Goal: Task Accomplishment & Management: Use online tool/utility

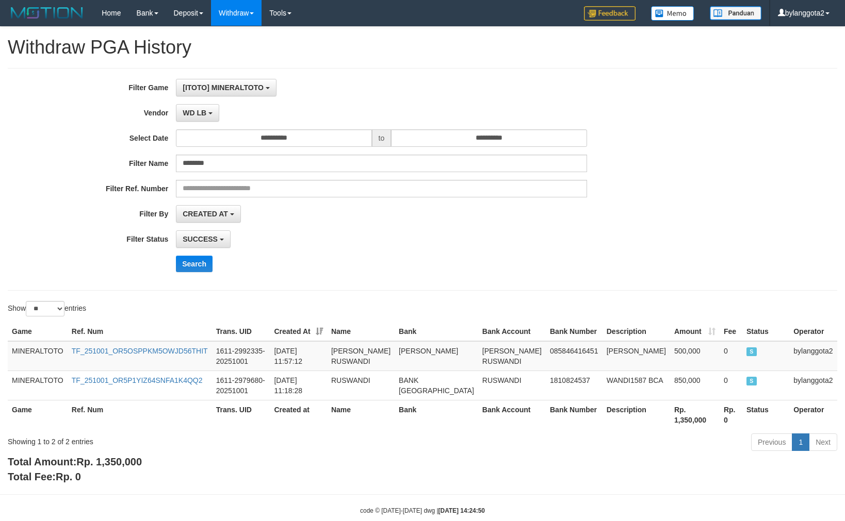
select select "**********"
select select "*"
select select "**"
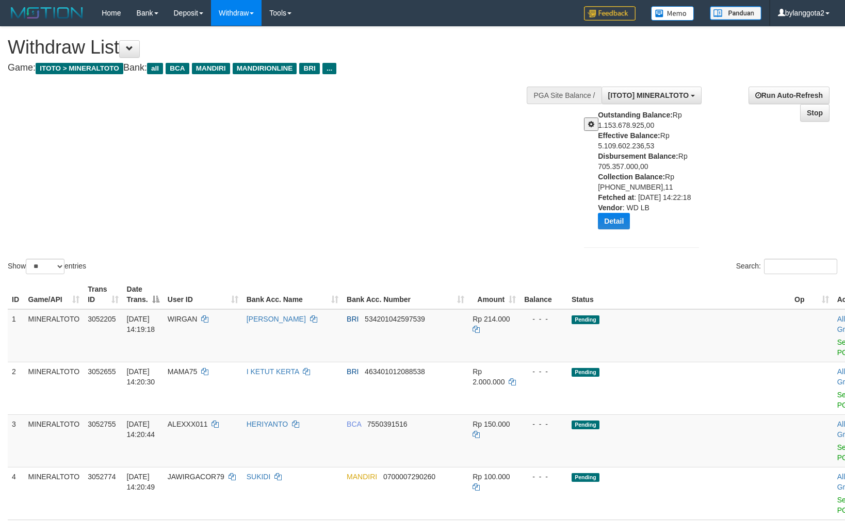
select select "**"
click at [130, 127] on div "Show ** ** ** *** entries Search:" at bounding box center [422, 152] width 845 height 250
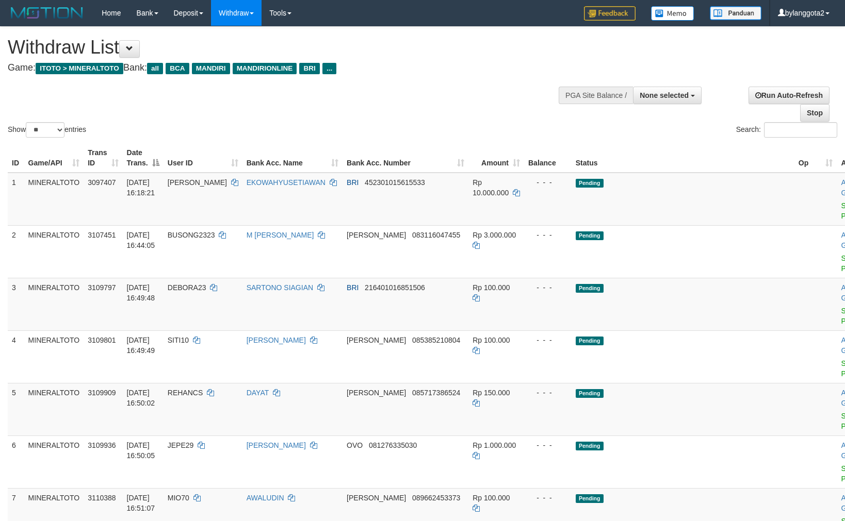
select select
select select "**"
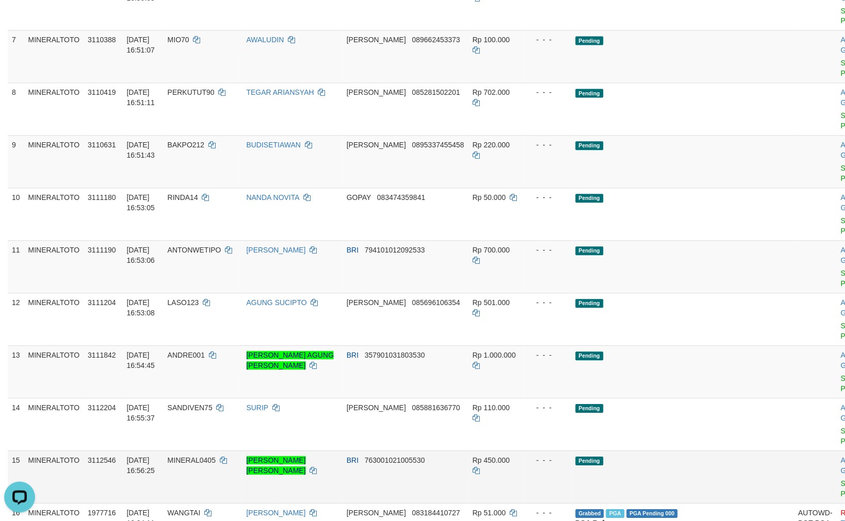
drag, startPoint x: 576, startPoint y: 311, endPoint x: 586, endPoint y: 314, distance: 10.6
click at [578, 451] on td "Pending" at bounding box center [682, 477] width 223 height 53
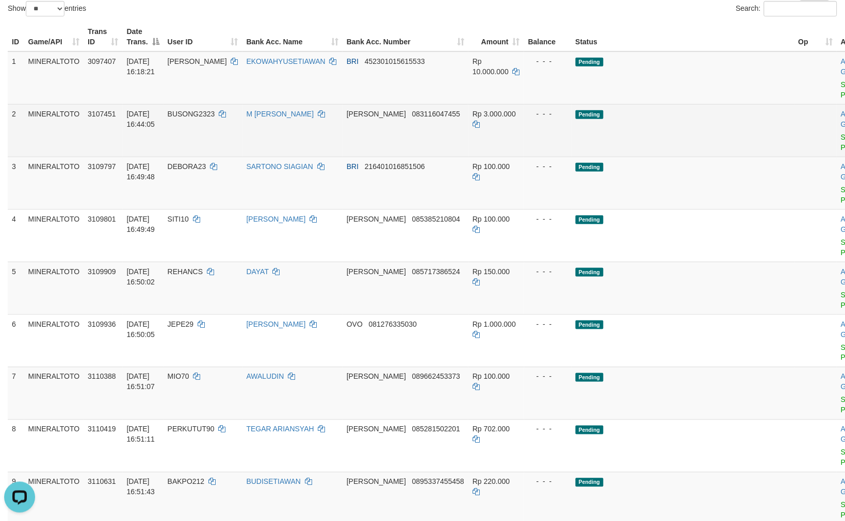
scroll to position [57, 0]
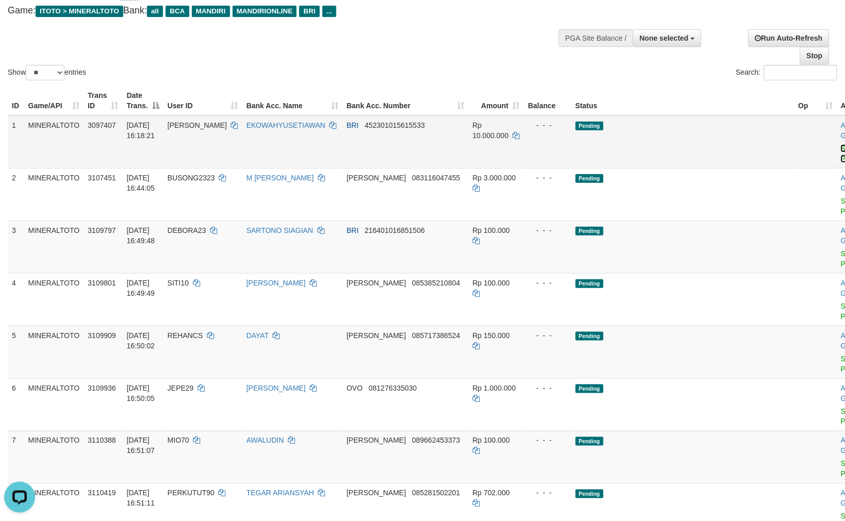
click at [841, 147] on link "Send PGA" at bounding box center [849, 153] width 17 height 19
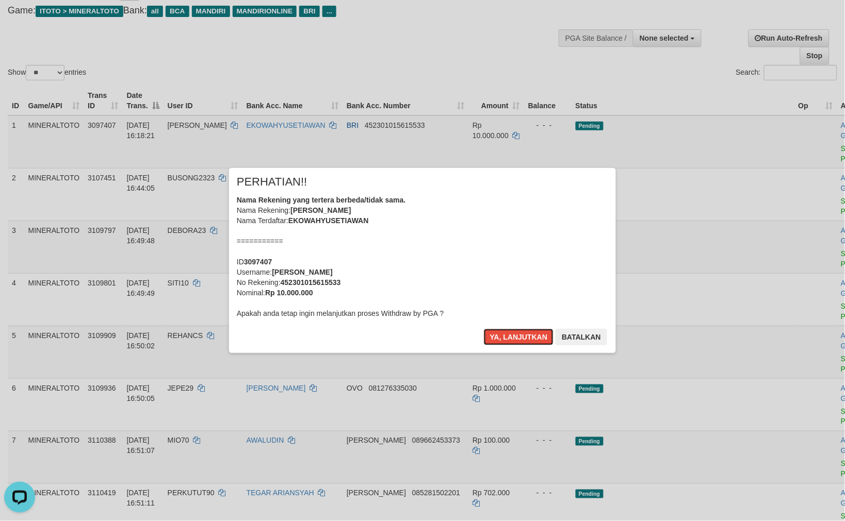
drag, startPoint x: 519, startPoint y: 334, endPoint x: 564, endPoint y: 322, distance: 46.4
click at [519, 334] on button "Ya, lanjutkan" at bounding box center [519, 337] width 70 height 17
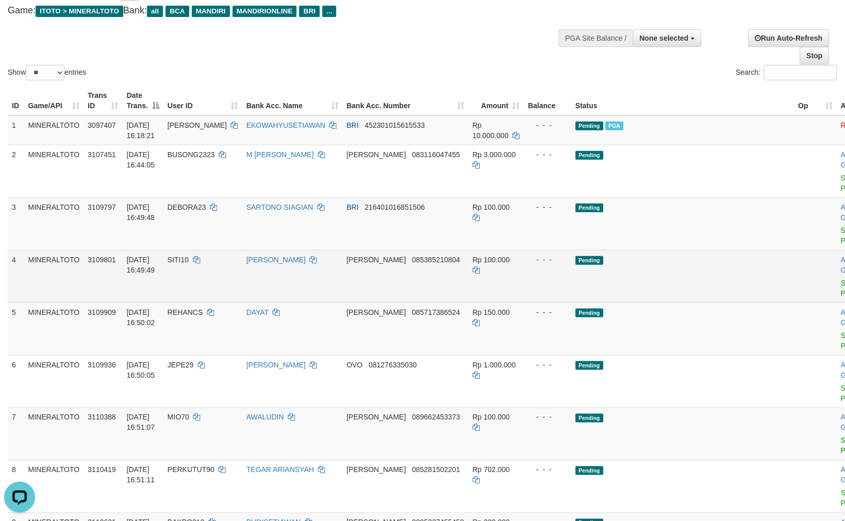
drag, startPoint x: 644, startPoint y: 253, endPoint x: 631, endPoint y: 249, distance: 12.9
click at [632, 250] on td "Pending" at bounding box center [682, 276] width 223 height 53
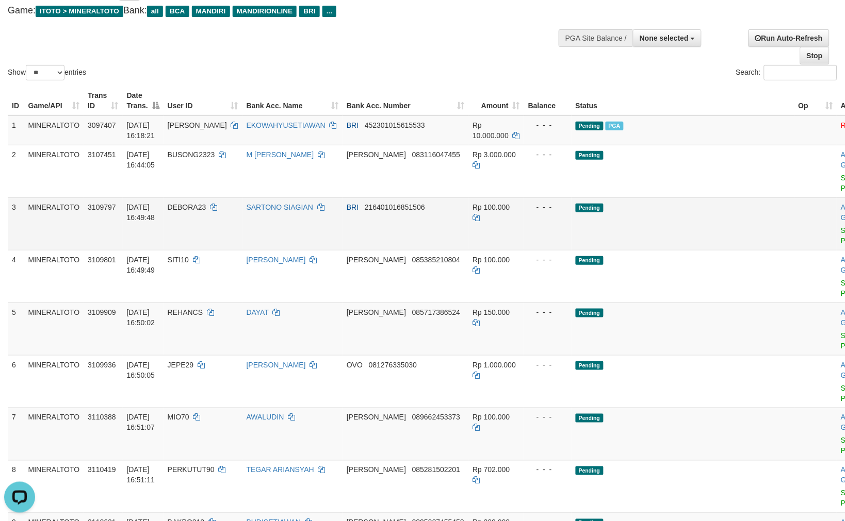
click at [677, 224] on td "Pending" at bounding box center [682, 224] width 223 height 53
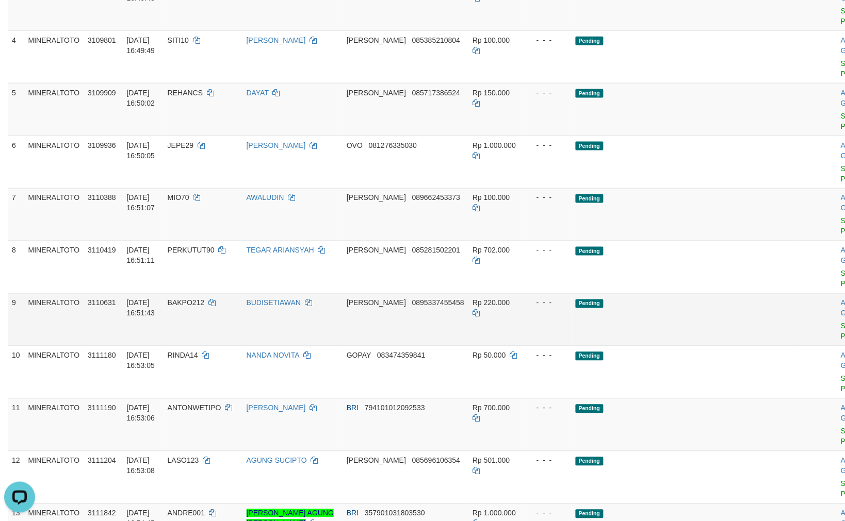
scroll to position [286, 0]
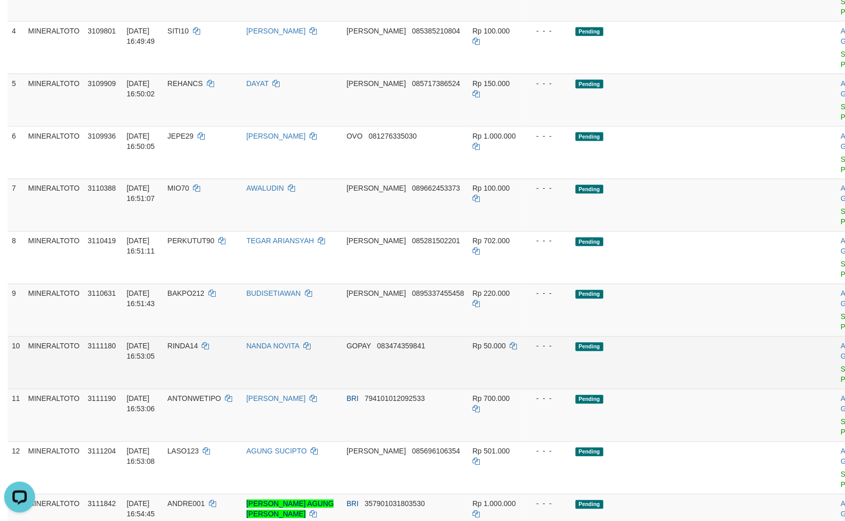
click at [660, 337] on td "Pending" at bounding box center [682, 363] width 223 height 53
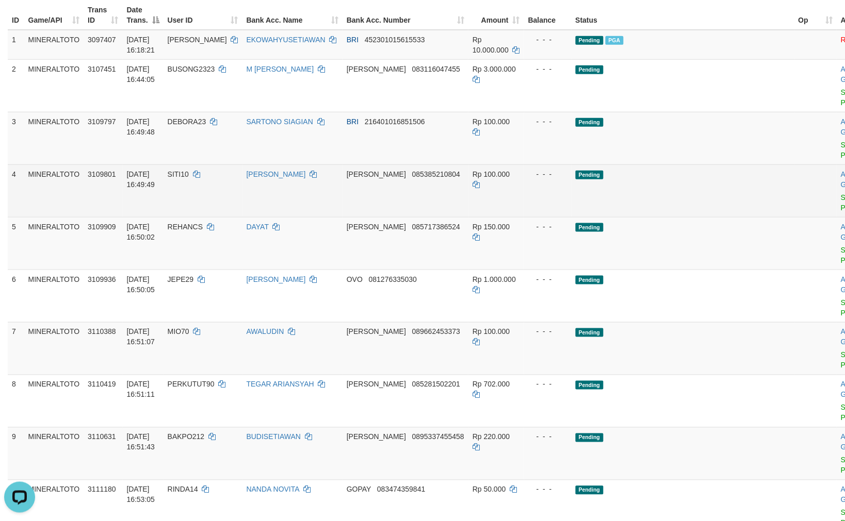
scroll to position [114, 0]
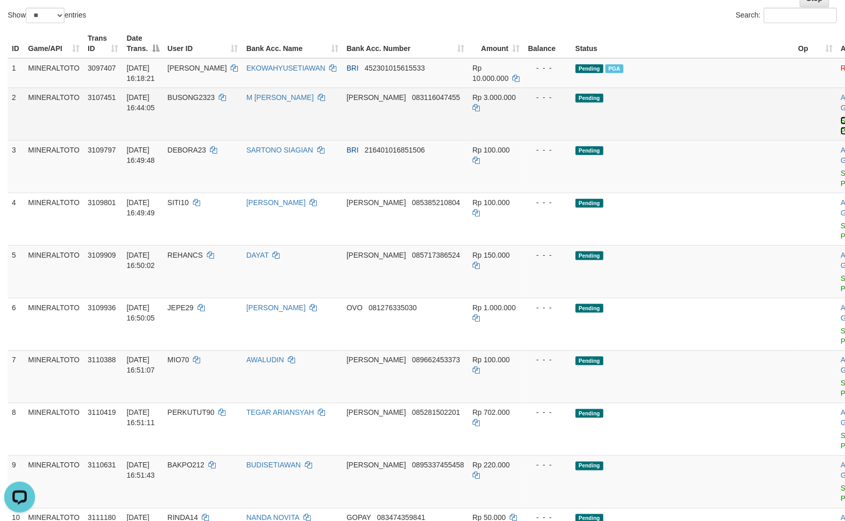
click at [841, 120] on link "Send PGA" at bounding box center [849, 126] width 17 height 19
click at [841, 169] on link "Send PGA" at bounding box center [849, 178] width 17 height 19
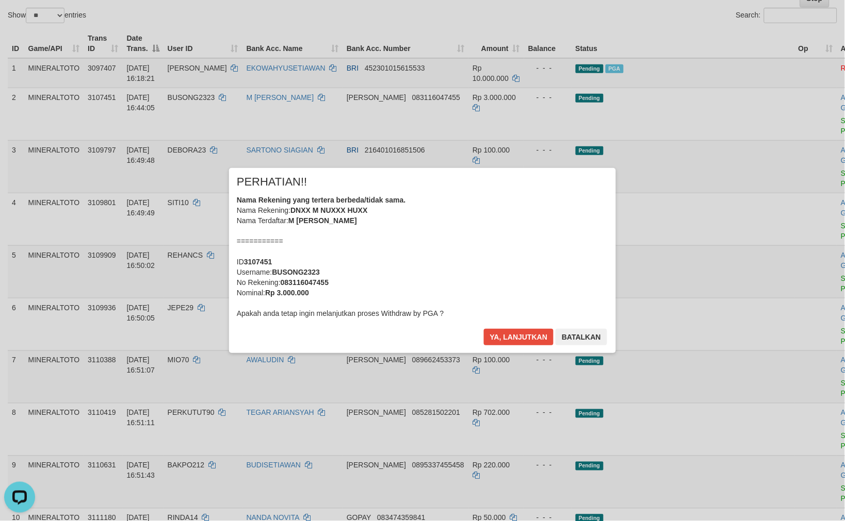
scroll to position [101, 0]
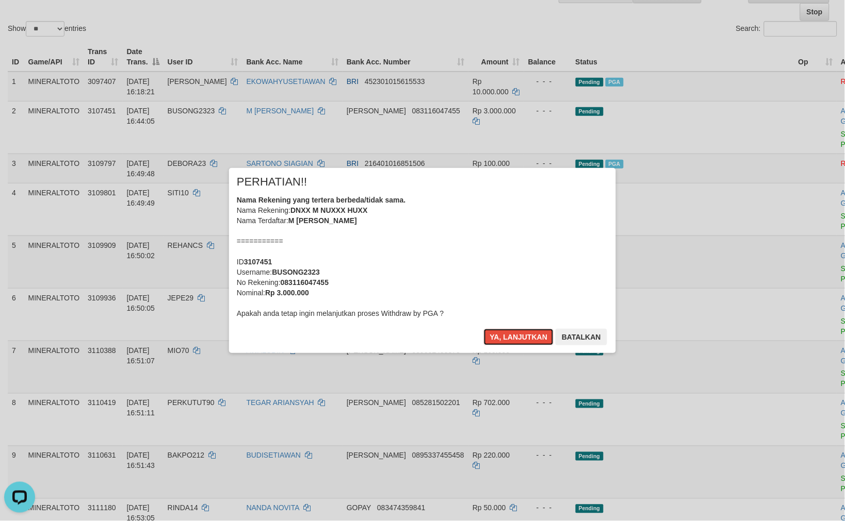
click at [516, 341] on button "Ya, lanjutkan" at bounding box center [519, 337] width 70 height 17
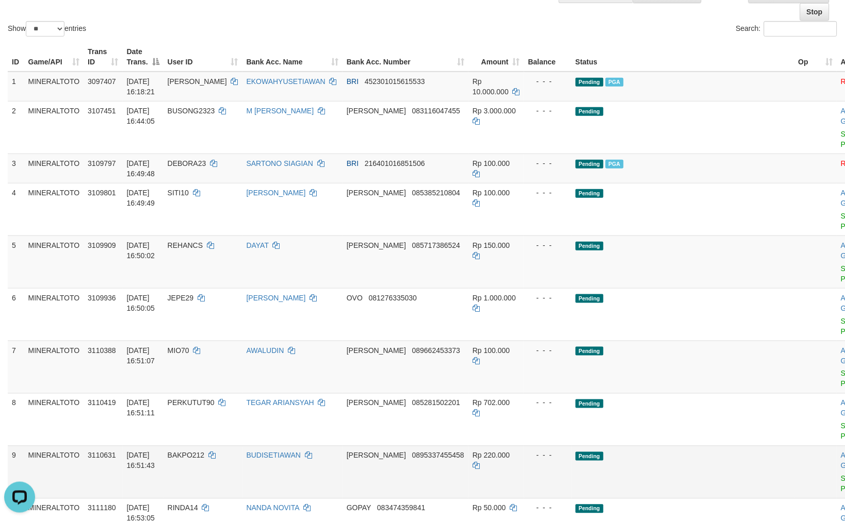
scroll to position [89, 0]
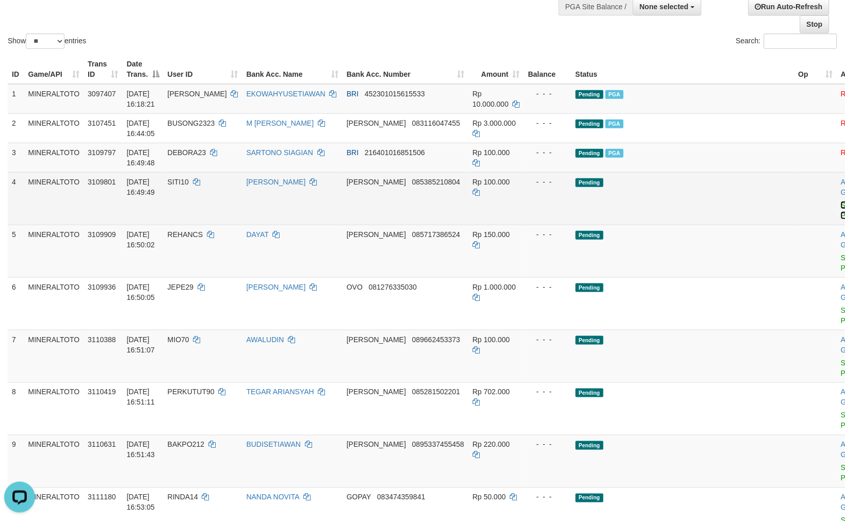
click at [841, 204] on link "Send PGA" at bounding box center [849, 210] width 17 height 19
click at [841, 254] on link "Send PGA" at bounding box center [849, 263] width 17 height 19
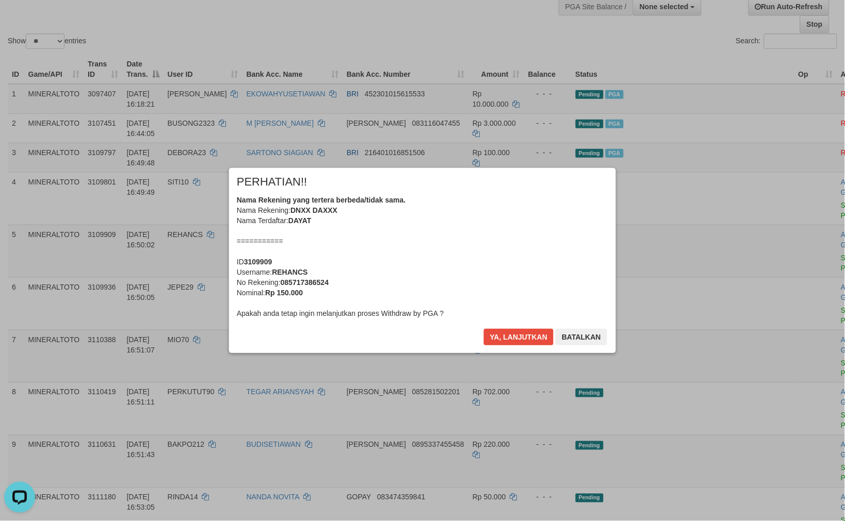
click at [523, 326] on div "× PERHATIAN!! Nama Rekening yang tertera berbeda/tidak sama. Nama Rekening: DNX…" at bounding box center [422, 260] width 387 height 185
click at [523, 334] on button "Ya, lanjutkan" at bounding box center [519, 337] width 70 height 17
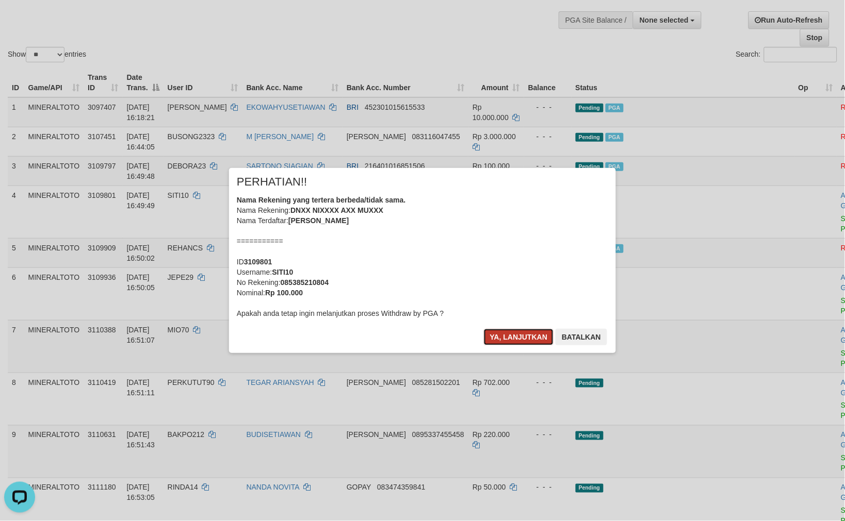
click at [512, 334] on button "Ya, lanjutkan" at bounding box center [519, 337] width 70 height 17
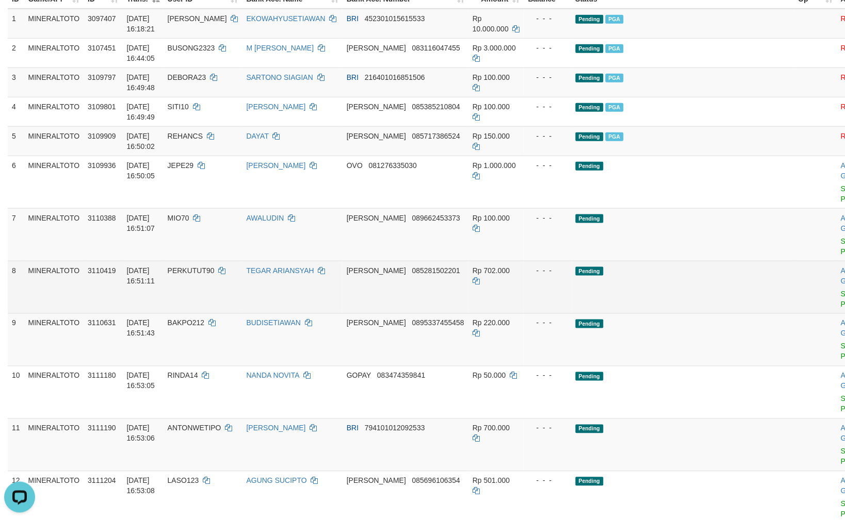
scroll to position [235, 0]
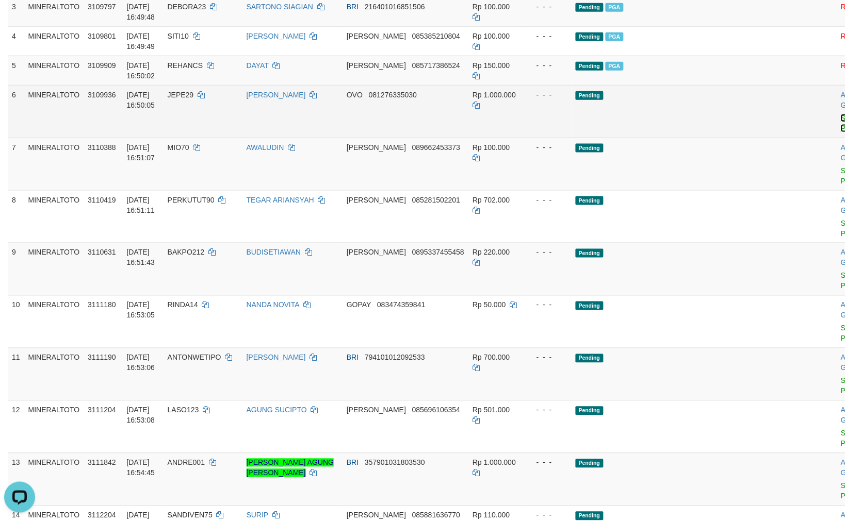
click at [841, 117] on link "Send PGA" at bounding box center [849, 123] width 17 height 19
click at [841, 167] on link "Send PGA" at bounding box center [849, 176] width 17 height 19
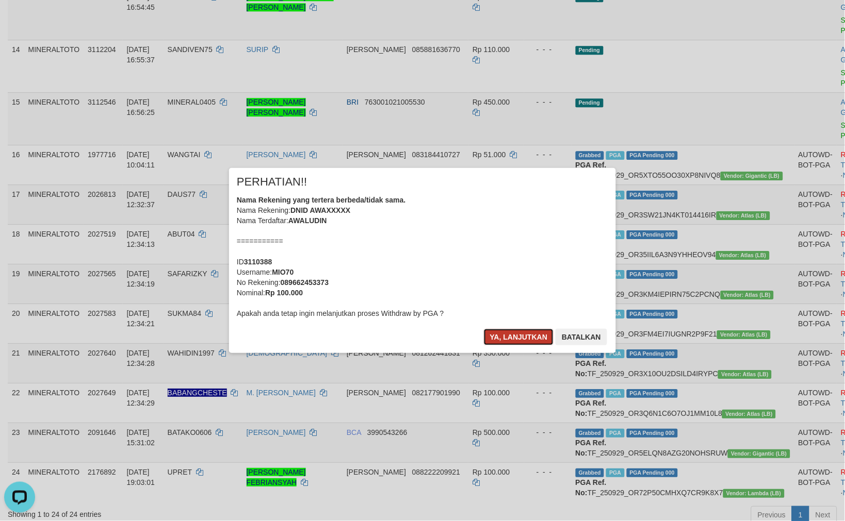
click at [532, 338] on button "Ya, lanjutkan" at bounding box center [519, 337] width 70 height 17
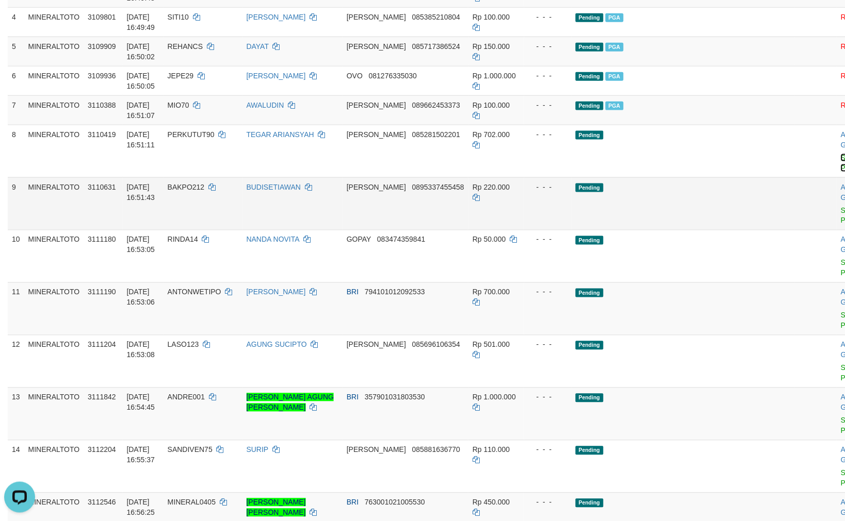
scroll to position [245, 0]
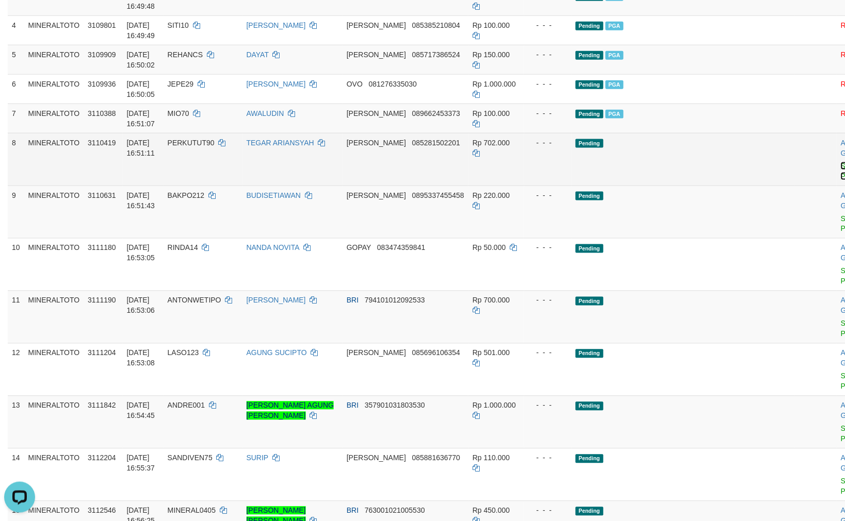
click at [841, 167] on link "Send PGA" at bounding box center [849, 171] width 17 height 19
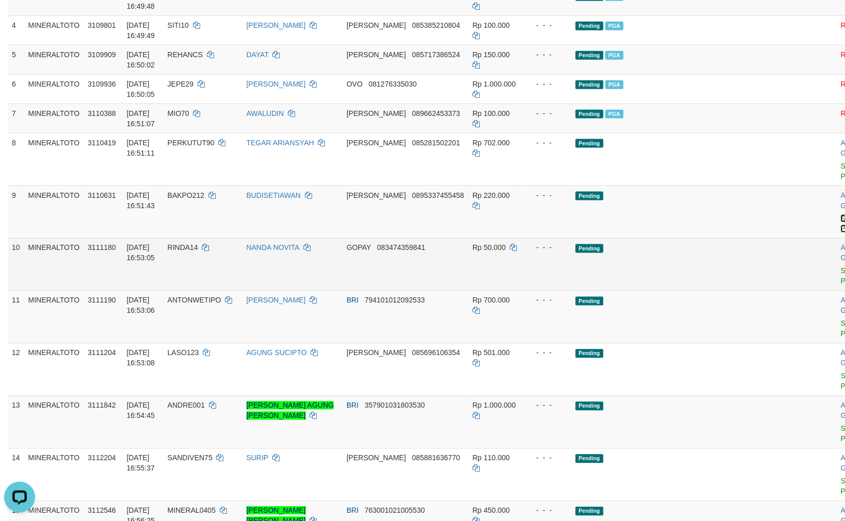
drag, startPoint x: 782, startPoint y: 167, endPoint x: 782, endPoint y: 219, distance: 51.6
click at [841, 215] on link "Send PGA" at bounding box center [849, 224] width 17 height 19
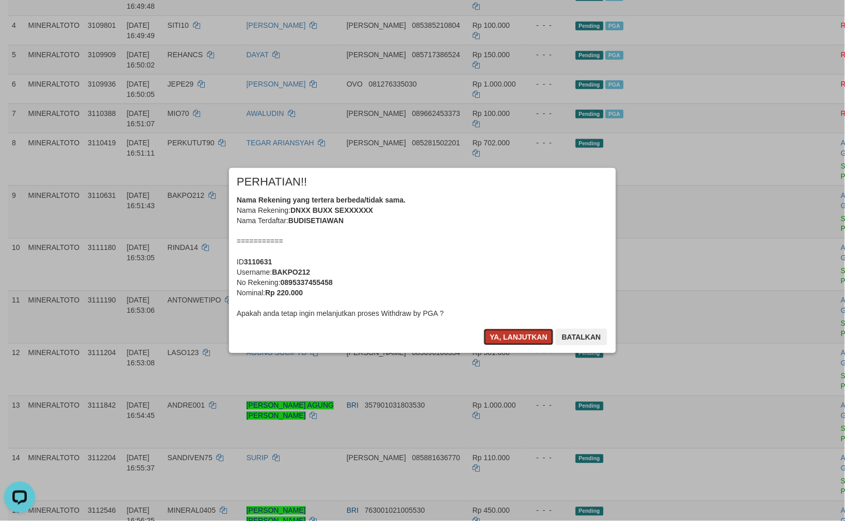
click at [516, 337] on button "Ya, lanjutkan" at bounding box center [519, 337] width 70 height 17
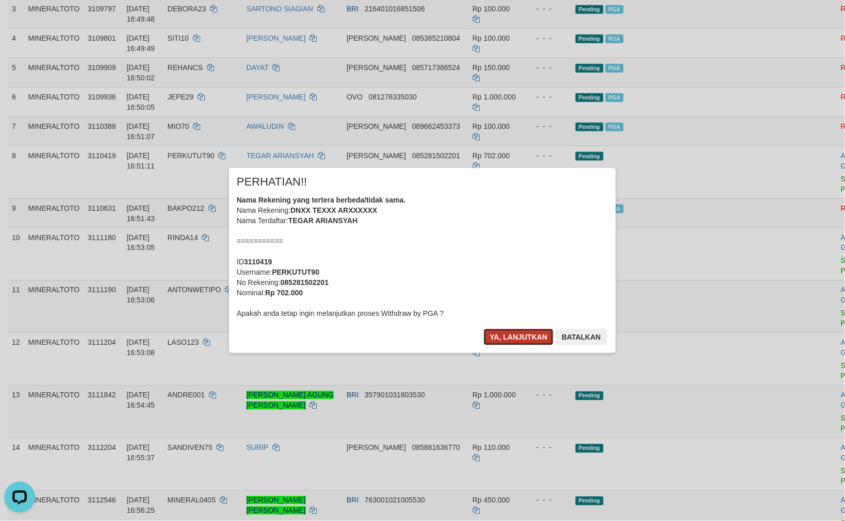
click at [518, 335] on button "Ya, lanjutkan" at bounding box center [519, 337] width 70 height 17
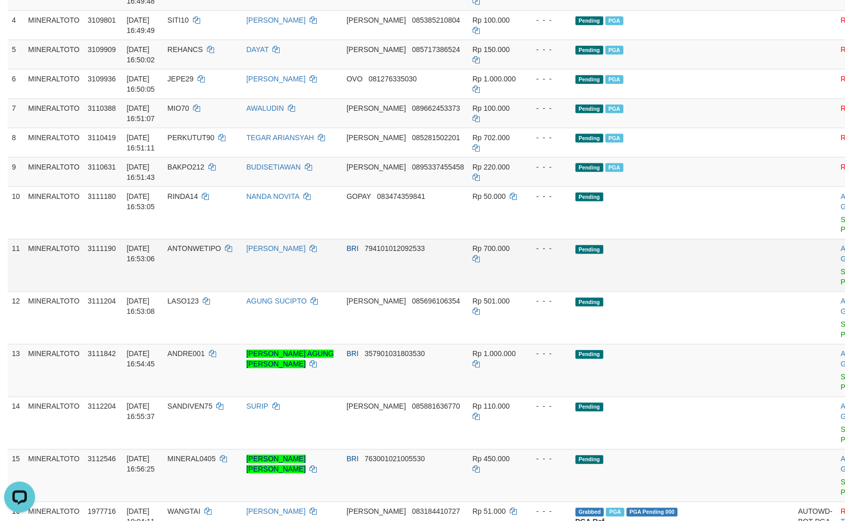
scroll to position [277, 0]
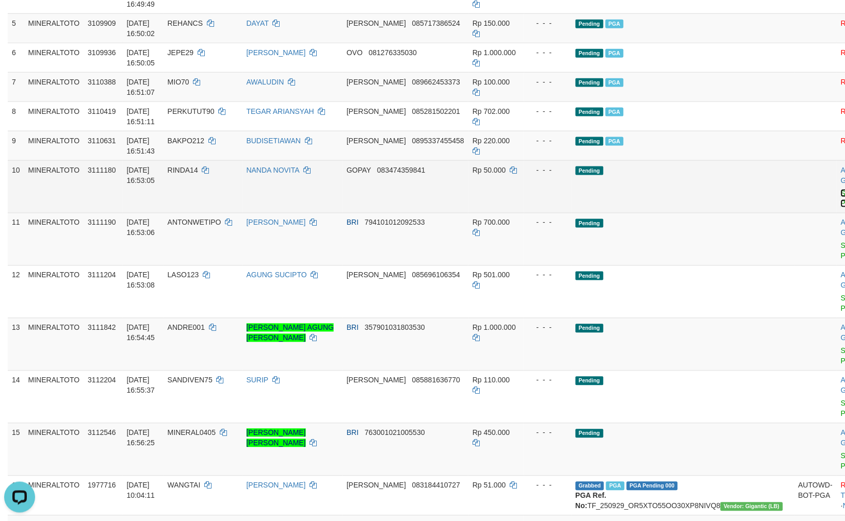
click at [841, 193] on link "Send PGA" at bounding box center [849, 198] width 17 height 19
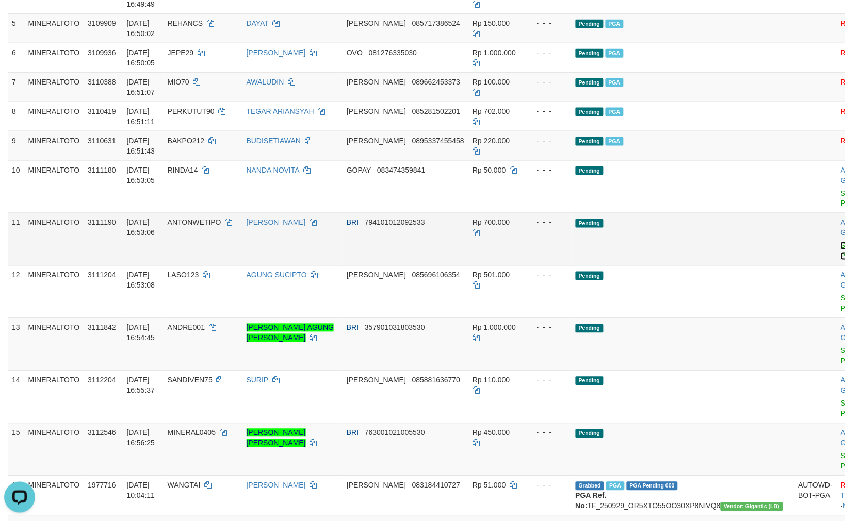
click at [841, 242] on link "Send PGA" at bounding box center [849, 251] width 17 height 19
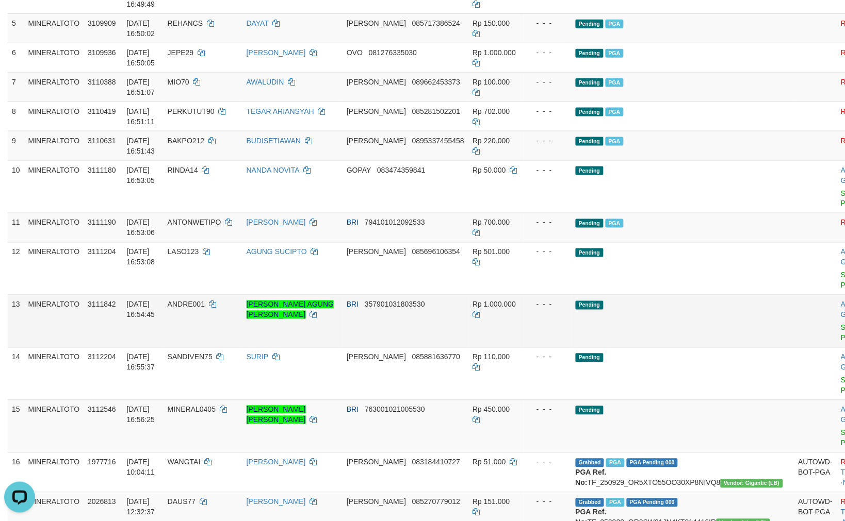
scroll to position [264, 0]
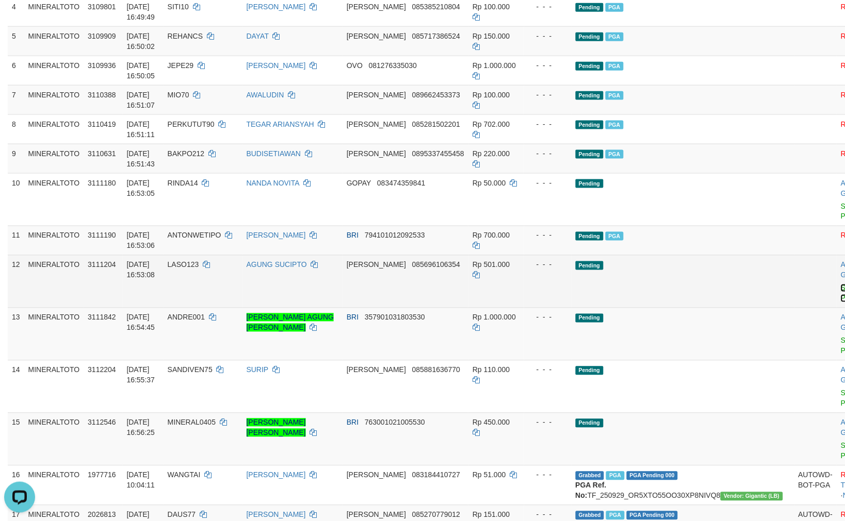
click at [841, 284] on link "Send PGA" at bounding box center [849, 293] width 17 height 19
click at [841, 337] on link "Send PGA" at bounding box center [849, 346] width 17 height 19
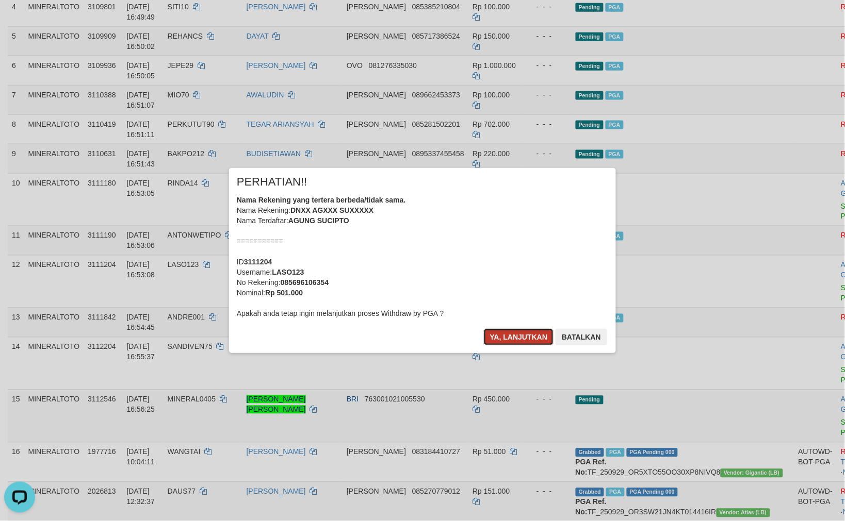
click at [539, 337] on button "Ya, lanjutkan" at bounding box center [519, 337] width 70 height 17
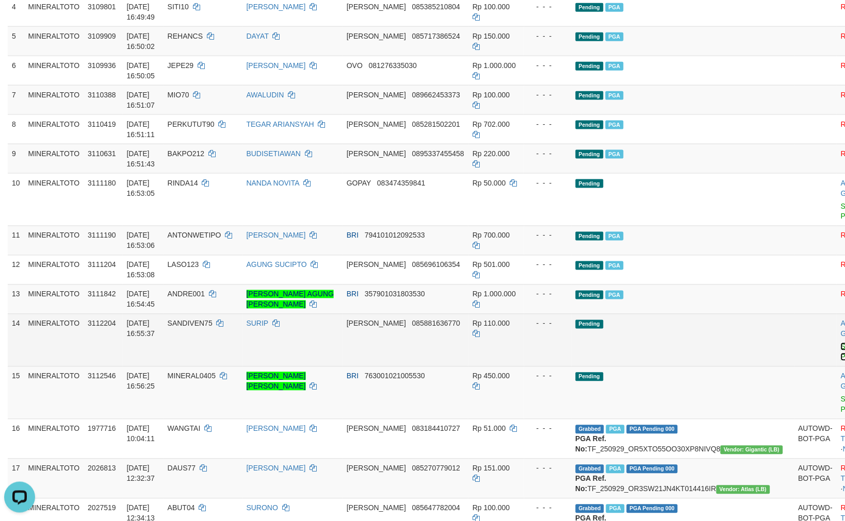
click at [841, 343] on link "Send PGA" at bounding box center [849, 352] width 17 height 19
click at [841, 396] on link "Send PGA" at bounding box center [849, 405] width 17 height 19
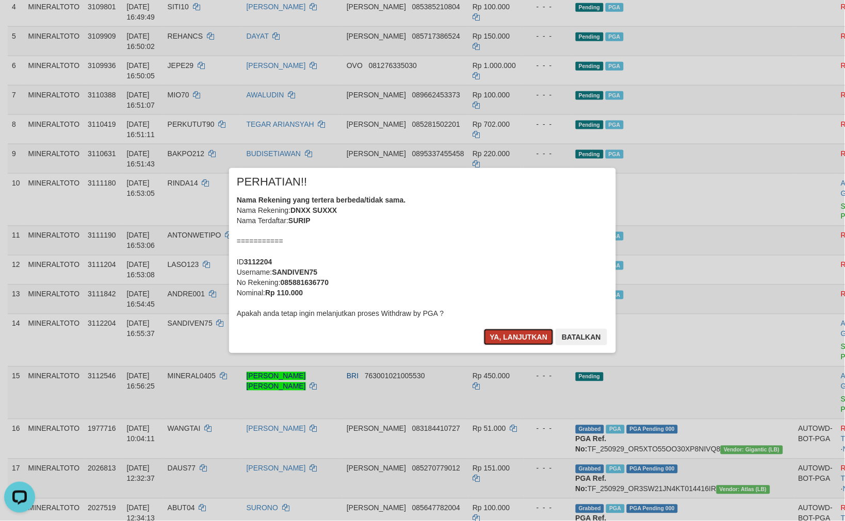
click at [533, 341] on button "Ya, lanjutkan" at bounding box center [519, 337] width 70 height 17
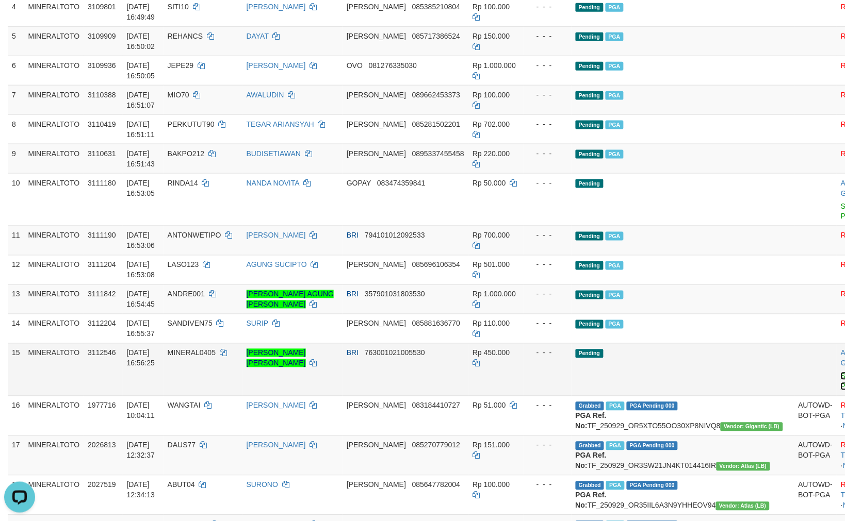
click at [841, 372] on link "Send PGA" at bounding box center [849, 381] width 17 height 19
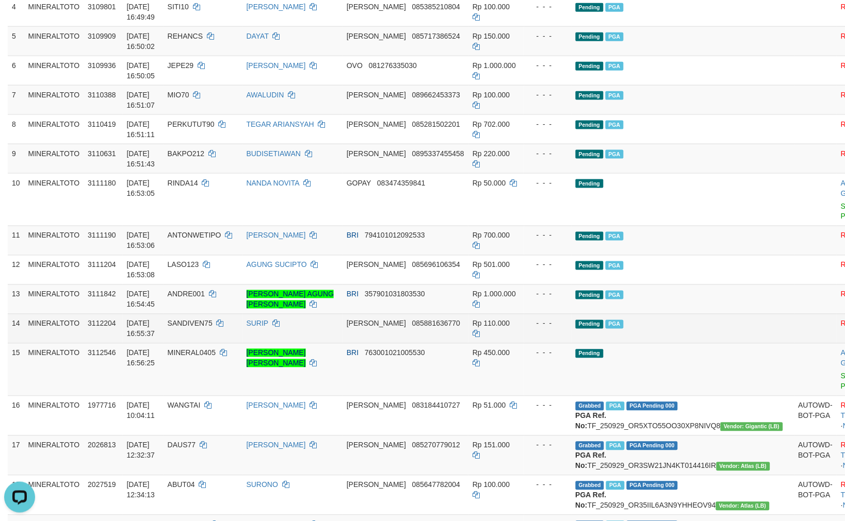
click at [685, 317] on td "Pending PGA" at bounding box center [682, 328] width 223 height 29
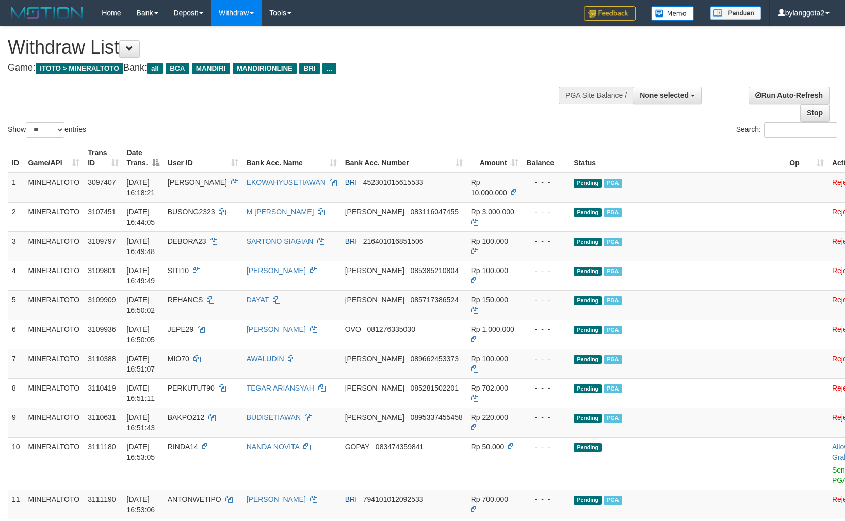
select select
select select "**"
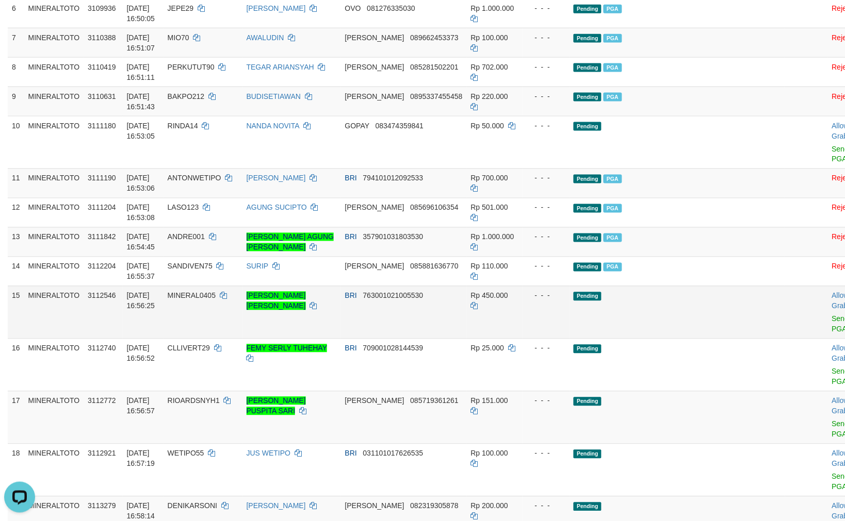
click at [537, 305] on td "- - -" at bounding box center [545, 312] width 47 height 53
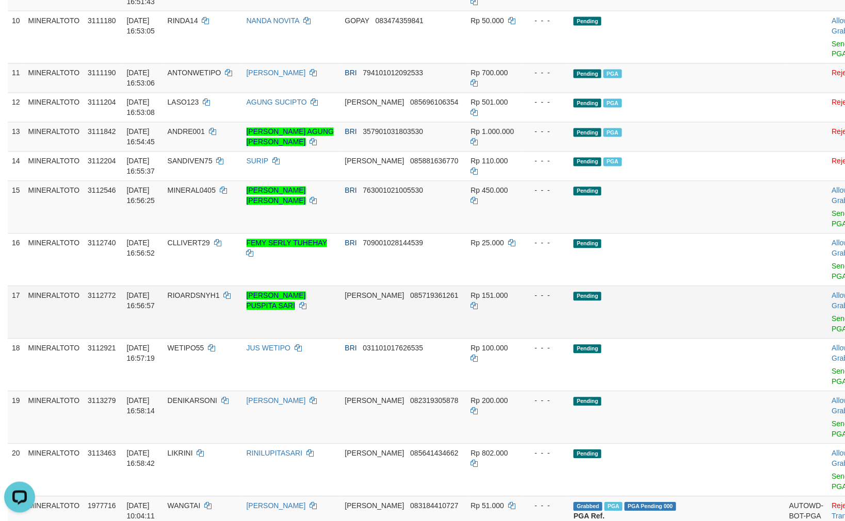
scroll to position [493, 0]
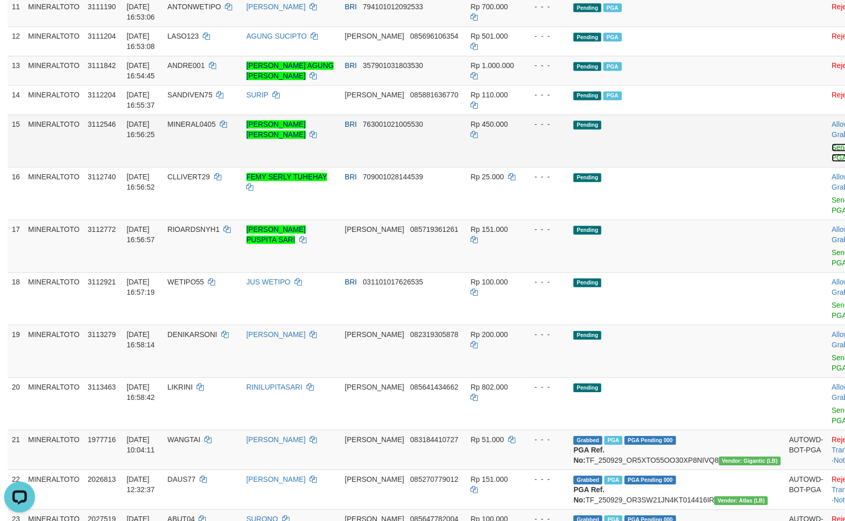
click at [832, 143] on link "Send PGA" at bounding box center [840, 152] width 17 height 19
click at [832, 196] on link "Send PGA" at bounding box center [840, 205] width 17 height 19
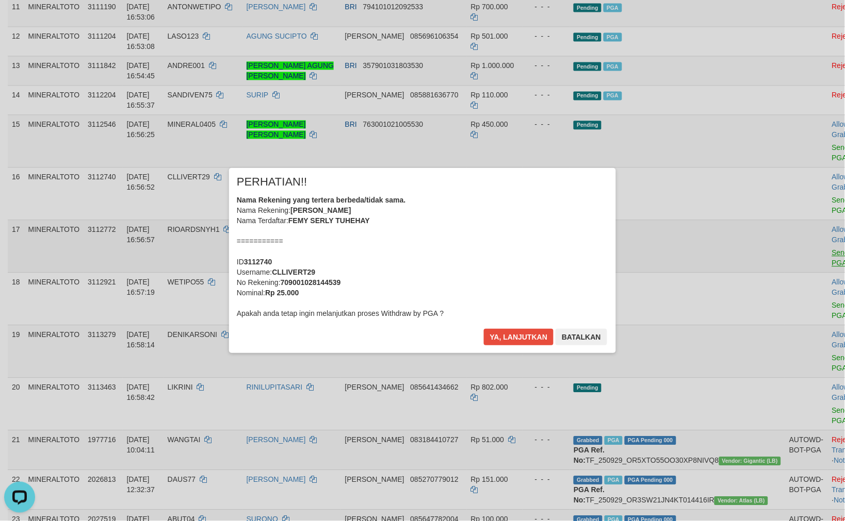
click at [780, 219] on div "× PERHATIAN!! Nama Rekening yang tertera berbeda/tidak sama. Nama Rekening: FEM…" at bounding box center [422, 261] width 845 height 226
click at [537, 337] on button "Ya, lanjutkan" at bounding box center [519, 337] width 70 height 17
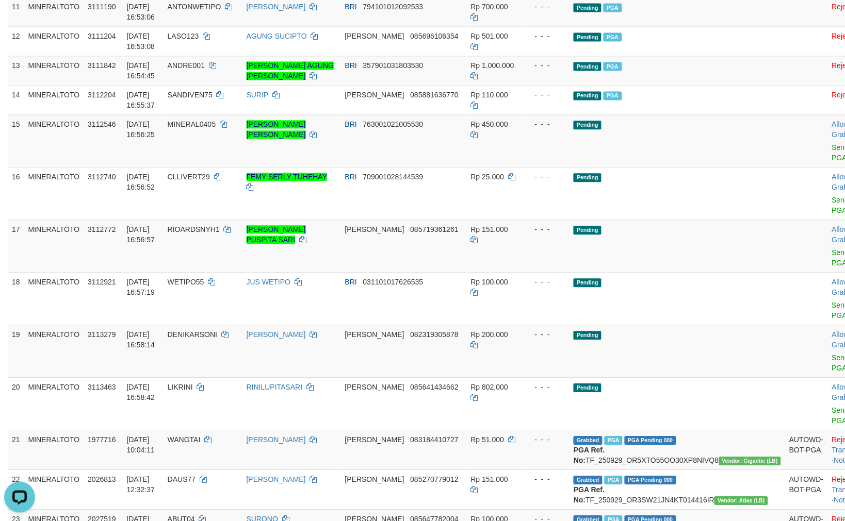
scroll to position [480, 0]
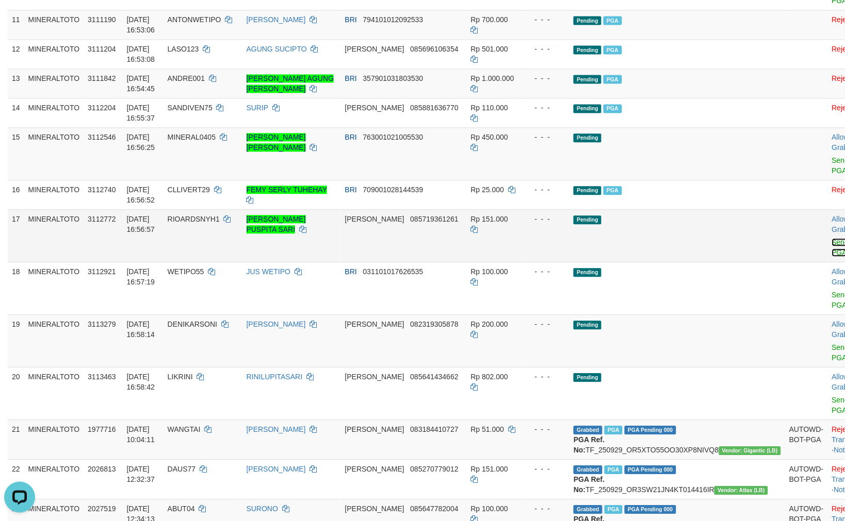
click at [832, 238] on link "Send PGA" at bounding box center [840, 247] width 17 height 19
click at [832, 291] on link "Send PGA" at bounding box center [840, 300] width 17 height 19
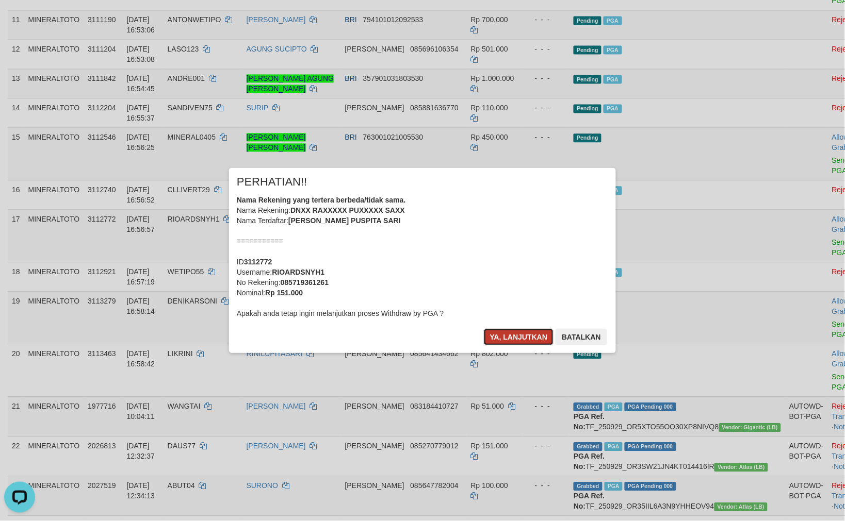
click at [517, 337] on button "Ya, lanjutkan" at bounding box center [519, 337] width 70 height 17
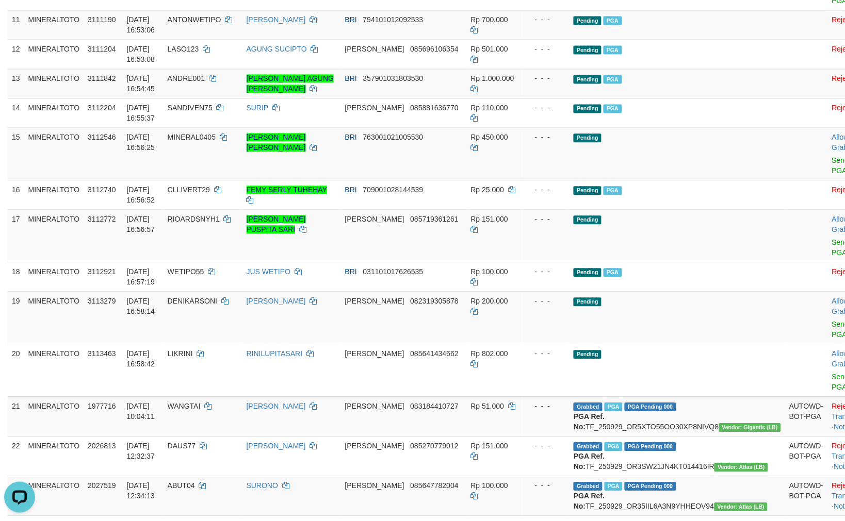
scroll to position [467, 0]
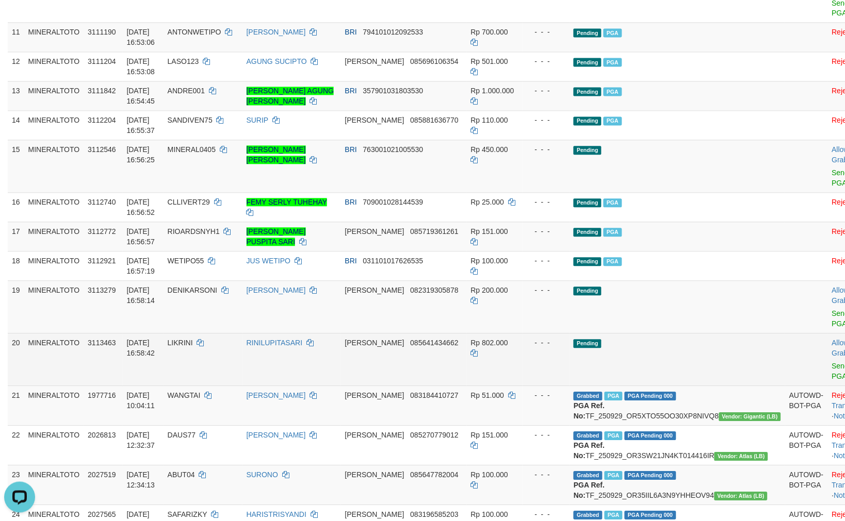
click at [414, 334] on td "DANA 085641434662" at bounding box center [404, 360] width 126 height 53
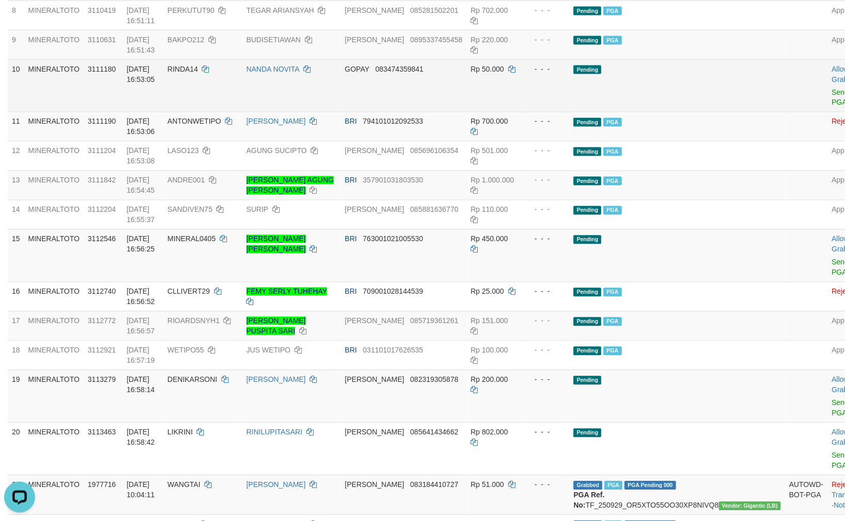
scroll to position [401, 0]
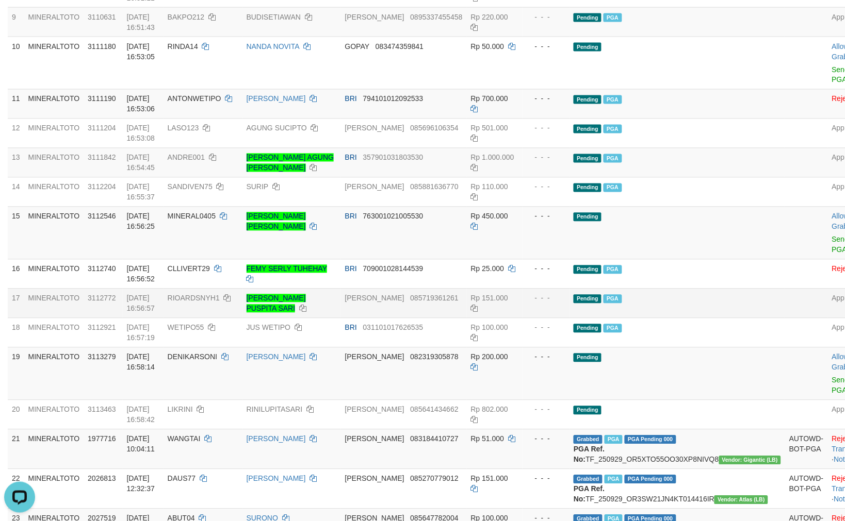
click at [692, 291] on td "Pending PGA" at bounding box center [677, 303] width 216 height 29
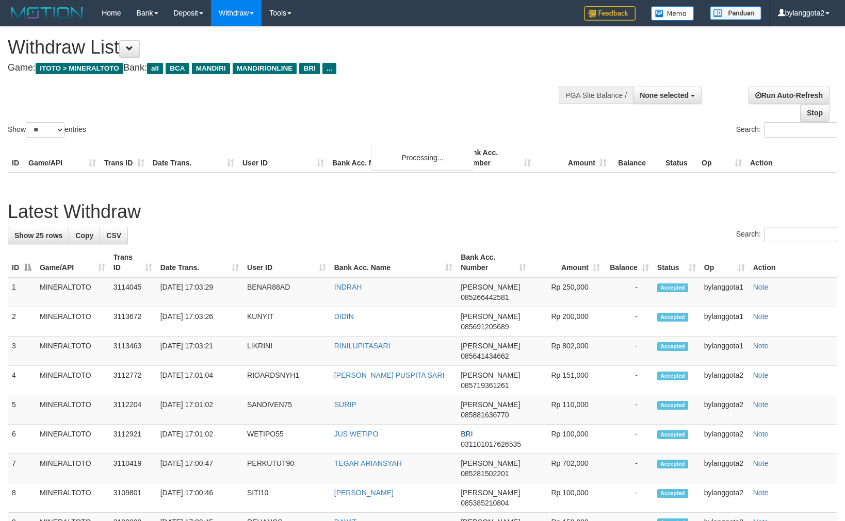
select select
select select "**"
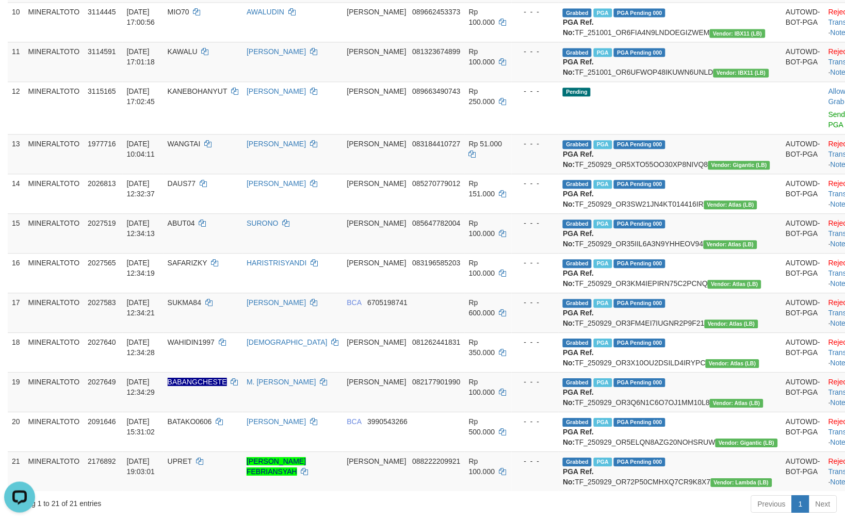
scroll to position [487, 0]
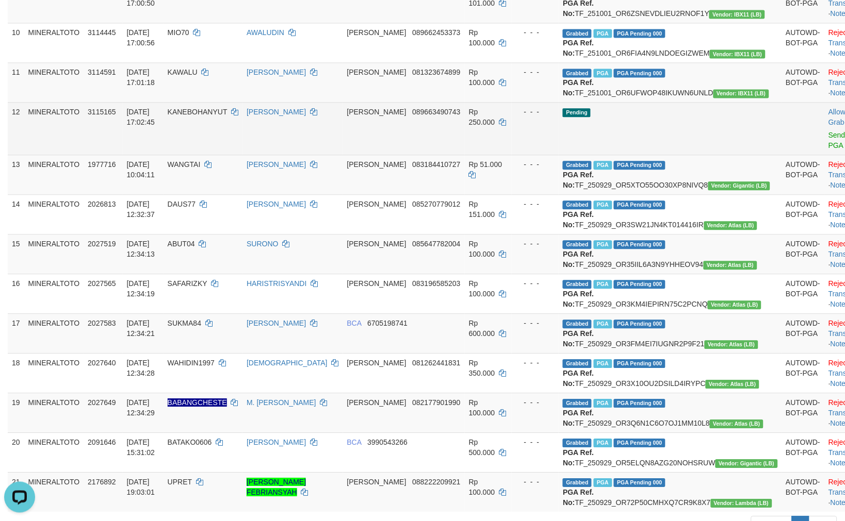
click at [531, 155] on td "- - -" at bounding box center [535, 128] width 47 height 53
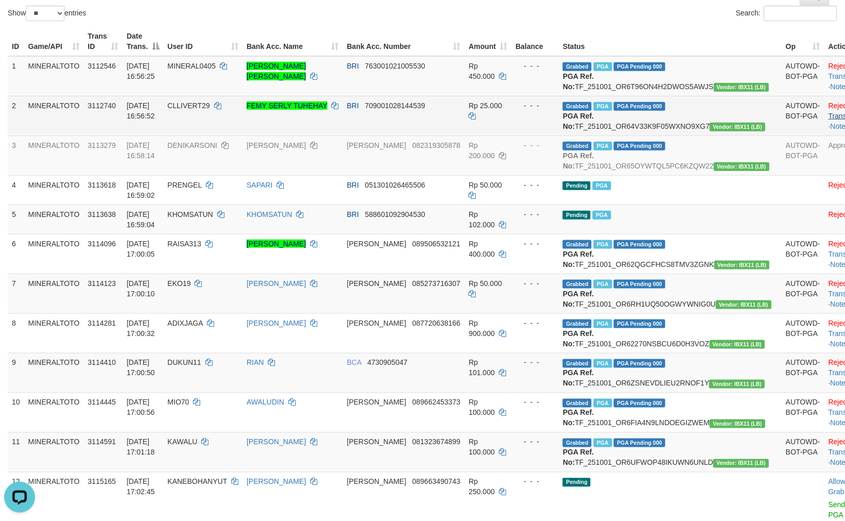
scroll to position [28, 0]
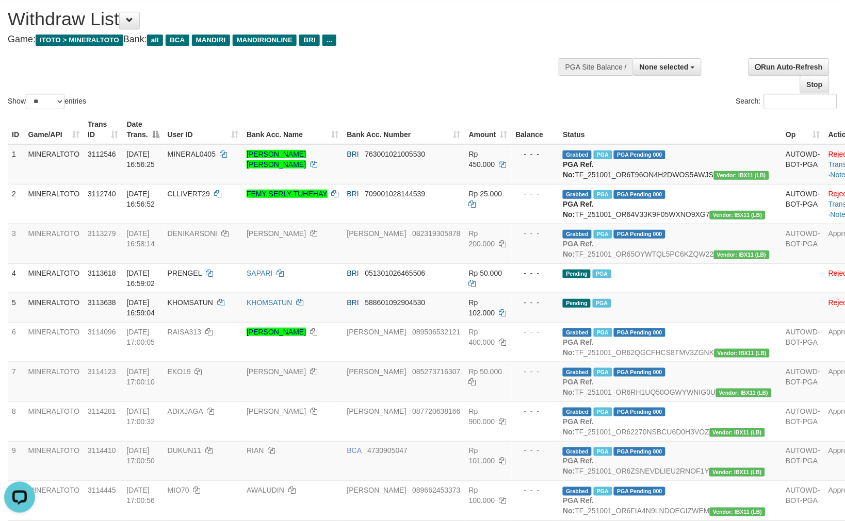
click at [650, 117] on th "Status" at bounding box center [670, 129] width 223 height 29
click at [580, 109] on div "Search:" at bounding box center [633, 103] width 407 height 18
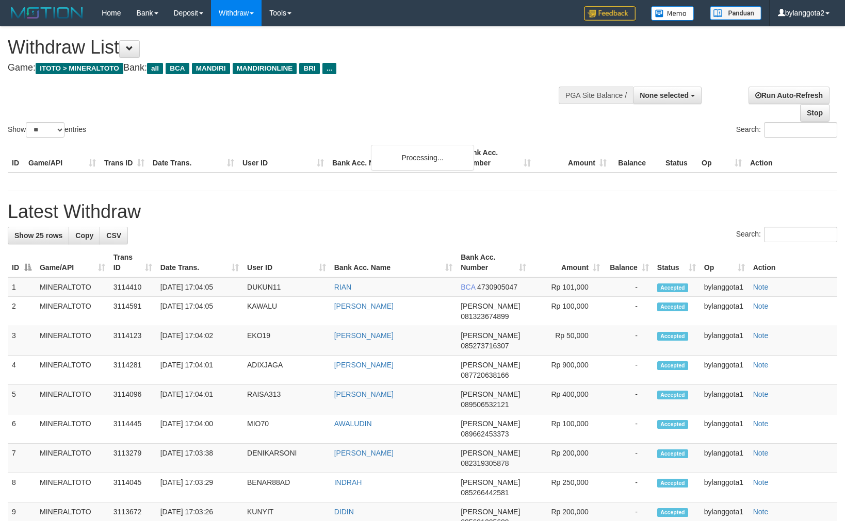
select select
select select "**"
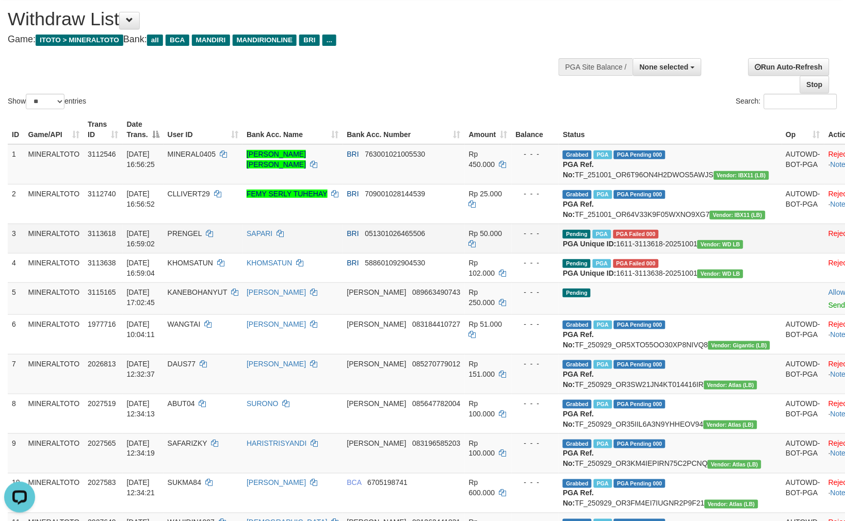
click at [498, 253] on td "Rp 50.000" at bounding box center [488, 238] width 47 height 29
click at [666, 315] on td "Pending" at bounding box center [670, 299] width 223 height 32
click at [665, 315] on td "Pending" at bounding box center [670, 299] width 223 height 32
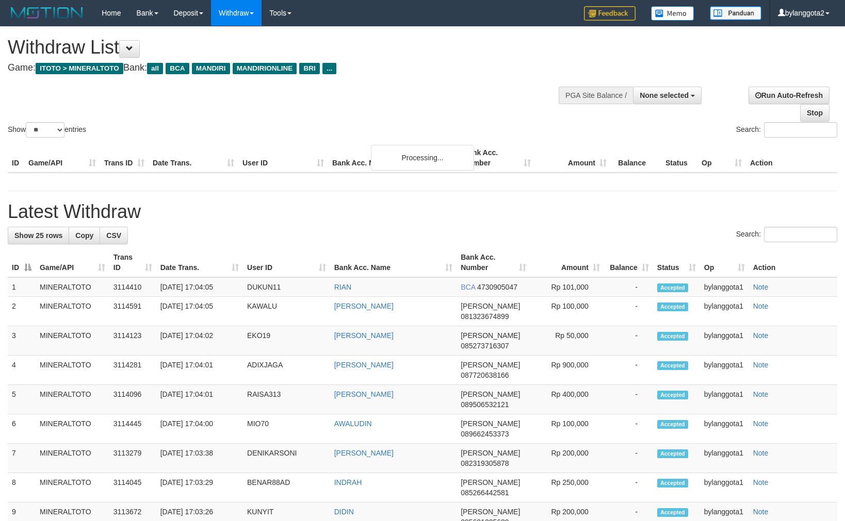
select select
select select "**"
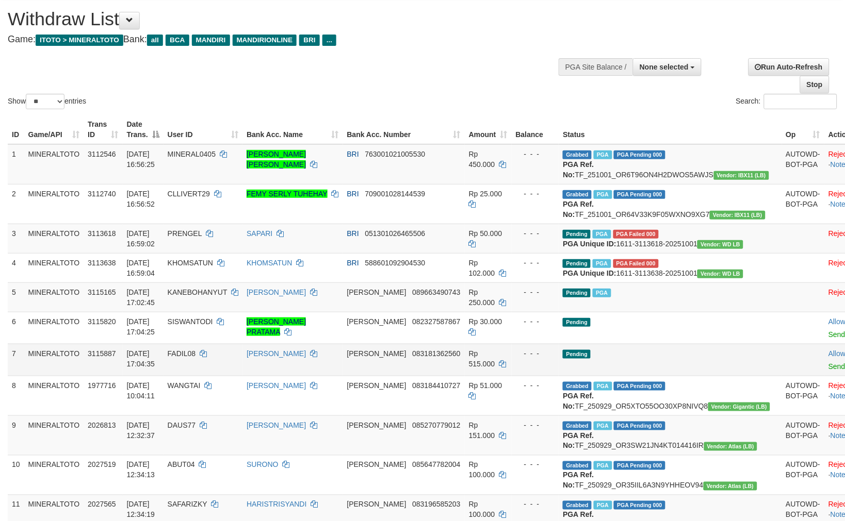
click at [681, 376] on td "Pending" at bounding box center [670, 360] width 223 height 32
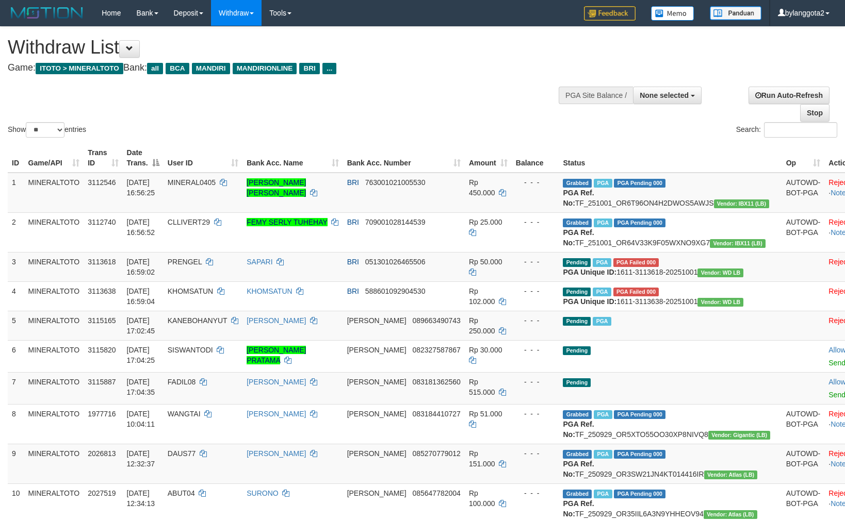
select select
select select "**"
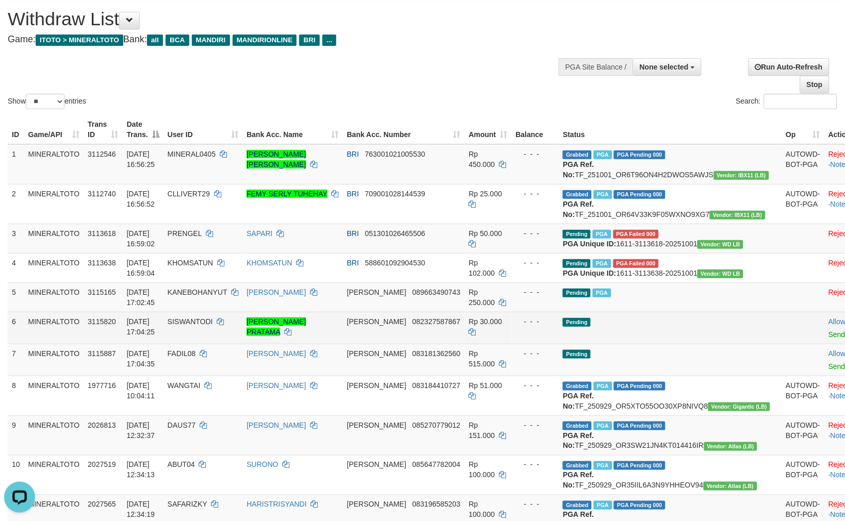
click at [628, 344] on td "Pending" at bounding box center [670, 328] width 223 height 32
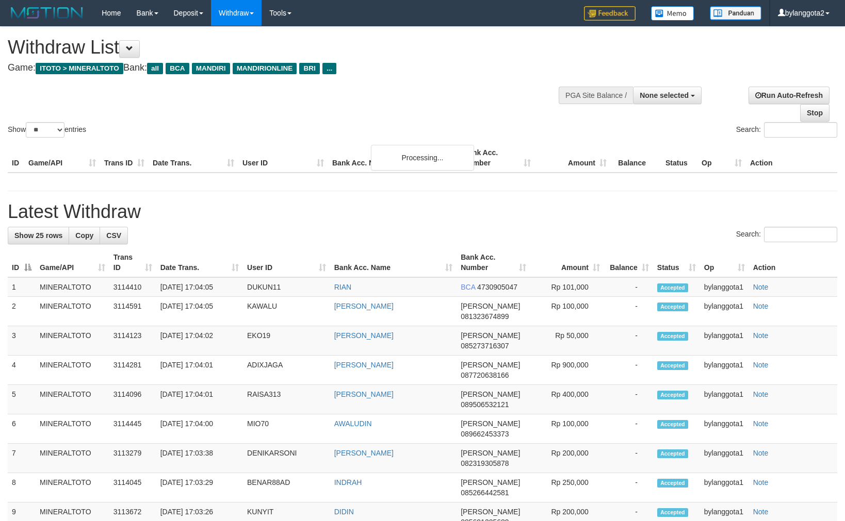
select select
select select "**"
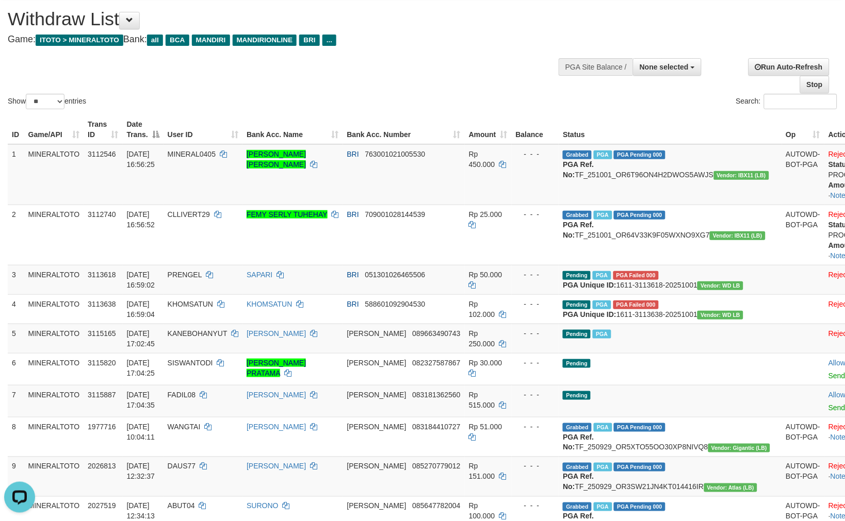
click at [417, 73] on div "Show ** ** ** *** entries Search:" at bounding box center [422, 54] width 845 height 113
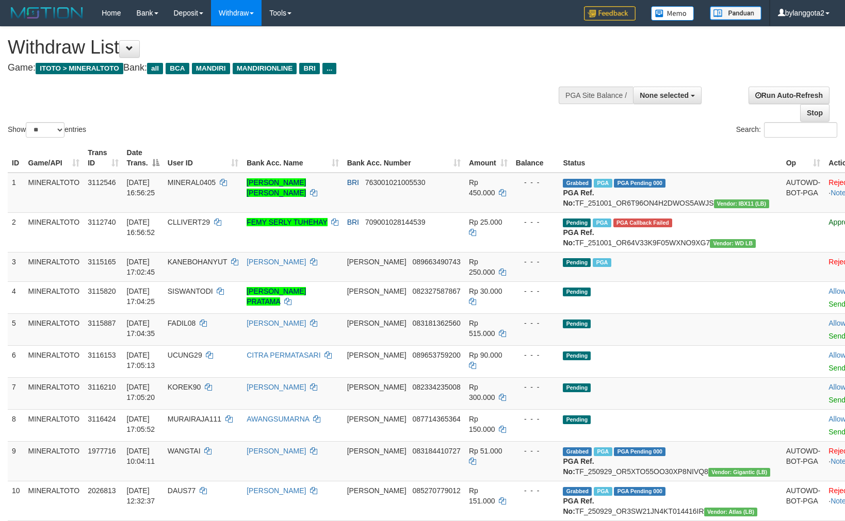
select select
select select "**"
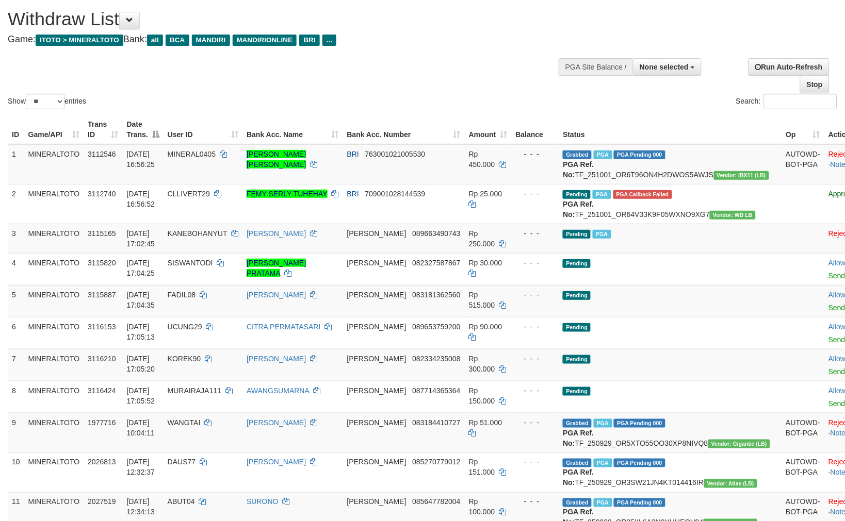
click at [446, 71] on div "Show ** ** ** *** entries Search:" at bounding box center [422, 54] width 845 height 113
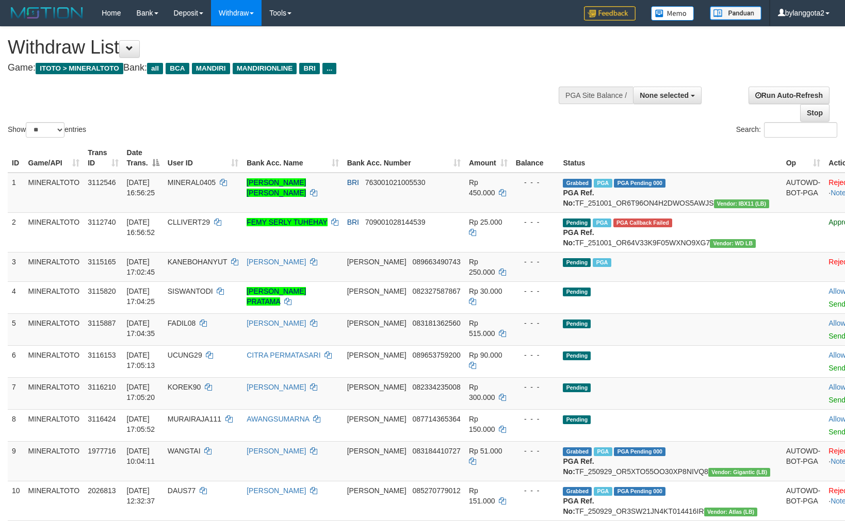
select select
select select "**"
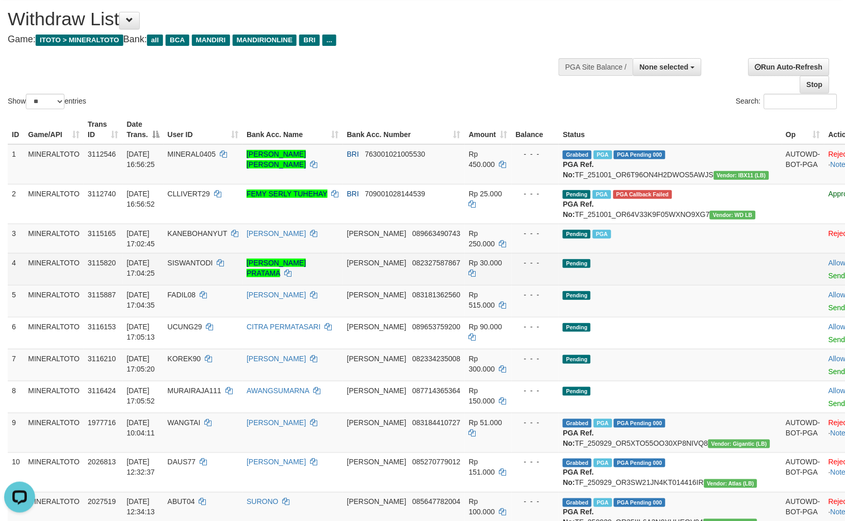
click at [651, 285] on td "Pending" at bounding box center [670, 269] width 223 height 32
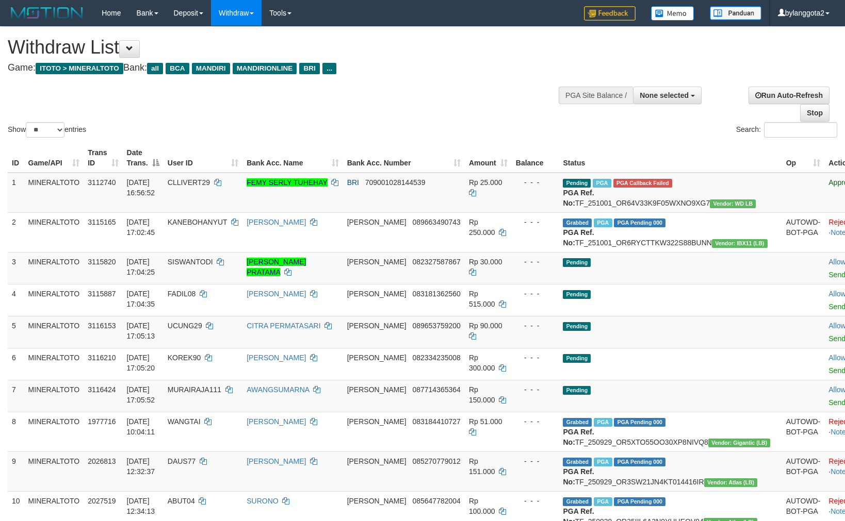
select select
select select "**"
click at [438, 135] on div "Search:" at bounding box center [633, 131] width 407 height 18
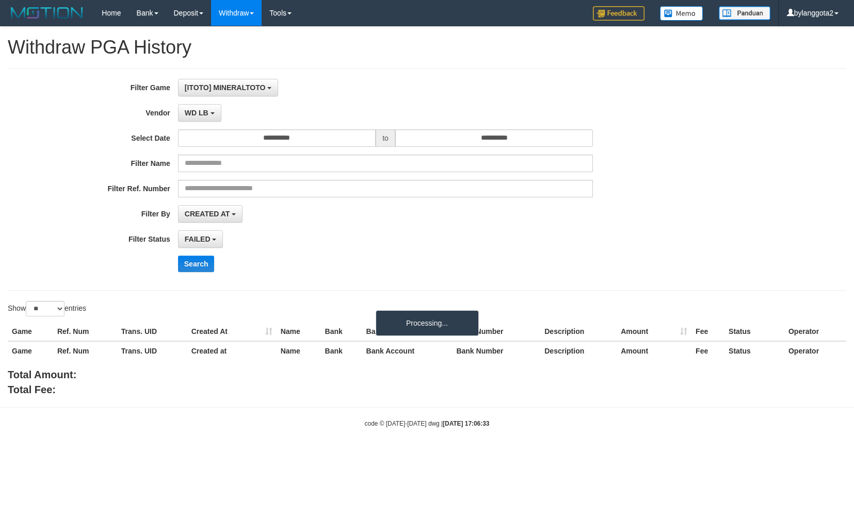
select select "**********"
select select "*"
select select "**"
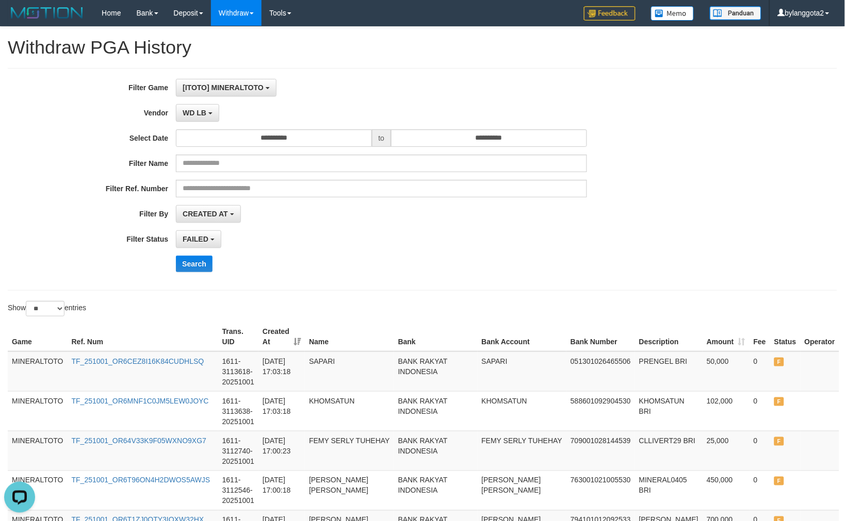
click at [387, 275] on div "**********" at bounding box center [352, 179] width 704 height 201
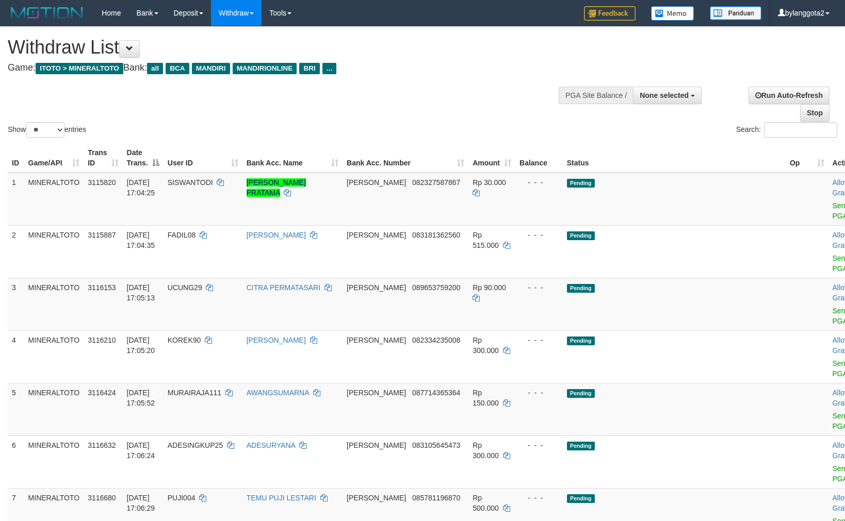
select select
select select "**"
click at [688, 283] on td "Pending" at bounding box center [674, 304] width 223 height 53
drag, startPoint x: 659, startPoint y: 100, endPoint x: 651, endPoint y: 108, distance: 11.4
click at [659, 99] on button "None selected" at bounding box center [667, 96] width 69 height 18
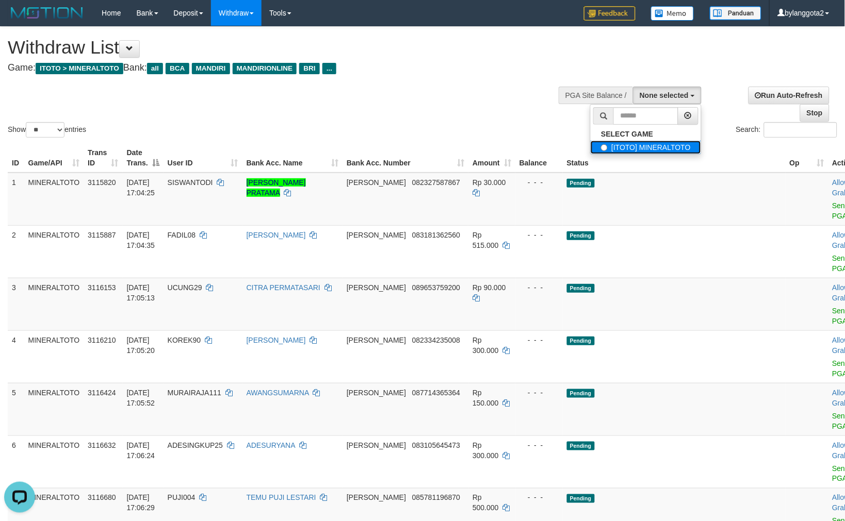
click at [621, 141] on label "[ITOTO] MINERALTOTO" at bounding box center [646, 147] width 110 height 13
select select "****"
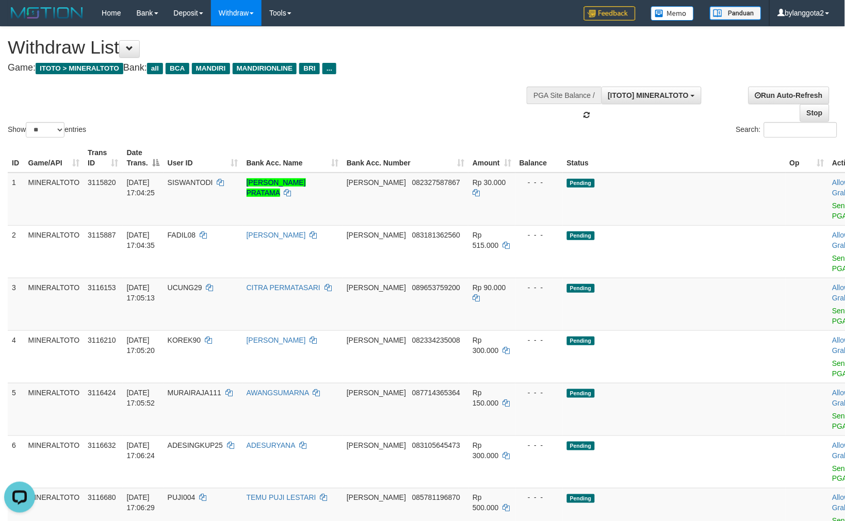
scroll to position [9, 0]
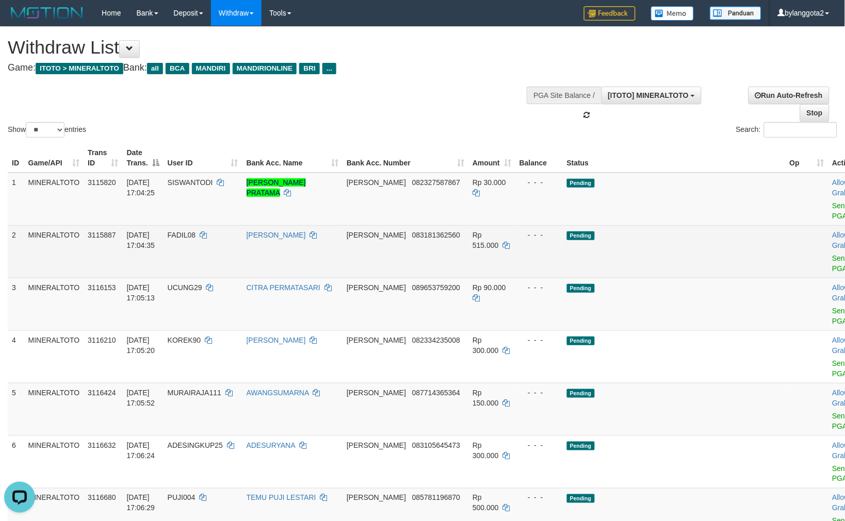
click at [669, 239] on td "Pending" at bounding box center [674, 251] width 223 height 53
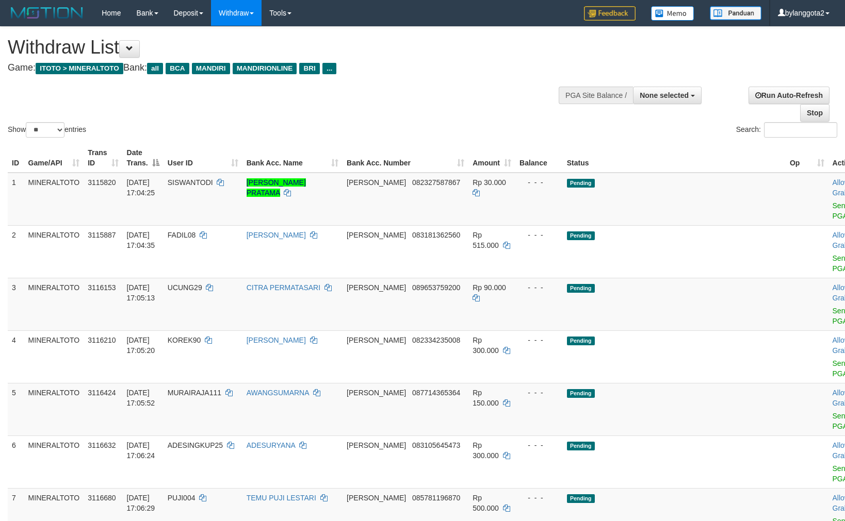
select select
select select "**"
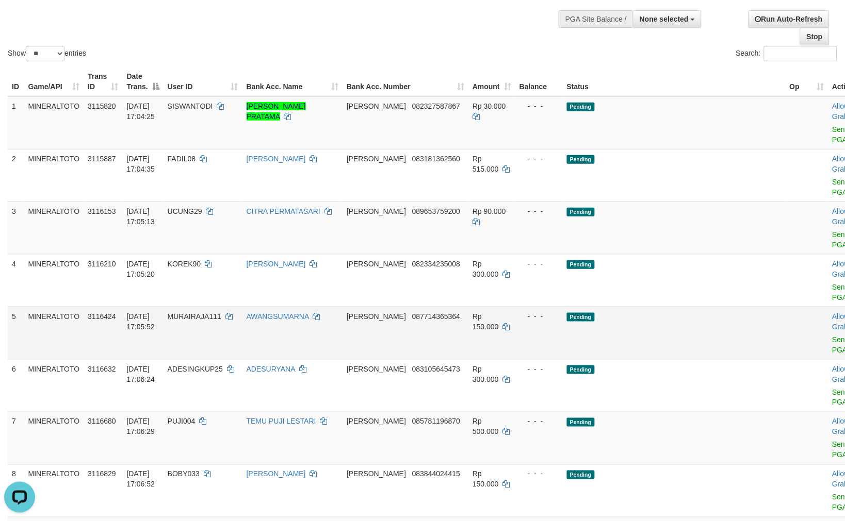
scroll to position [57, 0]
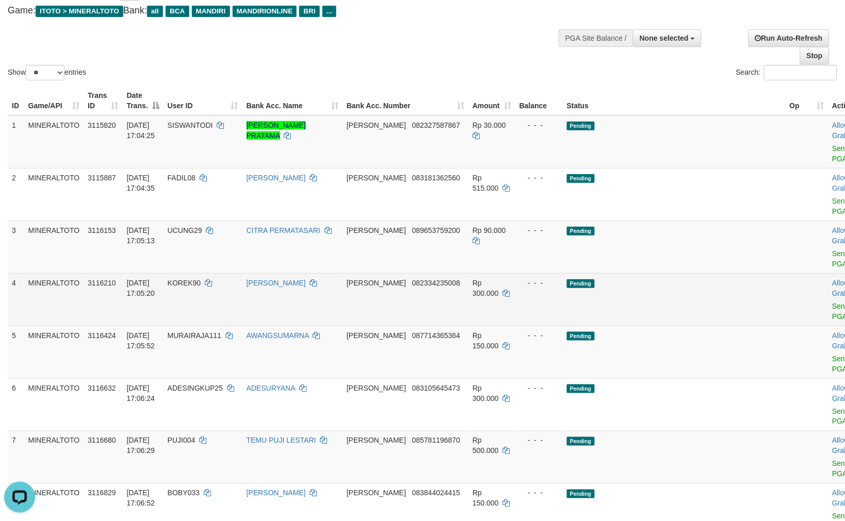
click at [628, 309] on td "Pending" at bounding box center [674, 299] width 223 height 53
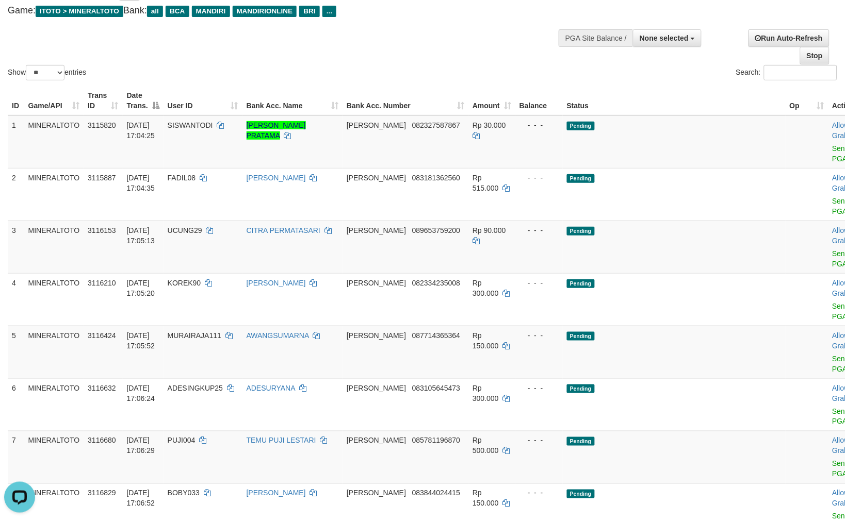
scroll to position [499, 0]
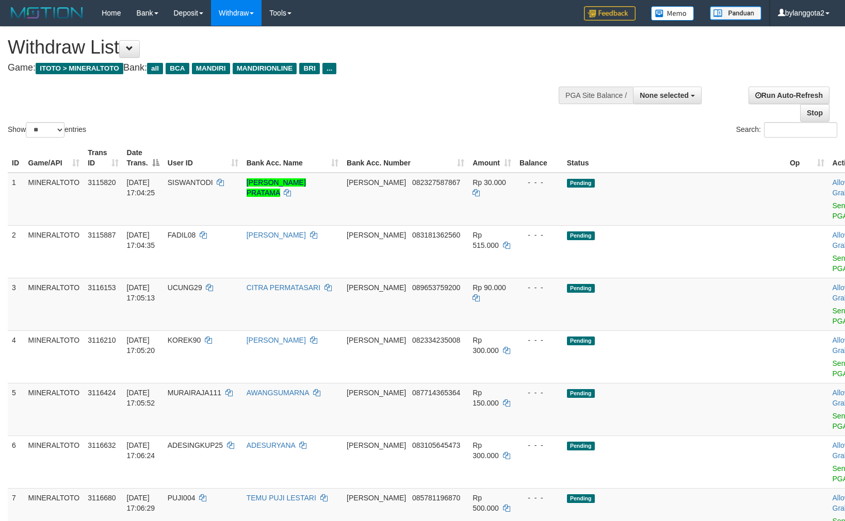
select select
select select "**"
select select
select select "**"
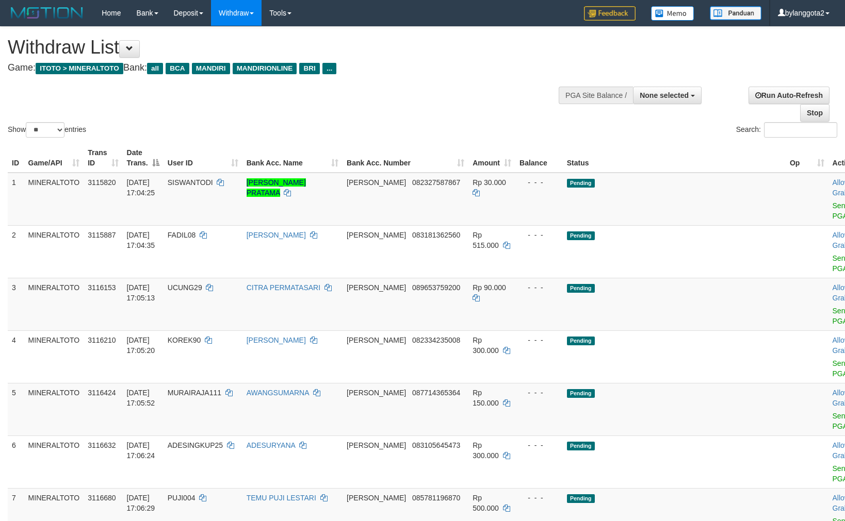
scroll to position [528, 0]
select select
select select "**"
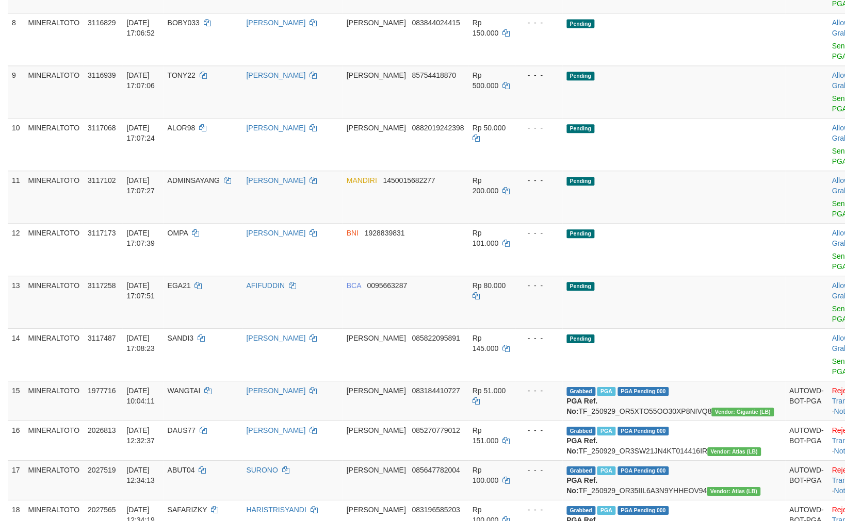
scroll to position [499, 0]
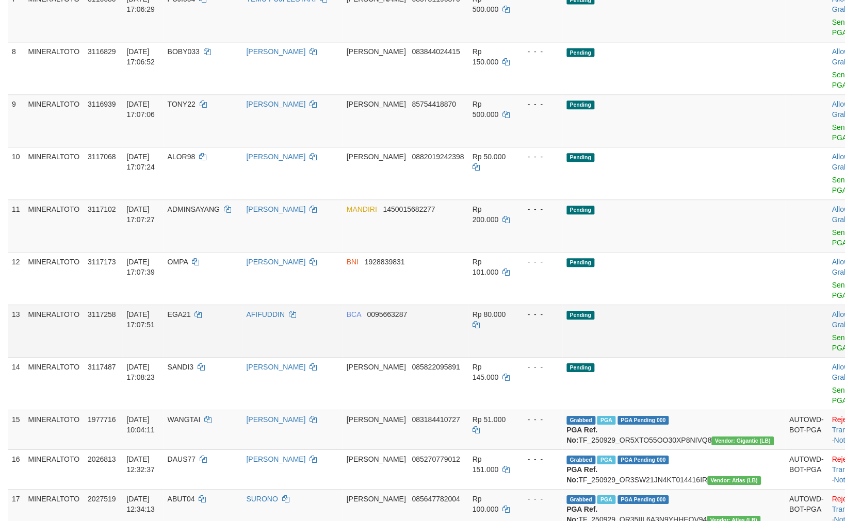
click at [686, 339] on td "Pending" at bounding box center [674, 331] width 223 height 53
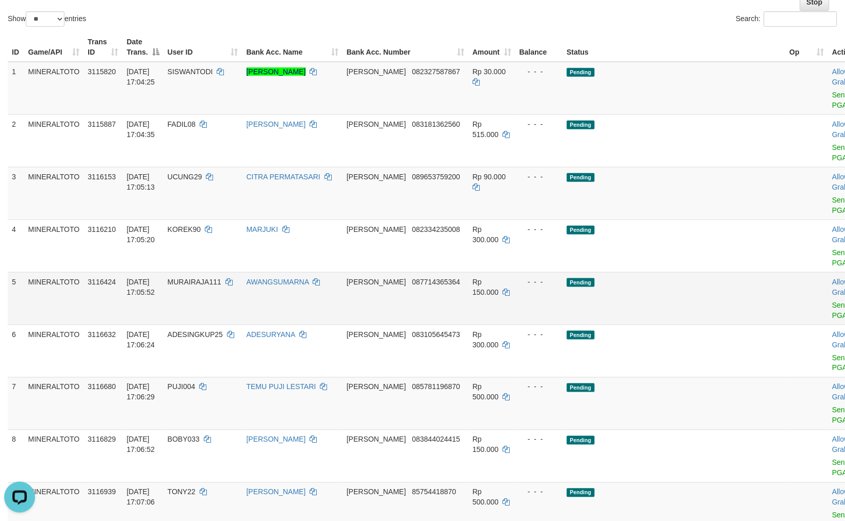
scroll to position [99, 0]
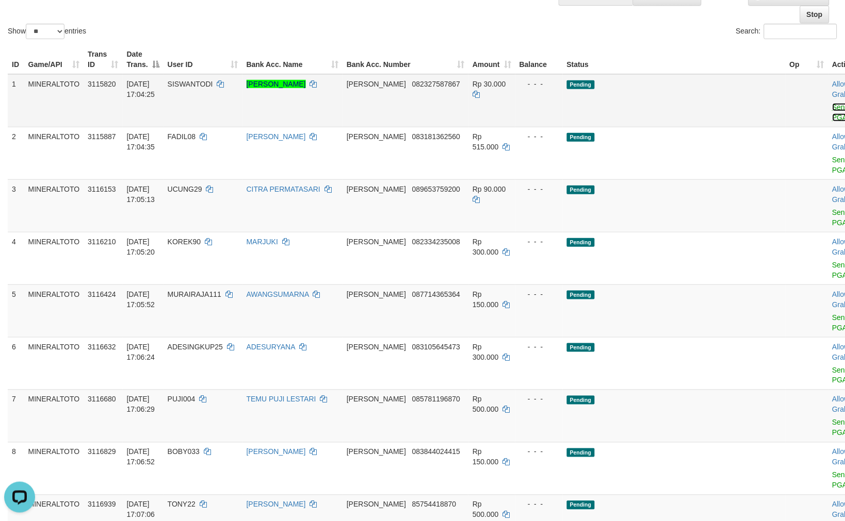
click at [832, 106] on link "Send PGA" at bounding box center [840, 112] width 17 height 19
click at [832, 158] on link "Send PGA" at bounding box center [840, 165] width 17 height 19
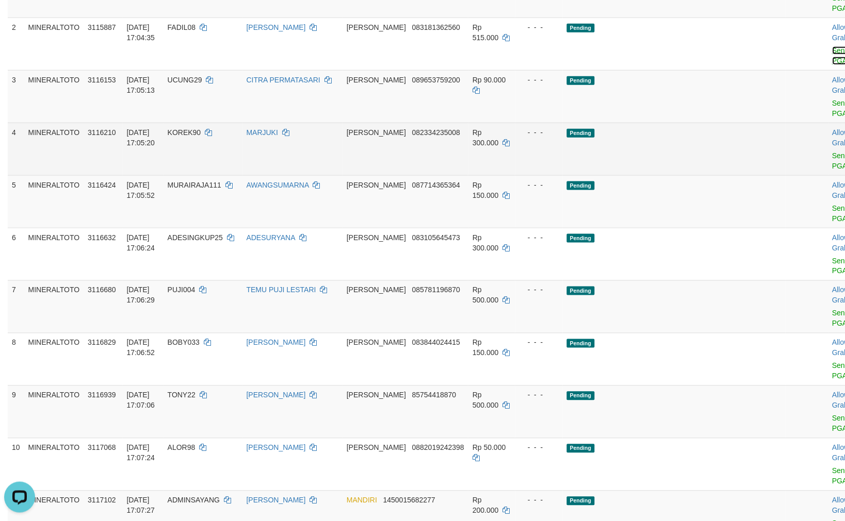
scroll to position [213, 0]
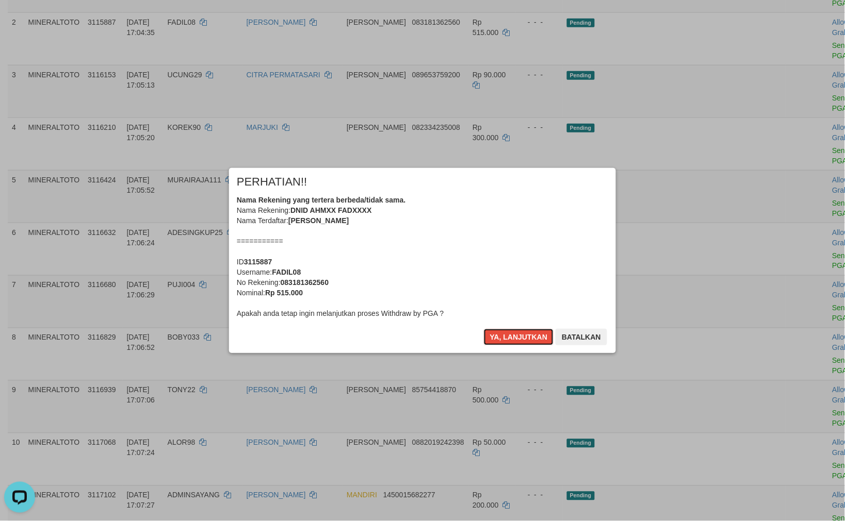
click at [506, 331] on button "Ya, lanjutkan" at bounding box center [519, 337] width 70 height 17
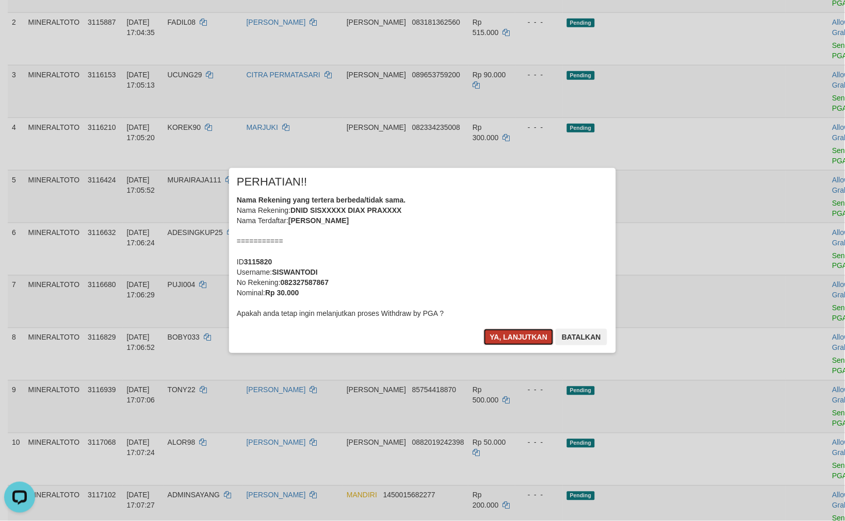
click at [506, 331] on button "Ya, lanjutkan" at bounding box center [519, 337] width 70 height 17
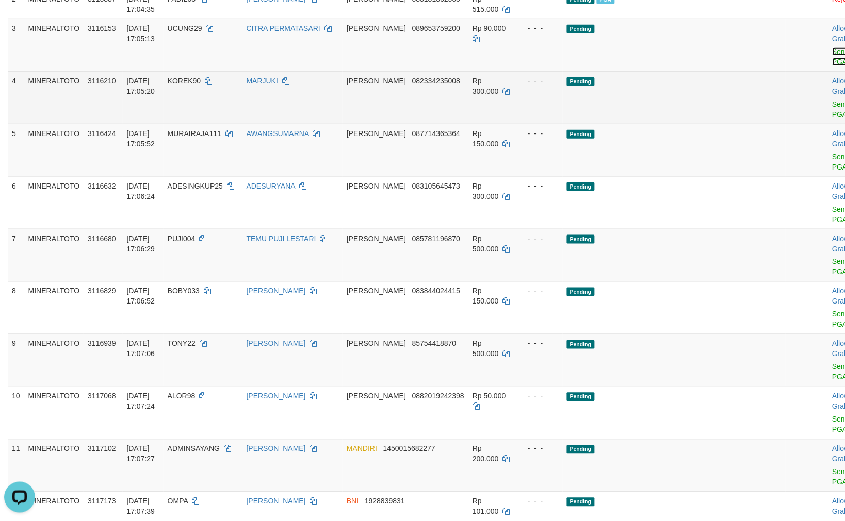
scroll to position [156, 0]
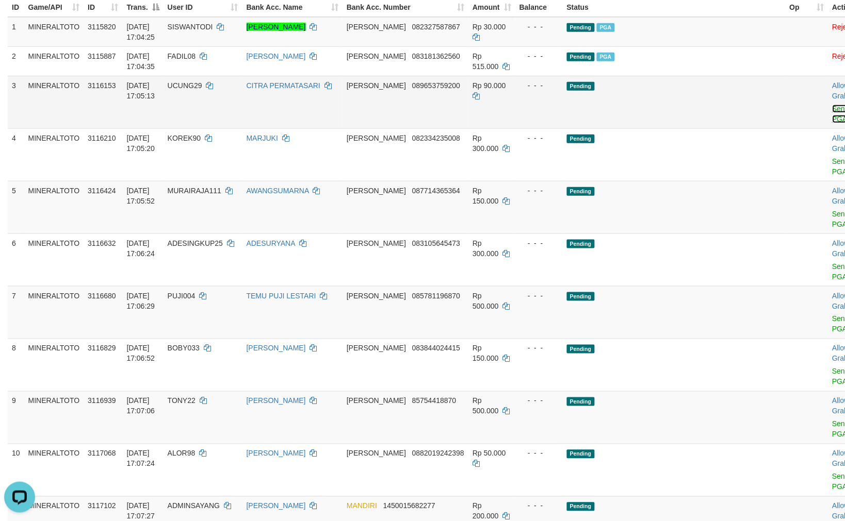
click at [832, 106] on link "Send PGA" at bounding box center [840, 114] width 17 height 19
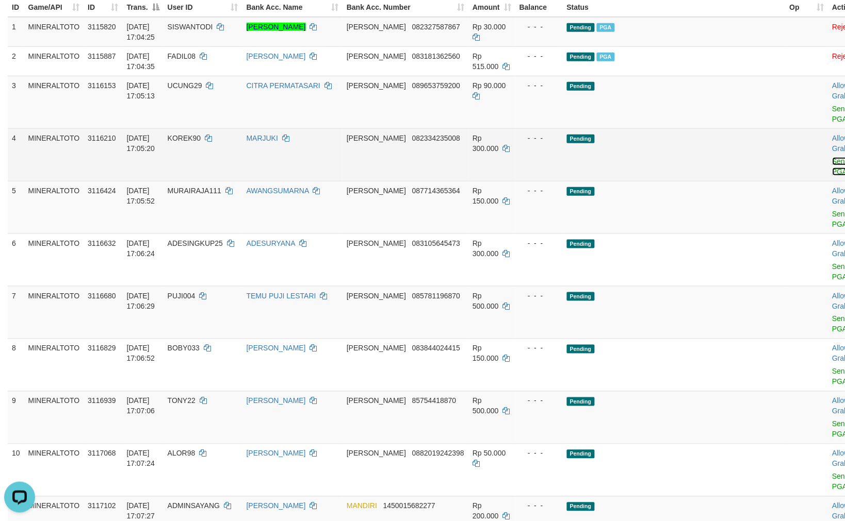
click at [832, 159] on link "Send PGA" at bounding box center [840, 166] width 17 height 19
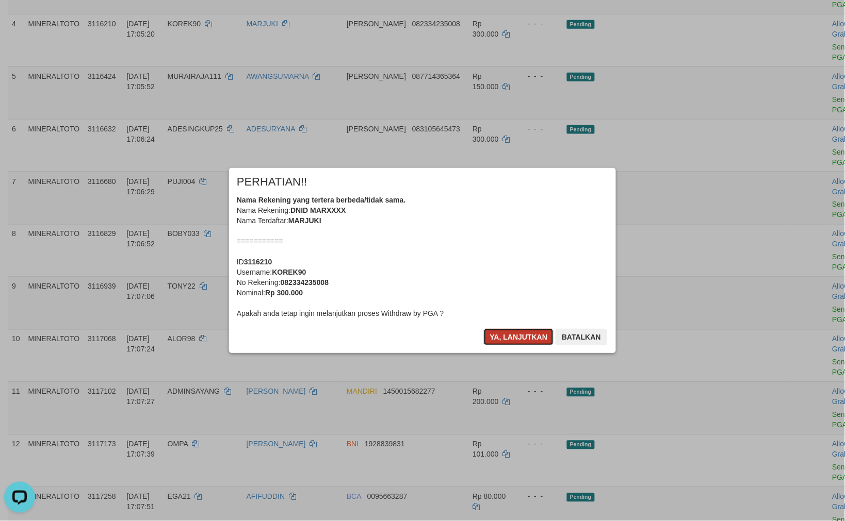
click at [533, 334] on button "Ya, lanjutkan" at bounding box center [519, 337] width 70 height 17
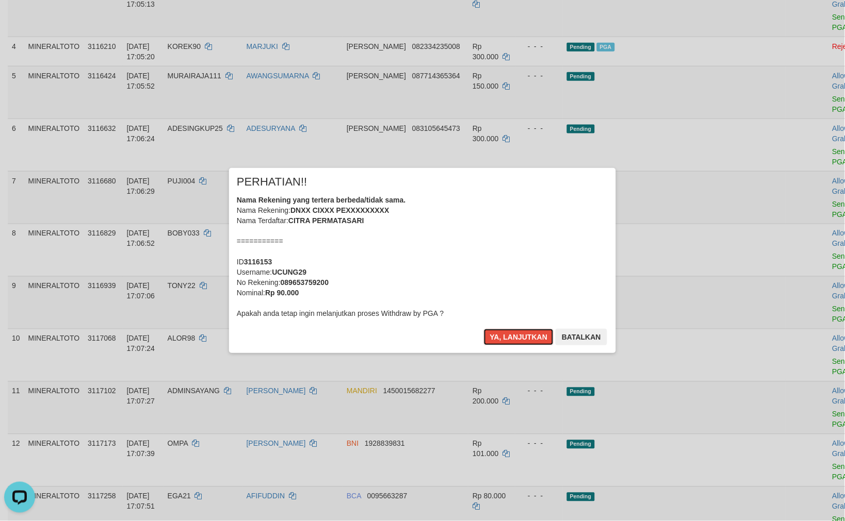
click at [533, 334] on button "Ya, lanjutkan" at bounding box center [519, 337] width 70 height 17
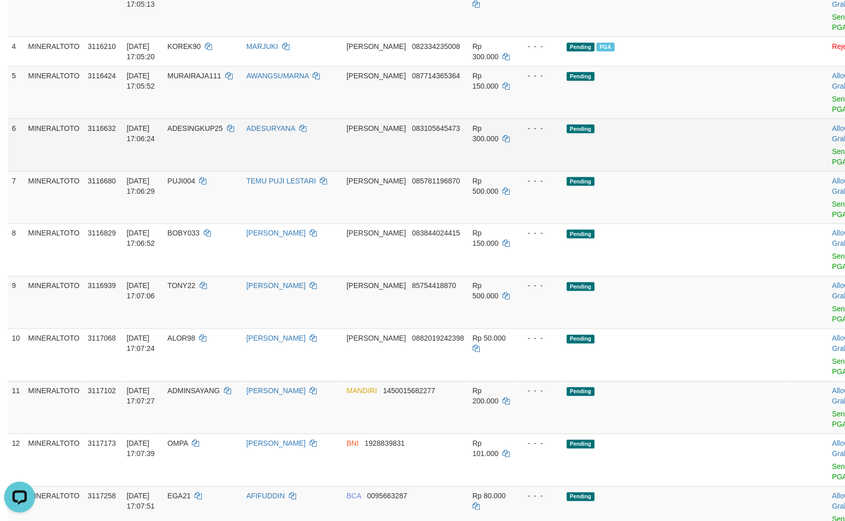
scroll to position [224, 0]
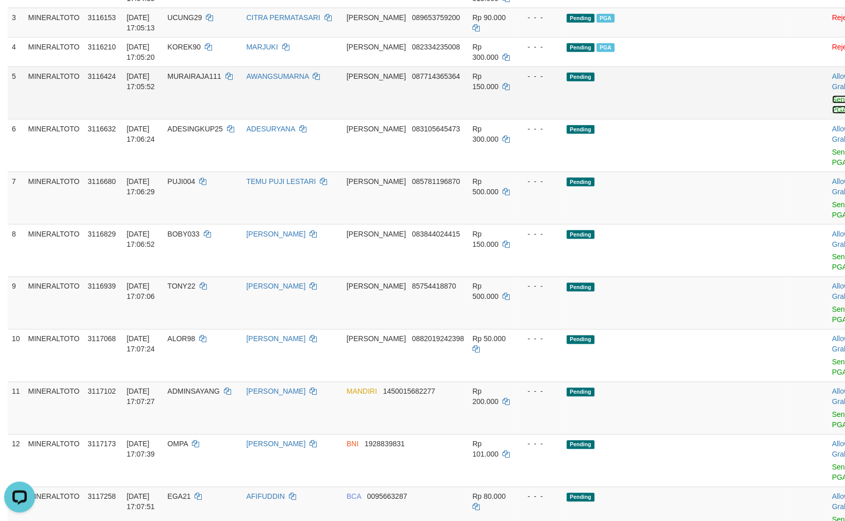
click at [832, 95] on link "Send PGA" at bounding box center [840, 104] width 17 height 19
click at [832, 148] on link "Send PGA" at bounding box center [840, 157] width 17 height 19
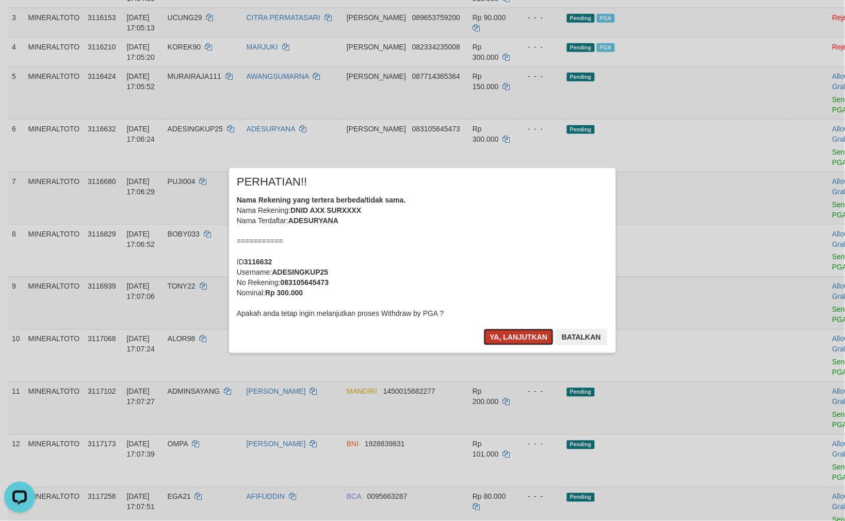
click at [523, 331] on button "Ya, lanjutkan" at bounding box center [519, 337] width 70 height 17
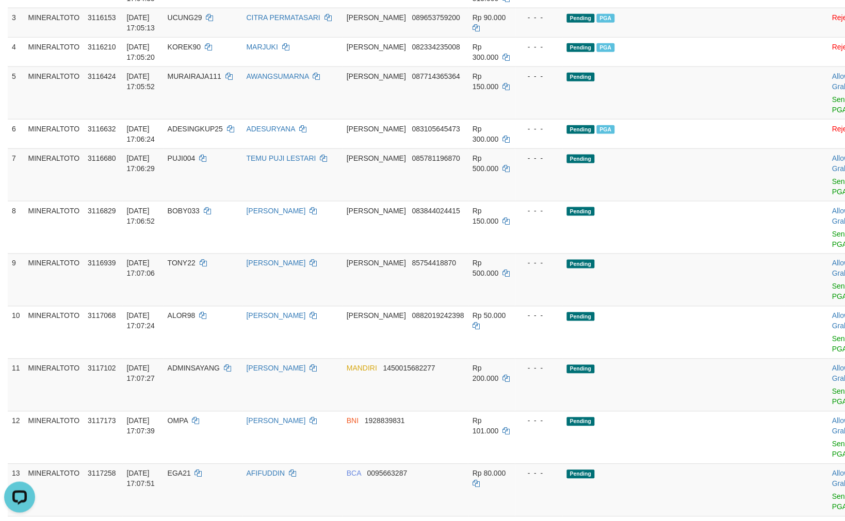
scroll to position [201, 0]
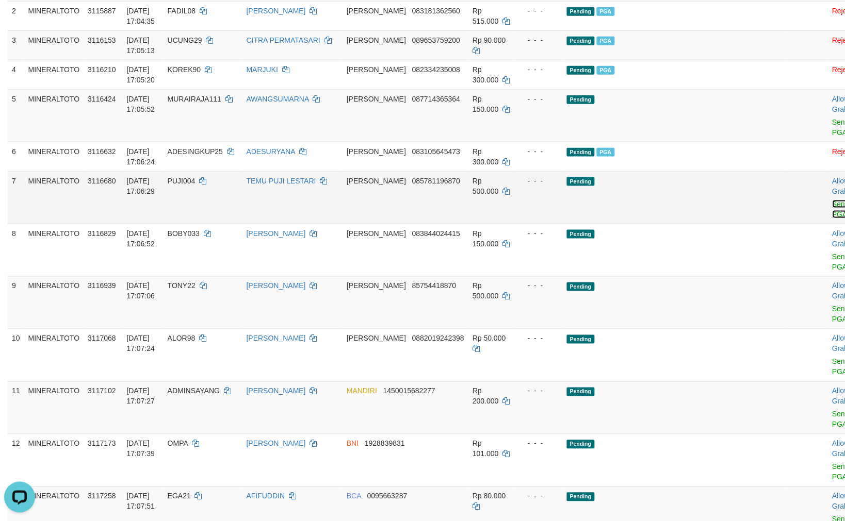
click at [832, 205] on link "Send PGA" at bounding box center [840, 209] width 17 height 19
click at [832, 256] on link "Send PGA" at bounding box center [840, 262] width 17 height 19
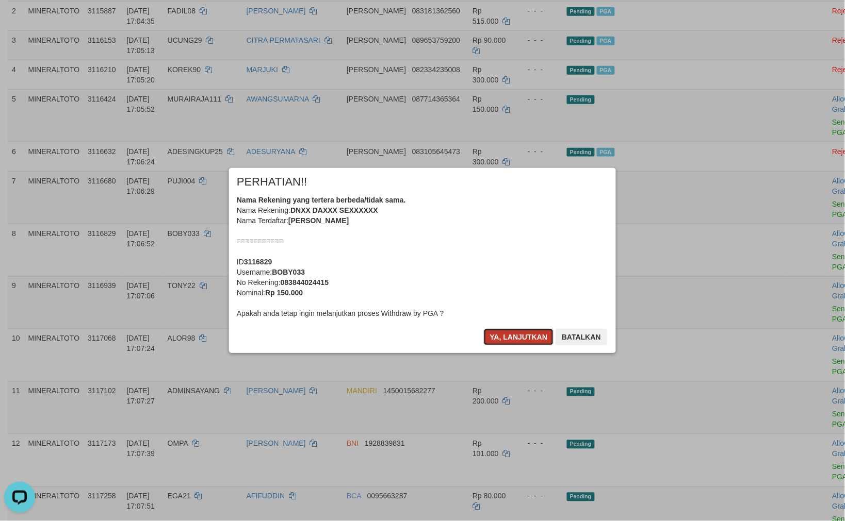
click at [530, 335] on button "Ya, lanjutkan" at bounding box center [519, 337] width 70 height 17
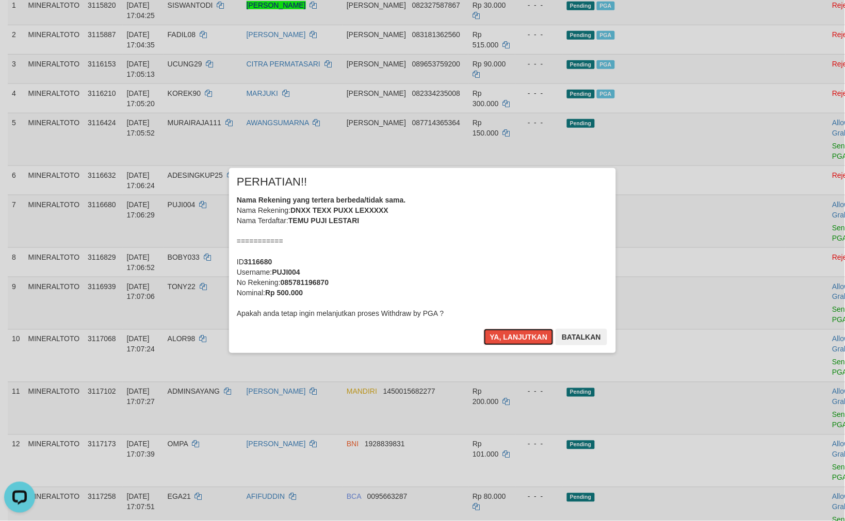
click at [530, 335] on button "Ya, lanjutkan" at bounding box center [519, 337] width 70 height 17
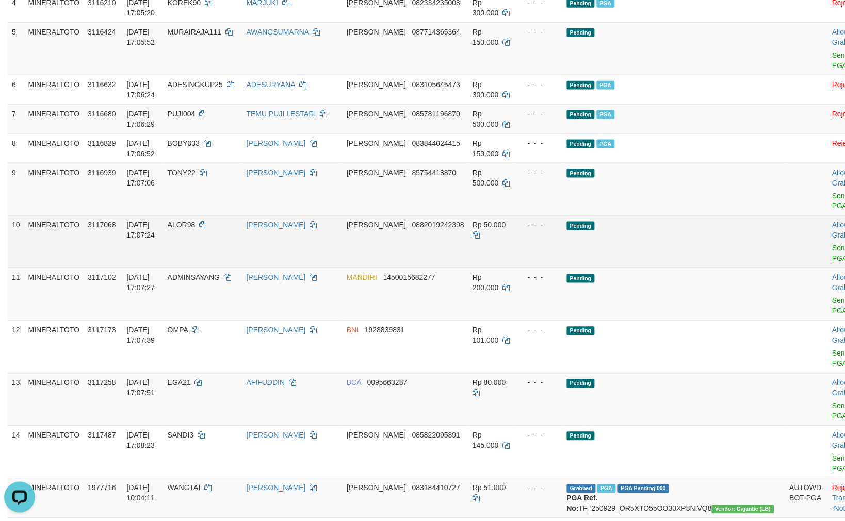
scroll to position [269, 0]
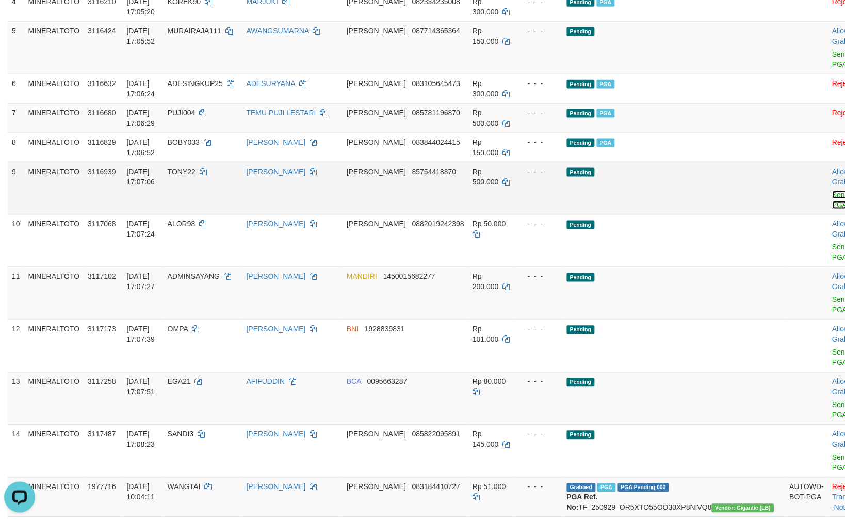
click at [832, 192] on link "Send PGA" at bounding box center [840, 200] width 17 height 19
click at [832, 246] on link "Send PGA" at bounding box center [840, 252] width 17 height 19
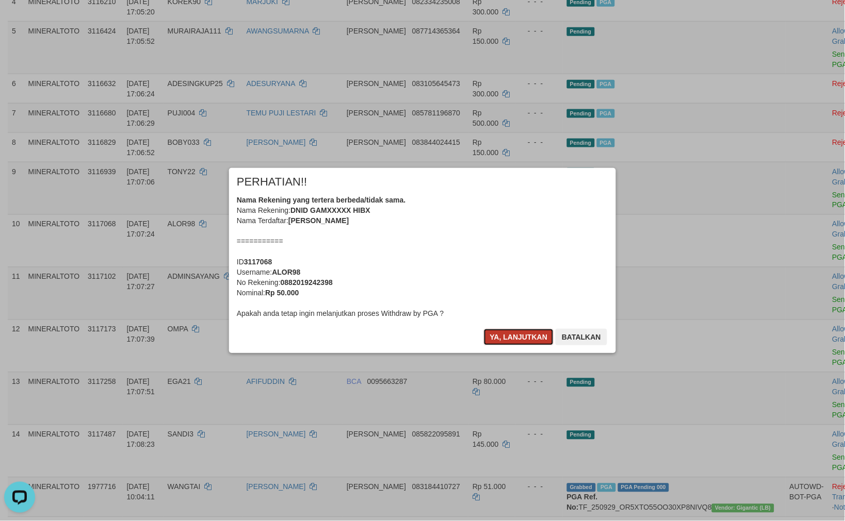
click at [529, 336] on button "Ya, lanjutkan" at bounding box center [519, 337] width 70 height 17
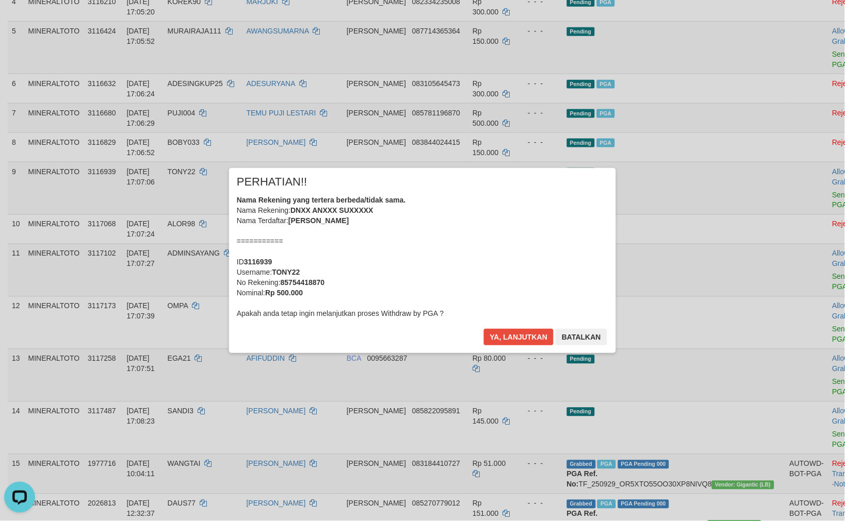
scroll to position [245, 0]
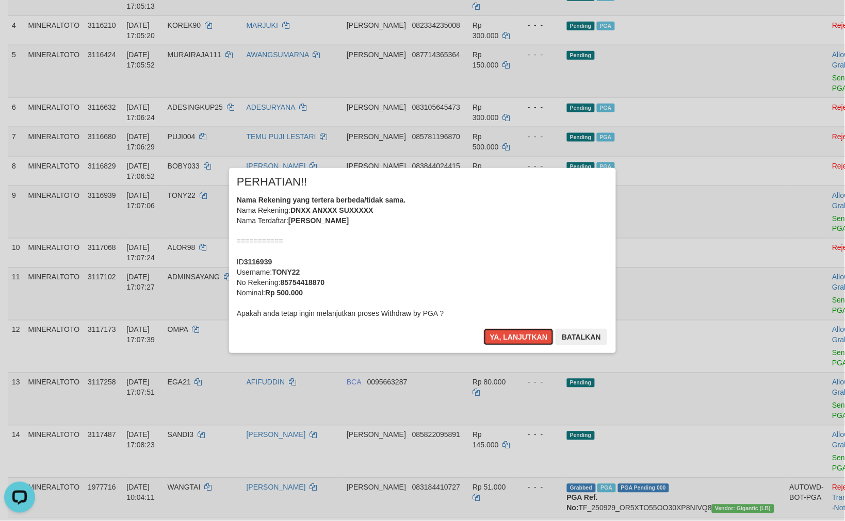
click at [529, 336] on button "Ya, lanjutkan" at bounding box center [519, 337] width 70 height 17
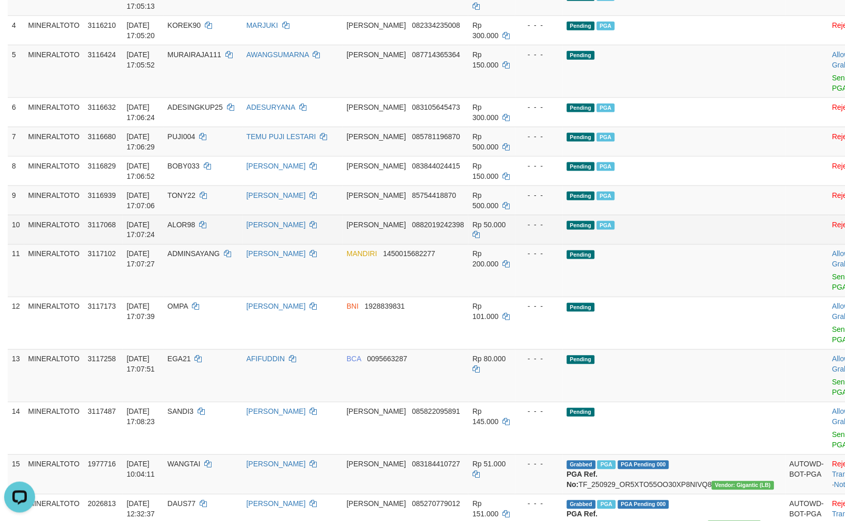
scroll to position [223, 0]
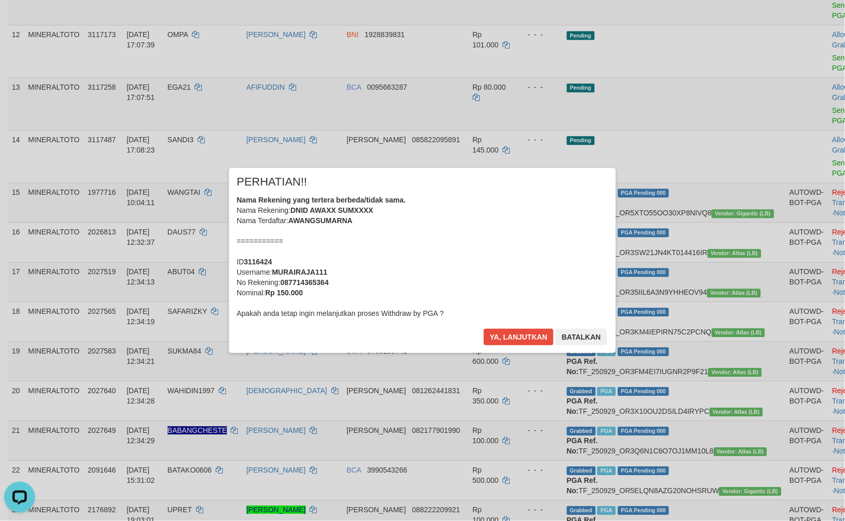
scroll to position [679, 0]
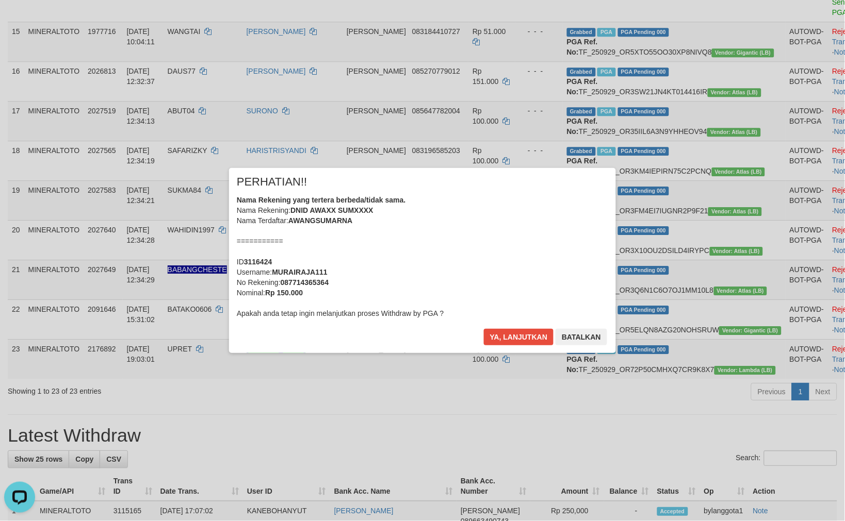
click at [501, 325] on div "× PERHATIAN!! Nama Rekening yang tertera berbeda/tidak sama. Nama Rekening: DNI…" at bounding box center [422, 260] width 387 height 185
click at [511, 329] on button "Ya, lanjutkan" at bounding box center [519, 337] width 70 height 17
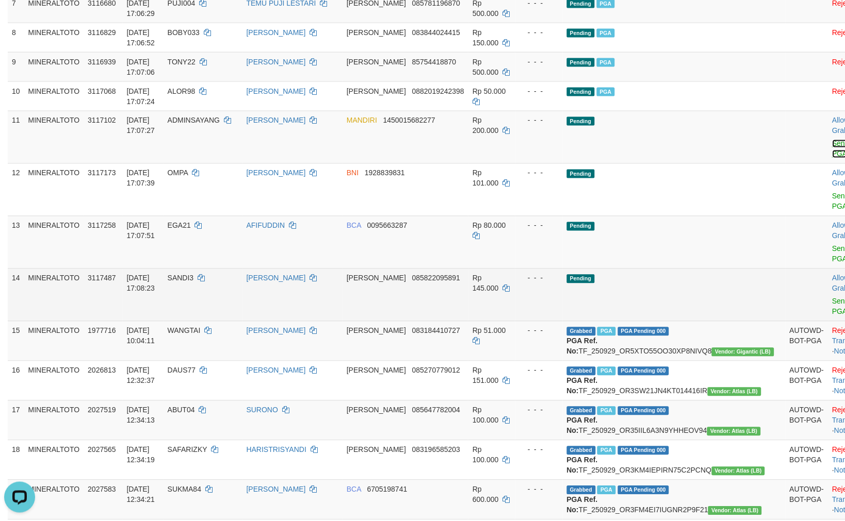
scroll to position [344, 0]
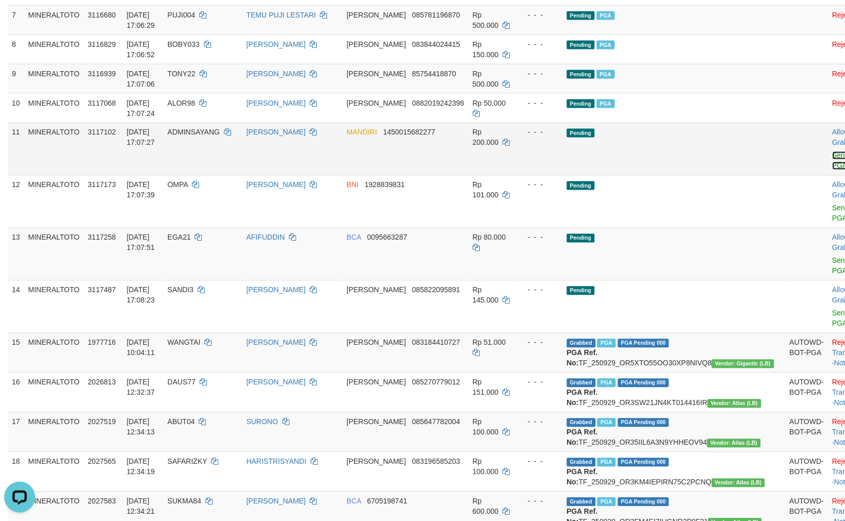
click at [832, 155] on link "Send PGA" at bounding box center [840, 161] width 17 height 19
click at [832, 208] on link "Send PGA" at bounding box center [840, 213] width 17 height 19
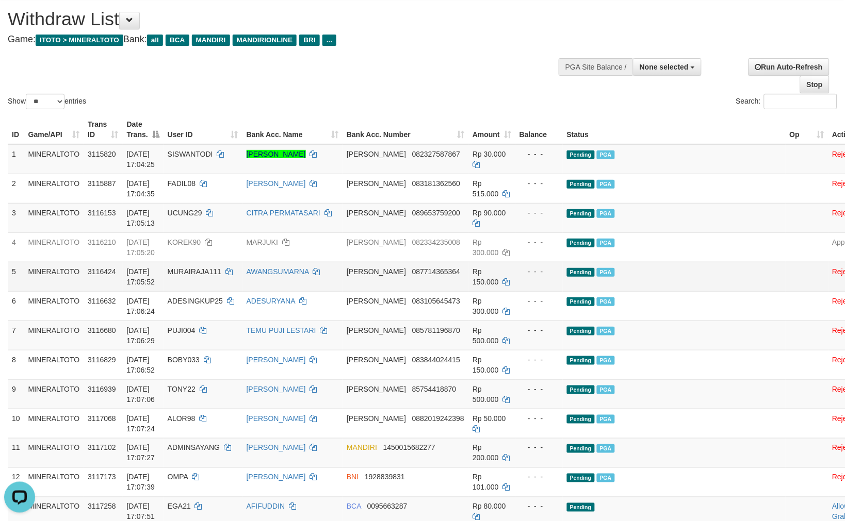
scroll to position [229, 0]
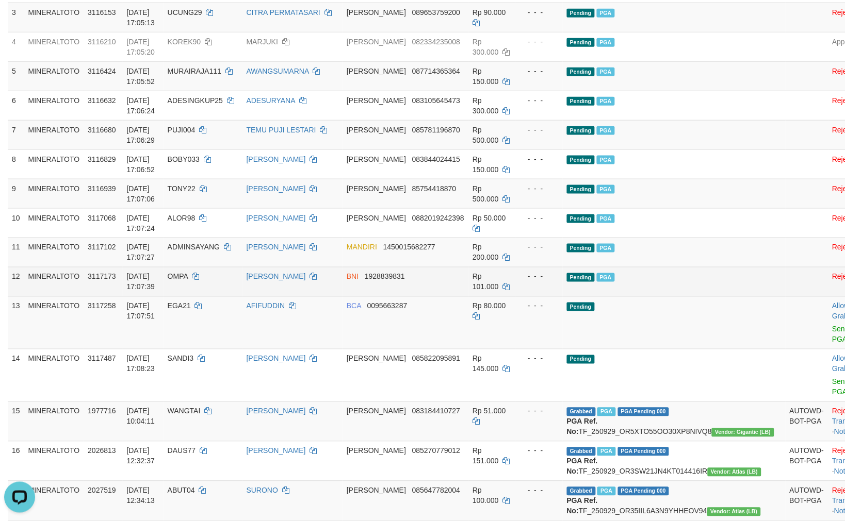
click at [685, 273] on td "Pending PGA" at bounding box center [674, 281] width 223 height 29
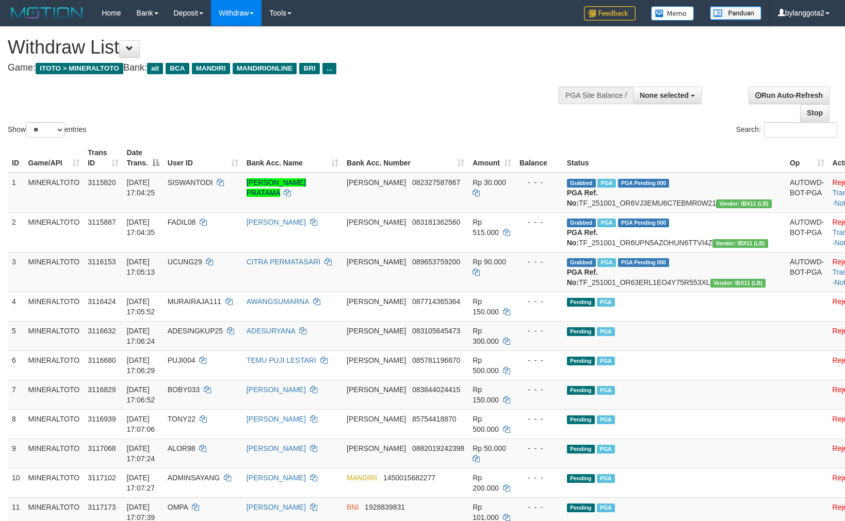
select select
select select "**"
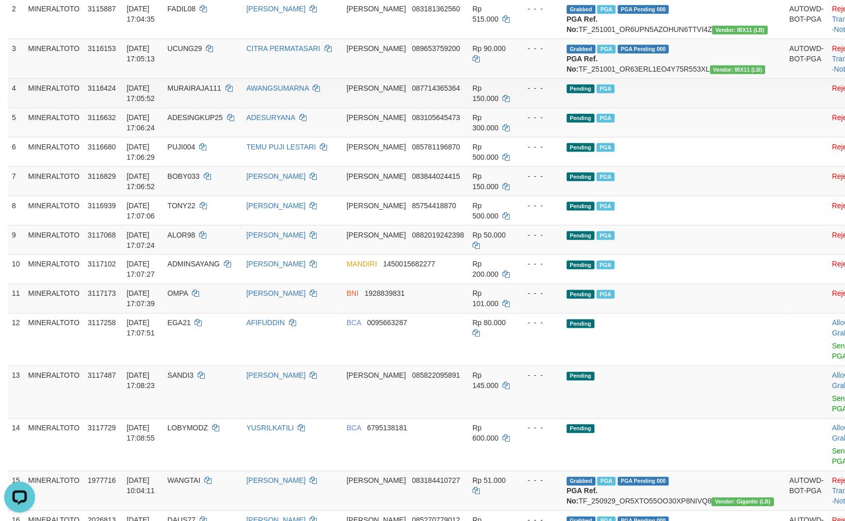
scroll to position [229, 0]
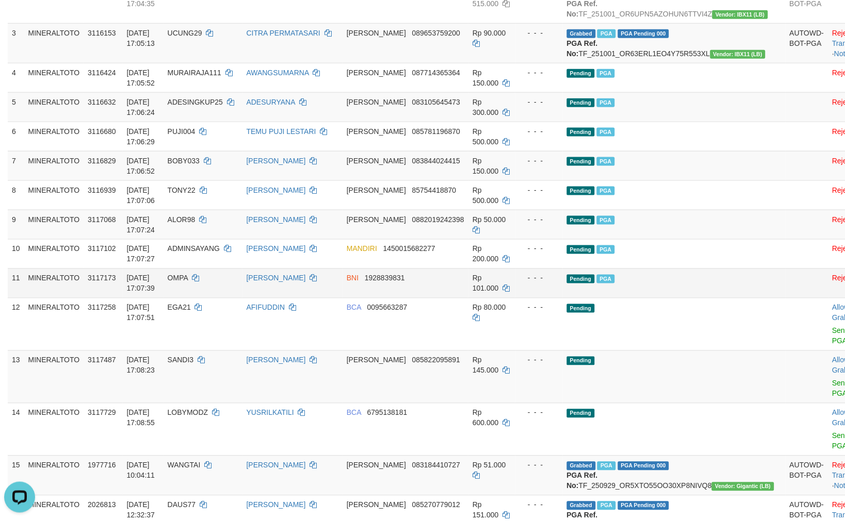
click at [509, 298] on td "Rp 101.000" at bounding box center [491, 283] width 47 height 29
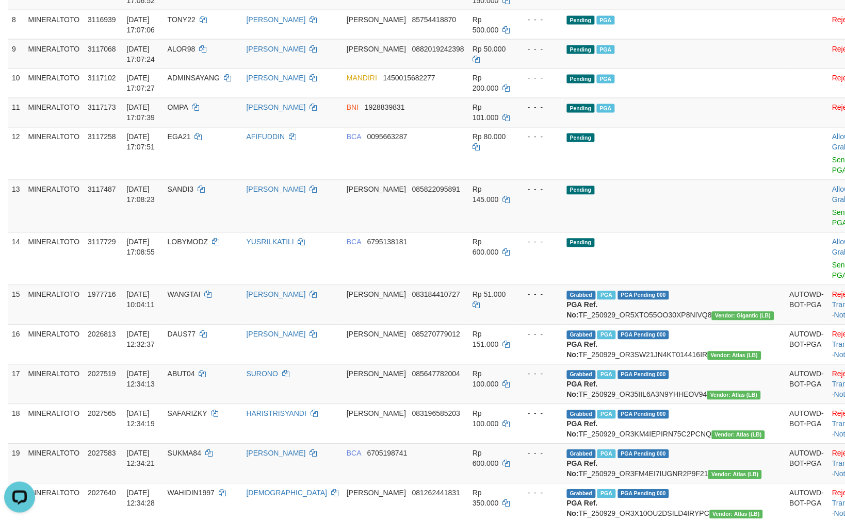
scroll to position [401, 0]
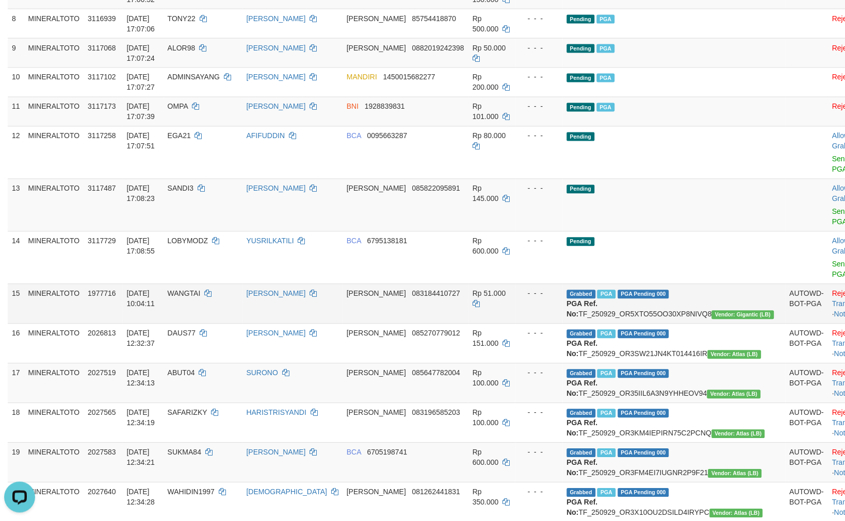
click at [507, 320] on td "Rp 51.000" at bounding box center [491, 304] width 47 height 40
click at [194, 193] on span "SANDI3" at bounding box center [181, 189] width 26 height 8
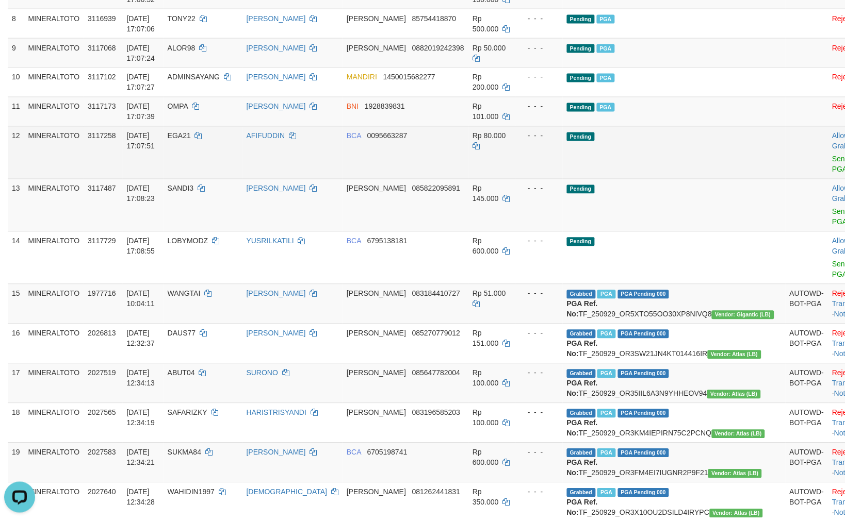
click at [663, 179] on td "Pending" at bounding box center [674, 152] width 223 height 53
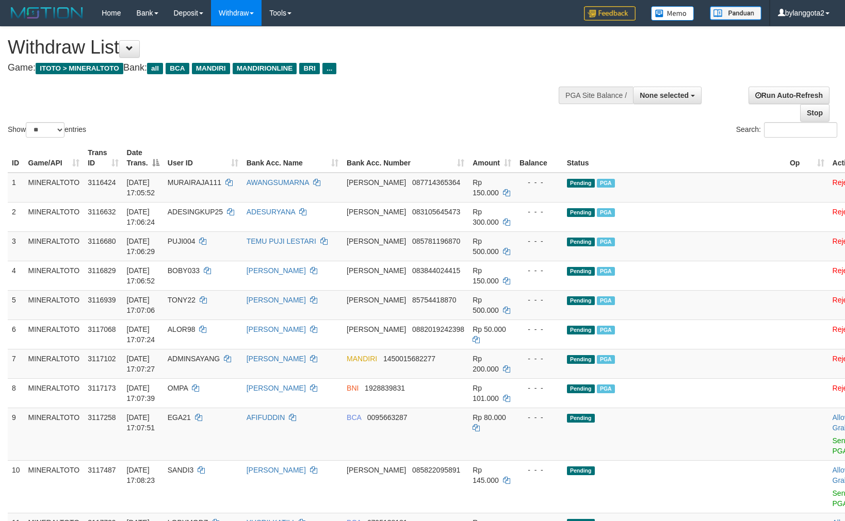
select select
select select "**"
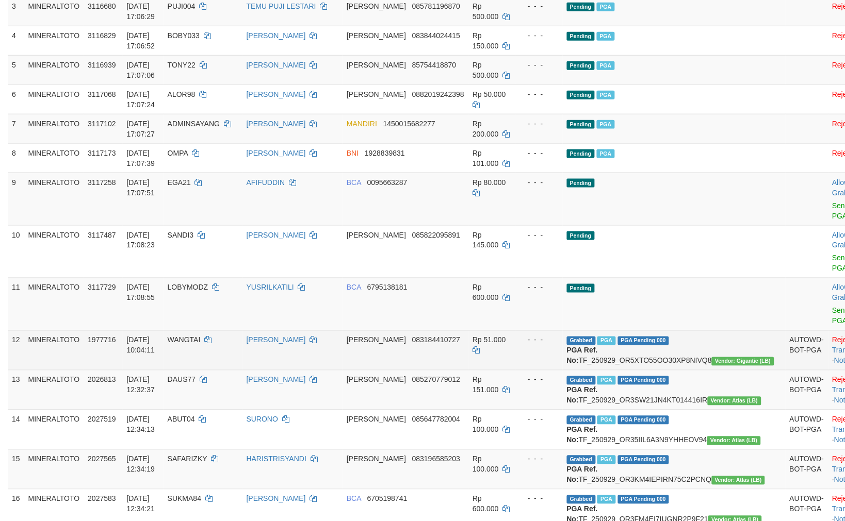
scroll to position [229, 0]
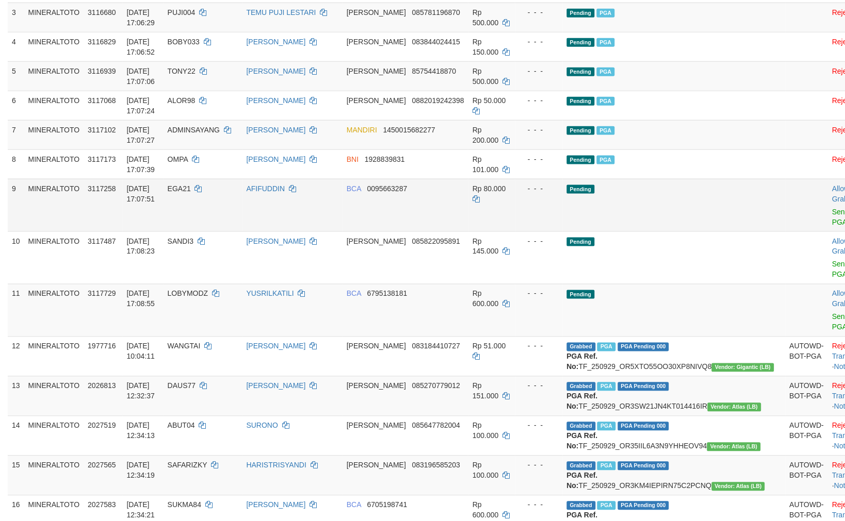
click at [672, 207] on td "Pending" at bounding box center [674, 205] width 223 height 53
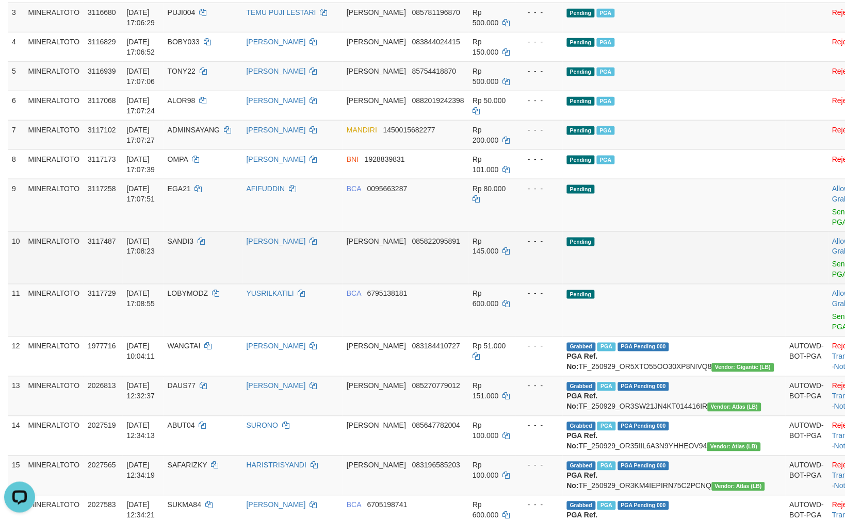
drag, startPoint x: 637, startPoint y: 254, endPoint x: 630, endPoint y: 250, distance: 8.3
click at [635, 253] on td "Pending" at bounding box center [674, 258] width 223 height 53
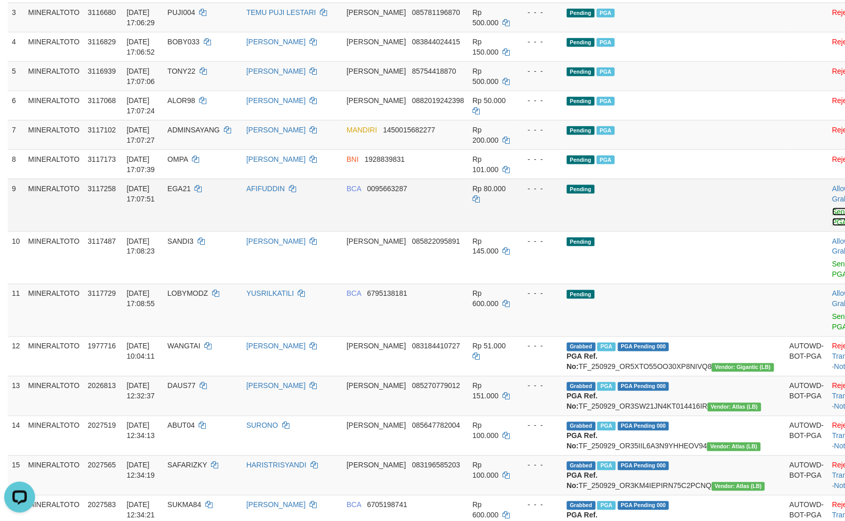
click at [832, 210] on link "Send PGA" at bounding box center [840, 217] width 17 height 19
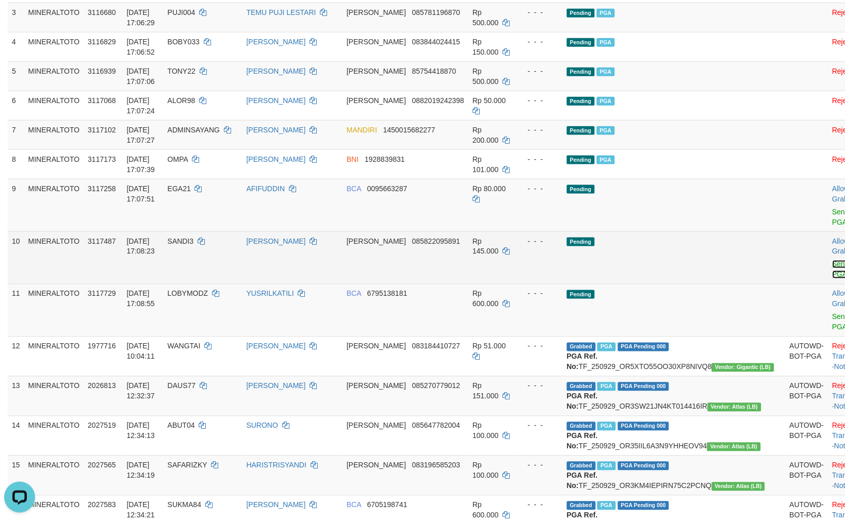
click at [832, 265] on link "Send PGA" at bounding box center [840, 269] width 17 height 19
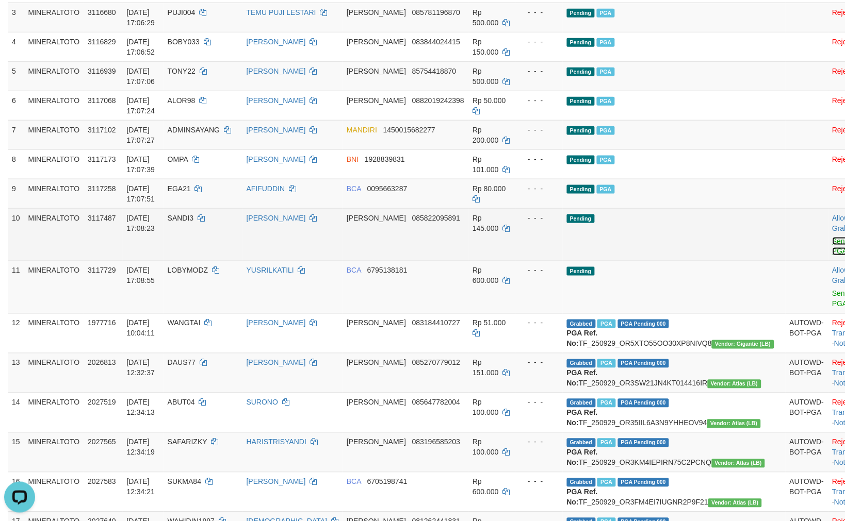
scroll to position [205, 0]
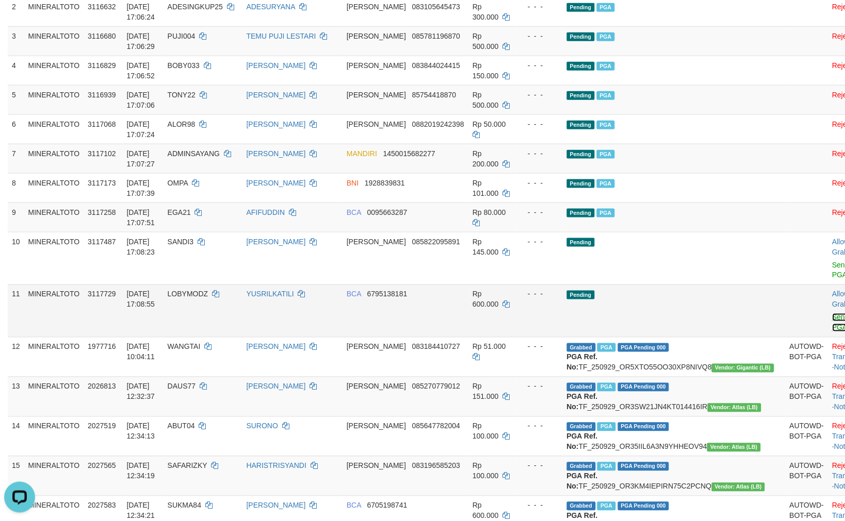
click at [832, 317] on link "Send PGA" at bounding box center [840, 323] width 17 height 19
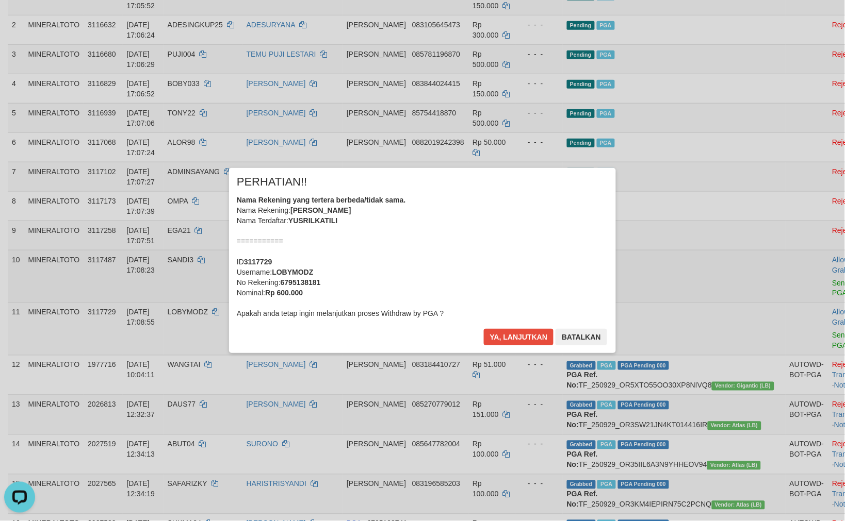
scroll to position [229, 0]
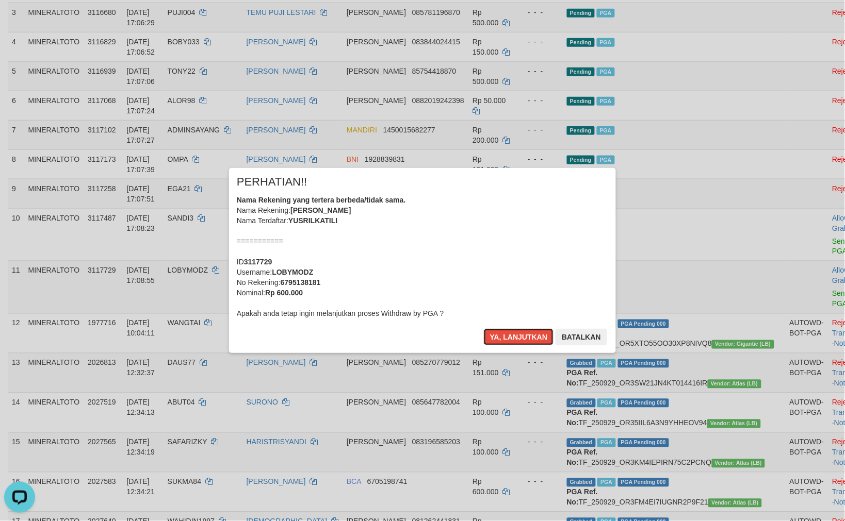
click at [523, 227] on div "Nama Rekening yang tertera berbeda/tidak sama. Nama Rekening: YUSRIL KATILI Nam…" at bounding box center [422, 257] width 371 height 124
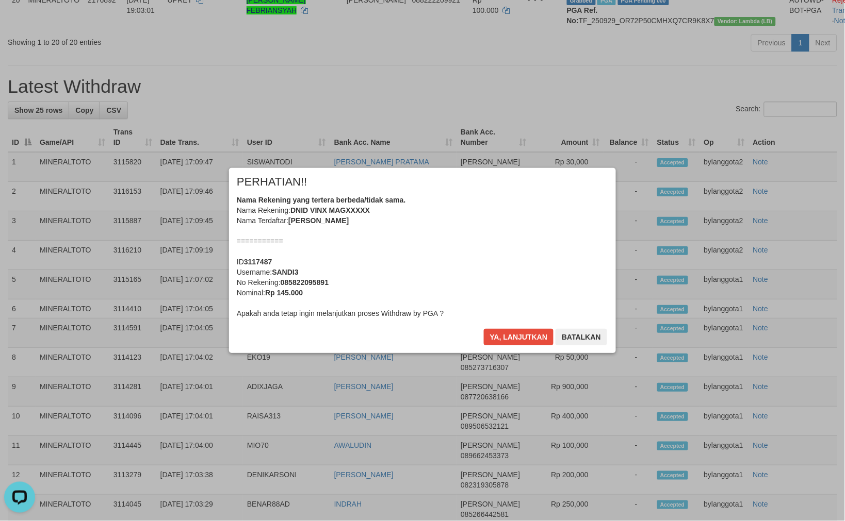
scroll to position [1436, 0]
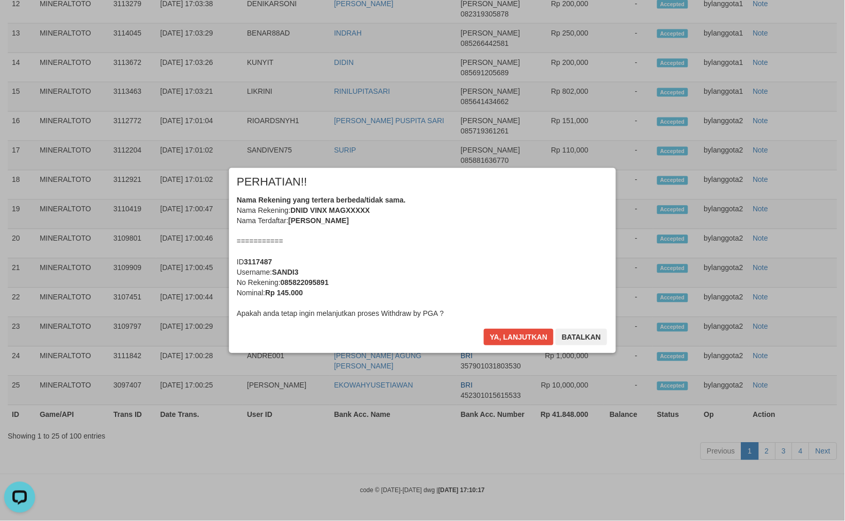
click at [523, 227] on div "Nama Rekening yang tertera berbeda/tidak sama. Nama Rekening: DNID VINX MAGXXXX…" at bounding box center [422, 257] width 371 height 124
click at [528, 334] on button "Ya, lanjutkan" at bounding box center [519, 337] width 70 height 17
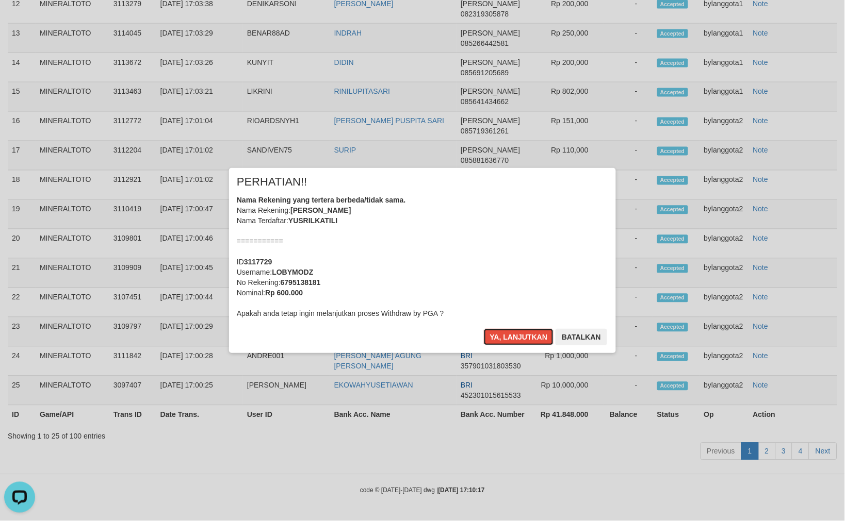
click at [528, 334] on button "Ya, lanjutkan" at bounding box center [519, 337] width 70 height 17
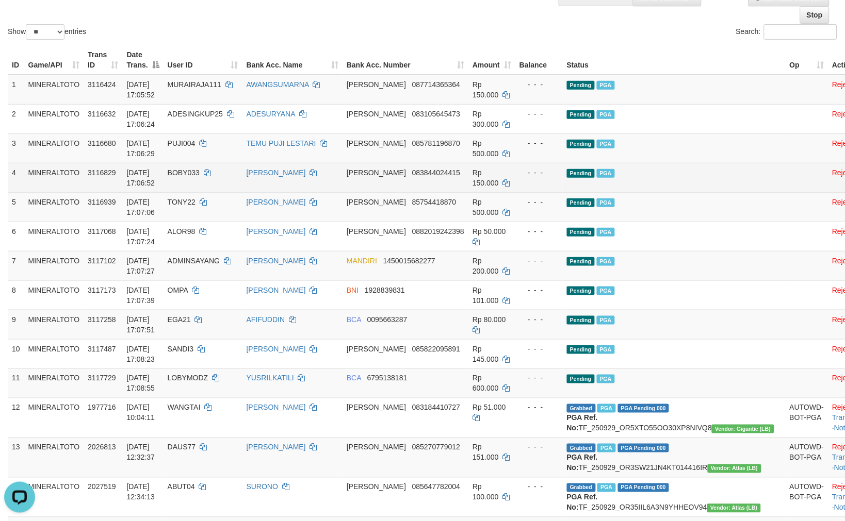
scroll to position [92, 0]
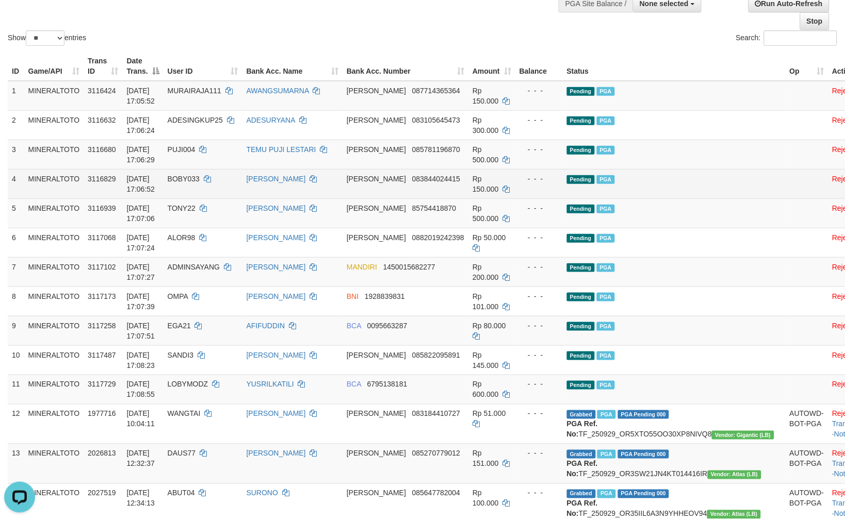
click at [662, 184] on td "Pending PGA" at bounding box center [674, 183] width 223 height 29
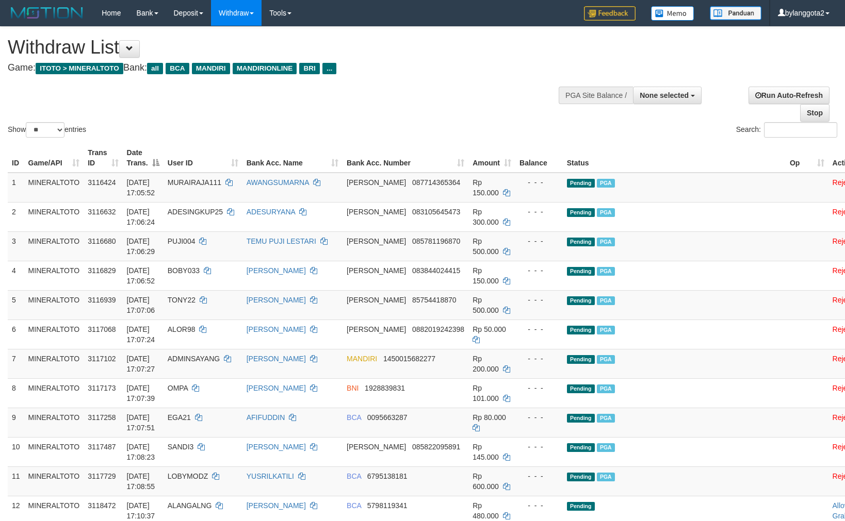
select select
select select "**"
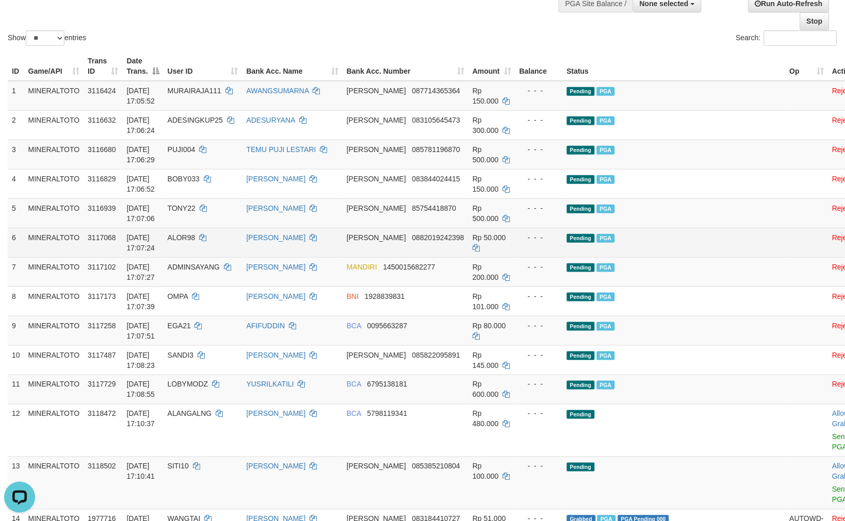
click at [690, 231] on td "Pending PGA" at bounding box center [674, 242] width 223 height 29
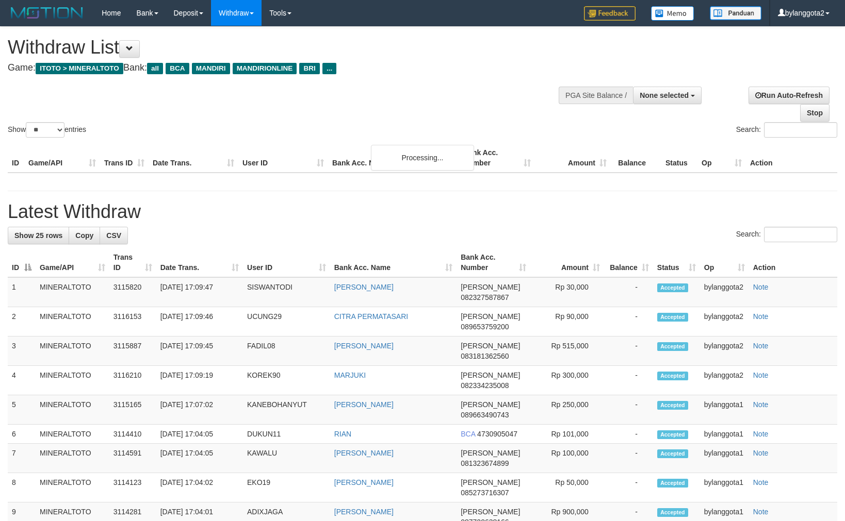
select select
select select "**"
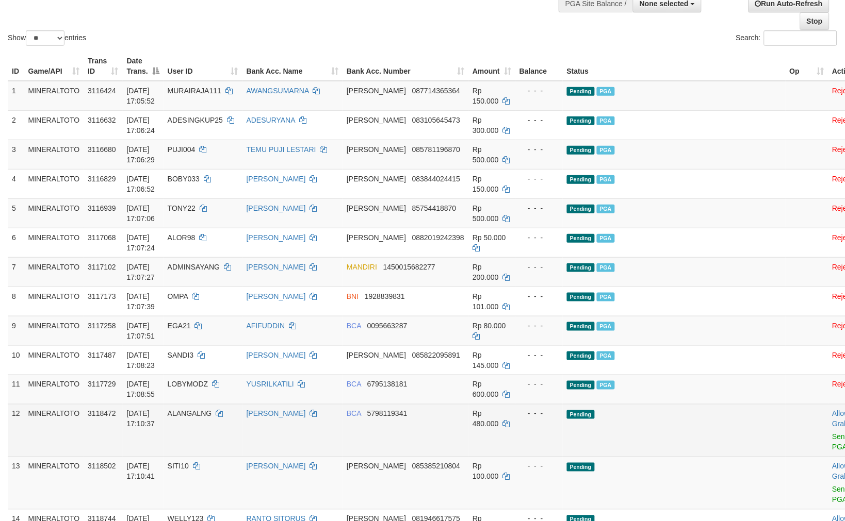
click at [634, 405] on td "Pending" at bounding box center [674, 430] width 223 height 53
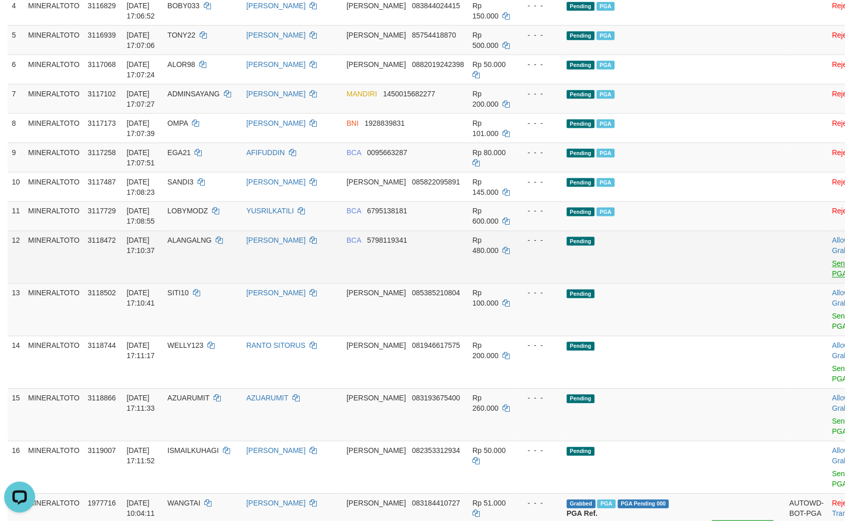
scroll to position [0, 0]
click at [832, 264] on link "Send PGA" at bounding box center [840, 269] width 17 height 19
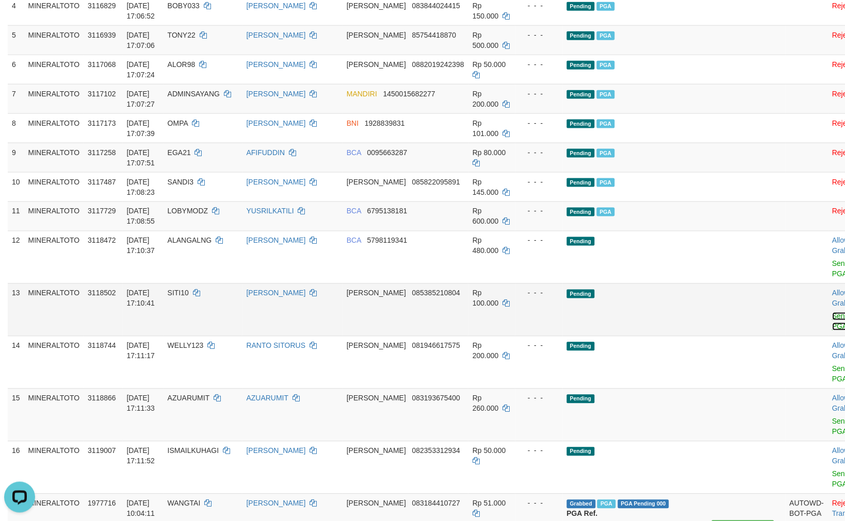
click at [832, 316] on link "Send PGA" at bounding box center [840, 322] width 17 height 19
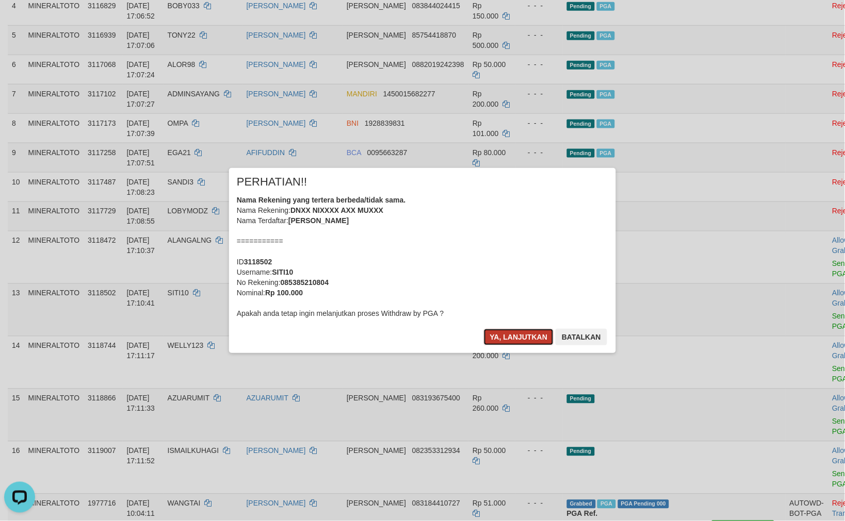
click at [513, 332] on button "Ya, lanjutkan" at bounding box center [519, 337] width 70 height 17
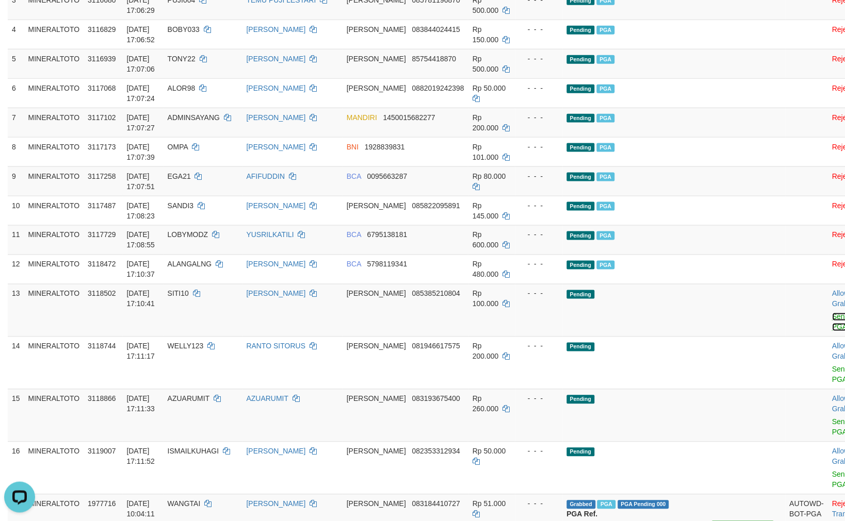
scroll to position [219, 0]
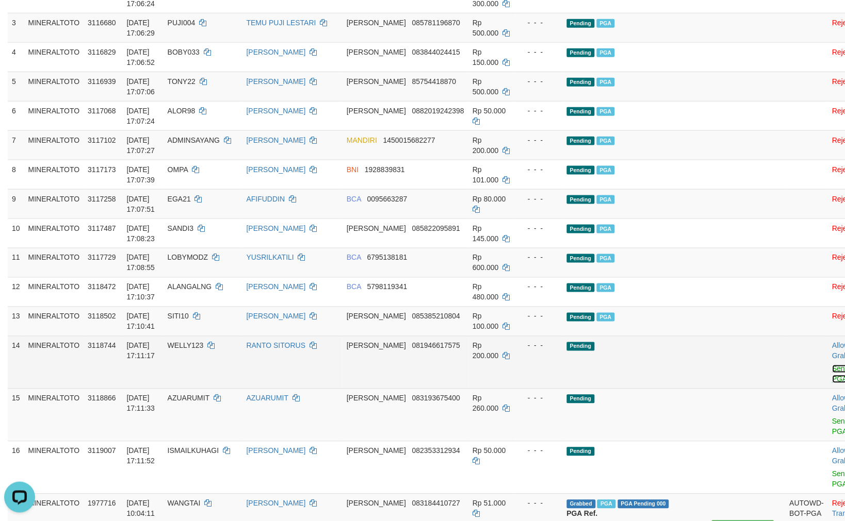
click at [832, 367] on link "Send PGA" at bounding box center [840, 374] width 17 height 19
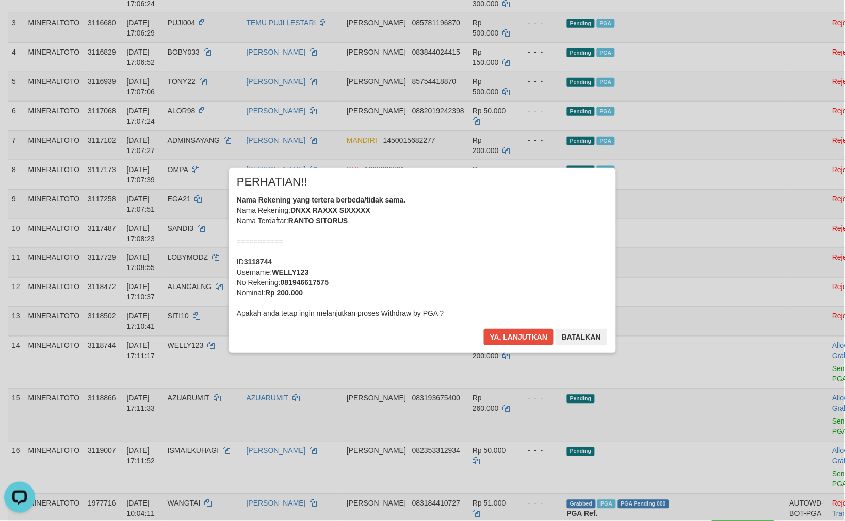
click at [467, 269] on div "Nama Rekening yang tertera berbeda/tidak sama. Nama Rekening: DNXX RAXXX SIXXXX…" at bounding box center [422, 257] width 371 height 124
click at [484, 329] on button "Ya, lanjutkan" at bounding box center [519, 337] width 70 height 17
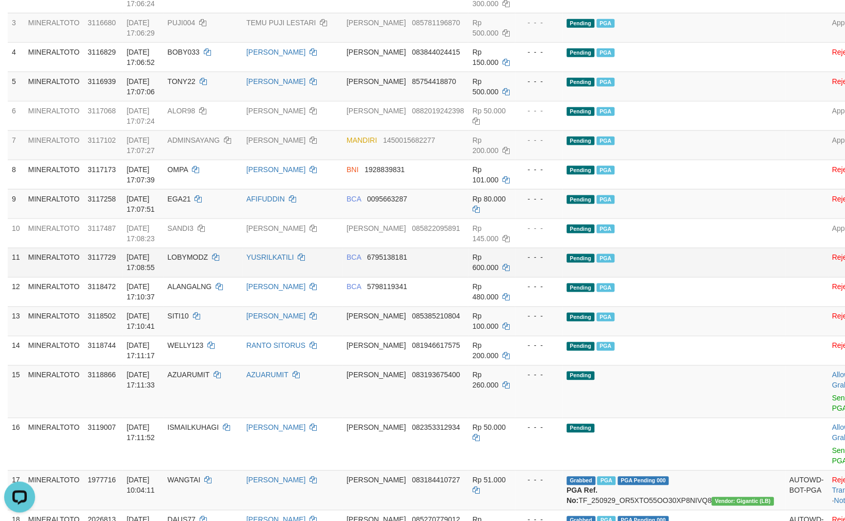
click at [693, 251] on td "Pending PGA" at bounding box center [674, 262] width 223 height 29
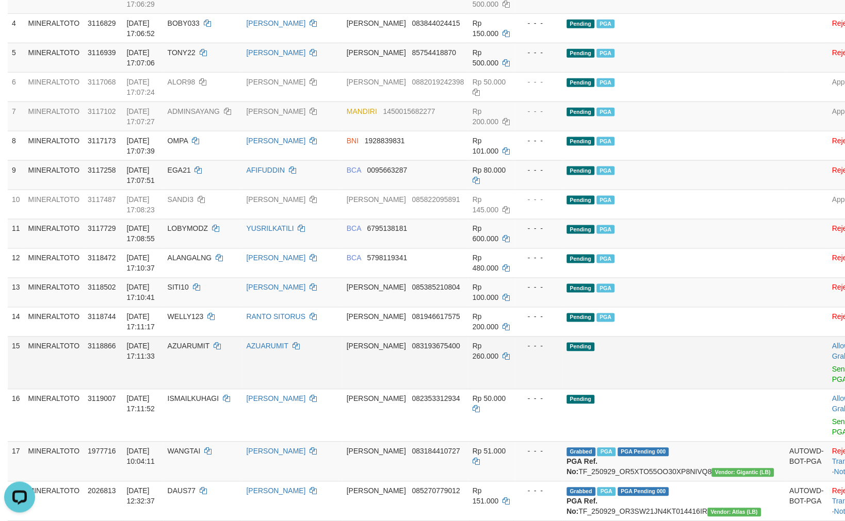
scroll to position [276, 0]
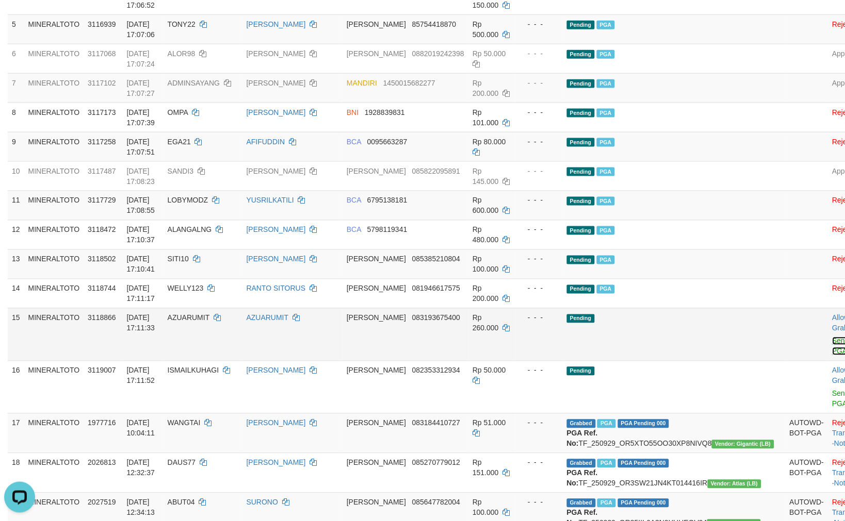
click at [832, 341] on link "Send PGA" at bounding box center [840, 346] width 17 height 19
click at [832, 396] on link "Send PGA" at bounding box center [840, 399] width 17 height 19
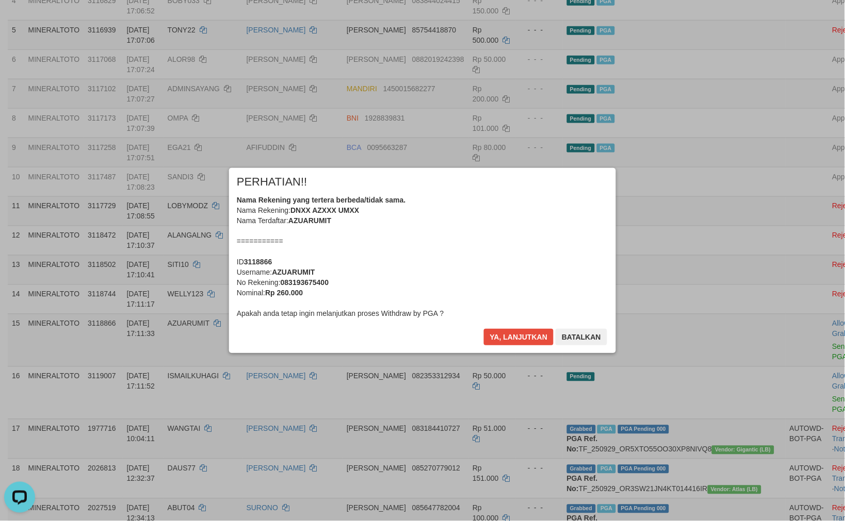
scroll to position [286, 0]
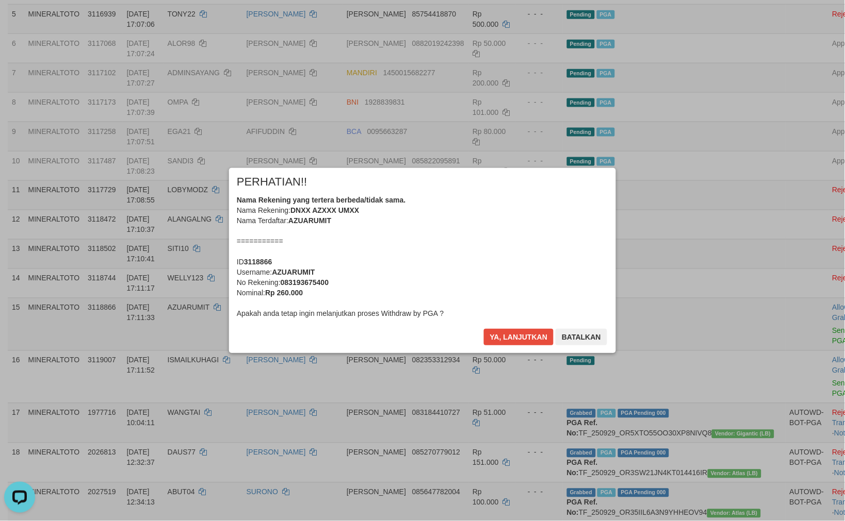
click at [539, 272] on div "Nama Rekening yang tertera berbeda/tidak sama. Nama Rekening: DNXX AZXXX UMXX N…" at bounding box center [422, 257] width 371 height 124
click at [484, 329] on button "Ya, lanjutkan" at bounding box center [519, 337] width 70 height 17
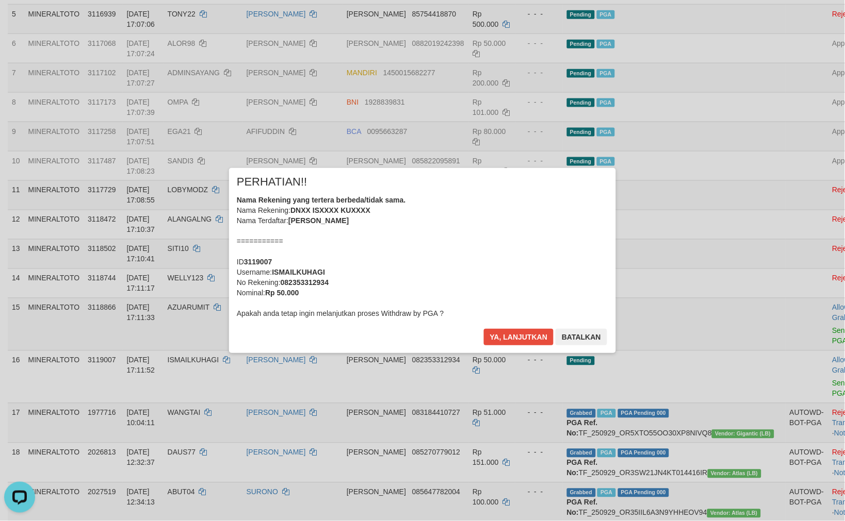
click at [539, 272] on div "Nama Rekening yang tertera berbeda/tidak sama. Nama Rekening: DNXX ISXXXX KUXXX…" at bounding box center [422, 257] width 371 height 124
click at [484, 329] on button "Ya, lanjutkan" at bounding box center [519, 337] width 70 height 17
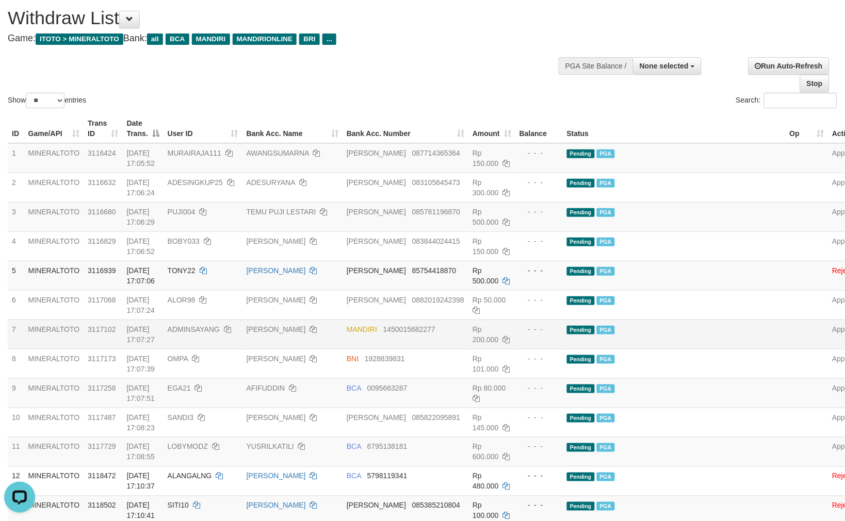
scroll to position [57, 0]
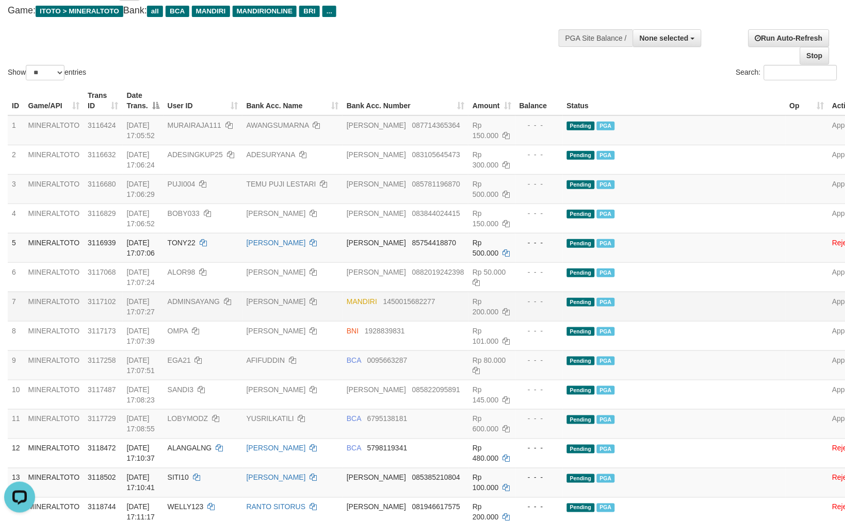
click at [682, 304] on td "Pending PGA" at bounding box center [674, 306] width 223 height 29
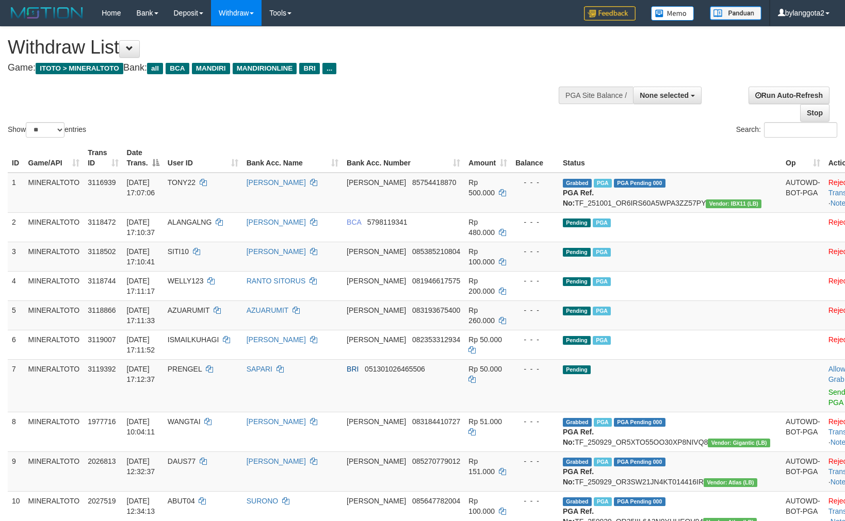
select select
select select "**"
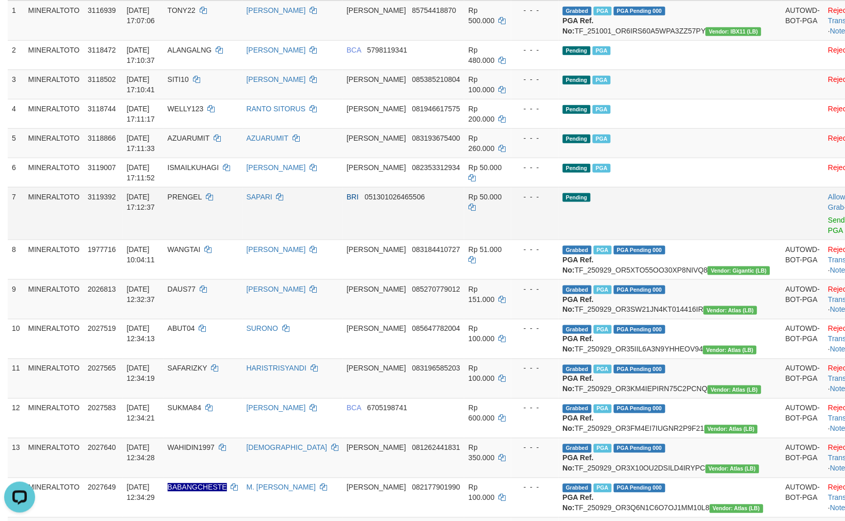
click at [682, 233] on td "Pending" at bounding box center [670, 213] width 223 height 53
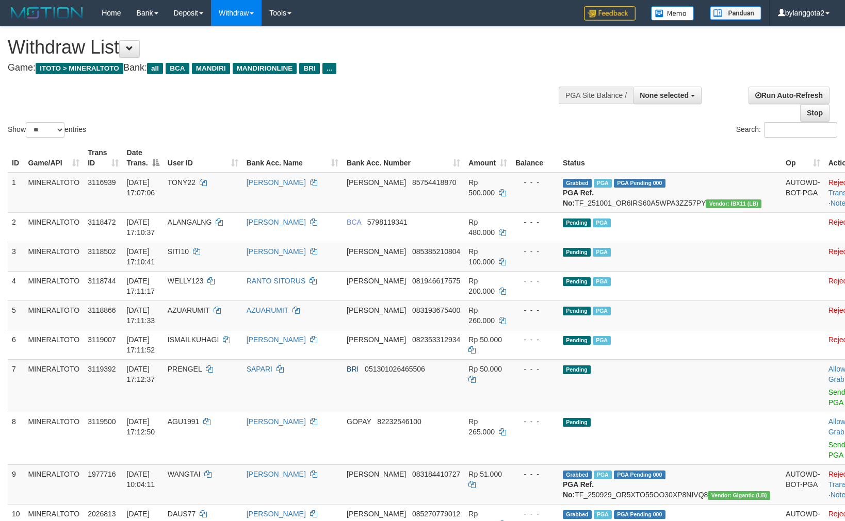
select select
select select "**"
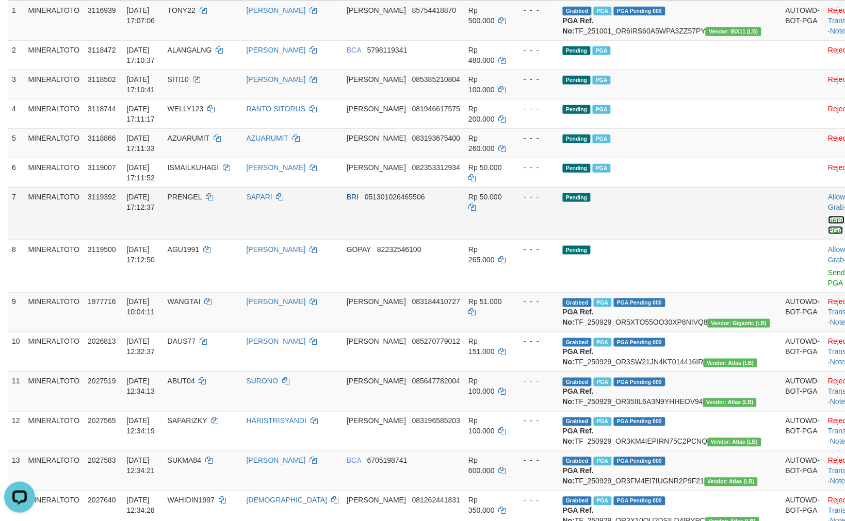
click at [828, 231] on link "Send PGA" at bounding box center [836, 225] width 17 height 19
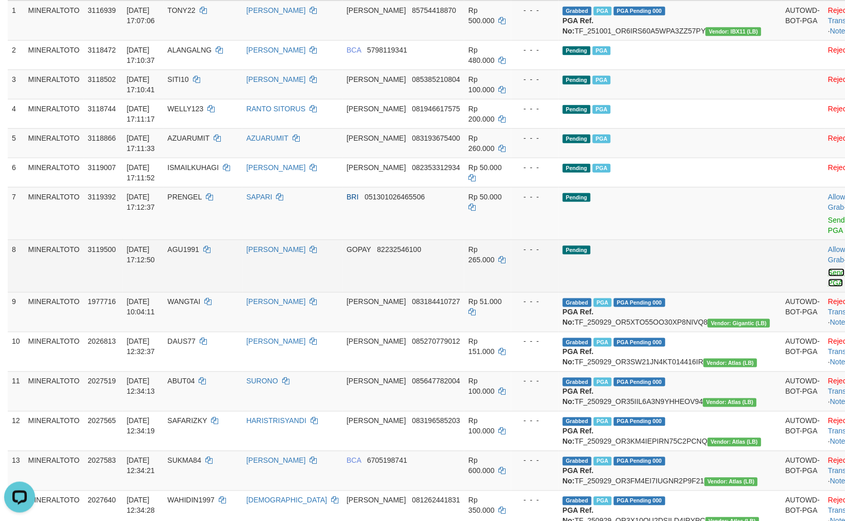
drag, startPoint x: 780, startPoint y: 231, endPoint x: 784, endPoint y: 269, distance: 37.8
click at [828, 269] on link "Send PGA" at bounding box center [836, 278] width 17 height 19
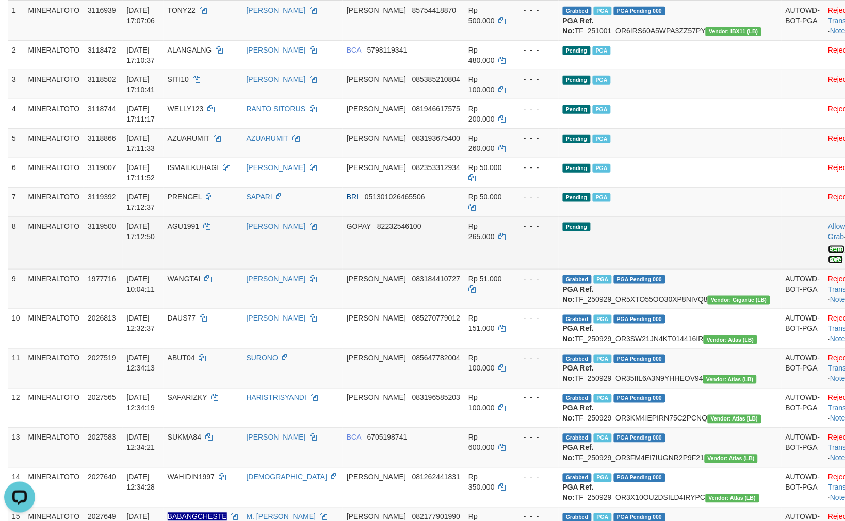
scroll to position [160, 0]
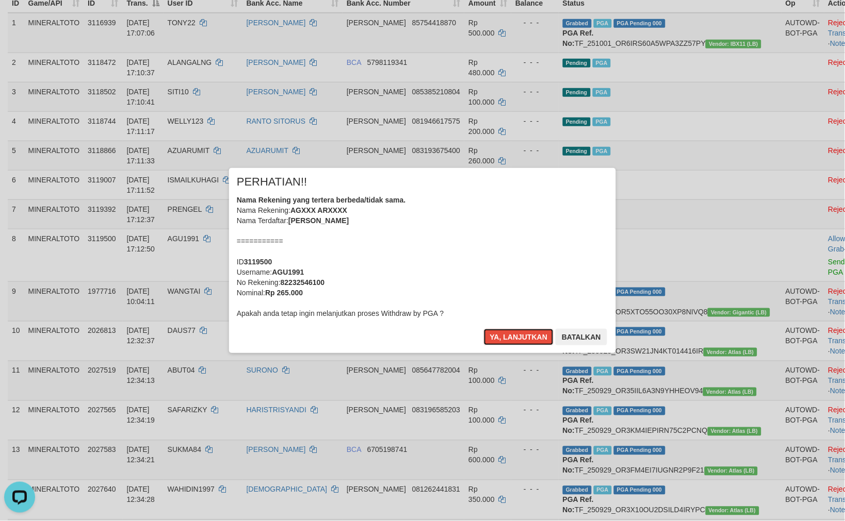
click at [507, 265] on div "Nama Rekening yang tertera berbeda/tidak sama. Nama Rekening: AGXXX ARXXXX Nama…" at bounding box center [422, 257] width 371 height 124
click at [484, 329] on button "Ya, lanjutkan" at bounding box center [519, 337] width 70 height 17
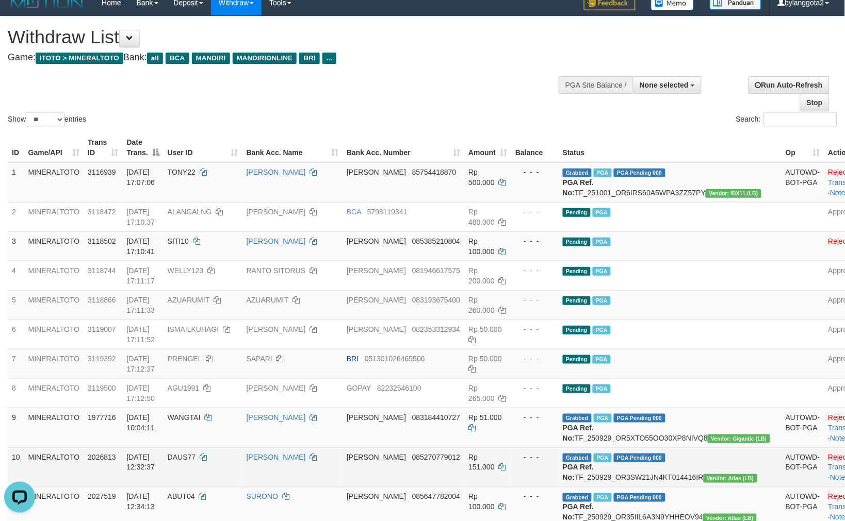
scroll to position [0, 0]
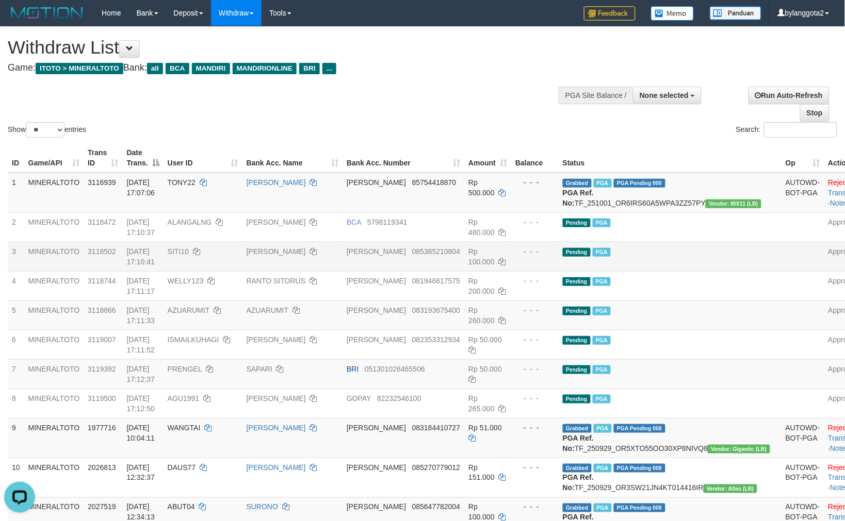
click at [242, 257] on td "SITI10" at bounding box center [202, 256] width 79 height 29
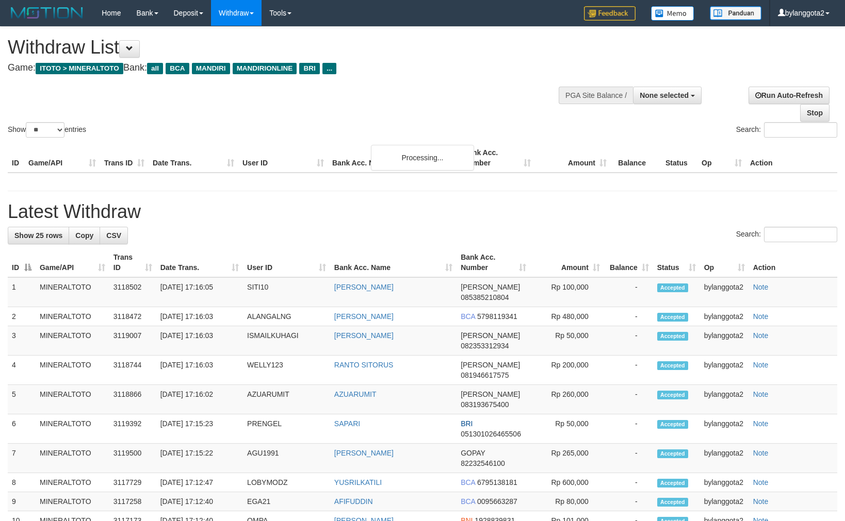
select select
select select "**"
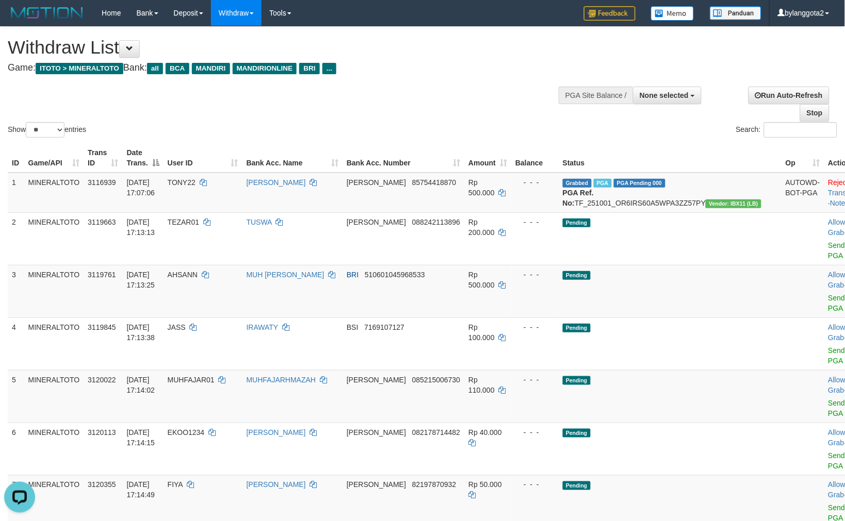
click at [260, 73] on span "MANDIRIONLINE" at bounding box center [265, 68] width 64 height 11
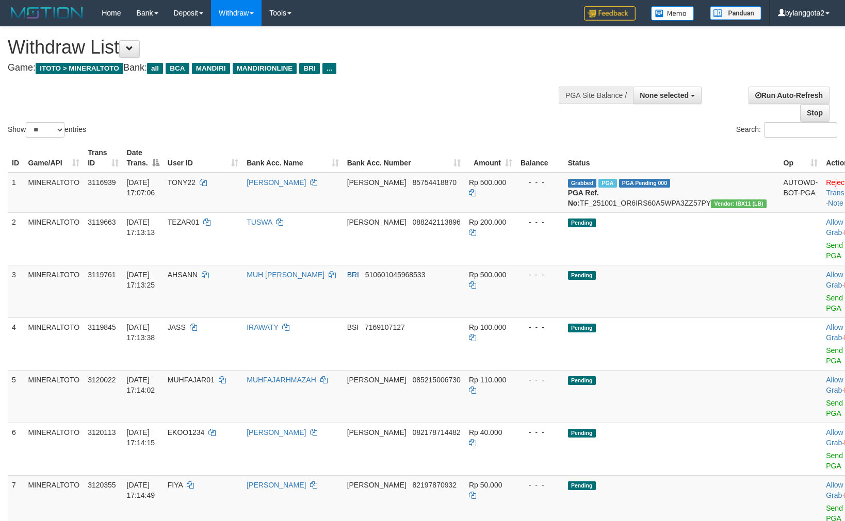
select select
select select "**"
click at [436, 292] on td "BRI 510601045968533" at bounding box center [404, 291] width 122 height 53
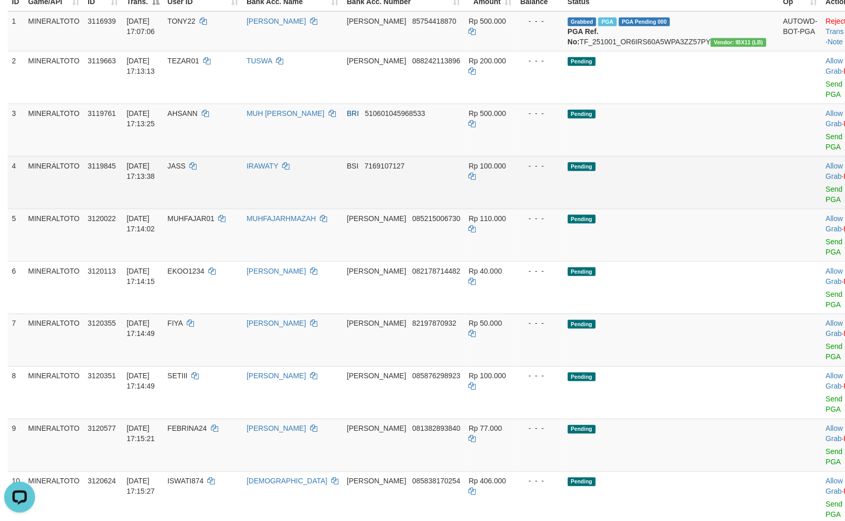
scroll to position [150, 0]
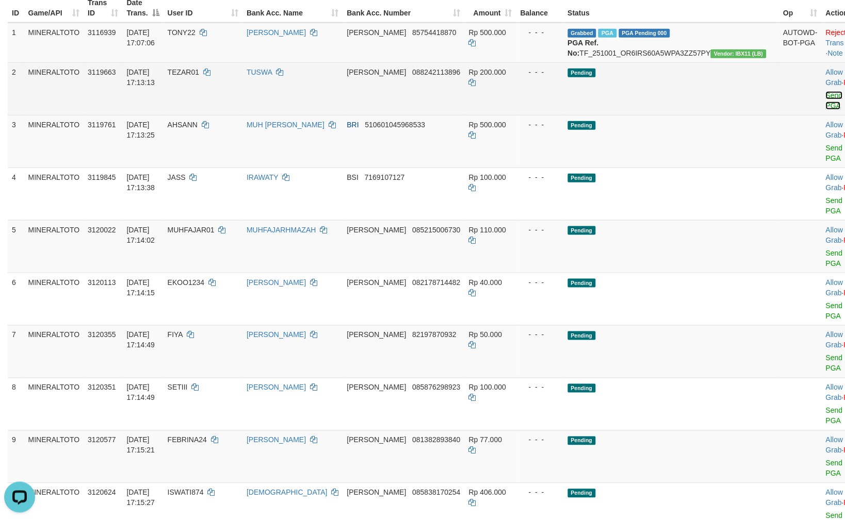
click at [826, 104] on link "Send PGA" at bounding box center [834, 100] width 17 height 19
click at [826, 145] on link "Send PGA" at bounding box center [834, 153] width 17 height 19
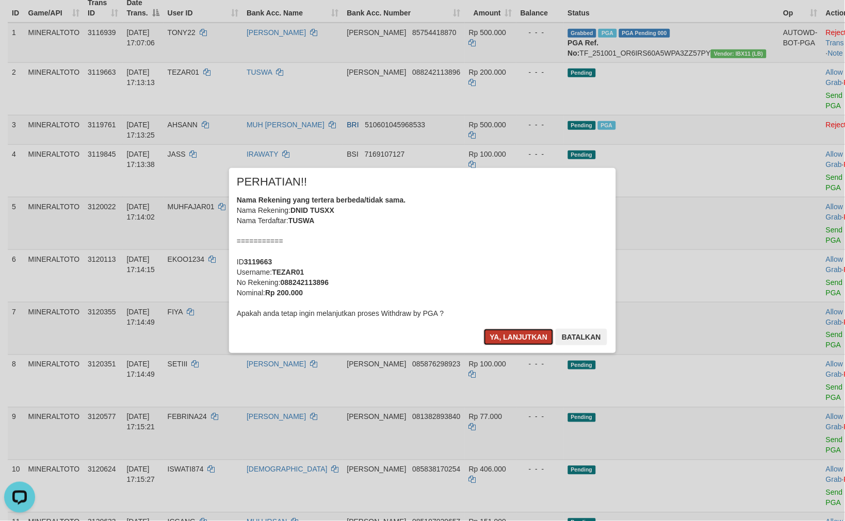
click at [516, 333] on button "Ya, lanjutkan" at bounding box center [519, 337] width 70 height 17
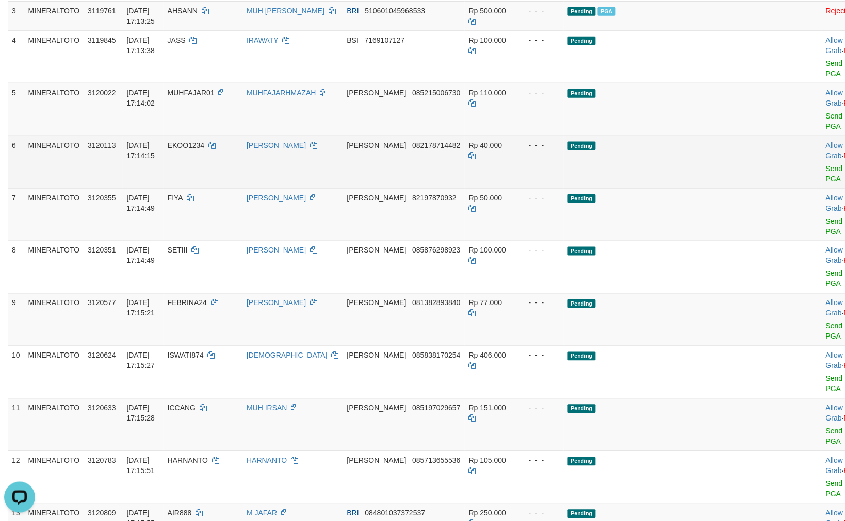
scroll to position [265, 0]
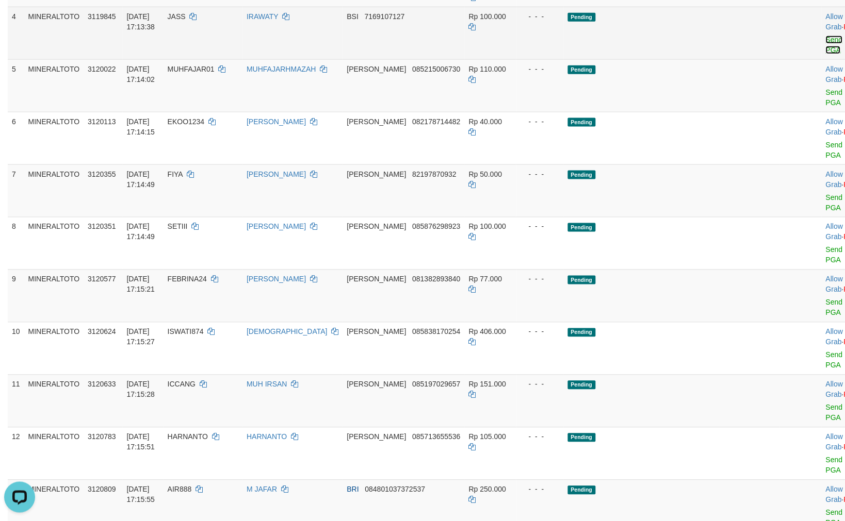
click at [826, 47] on link "Send PGA" at bounding box center [834, 45] width 17 height 19
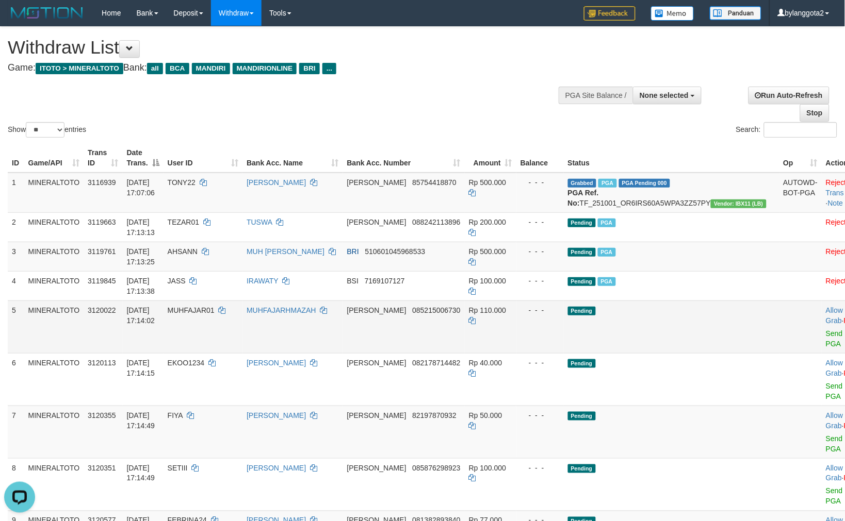
scroll to position [172, 0]
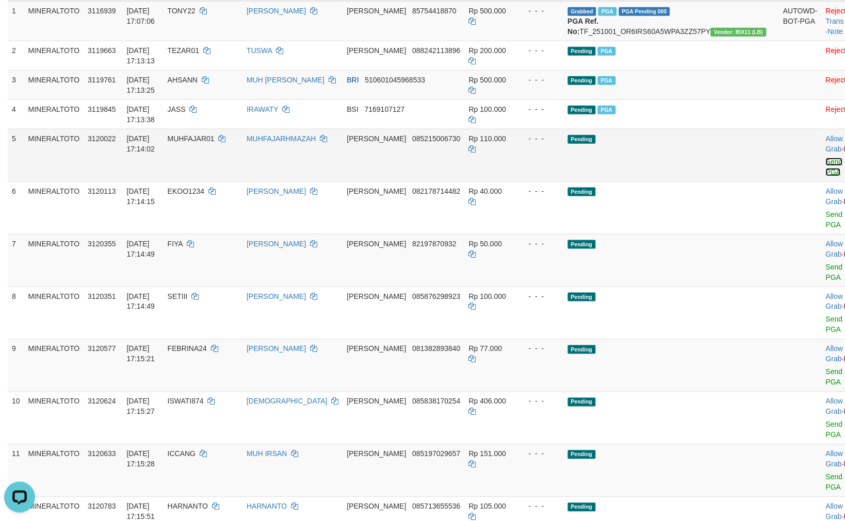
click at [826, 168] on link "Send PGA" at bounding box center [834, 167] width 17 height 19
drag, startPoint x: 777, startPoint y: 168, endPoint x: 783, endPoint y: 215, distance: 47.3
click at [826, 211] on link "Send PGA" at bounding box center [834, 219] width 17 height 19
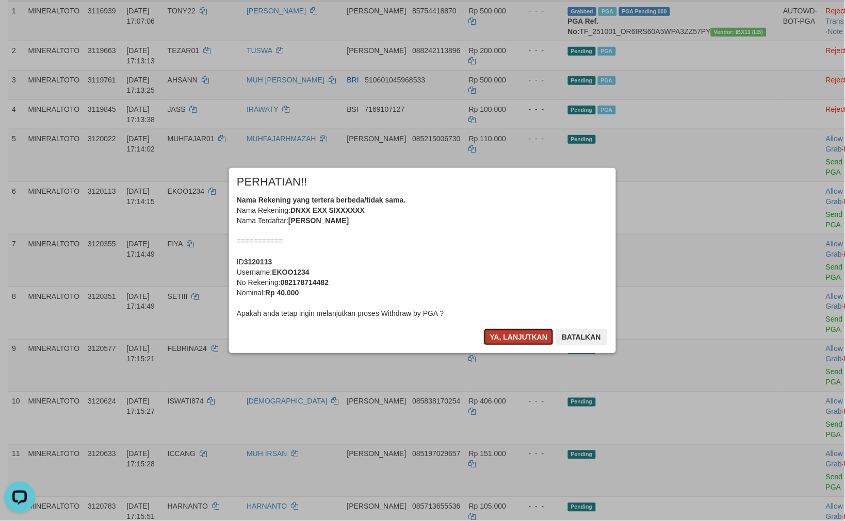
click at [507, 336] on button "Ya, lanjutkan" at bounding box center [519, 337] width 70 height 17
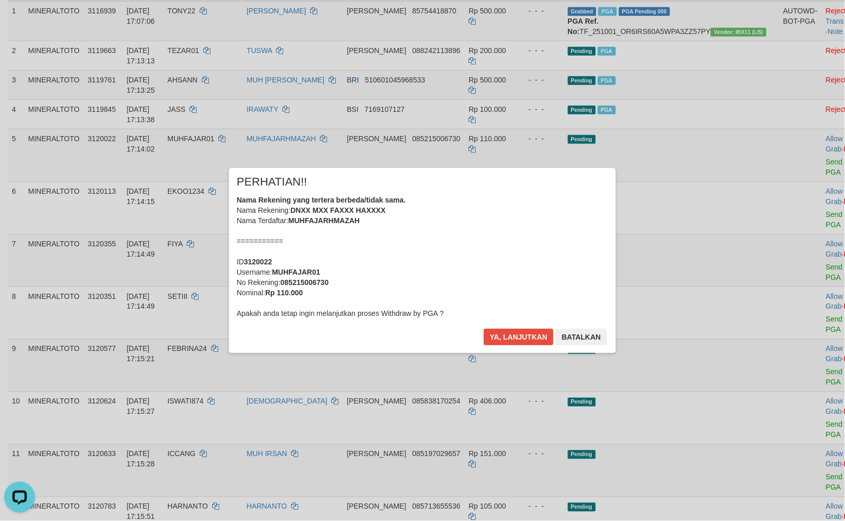
scroll to position [159, 0]
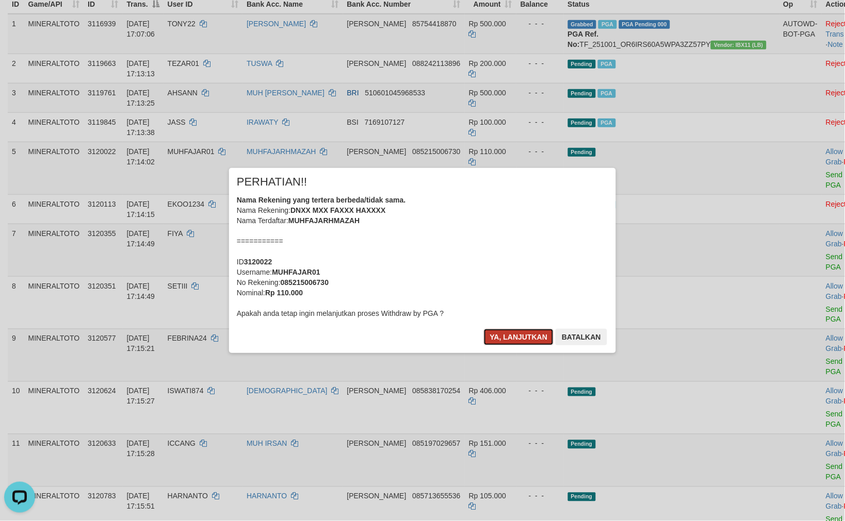
click at [507, 336] on button "Ya, lanjutkan" at bounding box center [519, 337] width 70 height 17
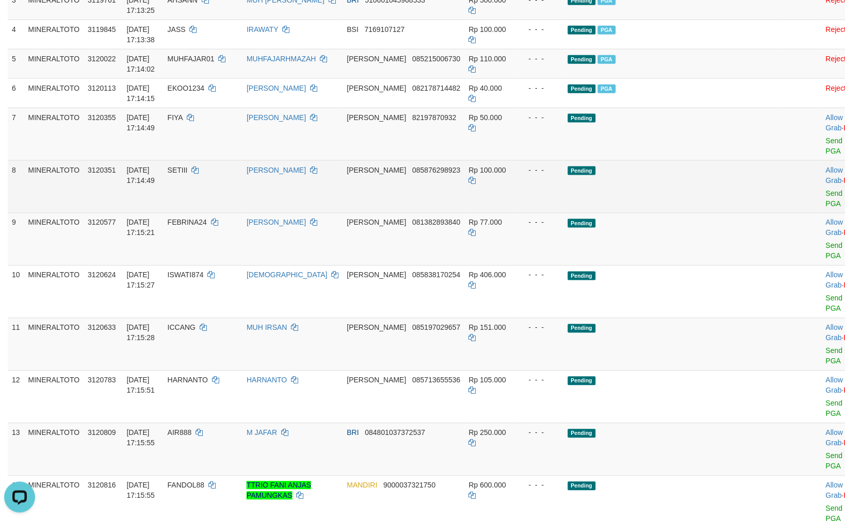
scroll to position [260, 0]
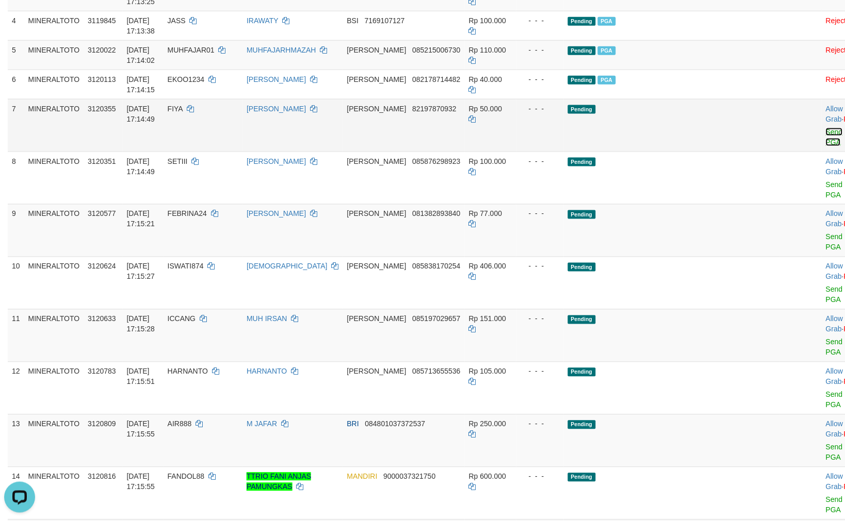
click at [826, 141] on link "Send PGA" at bounding box center [834, 137] width 17 height 19
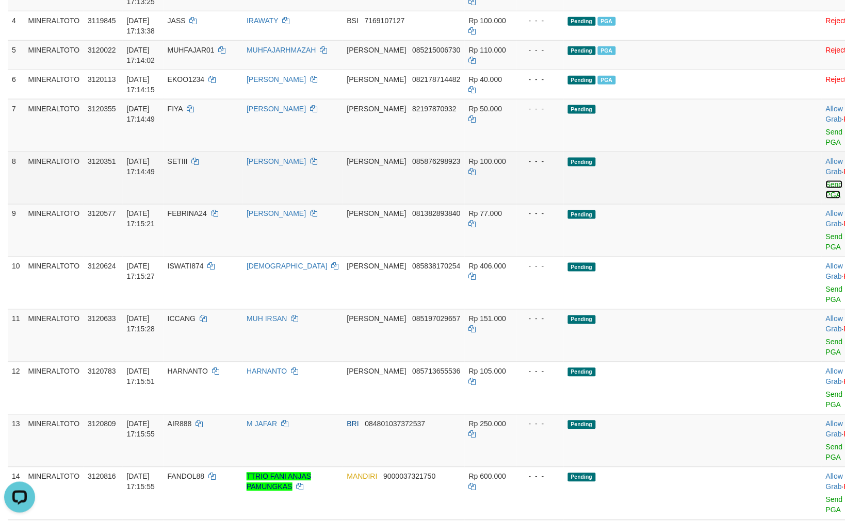
click at [826, 181] on link "Send PGA" at bounding box center [834, 190] width 17 height 19
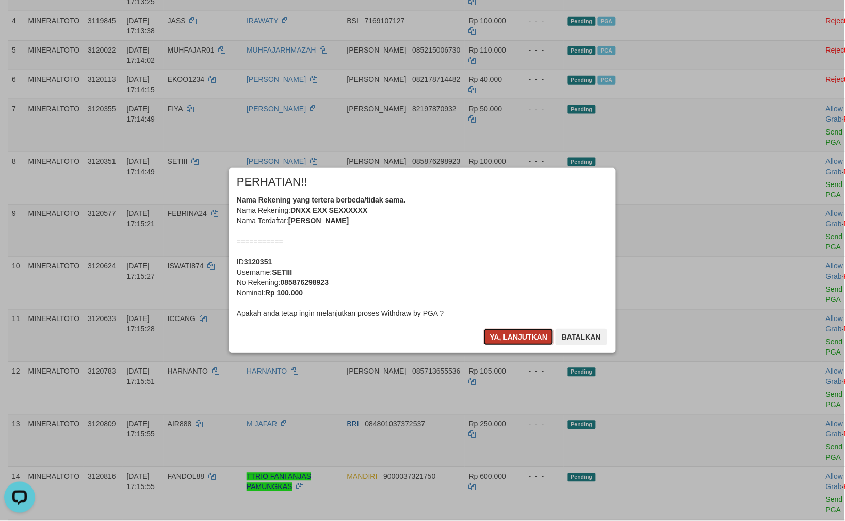
click at [521, 336] on button "Ya, lanjutkan" at bounding box center [519, 337] width 70 height 17
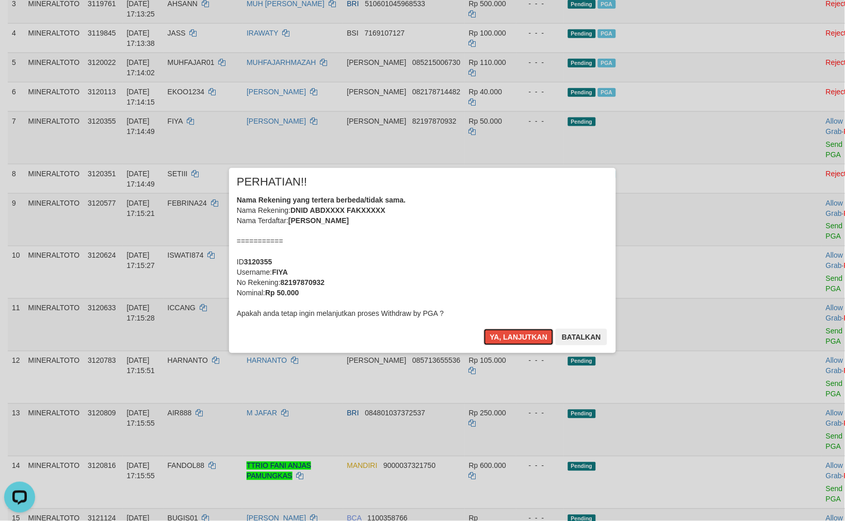
click at [521, 336] on button "Ya, lanjutkan" at bounding box center [519, 337] width 70 height 17
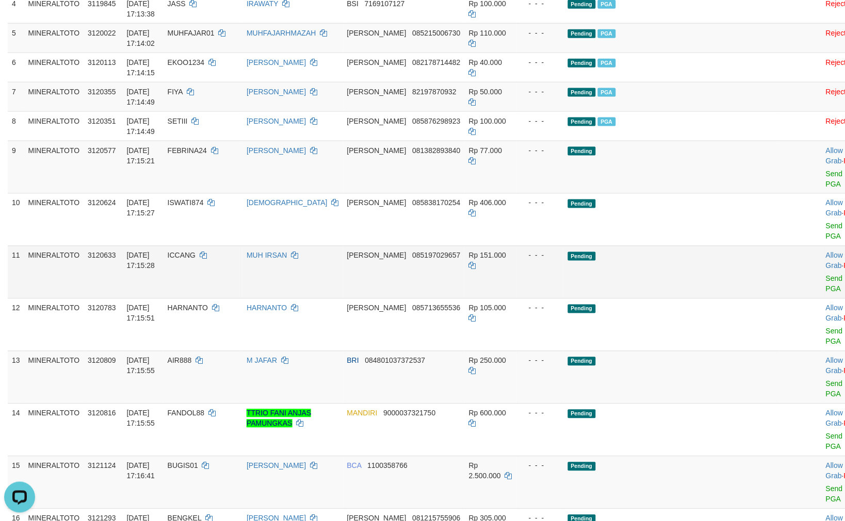
scroll to position [406, 0]
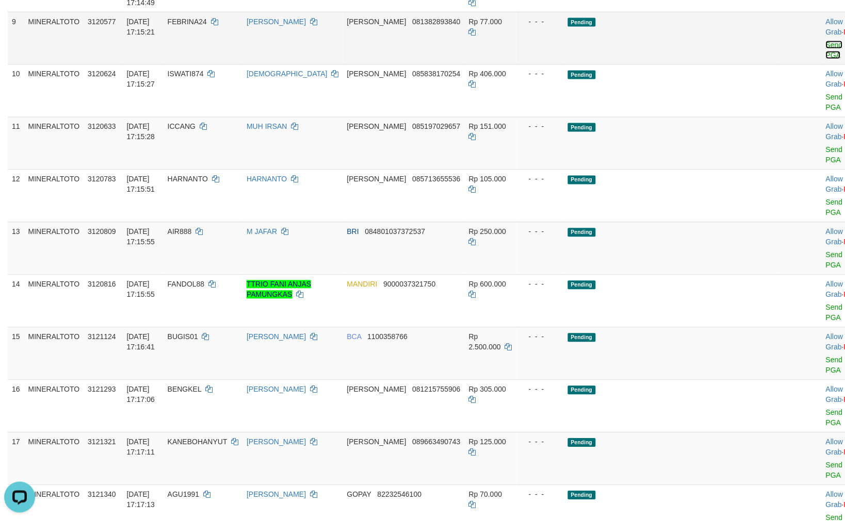
click at [826, 53] on link "Send PGA" at bounding box center [834, 50] width 17 height 19
drag, startPoint x: 782, startPoint y: 53, endPoint x: 784, endPoint y: 101, distance: 48.0
click at [826, 94] on link "Send PGA" at bounding box center [834, 102] width 17 height 19
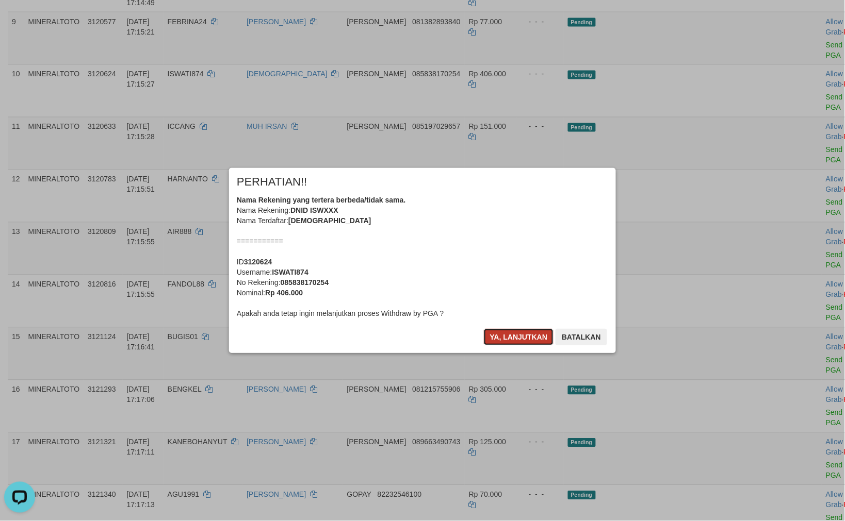
click at [530, 332] on button "Ya, lanjutkan" at bounding box center [519, 337] width 70 height 17
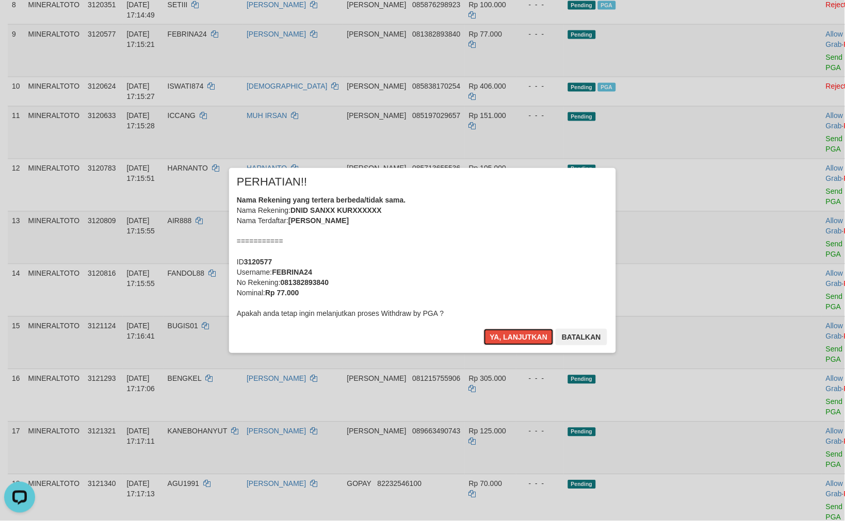
click at [530, 332] on button "Ya, lanjutkan" at bounding box center [519, 337] width 70 height 17
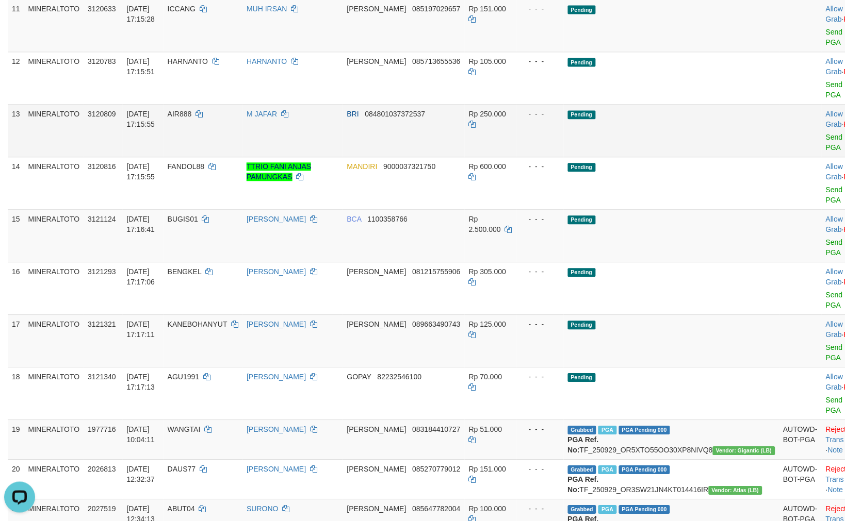
scroll to position [496, 0]
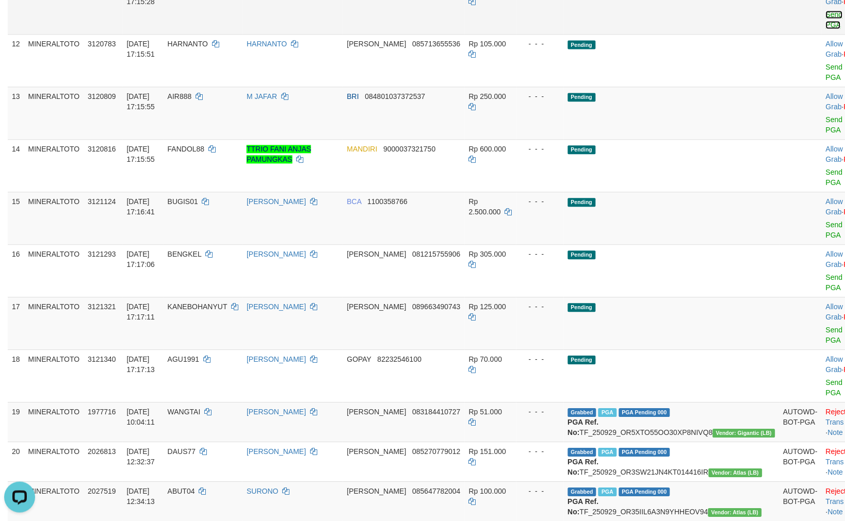
click at [826, 24] on link "Send PGA" at bounding box center [834, 19] width 17 height 19
click at [826, 63] on link "Send PGA" at bounding box center [834, 72] width 17 height 19
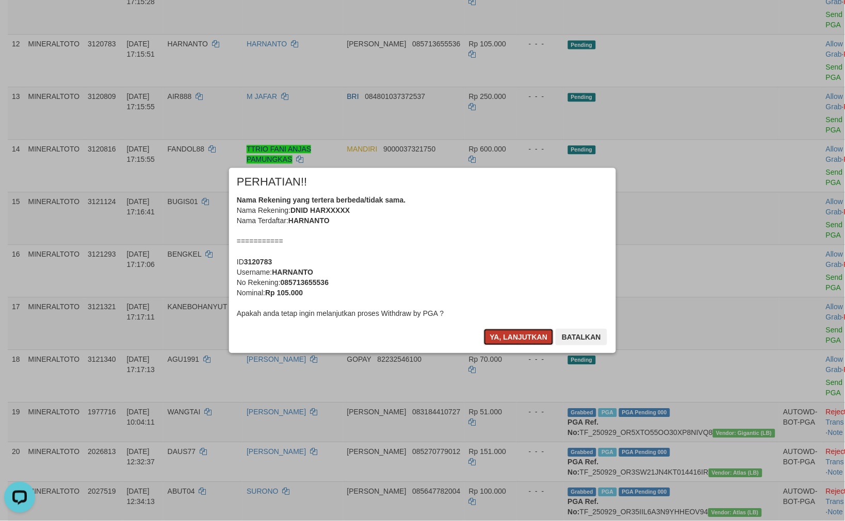
click at [516, 332] on button "Ya, lanjutkan" at bounding box center [519, 337] width 70 height 17
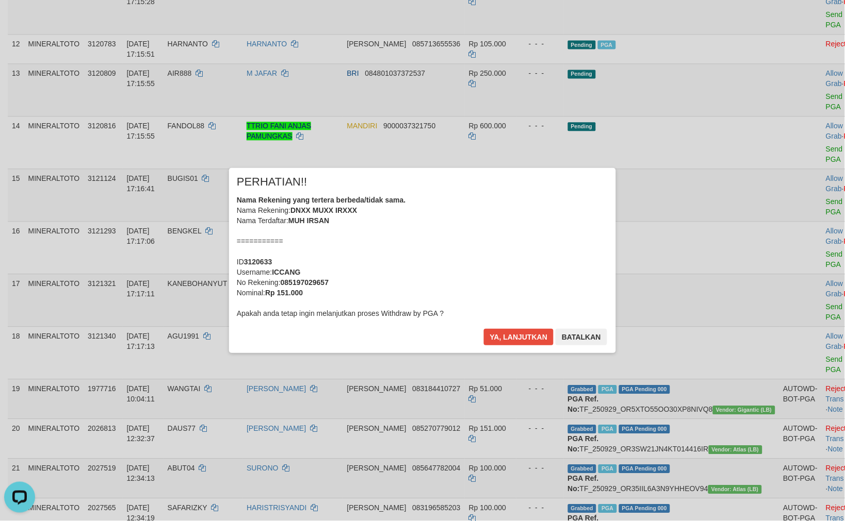
scroll to position [483, 0]
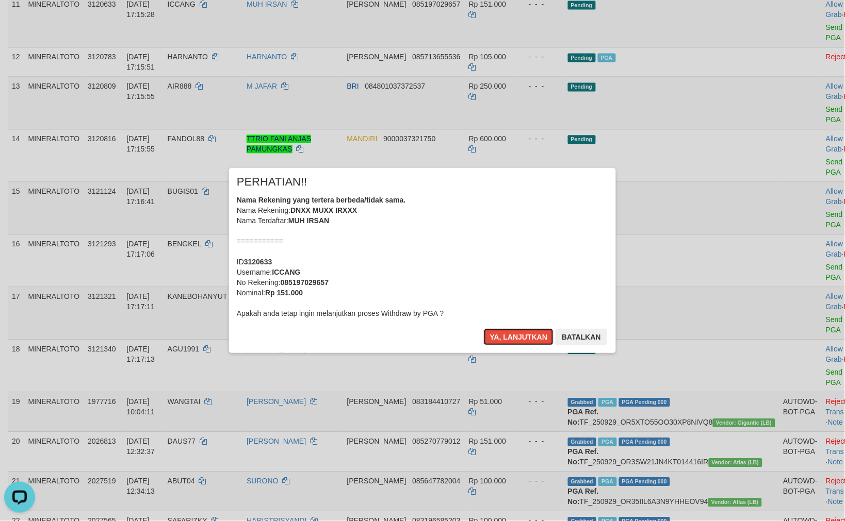
click at [516, 332] on button "Ya, lanjutkan" at bounding box center [519, 337] width 70 height 17
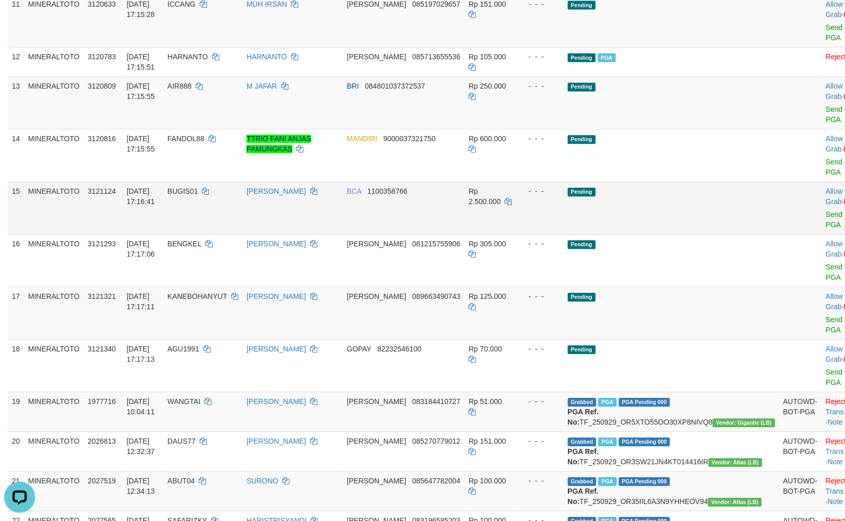
scroll to position [470, 0]
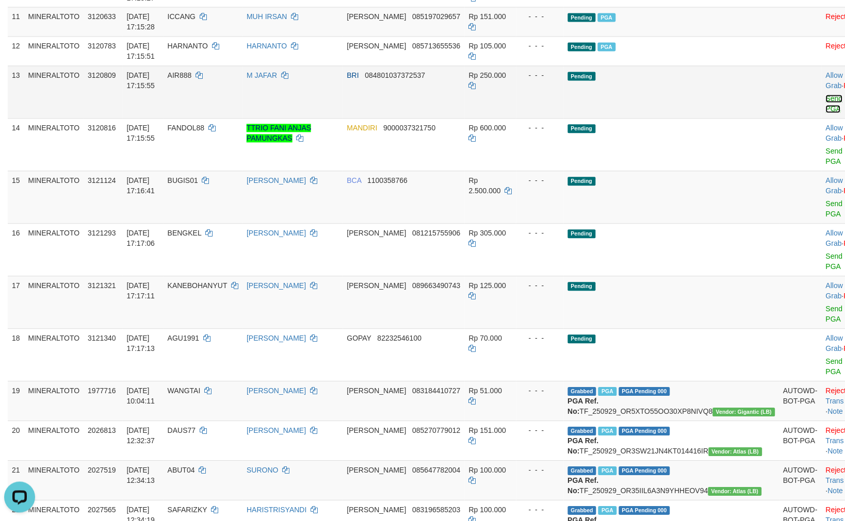
click at [826, 105] on link "Send PGA" at bounding box center [834, 104] width 17 height 19
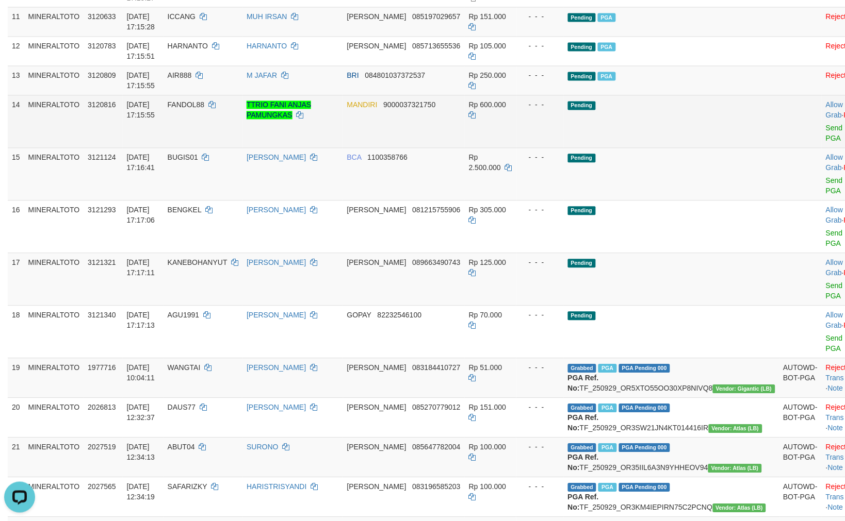
click at [516, 114] on td "Rp 600.000" at bounding box center [491, 121] width 52 height 53
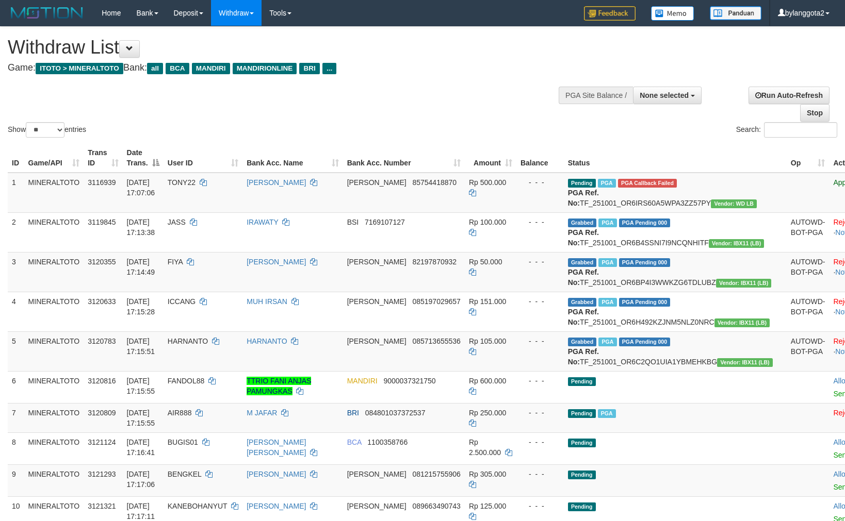
select select
select select "**"
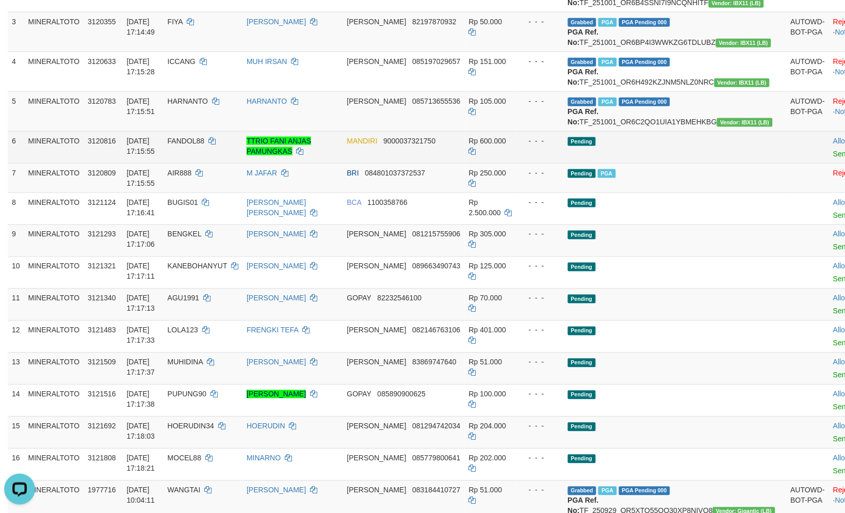
scroll to position [298, 0]
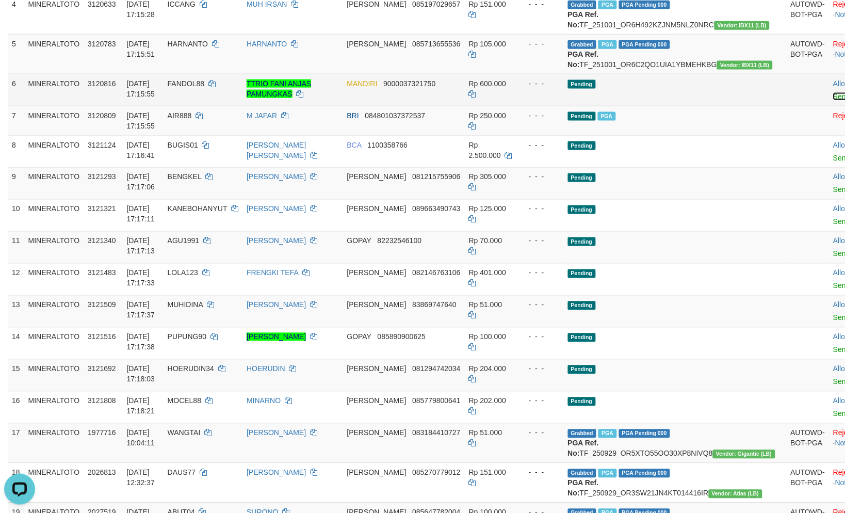
click at [833, 101] on link "Send PGA" at bounding box center [850, 96] width 34 height 8
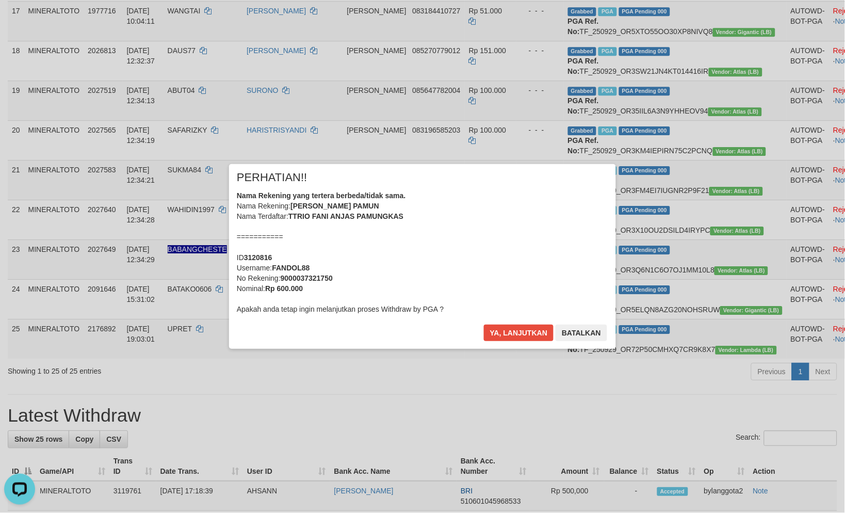
scroll to position [746, 0]
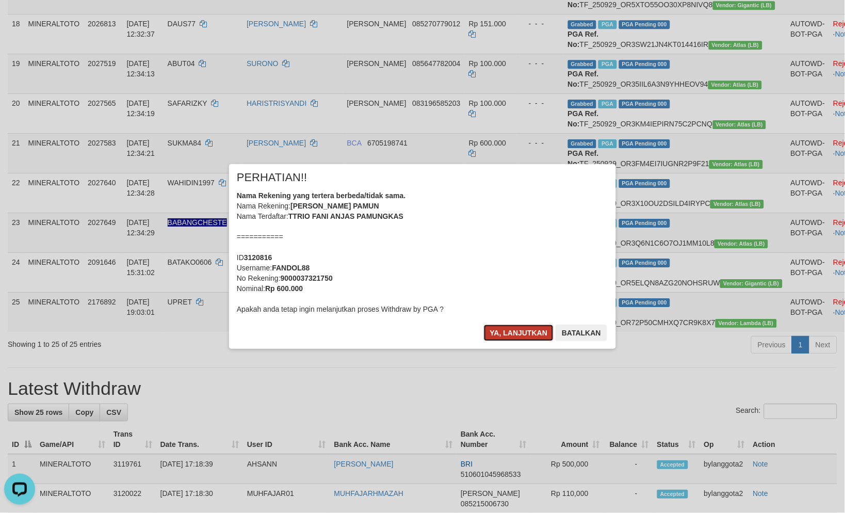
click at [523, 327] on button "Ya, lanjutkan" at bounding box center [519, 332] width 70 height 17
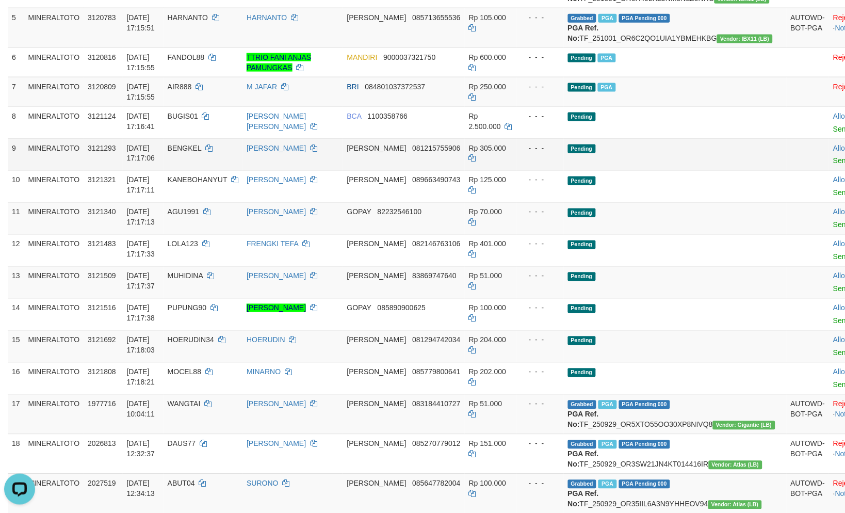
scroll to position [343, 0]
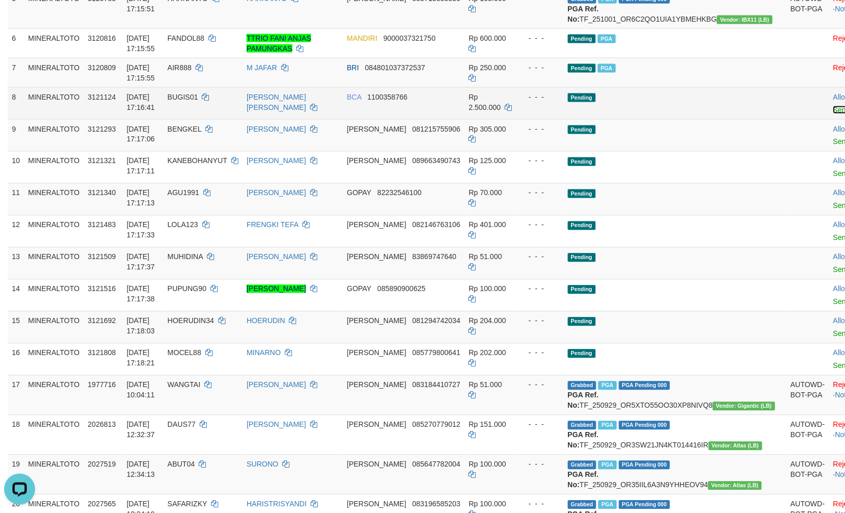
click at [833, 114] on link "Send PGA" at bounding box center [850, 110] width 34 height 8
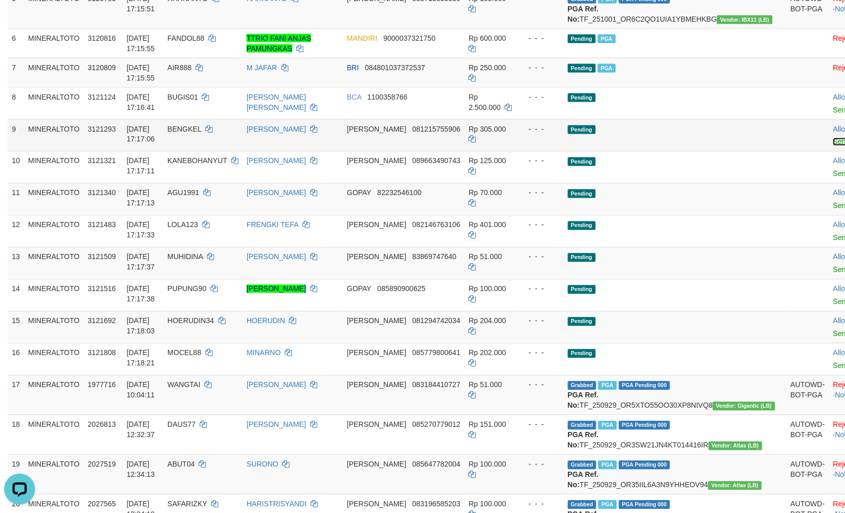
drag, startPoint x: 722, startPoint y: 162, endPoint x: 720, endPoint y: 200, distance: 37.2
click at [833, 146] on link "Send PGA" at bounding box center [850, 142] width 34 height 8
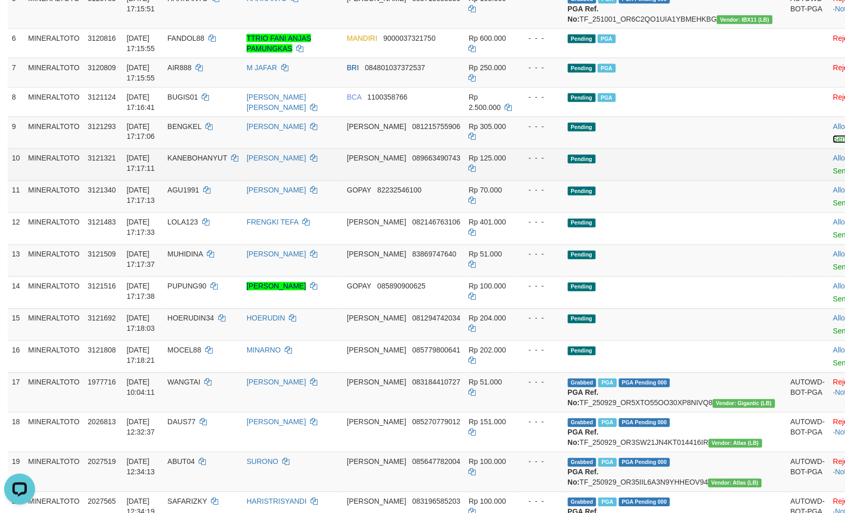
scroll to position [340, 0]
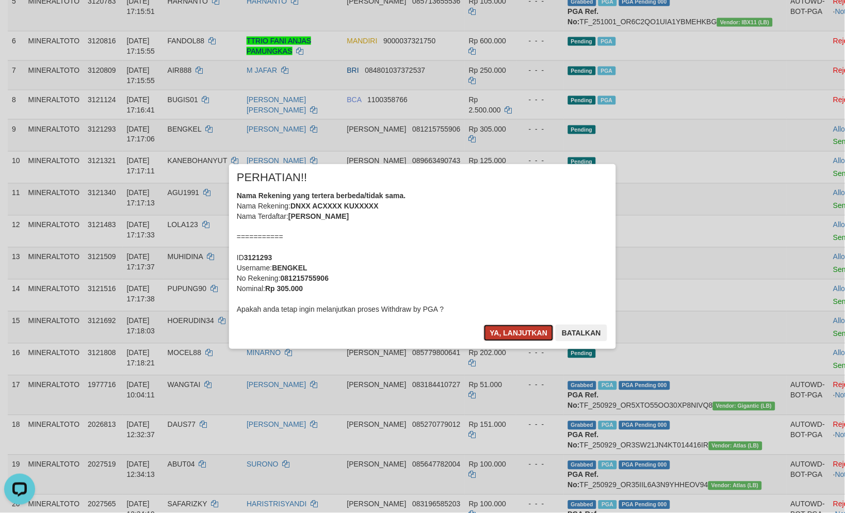
click at [527, 333] on button "Ya, lanjutkan" at bounding box center [519, 332] width 70 height 17
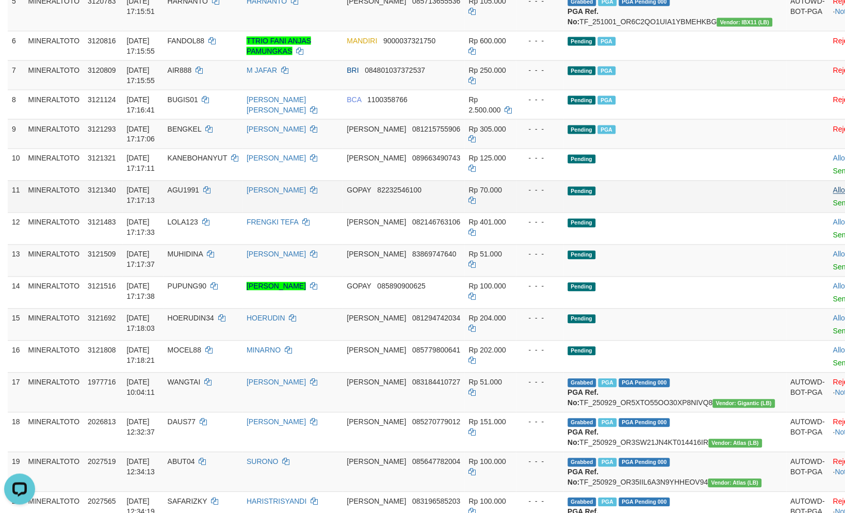
scroll to position [338, 0]
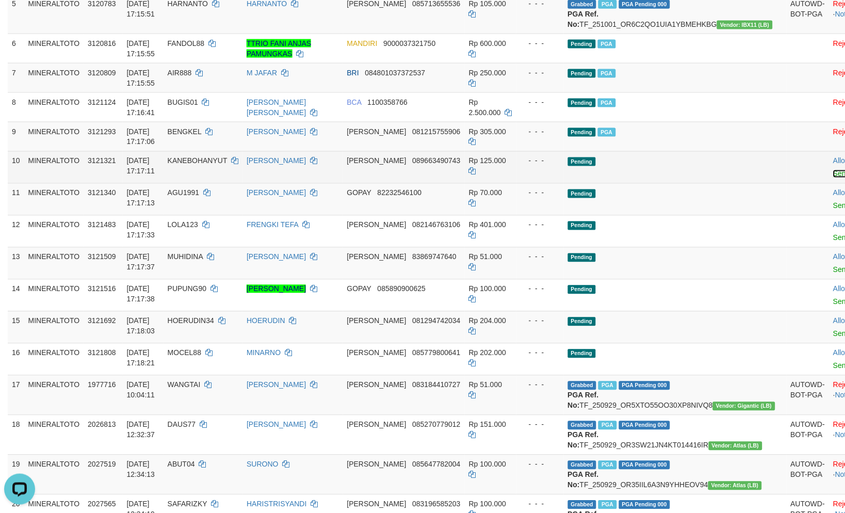
click at [833, 178] on link "Send PGA" at bounding box center [850, 174] width 34 height 8
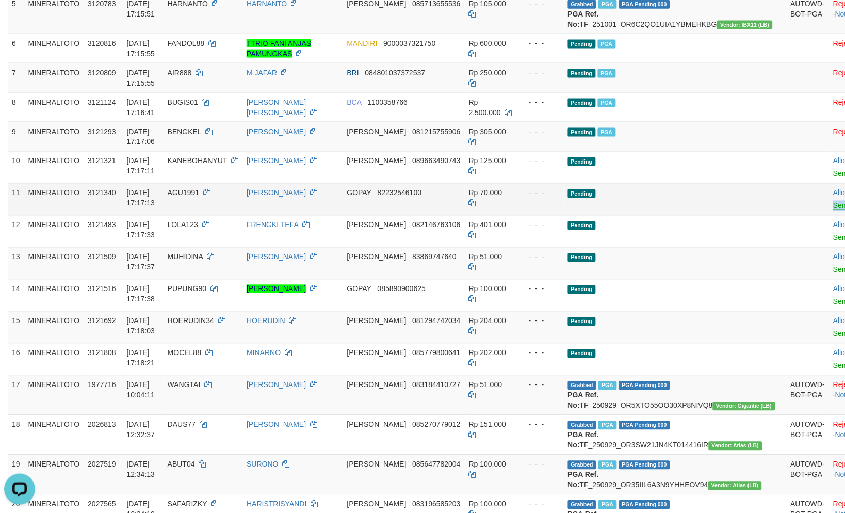
drag, startPoint x: 729, startPoint y: 226, endPoint x: 733, endPoint y: 252, distance: 26.0
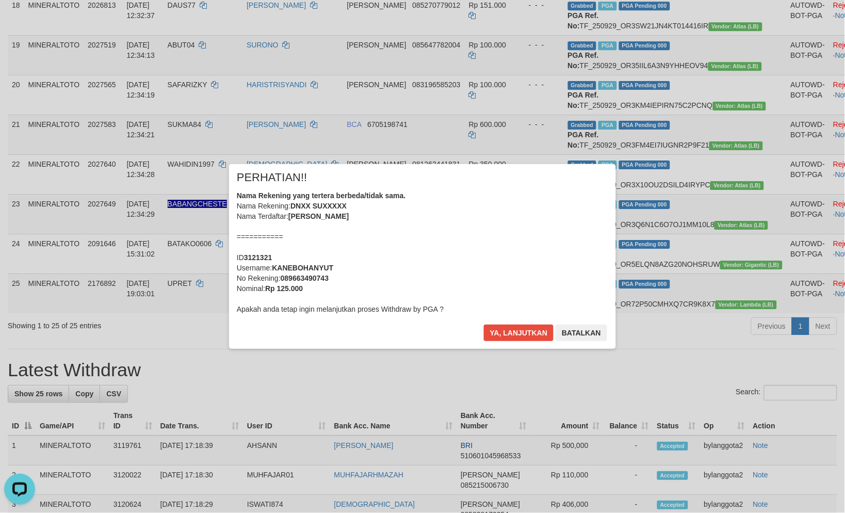
scroll to position [787, 0]
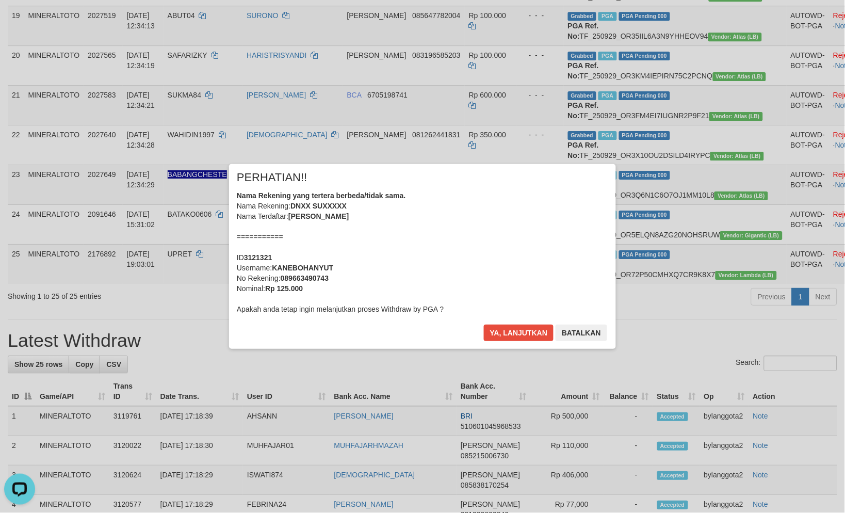
click at [537, 321] on div "× PERHATIAN!! Nama Rekening yang tertera berbeda/tidak sama. Nama Rekening: DNX…" at bounding box center [422, 256] width 387 height 185
click at [519, 333] on button "Ya, lanjutkan" at bounding box center [519, 332] width 70 height 17
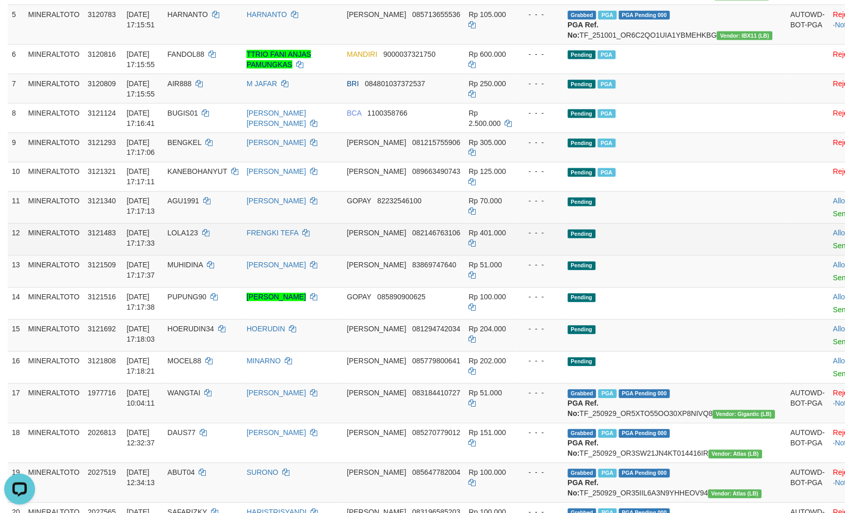
scroll to position [383, 0]
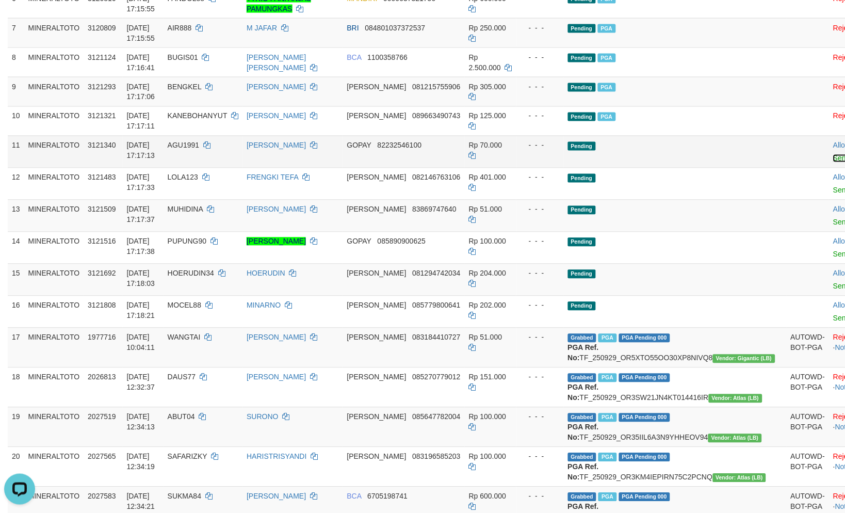
click at [833, 162] on link "Send PGA" at bounding box center [850, 158] width 34 height 8
click at [833, 194] on link "Send PGA" at bounding box center [850, 190] width 34 height 8
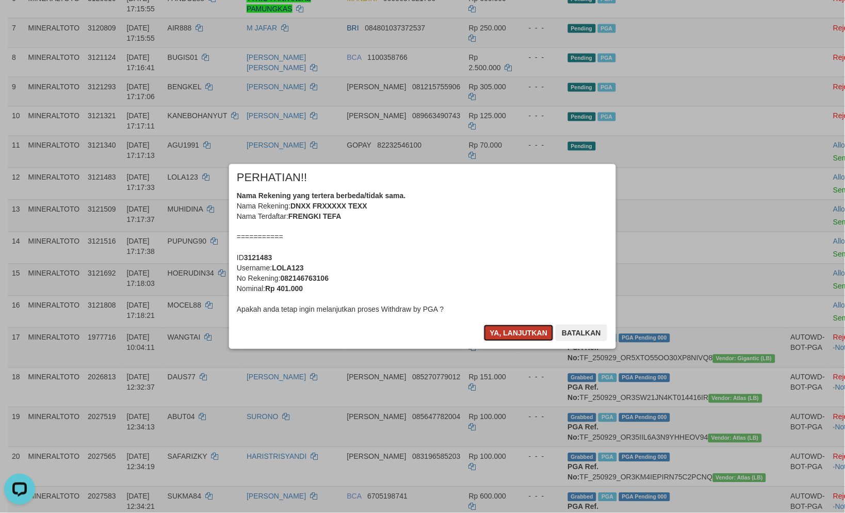
click at [521, 338] on button "Ya, lanjutkan" at bounding box center [519, 332] width 70 height 17
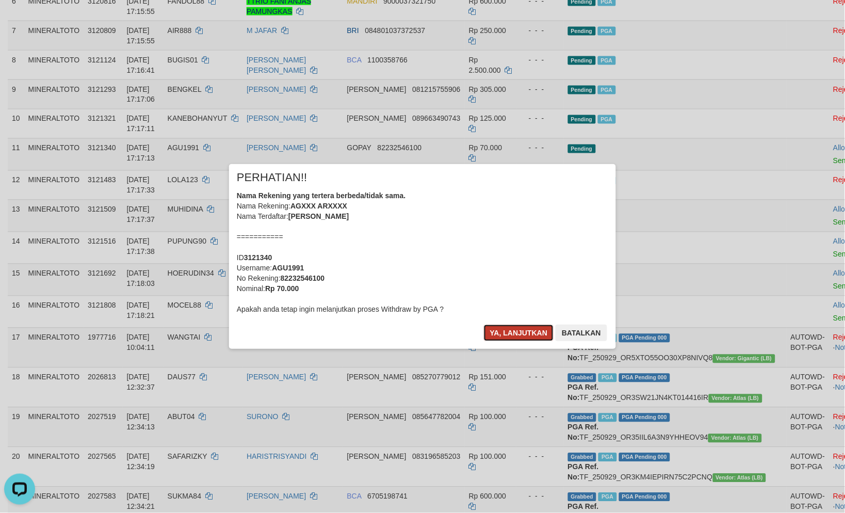
click at [524, 334] on button "Ya, lanjutkan" at bounding box center [519, 332] width 70 height 17
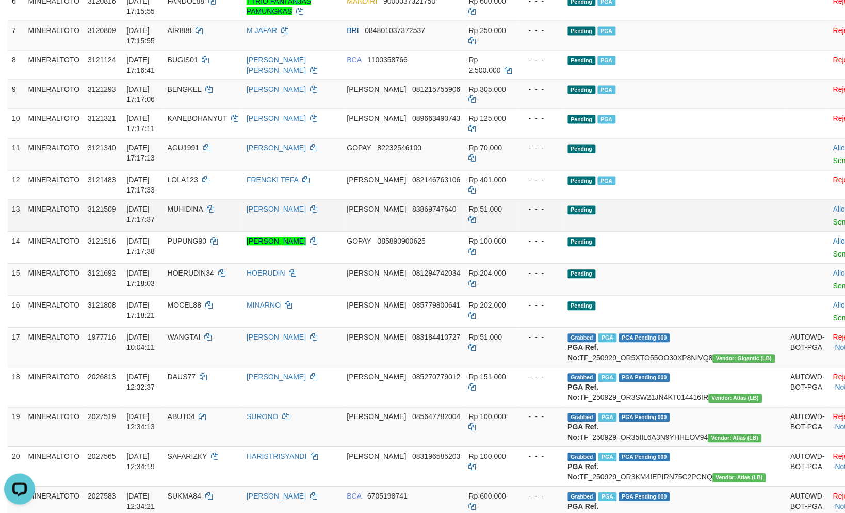
scroll to position [378, 0]
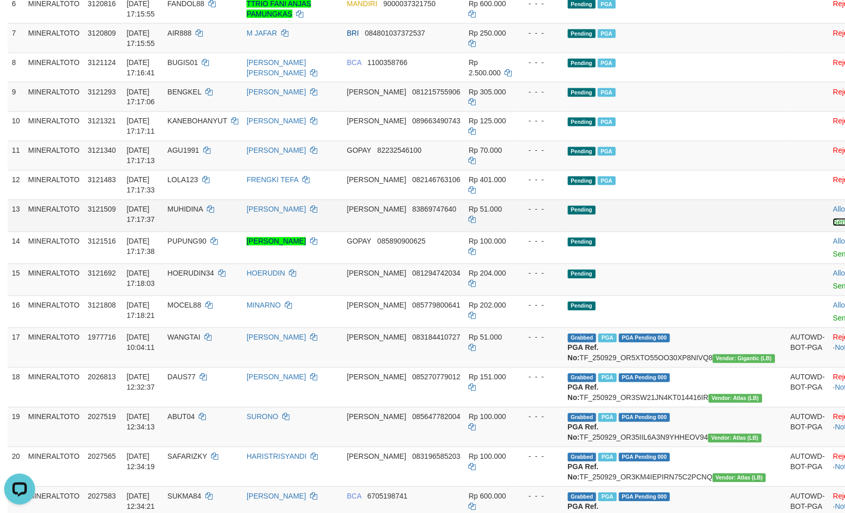
click at [833, 226] on link "Send PGA" at bounding box center [850, 222] width 34 height 8
click at [833, 258] on link "Send PGA" at bounding box center [850, 254] width 34 height 8
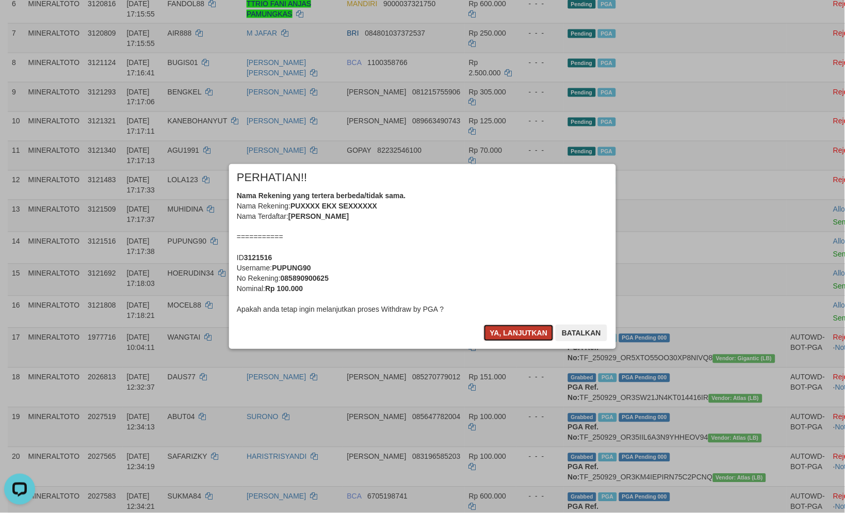
click at [519, 327] on button "Ya, lanjutkan" at bounding box center [519, 332] width 70 height 17
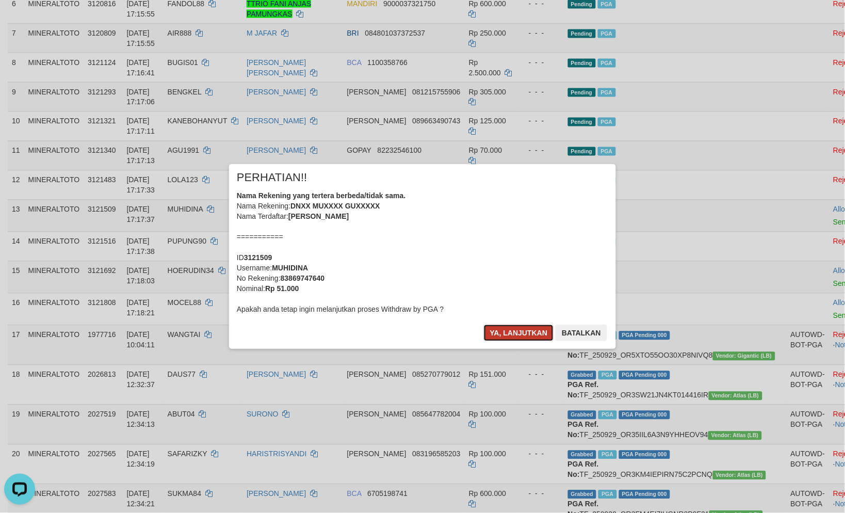
click at [519, 328] on button "Ya, lanjutkan" at bounding box center [519, 332] width 70 height 17
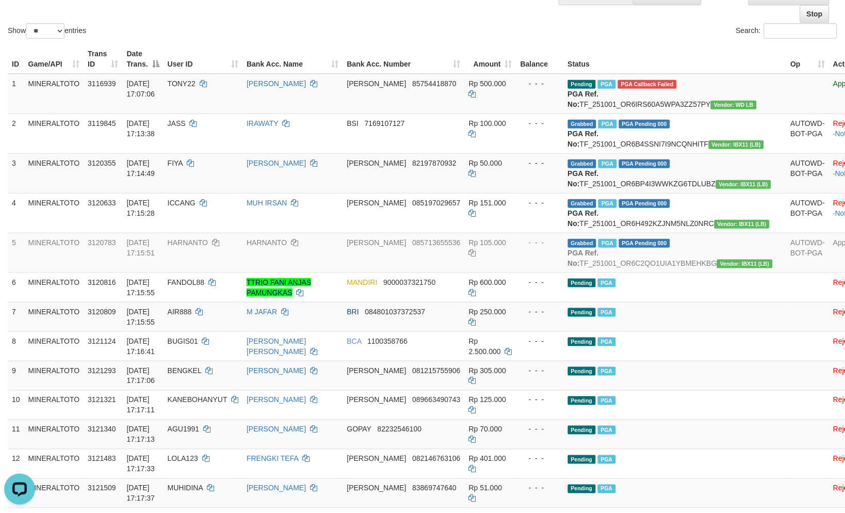
scroll to position [89, 0]
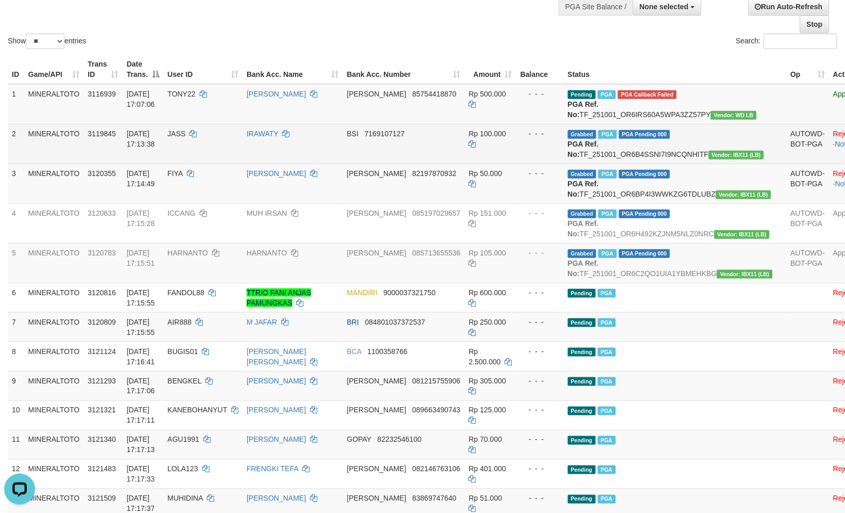
click at [627, 163] on td "Grabbed PGA PGA Pending 000 PGA Ref. No: TF_251001_OR6B4SSNI7I9NCQNHITF Vendor:…" at bounding box center [675, 144] width 223 height 40
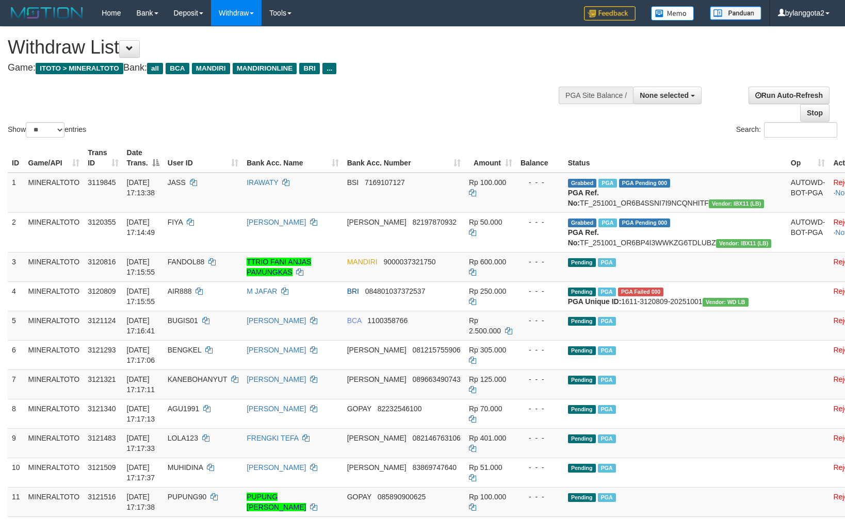
select select
select select "**"
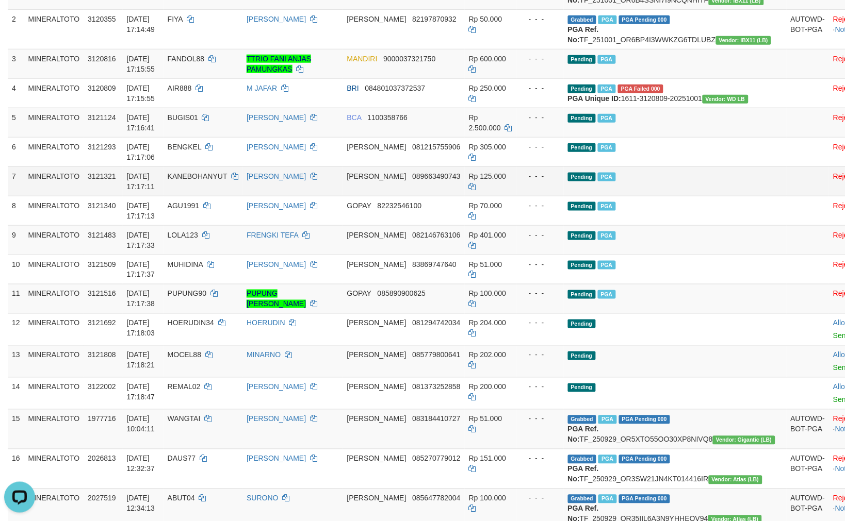
click at [630, 196] on td "Pending PGA" at bounding box center [675, 181] width 223 height 29
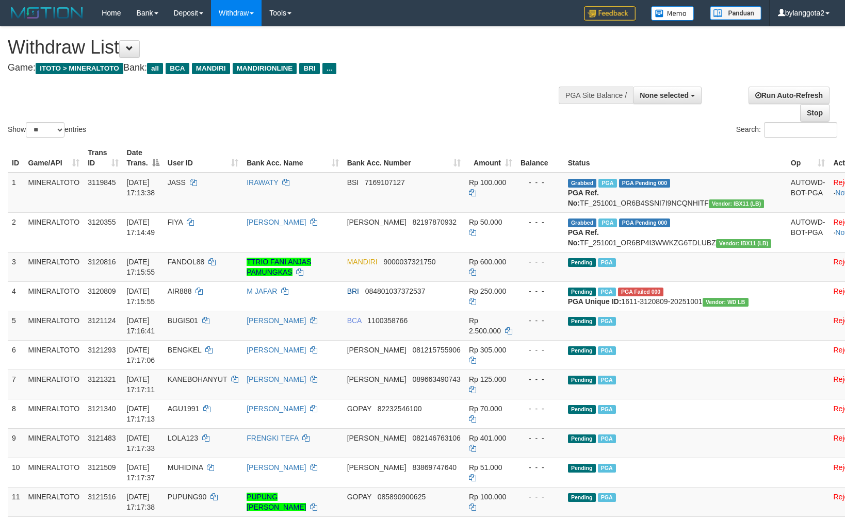
select select
select select "**"
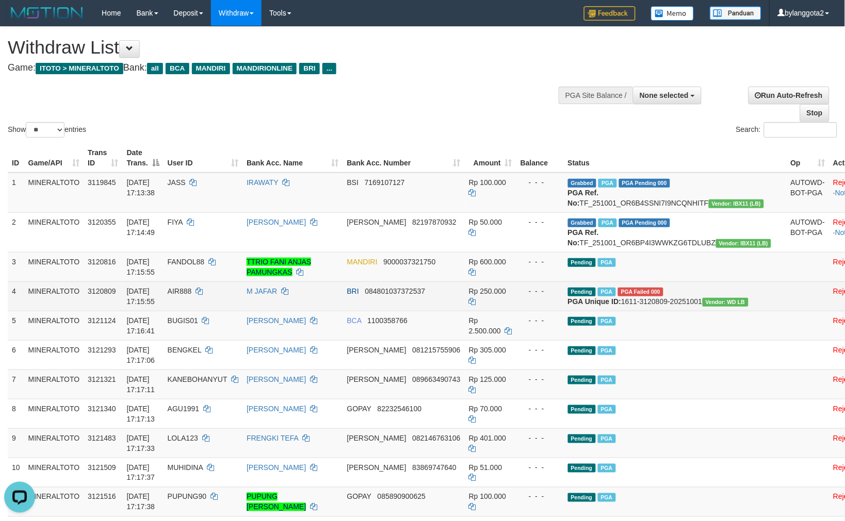
click at [523, 297] on div "- - -" at bounding box center [539, 291] width 39 height 10
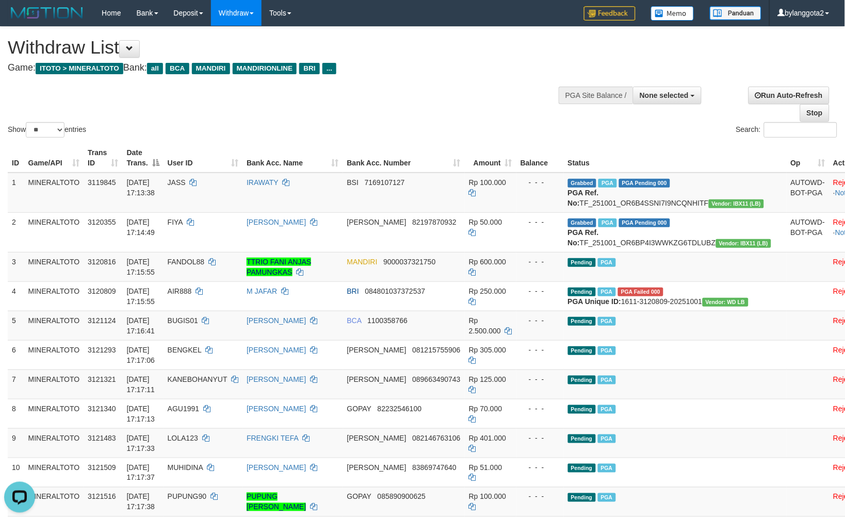
scroll to position [360, 0]
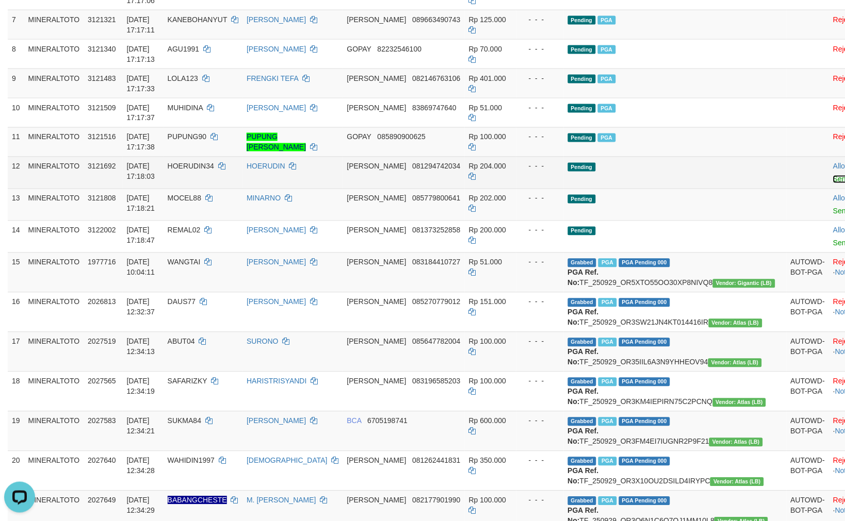
click at [833, 184] on link "Send PGA" at bounding box center [850, 179] width 34 height 8
click at [833, 216] on link "Send PGA" at bounding box center [850, 211] width 34 height 8
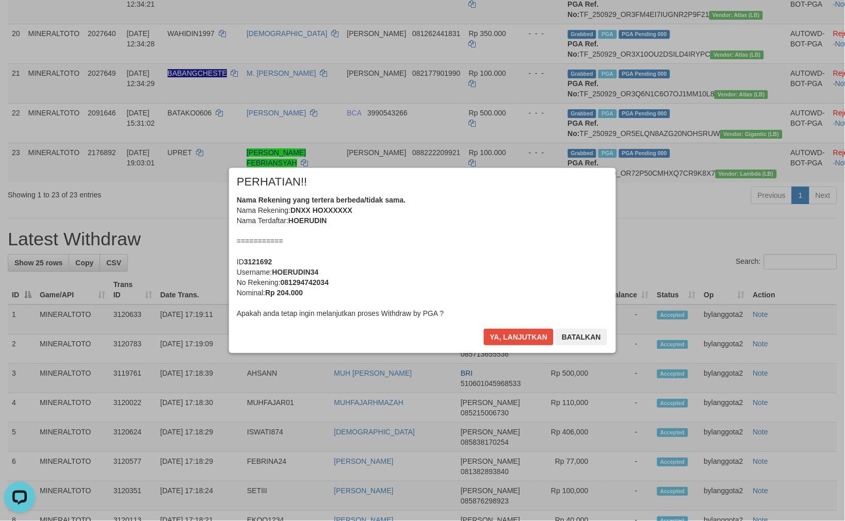
scroll to position [816, 0]
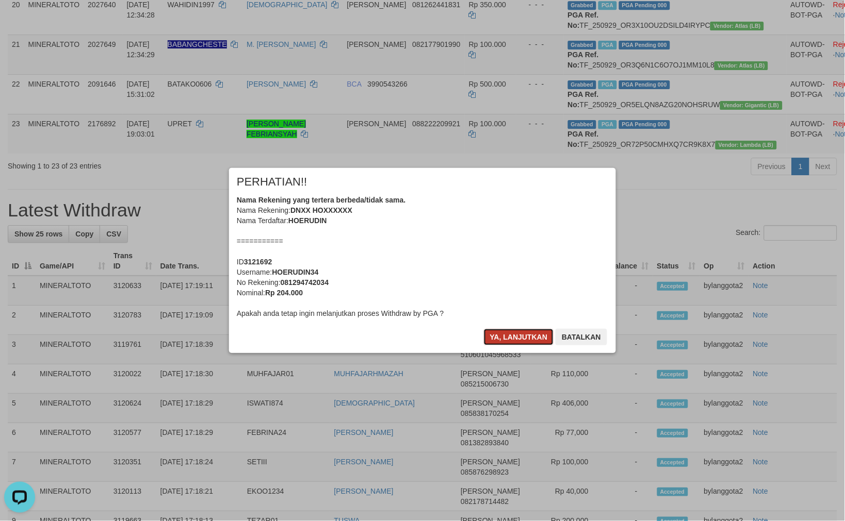
click at [513, 336] on button "Ya, lanjutkan" at bounding box center [519, 337] width 70 height 17
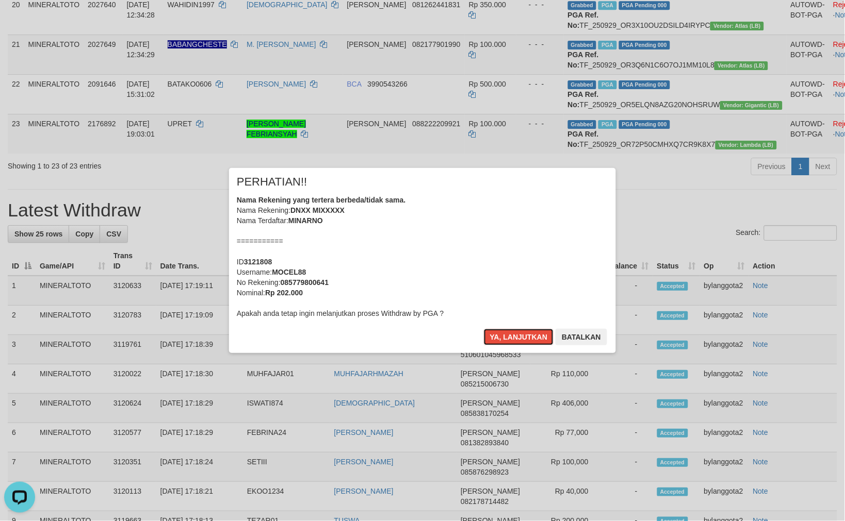
click at [513, 336] on button "Ya, lanjutkan" at bounding box center [519, 337] width 70 height 17
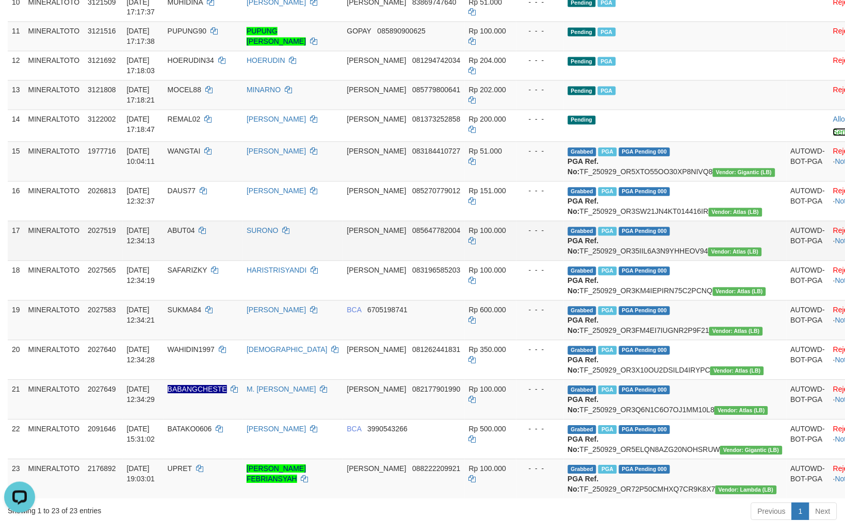
scroll to position [453, 0]
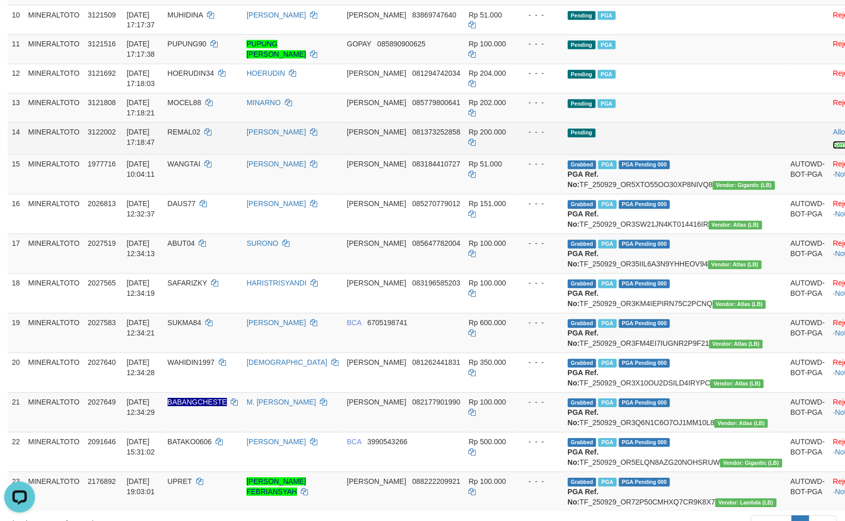
click at [833, 150] on link "Send PGA" at bounding box center [850, 145] width 34 height 8
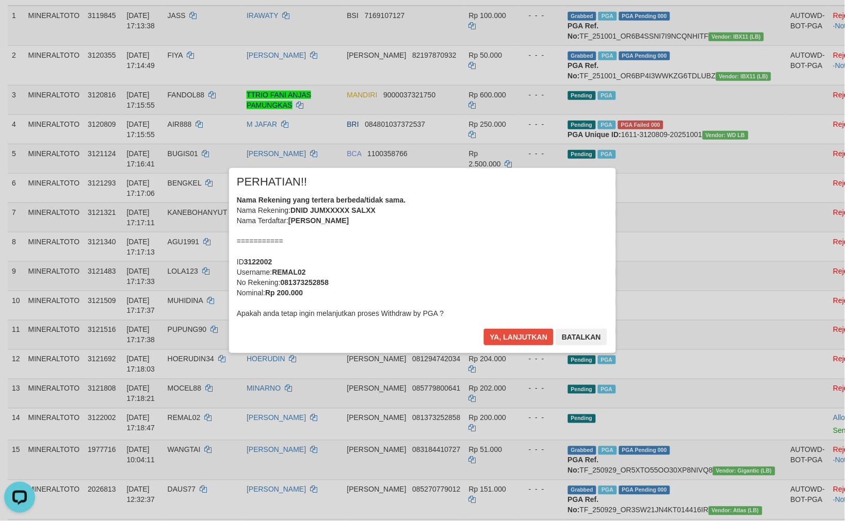
scroll to position [167, 0]
click at [533, 331] on button "Ya, lanjutkan" at bounding box center [519, 337] width 70 height 17
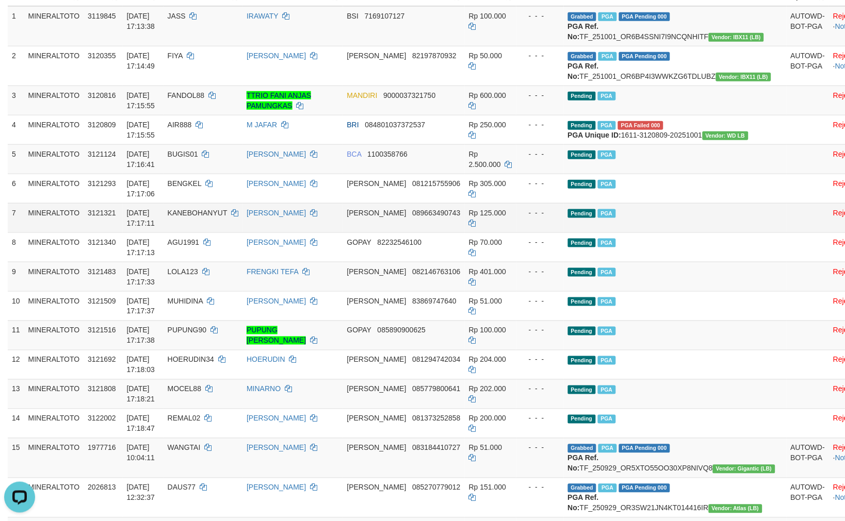
click at [686, 233] on td "Pending PGA" at bounding box center [675, 217] width 223 height 29
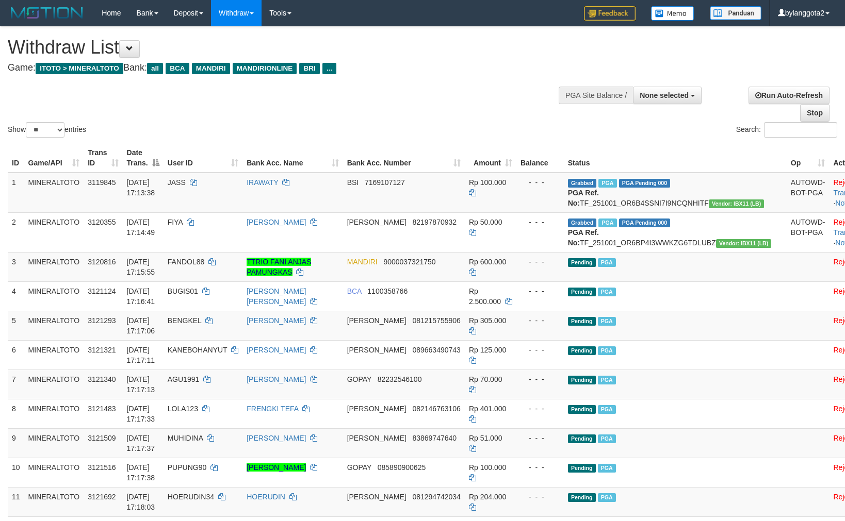
select select
select select "**"
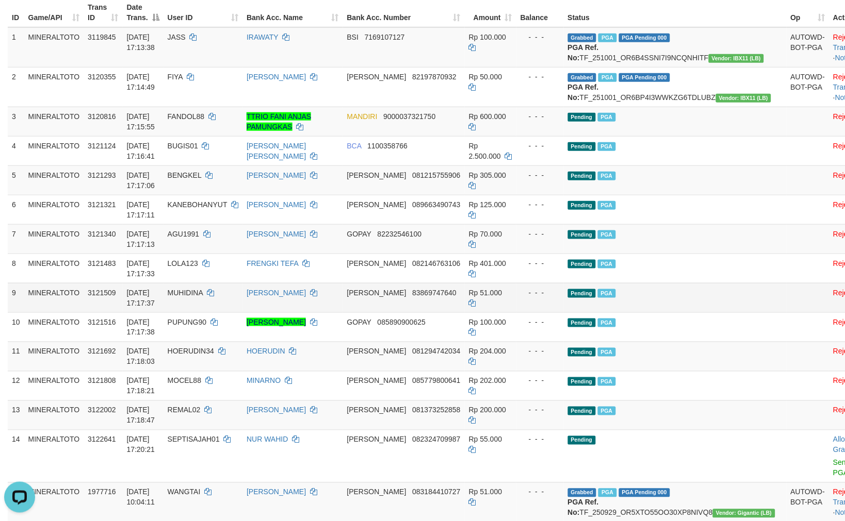
click at [666, 313] on td "Pending PGA" at bounding box center [675, 297] width 223 height 29
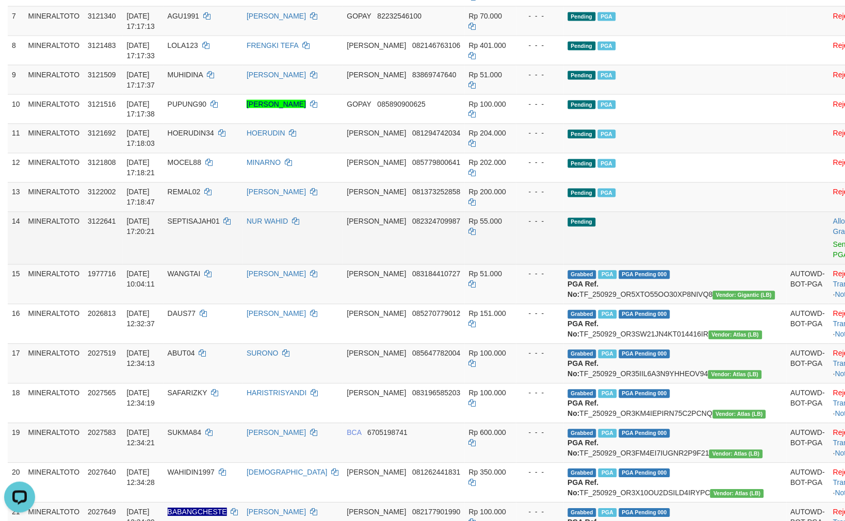
scroll to position [374, 0]
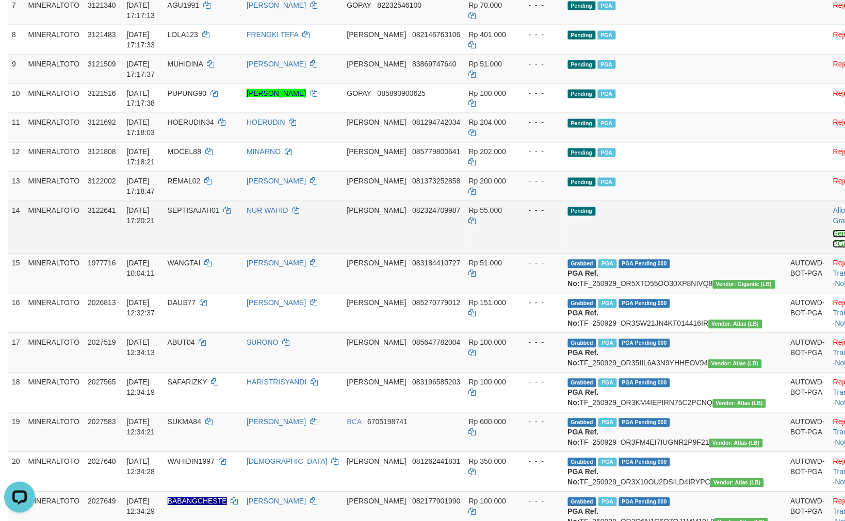
click at [833, 249] on link "Send PGA" at bounding box center [841, 239] width 17 height 19
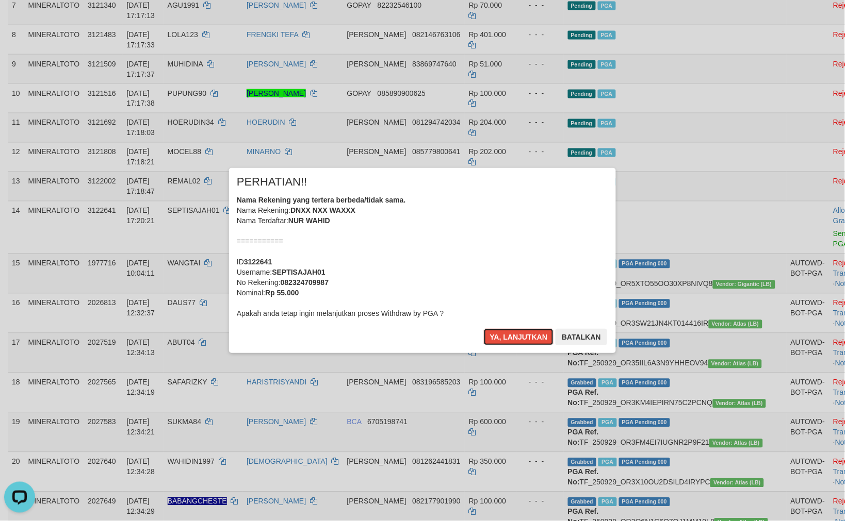
click at [533, 238] on div "Nama Rekening yang tertera berbeda/tidak sama. Nama Rekening: DNXX NXX WAXXX Na…" at bounding box center [422, 257] width 371 height 124
click at [484, 329] on button "Ya, lanjutkan" at bounding box center [519, 337] width 70 height 17
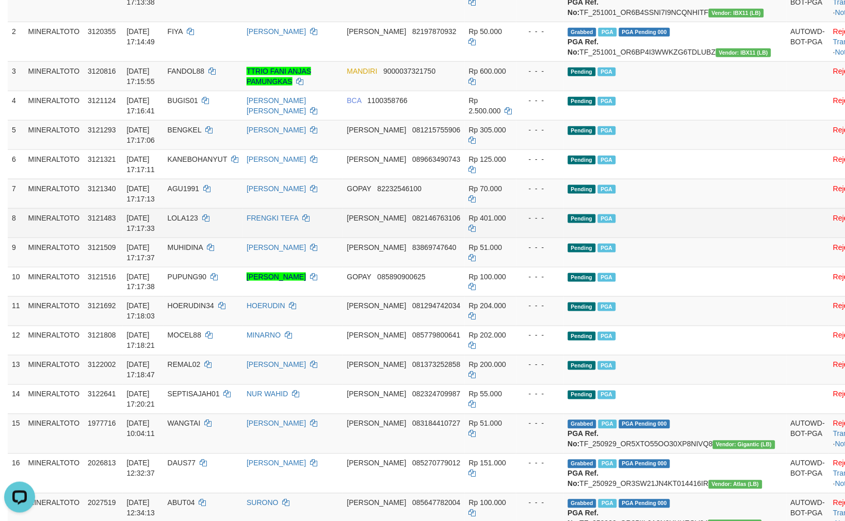
scroll to position [203, 0]
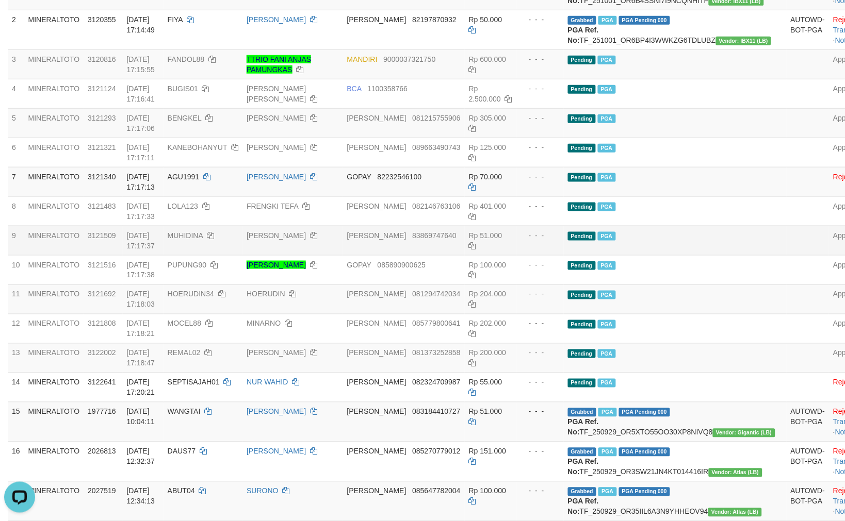
click at [672, 250] on td "Pending PGA" at bounding box center [675, 240] width 223 height 29
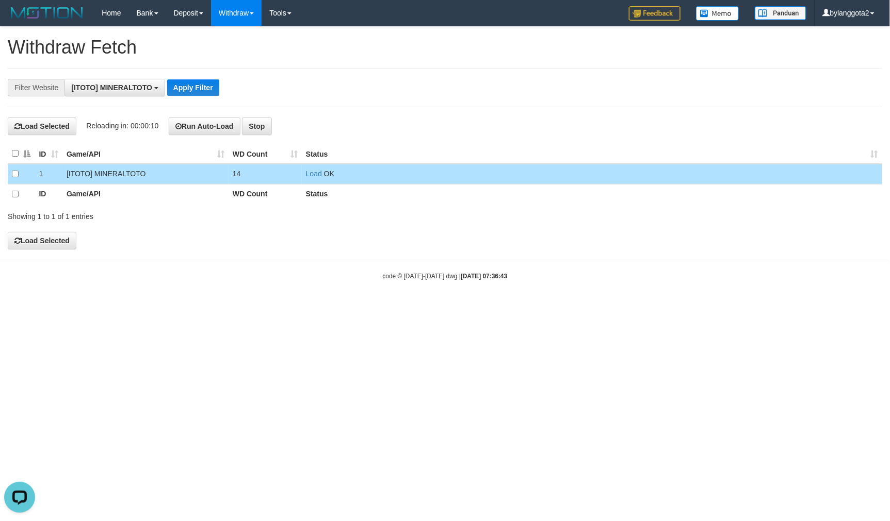
scroll to position [9, 0]
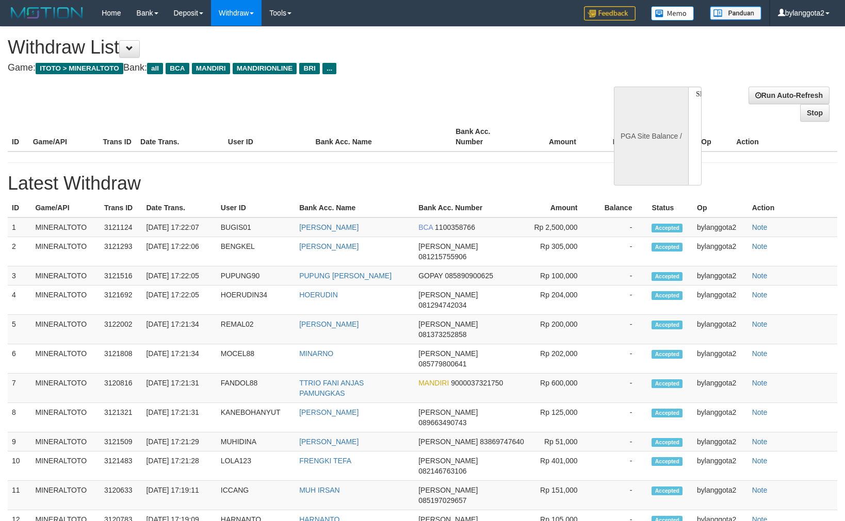
select select
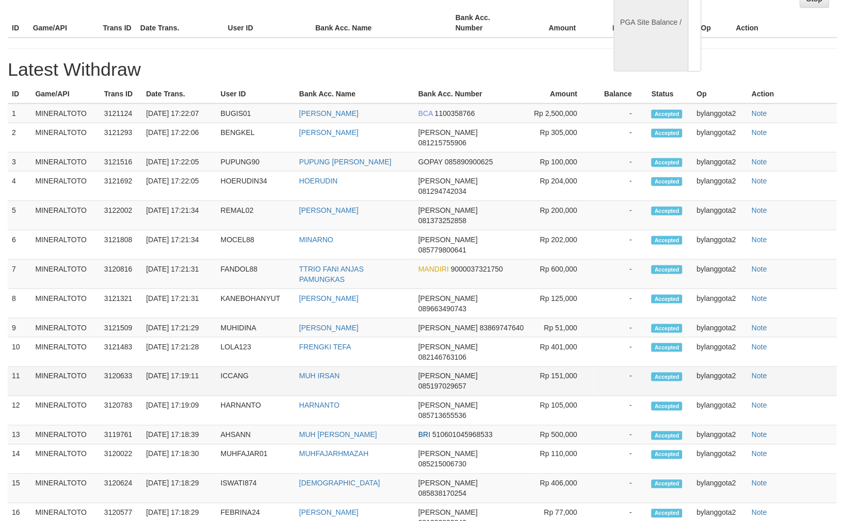
select select "**"
select select
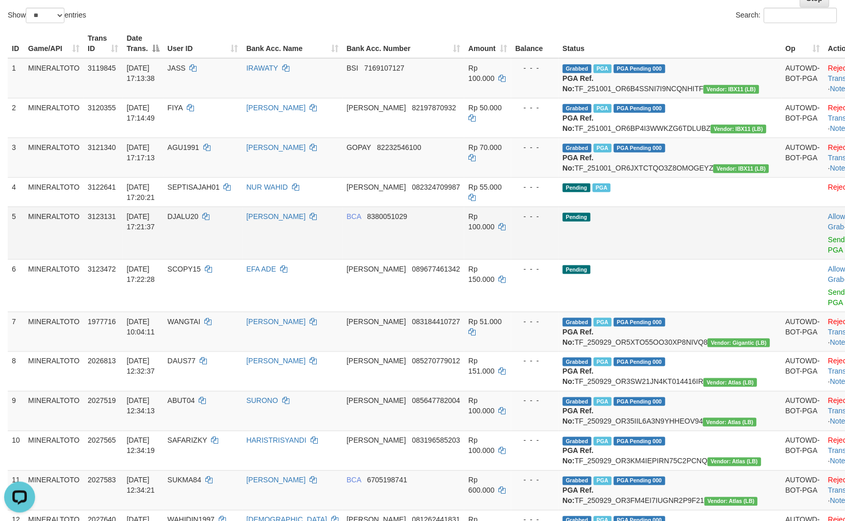
click at [647, 256] on td "Pending" at bounding box center [670, 233] width 223 height 53
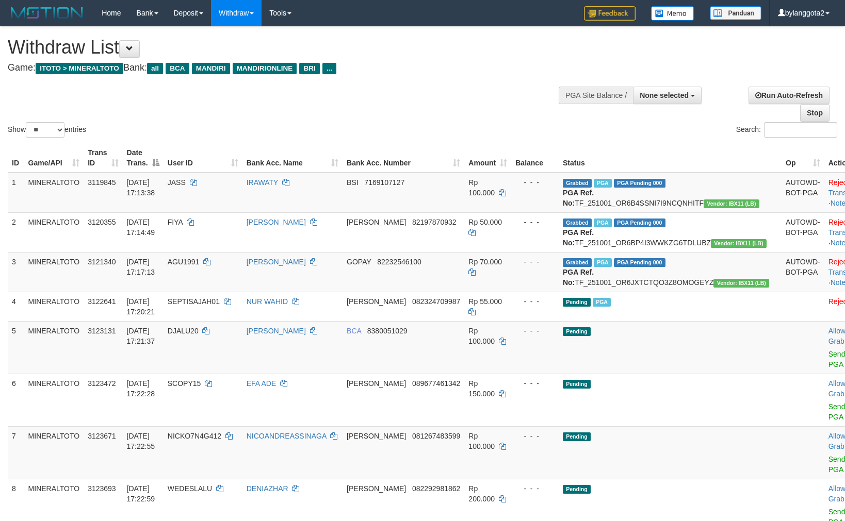
select select
select select "**"
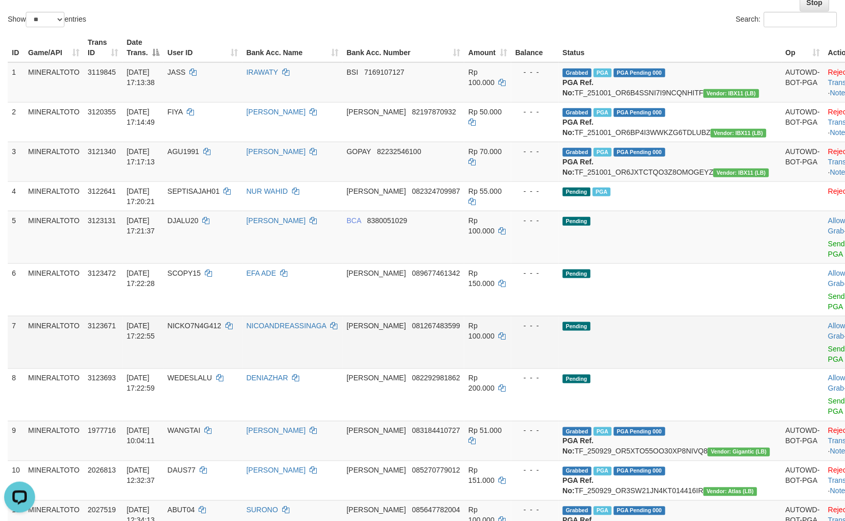
click at [584, 358] on td "Pending" at bounding box center [670, 342] width 223 height 53
click at [828, 258] on link "Send PGA" at bounding box center [836, 249] width 17 height 19
click at [828, 311] on link "Send PGA" at bounding box center [836, 301] width 17 height 19
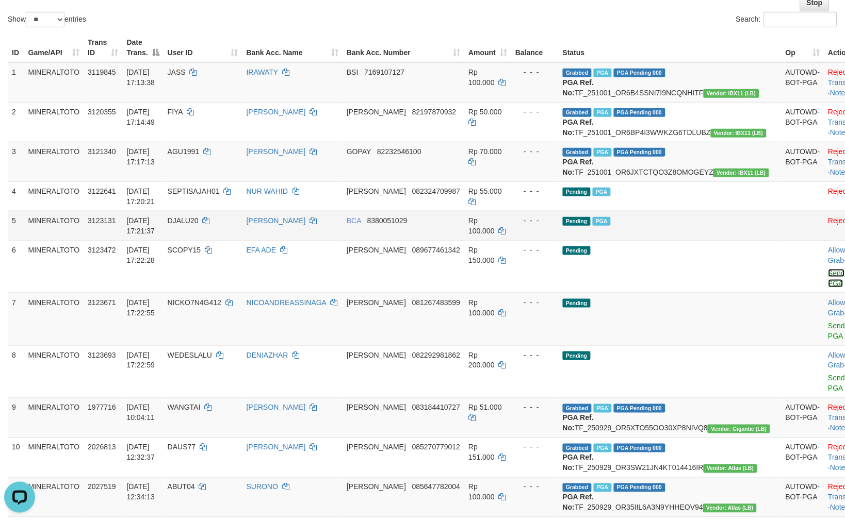
scroll to position [98, 0]
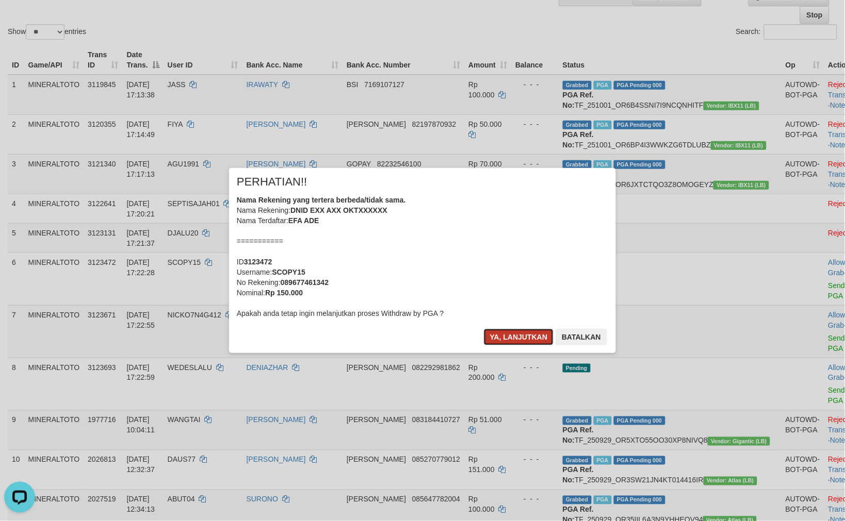
click at [502, 329] on button "Ya, lanjutkan" at bounding box center [519, 337] width 70 height 17
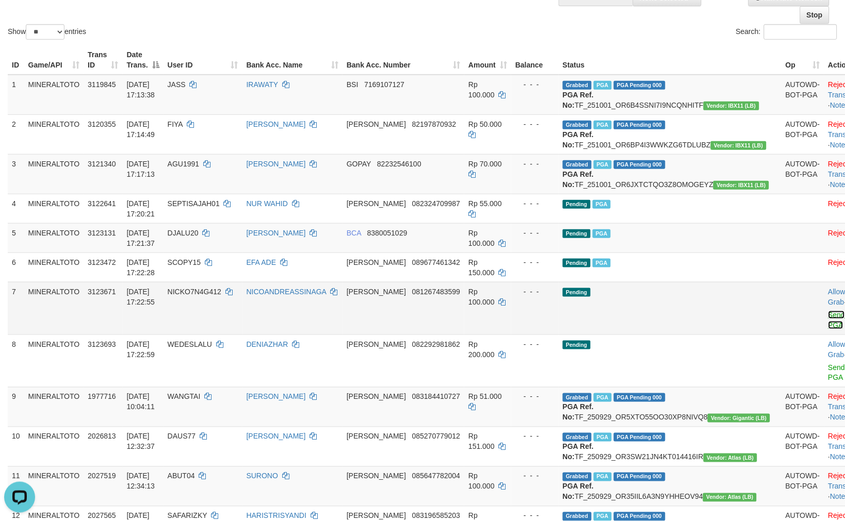
click at [828, 330] on link "Send PGA" at bounding box center [836, 320] width 17 height 19
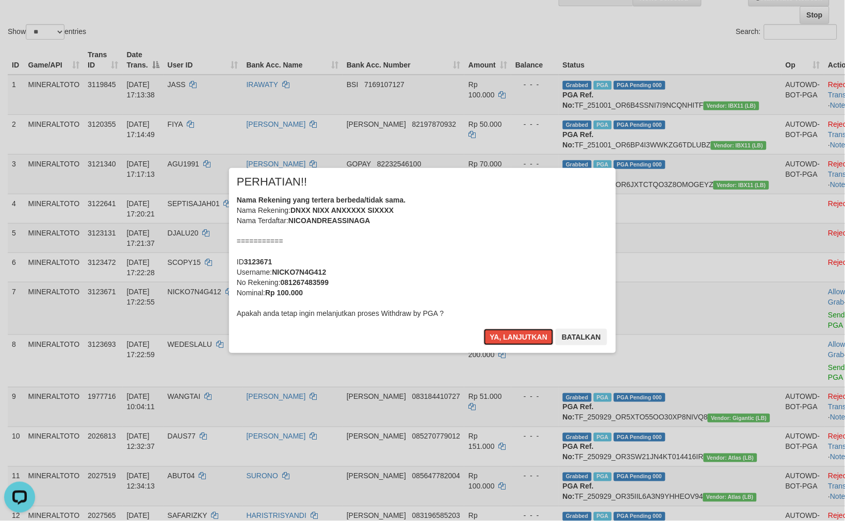
click at [405, 251] on div "Nama Rekening yang tertera berbeda/tidak sama. Nama Rekening: DNXX NIXX ANXXXXX…" at bounding box center [422, 257] width 371 height 124
click at [484, 329] on button "Ya, lanjutkan" at bounding box center [519, 337] width 70 height 17
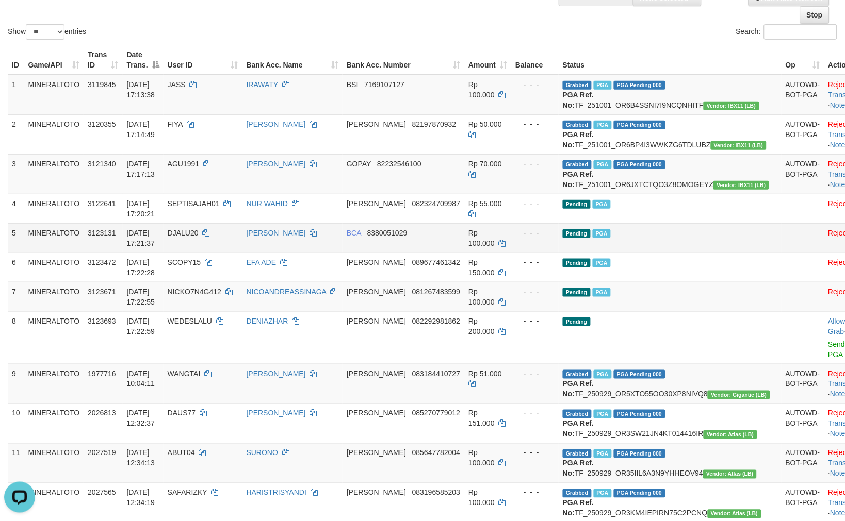
click at [705, 253] on td "Pending PGA" at bounding box center [670, 237] width 223 height 29
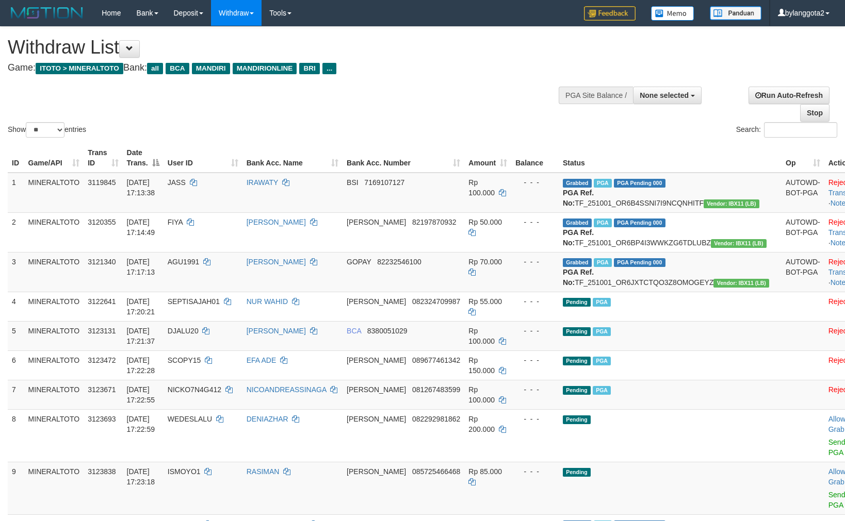
select select
select select "**"
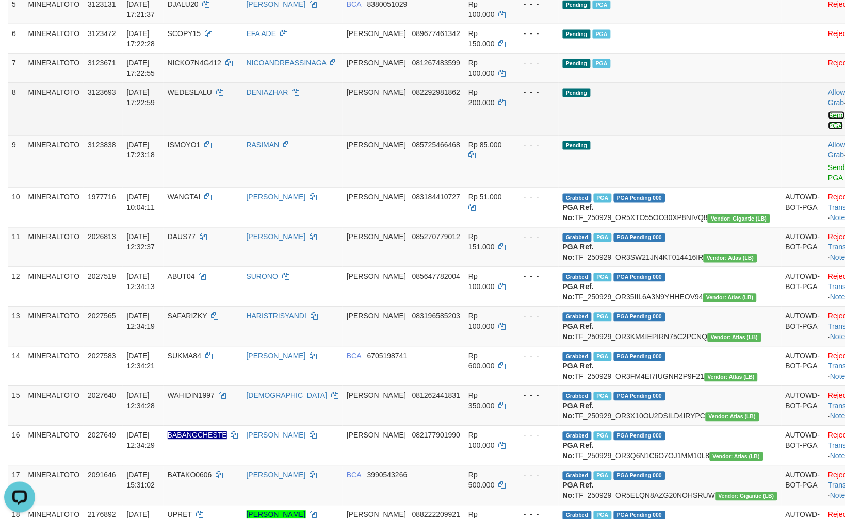
click at [828, 130] on link "Send PGA" at bounding box center [836, 120] width 17 height 19
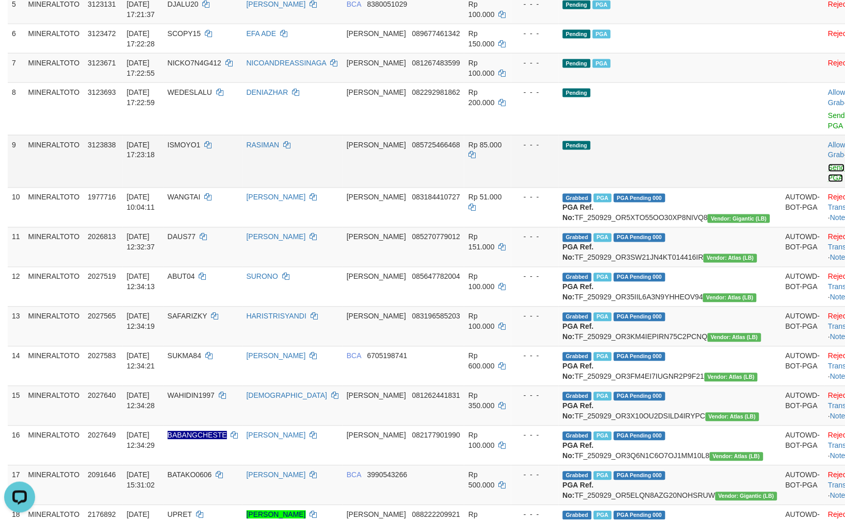
click at [828, 183] on link "Send PGA" at bounding box center [836, 173] width 17 height 19
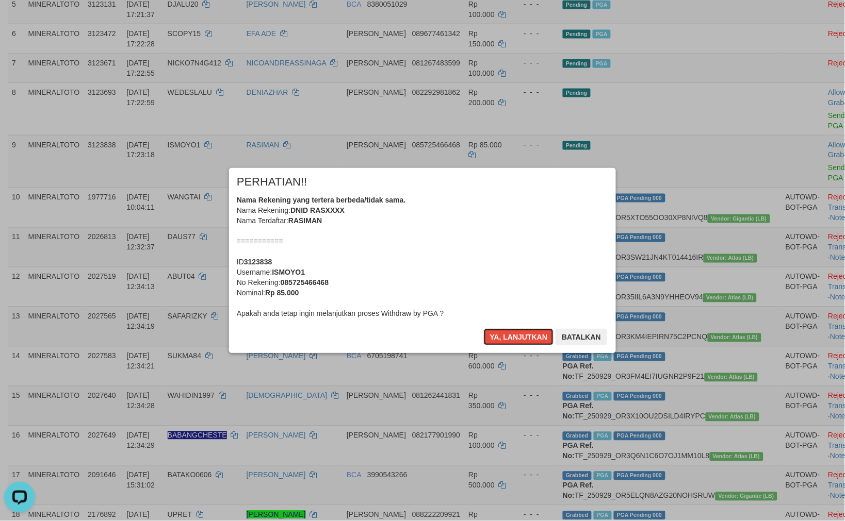
click at [420, 267] on div "Nama Rekening yang tertera berbeda/tidak sama. Nama Rekening: DNID RASXXXX Nama…" at bounding box center [422, 257] width 371 height 124
click at [484, 329] on button "Ya, lanjutkan" at bounding box center [519, 337] width 70 height 17
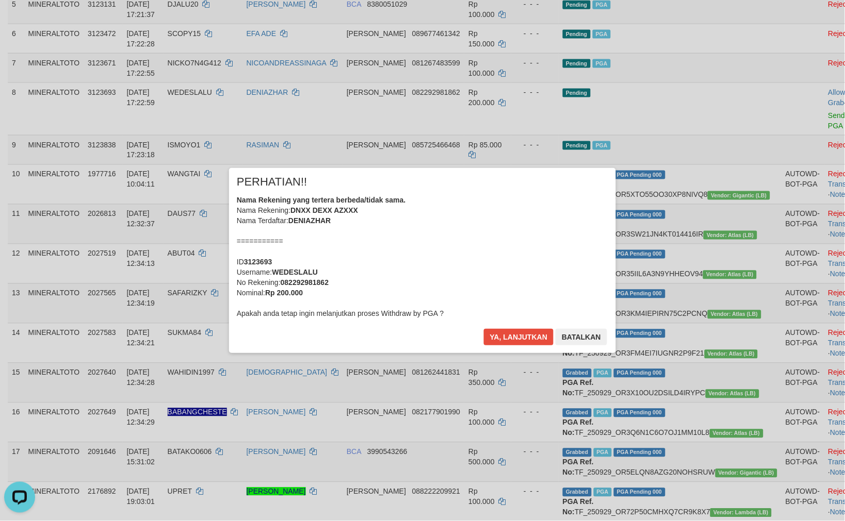
click at [420, 267] on div "Nama Rekening yang tertera berbeda/tidak sama. Nama Rekening: DNXX DEXX AZXXX N…" at bounding box center [422, 257] width 371 height 124
click at [484, 329] on button "Ya, lanjutkan" at bounding box center [519, 337] width 70 height 17
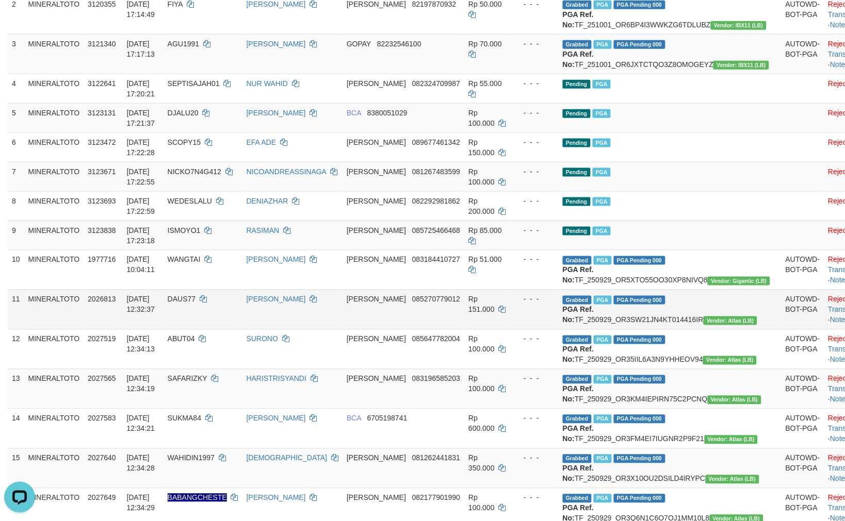
scroll to position [85, 0]
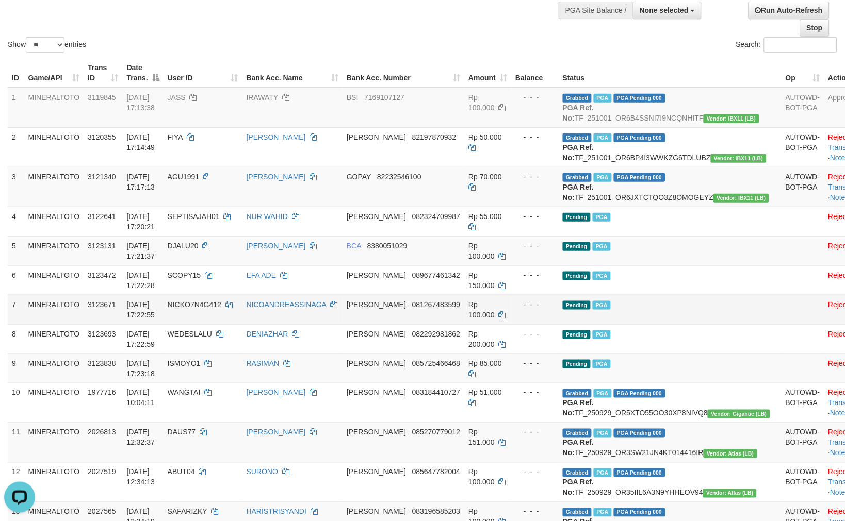
click at [657, 324] on td "Pending PGA" at bounding box center [670, 309] width 223 height 29
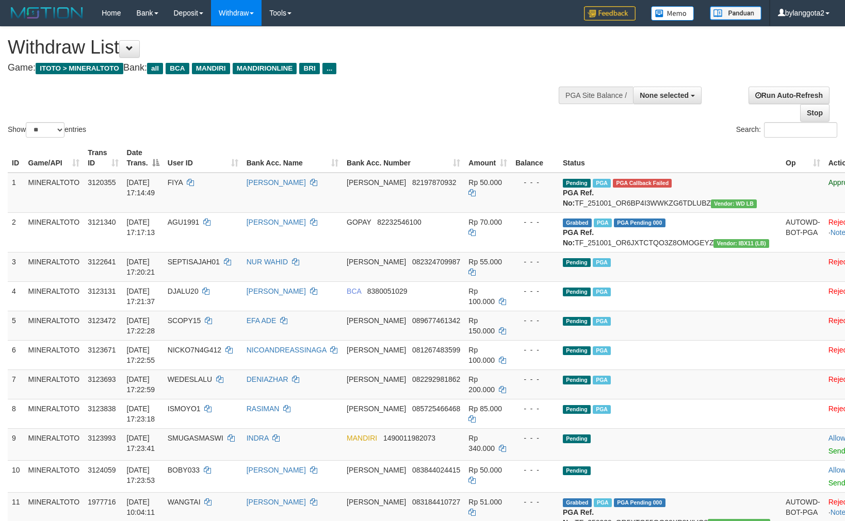
select select
select select "**"
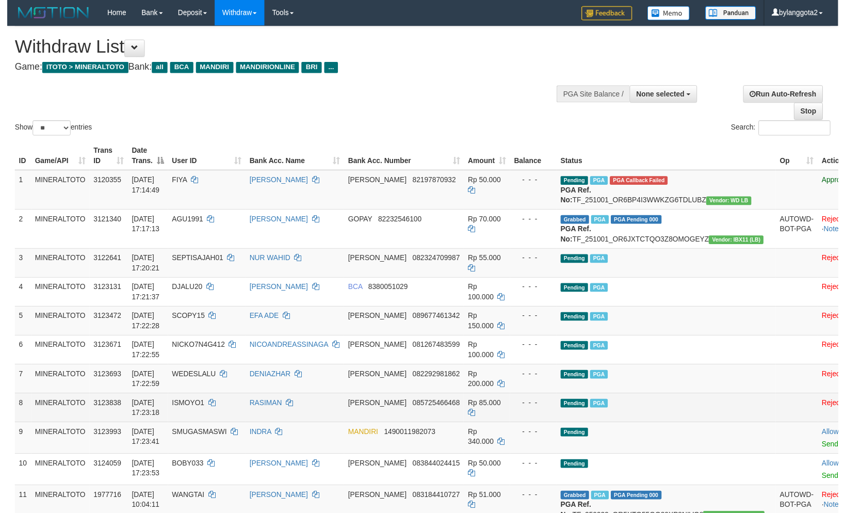
scroll to position [85, 0]
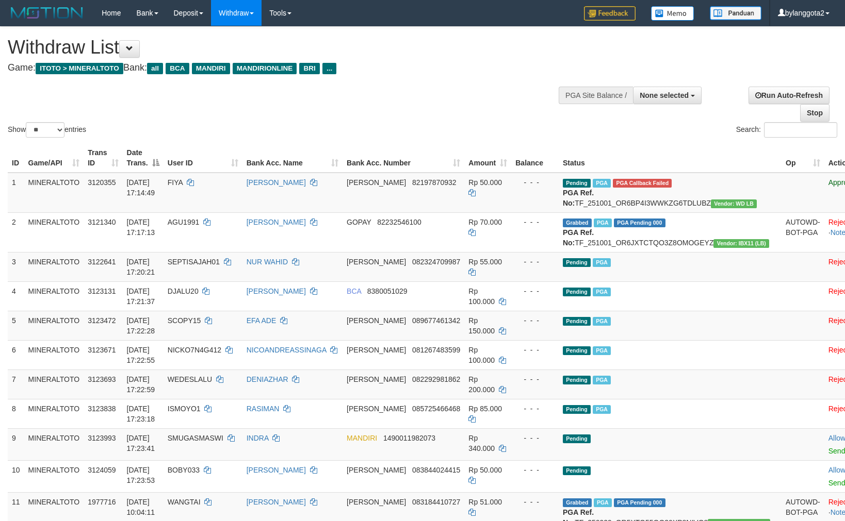
select select
select select "**"
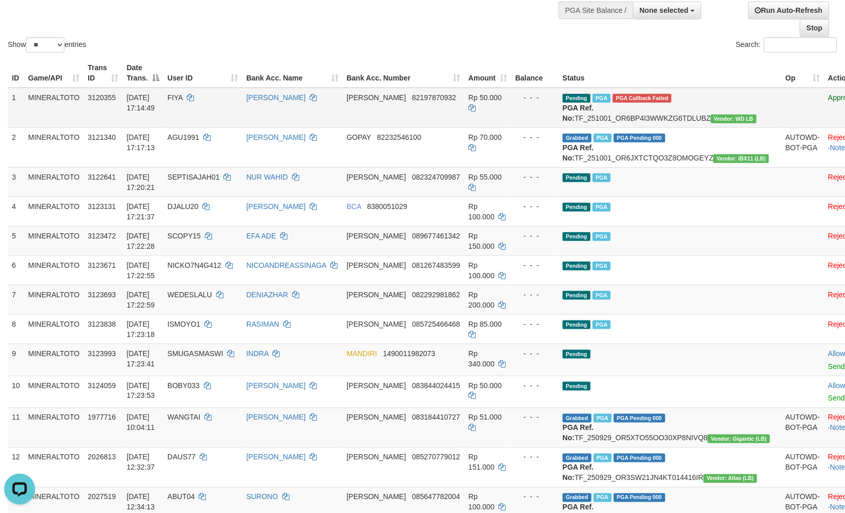
click at [669, 120] on td "Pending PGA PGA Callback Failed {"signature":"76915275335dfbbc8f08178b5c4252f0a…" at bounding box center [670, 108] width 223 height 40
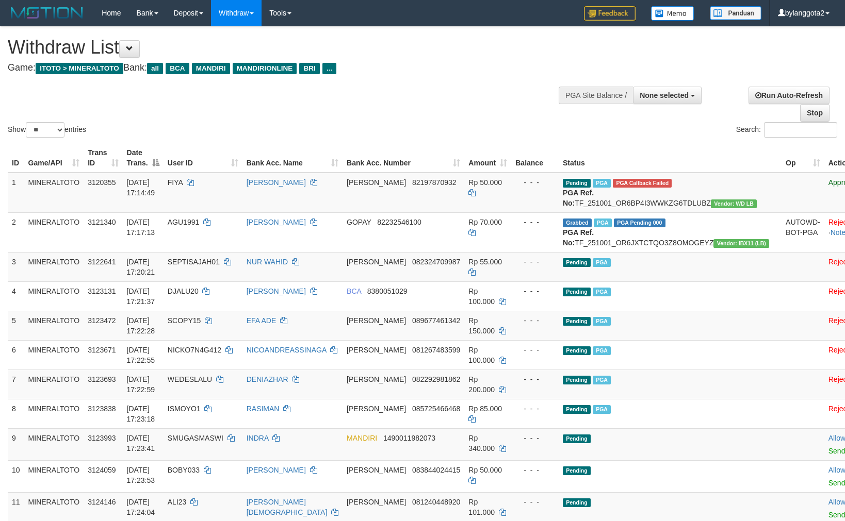
select select
select select "**"
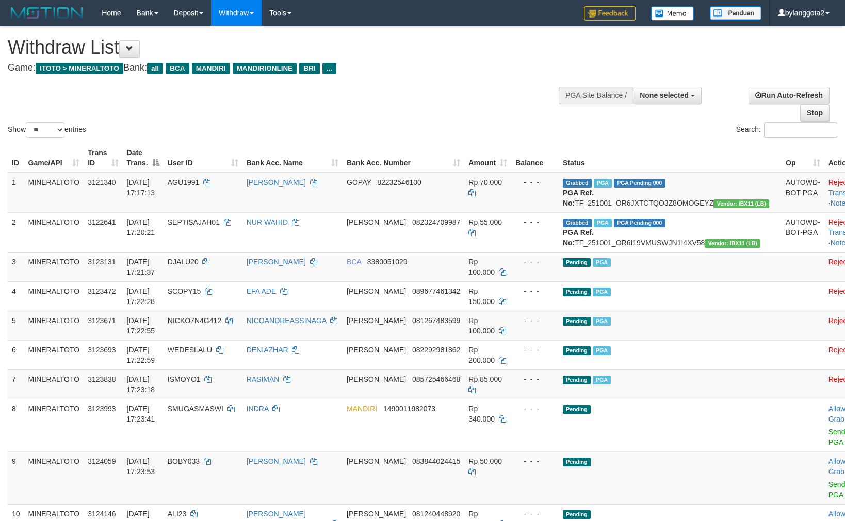
select select
select select "**"
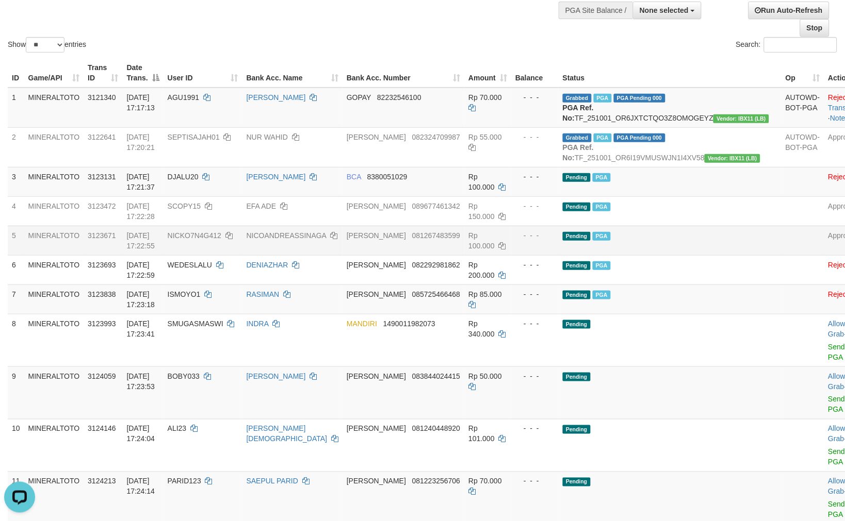
click at [661, 255] on td "Pending PGA" at bounding box center [670, 240] width 223 height 29
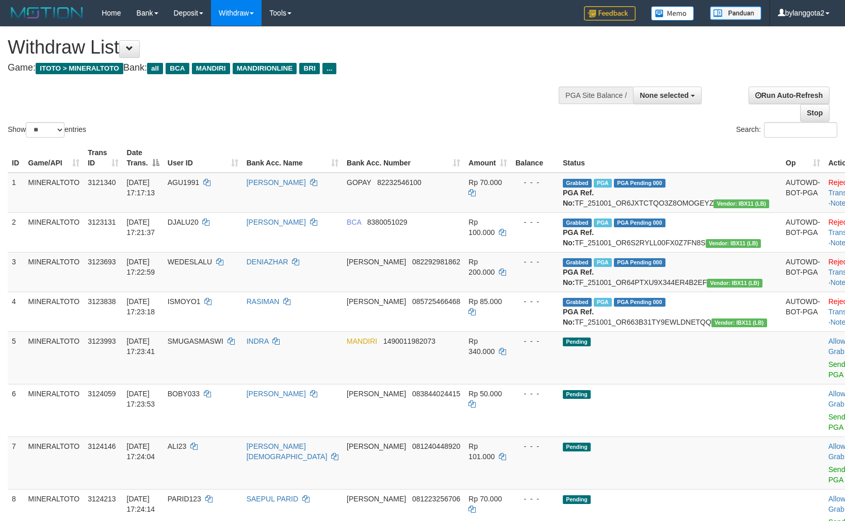
select select
select select "**"
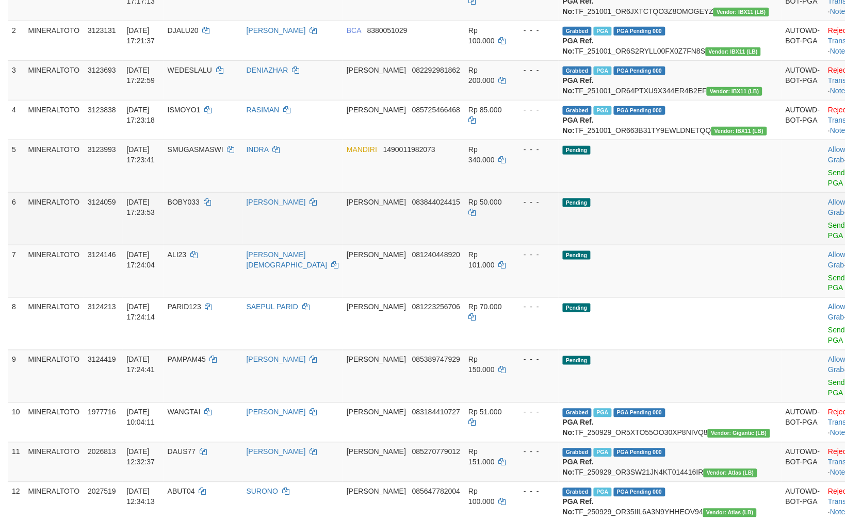
scroll to position [200, 0]
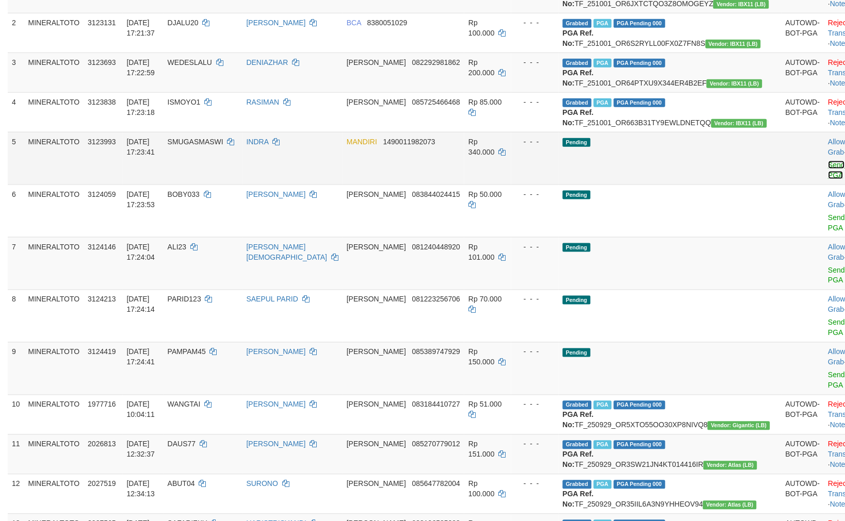
click at [828, 179] on link "Send PGA" at bounding box center [836, 170] width 17 height 19
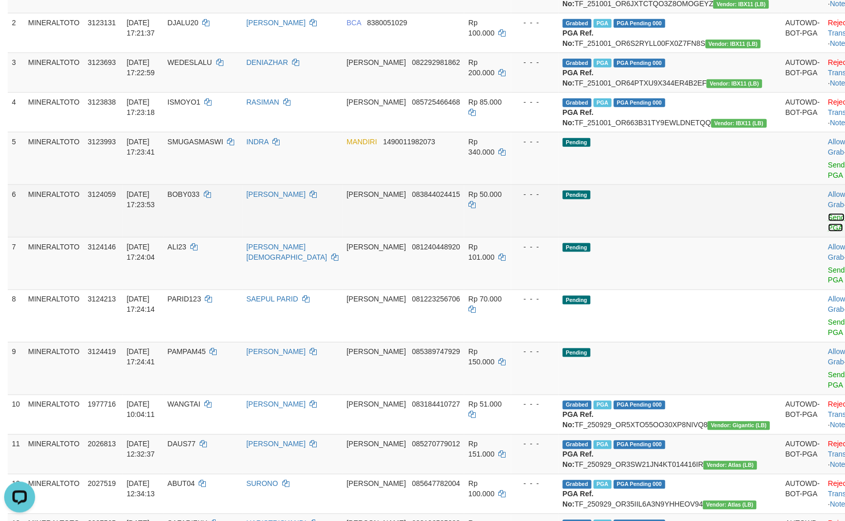
scroll to position [0, 0]
drag, startPoint x: 780, startPoint y: 205, endPoint x: 774, endPoint y: 260, distance: 55.5
click at [828, 232] on link "Send PGA" at bounding box center [836, 223] width 17 height 19
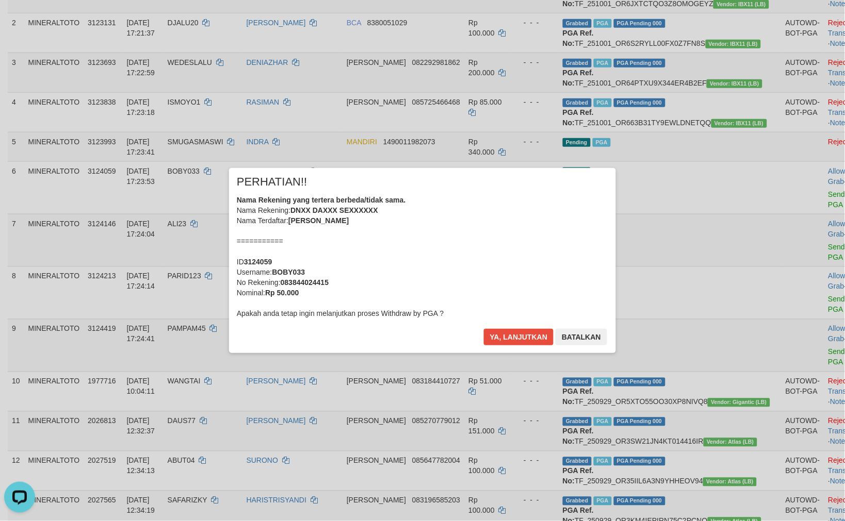
scroll to position [176, 0]
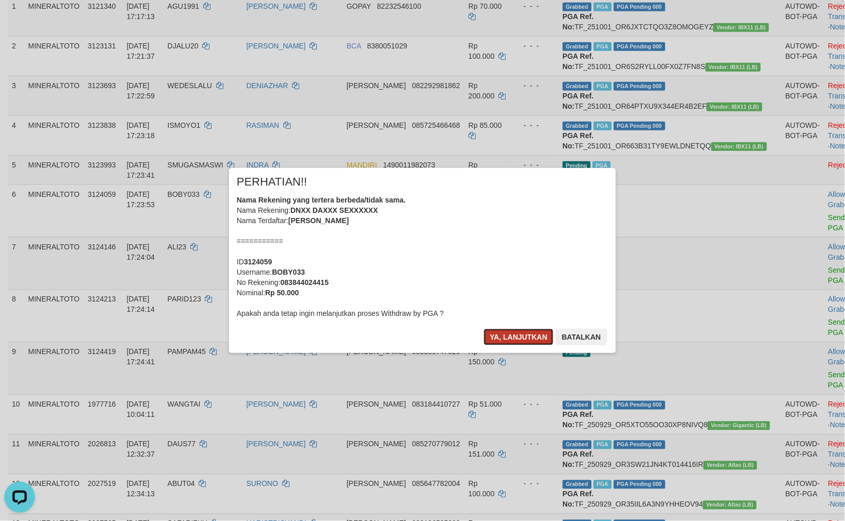
click at [508, 332] on button "Ya, lanjutkan" at bounding box center [519, 337] width 70 height 17
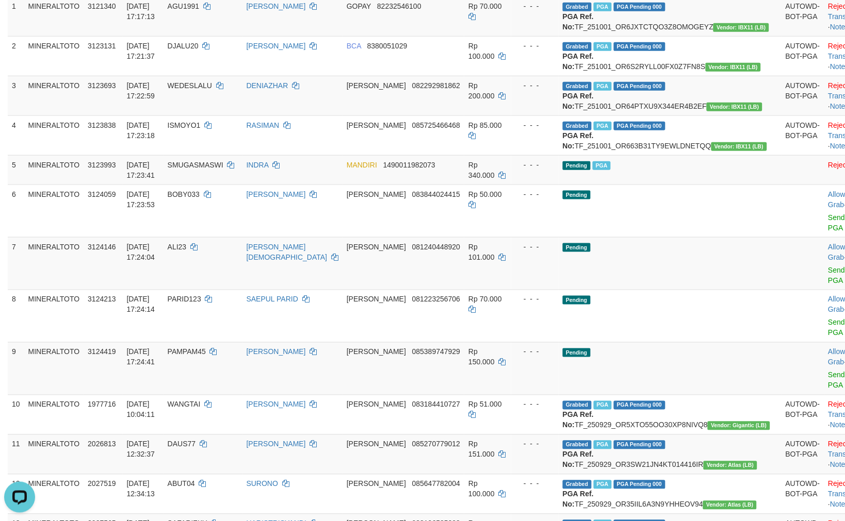
scroll to position [153, 0]
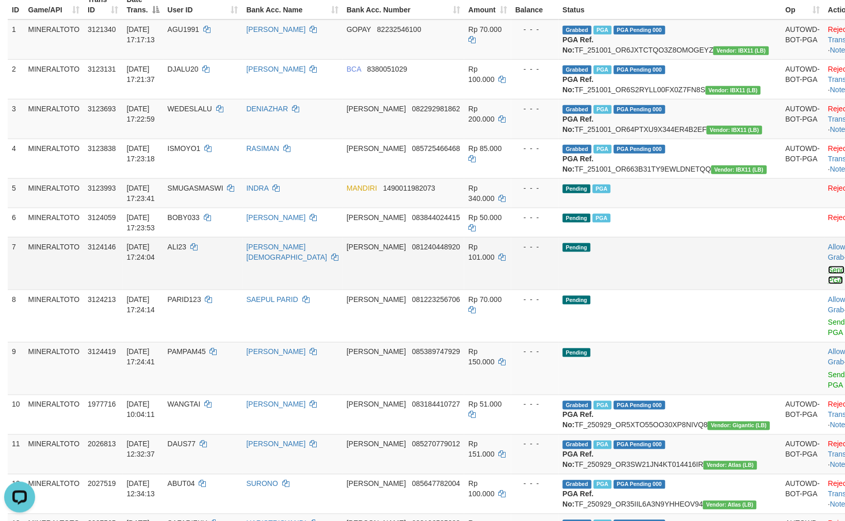
click at [828, 285] on link "Send PGA" at bounding box center [836, 275] width 17 height 19
click at [828, 337] on link "Send PGA" at bounding box center [836, 328] width 17 height 19
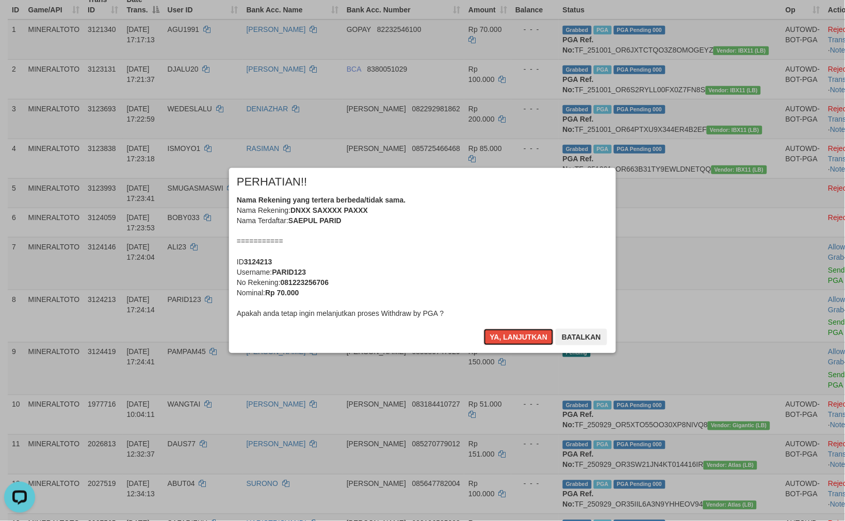
click at [484, 329] on button "Ya, lanjutkan" at bounding box center [519, 337] width 70 height 17
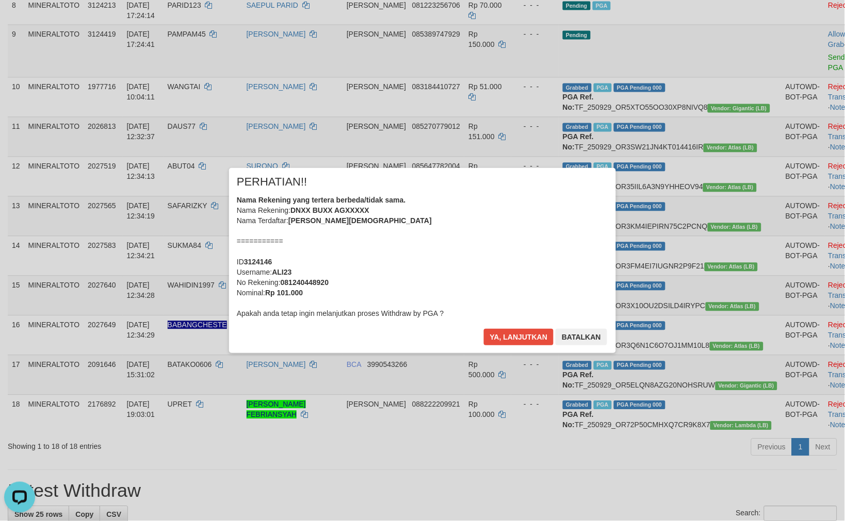
scroll to position [456, 0]
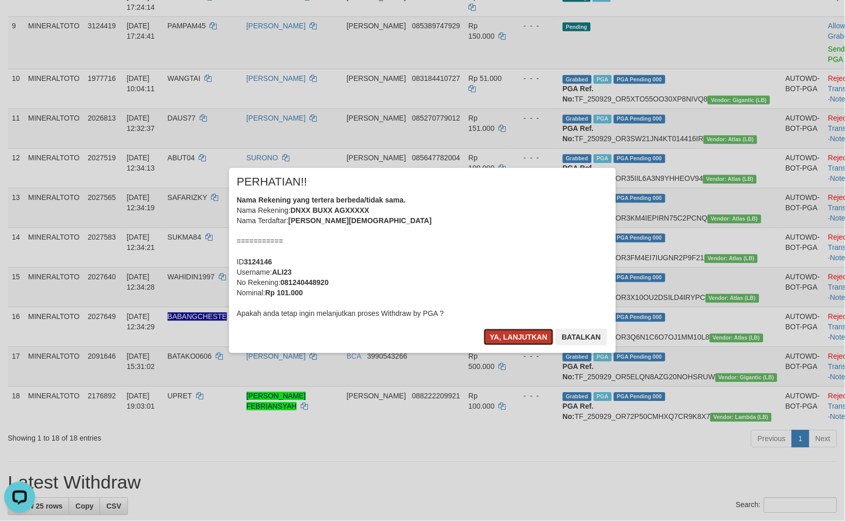
click at [522, 338] on button "Ya, lanjutkan" at bounding box center [519, 337] width 70 height 17
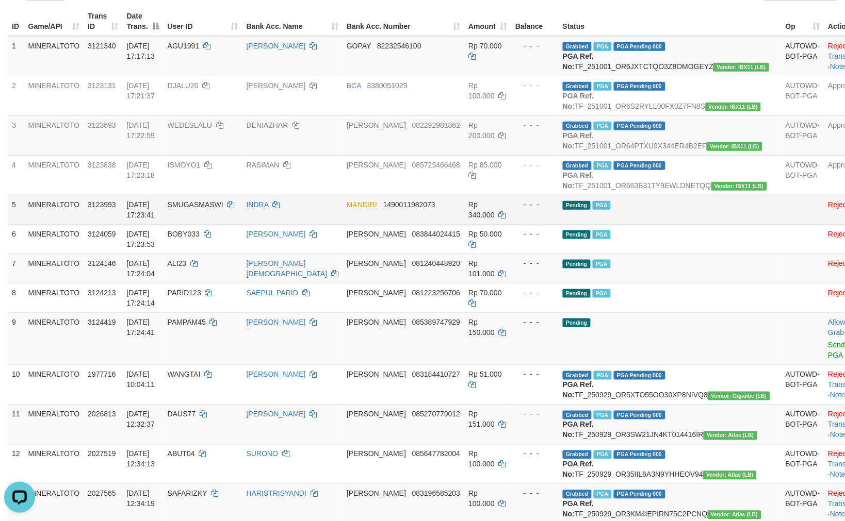
scroll to position [0, 0]
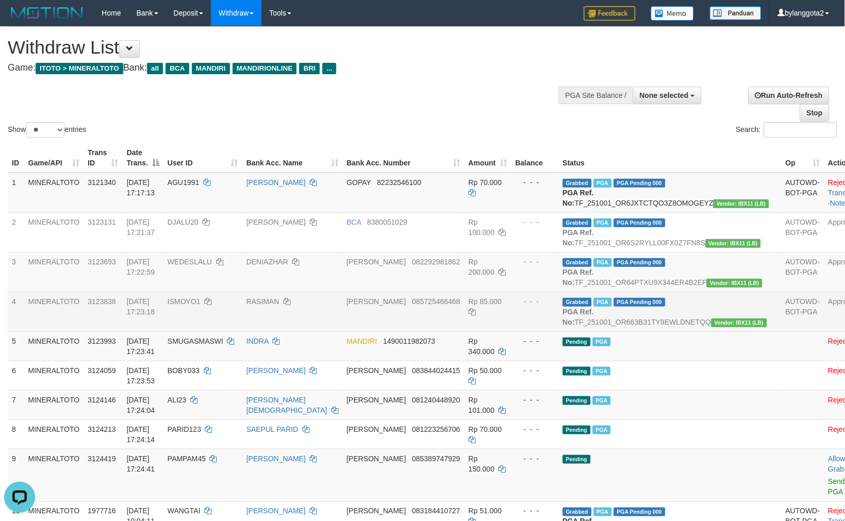
drag, startPoint x: 677, startPoint y: 355, endPoint x: 678, endPoint y: 348, distance: 6.9
click at [677, 332] on td "Grabbed PGA PGA Pending 000 PGA Ref. No: TF_251001_OR663B31TY9EWLDNETQQ Vendor:…" at bounding box center [670, 312] width 223 height 40
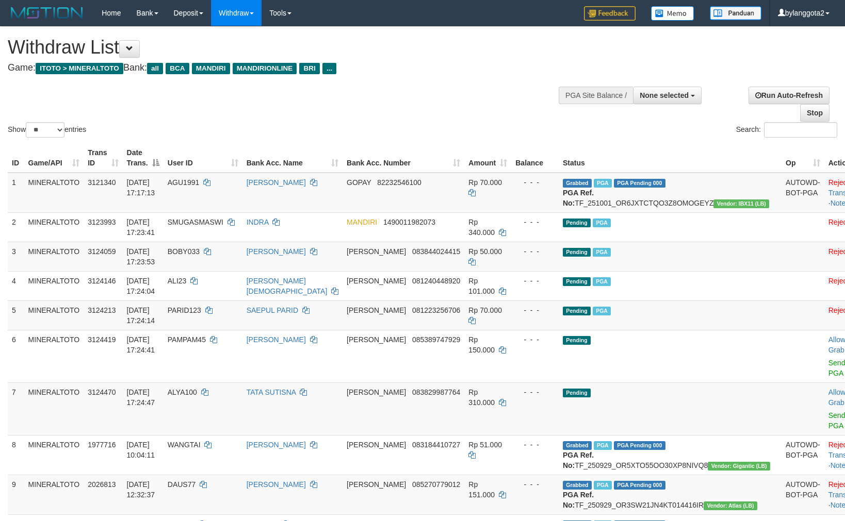
select select
select select "**"
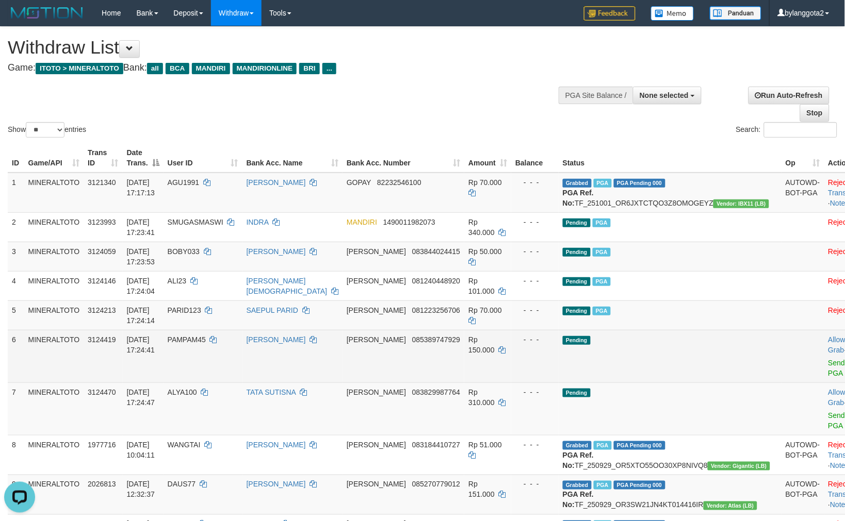
scroll to position [57, 0]
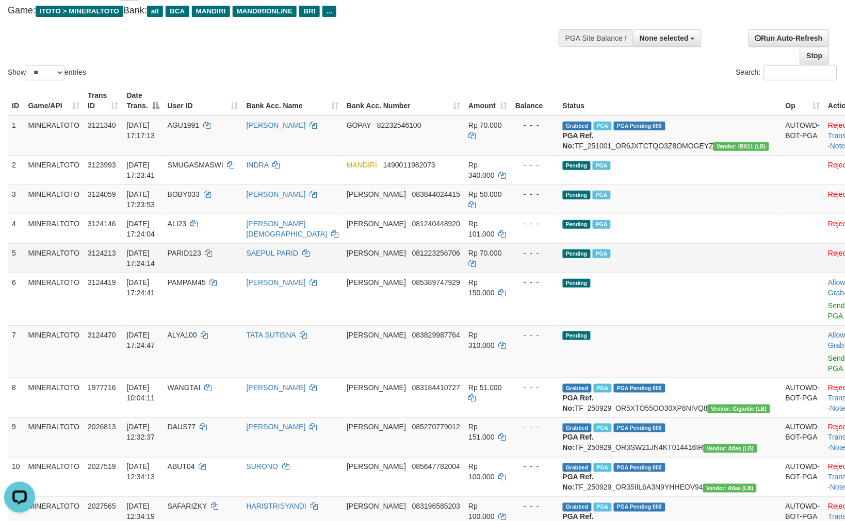
click at [671, 254] on td "Pending PGA" at bounding box center [670, 257] width 223 height 29
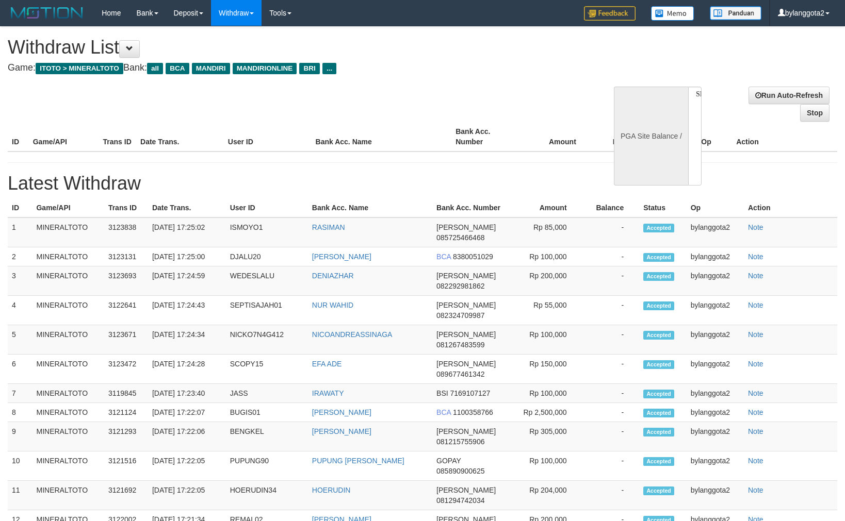
select select
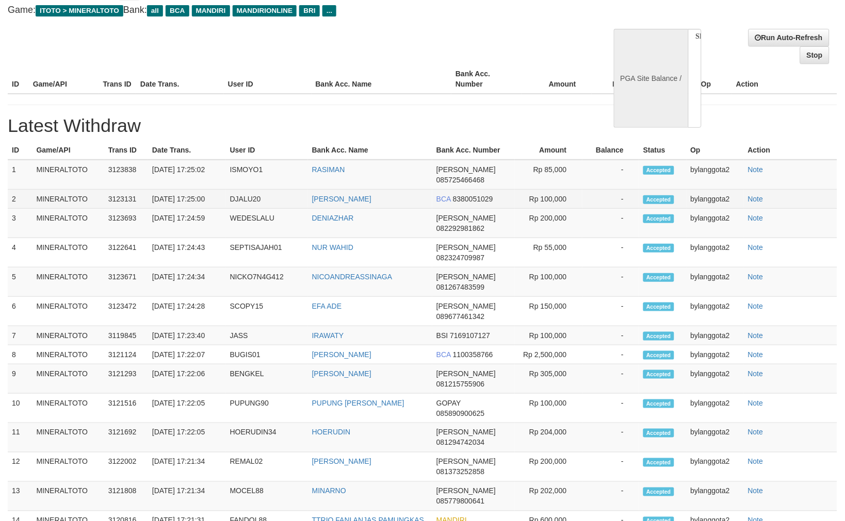
select select "**"
select select
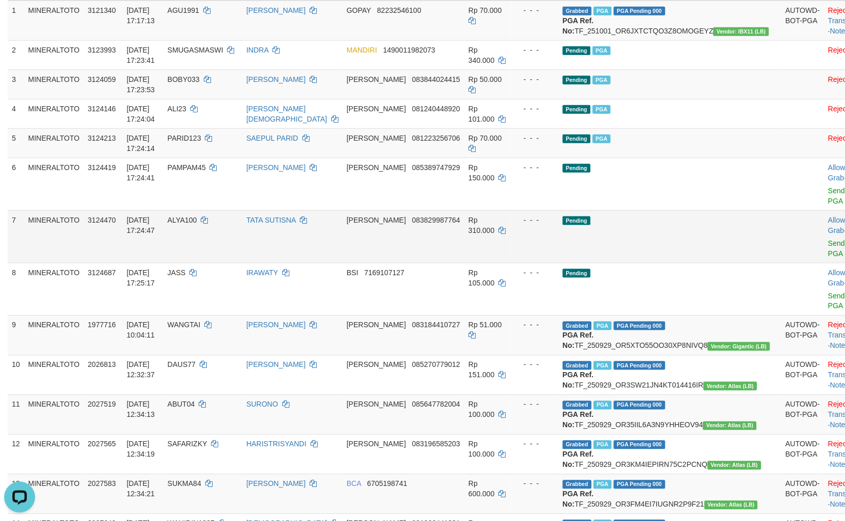
scroll to position [0, 0]
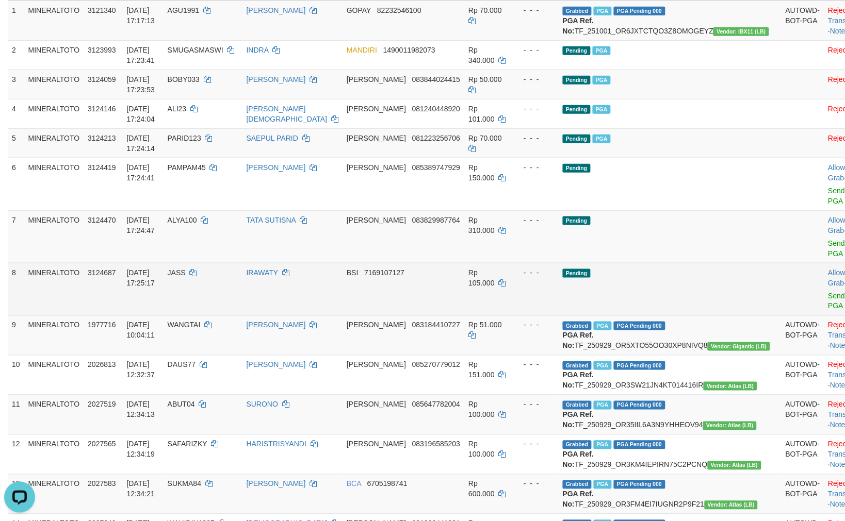
click at [186, 277] on span "JASS" at bounding box center [177, 273] width 18 height 8
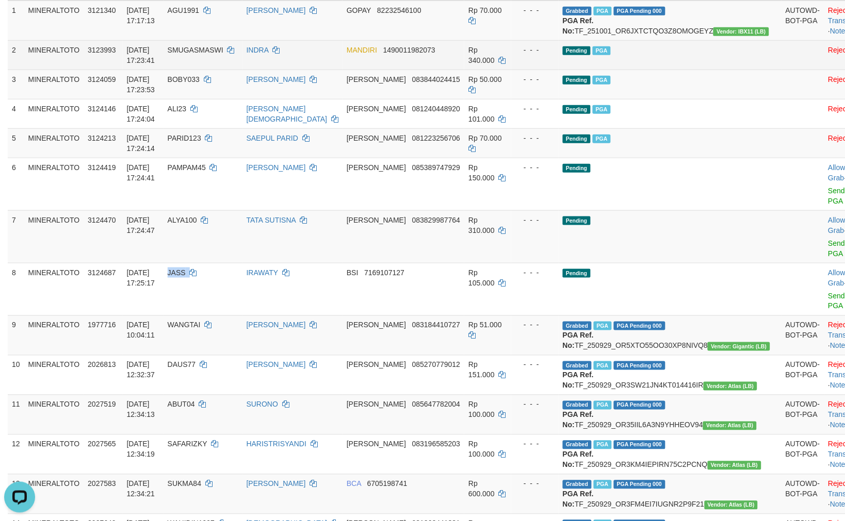
copy td "JASS"
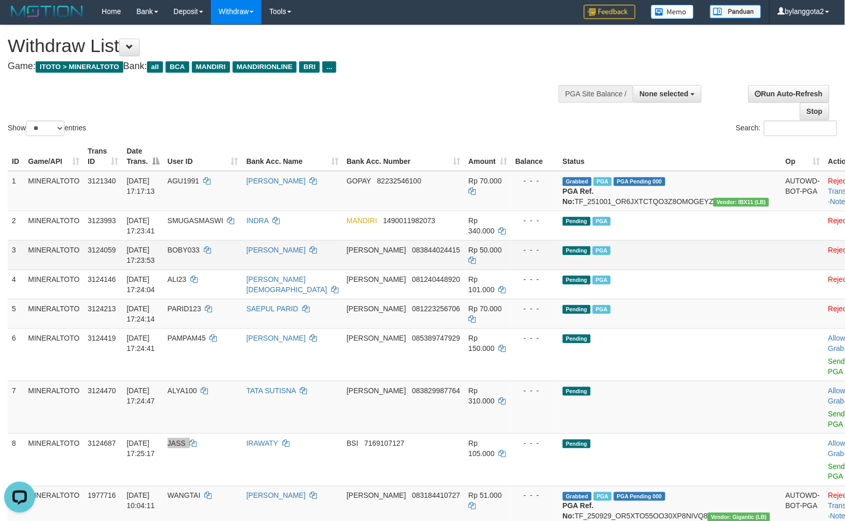
scroll to position [1, 0]
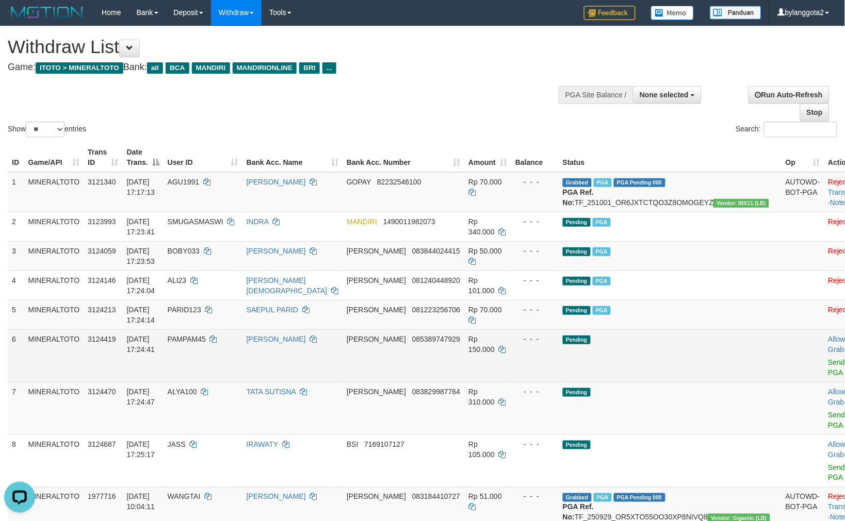
click at [635, 373] on td "Pending" at bounding box center [670, 356] width 223 height 53
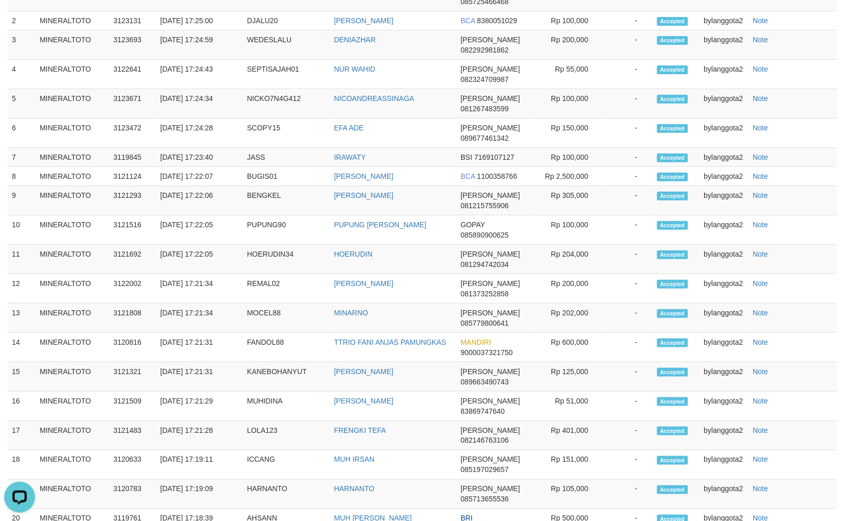
scroll to position [194, 0]
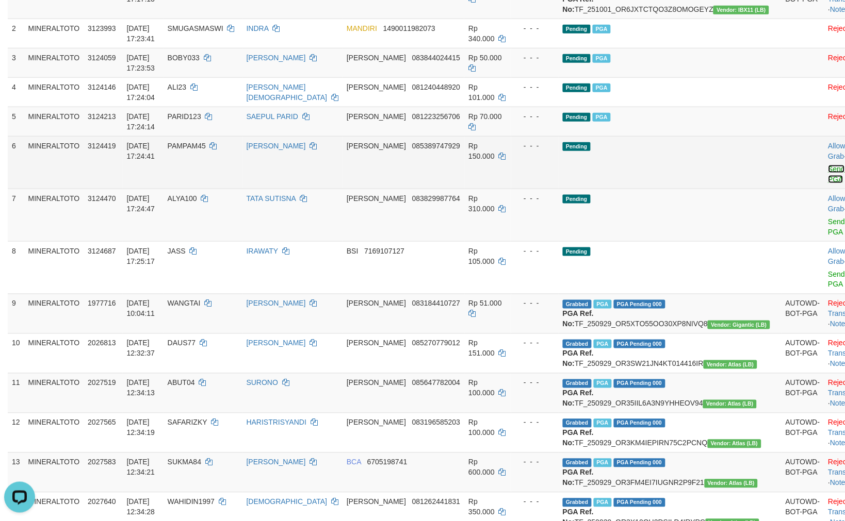
click at [828, 176] on link "Send PGA" at bounding box center [836, 174] width 17 height 19
click at [828, 228] on link "Send PGA" at bounding box center [836, 227] width 17 height 19
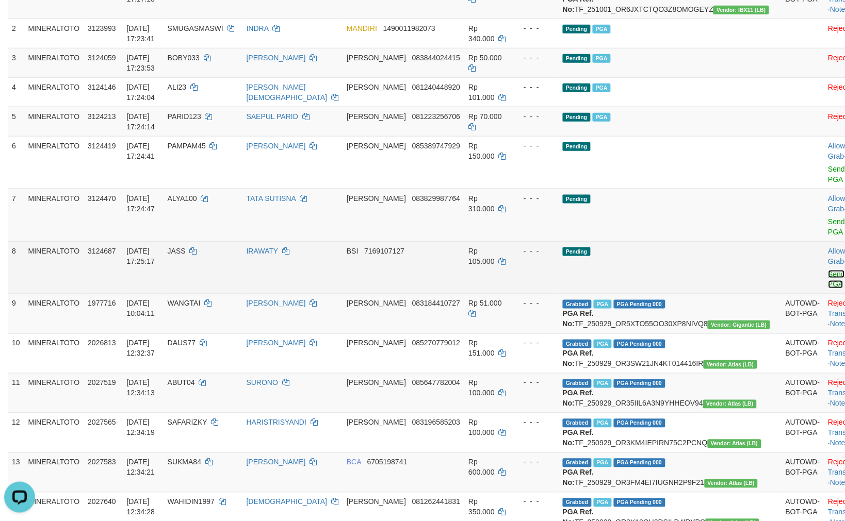
click at [828, 283] on link "Send PGA" at bounding box center [836, 279] width 17 height 19
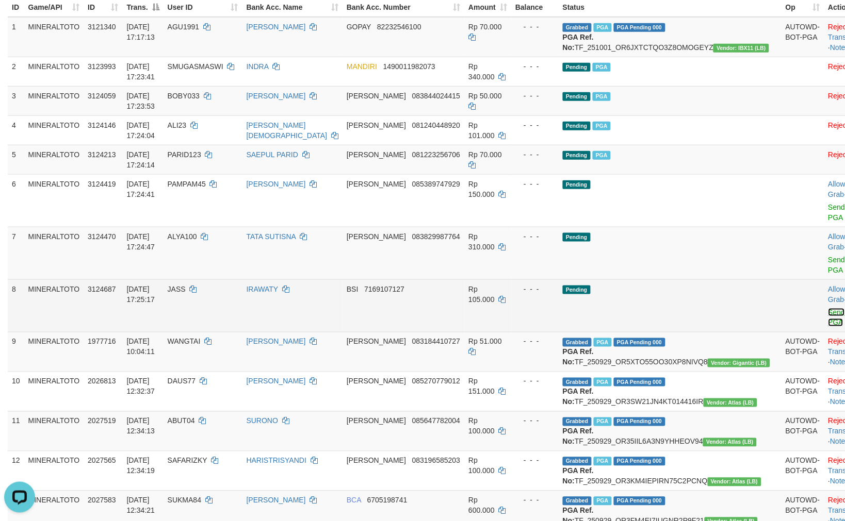
scroll to position [229, 0]
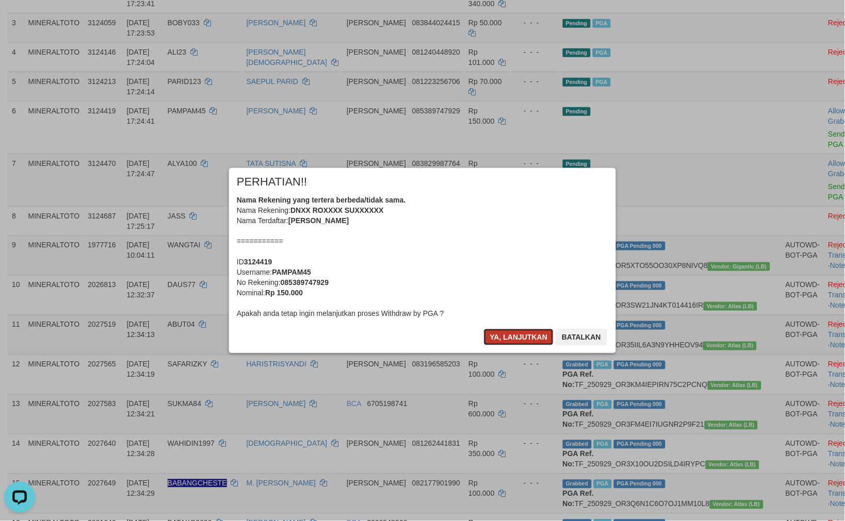
click at [522, 343] on button "Ya, lanjutkan" at bounding box center [519, 337] width 70 height 17
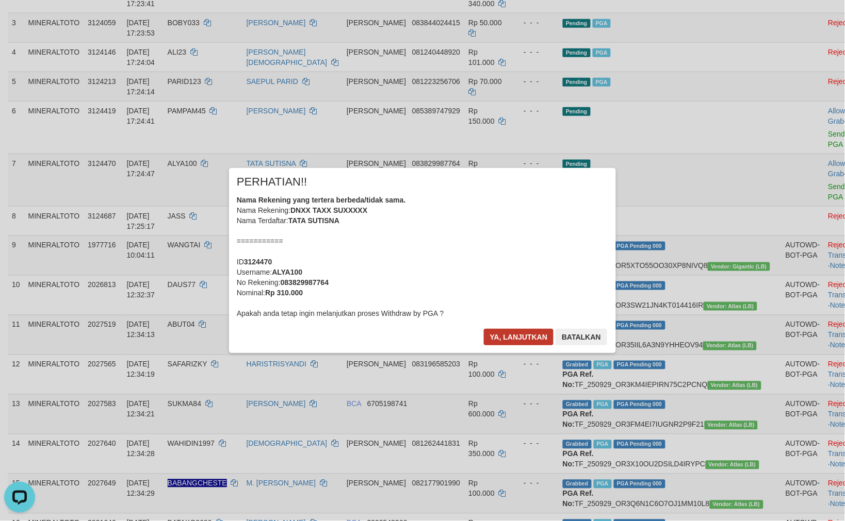
scroll to position [205, 0]
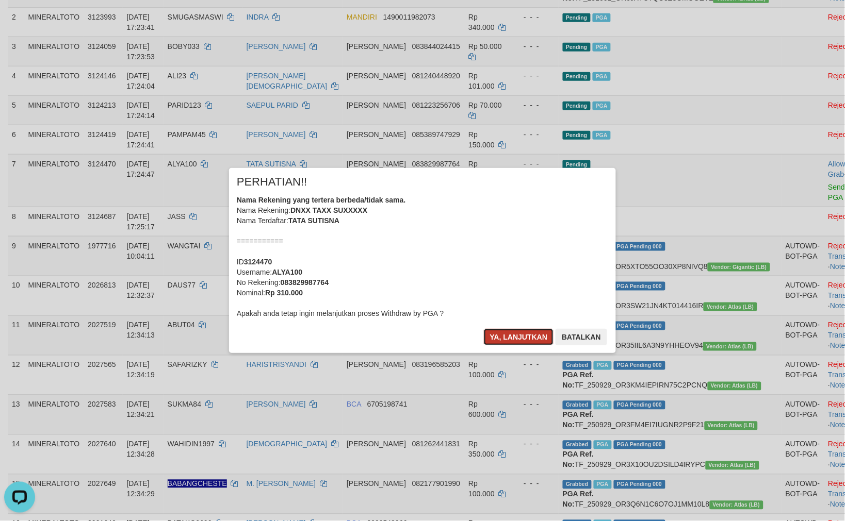
click at [519, 343] on button "Ya, lanjutkan" at bounding box center [519, 337] width 70 height 17
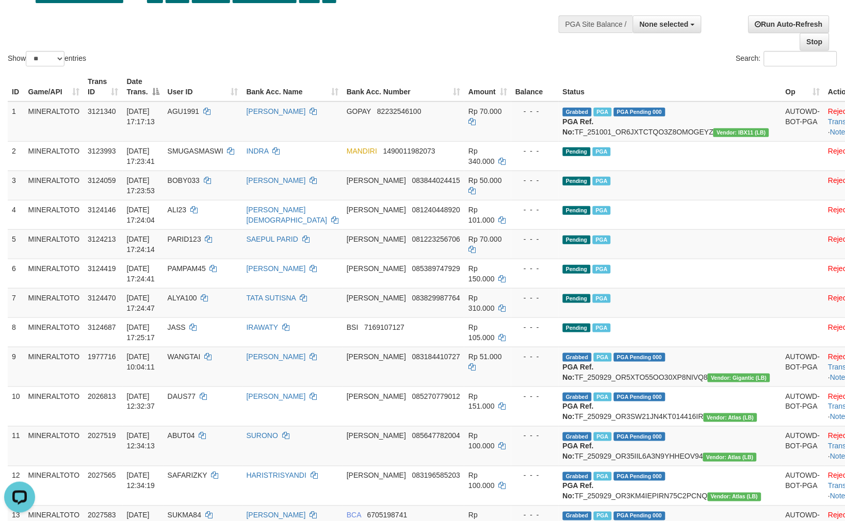
scroll to position [68, 0]
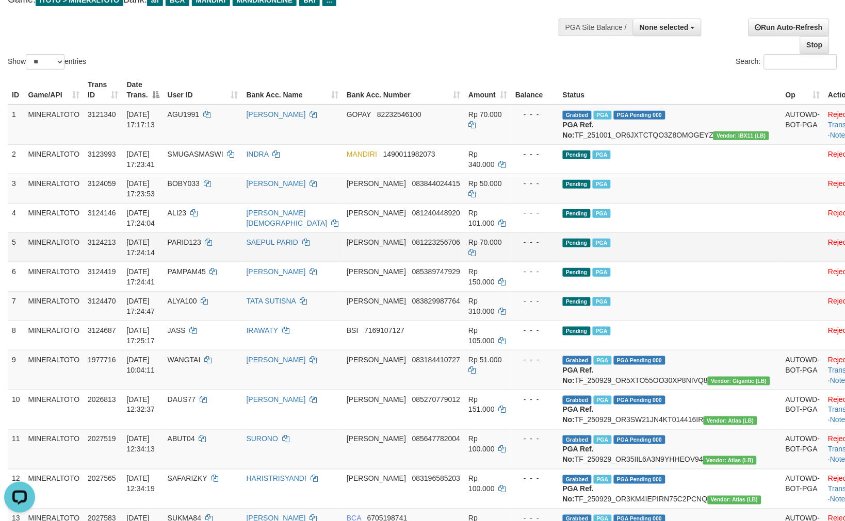
click at [690, 262] on td "Pending PGA" at bounding box center [670, 247] width 223 height 29
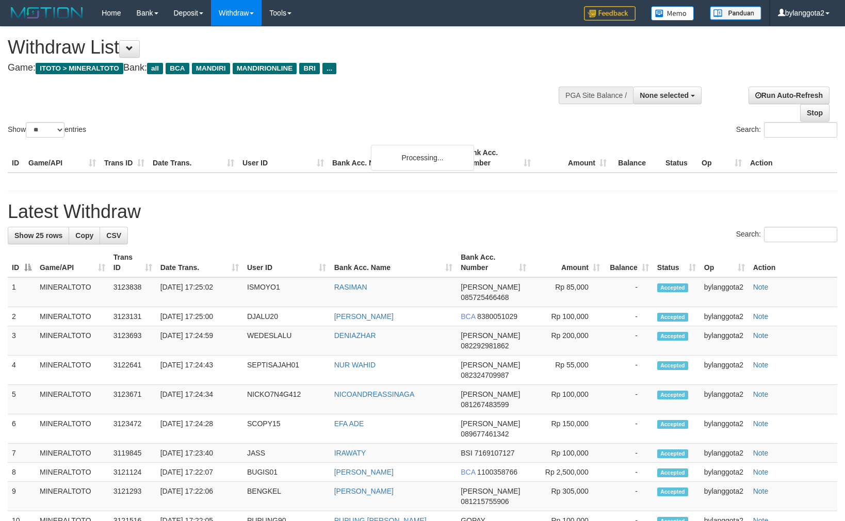
select select
select select "**"
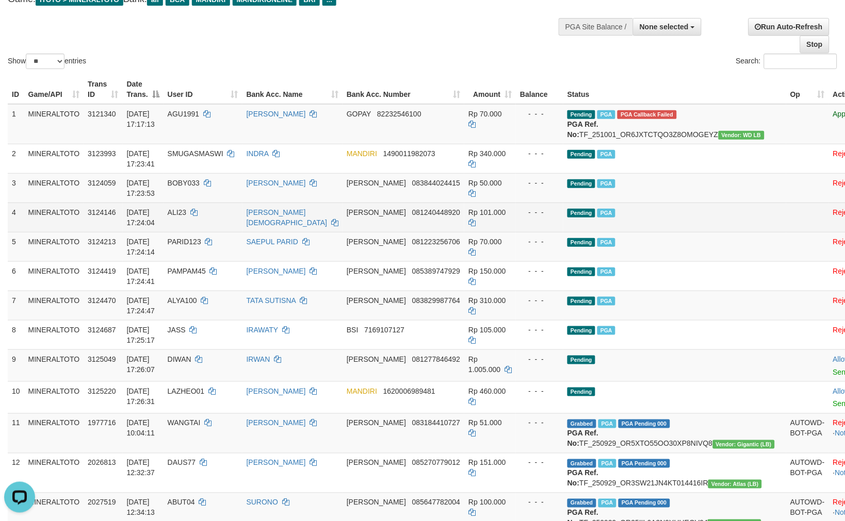
click at [651, 232] on td "Pending PGA" at bounding box center [674, 217] width 223 height 29
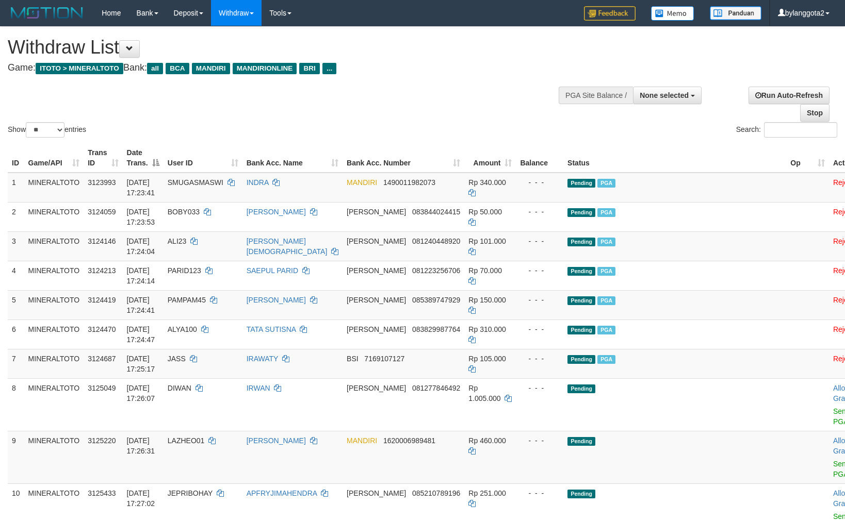
select select
select select "**"
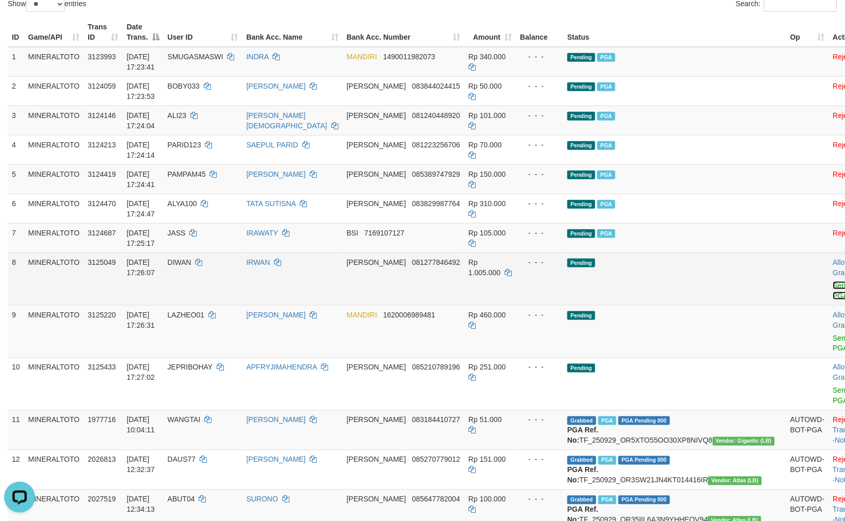
click at [833, 287] on link "Send PGA" at bounding box center [841, 291] width 17 height 19
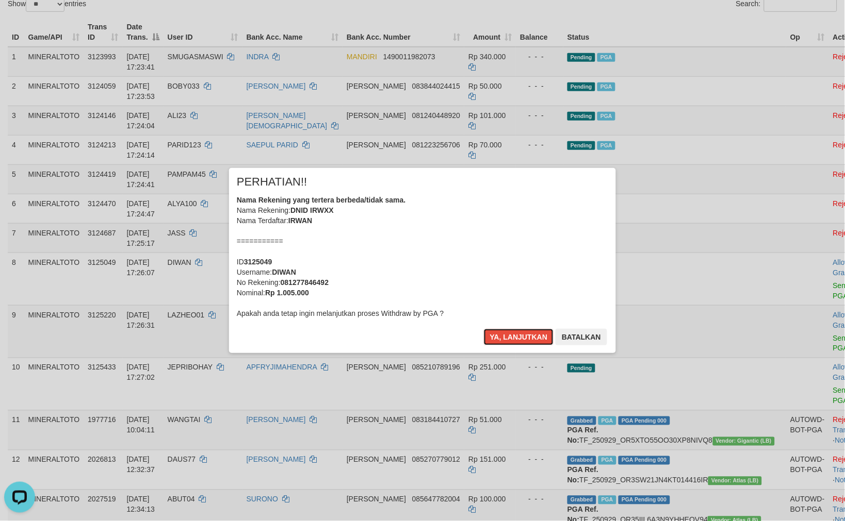
click at [482, 256] on div "Nama Rekening yang tertera berbeda/tidak sama. Nama Rekening: DNID IRWXX Nama T…" at bounding box center [422, 257] width 371 height 124
click at [484, 329] on button "Ya, lanjutkan" at bounding box center [519, 337] width 70 height 17
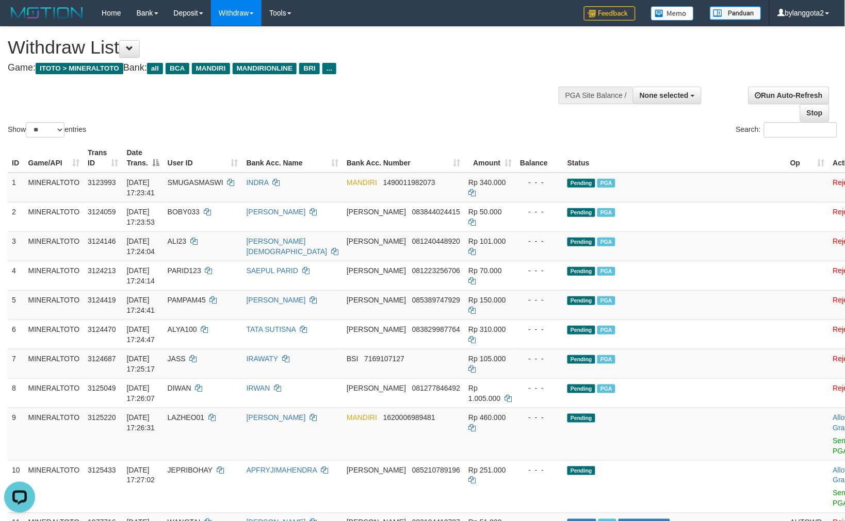
click at [669, 83] on div at bounding box center [641, 94] width 115 height 31
click at [667, 91] on span "None selected" at bounding box center [664, 95] width 49 height 8
click at [628, 146] on label "[ITOTO] MINERALTOTO" at bounding box center [646, 147] width 110 height 13
select select "****"
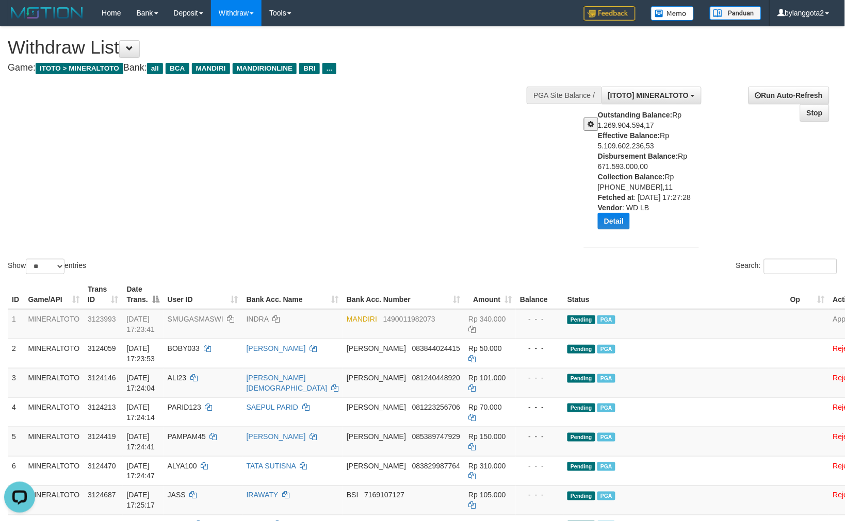
click at [517, 212] on div "Show ** ** ** *** entries Search:" at bounding box center [422, 152] width 845 height 250
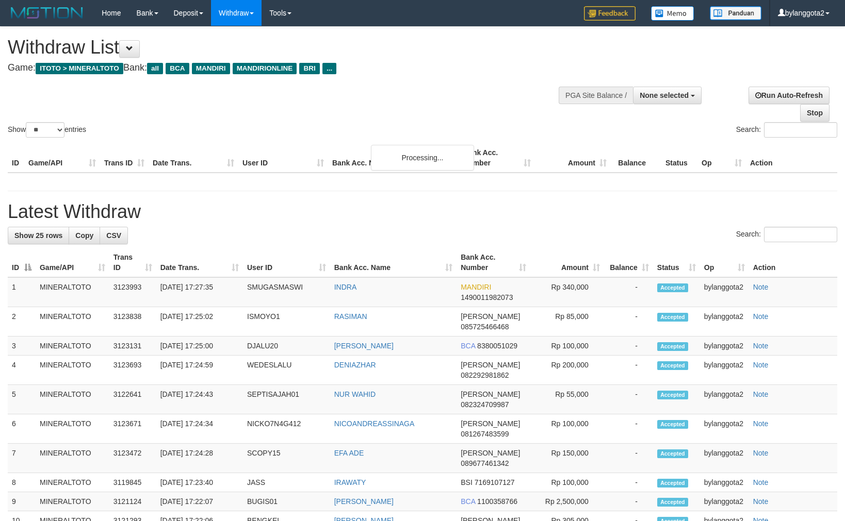
select select
select select "**"
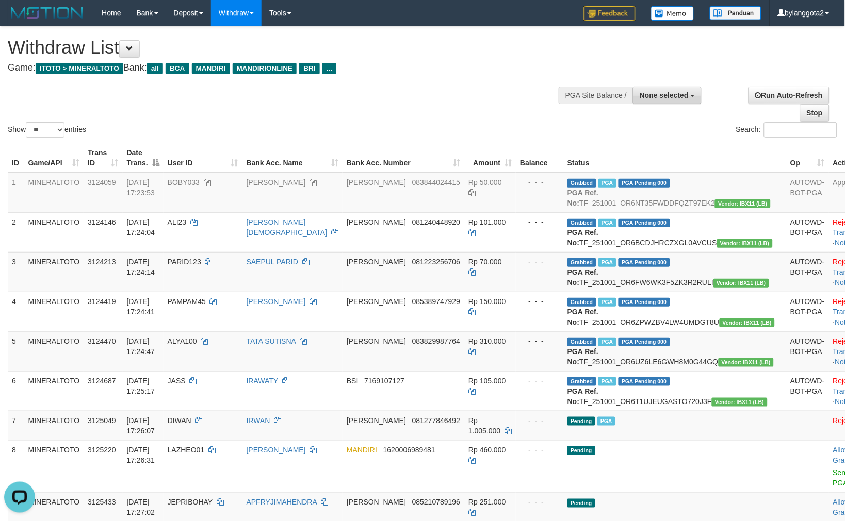
click at [658, 99] on span "None selected" at bounding box center [664, 95] width 49 height 8
click at [363, 100] on div "Show ** ** ** *** entries Search:" at bounding box center [422, 83] width 845 height 113
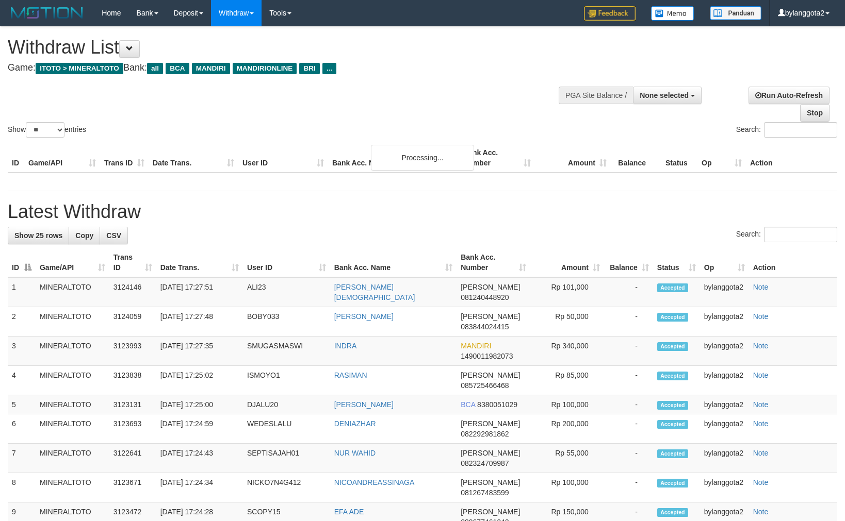
select select
select select "**"
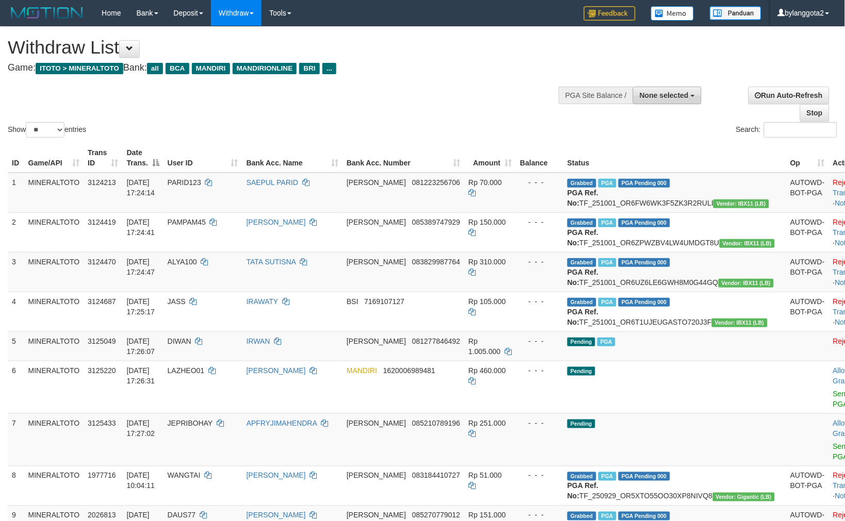
click at [661, 95] on span "None selected" at bounding box center [664, 95] width 49 height 8
click at [618, 148] on label "[ITOTO] MINERALTOTO" at bounding box center [646, 147] width 110 height 13
select select "****"
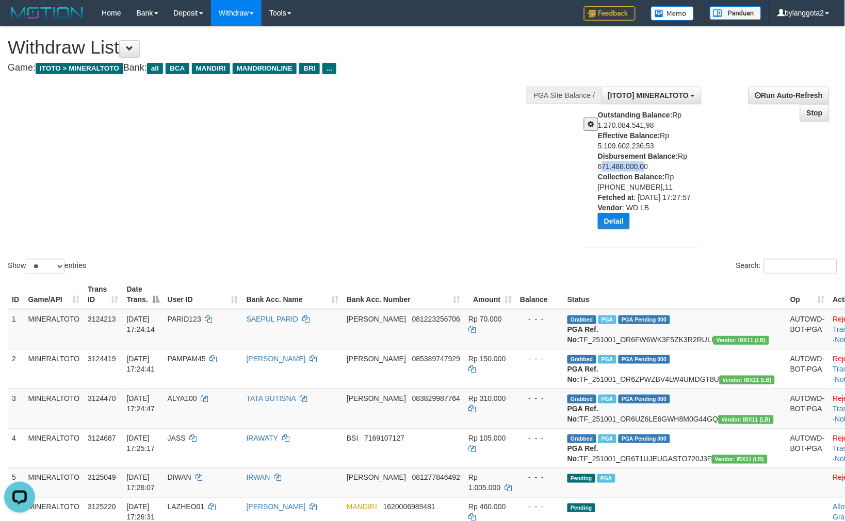
drag, startPoint x: 599, startPoint y: 164, endPoint x: 640, endPoint y: 163, distance: 40.2
click at [640, 163] on div "Outstanding Balance: Rp 1.270.084.541,98 Effective Balance: Rp 5.109.602.236,53…" at bounding box center [652, 173] width 109 height 127
copy div "671.488.000,"
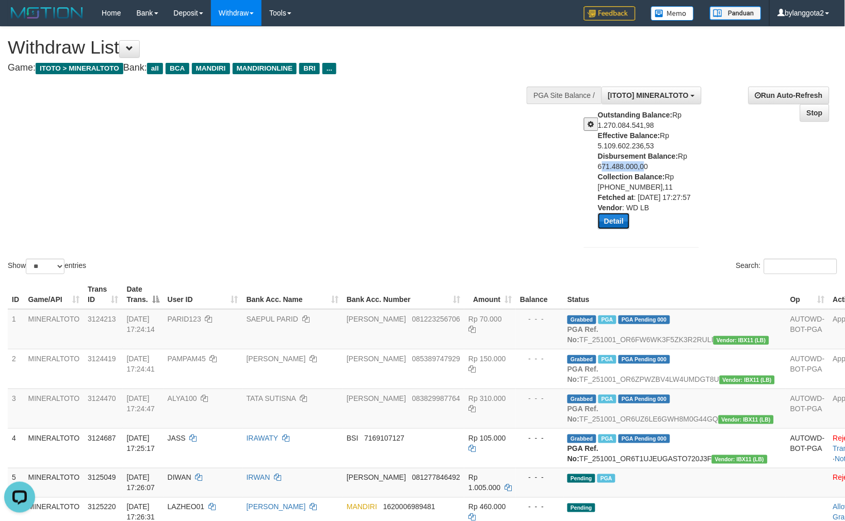
click at [616, 217] on button "Detail" at bounding box center [614, 221] width 32 height 17
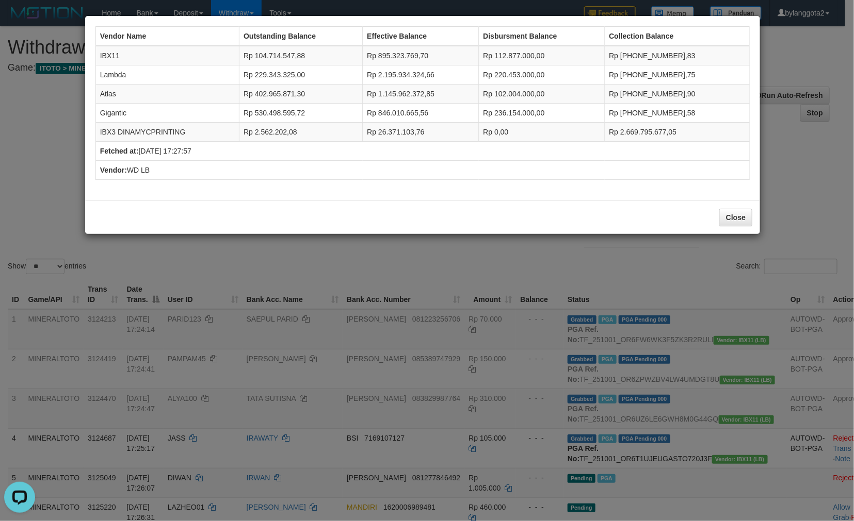
click at [110, 56] on td "IBX11" at bounding box center [166, 56] width 143 height 20
copy td "IBX11"
click at [115, 71] on td "Lambda" at bounding box center [166, 74] width 143 height 19
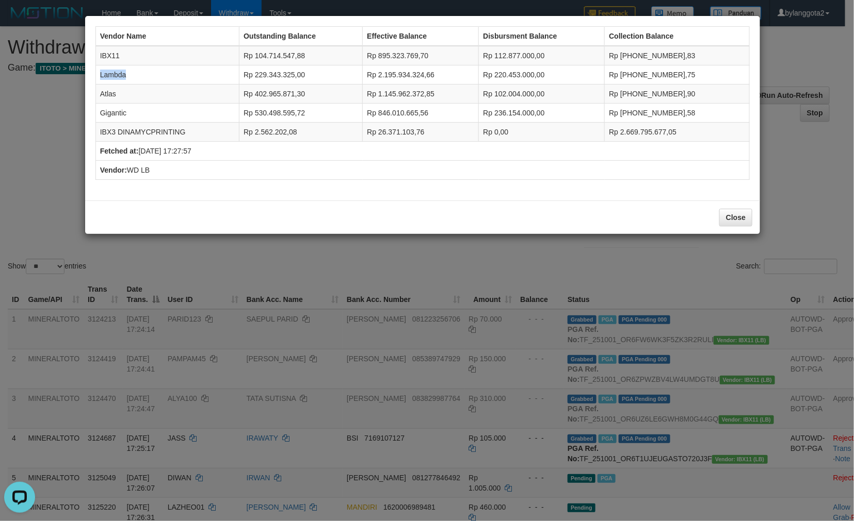
copy td "Lambda"
click at [98, 95] on td "Atlas" at bounding box center [166, 94] width 143 height 19
copy td "Atlas"
click at [110, 111] on td "Gigantic" at bounding box center [166, 113] width 143 height 19
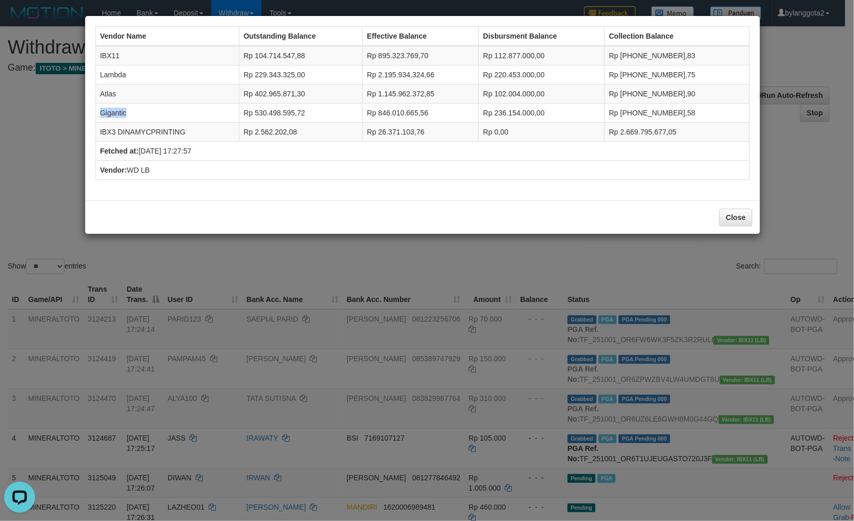
click at [110, 111] on td "Gigantic" at bounding box center [166, 113] width 143 height 19
copy td "Gigantic"
click at [157, 135] on td "IBX3 DINAMYCPRINTING" at bounding box center [166, 132] width 143 height 19
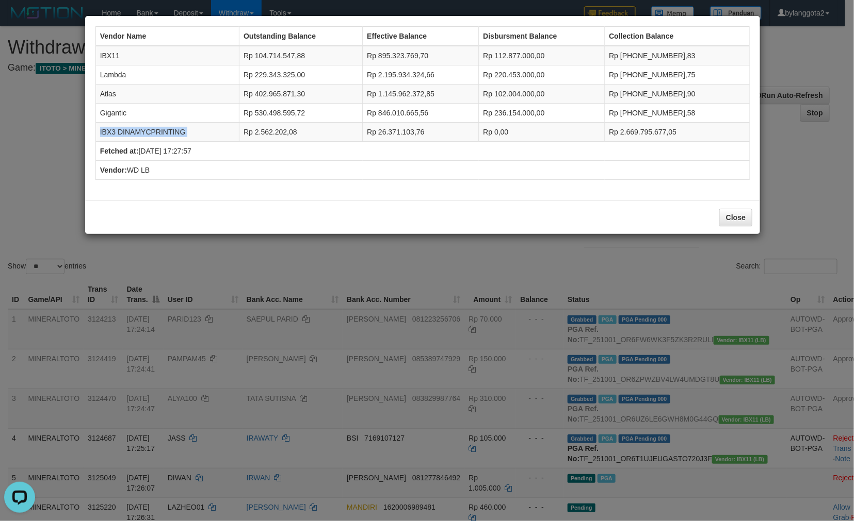
copy tr "IBX3 DINAMYCPRINTING"
drag, startPoint x: 507, startPoint y: 53, endPoint x: 567, endPoint y: 72, distance: 62.8
click at [546, 59] on td "Rp 112.877.000,00" at bounding box center [542, 56] width 126 height 20
copy td "112.877.000"
drag, startPoint x: 507, startPoint y: 74, endPoint x: 546, endPoint y: 70, distance: 38.4
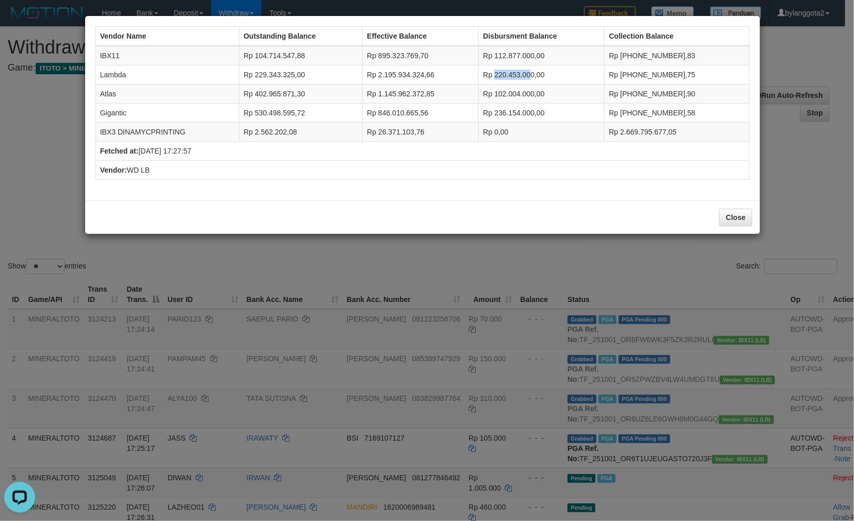
click at [546, 70] on td "Rp 220.453.000,00" at bounding box center [542, 74] width 126 height 19
copy td "220.453.00"
click at [508, 74] on td "Rp 220.453.000,00" at bounding box center [542, 74] width 126 height 19
drag, startPoint x: 508, startPoint y: 73, endPoint x: 546, endPoint y: 71, distance: 37.7
click at [546, 73] on td "Rp 220.453.000,00" at bounding box center [542, 74] width 126 height 19
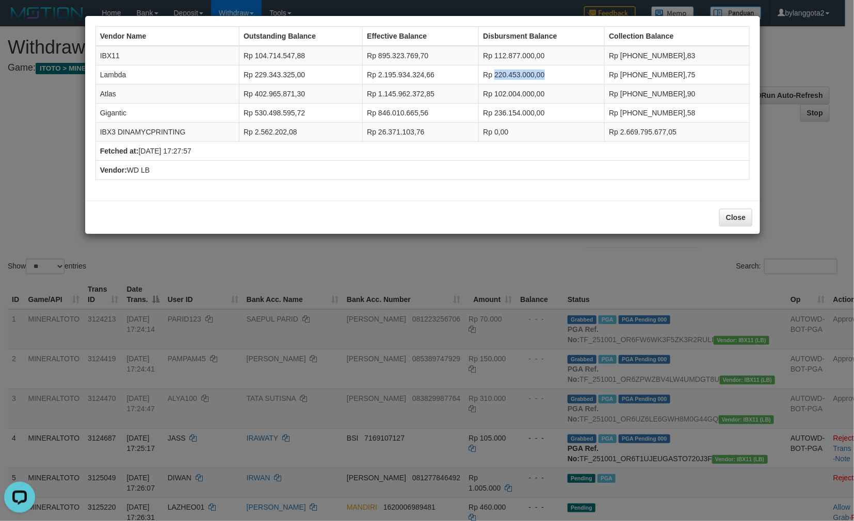
click at [547, 71] on td "Rp 220.453.000,00" at bounding box center [542, 74] width 126 height 19
drag, startPoint x: 550, startPoint y: 71, endPoint x: 510, endPoint y: 75, distance: 40.9
click at [510, 75] on td "Rp 220.453.000,00" at bounding box center [542, 74] width 126 height 19
copy td "220.453.000,"
drag, startPoint x: 506, startPoint y: 89, endPoint x: 548, endPoint y: 94, distance: 42.7
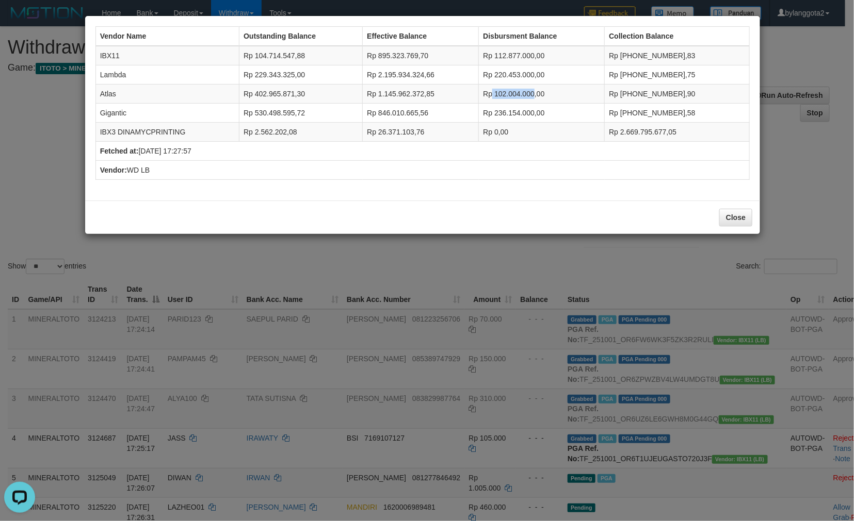
click at [548, 94] on td "Rp 102.004.000,00" at bounding box center [542, 94] width 126 height 19
copy td "102.004.000"
drag, startPoint x: 506, startPoint y: 110, endPoint x: 548, endPoint y: 116, distance: 42.2
click at [548, 116] on td "Rp 236.154.000,00" at bounding box center [542, 113] width 126 height 19
click at [514, 131] on td "Rp 0,00" at bounding box center [542, 132] width 126 height 19
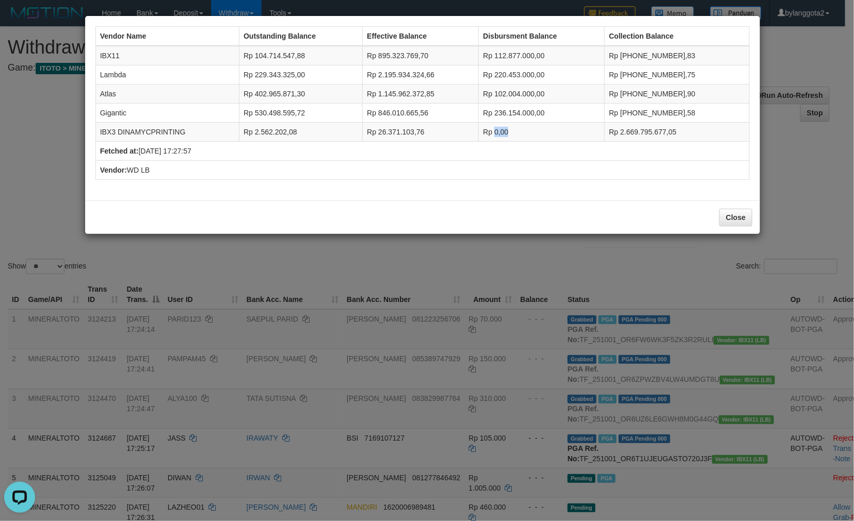
click at [514, 131] on td "Rp 0,00" at bounding box center [542, 132] width 126 height 19
click at [738, 217] on button "Close" at bounding box center [735, 218] width 33 height 18
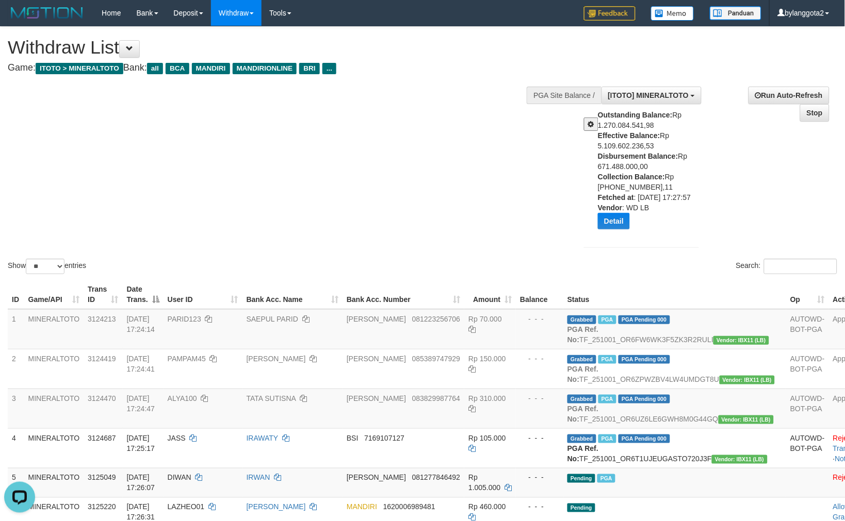
click at [253, 200] on div "Show ** ** ** *** entries Search:" at bounding box center [422, 152] width 845 height 250
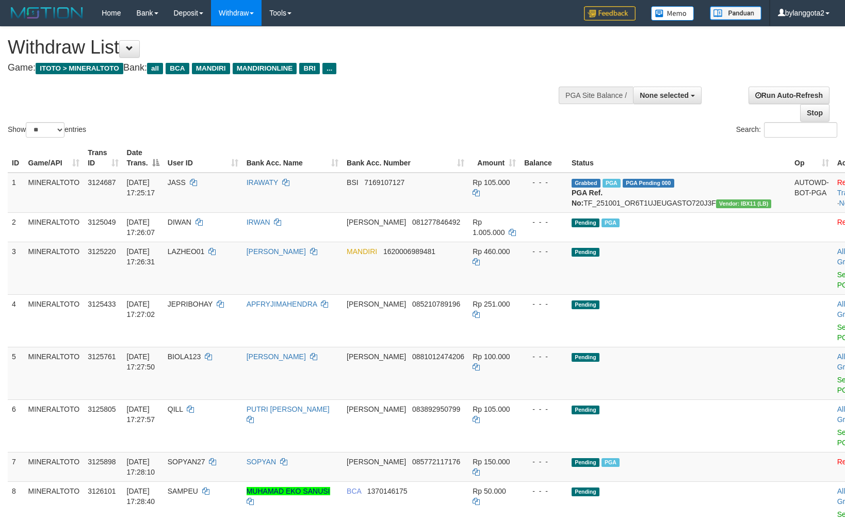
select select
select select "**"
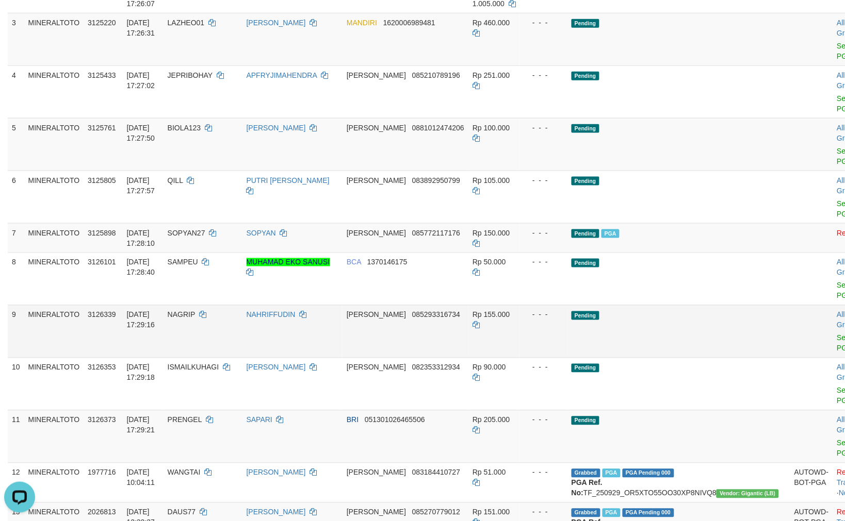
click at [614, 326] on td "Pending" at bounding box center [678, 331] width 223 height 53
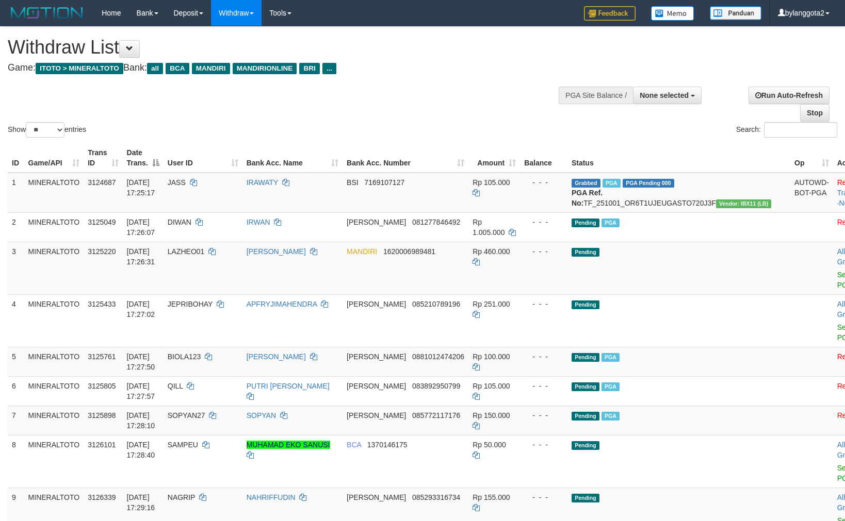
select select
select select "**"
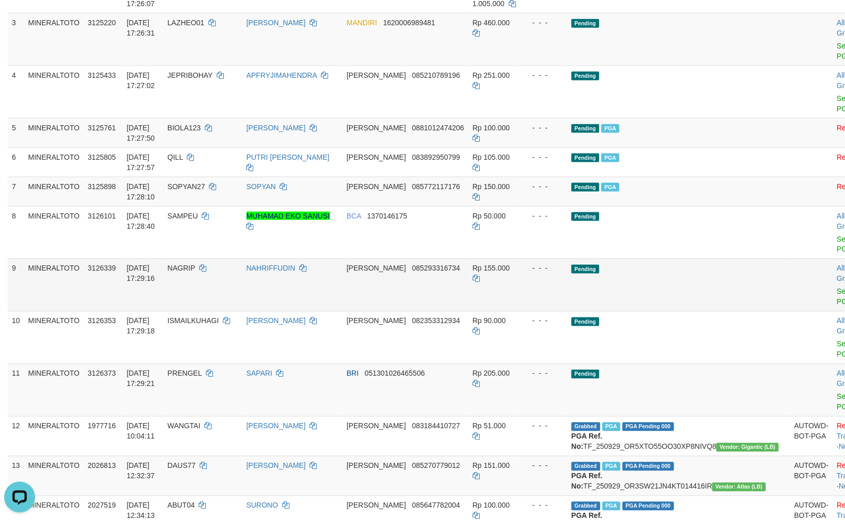
click at [663, 308] on td "Pending" at bounding box center [678, 285] width 223 height 53
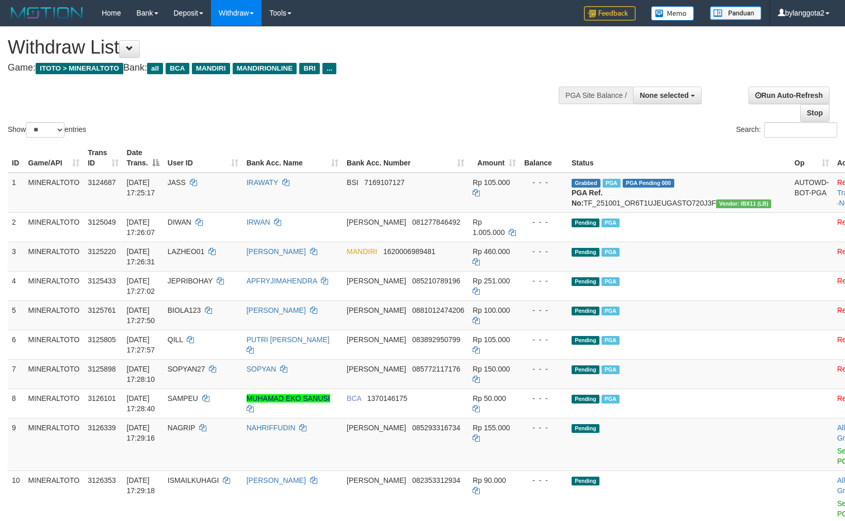
select select
select select "**"
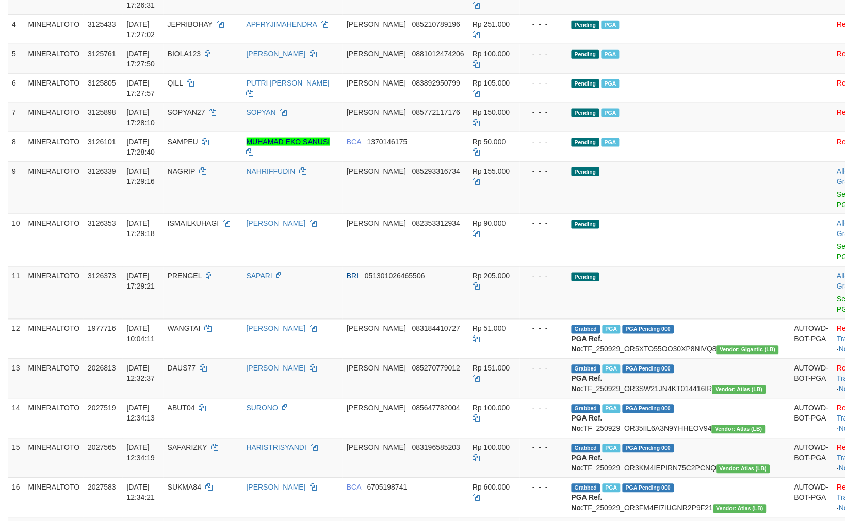
scroll to position [229, 0]
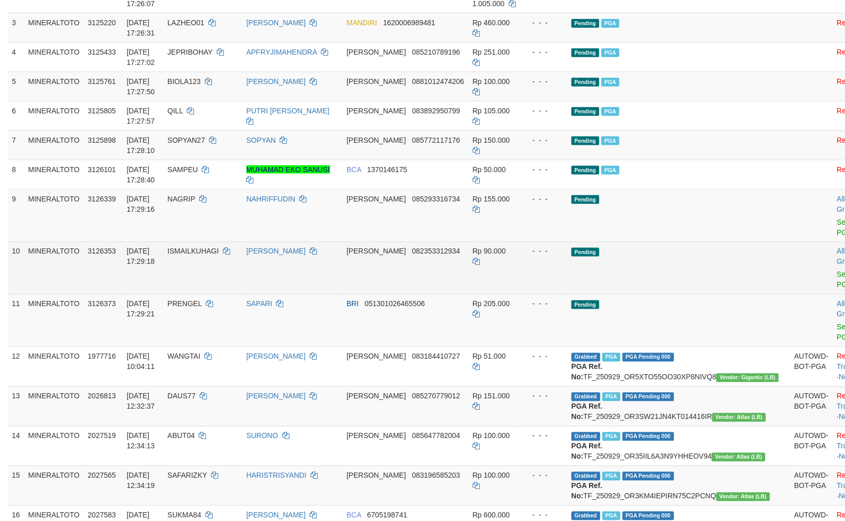
click at [630, 254] on td "Pending" at bounding box center [678, 268] width 223 height 53
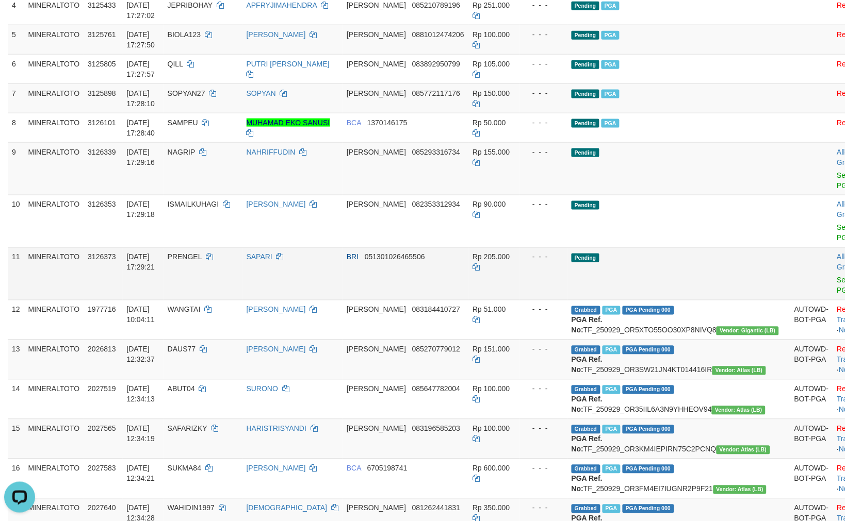
scroll to position [286, 0]
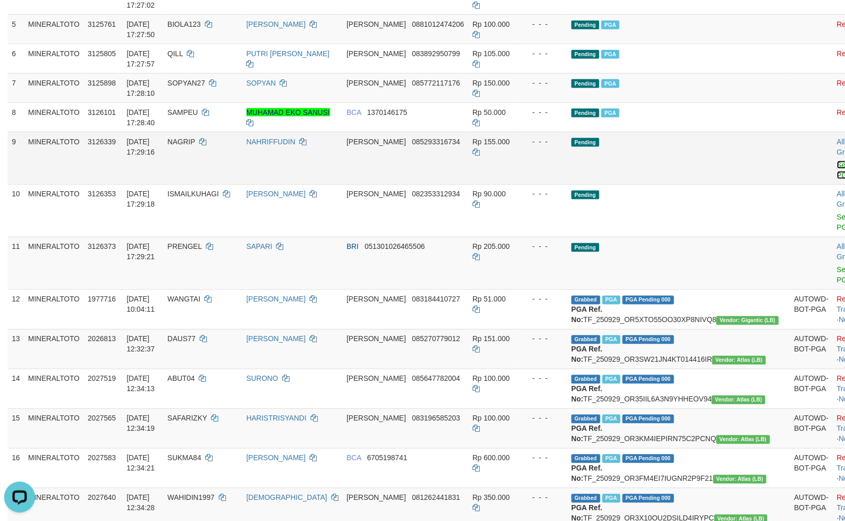
click at [837, 171] on link "Send PGA" at bounding box center [845, 170] width 17 height 19
click at [837, 223] on link "Send PGA" at bounding box center [845, 223] width 17 height 19
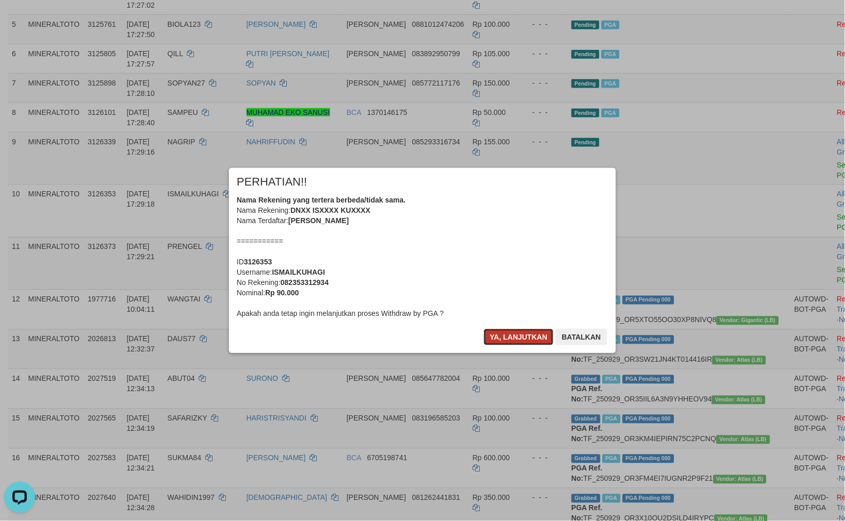
click at [523, 338] on button "Ya, lanjutkan" at bounding box center [519, 337] width 70 height 17
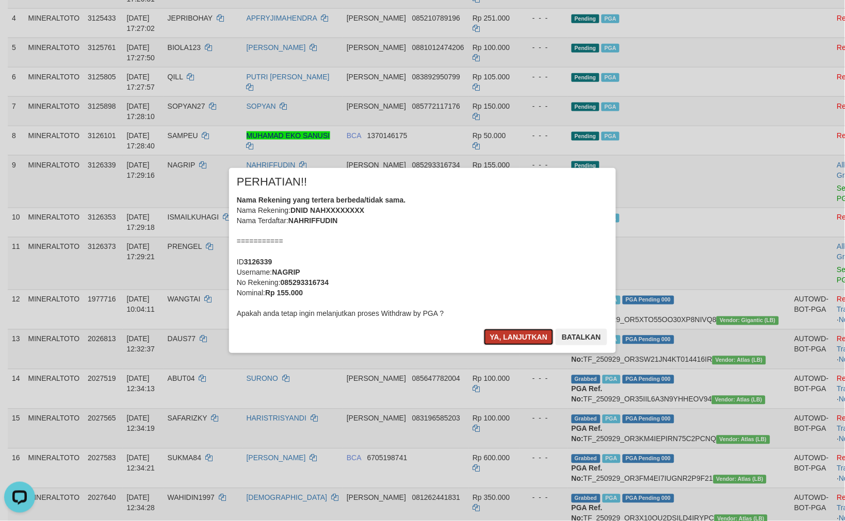
click at [523, 335] on button "Ya, lanjutkan" at bounding box center [519, 337] width 70 height 17
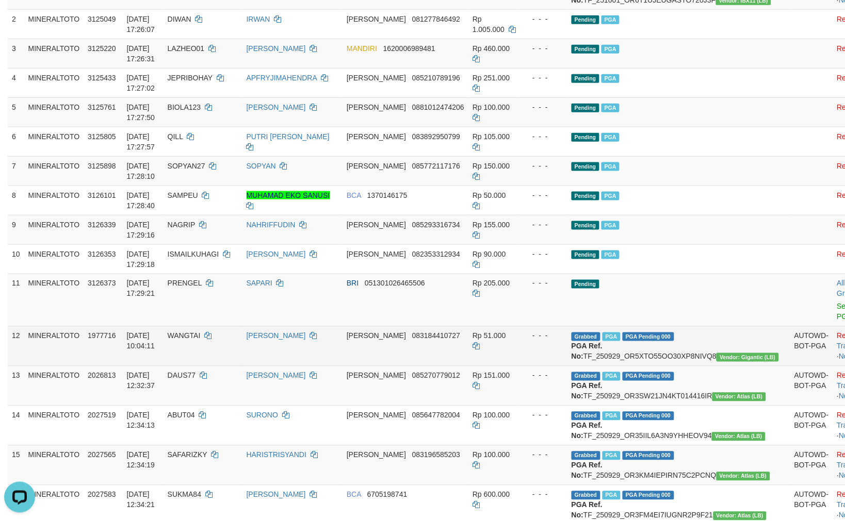
scroll to position [204, 0]
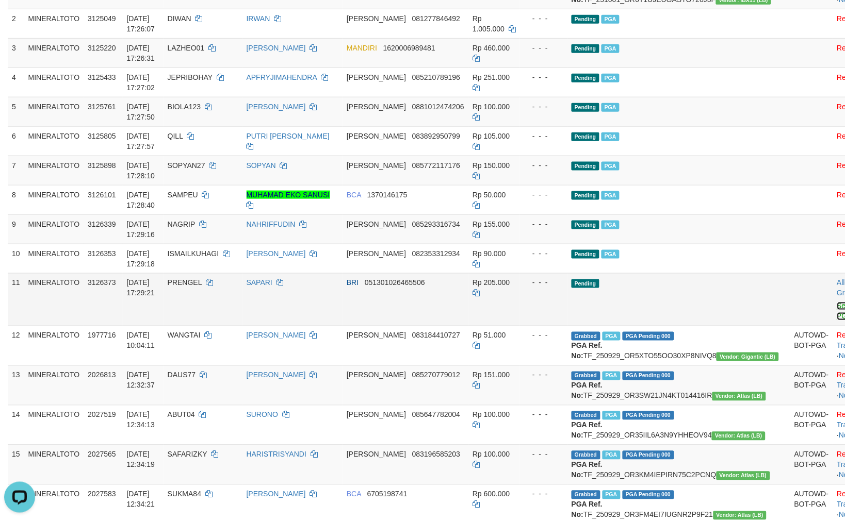
click at [837, 315] on link "Send PGA" at bounding box center [845, 311] width 17 height 19
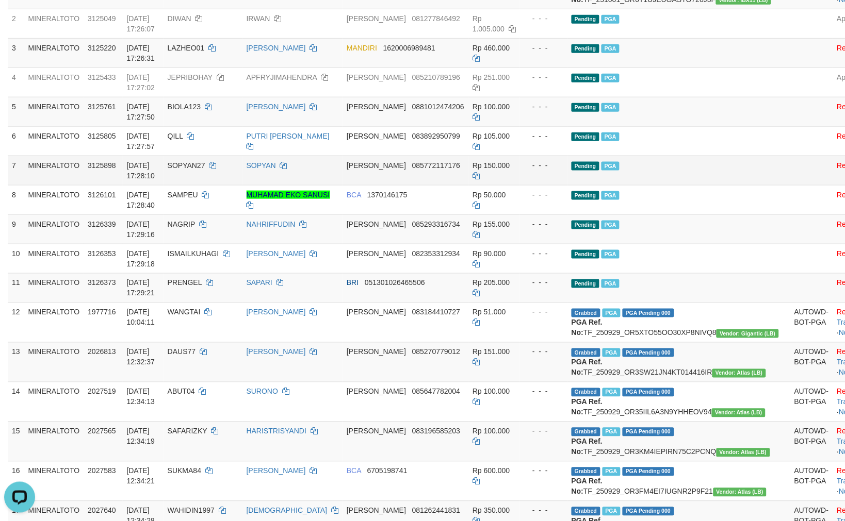
click at [790, 184] on td at bounding box center [811, 170] width 43 height 29
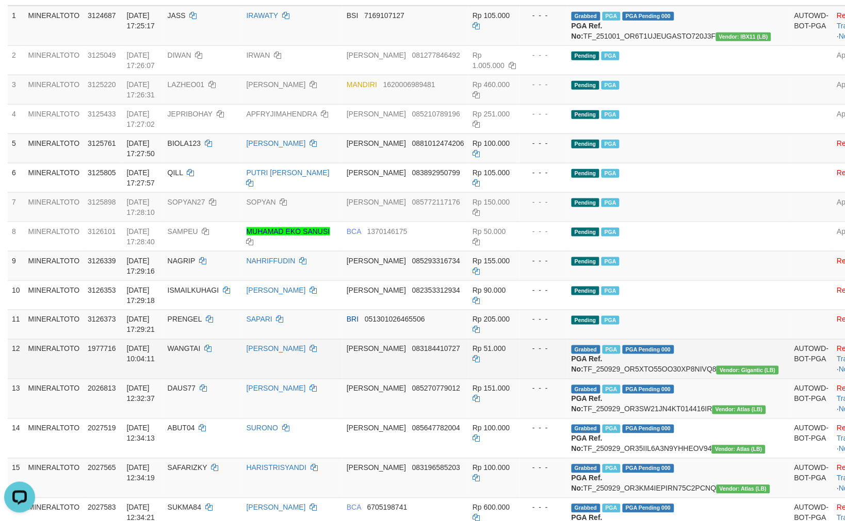
scroll to position [146, 0]
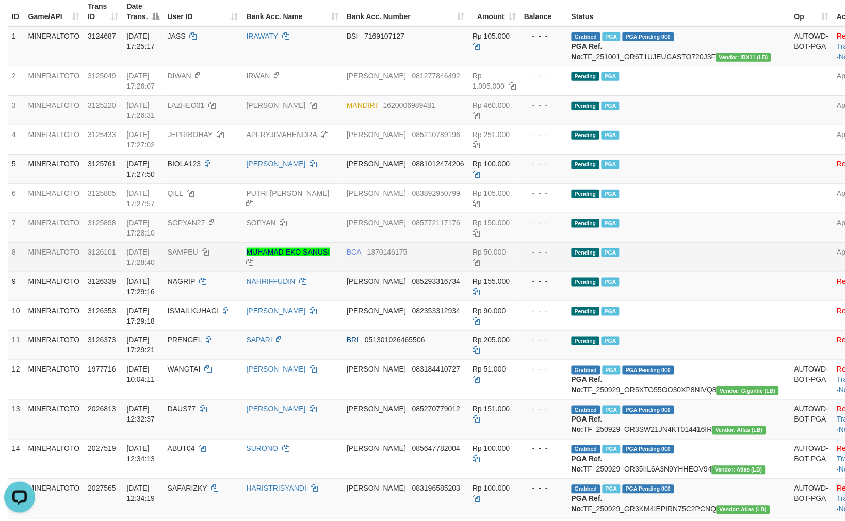
click at [651, 267] on td "Pending PGA" at bounding box center [678, 256] width 223 height 29
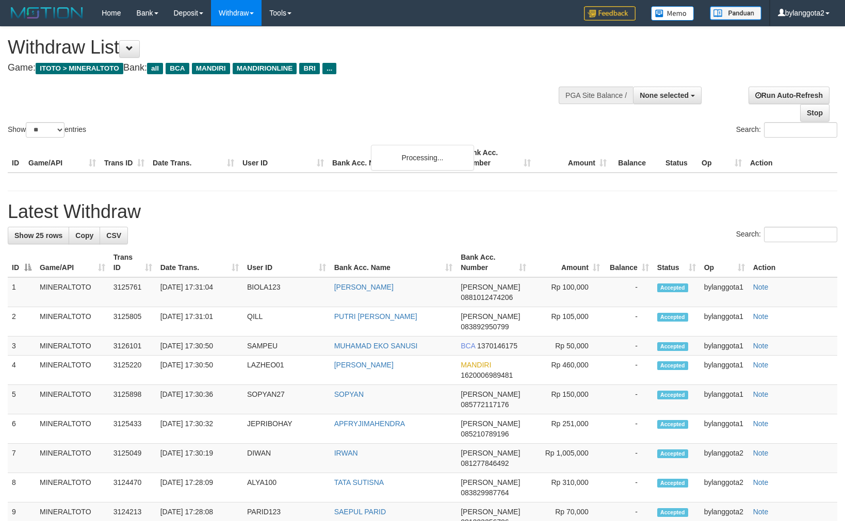
select select
select select "**"
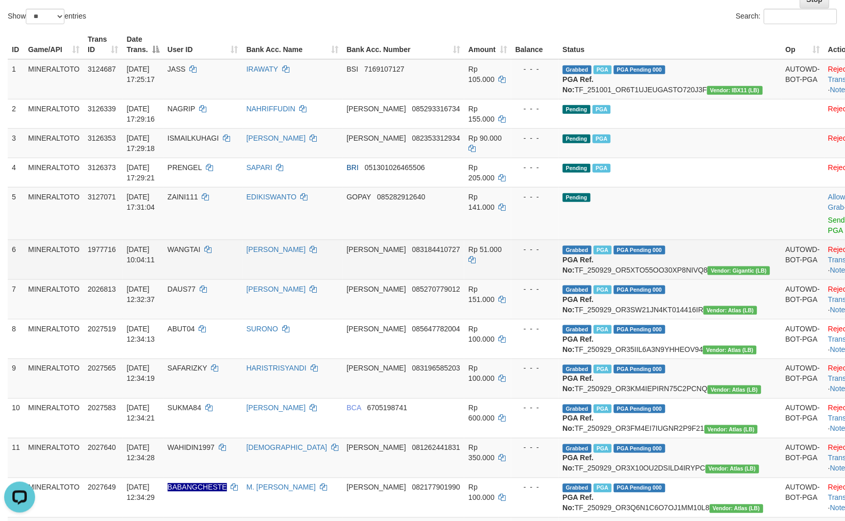
scroll to position [114, 0]
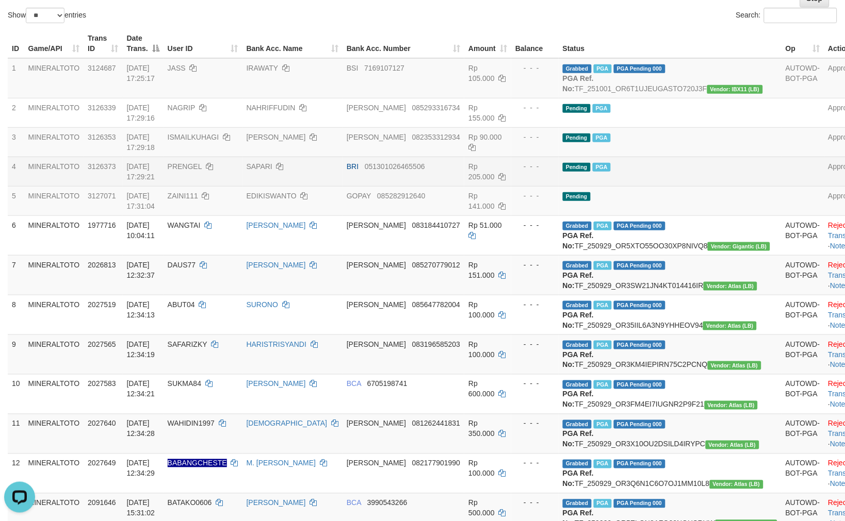
click at [699, 186] on td "Pending PGA" at bounding box center [670, 171] width 223 height 29
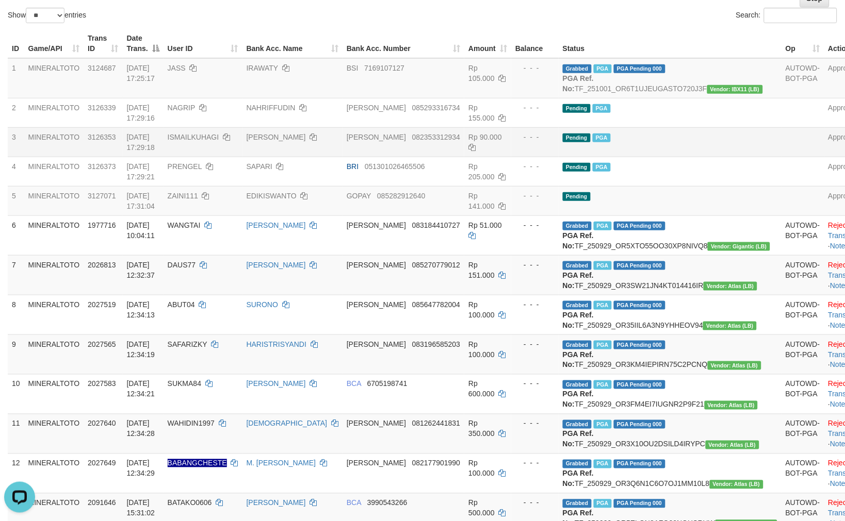
click at [616, 157] on td "Pending PGA" at bounding box center [670, 141] width 223 height 29
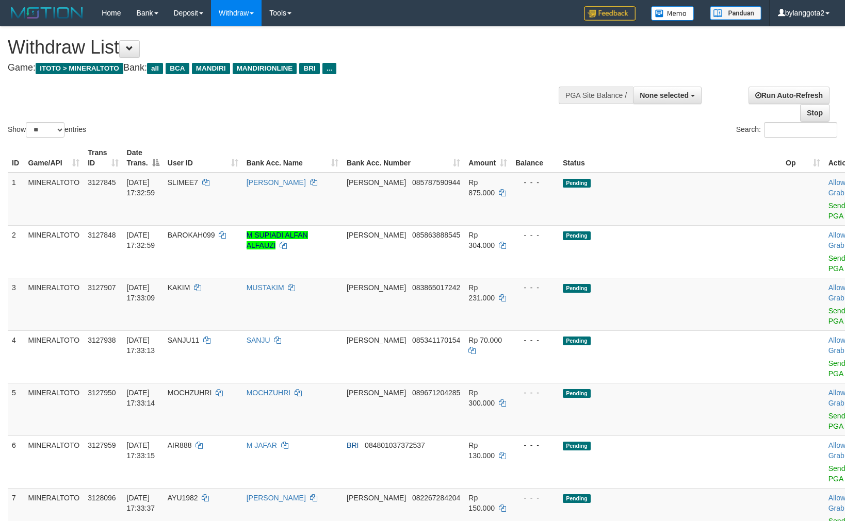
select select
select select "**"
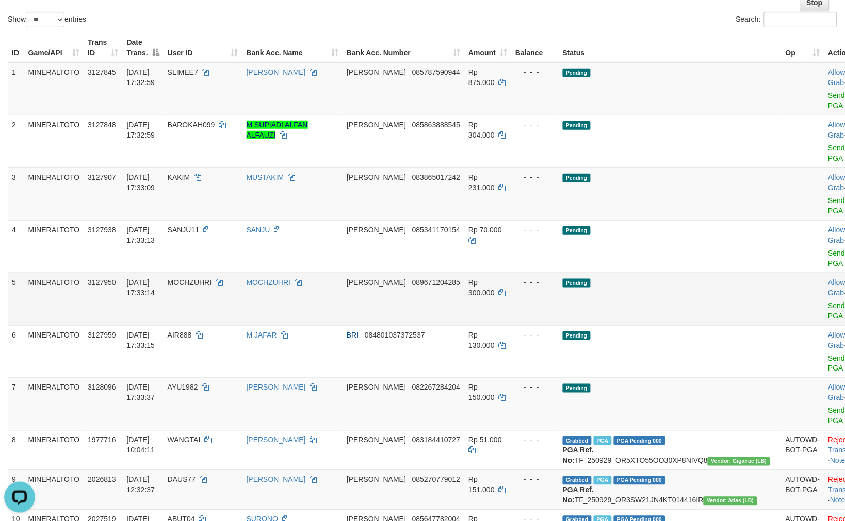
click at [542, 273] on td "- - -" at bounding box center [534, 299] width 47 height 53
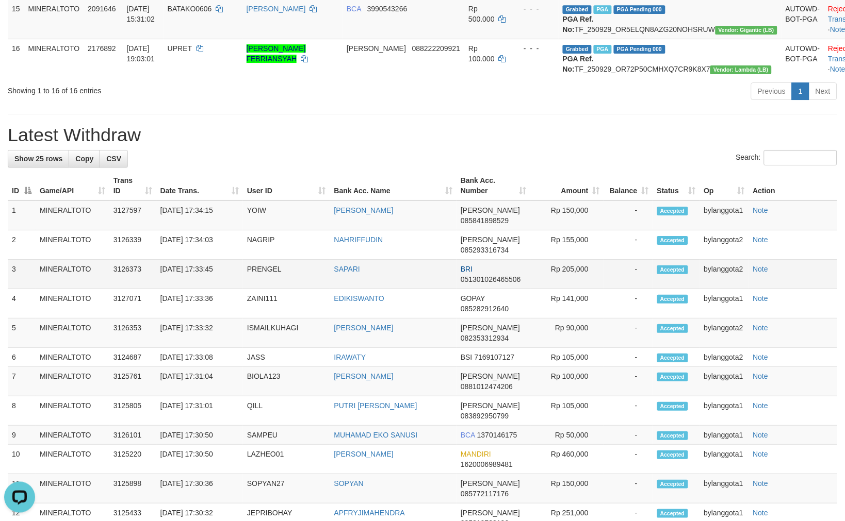
click at [481, 284] on span "051301026465506" at bounding box center [491, 279] width 60 height 8
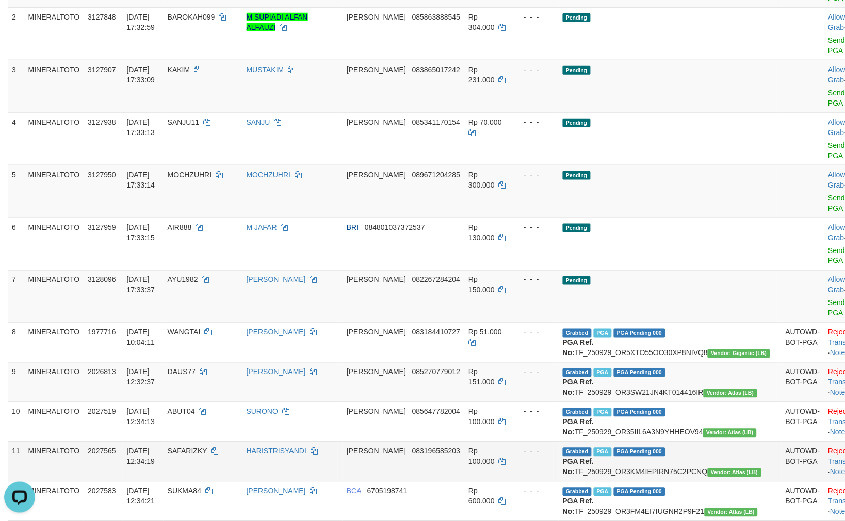
scroll to position [286, 0]
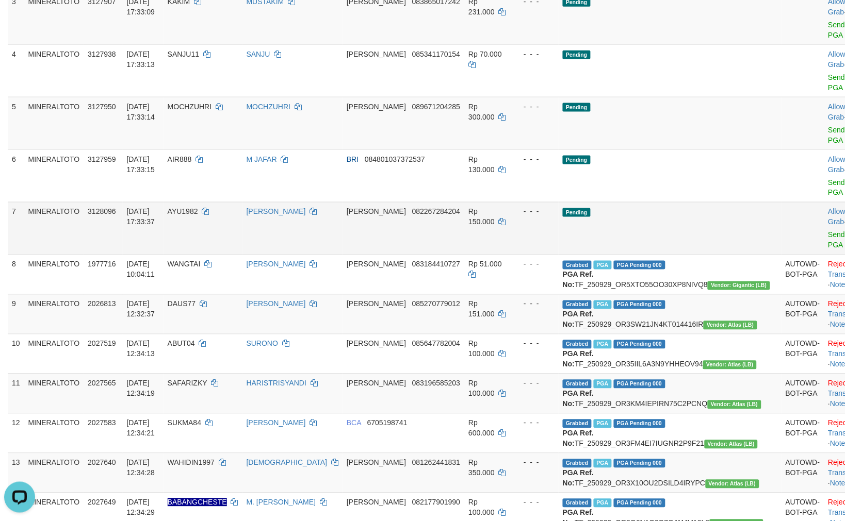
click at [163, 202] on td "[DATE] 17:33:37" at bounding box center [143, 228] width 41 height 53
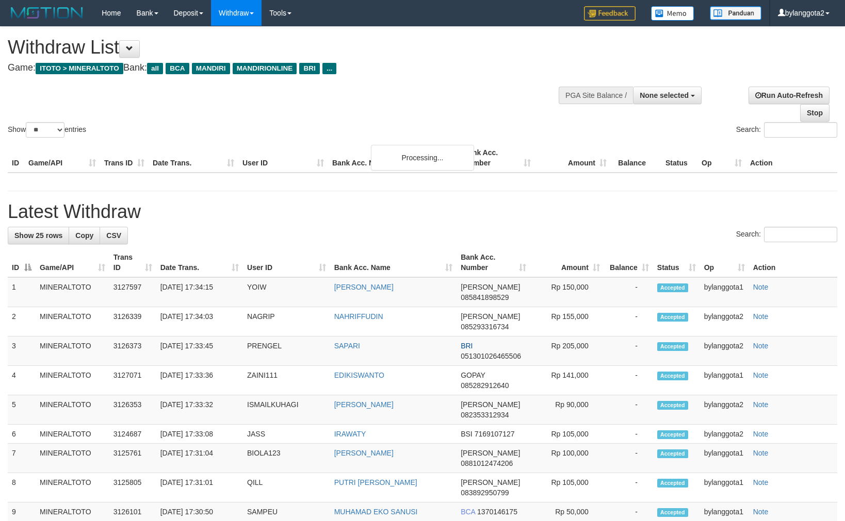
select select
select select "**"
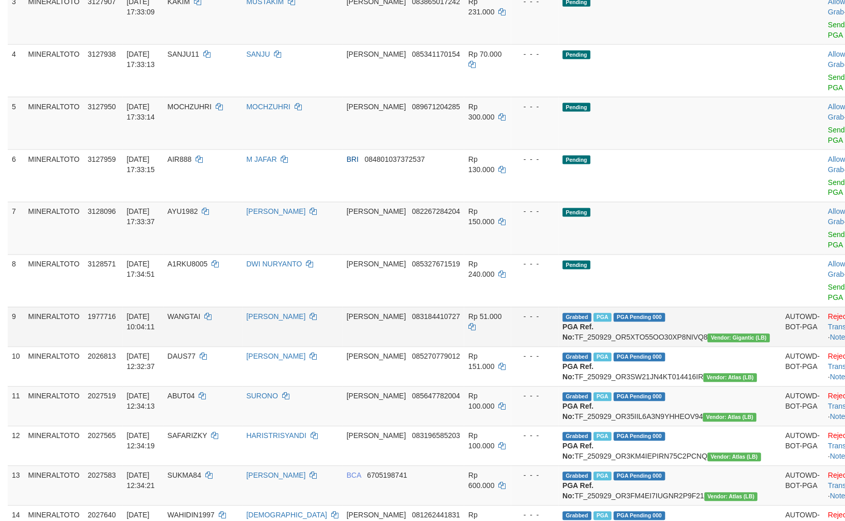
click at [403, 307] on td "[PERSON_NAME] 083184410727" at bounding box center [403, 327] width 122 height 40
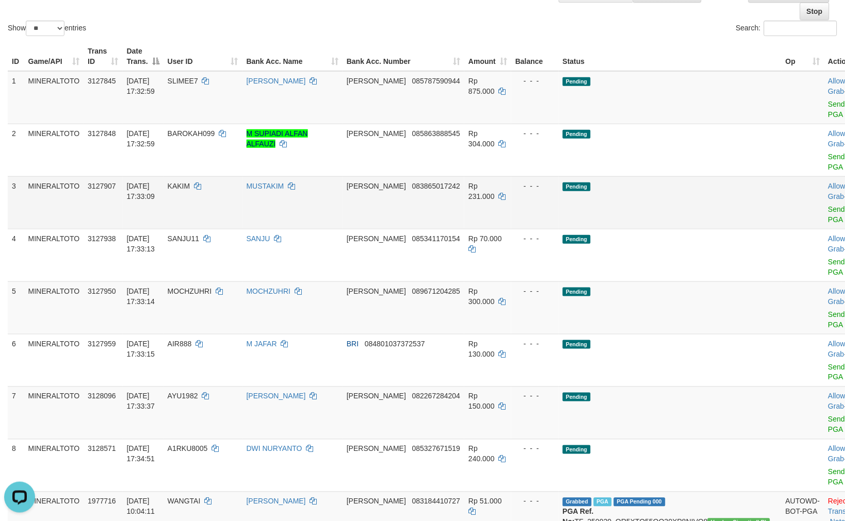
scroll to position [114, 0]
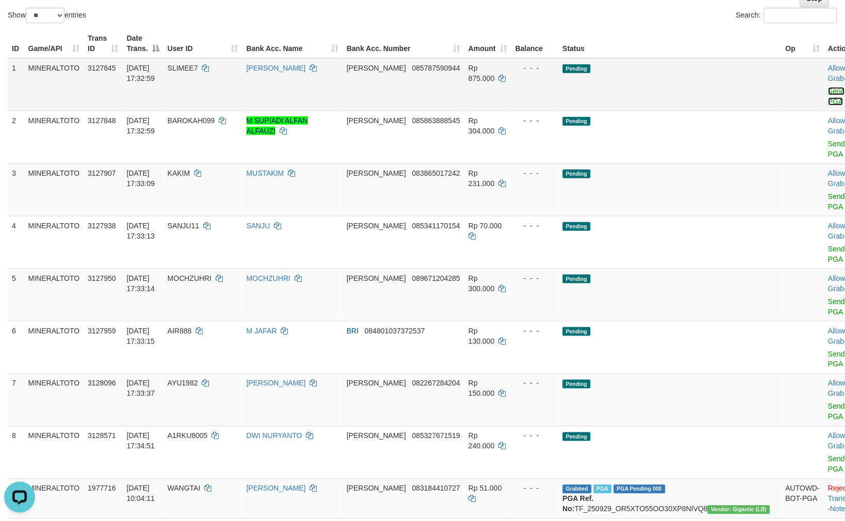
click at [828, 89] on link "Send PGA" at bounding box center [836, 96] width 17 height 19
click at [828, 140] on link "Send PGA" at bounding box center [836, 149] width 17 height 19
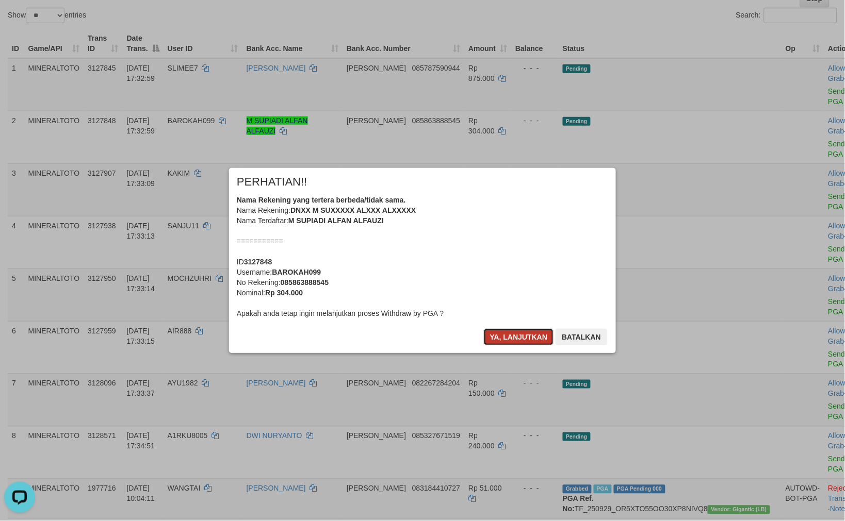
click at [514, 342] on button "Ya, lanjutkan" at bounding box center [519, 337] width 70 height 17
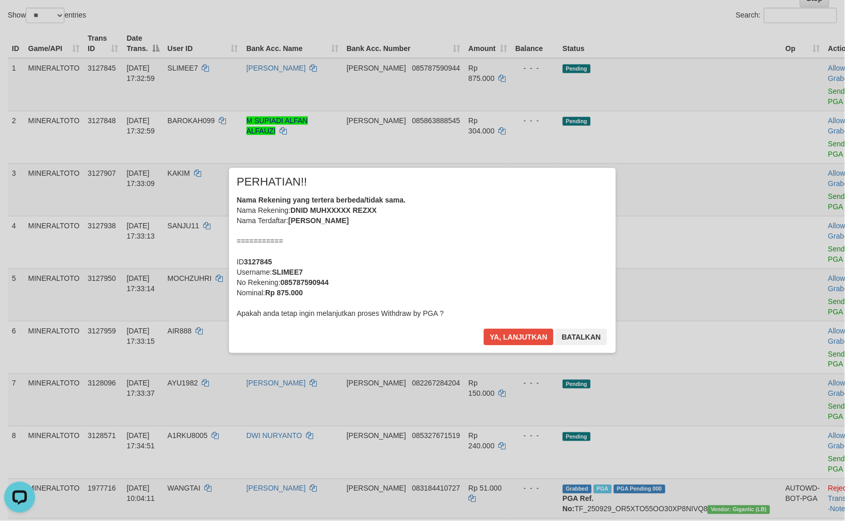
scroll to position [102, 0]
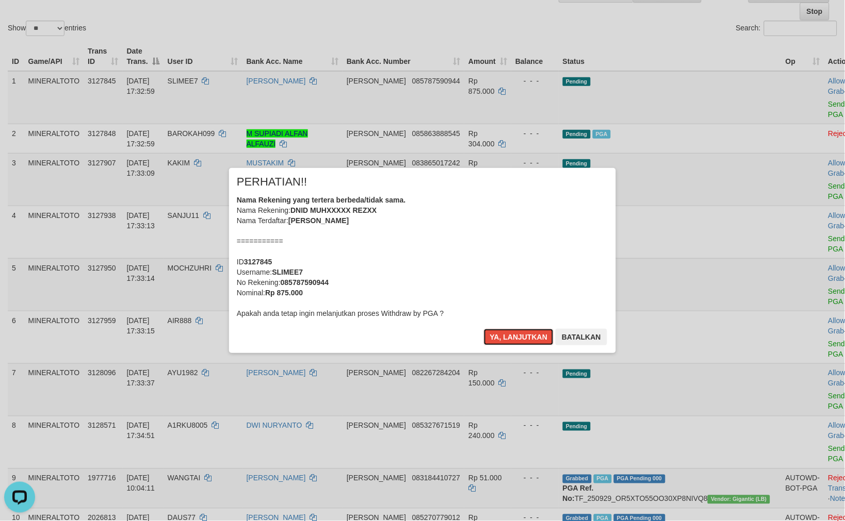
click at [514, 342] on button "Ya, lanjutkan" at bounding box center [519, 337] width 70 height 17
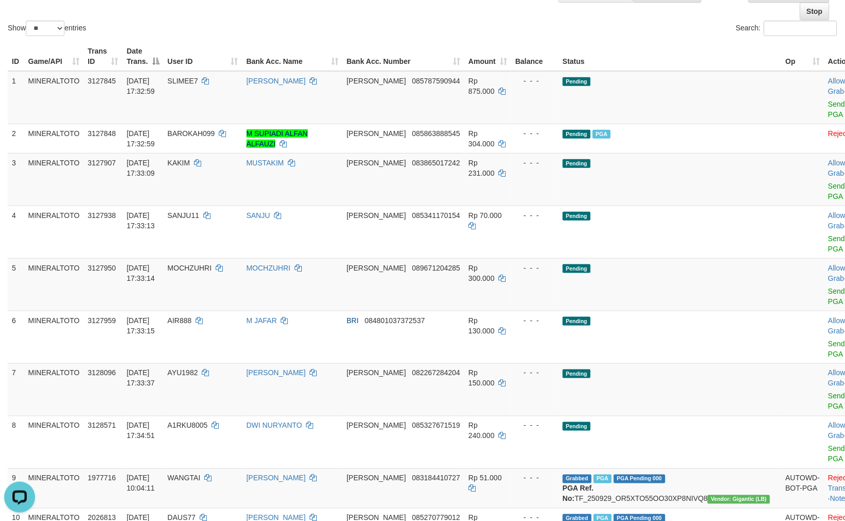
click at [514, 342] on div "× PERHATIAN!! Nama Rekening yang tertera berbeda/tidak sama. Nama Rekening: DNI…" at bounding box center [422, 260] width 402 height 185
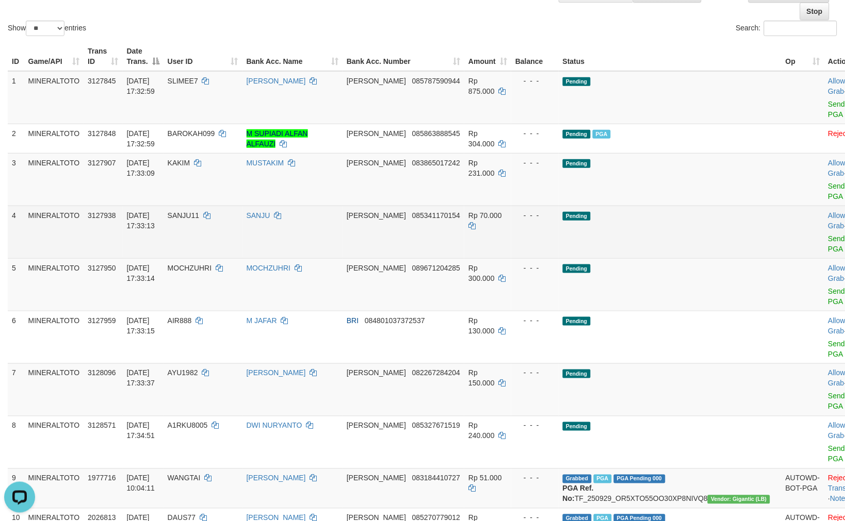
scroll to position [89, 0]
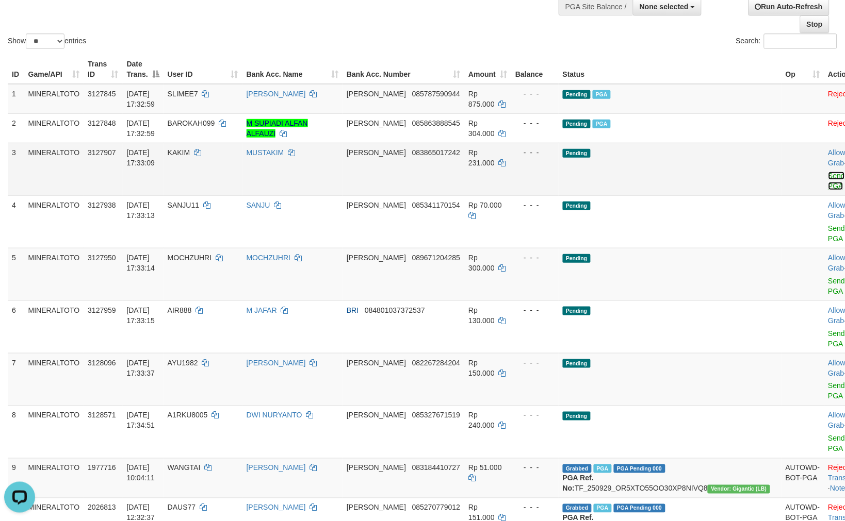
click at [828, 174] on link "Send PGA" at bounding box center [836, 181] width 17 height 19
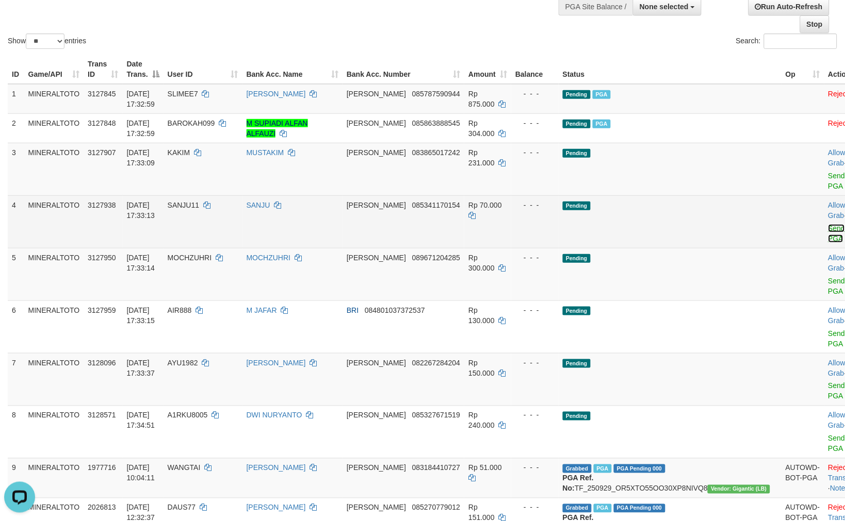
drag, startPoint x: 779, startPoint y: 174, endPoint x: 780, endPoint y: 218, distance: 43.3
click at [828, 224] on link "Send PGA" at bounding box center [836, 233] width 17 height 19
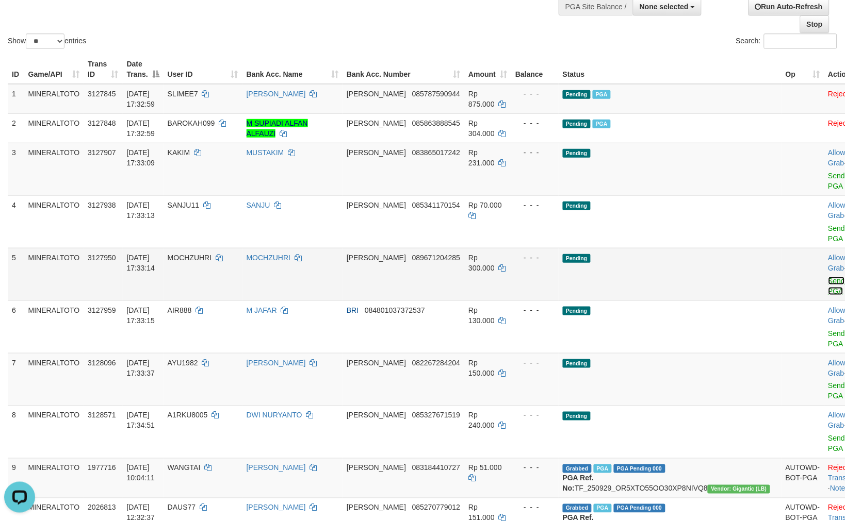
click at [828, 277] on link "Send PGA" at bounding box center [836, 286] width 17 height 19
click at [828, 330] on link "Send PGA" at bounding box center [836, 339] width 17 height 19
click at [828, 382] on link "Send PGA" at bounding box center [836, 391] width 17 height 19
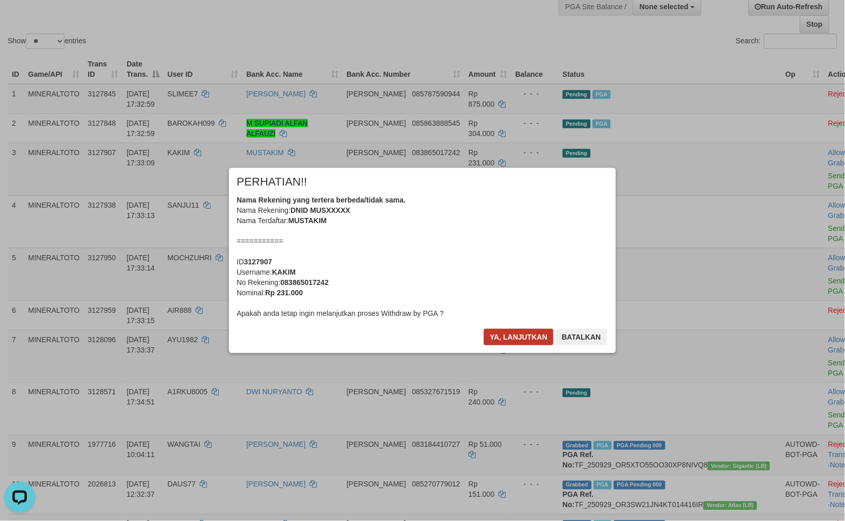
scroll to position [76, 0]
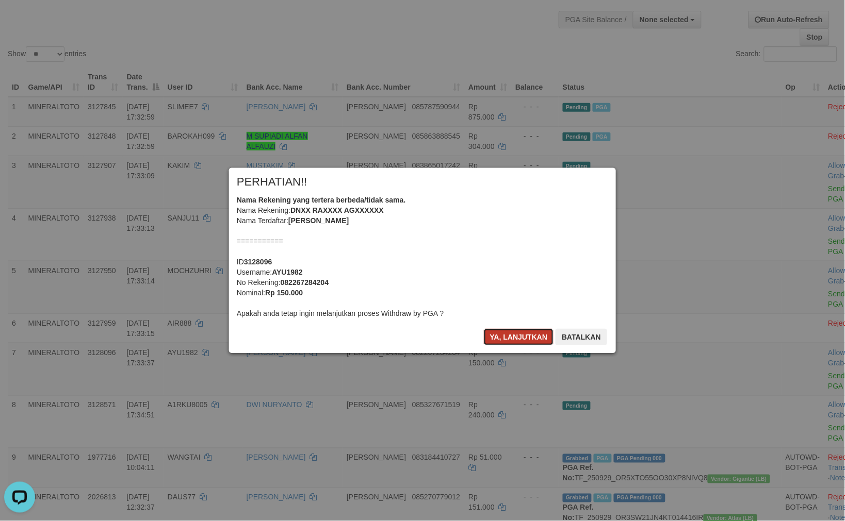
click at [512, 333] on button "Ya, lanjutkan" at bounding box center [519, 337] width 70 height 17
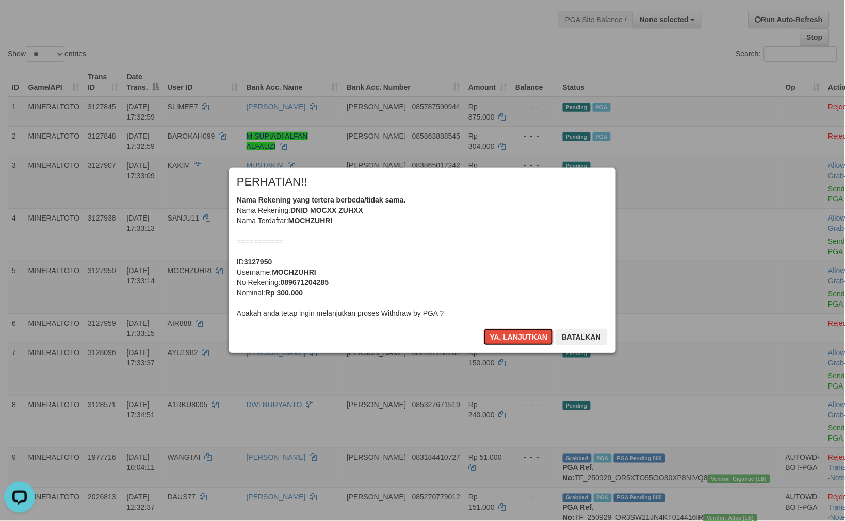
click at [512, 333] on button "Ya, lanjutkan" at bounding box center [519, 337] width 70 height 17
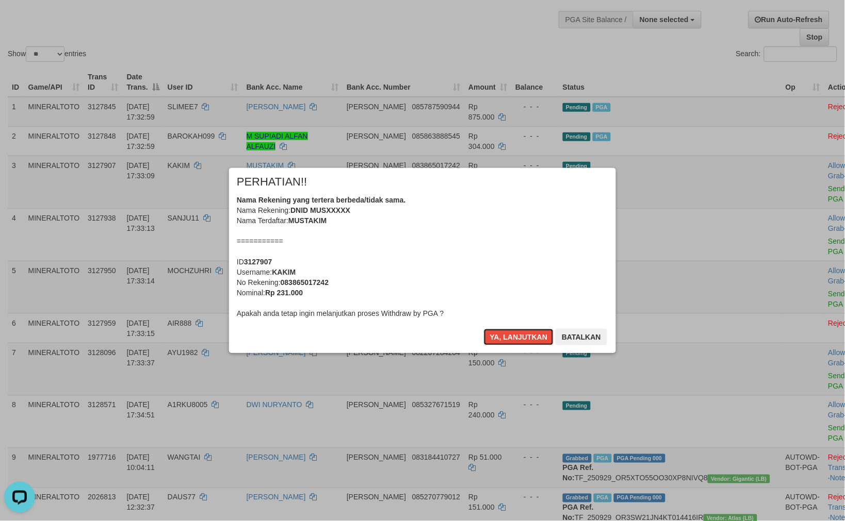
click at [512, 333] on button "Ya, lanjutkan" at bounding box center [519, 337] width 70 height 17
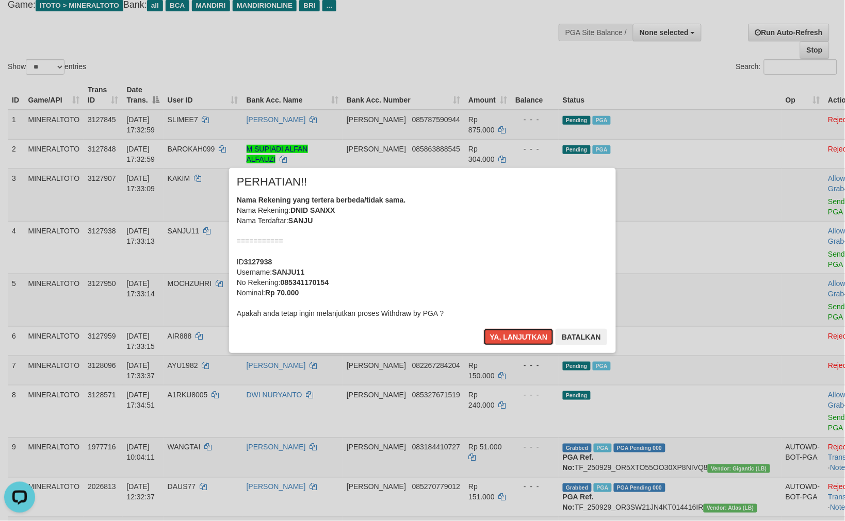
click at [512, 333] on button "Ya, lanjutkan" at bounding box center [519, 337] width 70 height 17
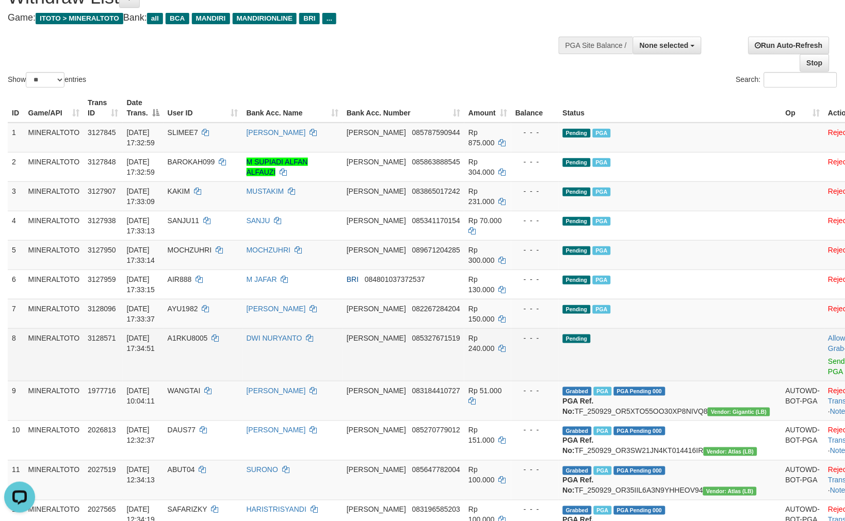
scroll to position [37, 0]
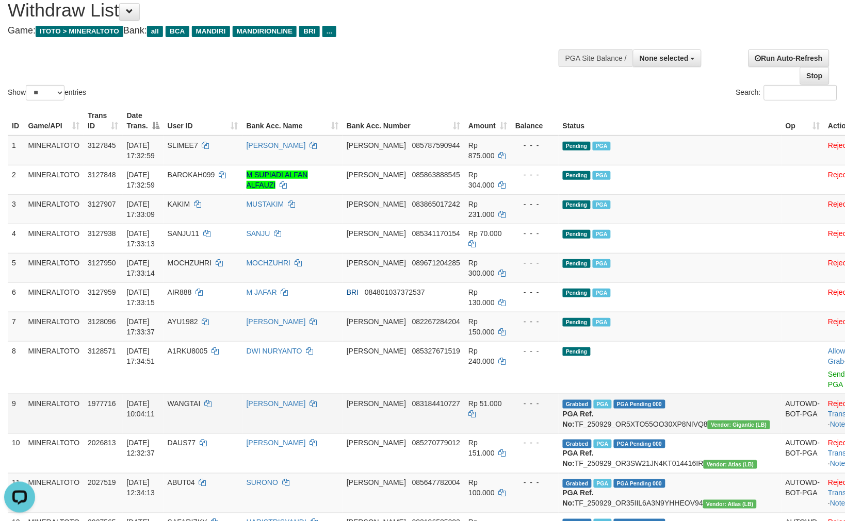
click at [582, 410] on b "PGA Ref. No:" at bounding box center [578, 419] width 31 height 19
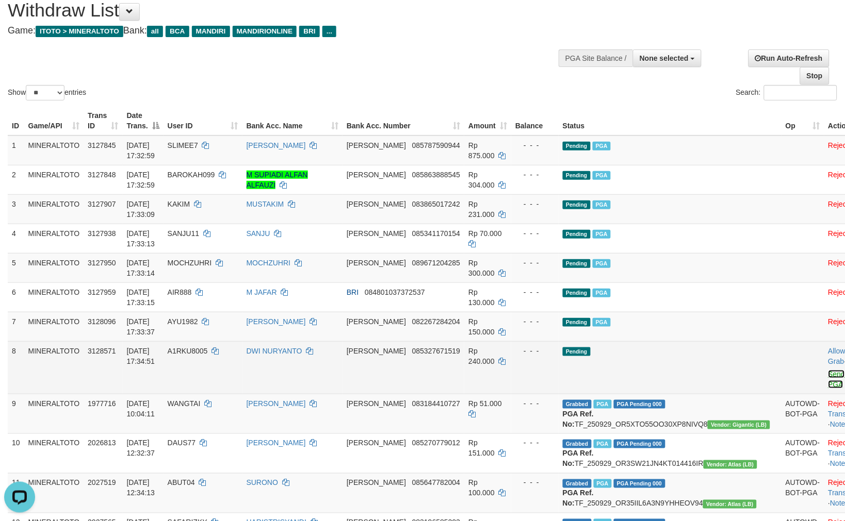
click at [828, 370] on link "Send PGA" at bounding box center [836, 379] width 17 height 19
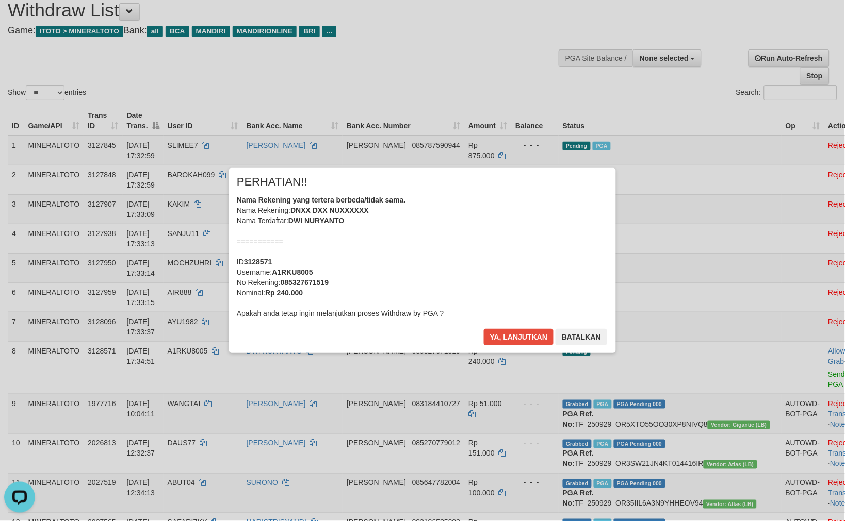
click at [539, 248] on div "Nama Rekening yang tertera berbeda/tidak sama. Nama Rekening: DNXX DXX NUXXXXXX…" at bounding box center [422, 257] width 371 height 124
click at [484, 329] on button "Ya, lanjutkan" at bounding box center [519, 337] width 70 height 17
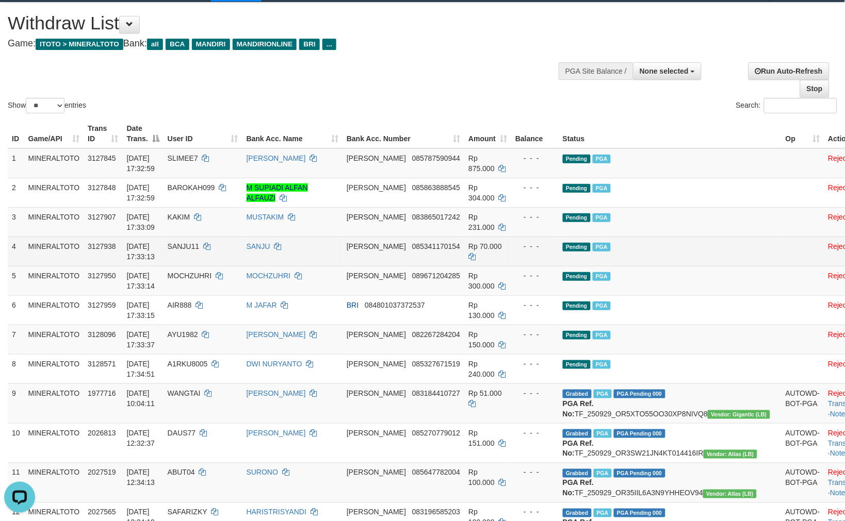
scroll to position [0, 0]
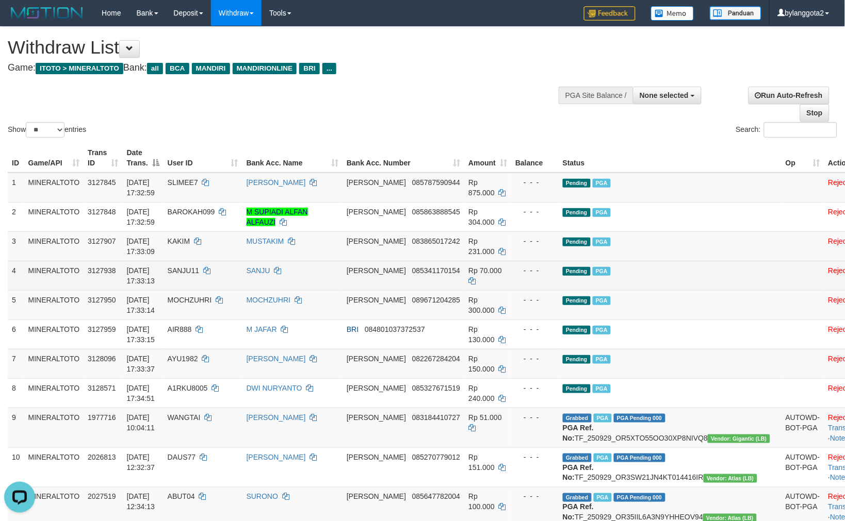
click at [684, 261] on td "Pending PGA" at bounding box center [670, 275] width 223 height 29
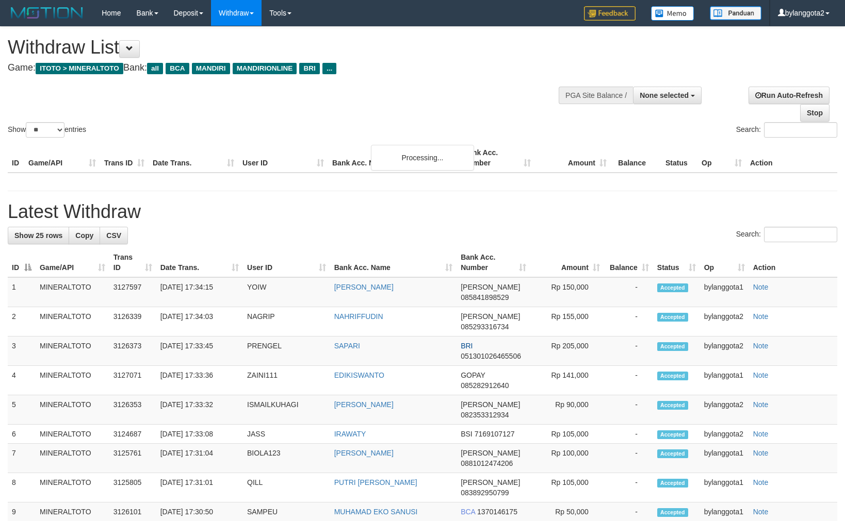
select select
select select "**"
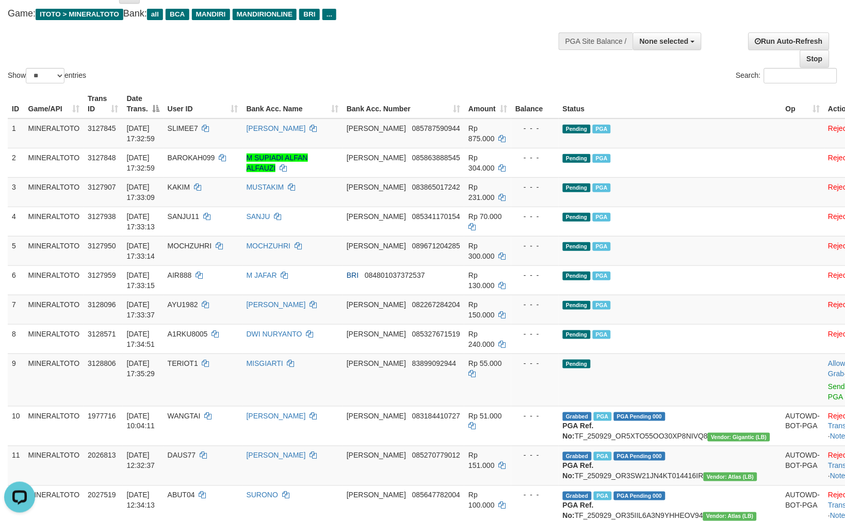
scroll to position [172, 0]
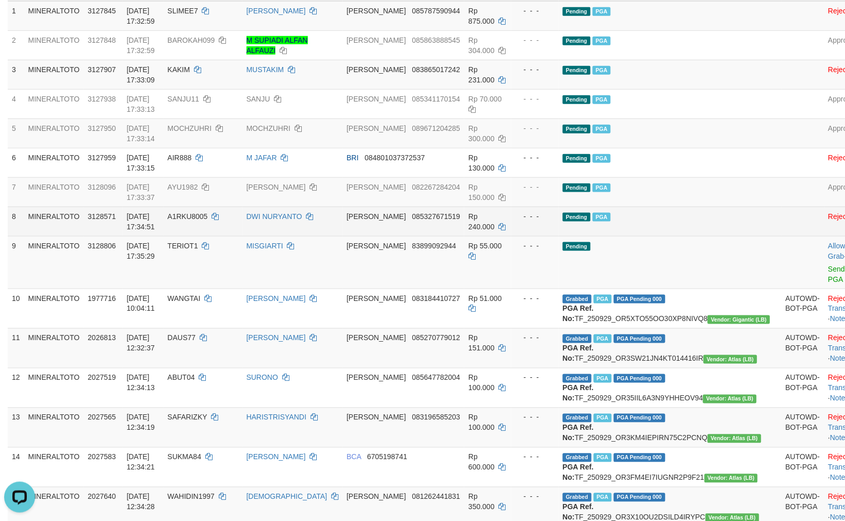
click at [713, 233] on td "Pending PGA" at bounding box center [670, 221] width 223 height 29
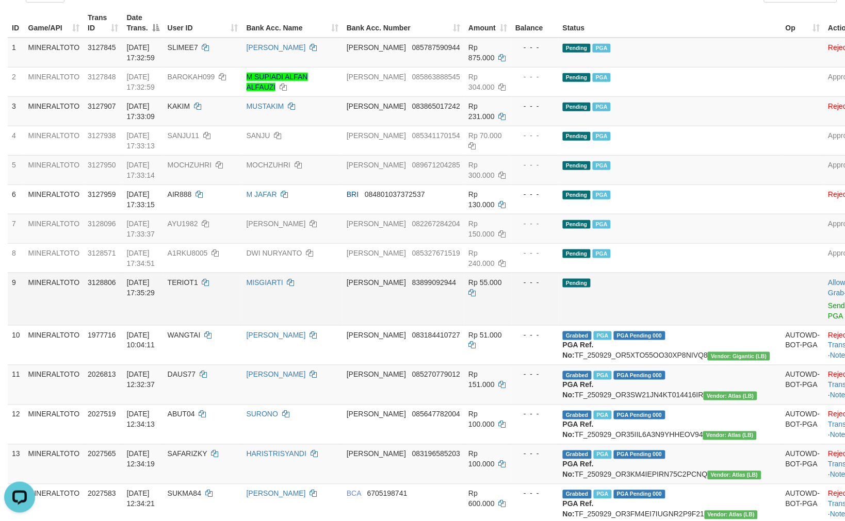
scroll to position [114, 0]
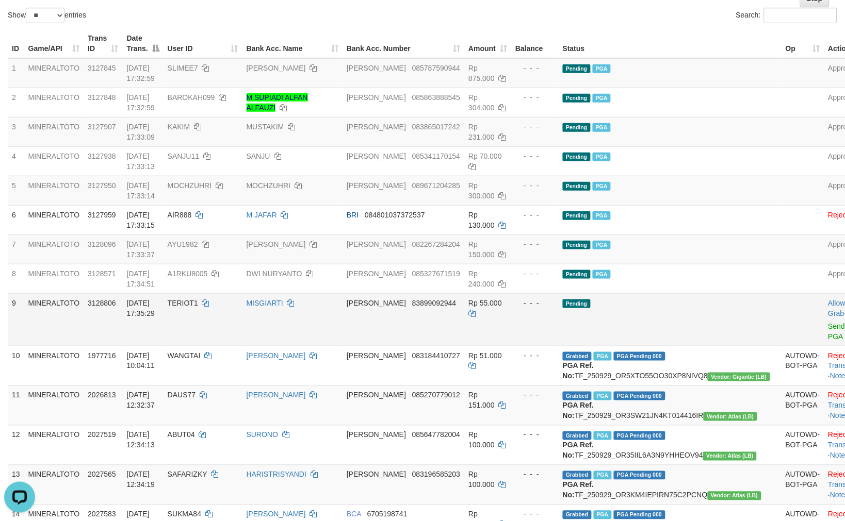
click at [678, 294] on td "Pending" at bounding box center [670, 319] width 223 height 53
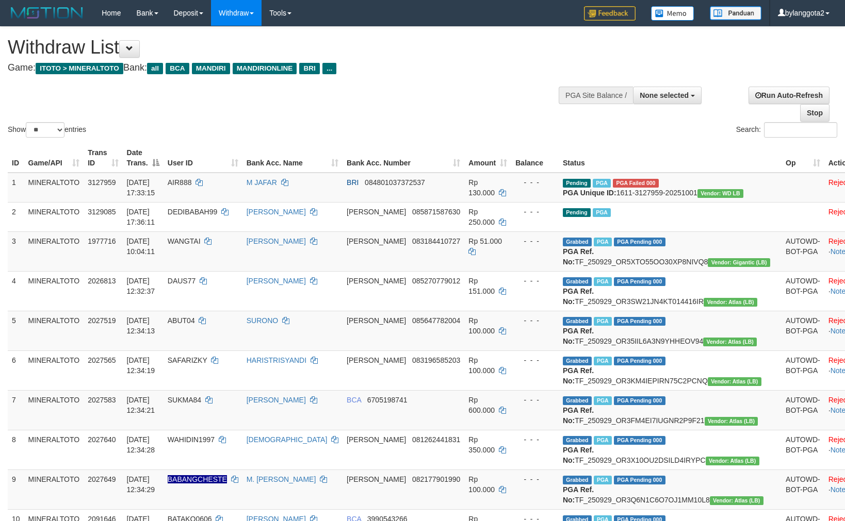
select select
select select "**"
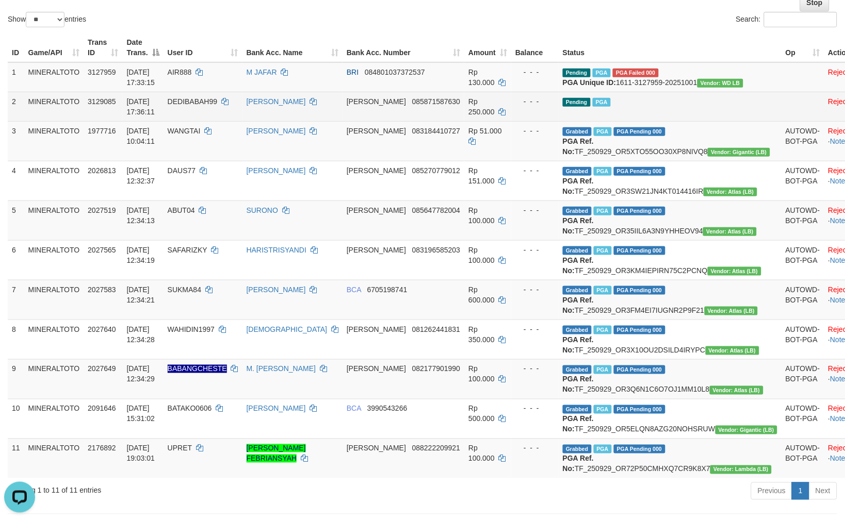
click at [651, 114] on td "Pending PGA" at bounding box center [670, 106] width 223 height 29
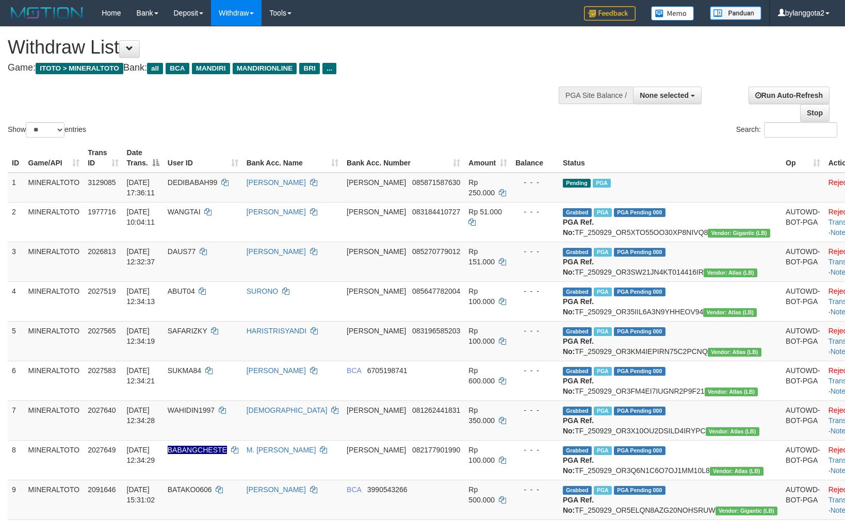
select select
select select "**"
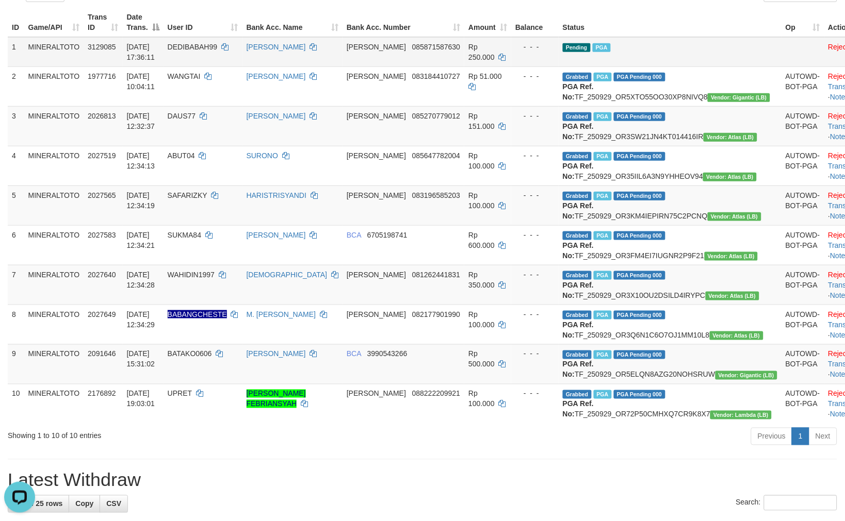
click at [677, 53] on td "Pending PGA" at bounding box center [670, 52] width 223 height 30
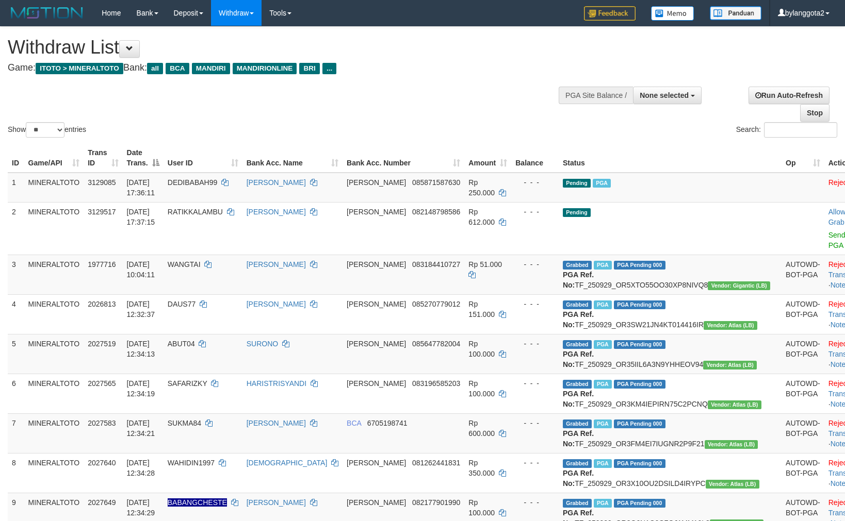
select select
select select "**"
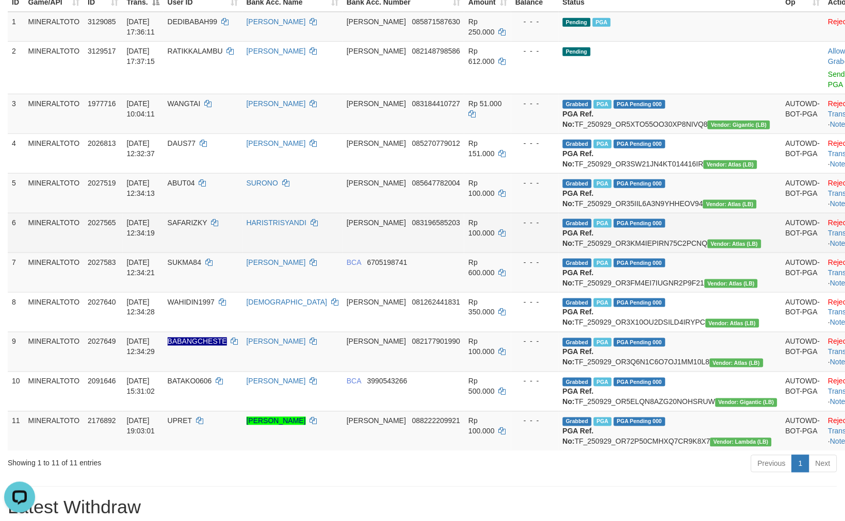
drag, startPoint x: 577, startPoint y: 257, endPoint x: 581, endPoint y: 248, distance: 9.9
click at [578, 253] on td "Grabbed PGA PGA Pending 000 PGA Ref. No: TF_250929_OR3KM4IEPIRN75C2PCNQ Vendor:…" at bounding box center [670, 233] width 223 height 40
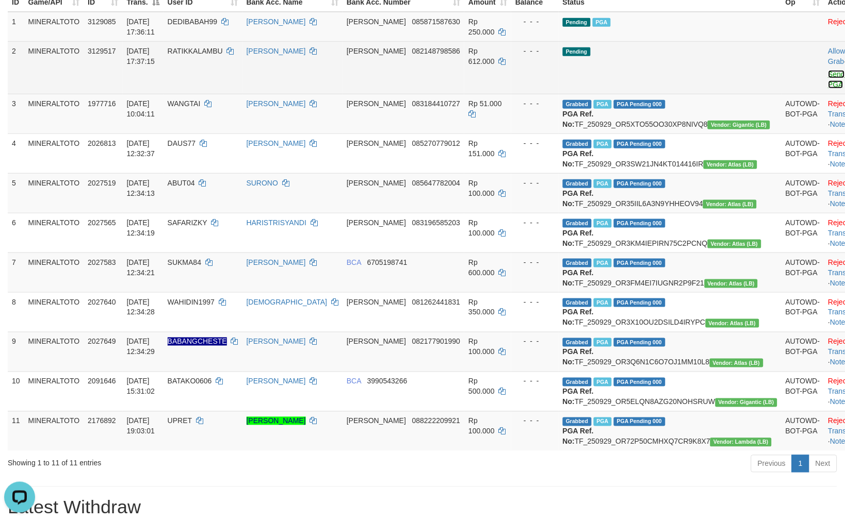
click at [828, 74] on link "Send PGA" at bounding box center [836, 79] width 17 height 19
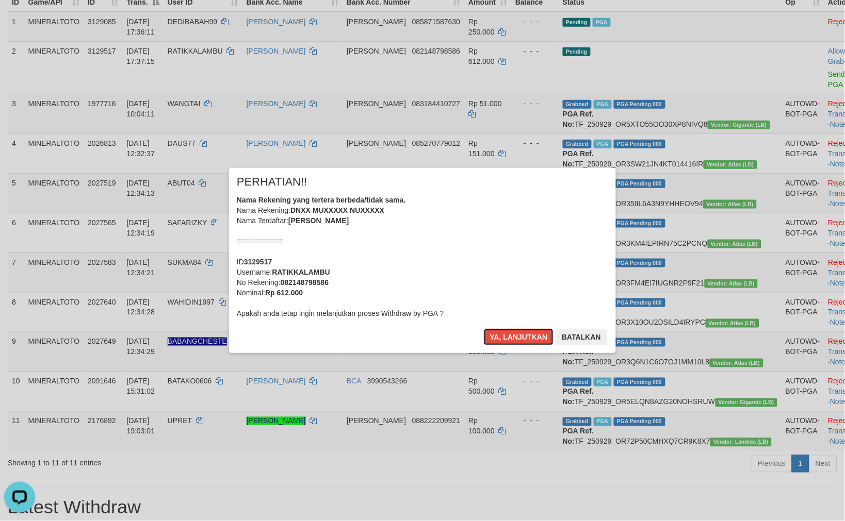
click at [519, 256] on div "Nama Rekening yang tertera berbeda/tidak sama. Nama Rekening: DNXX MUXXXXX NUXX…" at bounding box center [422, 257] width 371 height 124
click at [484, 329] on button "Ya, lanjutkan" at bounding box center [519, 337] width 70 height 17
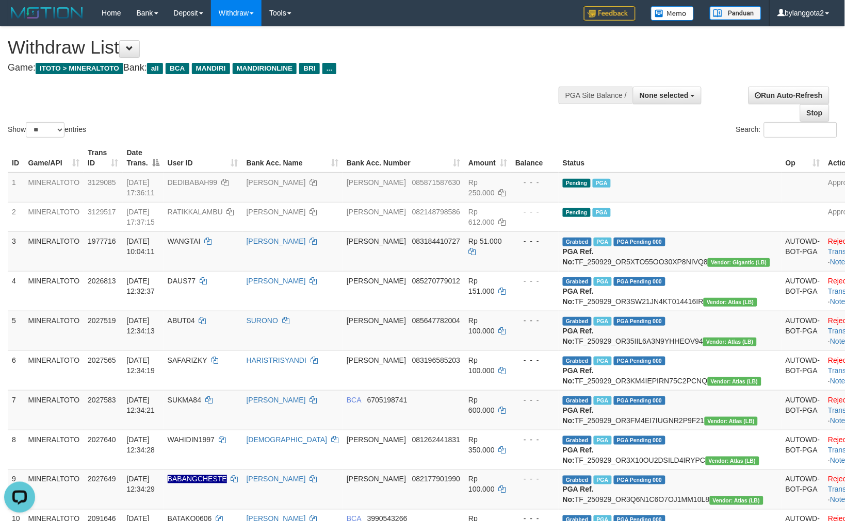
click at [337, 116] on div "Show ** ** ** *** entries Search:" at bounding box center [422, 83] width 845 height 113
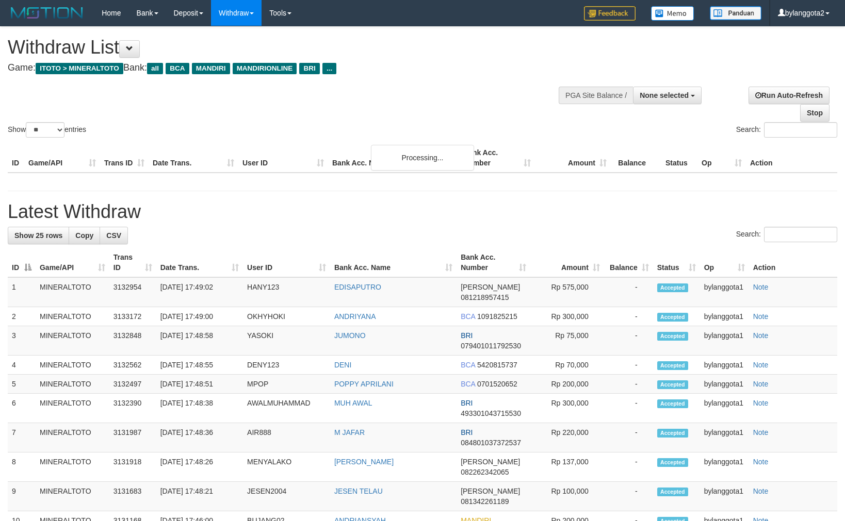
select select
select select "**"
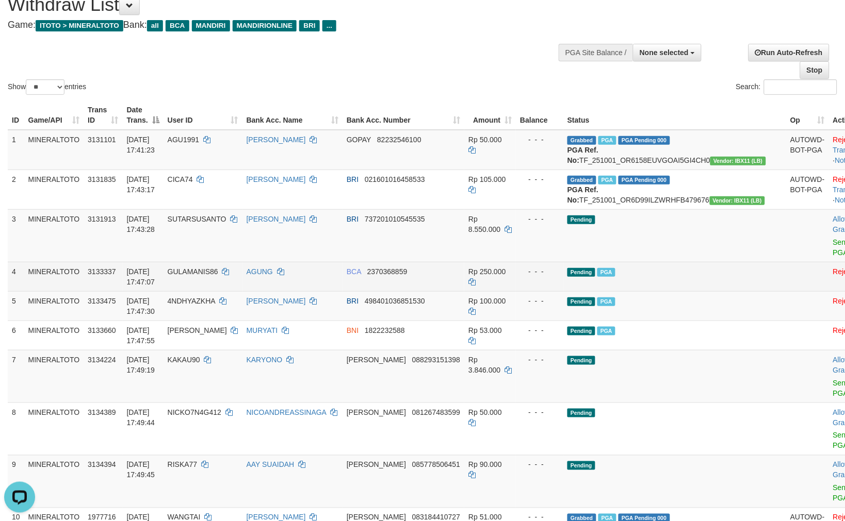
scroll to position [229, 0]
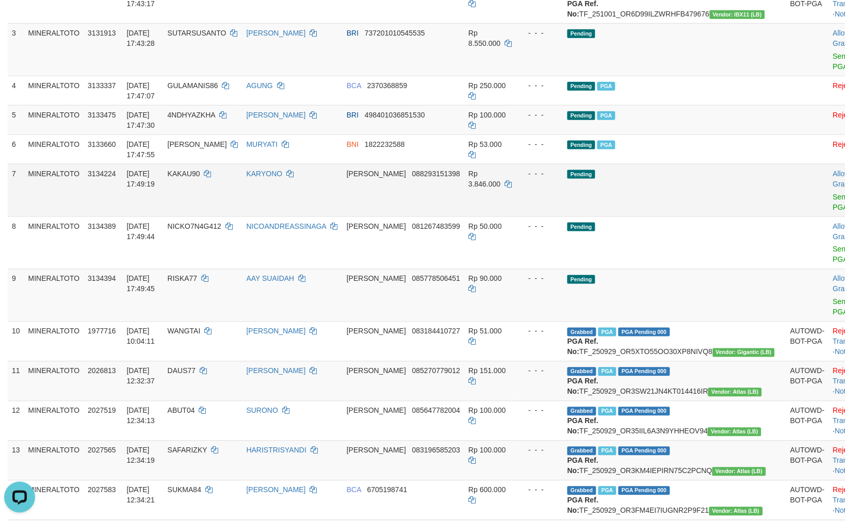
click at [681, 191] on td "Pending" at bounding box center [674, 190] width 223 height 53
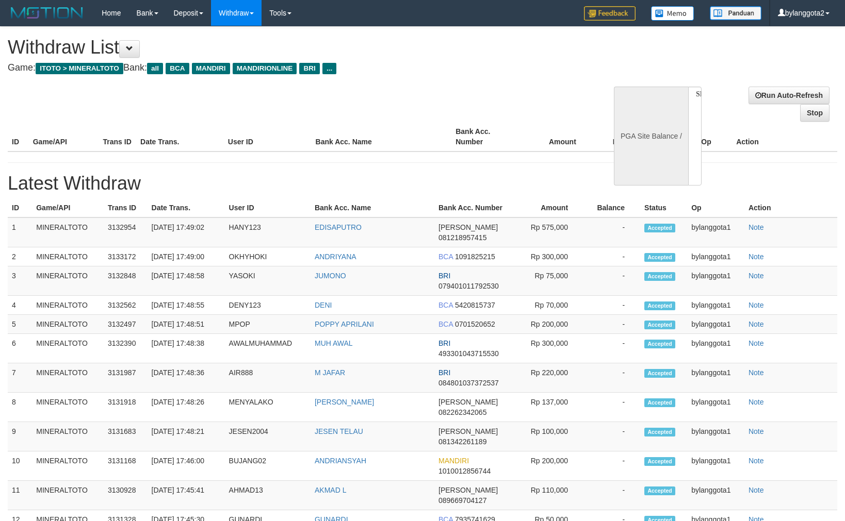
select select
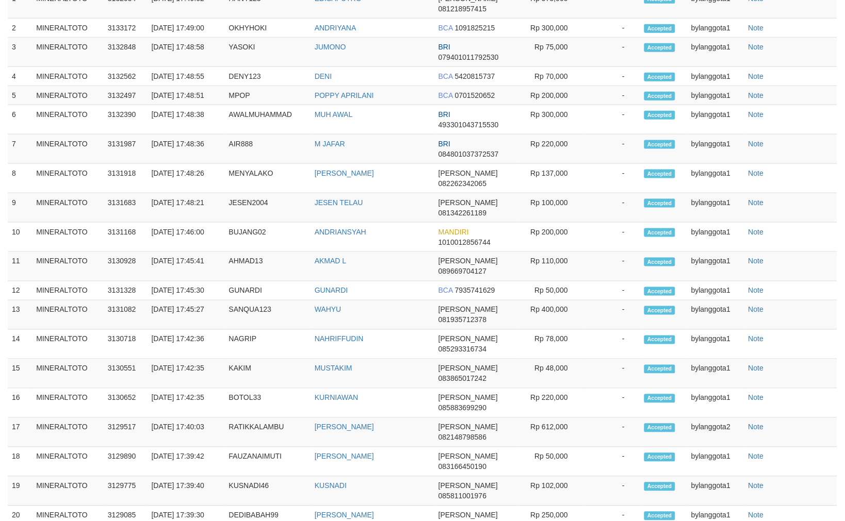
select select "**"
select select
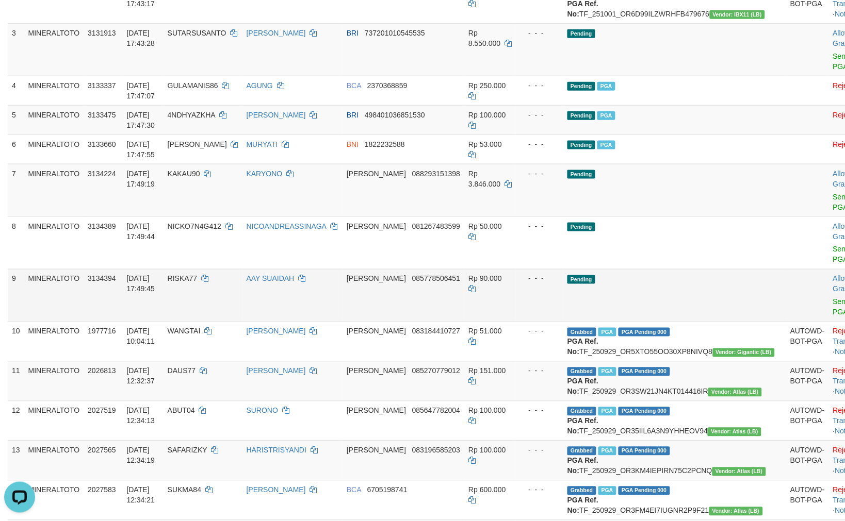
click at [494, 296] on td "Rp 90.000" at bounding box center [490, 295] width 52 height 53
drag, startPoint x: 789, startPoint y: 250, endPoint x: 780, endPoint y: 290, distance: 40.7
click at [833, 250] on link "Send PGA" at bounding box center [841, 254] width 17 height 19
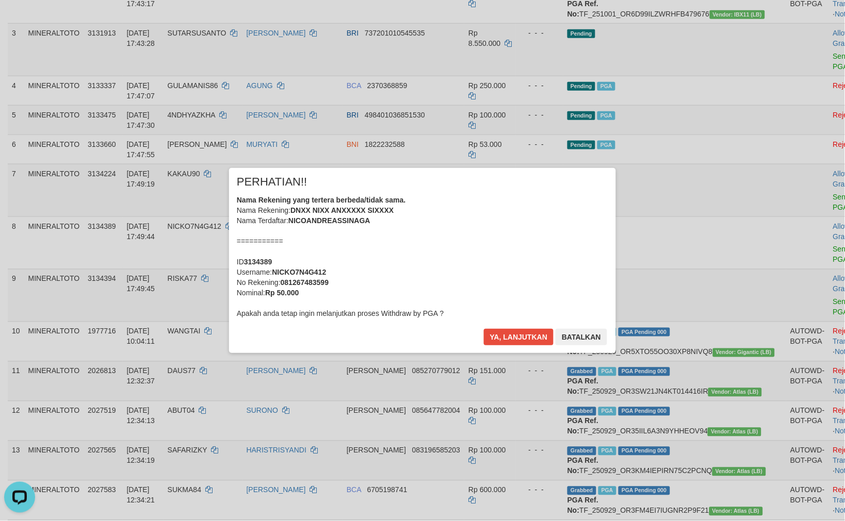
scroll to position [685, 0]
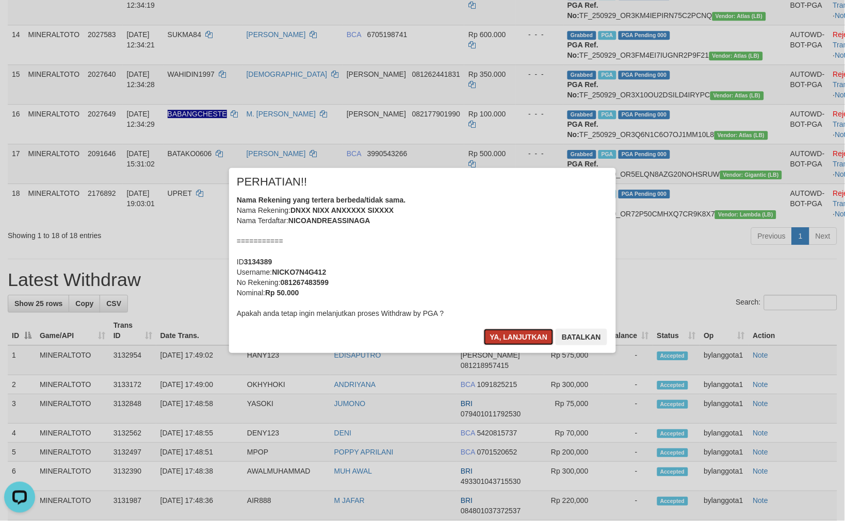
click at [509, 335] on button "Ya, lanjutkan" at bounding box center [519, 337] width 70 height 17
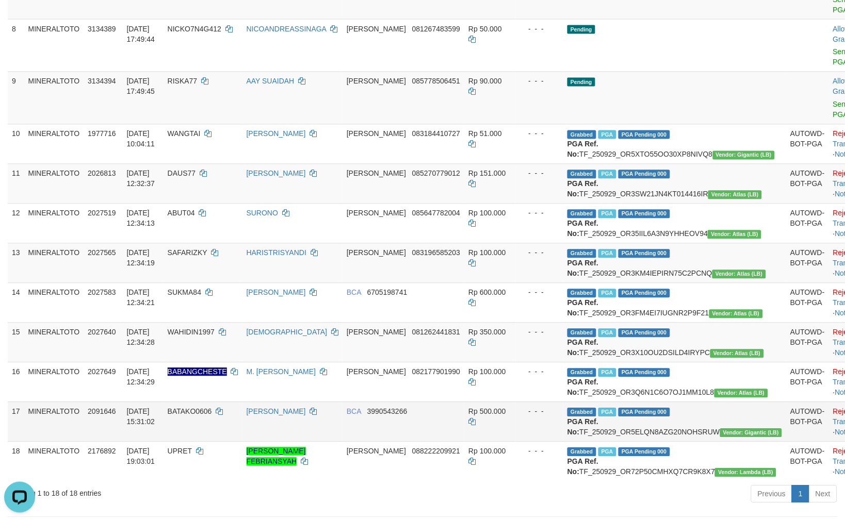
scroll to position [342, 0]
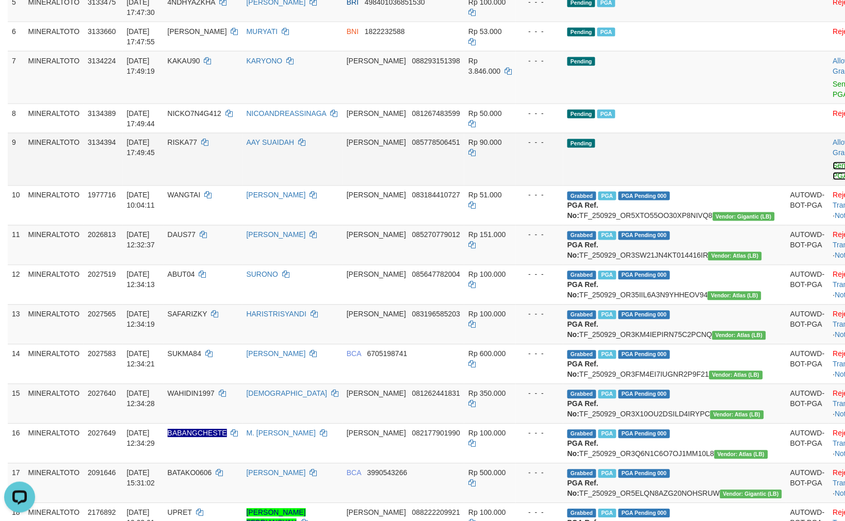
click at [833, 166] on link "Send PGA" at bounding box center [841, 171] width 17 height 19
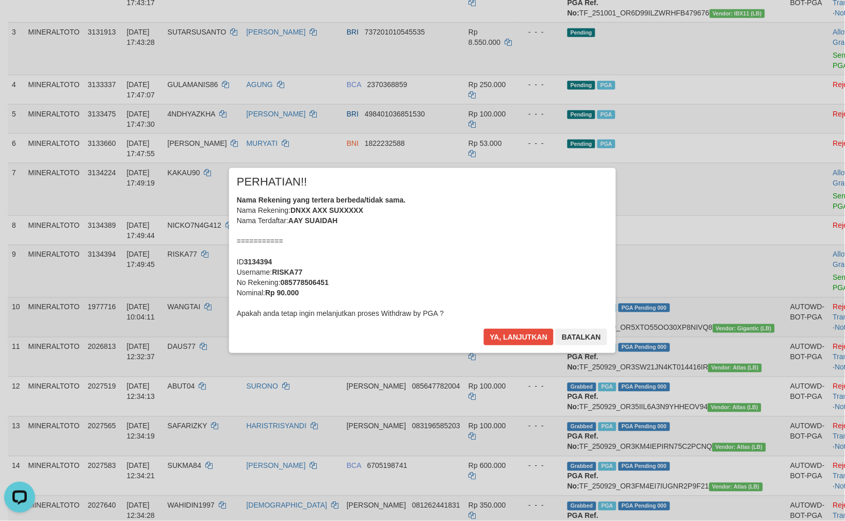
scroll to position [227, 0]
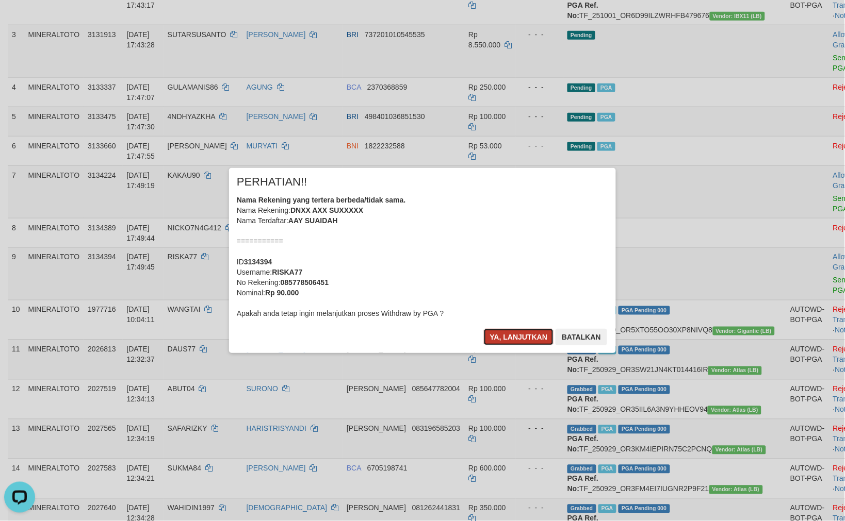
click at [530, 339] on button "Ya, lanjutkan" at bounding box center [519, 337] width 70 height 17
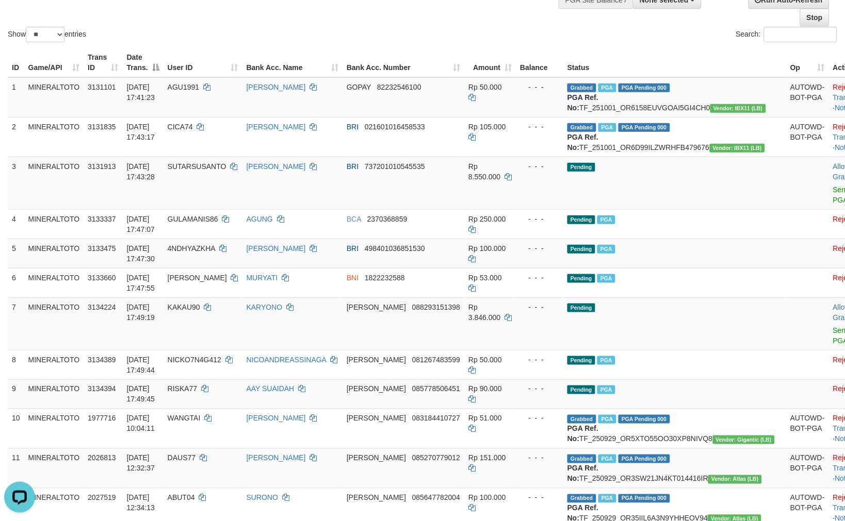
scroll to position [55, 0]
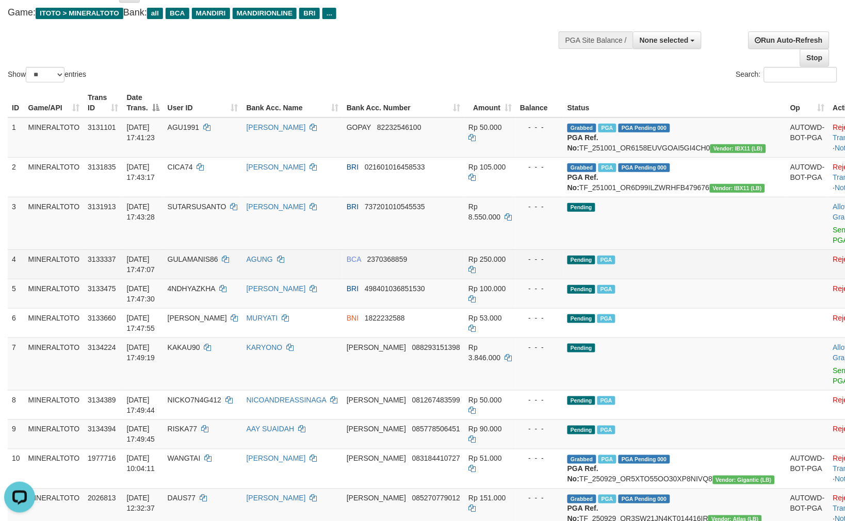
click at [664, 279] on td "Pending PGA" at bounding box center [674, 264] width 223 height 29
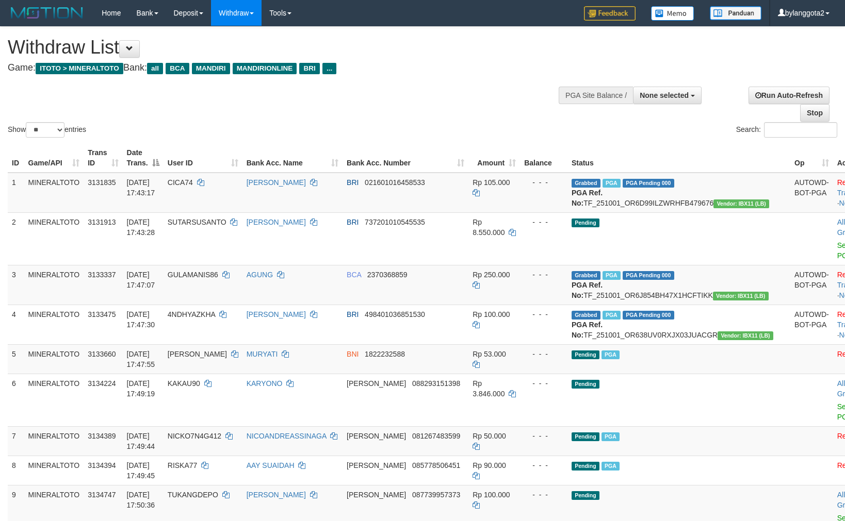
select select
select select "**"
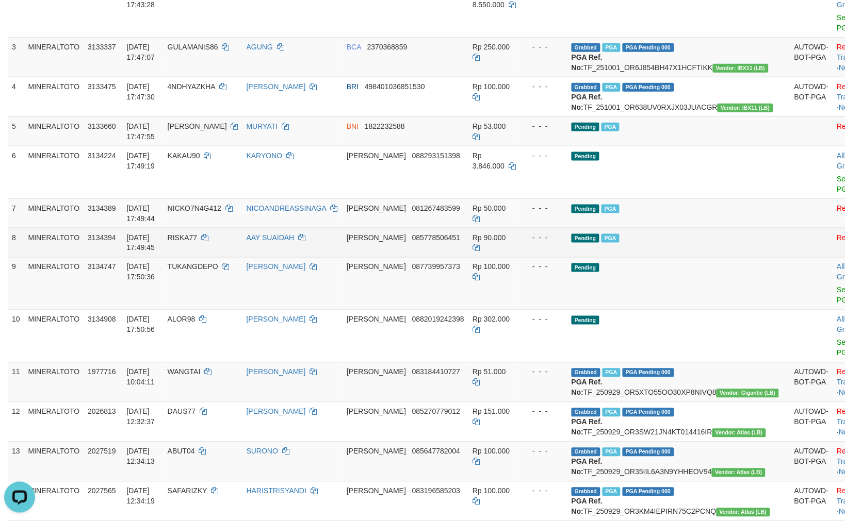
click at [703, 257] on td "Pending PGA" at bounding box center [678, 242] width 223 height 29
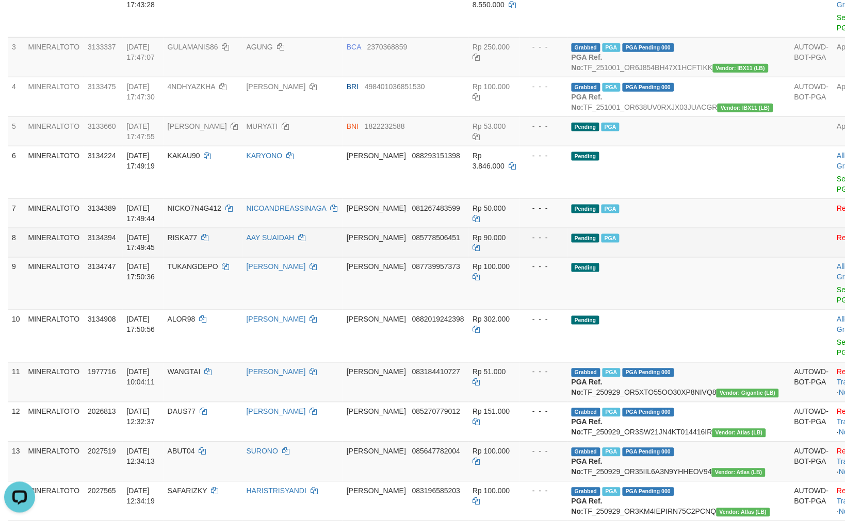
click at [656, 246] on td "Pending PGA" at bounding box center [678, 242] width 223 height 29
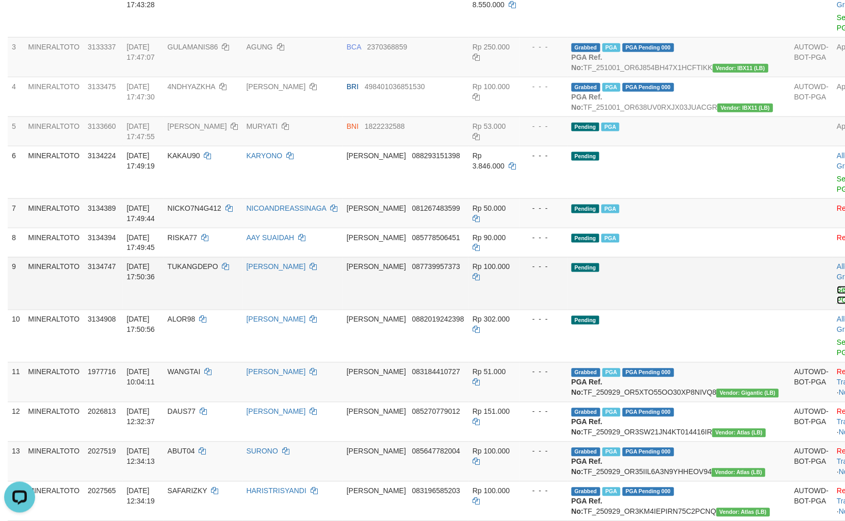
click at [837, 298] on link "Send PGA" at bounding box center [845, 295] width 17 height 19
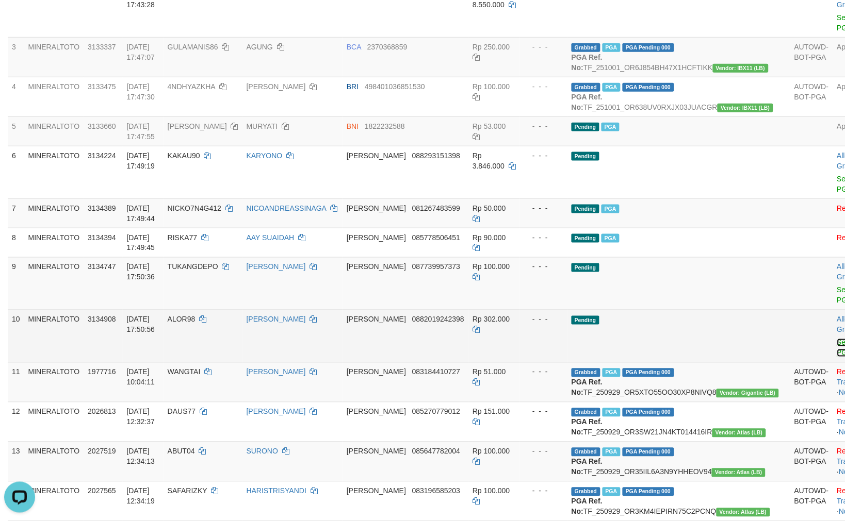
click at [837, 339] on link "Send PGA" at bounding box center [845, 348] width 17 height 19
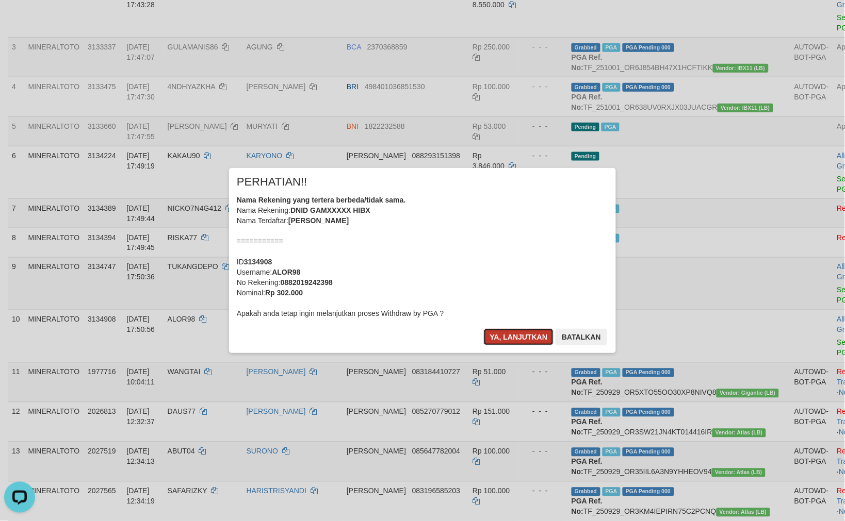
click at [509, 334] on button "Ya, lanjutkan" at bounding box center [519, 337] width 70 height 17
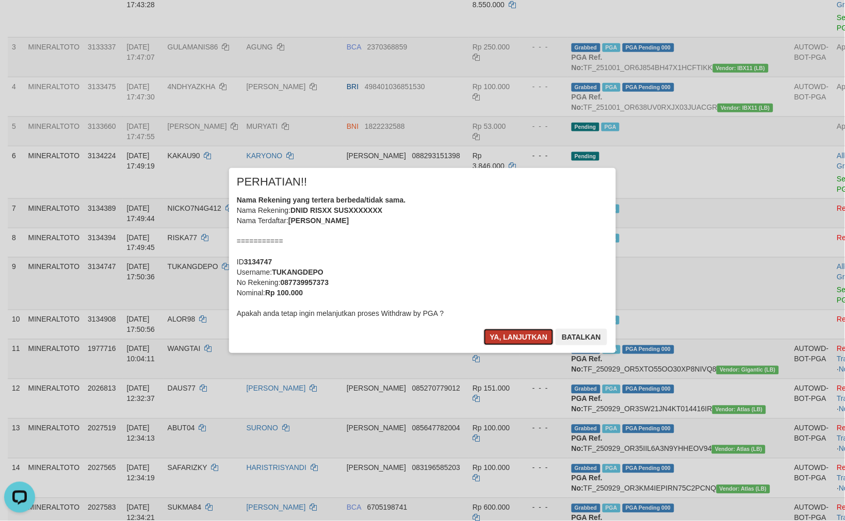
click at [516, 336] on button "Ya, lanjutkan" at bounding box center [519, 337] width 70 height 17
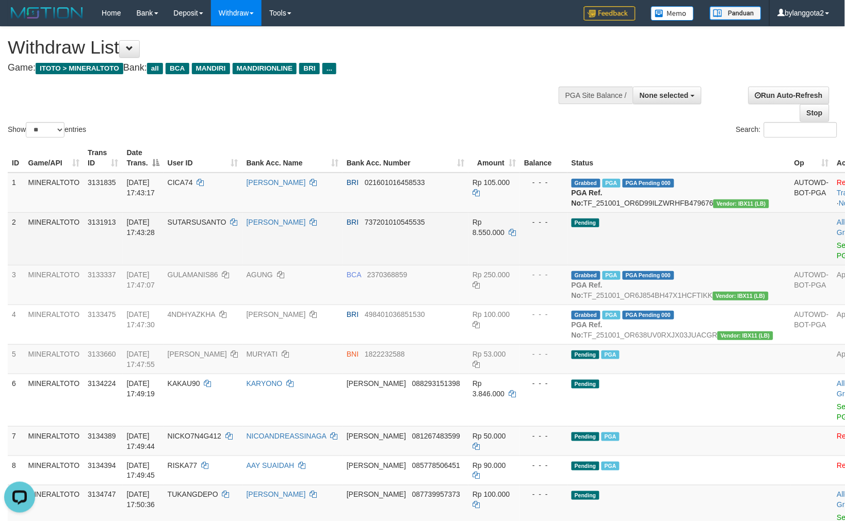
click at [642, 235] on td "Pending" at bounding box center [678, 238] width 223 height 53
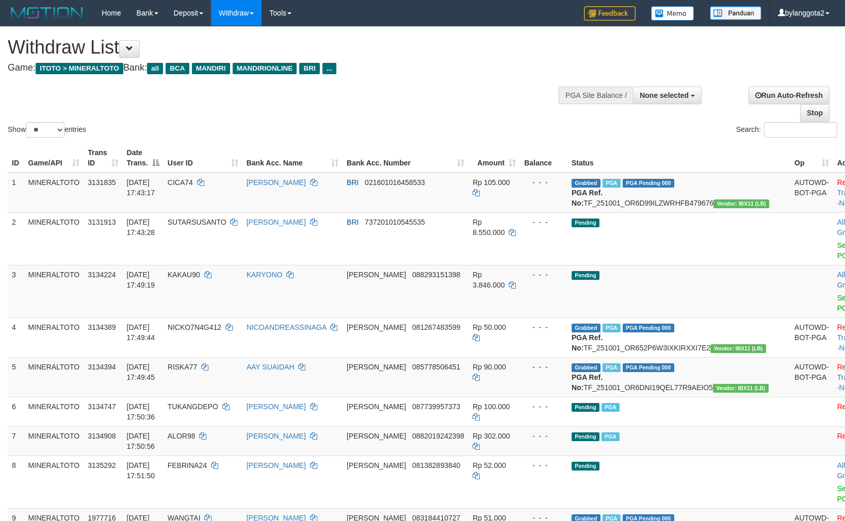
select select
select select "**"
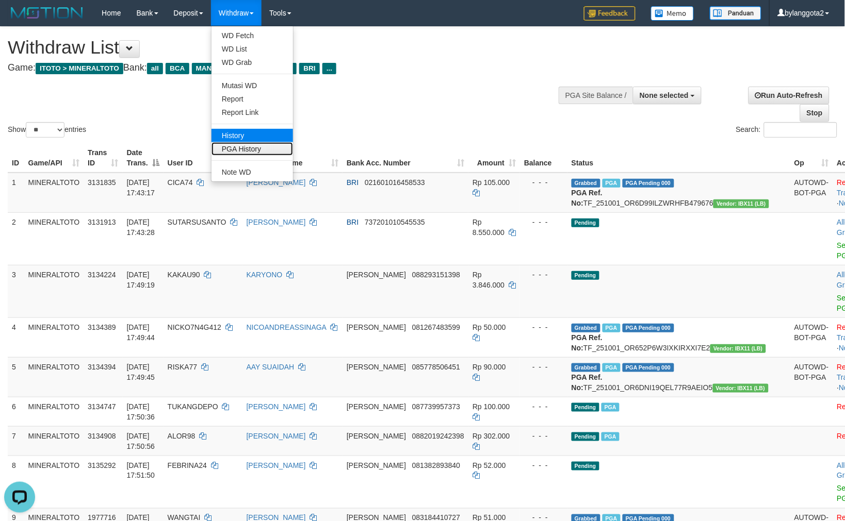
drag, startPoint x: 240, startPoint y: 147, endPoint x: 248, endPoint y: 138, distance: 12.4
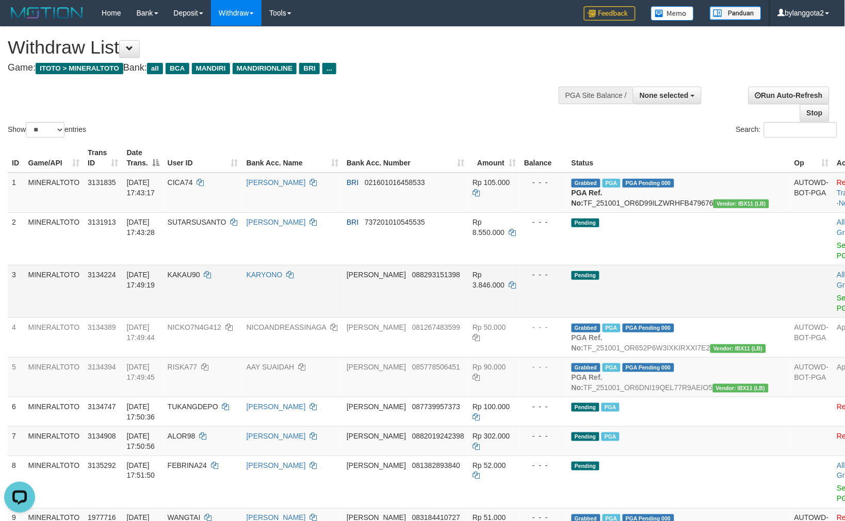
click at [646, 276] on td "Pending" at bounding box center [678, 291] width 223 height 53
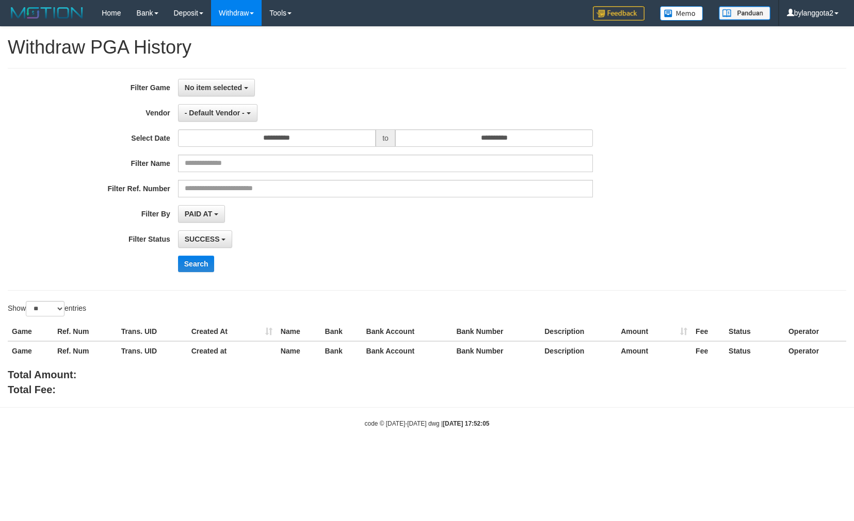
select select
select select "**"
click at [230, 79] on button "No item selected" at bounding box center [216, 88] width 77 height 18
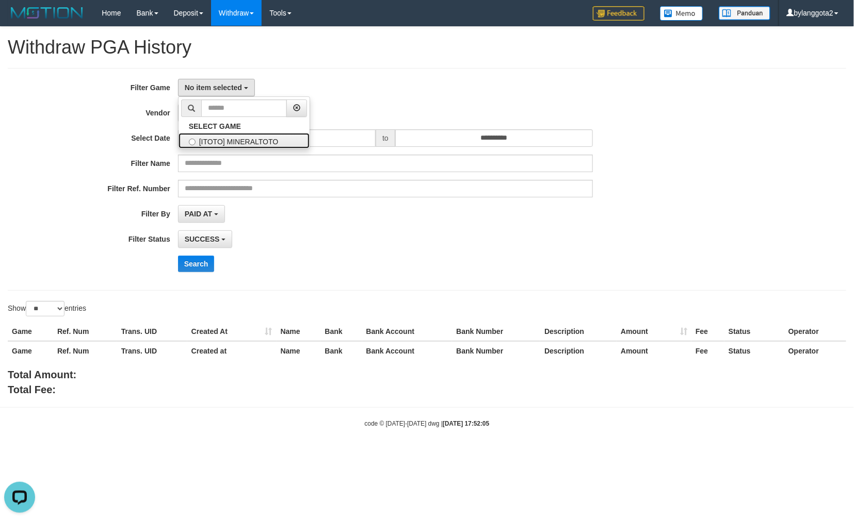
drag, startPoint x: 221, startPoint y: 147, endPoint x: 223, endPoint y: 136, distance: 11.6
click at [220, 148] on label "[ITOTO] MINERALTOTO" at bounding box center [243, 140] width 131 height 15
select select "****"
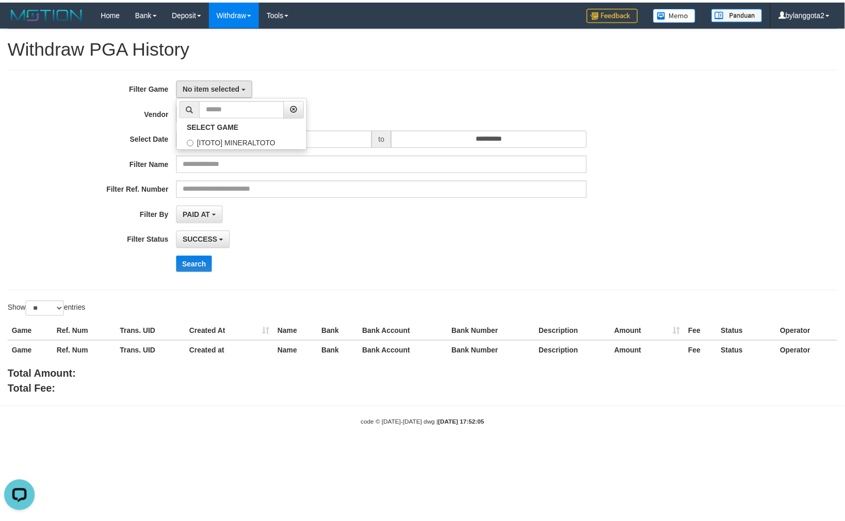
scroll to position [9, 0]
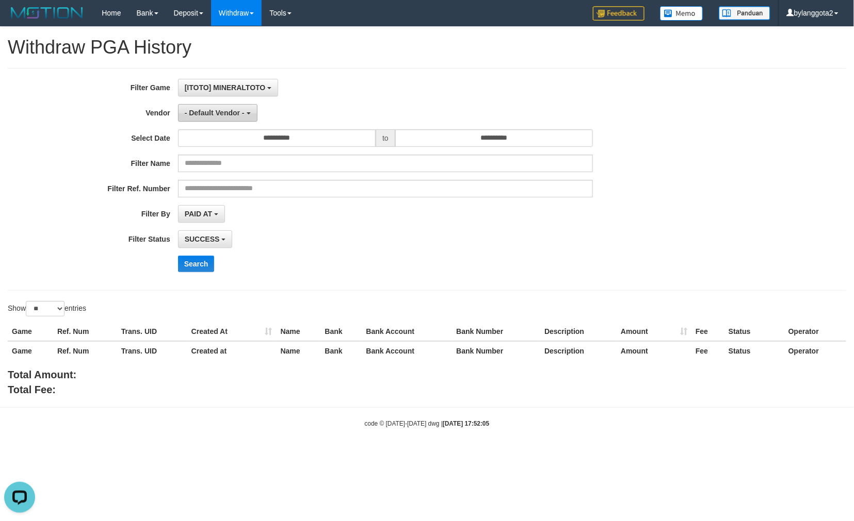
click at [223, 115] on span "- Default Vendor -" at bounding box center [215, 113] width 60 height 8
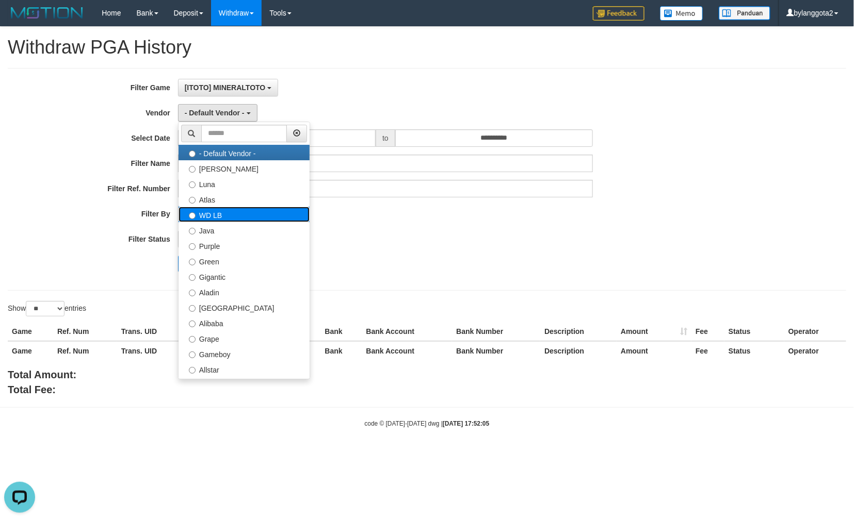
click at [223, 216] on label "WD LB" at bounding box center [243, 214] width 131 height 15
select select "**********"
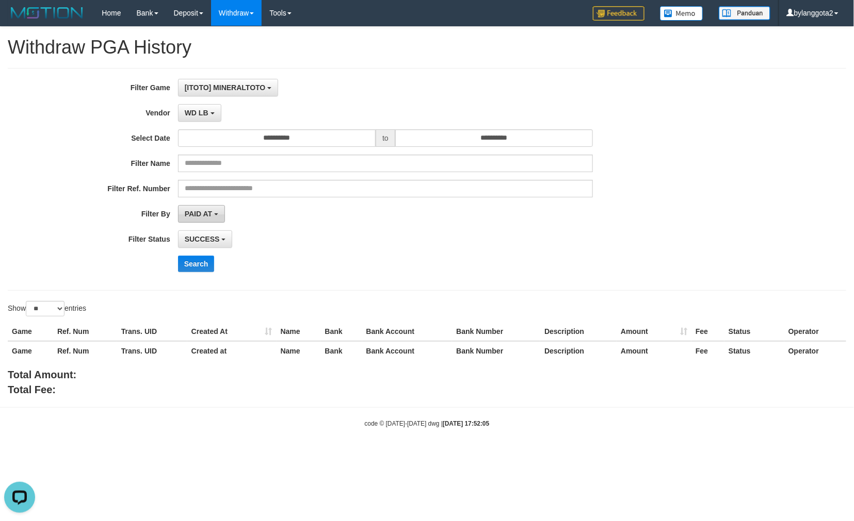
click at [199, 210] on span "PAID AT" at bounding box center [198, 214] width 27 height 8
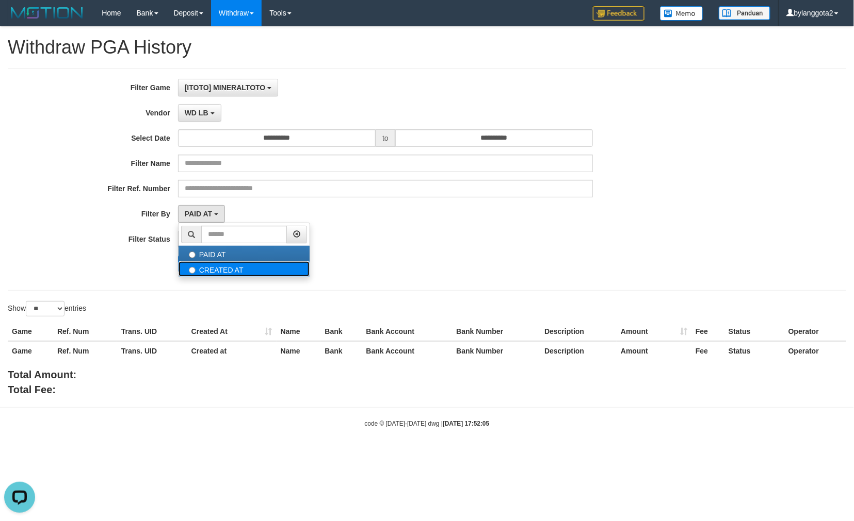
click at [203, 272] on label "CREATED AT" at bounding box center [243, 268] width 131 height 15
select select "*"
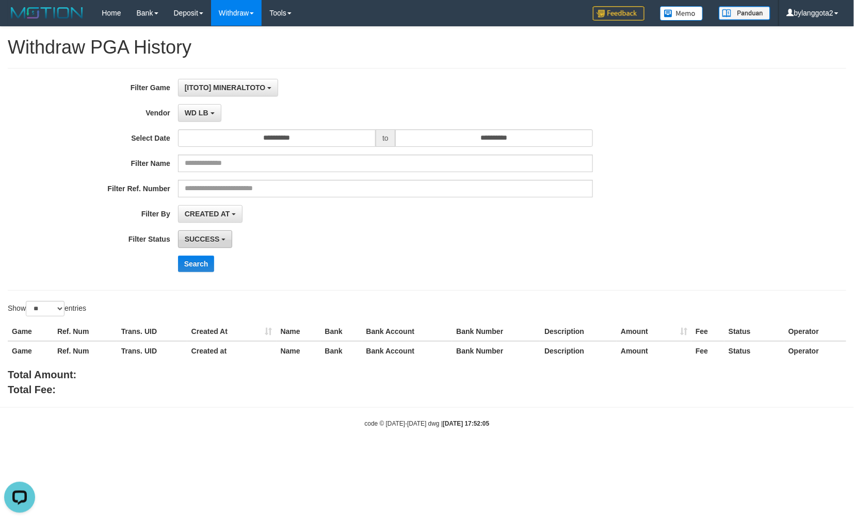
click at [198, 243] on span "SUCCESS" at bounding box center [202, 239] width 35 height 8
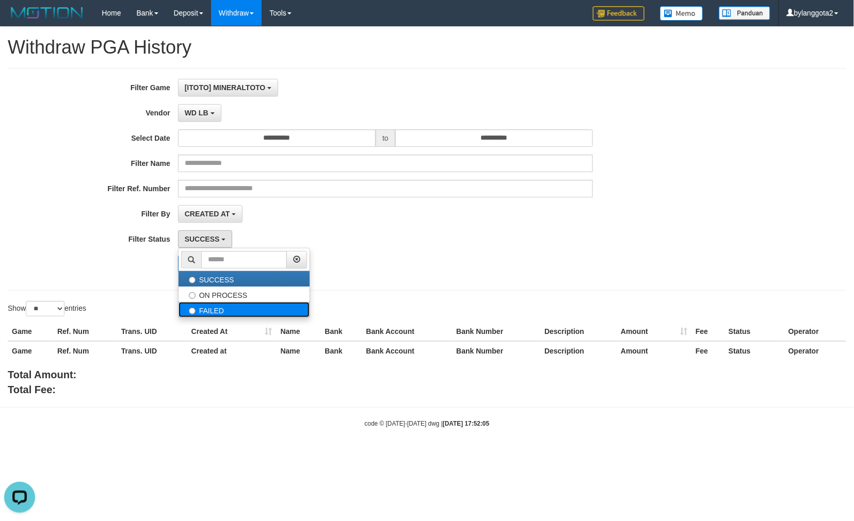
click at [206, 310] on label "FAILED" at bounding box center [243, 309] width 131 height 15
select select "*"
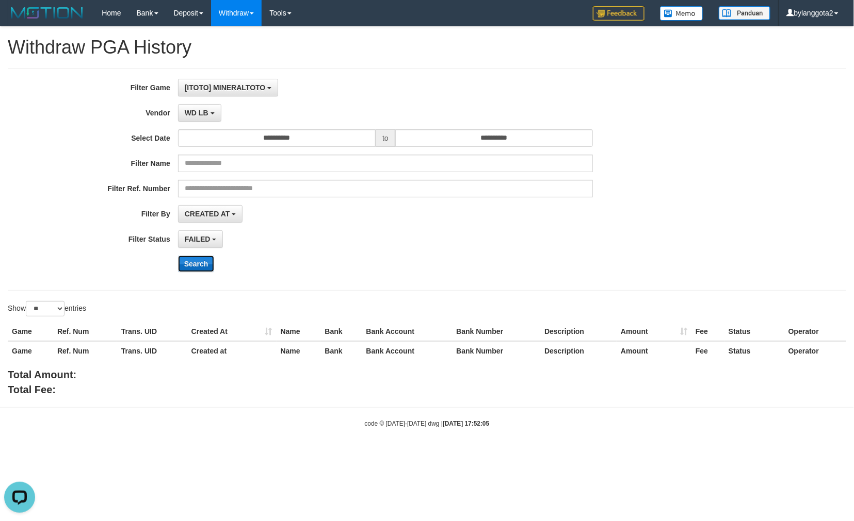
click at [198, 266] on button "Search" at bounding box center [196, 264] width 37 height 17
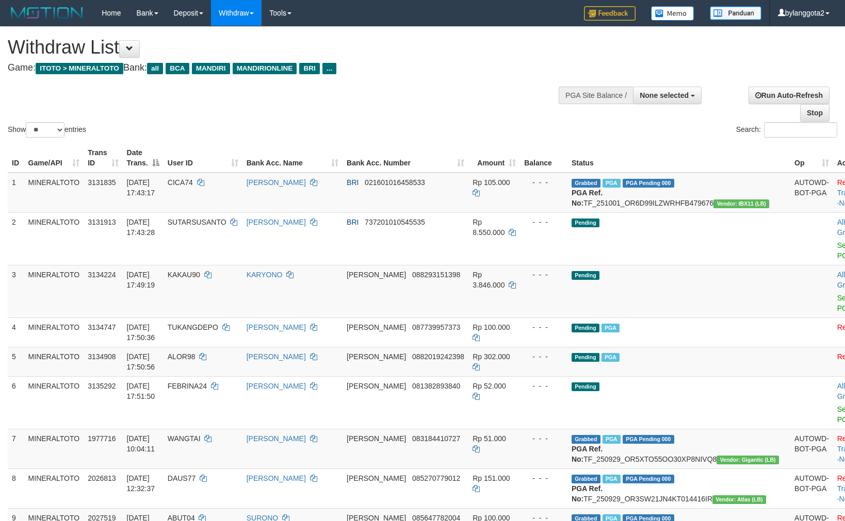
select select
select select "**"
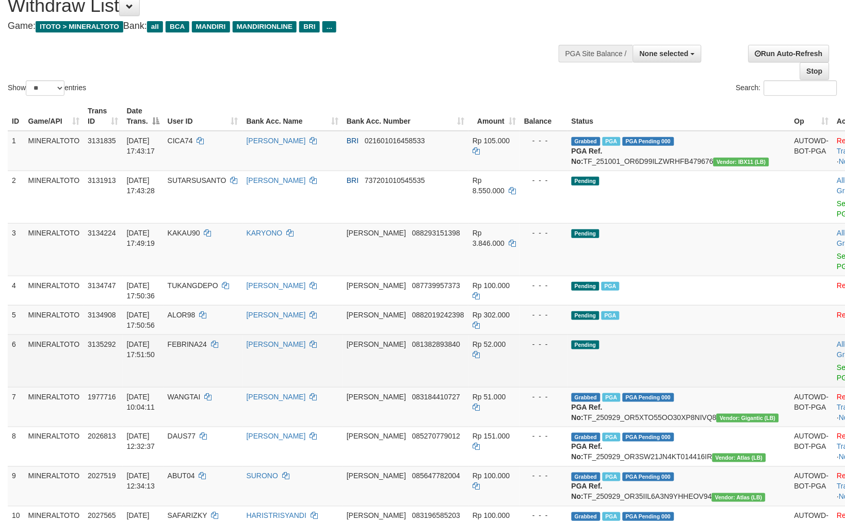
scroll to position [114, 0]
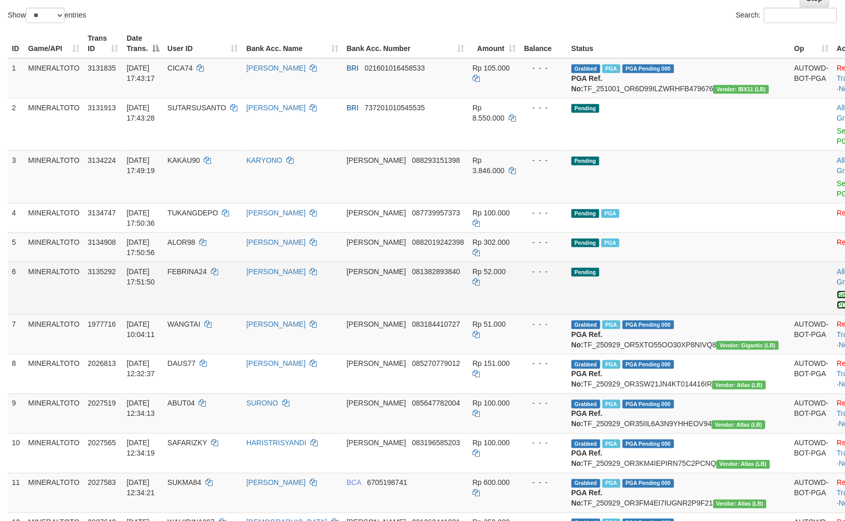
click at [837, 291] on link "Send PGA" at bounding box center [845, 300] width 17 height 19
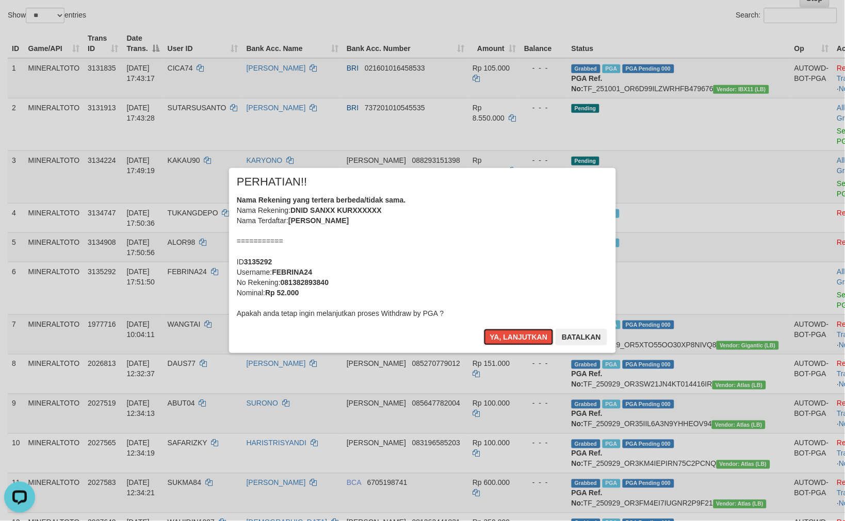
click at [510, 258] on div "Nama Rekening yang tertera berbeda/tidak sama. Nama Rekening: DNID SANXX KURXXX…" at bounding box center [422, 257] width 371 height 124
click at [484, 329] on button "Ya, lanjutkan" at bounding box center [519, 337] width 70 height 17
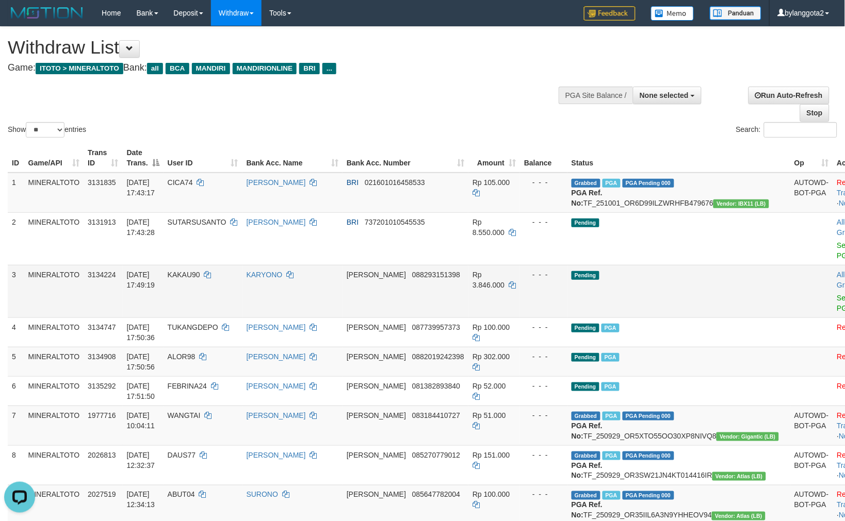
click at [697, 270] on td "Pending" at bounding box center [678, 291] width 223 height 53
select select
select select "**"
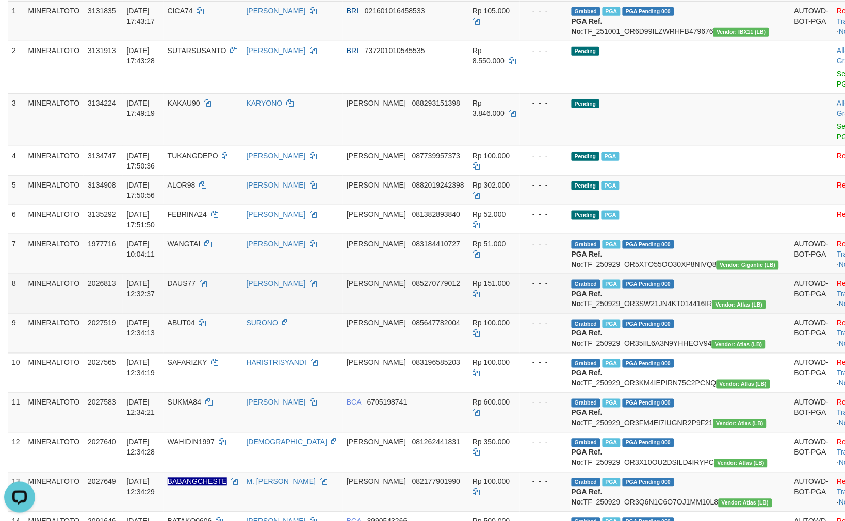
click at [579, 290] on b "PGA Ref. No:" at bounding box center [586, 299] width 31 height 19
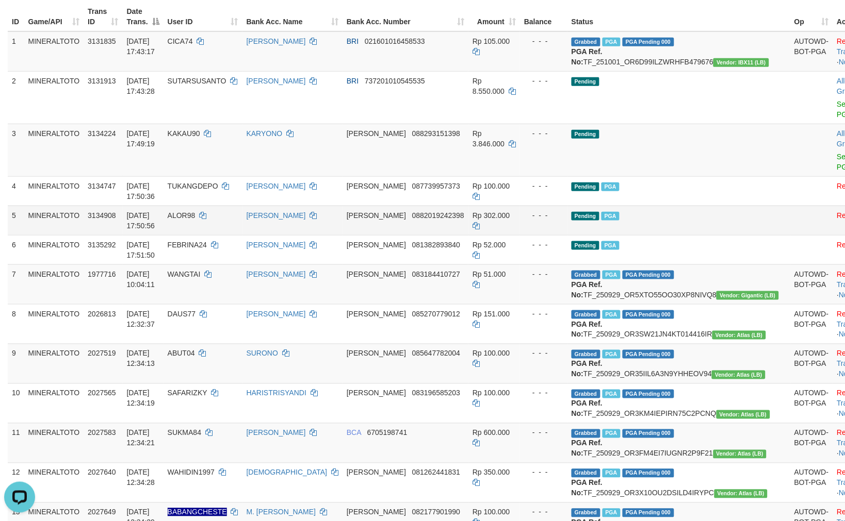
scroll to position [114, 0]
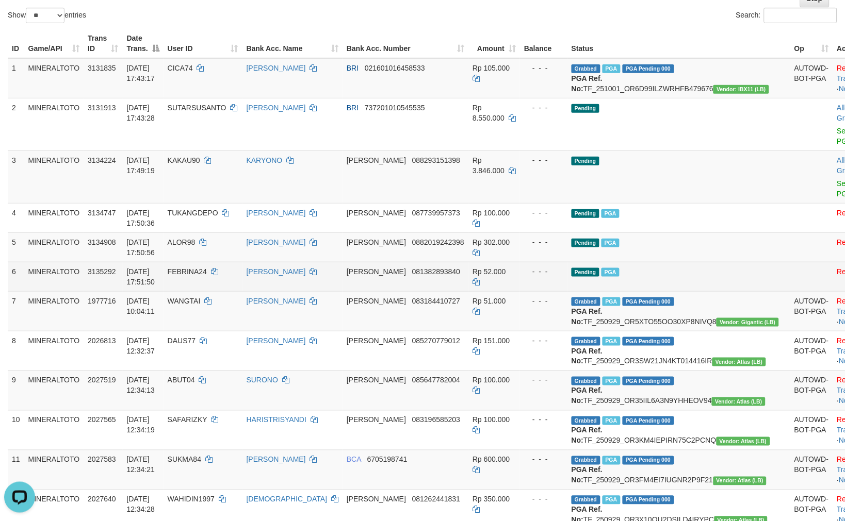
click at [530, 262] on td "- - -" at bounding box center [543, 276] width 47 height 29
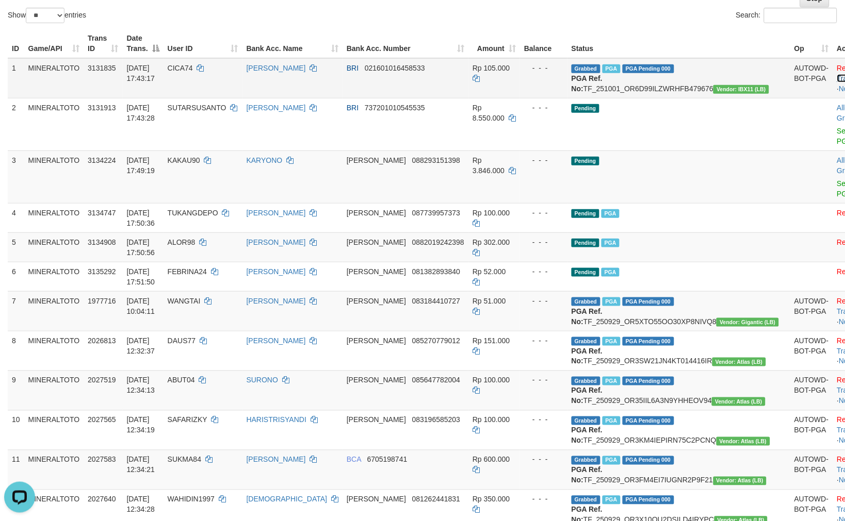
click at [837, 68] on link "Check Trans" at bounding box center [858, 73] width 43 height 19
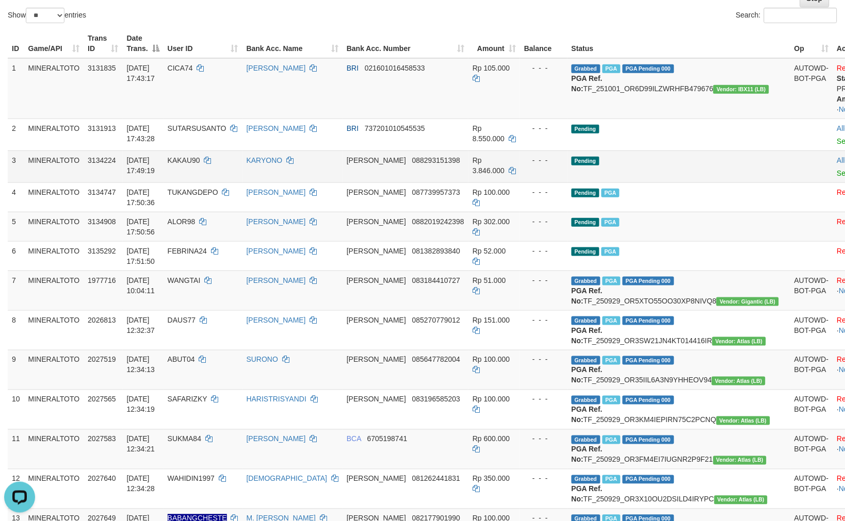
click at [660, 183] on td "Pending" at bounding box center [678, 167] width 223 height 32
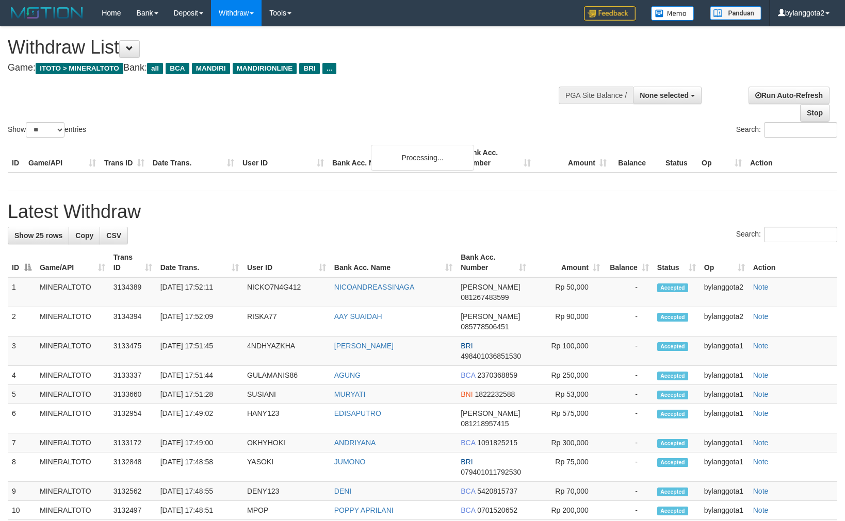
select select
select select "**"
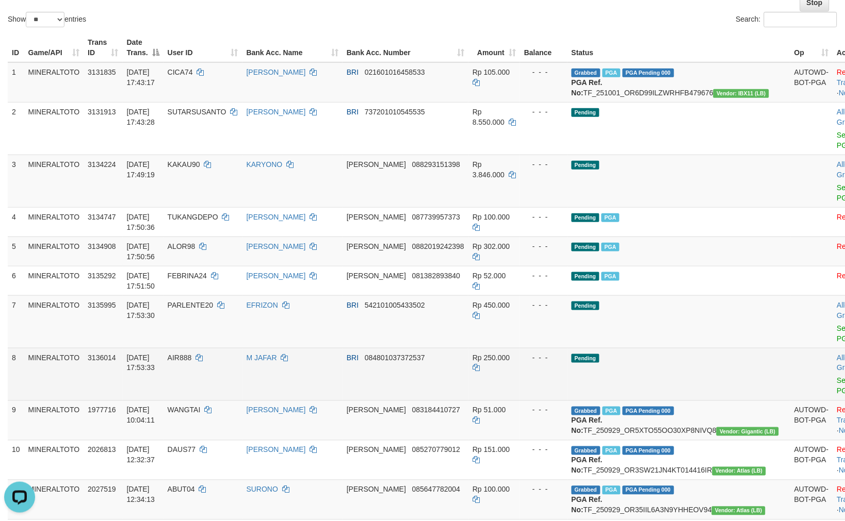
click at [674, 348] on td "Pending" at bounding box center [678, 374] width 223 height 53
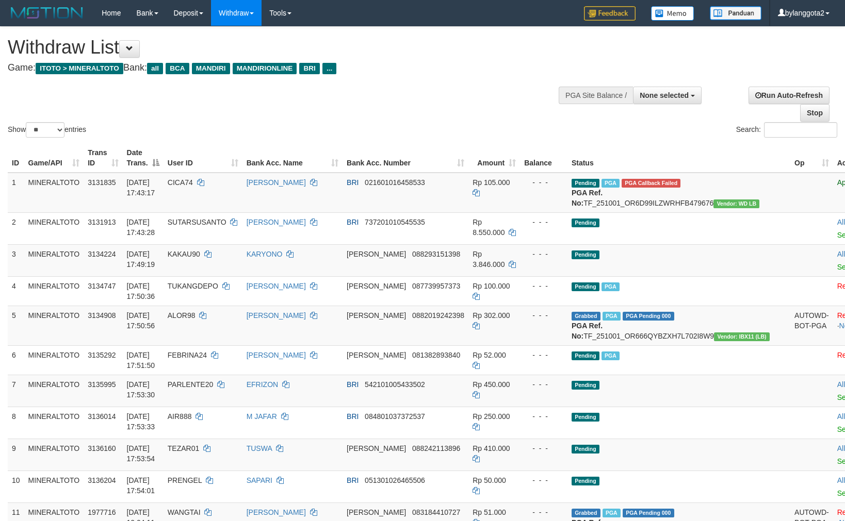
select select
select select "**"
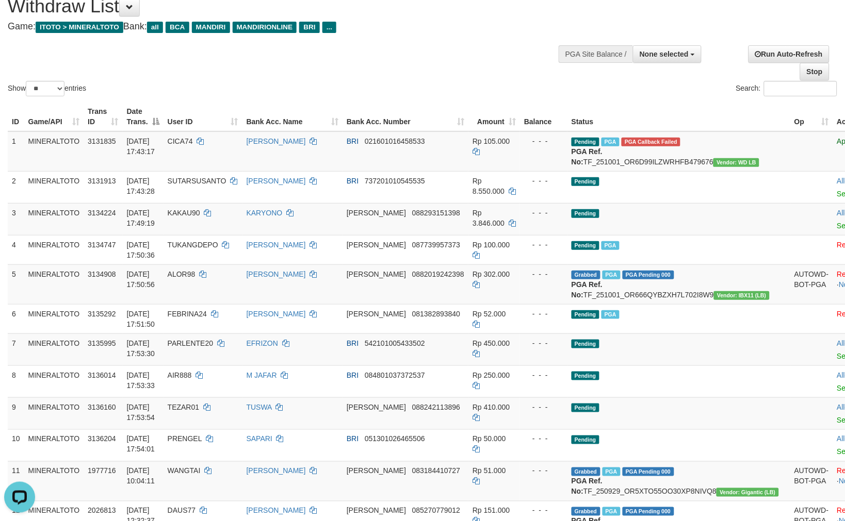
scroll to position [21, 0]
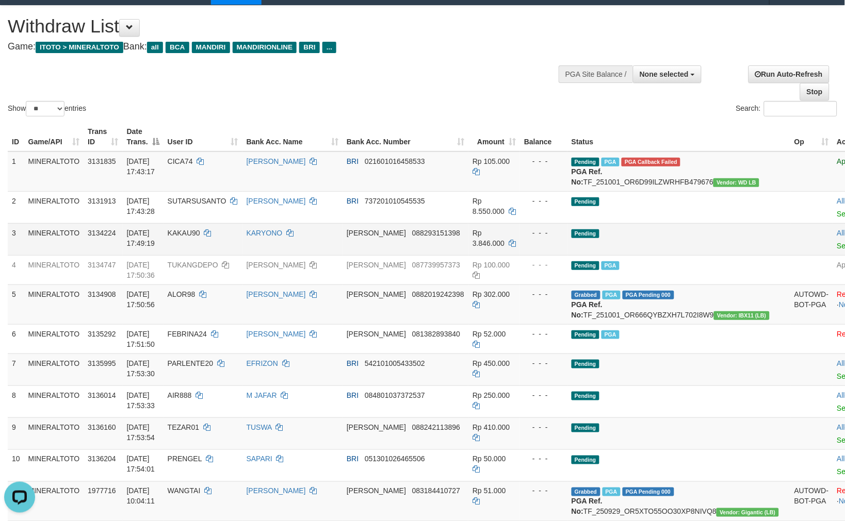
click at [587, 245] on td "Pending" at bounding box center [678, 239] width 223 height 32
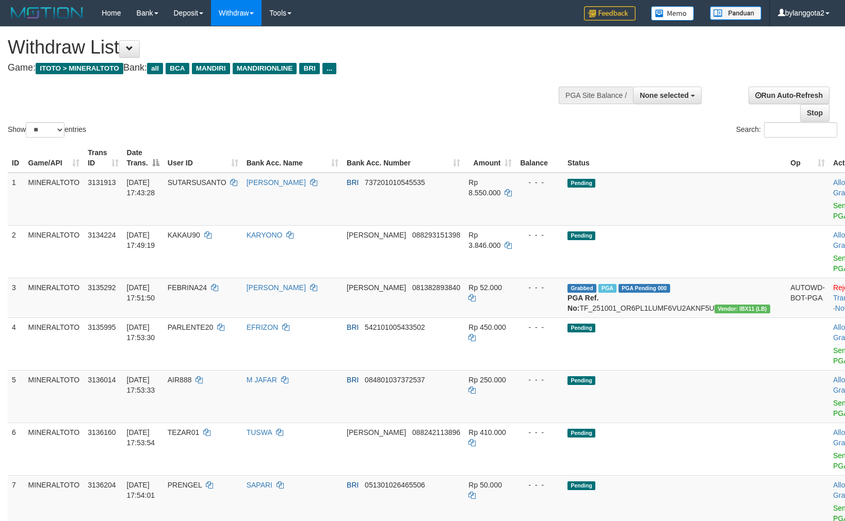
select select
select select "**"
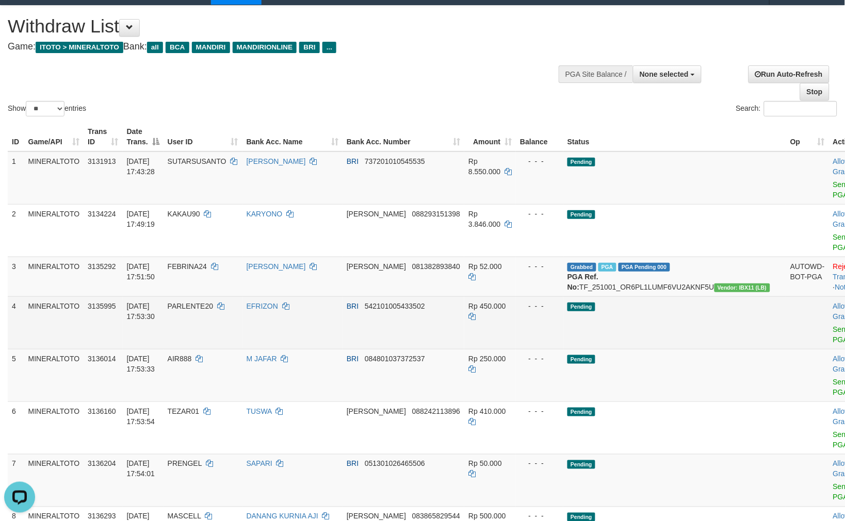
click at [646, 297] on td "Pending" at bounding box center [674, 323] width 223 height 53
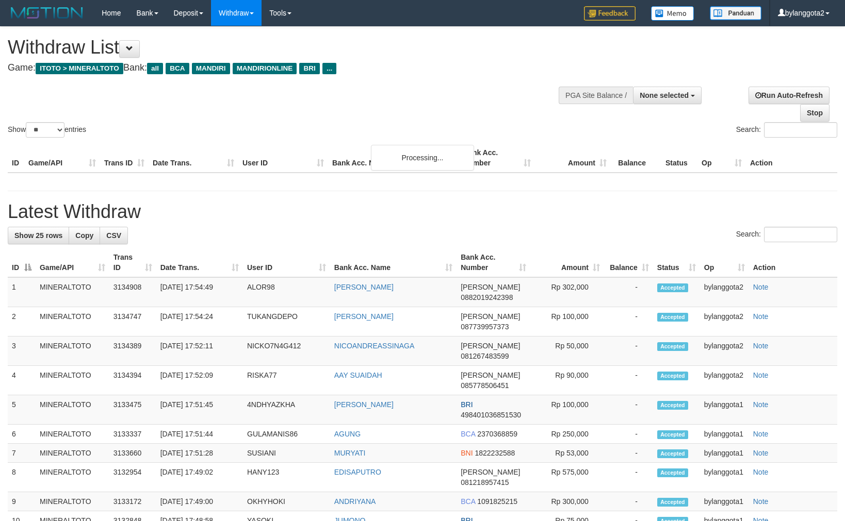
select select
select select "**"
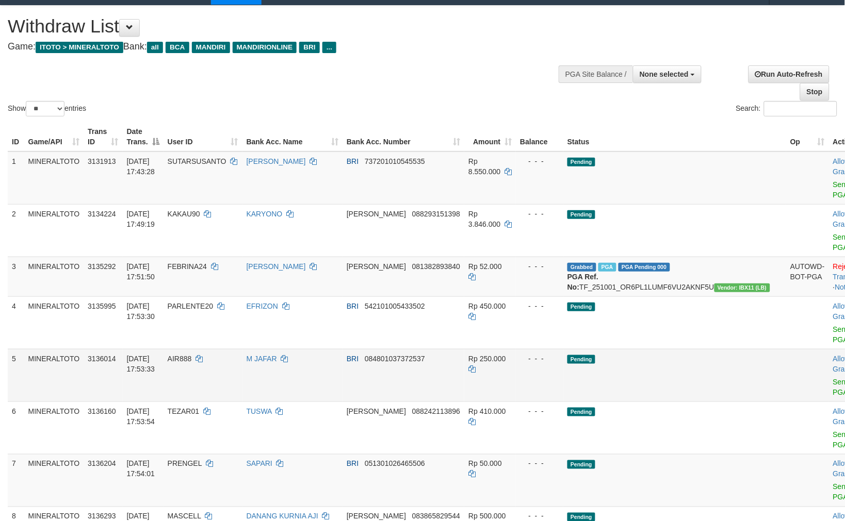
click at [630, 366] on td "Pending" at bounding box center [674, 375] width 223 height 53
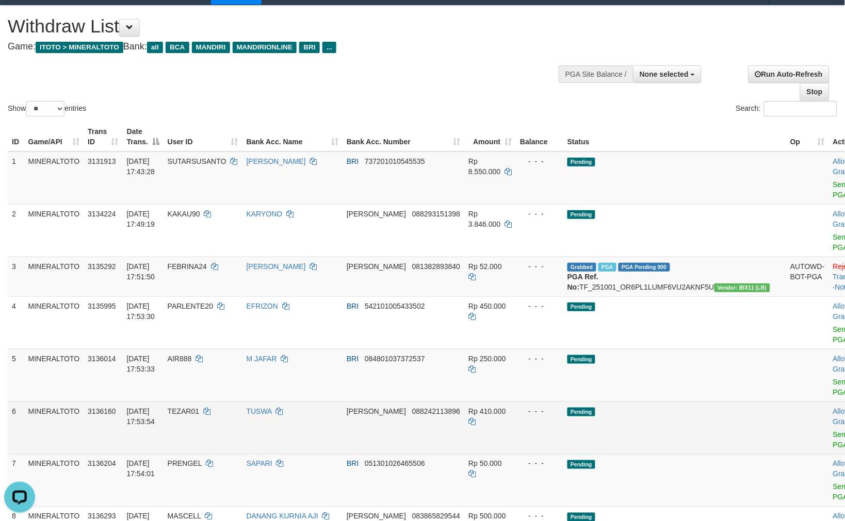
click at [700, 402] on td "Pending" at bounding box center [674, 428] width 223 height 53
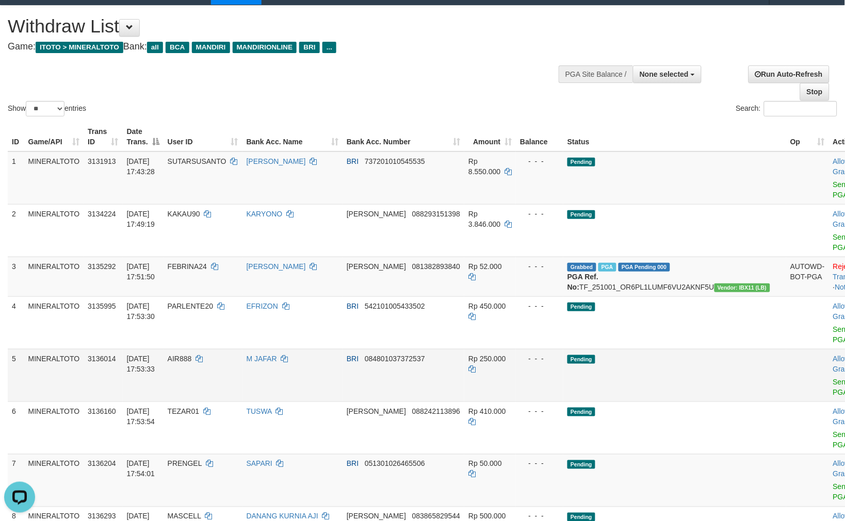
scroll to position [78, 0]
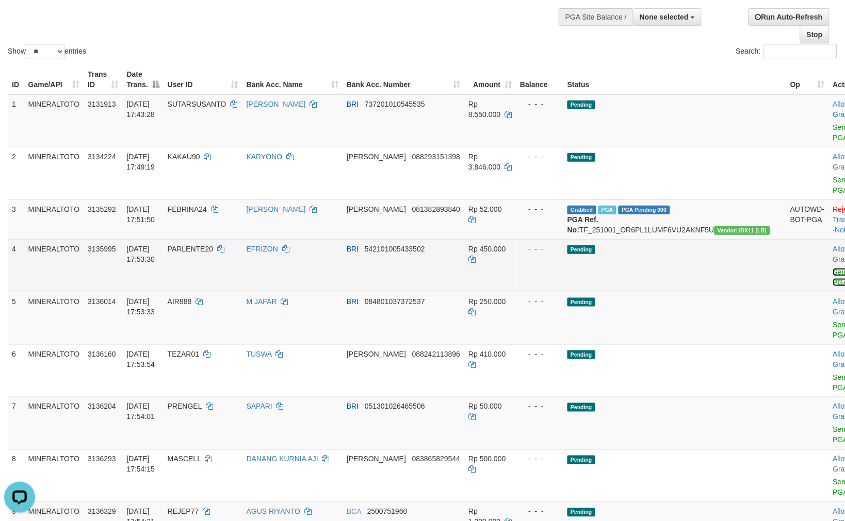
click at [833, 268] on link "Send PGA" at bounding box center [841, 277] width 17 height 19
click at [833, 321] on link "Send PGA" at bounding box center [841, 330] width 17 height 19
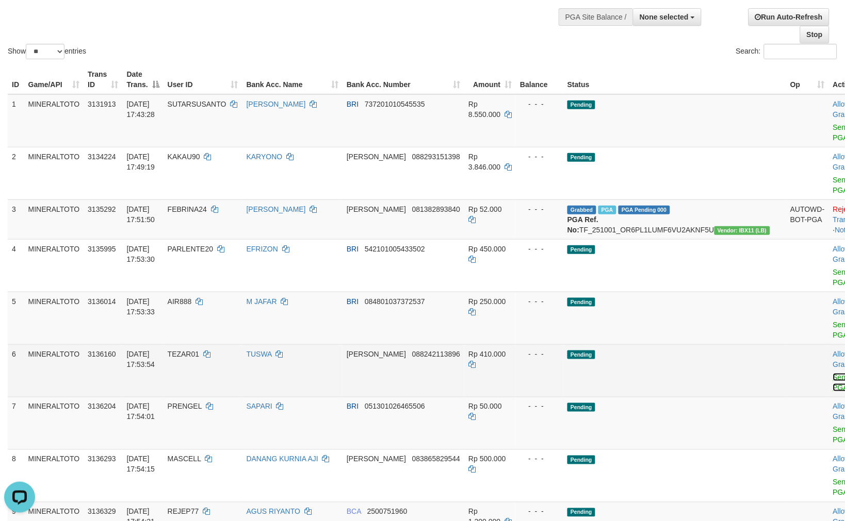
click at [833, 373] on link "Send PGA" at bounding box center [841, 382] width 17 height 19
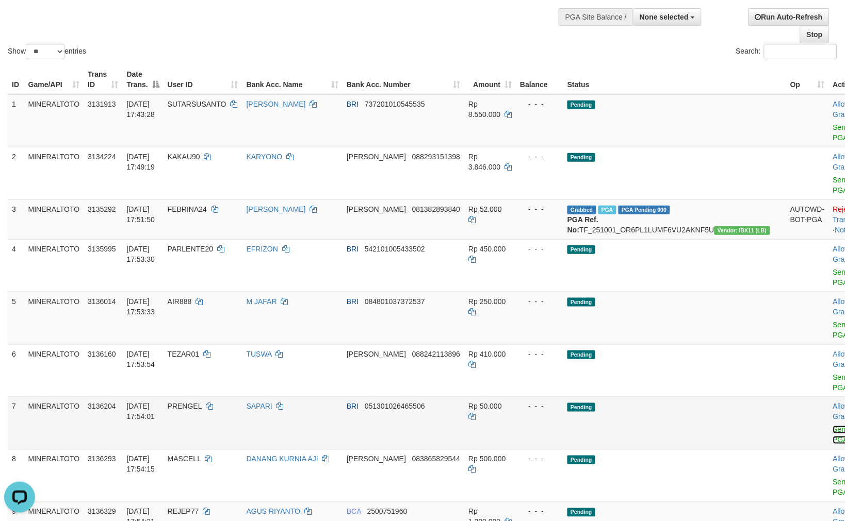
click at [833, 426] on link "Send PGA" at bounding box center [841, 435] width 17 height 19
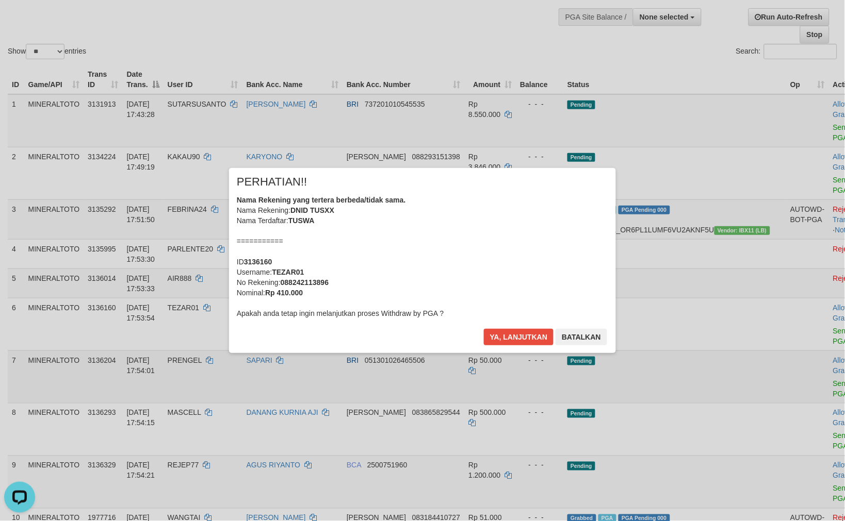
scroll to position [53, 0]
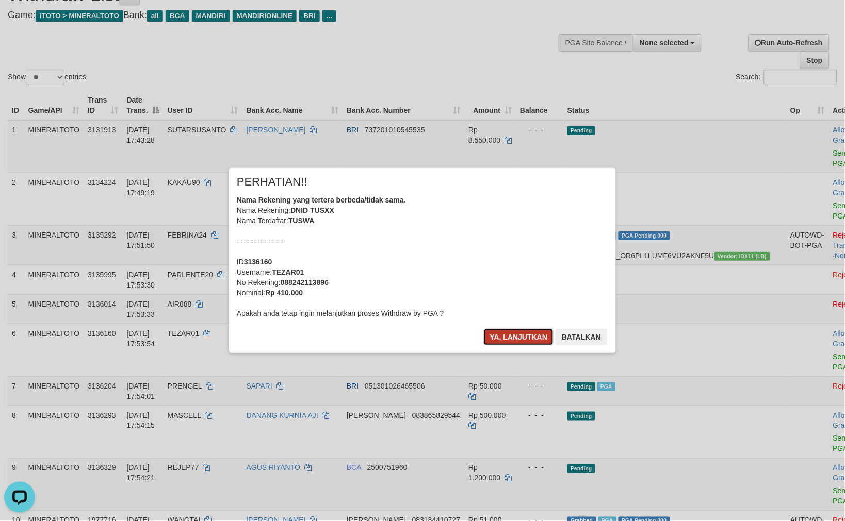
click at [507, 331] on button "Ya, lanjutkan" at bounding box center [519, 337] width 70 height 17
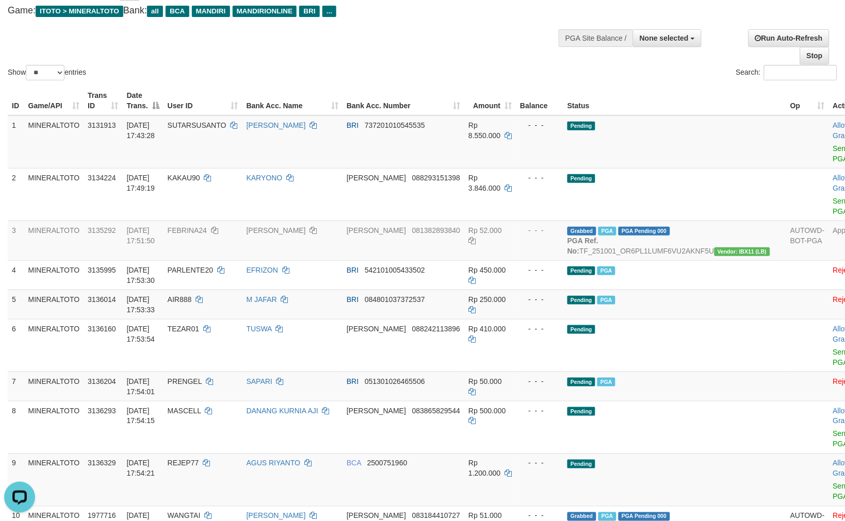
scroll to position [44, 0]
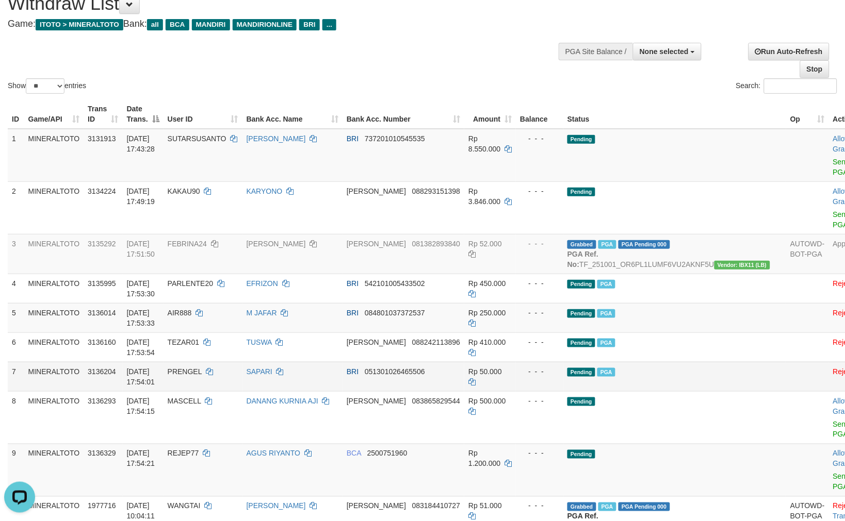
click at [684, 365] on td "Pending PGA" at bounding box center [674, 376] width 223 height 29
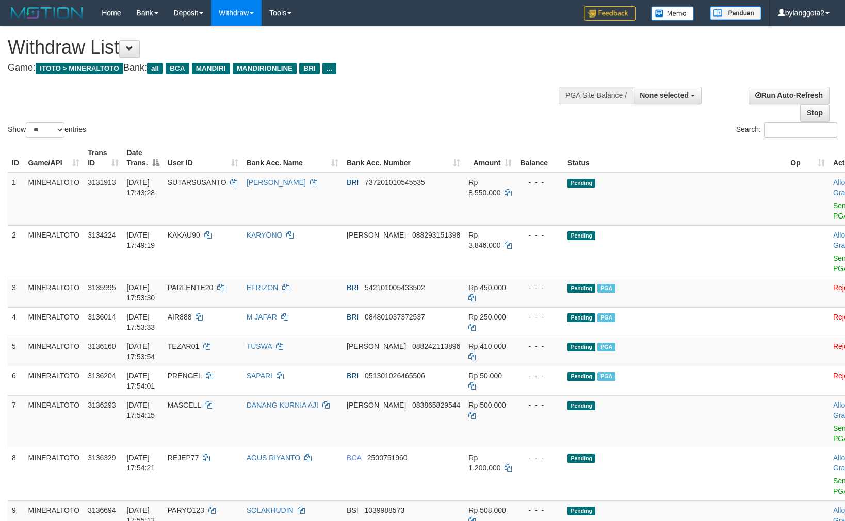
select select
select select "**"
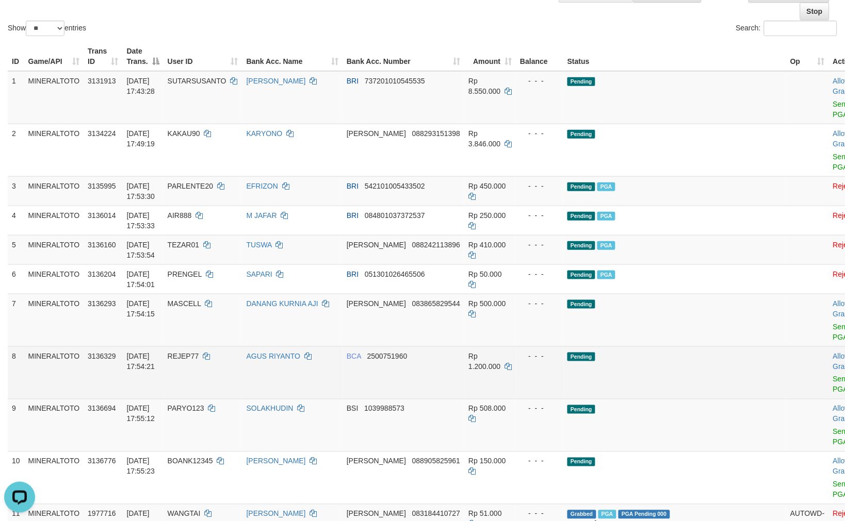
scroll to position [159, 0]
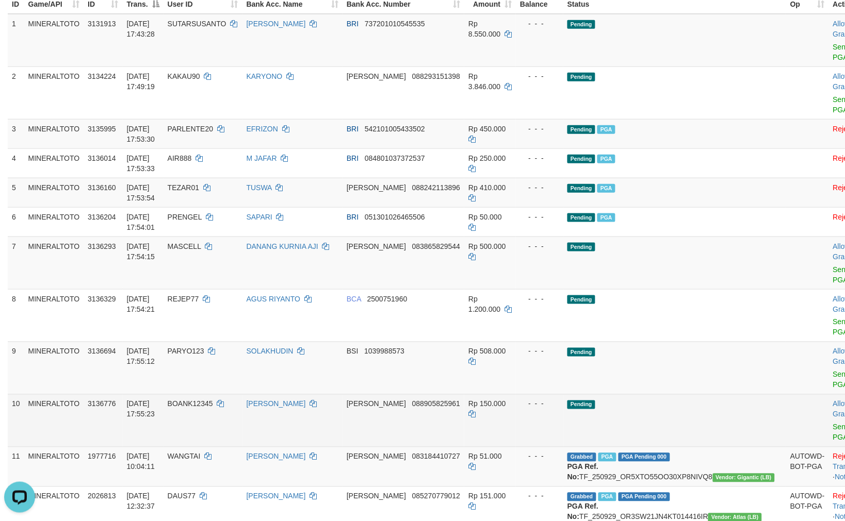
click at [677, 395] on td "Pending" at bounding box center [674, 421] width 223 height 53
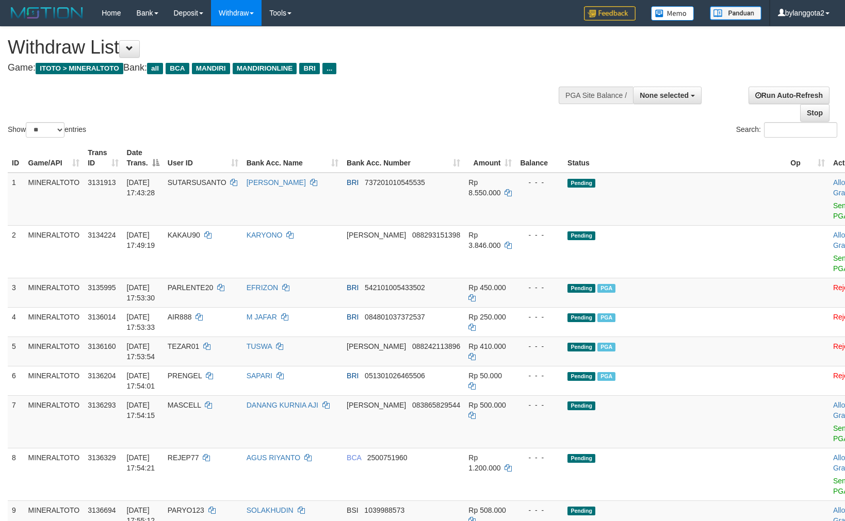
select select
select select "**"
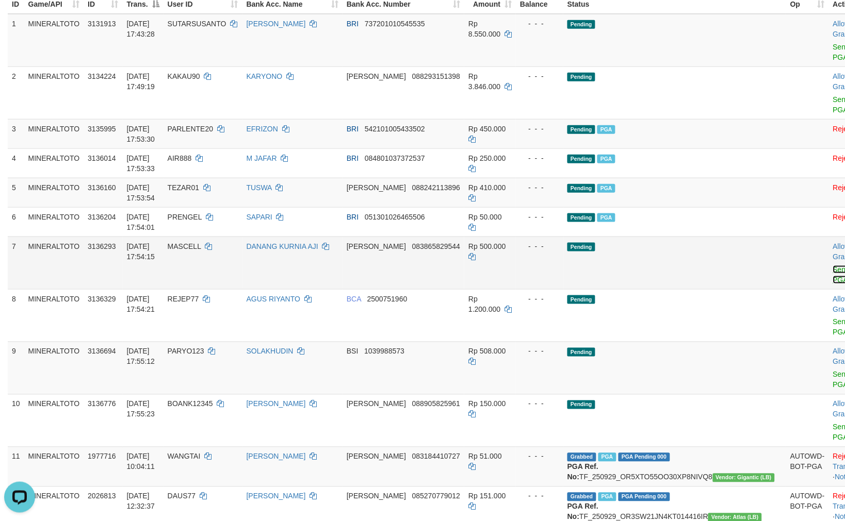
click at [833, 266] on link "Send PGA" at bounding box center [841, 275] width 17 height 19
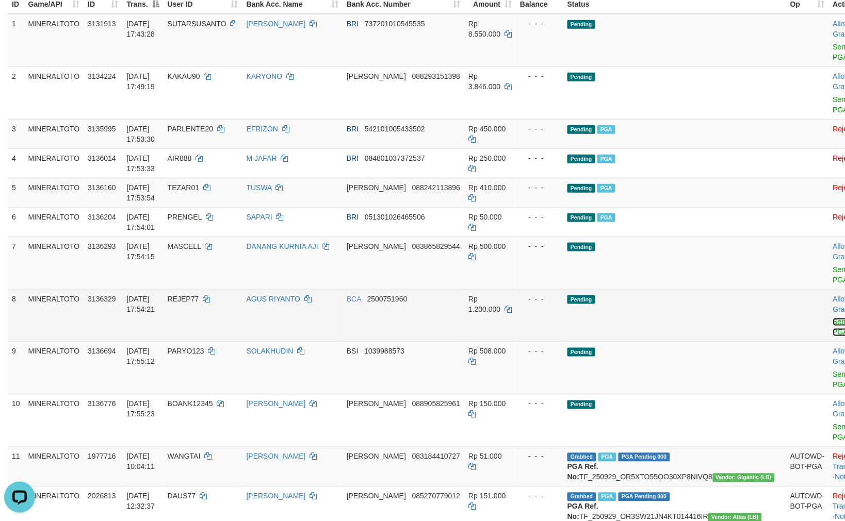
click at [833, 318] on link "Send PGA" at bounding box center [841, 327] width 17 height 19
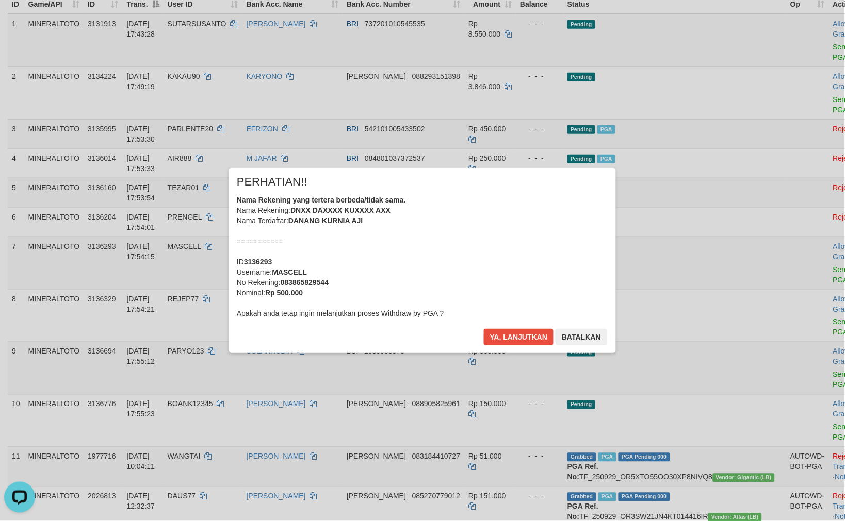
scroll to position [146, 0]
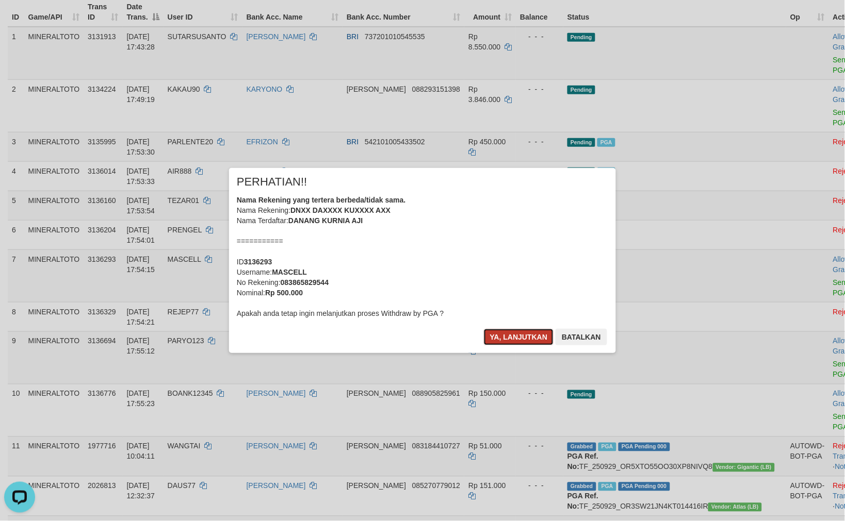
click at [506, 333] on button "Ya, lanjutkan" at bounding box center [519, 337] width 70 height 17
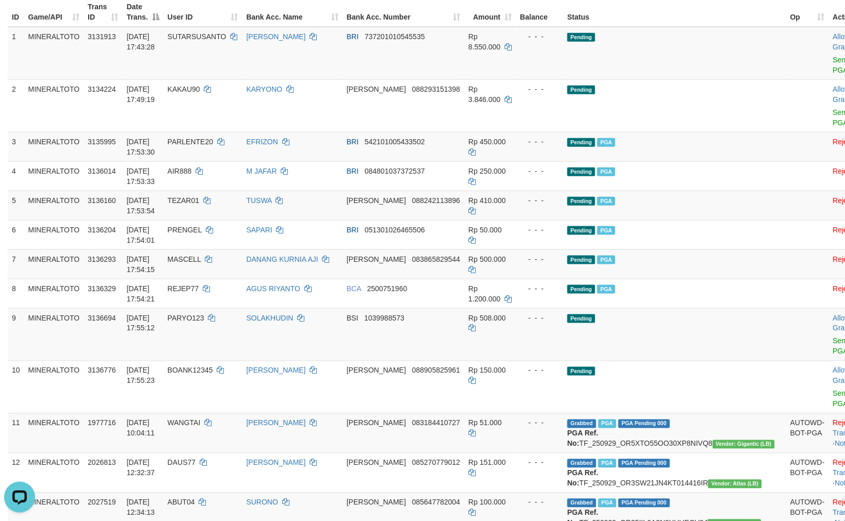
scroll to position [133, 0]
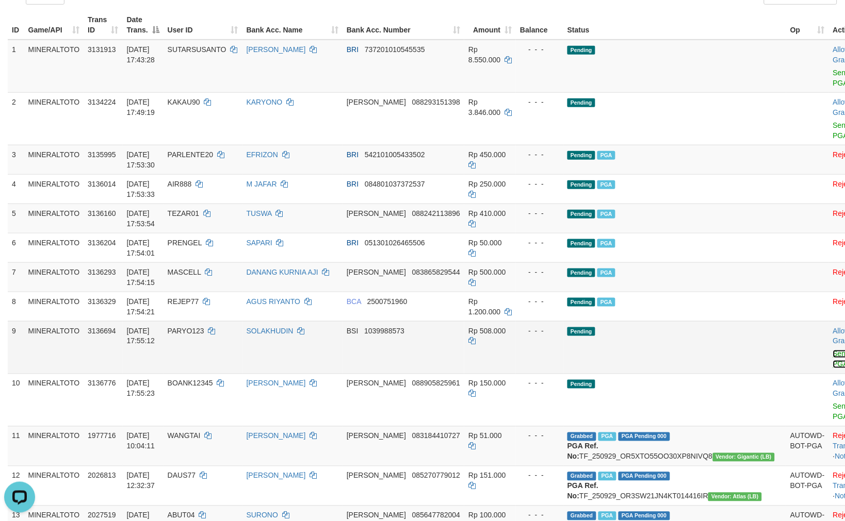
click at [833, 350] on link "Send PGA" at bounding box center [841, 359] width 17 height 19
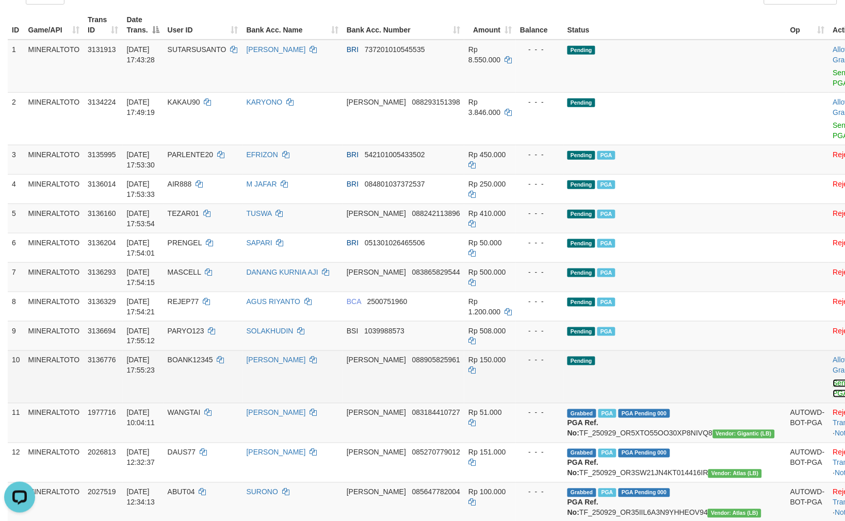
click at [833, 380] on link "Send PGA" at bounding box center [841, 389] width 17 height 19
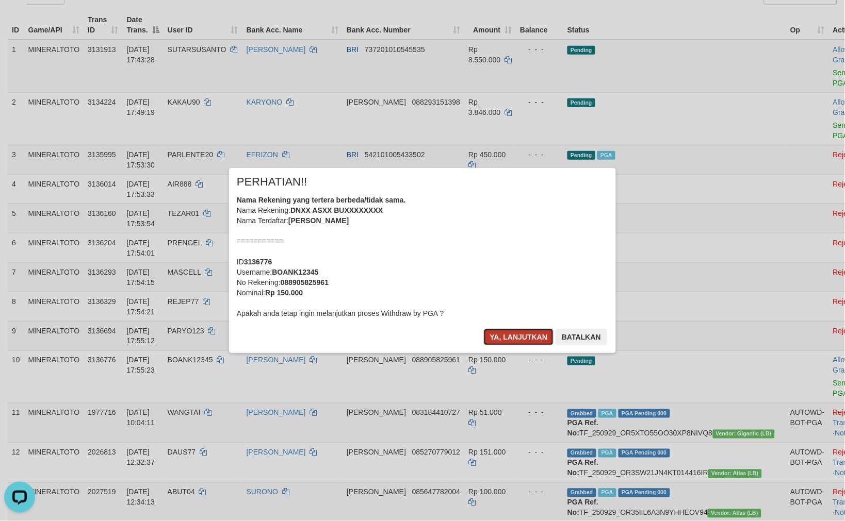
click at [517, 332] on button "Ya, lanjutkan" at bounding box center [519, 337] width 70 height 17
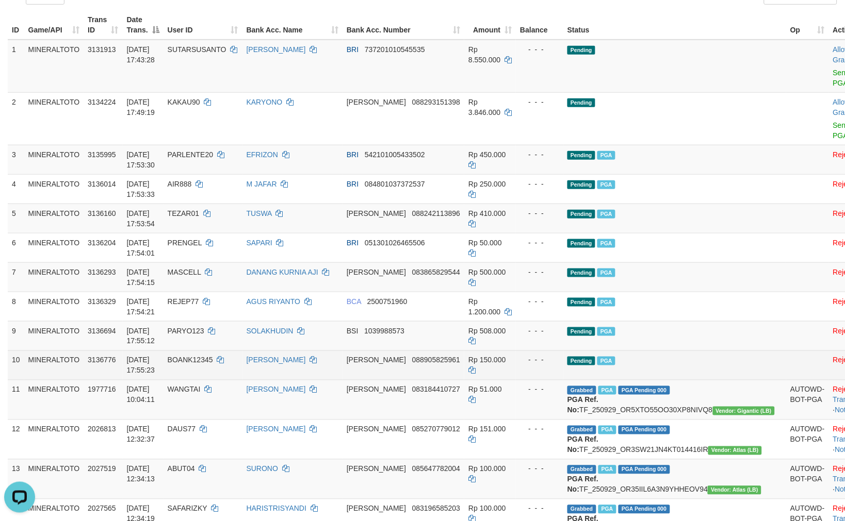
click at [419, 353] on td "DANA 088905825961" at bounding box center [403, 365] width 122 height 29
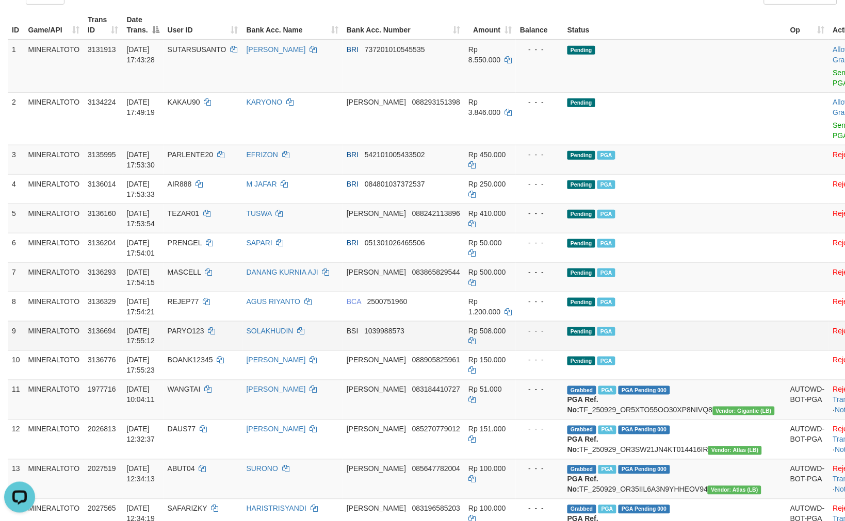
click at [666, 321] on td "Pending PGA" at bounding box center [674, 335] width 223 height 29
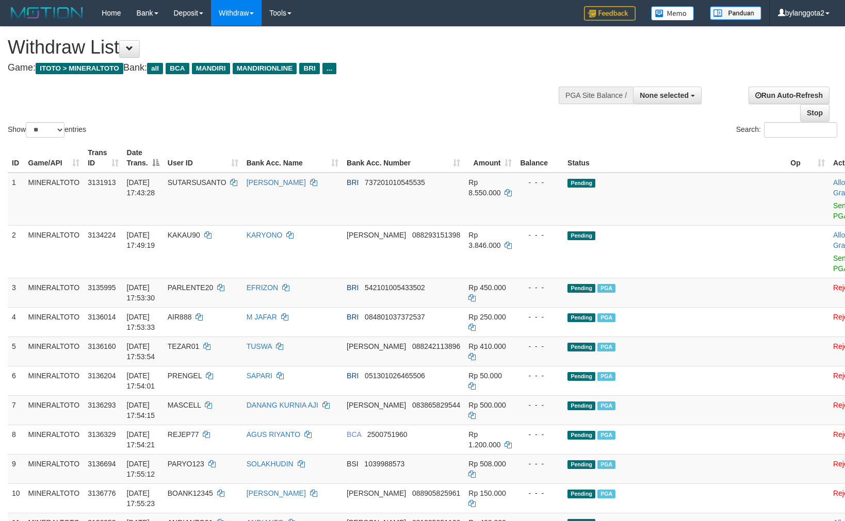
select select
select select "**"
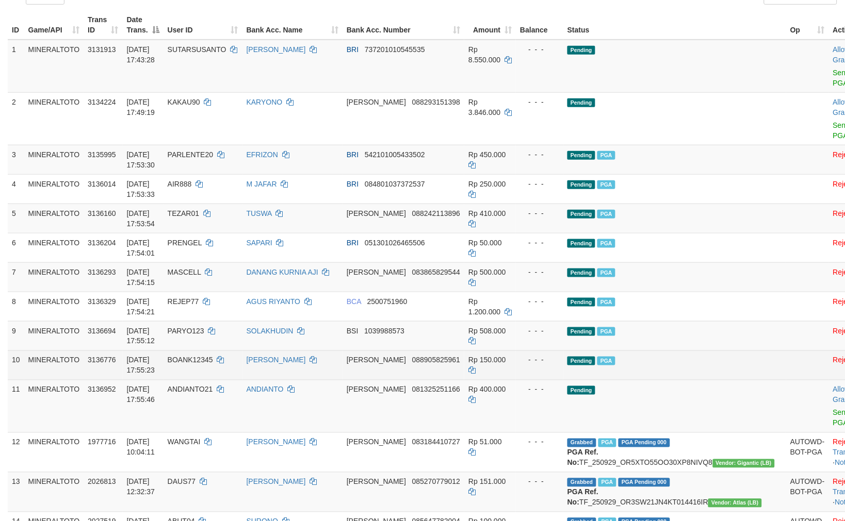
click at [678, 351] on td "Pending PGA" at bounding box center [674, 365] width 223 height 29
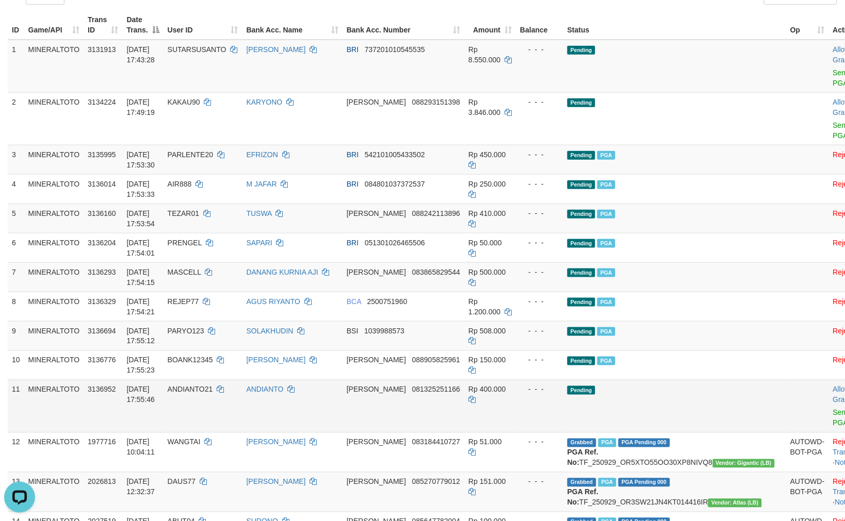
scroll to position [0, 0]
click at [833, 409] on link "Send PGA" at bounding box center [841, 418] width 17 height 19
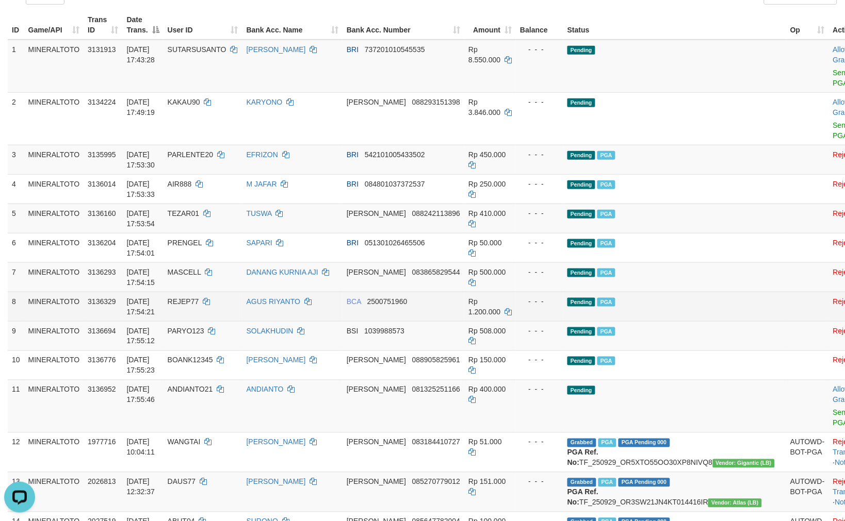
click at [497, 298] on span "Rp 1.200.000" at bounding box center [484, 307] width 32 height 19
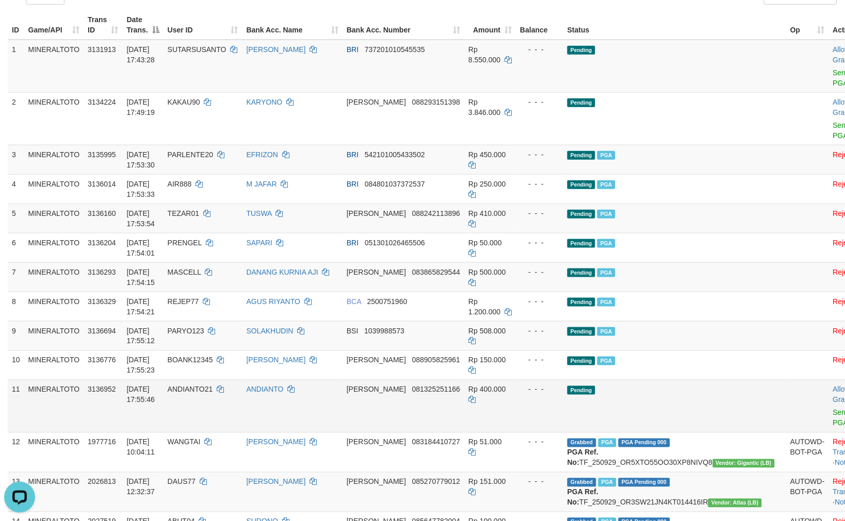
click at [829, 388] on td "Allow Grab · Reject Send PGA · Note" at bounding box center [854, 406] width 51 height 53
click at [833, 409] on link "Send PGA" at bounding box center [841, 418] width 17 height 19
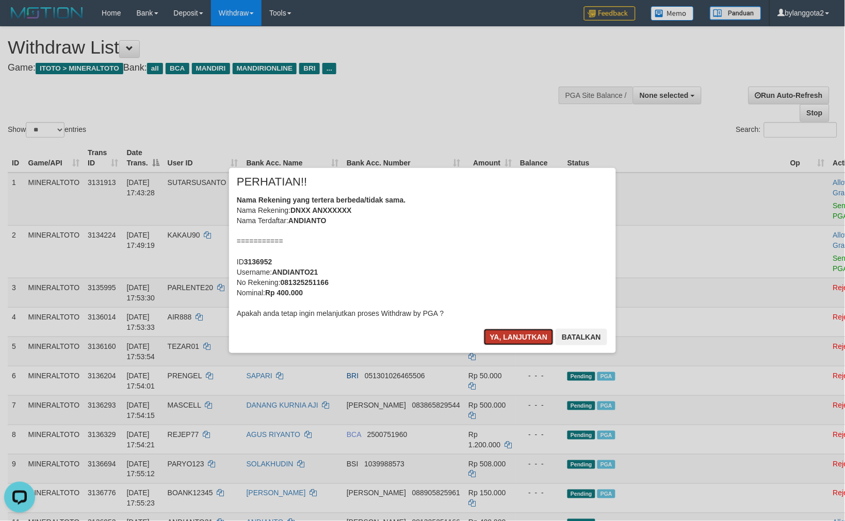
click at [513, 329] on button "Ya, lanjutkan" at bounding box center [519, 337] width 70 height 17
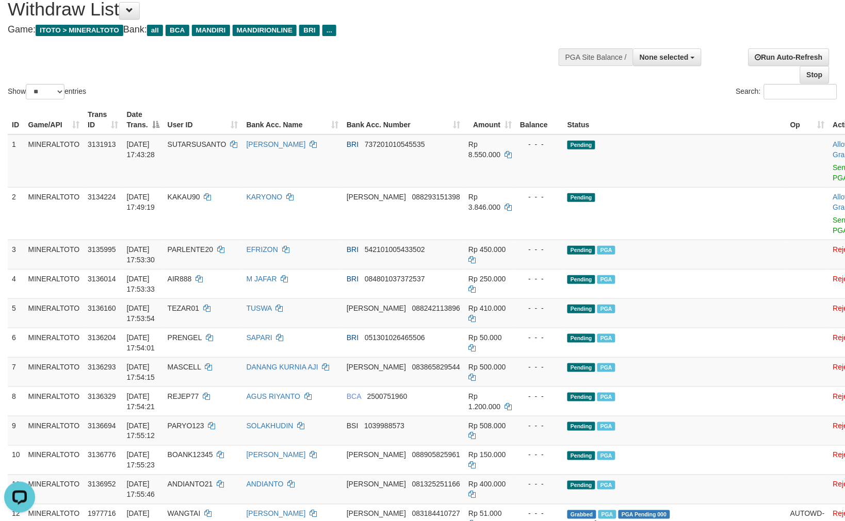
scroll to position [64, 0]
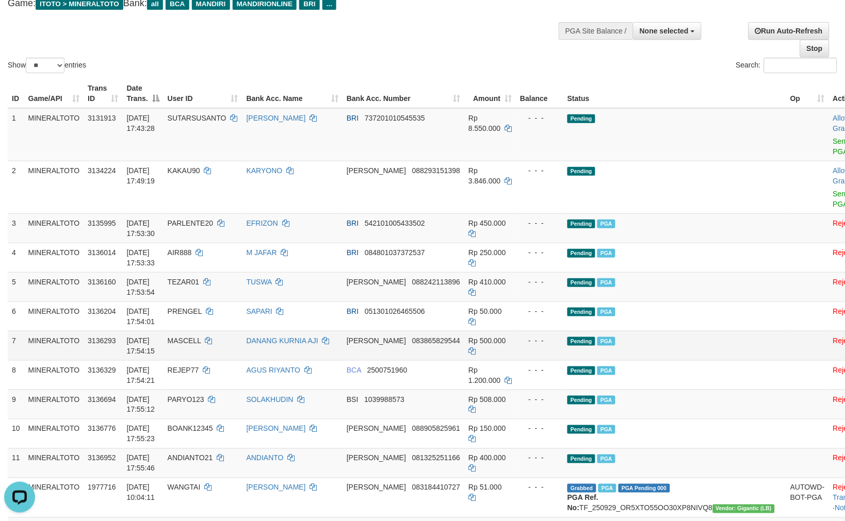
click at [511, 331] on td "Rp 500.000" at bounding box center [490, 345] width 52 height 29
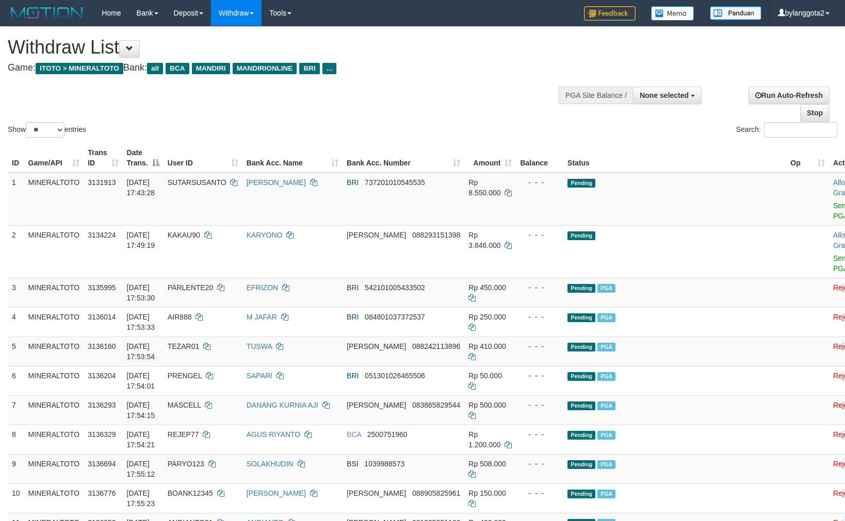
select select
select select "**"
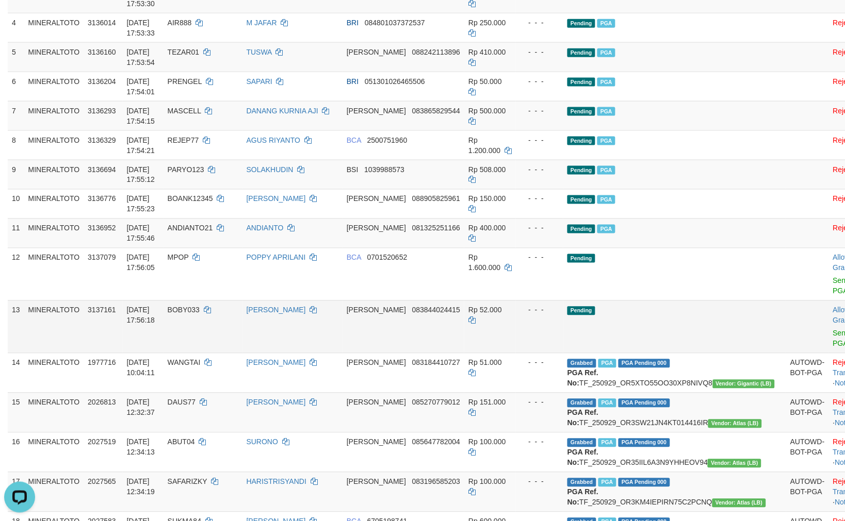
click at [609, 306] on td "Pending" at bounding box center [674, 327] width 223 height 53
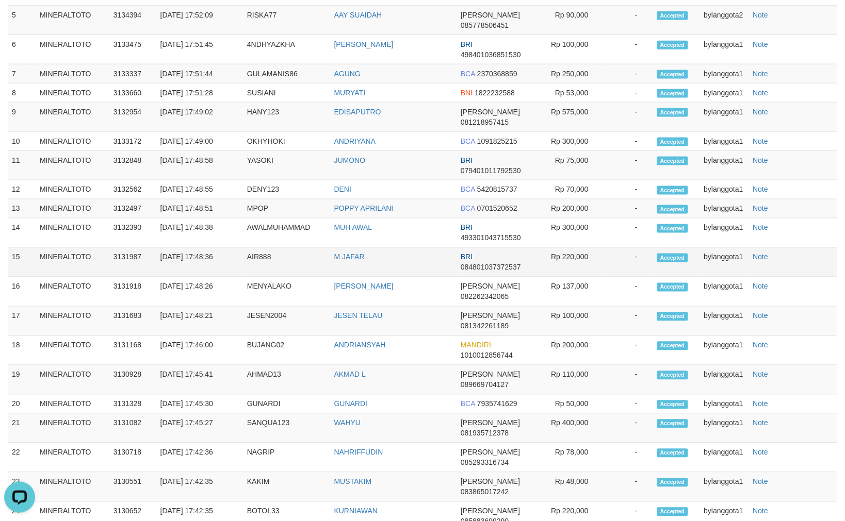
scroll to position [270, 0]
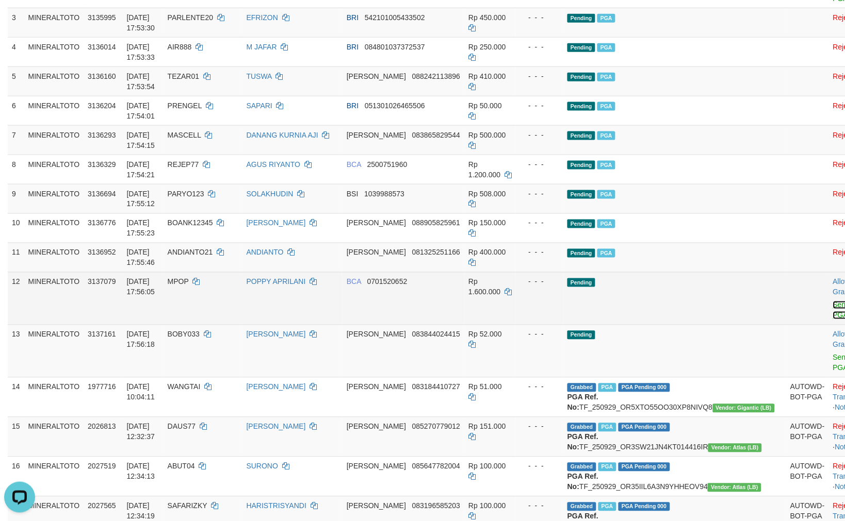
click at [833, 301] on link "Send PGA" at bounding box center [841, 310] width 17 height 19
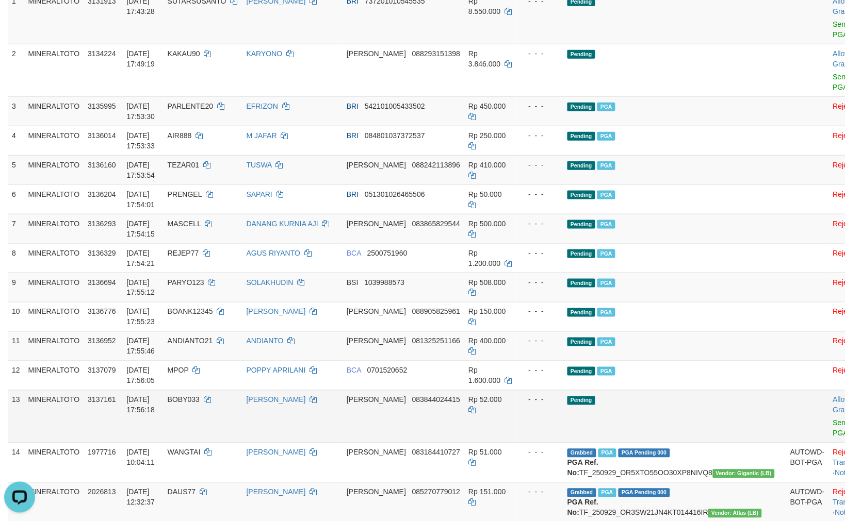
scroll to position [156, 0]
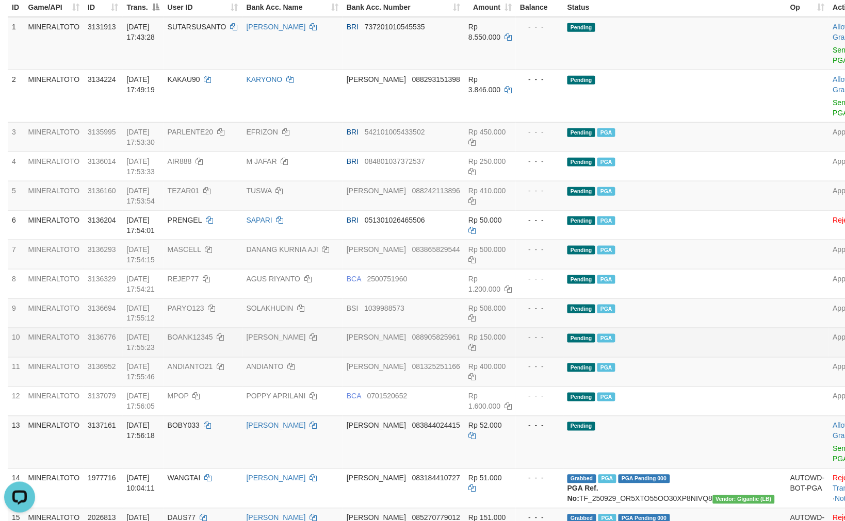
click at [637, 328] on td "Pending PGA" at bounding box center [674, 342] width 223 height 29
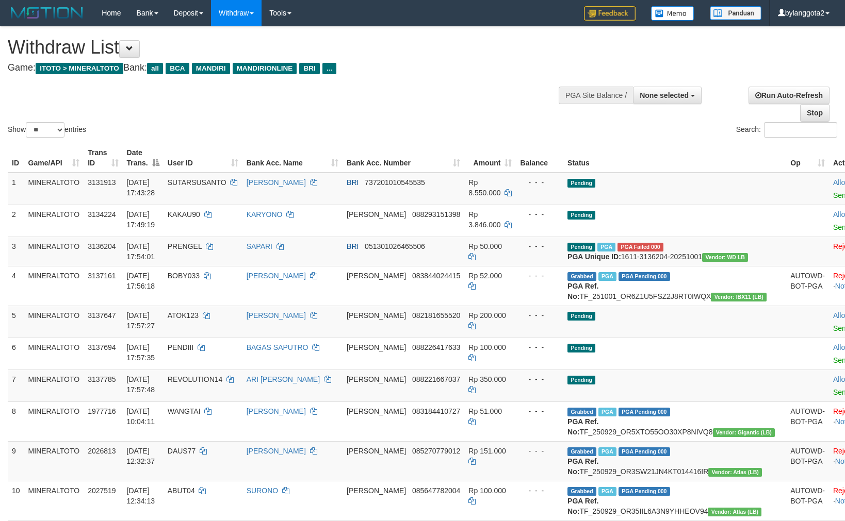
select select
select select "**"
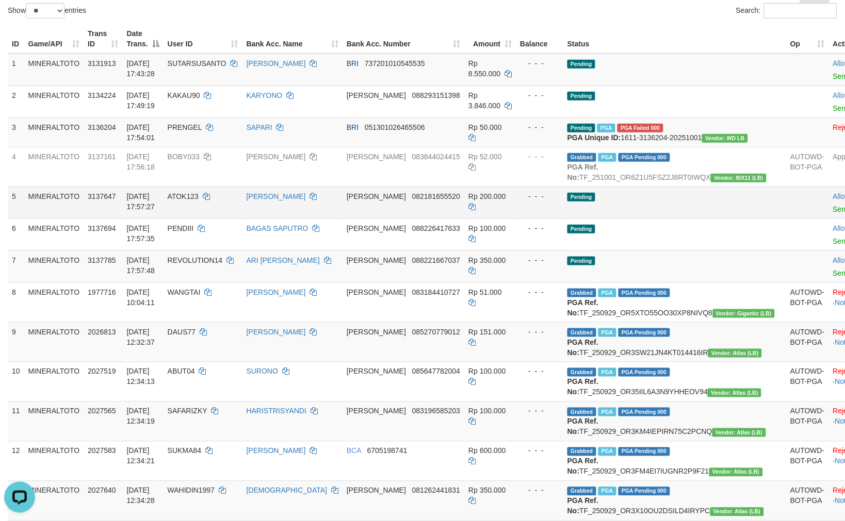
drag, startPoint x: 695, startPoint y: 208, endPoint x: 692, endPoint y: 218, distance: 9.6
click at [693, 210] on td "Pending" at bounding box center [674, 203] width 223 height 32
click at [637, 219] on td "Pending" at bounding box center [674, 203] width 223 height 32
click at [612, 283] on td "Pending" at bounding box center [674, 267] width 223 height 32
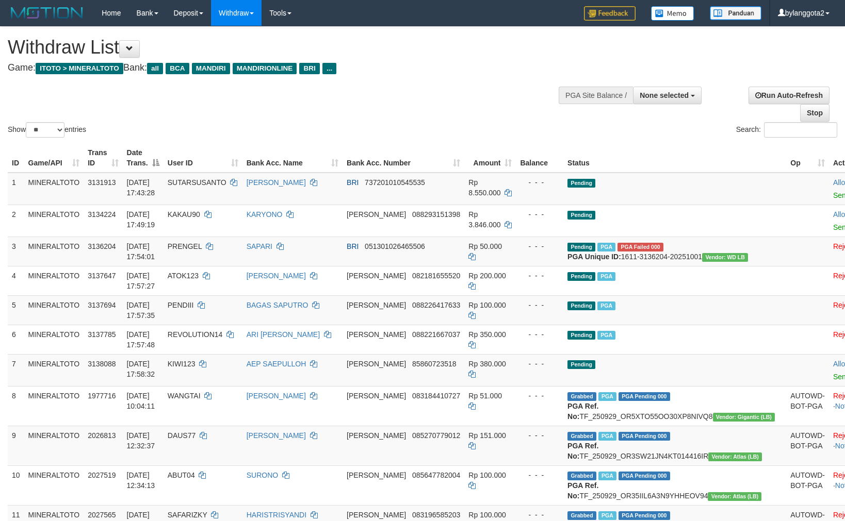
select select
select select "**"
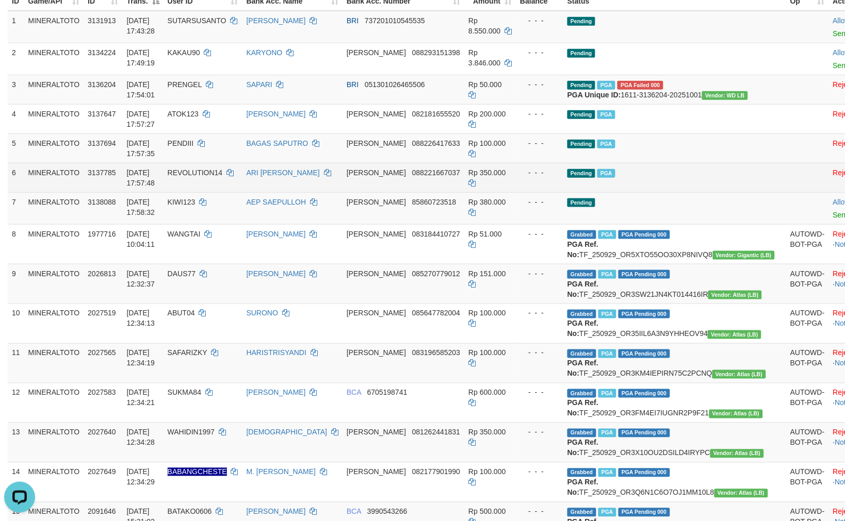
click at [673, 192] on td "Pending PGA" at bounding box center [674, 177] width 223 height 29
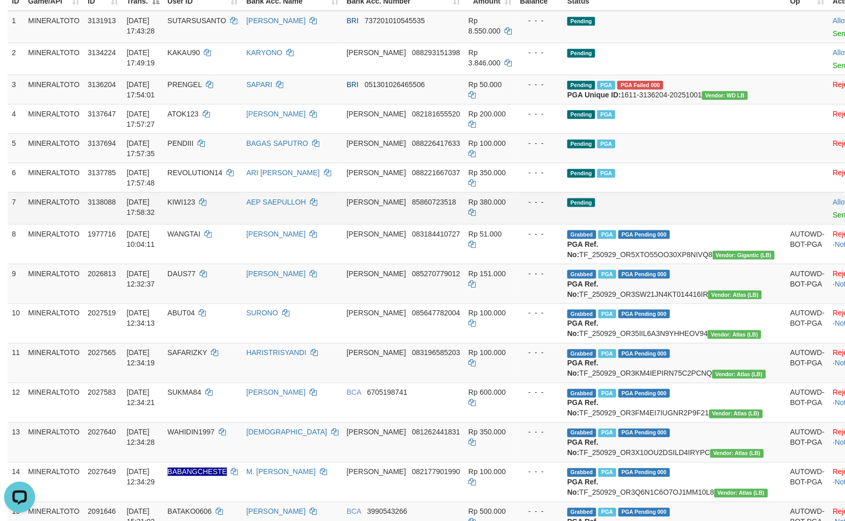
click at [620, 202] on td "Pending" at bounding box center [674, 208] width 223 height 32
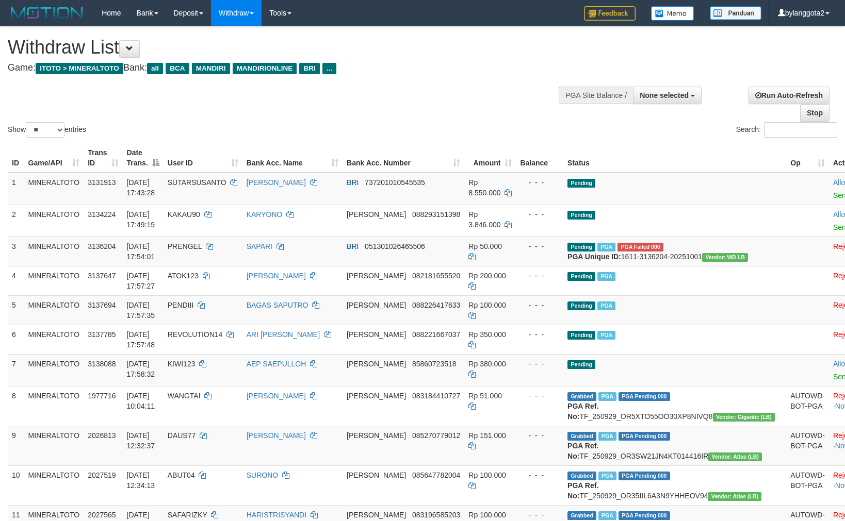
select select
select select "**"
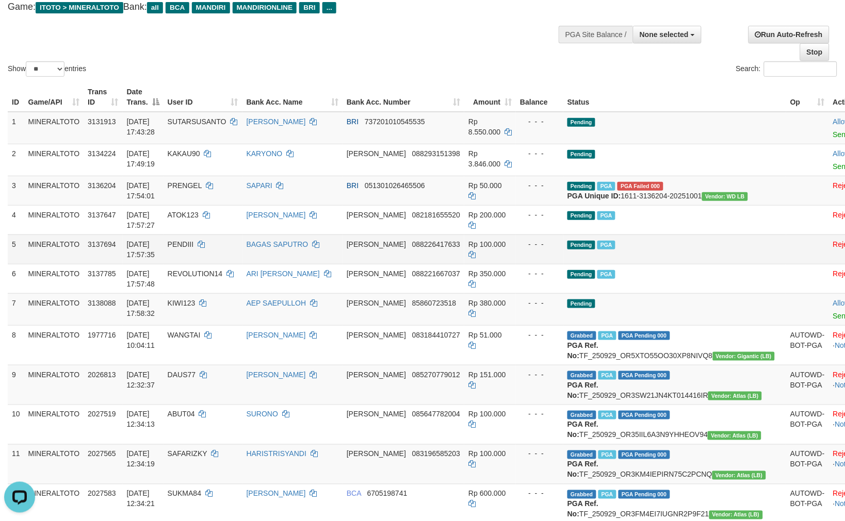
click at [681, 264] on td "Pending PGA" at bounding box center [674, 249] width 223 height 29
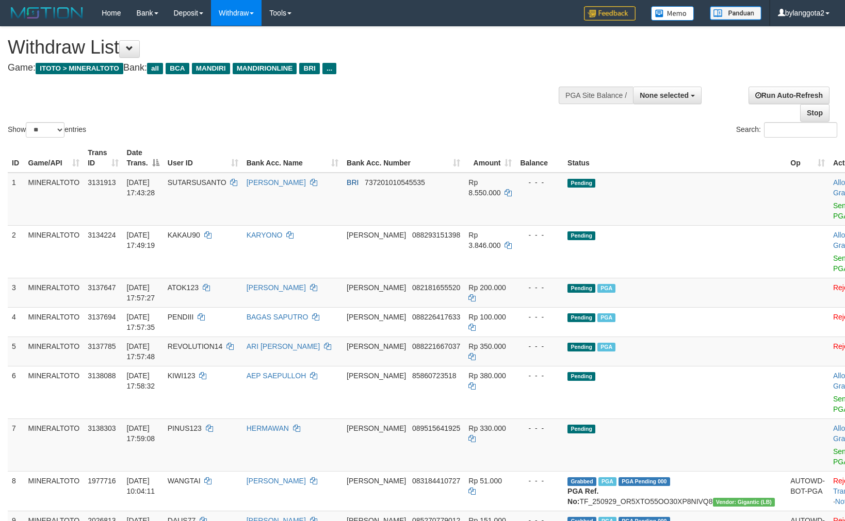
select select
select select "**"
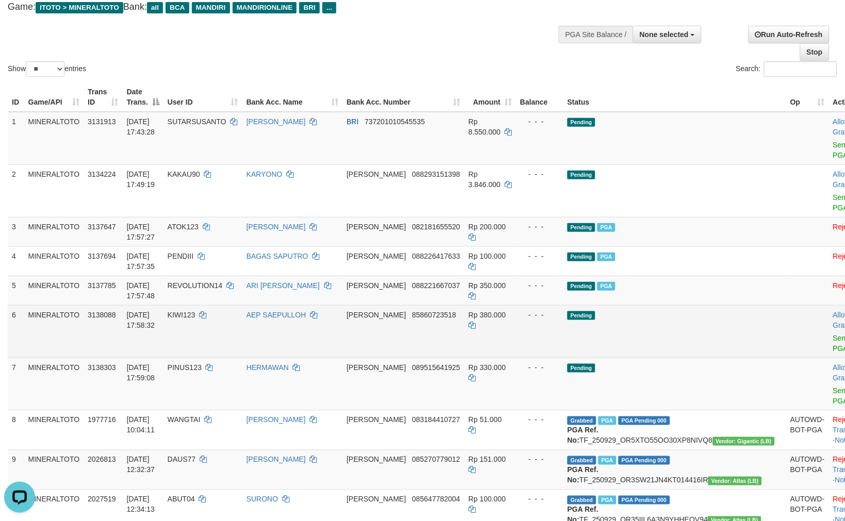
click at [672, 305] on td "Pending" at bounding box center [674, 331] width 223 height 53
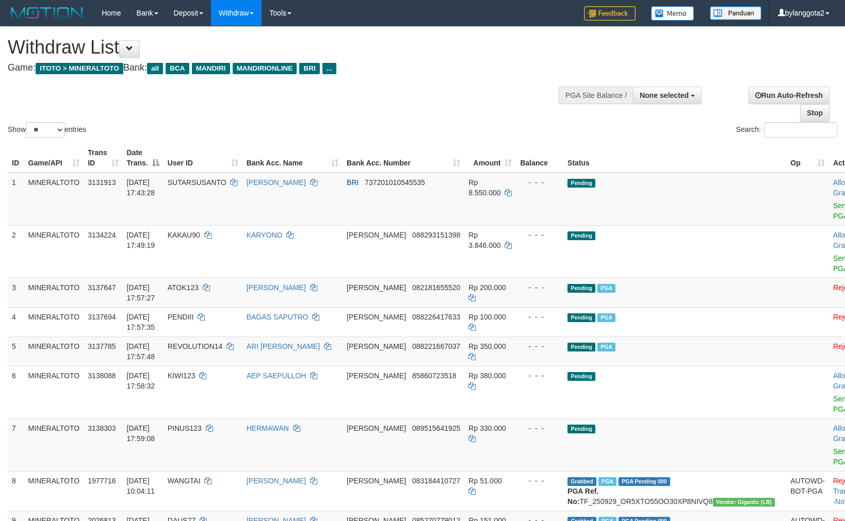
select select
select select "**"
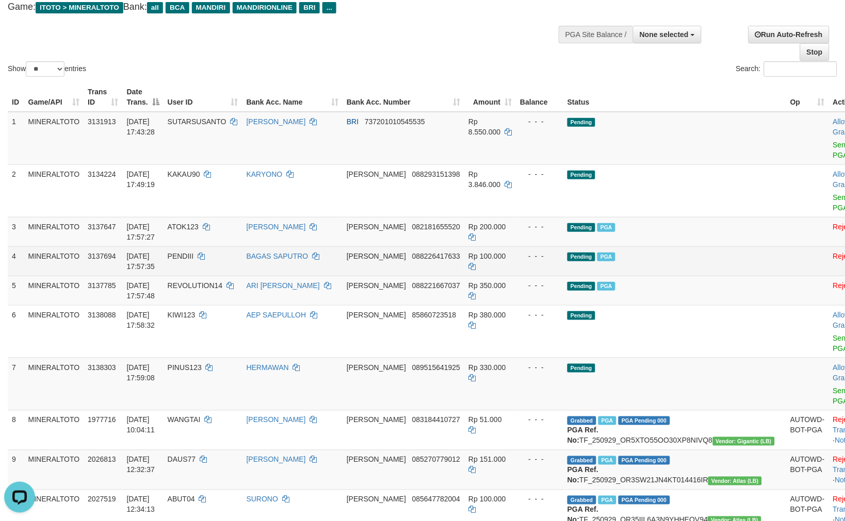
click at [708, 252] on td "Pending PGA" at bounding box center [674, 261] width 223 height 29
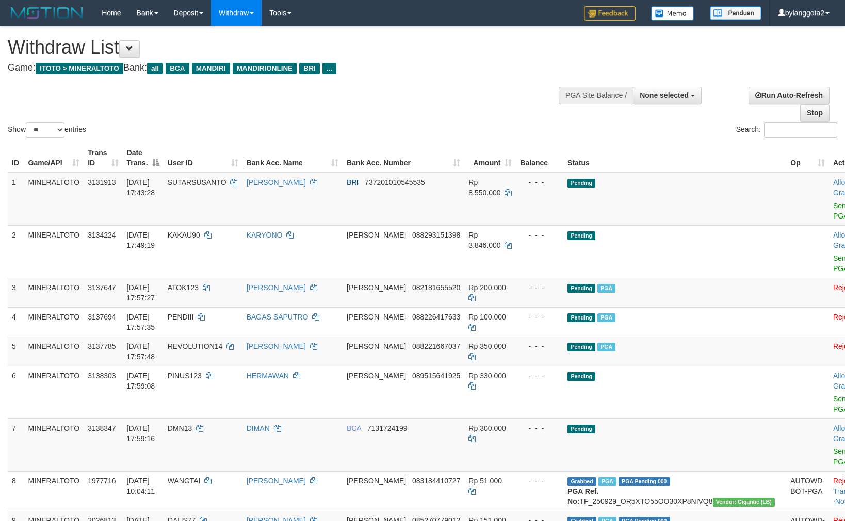
select select
select select "**"
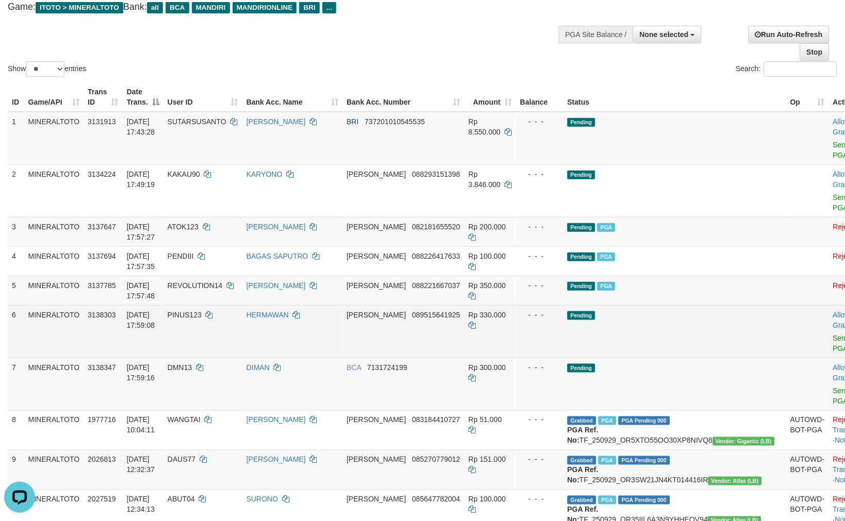
click at [637, 323] on td "Pending" at bounding box center [674, 331] width 223 height 53
click at [833, 334] on link "Send PGA" at bounding box center [841, 343] width 17 height 19
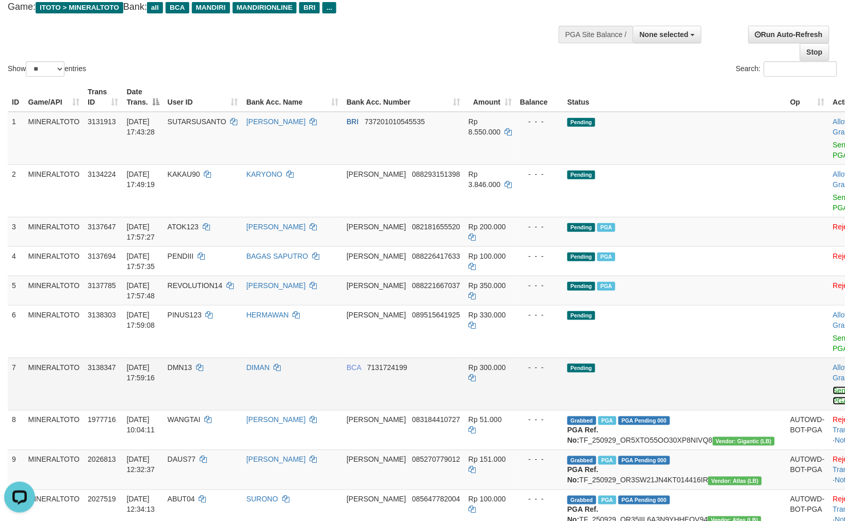
click at [833, 387] on link "Send PGA" at bounding box center [841, 396] width 17 height 19
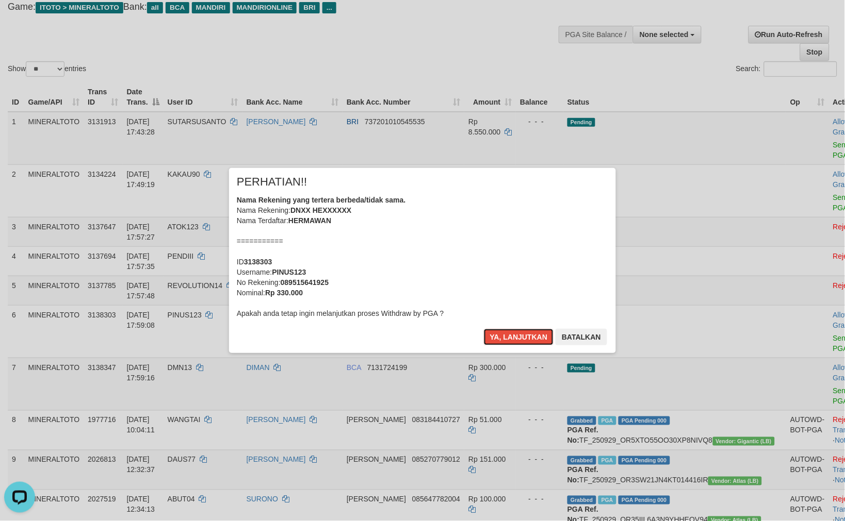
click at [544, 273] on div "Nama Rekening yang tertera berbeda/tidak sama. Nama Rekening: DNXX HEXXXXXX Nam…" at bounding box center [422, 257] width 371 height 124
click at [484, 329] on button "Ya, lanjutkan" at bounding box center [519, 337] width 70 height 17
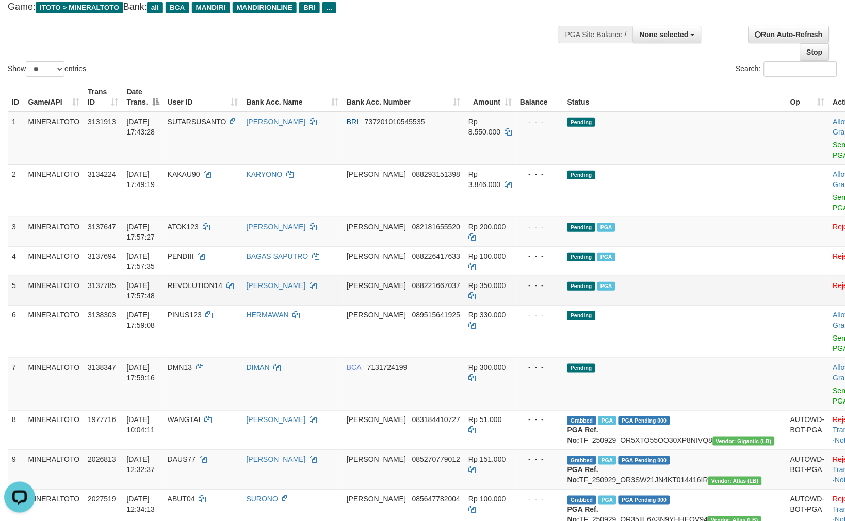
scroll to position [48, 0]
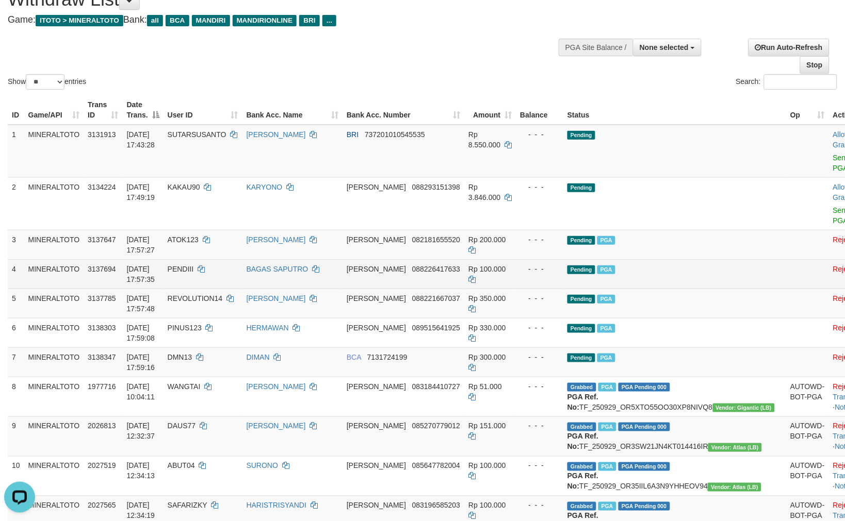
click at [668, 259] on td "Pending PGA" at bounding box center [674, 273] width 223 height 29
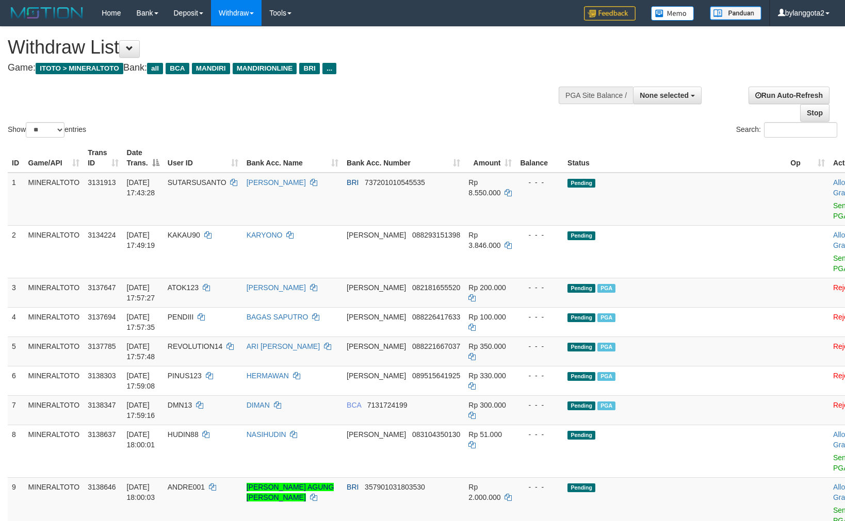
select select
select select "**"
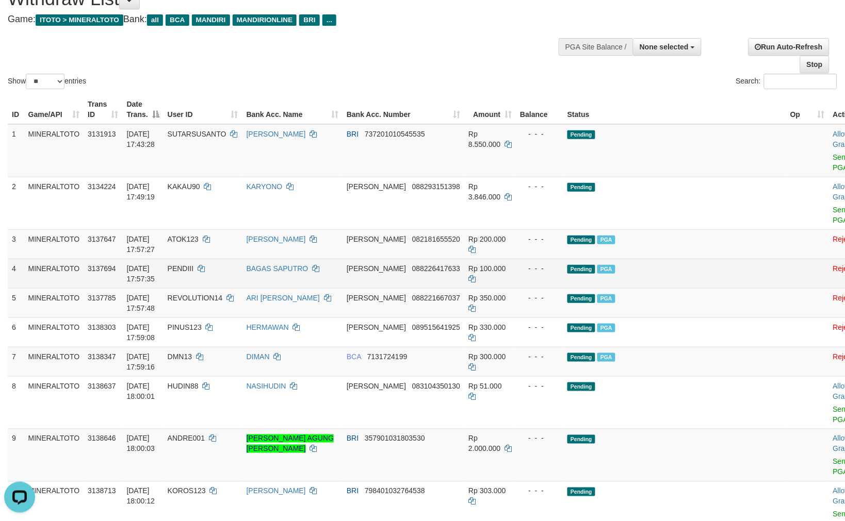
click at [696, 261] on td "Pending PGA" at bounding box center [674, 273] width 223 height 29
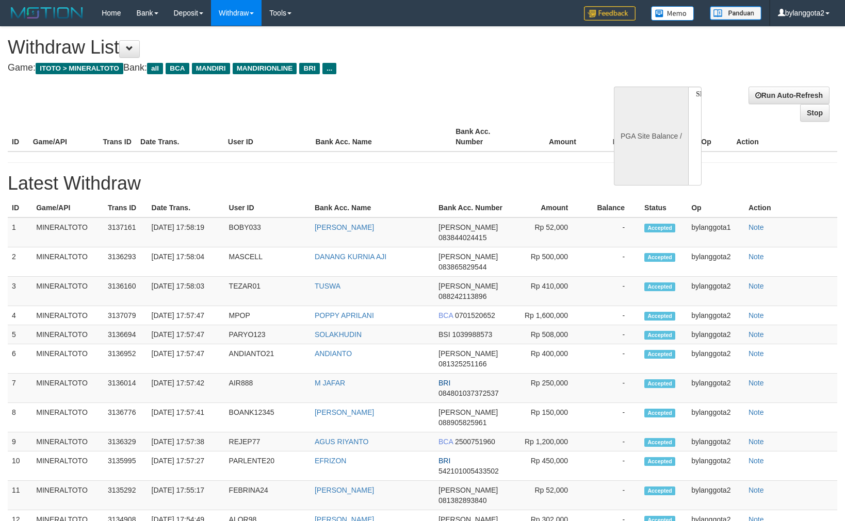
select select
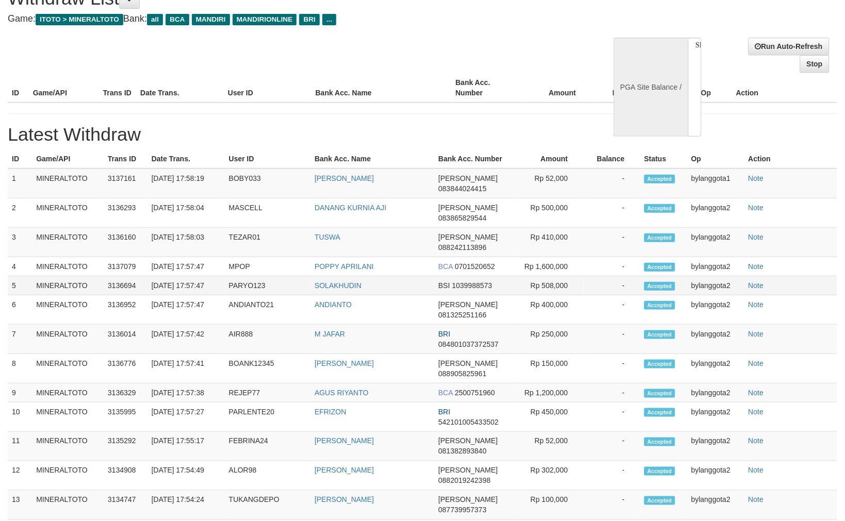
select select "**"
select select
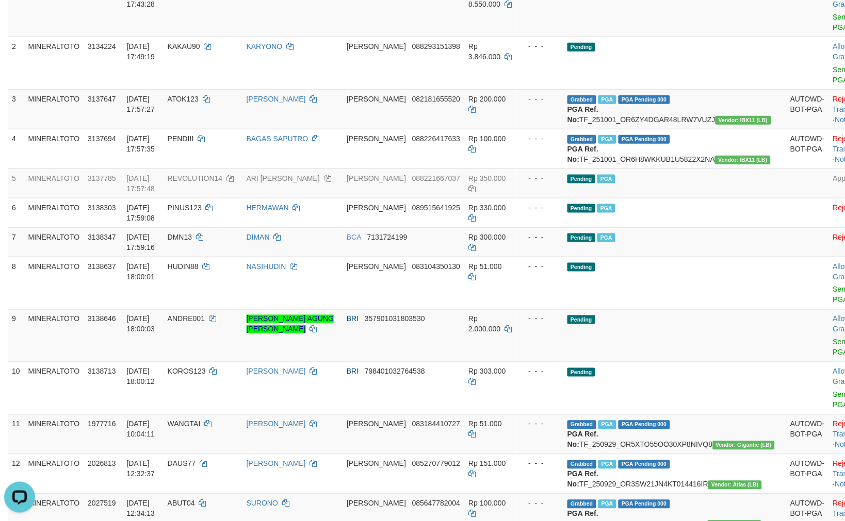
scroll to position [163, 0]
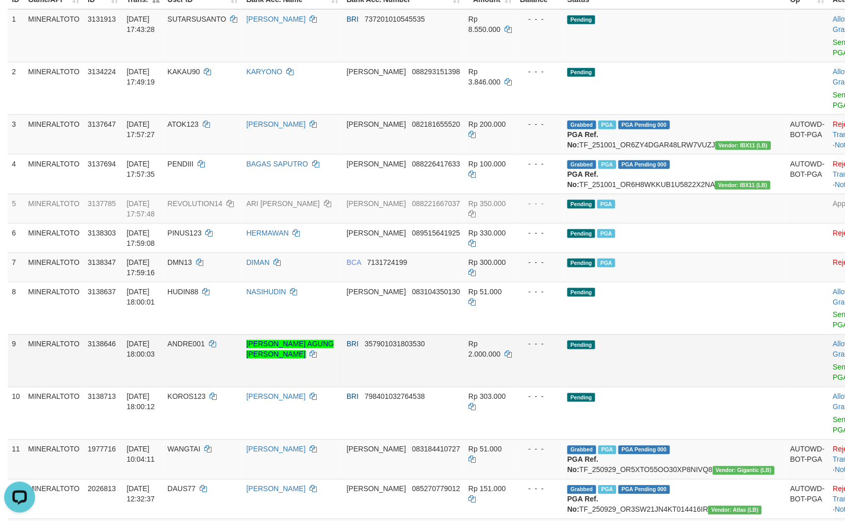
click at [645, 352] on td "Pending" at bounding box center [674, 361] width 223 height 53
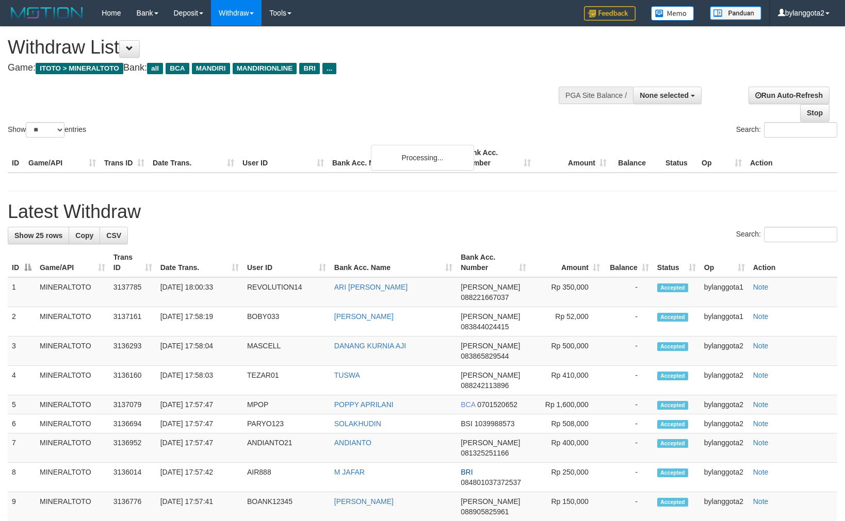
select select
select select "**"
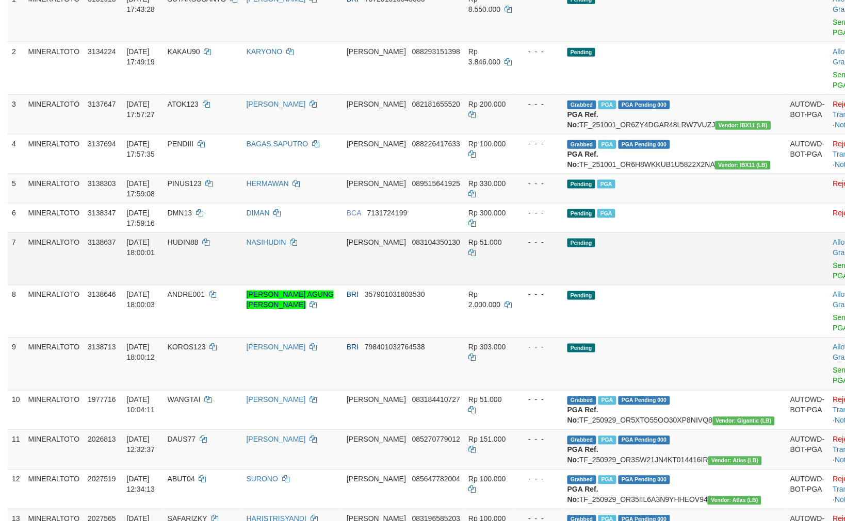
scroll to position [184, 0]
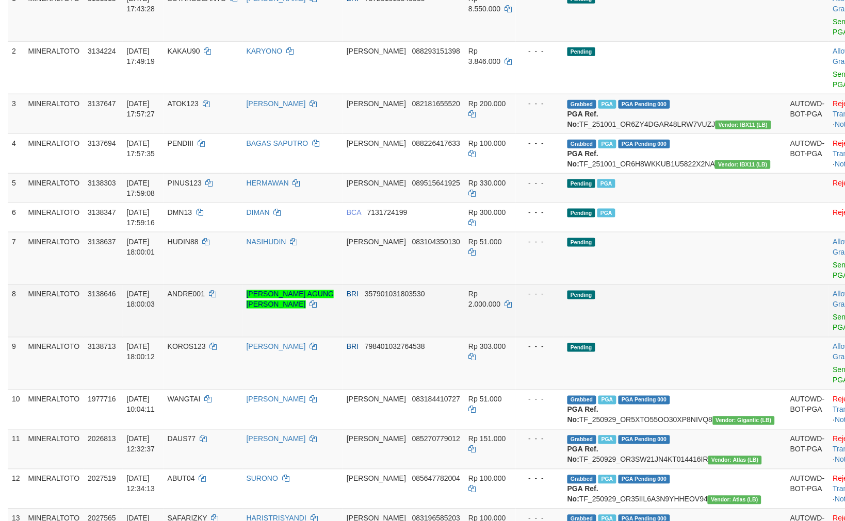
click at [557, 311] on td "- - -" at bounding box center [539, 311] width 47 height 53
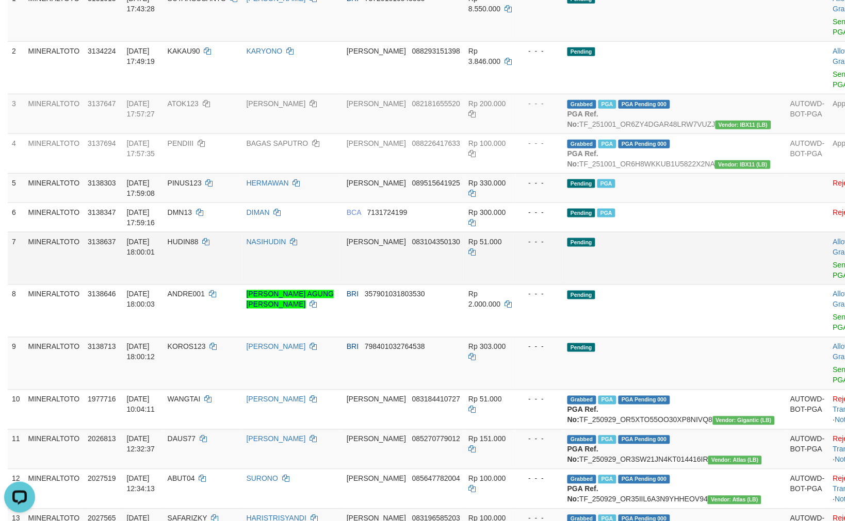
click at [534, 253] on td "- - -" at bounding box center [539, 258] width 47 height 53
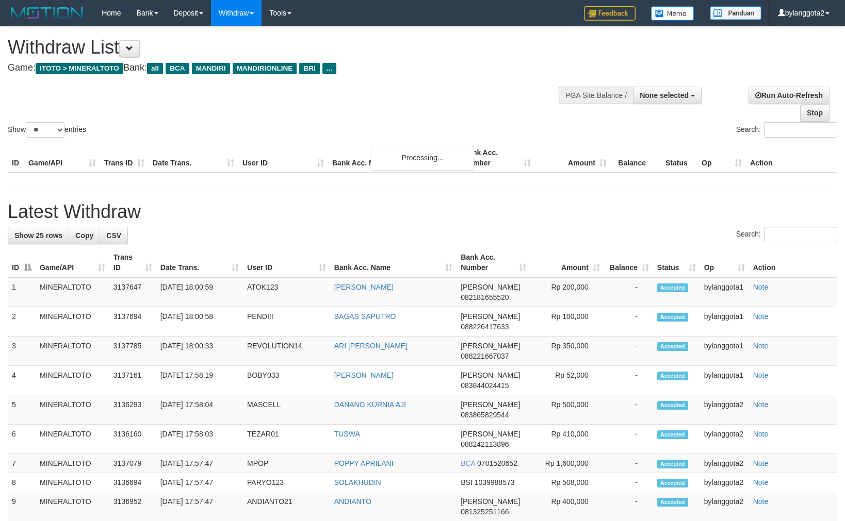
select select
select select "**"
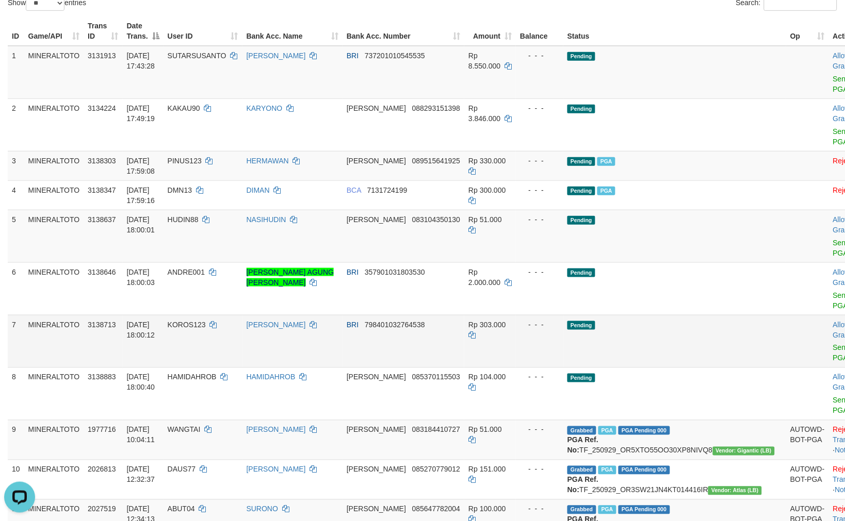
click at [505, 315] on td "Rp 303.000" at bounding box center [490, 341] width 52 height 53
click at [833, 239] on link "Send PGA" at bounding box center [841, 248] width 17 height 19
click at [833, 291] on link "Send PGA" at bounding box center [841, 300] width 17 height 19
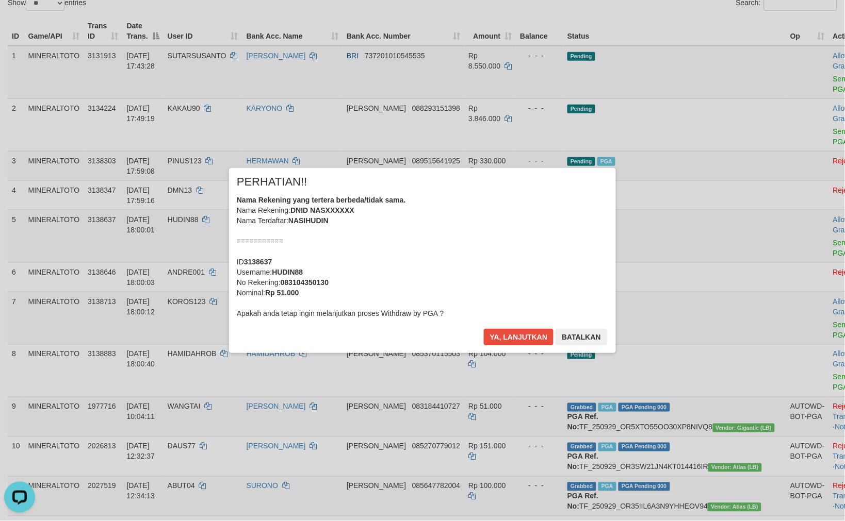
scroll to position [114, 0]
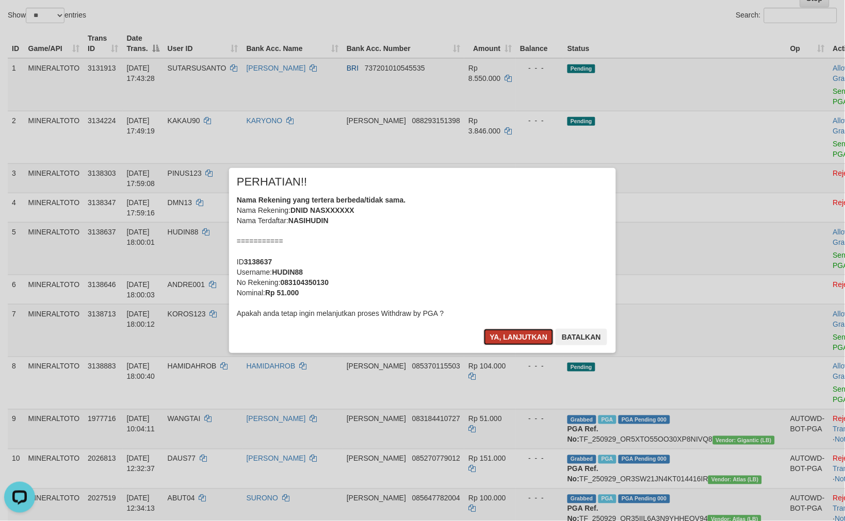
click at [509, 333] on button "Ya, lanjutkan" at bounding box center [519, 337] width 70 height 17
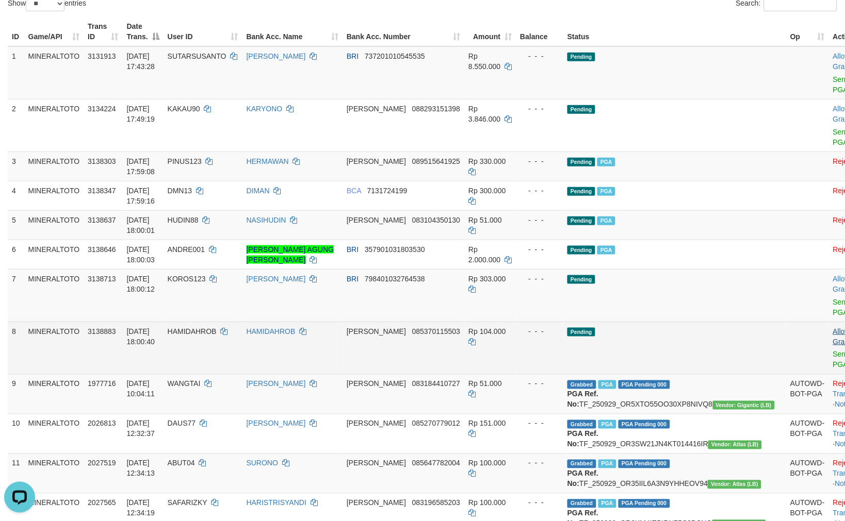
scroll to position [171, 0]
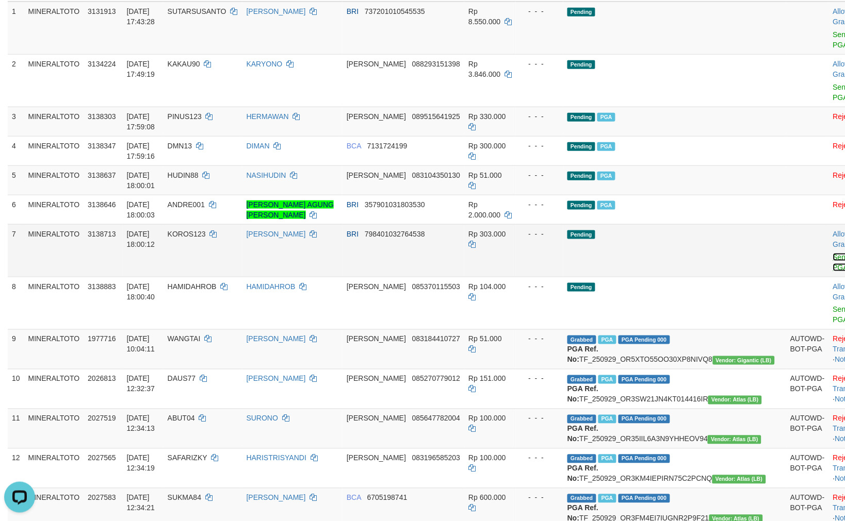
click at [833, 253] on link "Send PGA" at bounding box center [841, 262] width 17 height 19
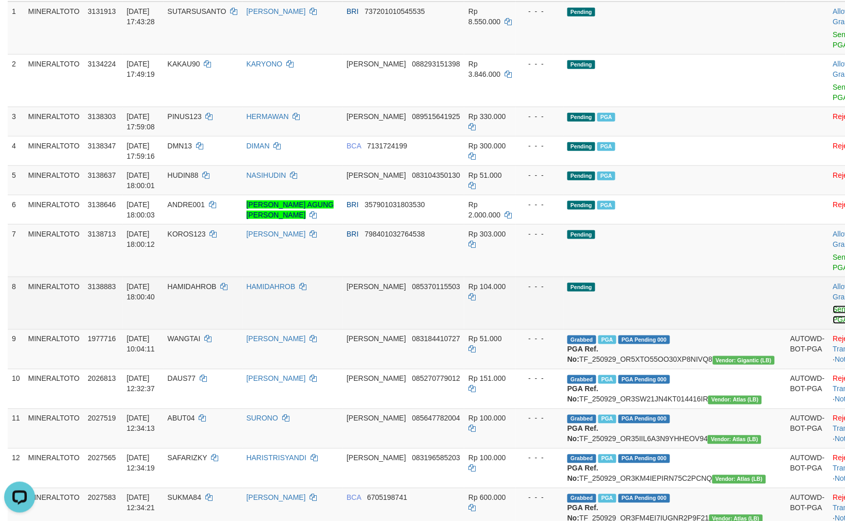
drag, startPoint x: 777, startPoint y: 234, endPoint x: 764, endPoint y: 278, distance: 46.7
click at [833, 306] on link "Send PGA" at bounding box center [841, 315] width 17 height 19
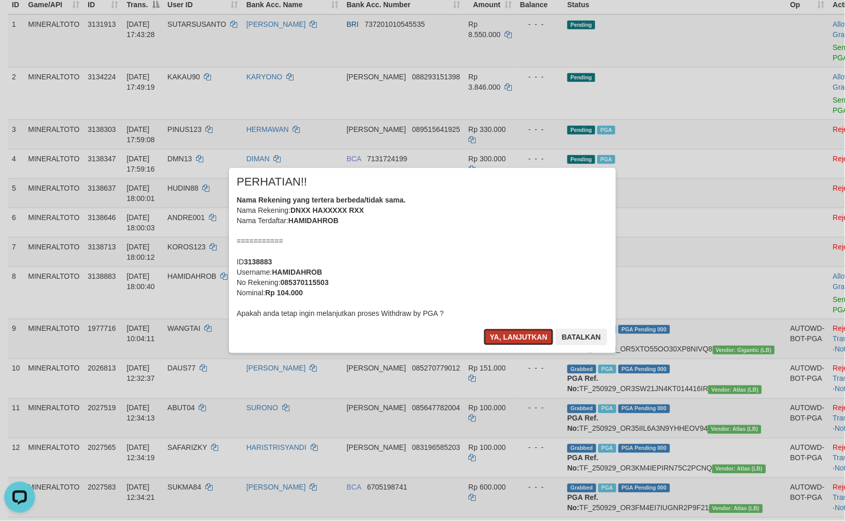
click at [509, 336] on button "Ya, lanjutkan" at bounding box center [519, 337] width 70 height 17
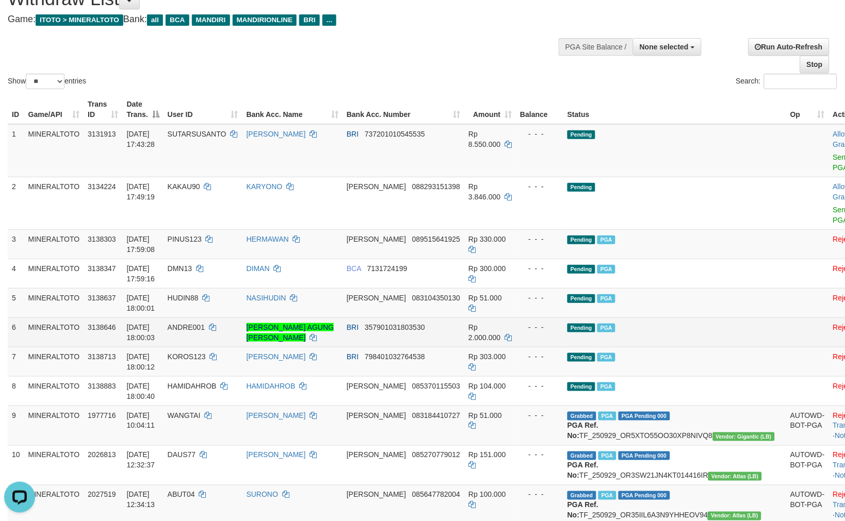
scroll to position [44, 0]
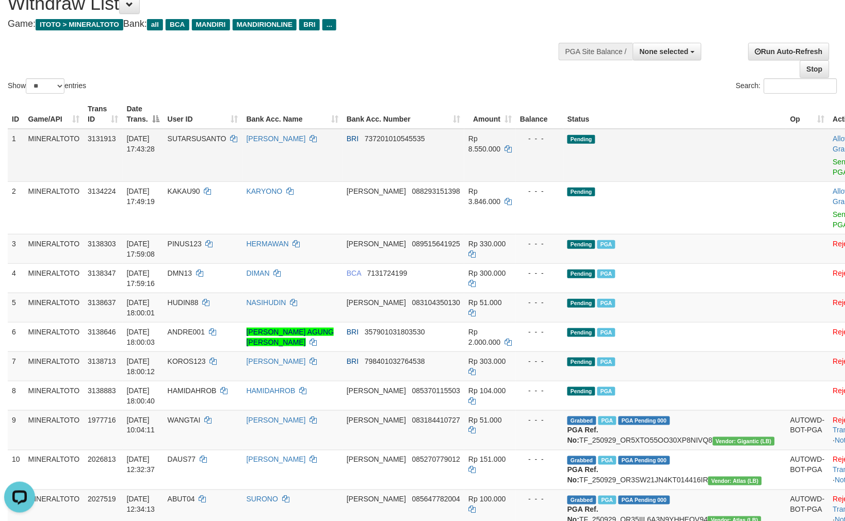
click at [241, 141] on td "SUTARSUSANTO" at bounding box center [202, 155] width 79 height 53
click at [226, 141] on span "SUTARSUSANTO" at bounding box center [197, 139] width 59 height 8
copy td "SUTARSUSANTO"
click at [668, 234] on td "Pending PGA" at bounding box center [674, 248] width 223 height 29
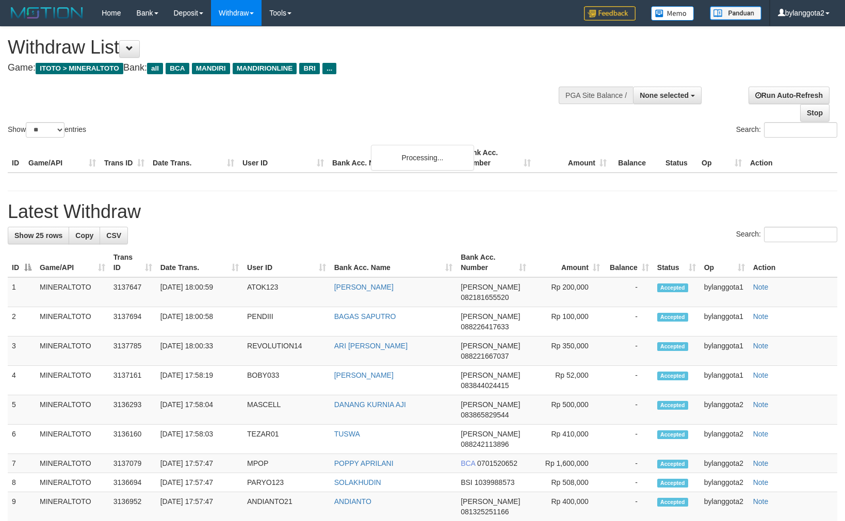
select select
select select "**"
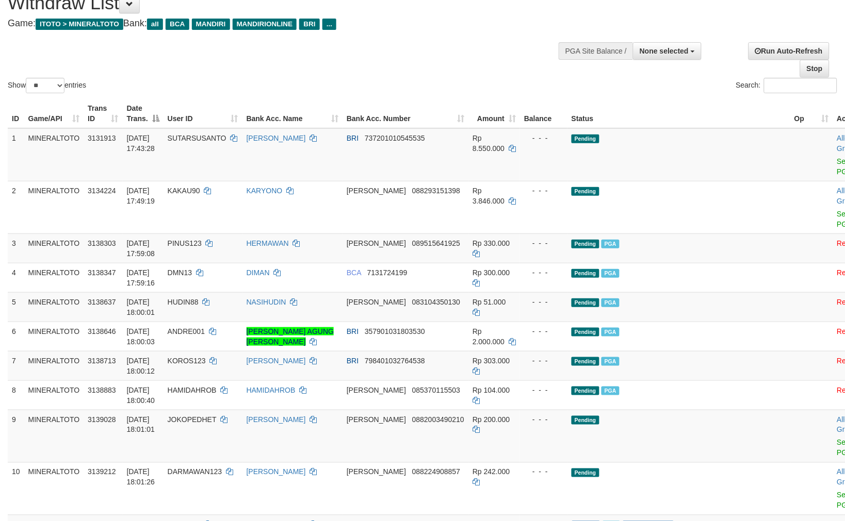
click at [557, 322] on td "- - -" at bounding box center [543, 336] width 47 height 29
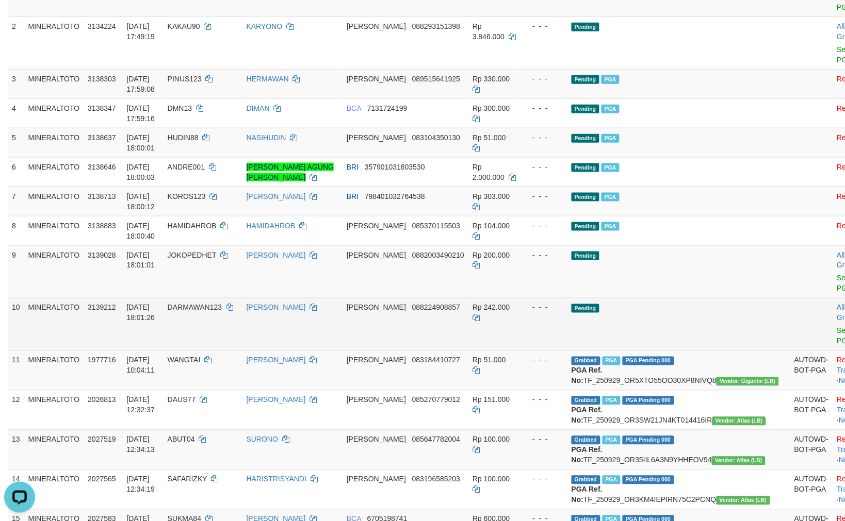
scroll to position [217, 0]
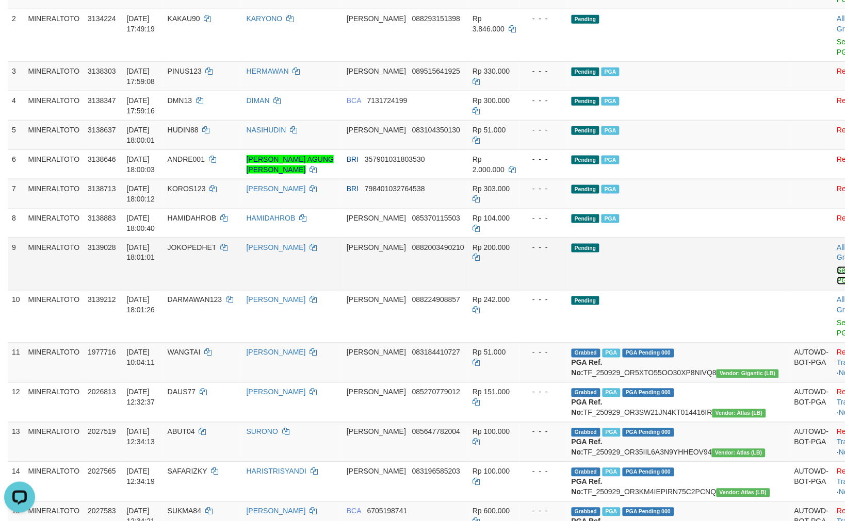
click at [837, 267] on link "Send PGA" at bounding box center [845, 276] width 17 height 19
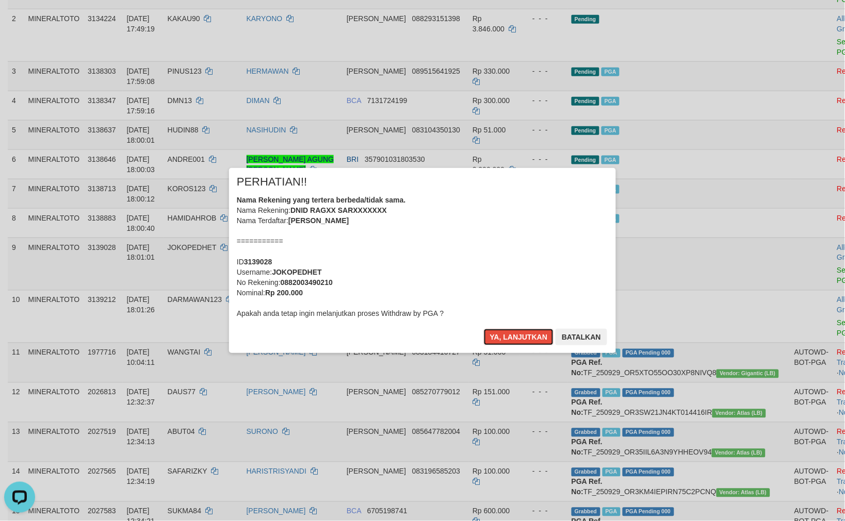
click at [507, 232] on div "Nama Rekening yang tertera berbeda/tidak sama. Nama Rekening: DNID RAGXX SARXXX…" at bounding box center [422, 257] width 371 height 124
click at [484, 329] on button "Ya, lanjutkan" at bounding box center [519, 337] width 70 height 17
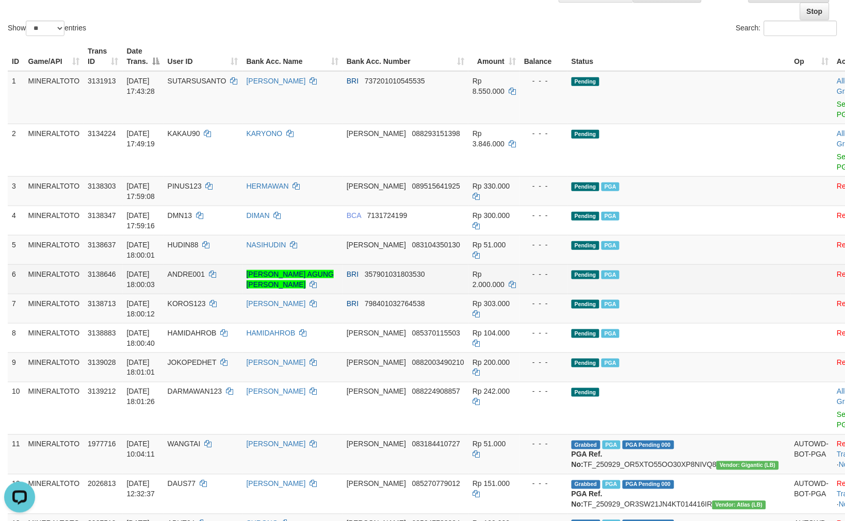
scroll to position [159, 0]
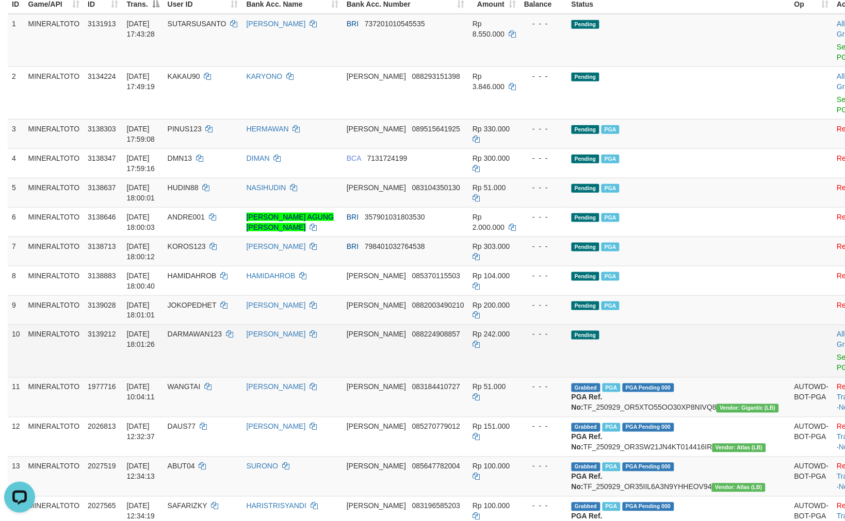
click at [638, 325] on td "Pending" at bounding box center [678, 351] width 223 height 53
click at [837, 354] on link "Send PGA" at bounding box center [845, 363] width 17 height 19
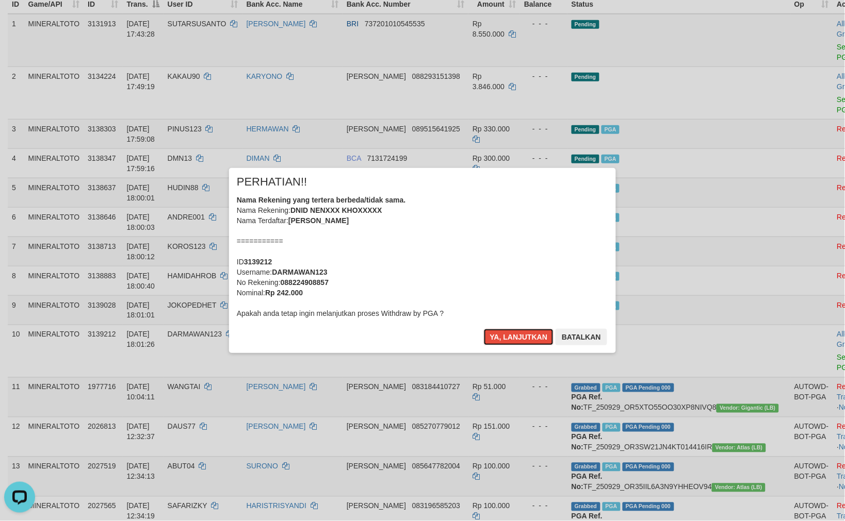
click at [501, 281] on div "Nama Rekening yang tertera berbeda/tidak sama. Nama Rekening: DNID NENXXX KHOXX…" at bounding box center [422, 257] width 371 height 124
click at [484, 329] on button "Ya, lanjutkan" at bounding box center [519, 337] width 70 height 17
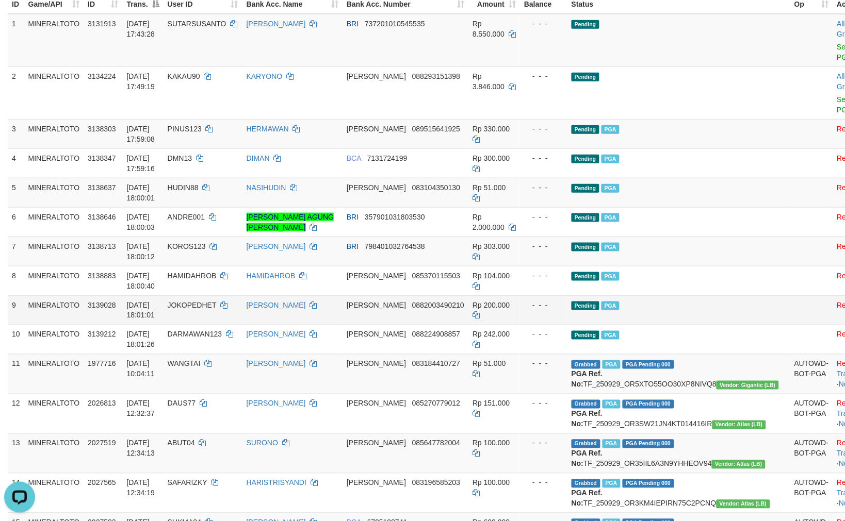
click at [672, 296] on td "Pending PGA" at bounding box center [678, 310] width 223 height 29
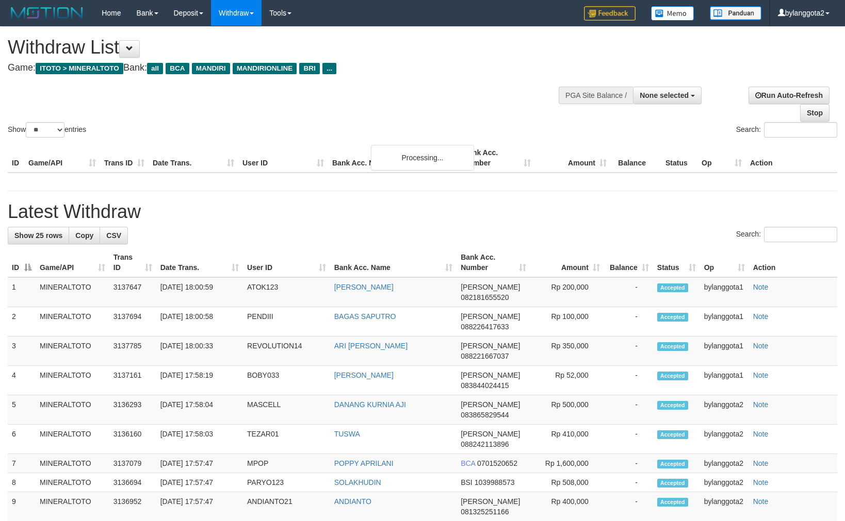
select select
select select "**"
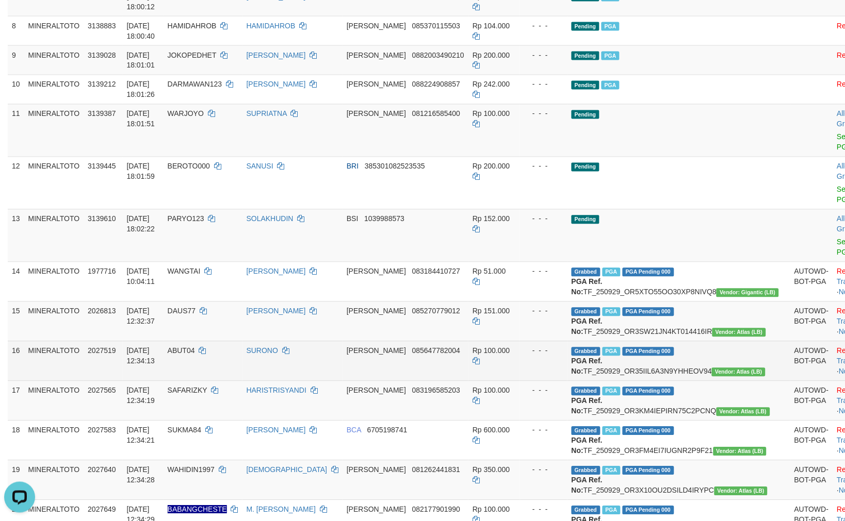
click at [493, 341] on td "Rp 100.000" at bounding box center [494, 361] width 52 height 40
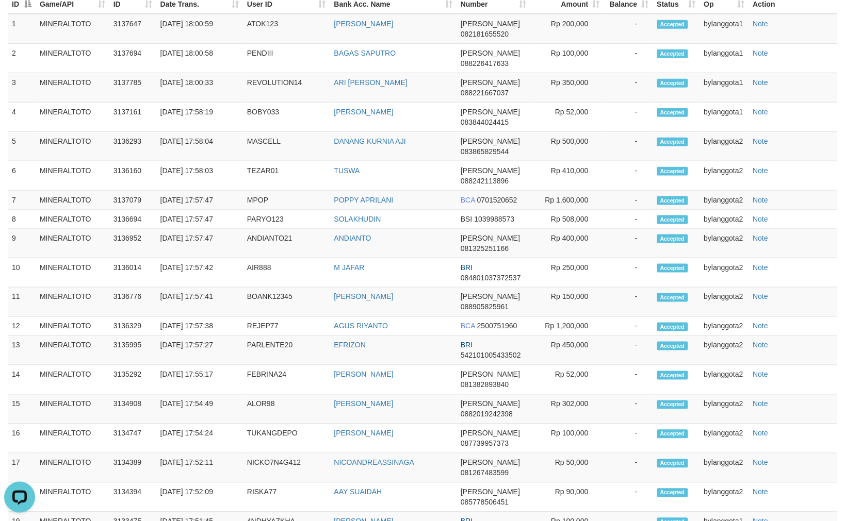
scroll to position [325, 0]
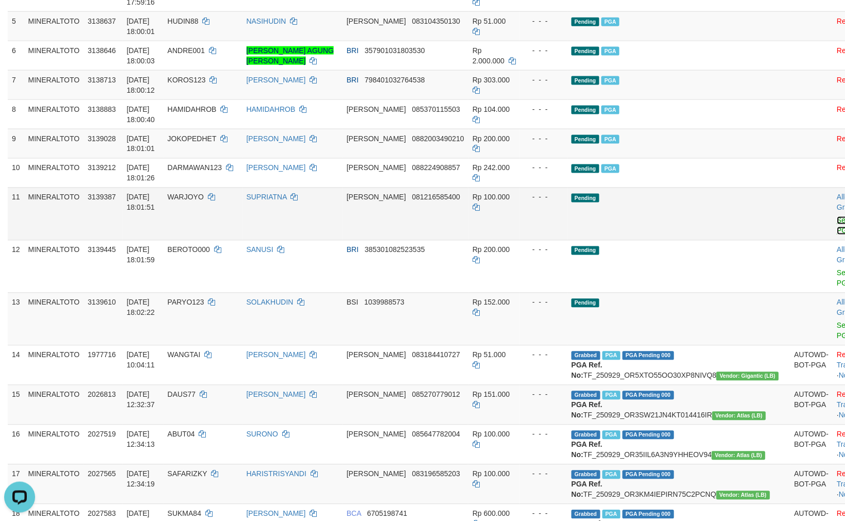
click at [837, 217] on link "Send PGA" at bounding box center [845, 226] width 17 height 19
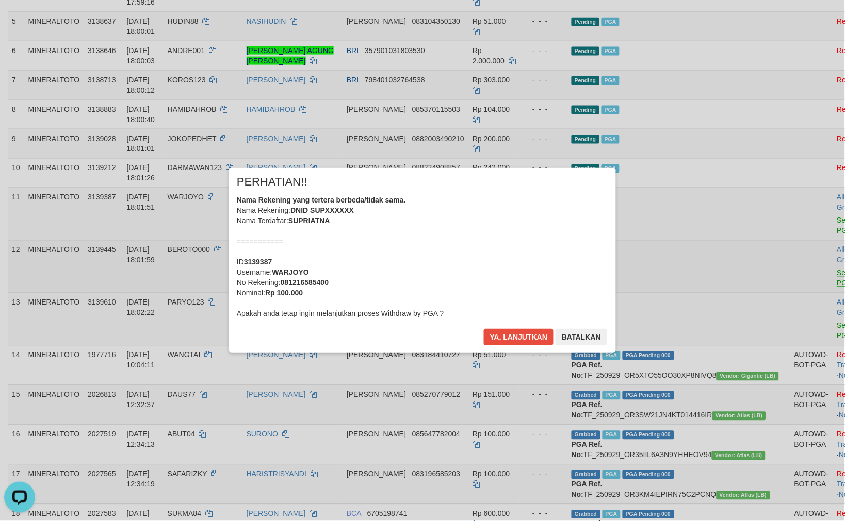
click at [781, 240] on div "× PERHATIAN!! Nama Rekening yang tertera berbeda/tidak sama. Nama Rekening: DNI…" at bounding box center [422, 261] width 845 height 226
click at [512, 336] on button "Ya, lanjutkan" at bounding box center [519, 337] width 70 height 17
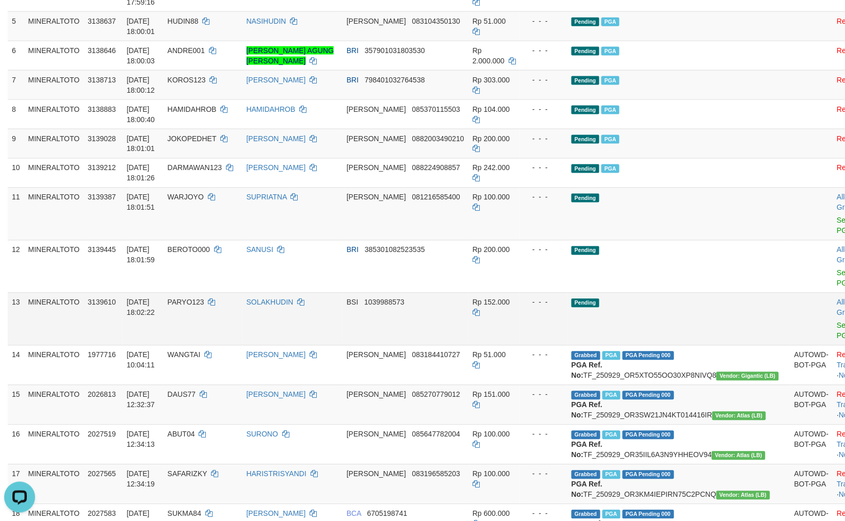
scroll to position [313, 0]
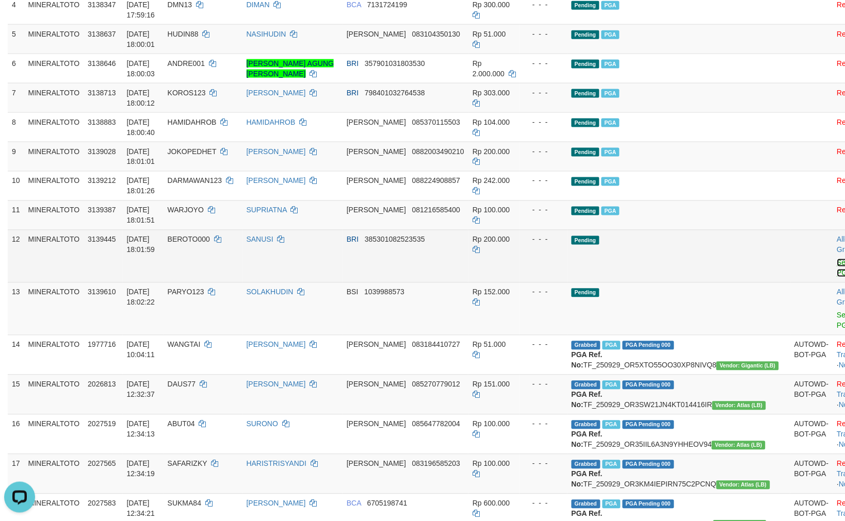
click at [837, 259] on link "Send PGA" at bounding box center [845, 268] width 17 height 19
click at [837, 312] on link "Send PGA" at bounding box center [845, 321] width 17 height 19
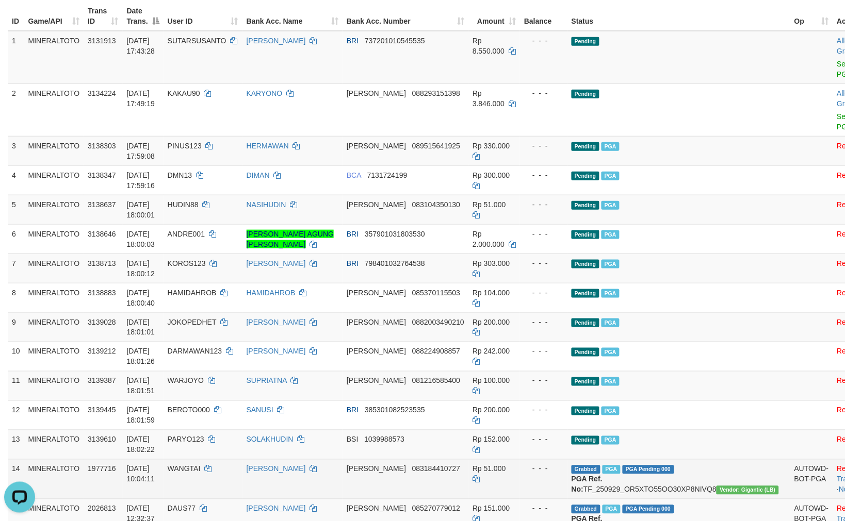
scroll to position [127, 0]
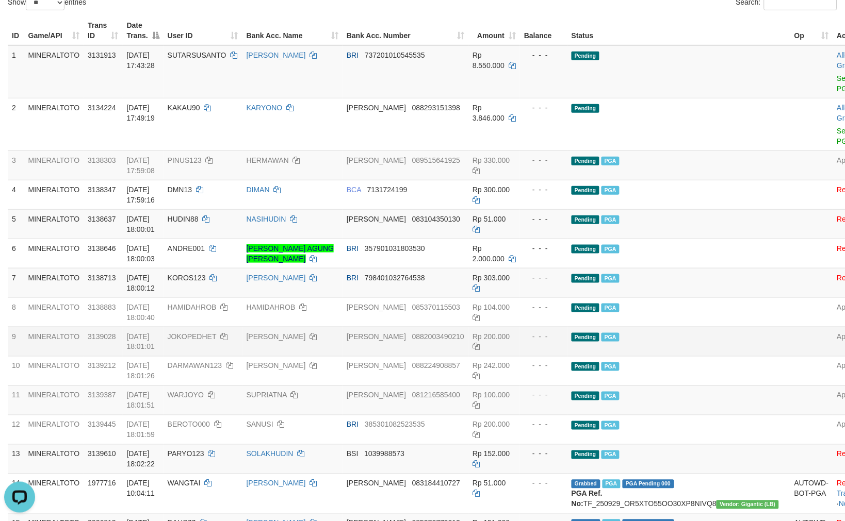
click at [681, 327] on td "Pending PGA" at bounding box center [678, 341] width 223 height 29
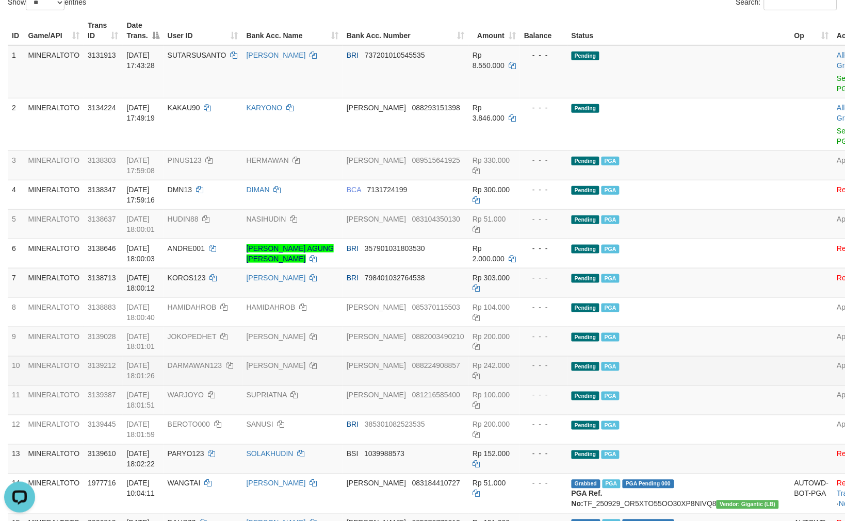
click at [687, 356] on td "Pending PGA" at bounding box center [678, 370] width 223 height 29
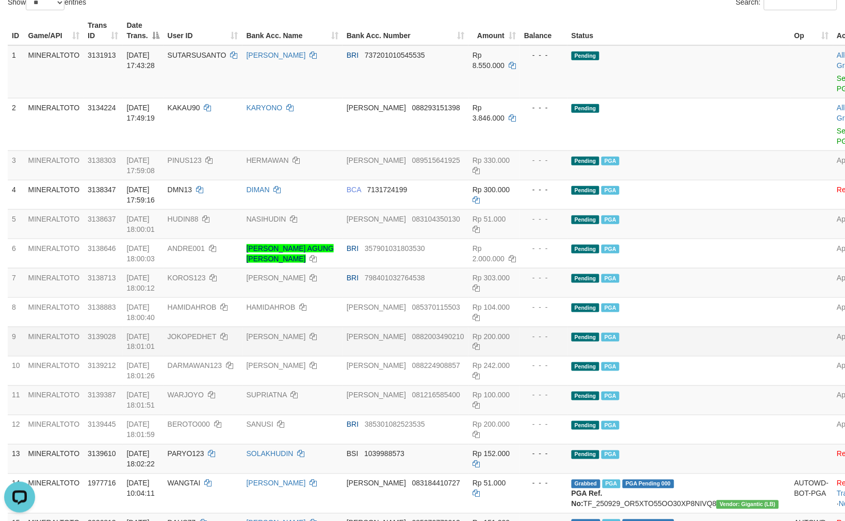
click at [678, 327] on td "Pending PGA" at bounding box center [678, 341] width 223 height 29
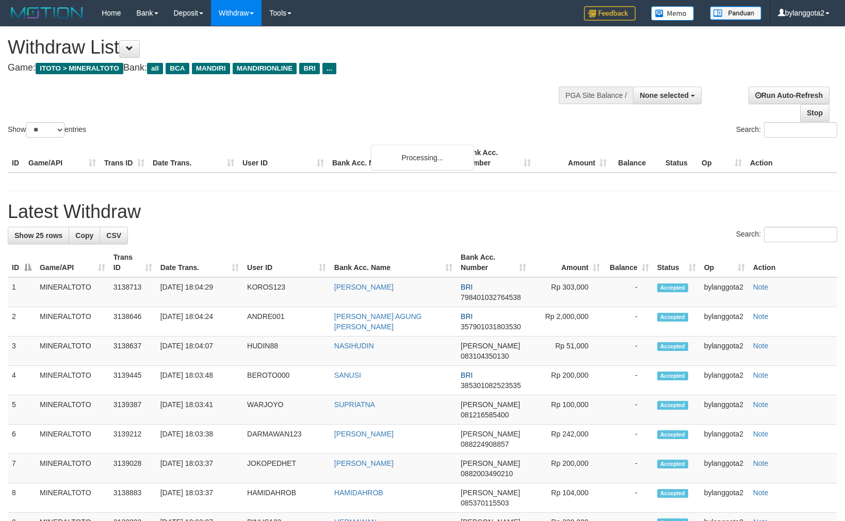
select select
select select "**"
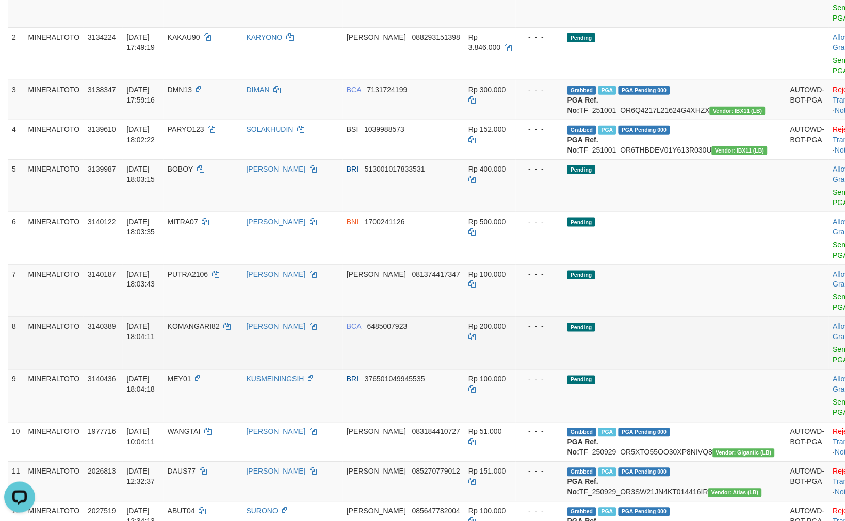
scroll to position [185, 0]
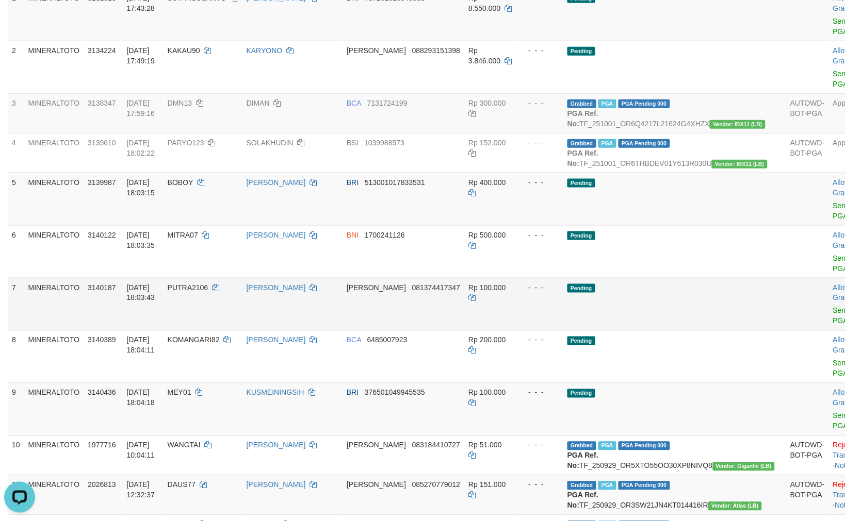
click at [536, 278] on td "- - -" at bounding box center [539, 304] width 47 height 53
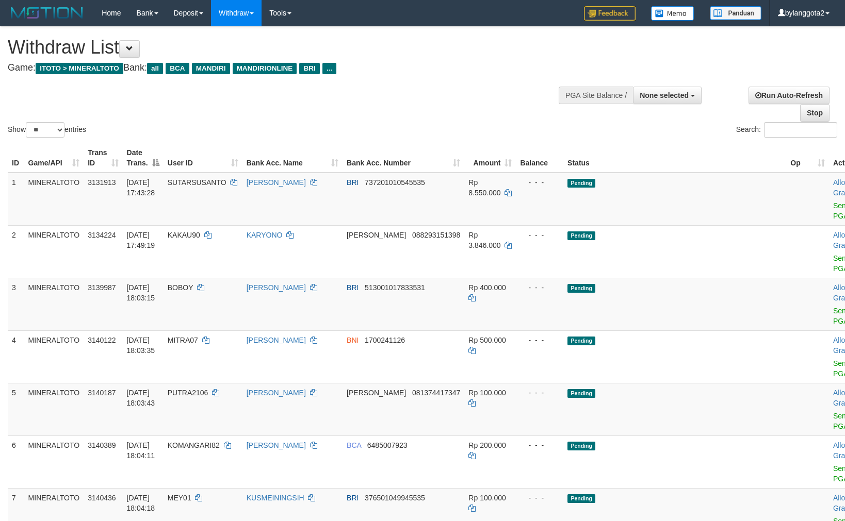
select select
select select "**"
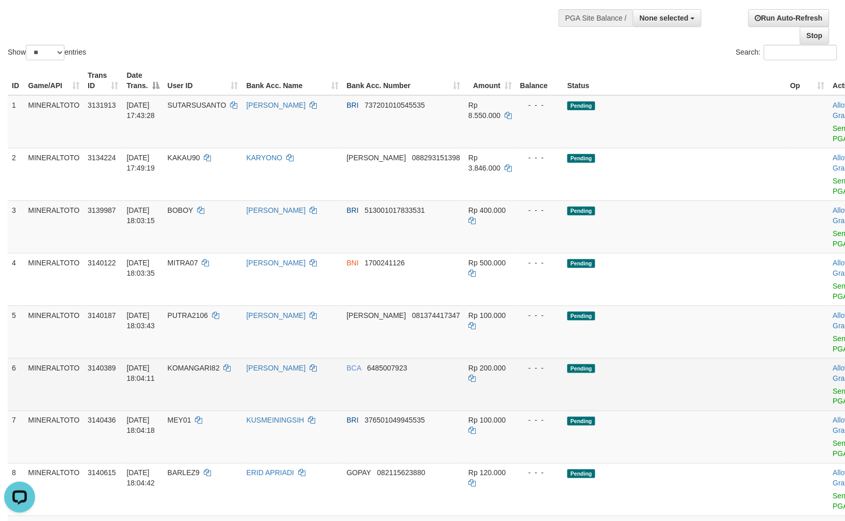
scroll to position [57, 0]
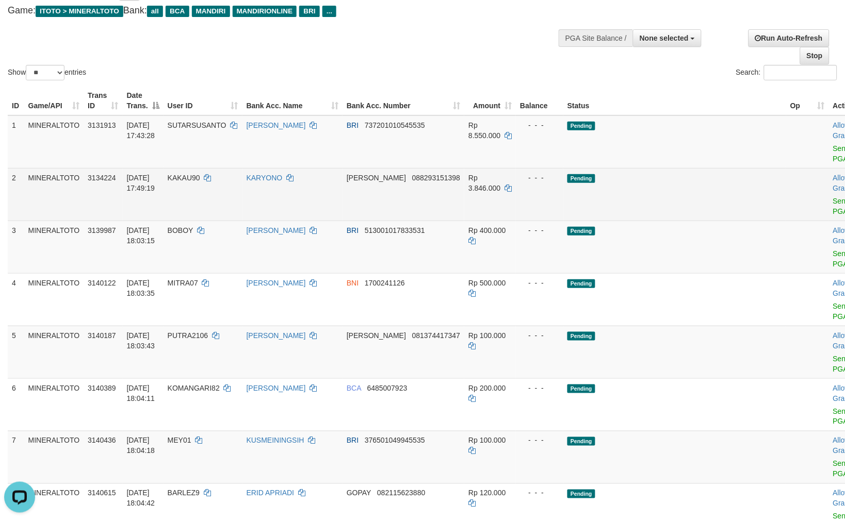
click at [647, 205] on td "Pending" at bounding box center [674, 194] width 223 height 53
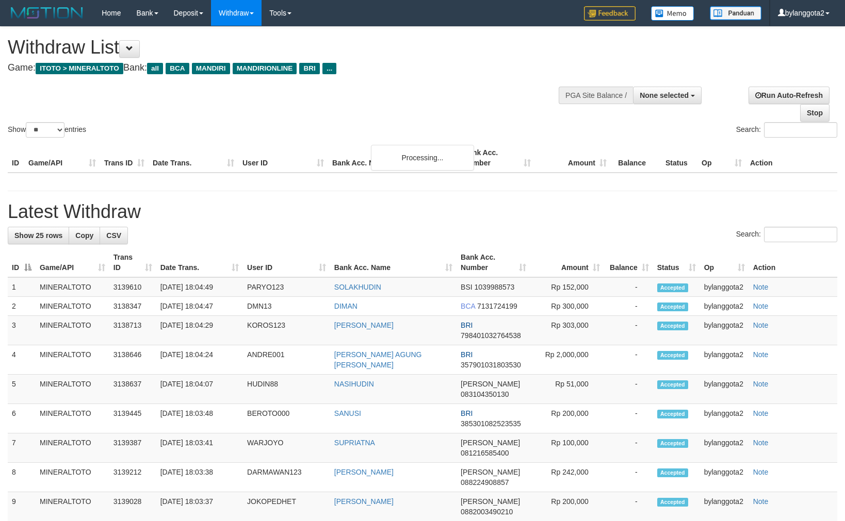
select select
select select "**"
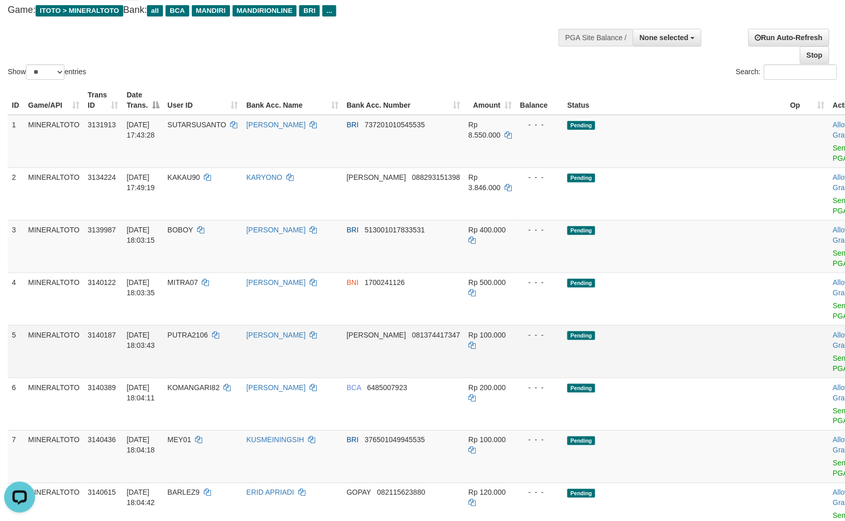
click at [693, 351] on td "Pending" at bounding box center [674, 351] width 223 height 53
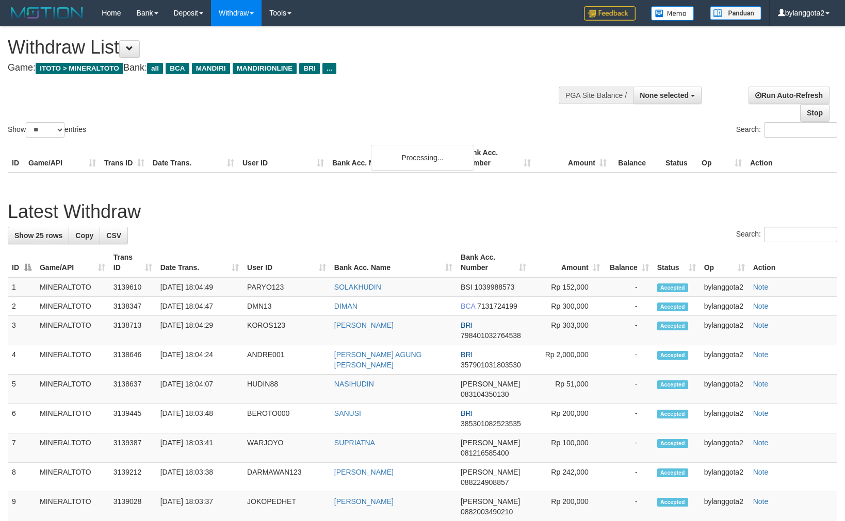
select select
select select "**"
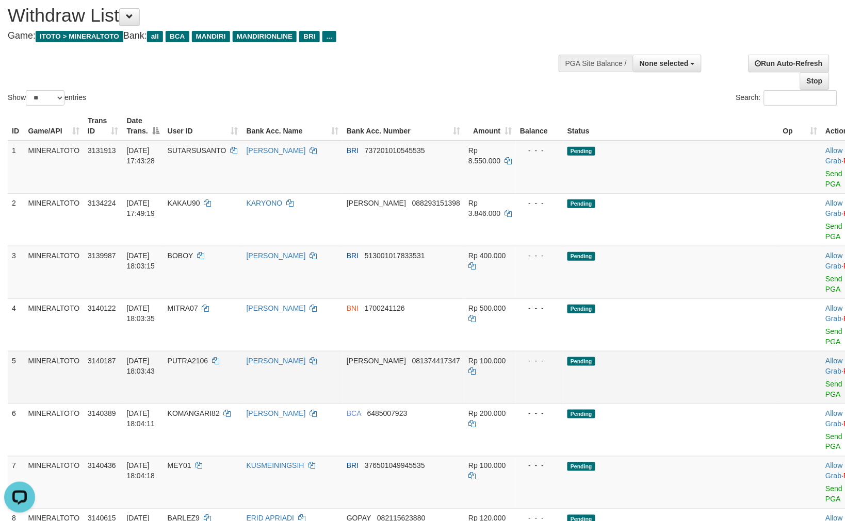
click at [487, 351] on td "Rp 100.000" at bounding box center [490, 377] width 52 height 53
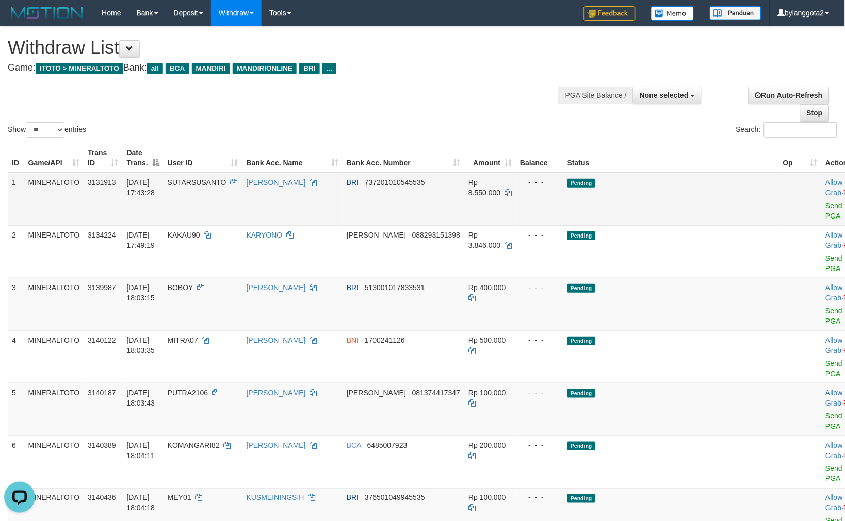
click at [226, 178] on span "SUTARSUSANTO" at bounding box center [197, 182] width 59 height 8
copy td "SUTARSUSANTO"
click at [563, 436] on td "- - -" at bounding box center [539, 462] width 47 height 53
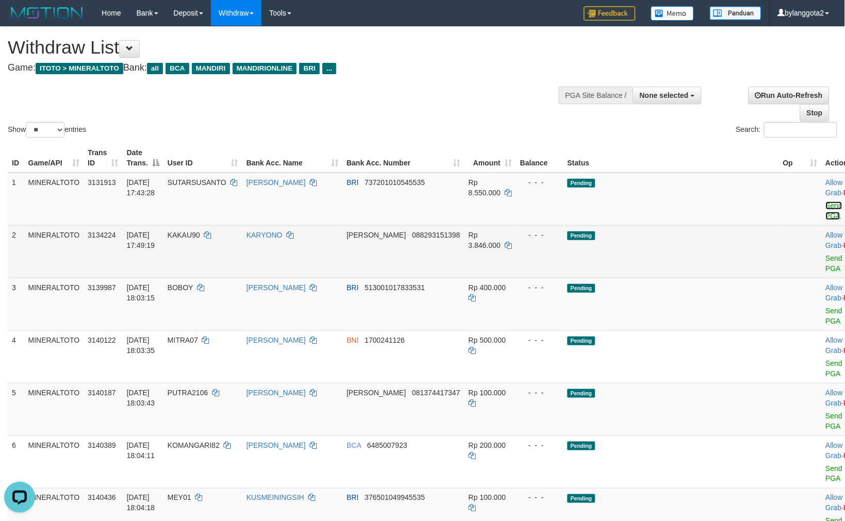
drag, startPoint x: 791, startPoint y: 204, endPoint x: 787, endPoint y: 241, distance: 37.4
click at [826, 204] on link "Send PGA" at bounding box center [834, 211] width 17 height 19
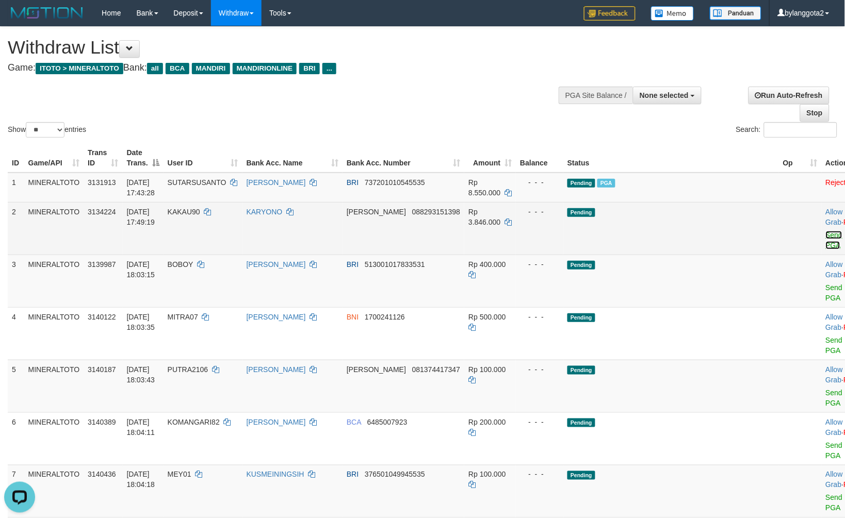
click at [826, 235] on link "Send PGA" at bounding box center [834, 240] width 17 height 19
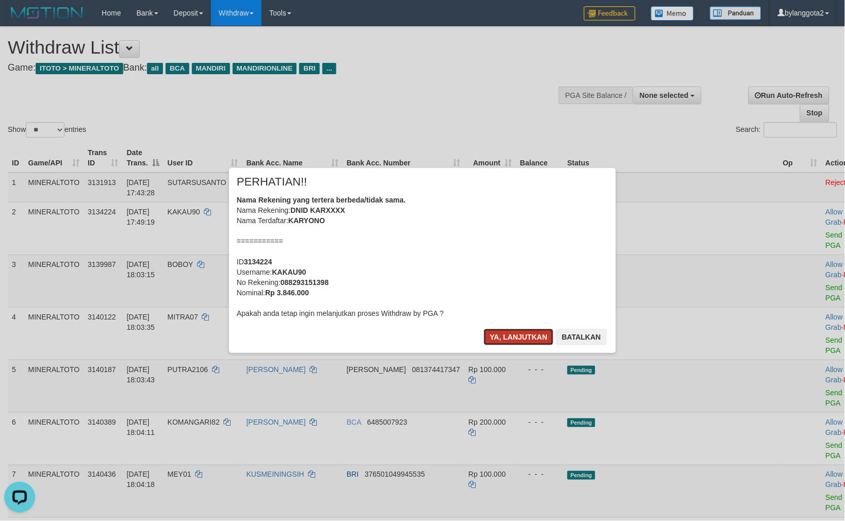
click at [519, 333] on button "Ya, lanjutkan" at bounding box center [519, 337] width 70 height 17
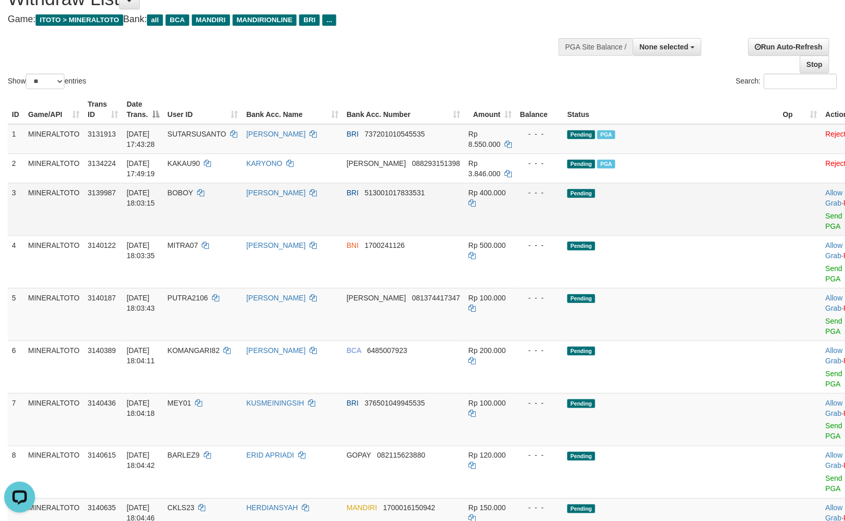
scroll to position [114, 0]
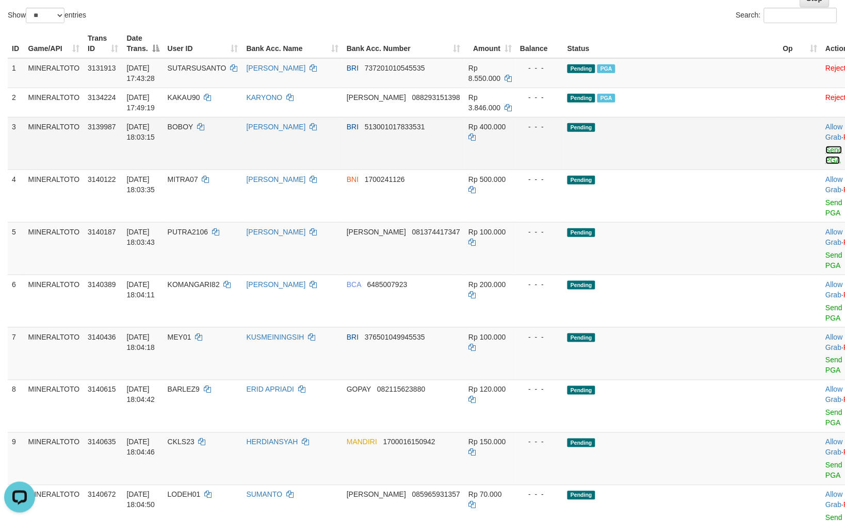
click at [826, 151] on link "Send PGA" at bounding box center [834, 155] width 17 height 19
click at [826, 199] on link "Send PGA" at bounding box center [834, 208] width 17 height 19
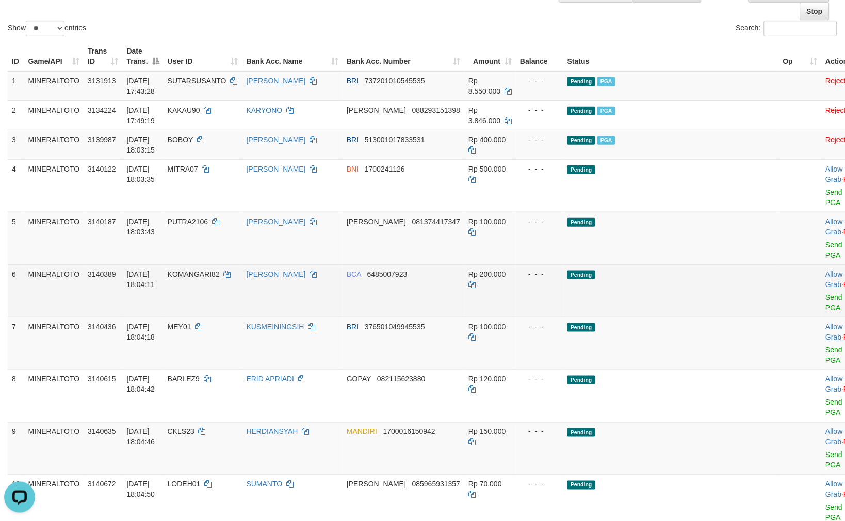
scroll to position [89, 0]
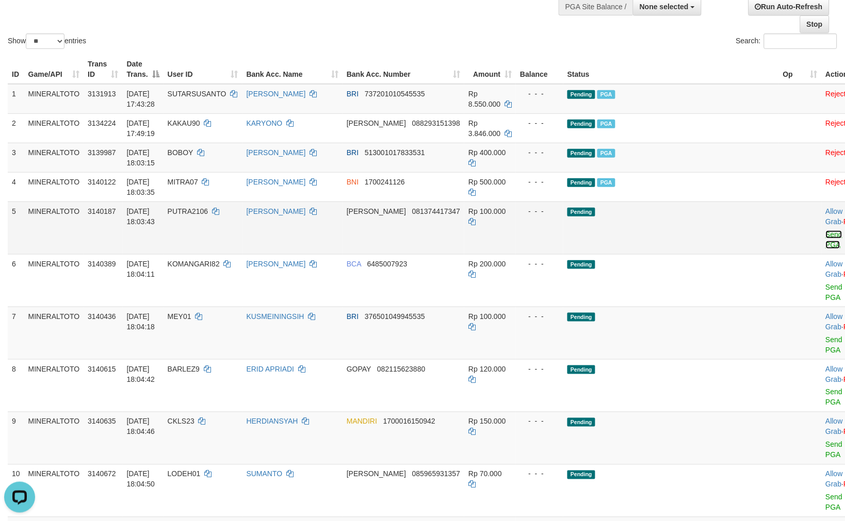
click at [826, 235] on link "Send PGA" at bounding box center [834, 240] width 17 height 19
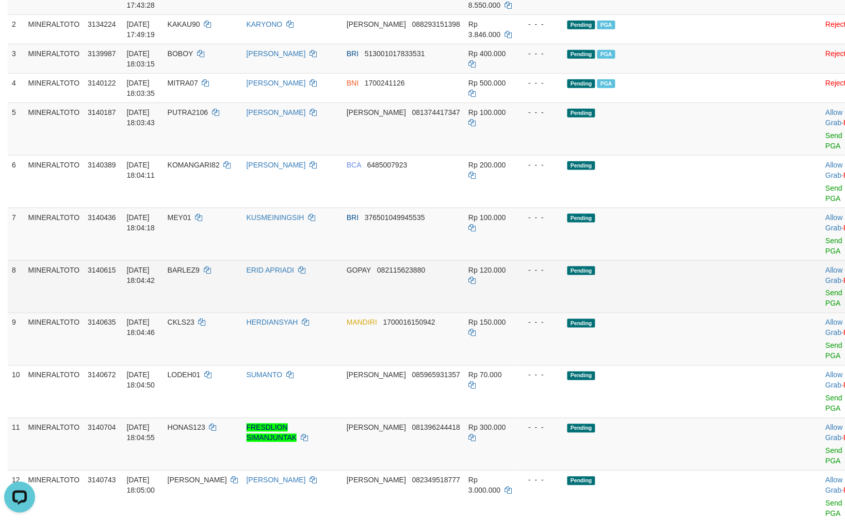
scroll to position [203, 0]
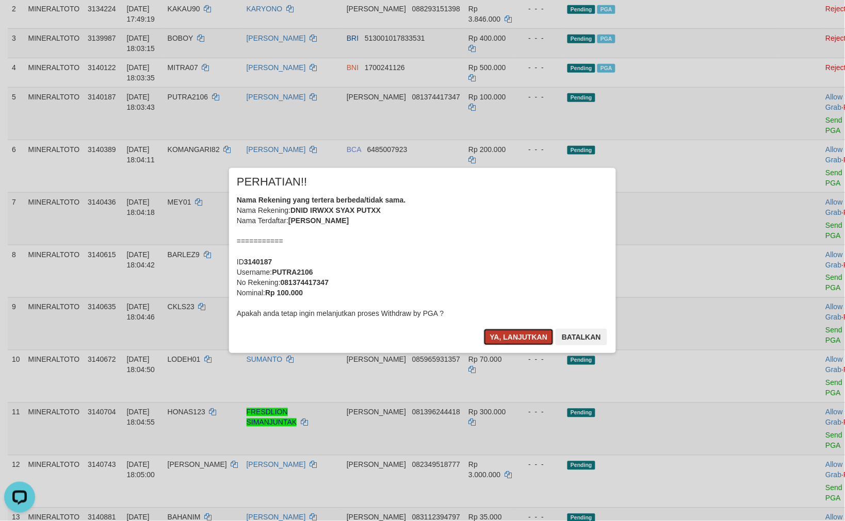
click at [498, 334] on button "Ya, lanjutkan" at bounding box center [519, 337] width 70 height 17
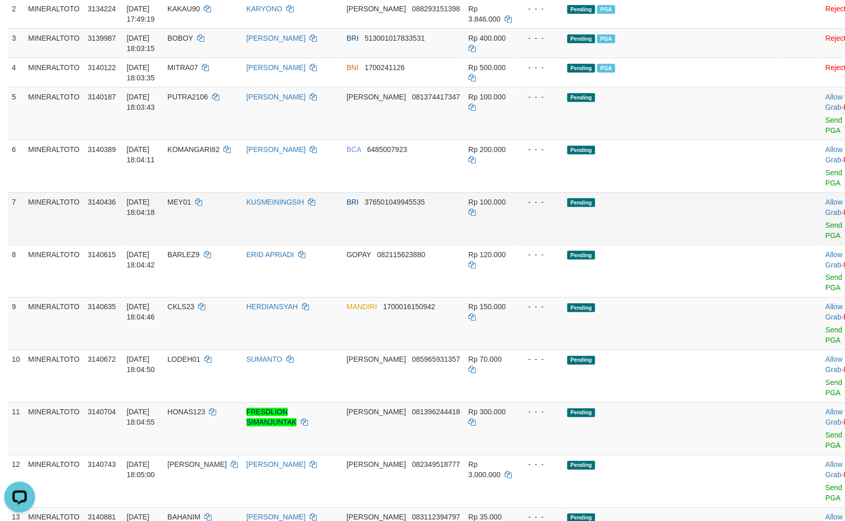
scroll to position [191, 0]
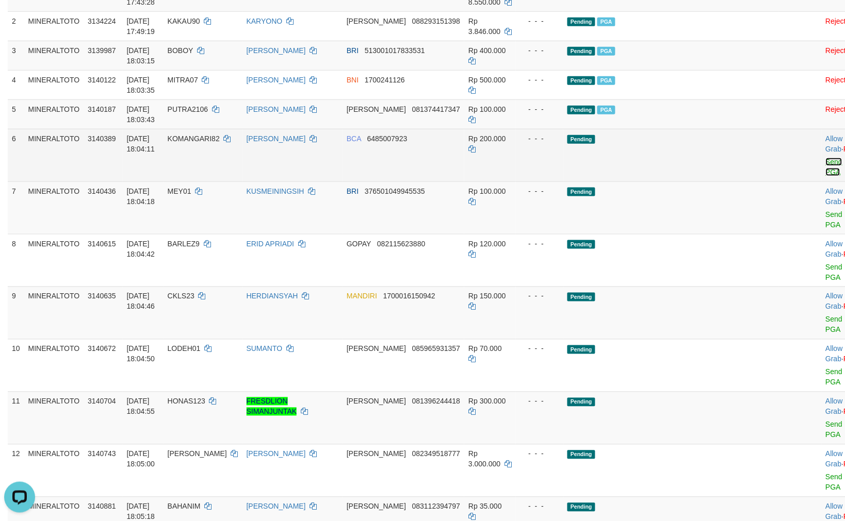
click at [826, 159] on link "Send PGA" at bounding box center [834, 167] width 17 height 19
click at [826, 210] on link "Send PGA" at bounding box center [834, 219] width 17 height 19
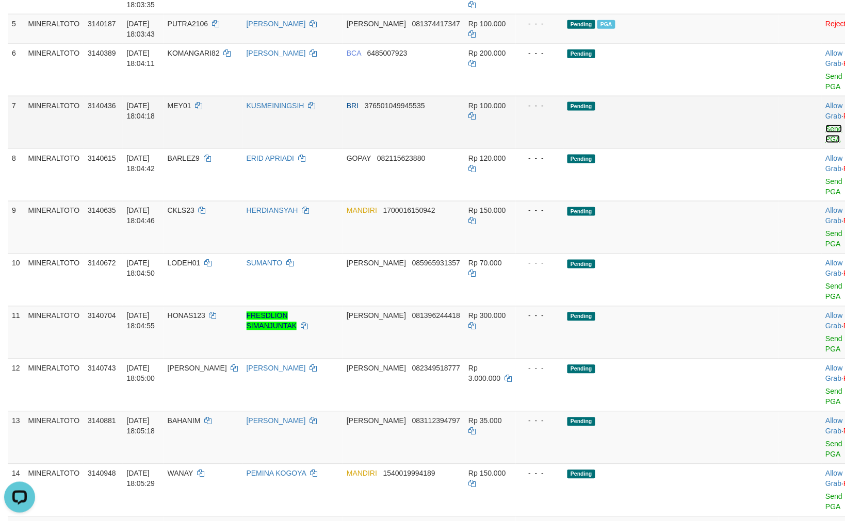
scroll to position [248, 0]
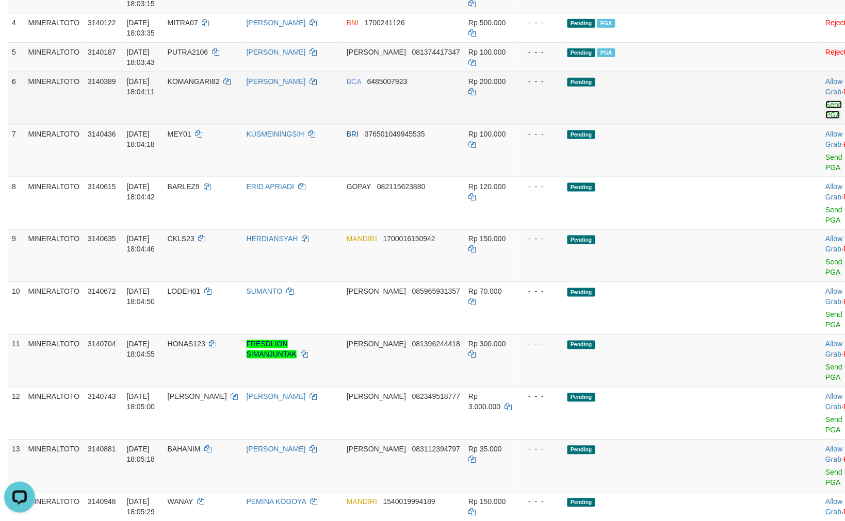
click at [826, 101] on link "Send PGA" at bounding box center [834, 110] width 17 height 19
click at [826, 153] on link "Send PGA" at bounding box center [834, 162] width 17 height 19
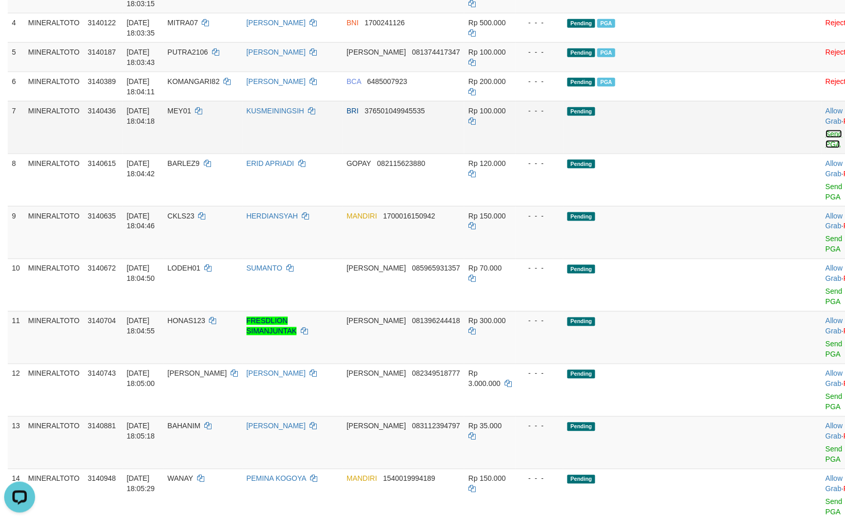
scroll to position [235, 0]
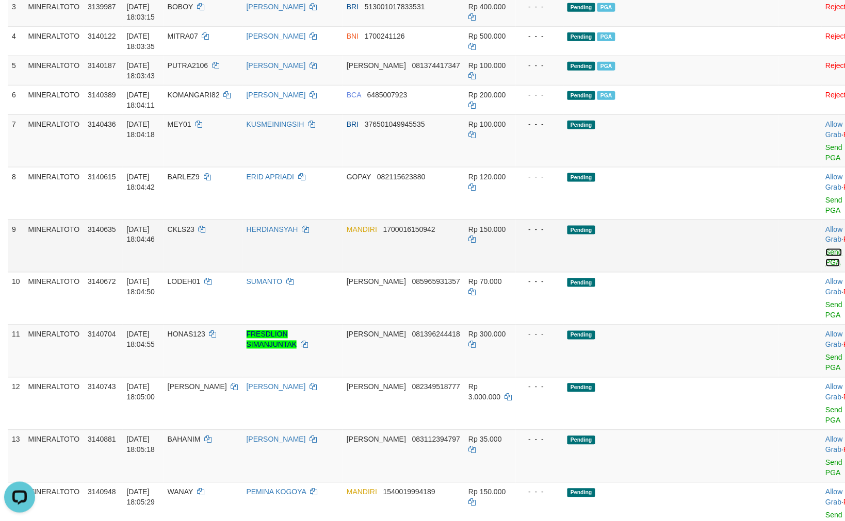
click at [826, 249] on link "Send PGA" at bounding box center [834, 258] width 17 height 19
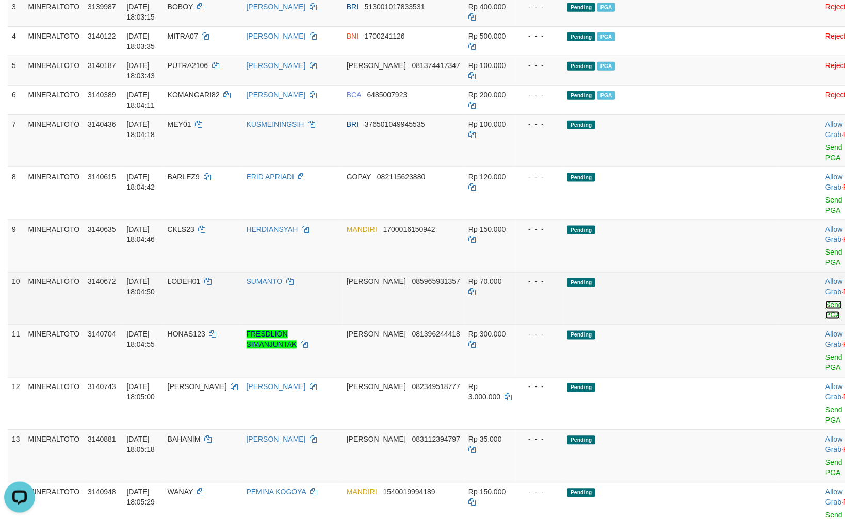
click at [826, 301] on link "Send PGA" at bounding box center [834, 310] width 17 height 19
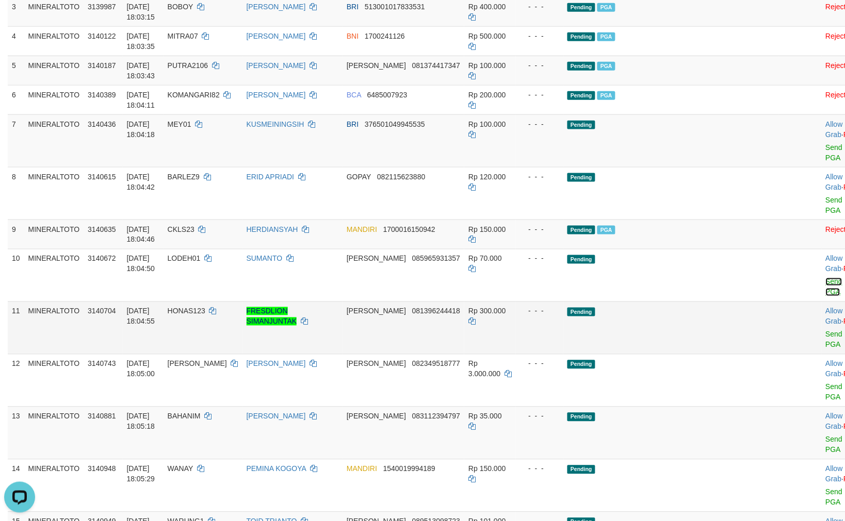
scroll to position [222, 0]
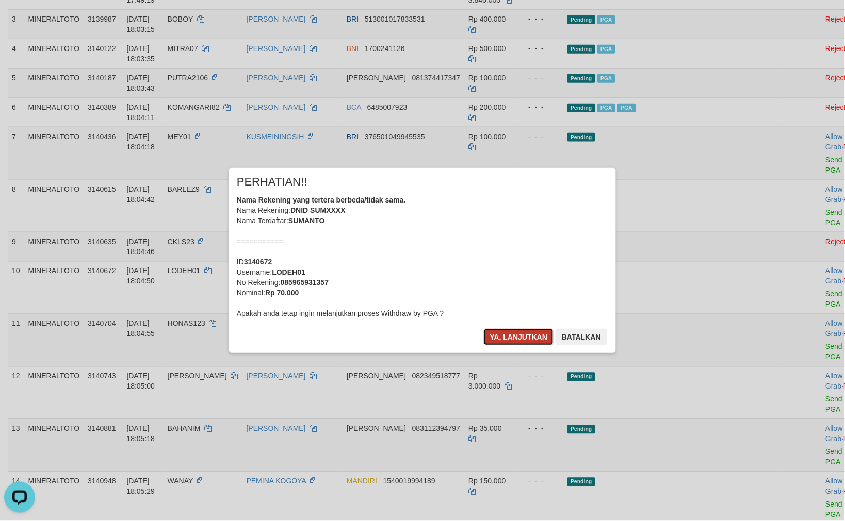
click at [510, 338] on button "Ya, lanjutkan" at bounding box center [519, 337] width 70 height 17
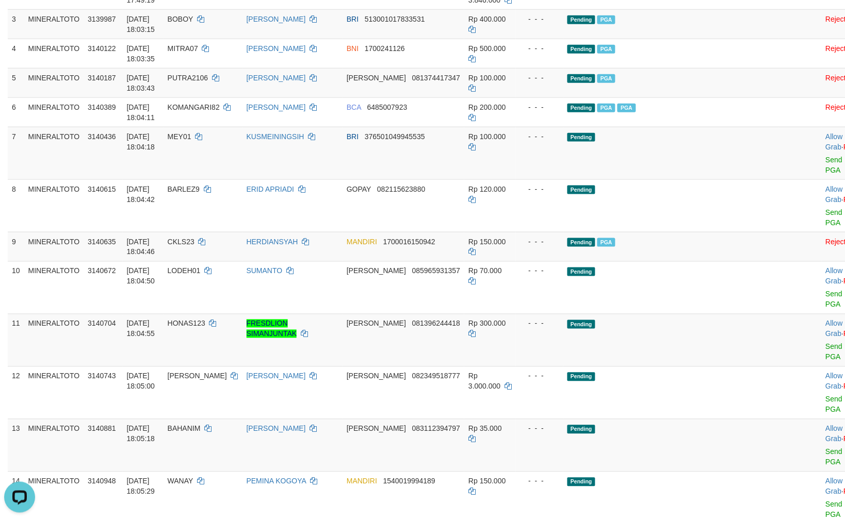
scroll to position [209, 0]
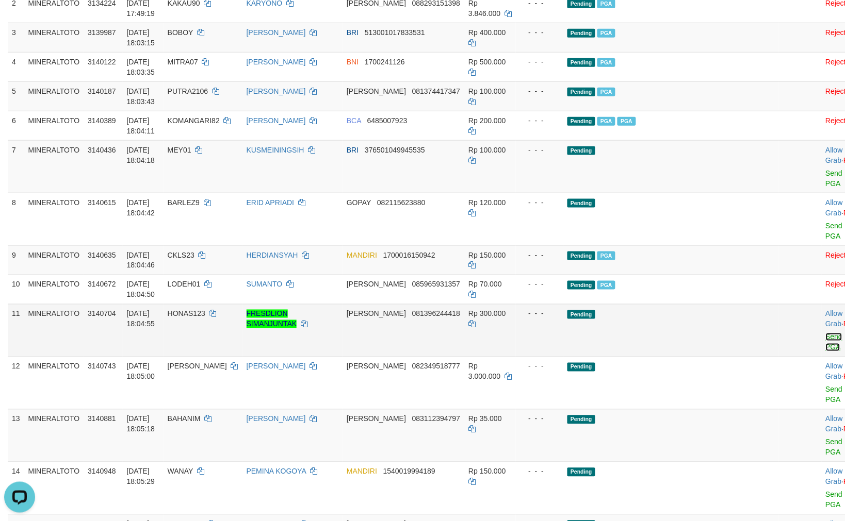
click at [826, 333] on link "Send PGA" at bounding box center [834, 342] width 17 height 19
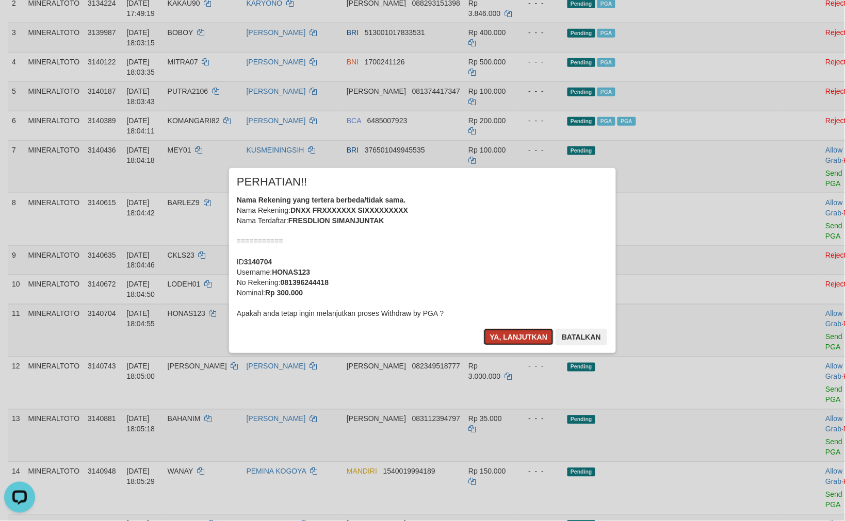
click at [516, 337] on button "Ya, lanjutkan" at bounding box center [519, 337] width 70 height 17
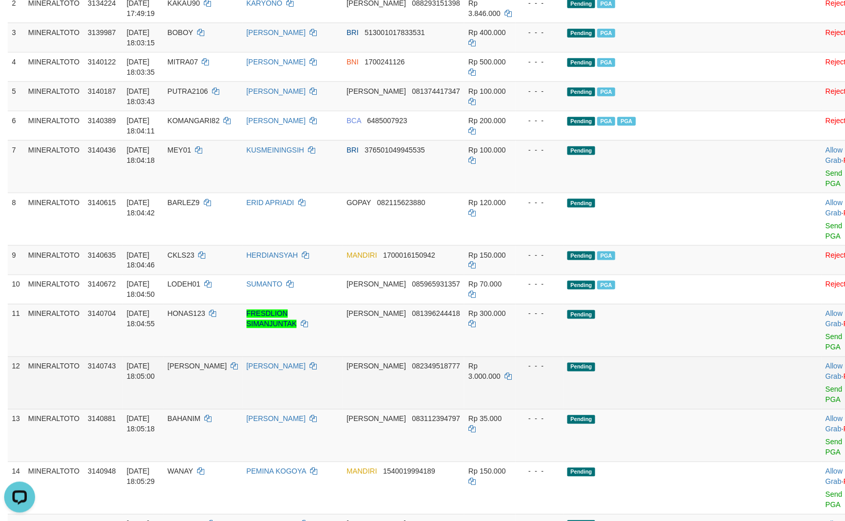
scroll to position [196, 0]
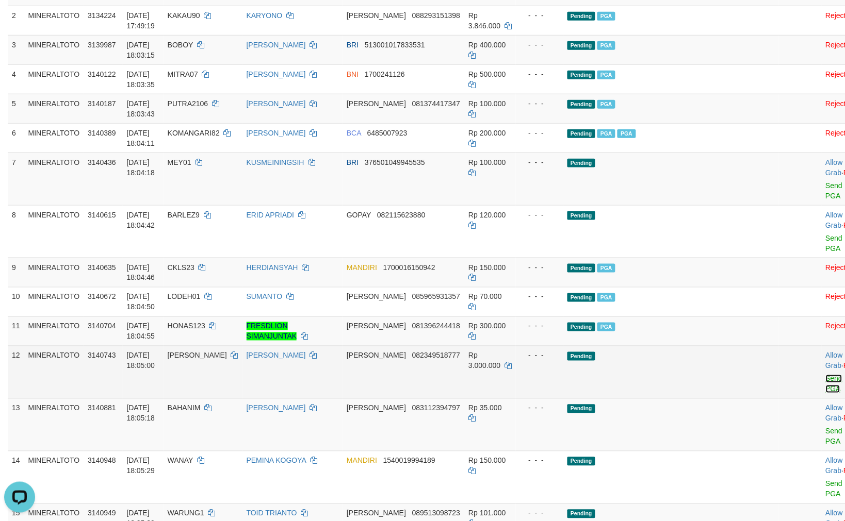
click at [826, 375] on link "Send PGA" at bounding box center [834, 384] width 17 height 19
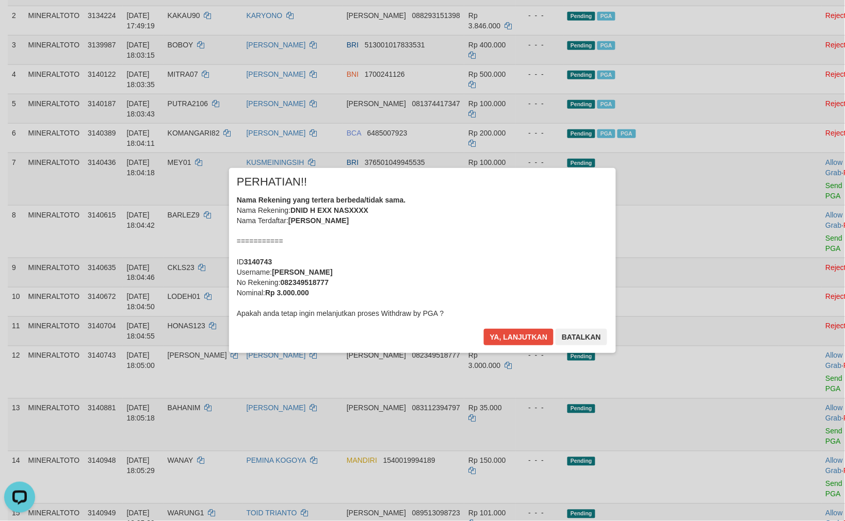
scroll to position [183, 0]
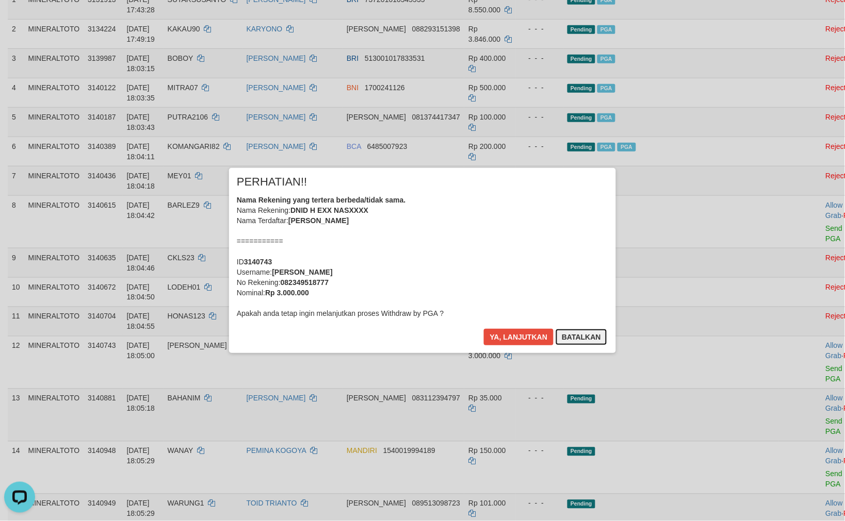
click at [576, 336] on button "Batalkan" at bounding box center [581, 337] width 52 height 17
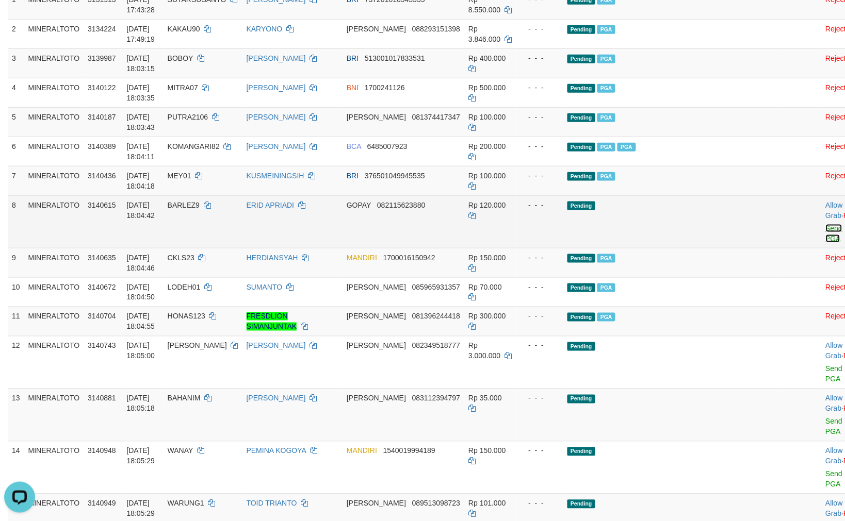
click at [826, 228] on link "Send PGA" at bounding box center [834, 233] width 17 height 19
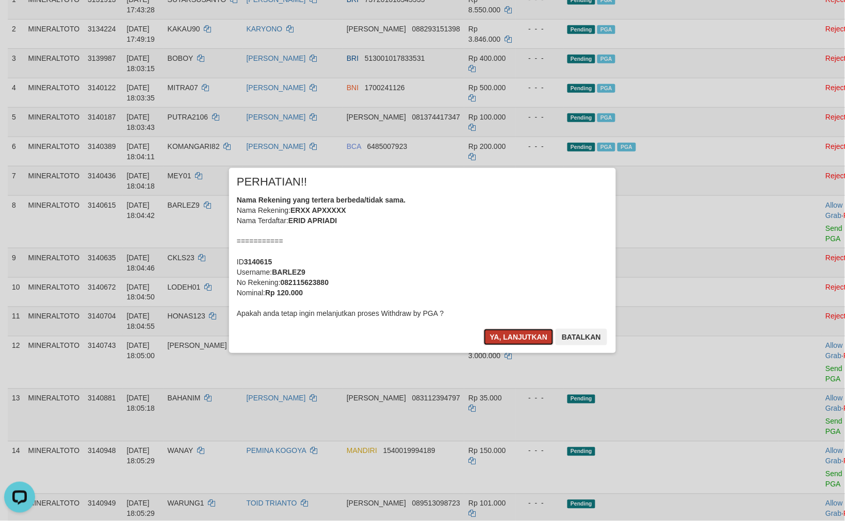
click at [523, 333] on button "Ya, lanjutkan" at bounding box center [519, 337] width 70 height 17
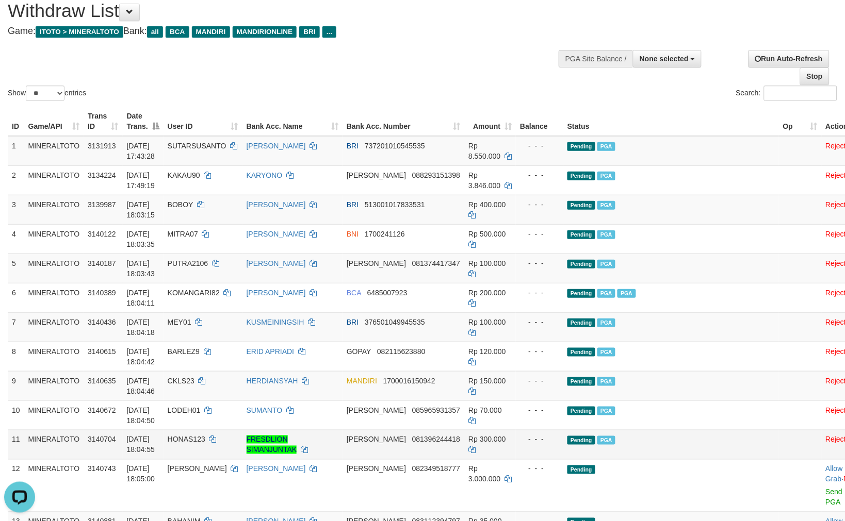
scroll to position [229, 0]
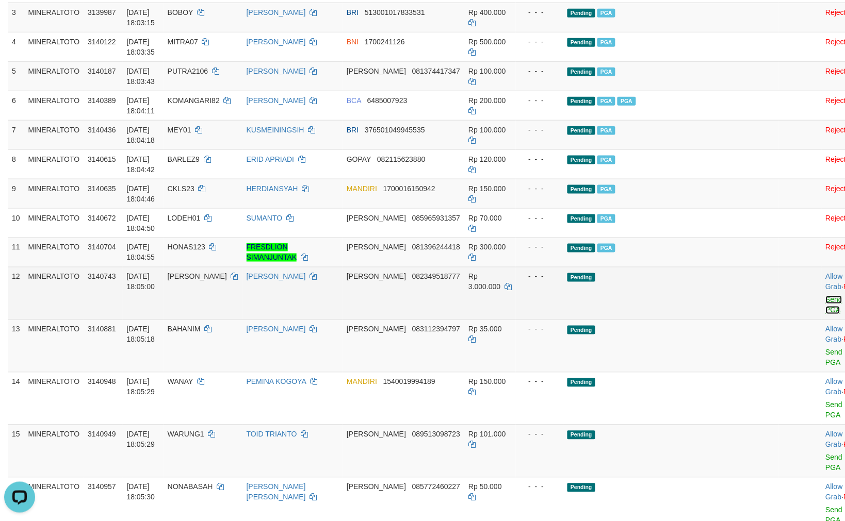
click at [826, 298] on link "Send PGA" at bounding box center [834, 305] width 17 height 19
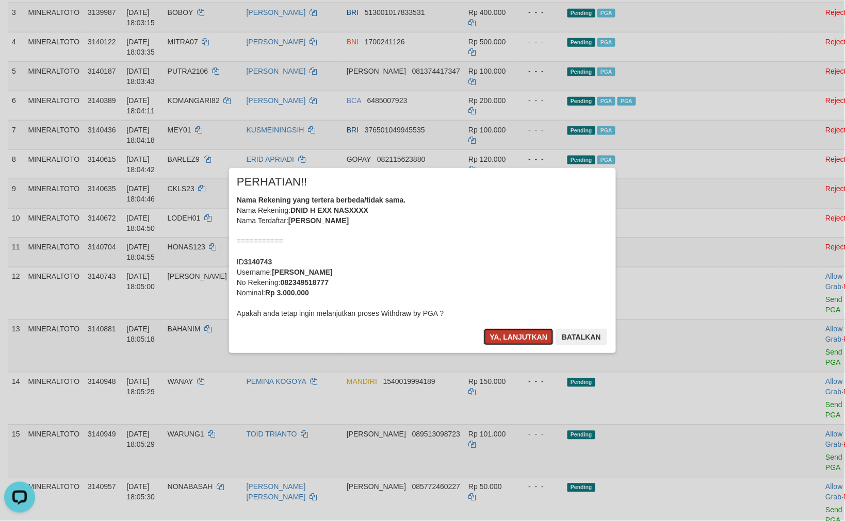
click at [509, 335] on button "Ya, lanjutkan" at bounding box center [519, 337] width 70 height 17
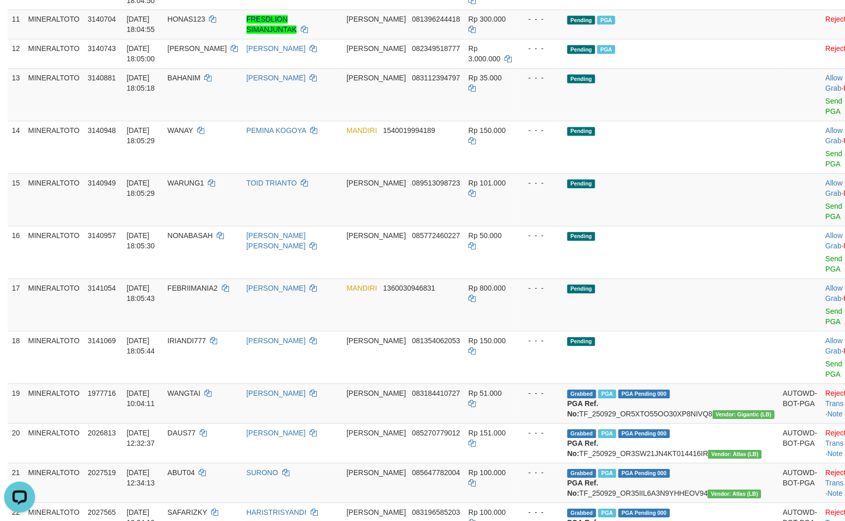
scroll to position [458, 0]
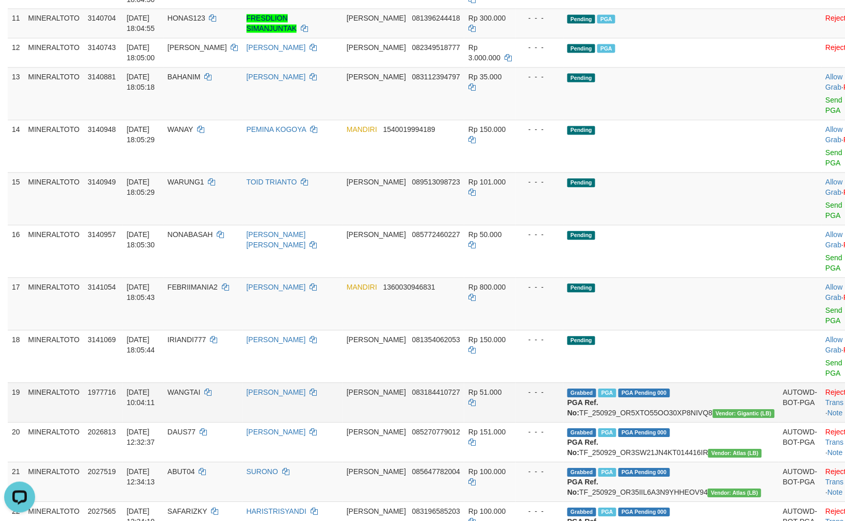
click at [822, 383] on td "Reject · Check Trans · Note" at bounding box center [847, 403] width 51 height 40
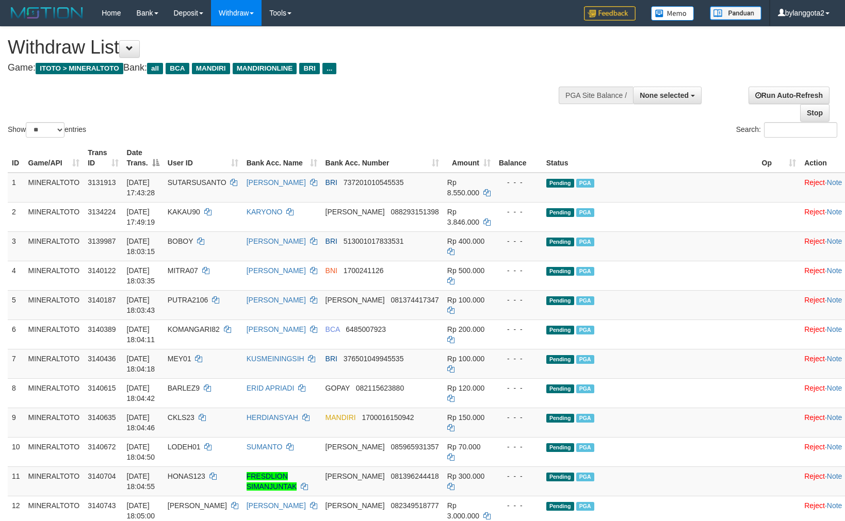
select select
select select "**"
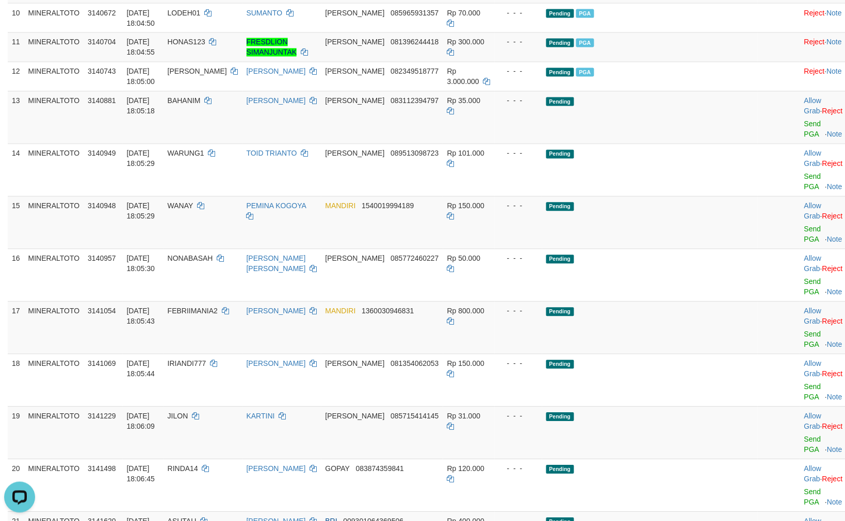
scroll to position [404, 0]
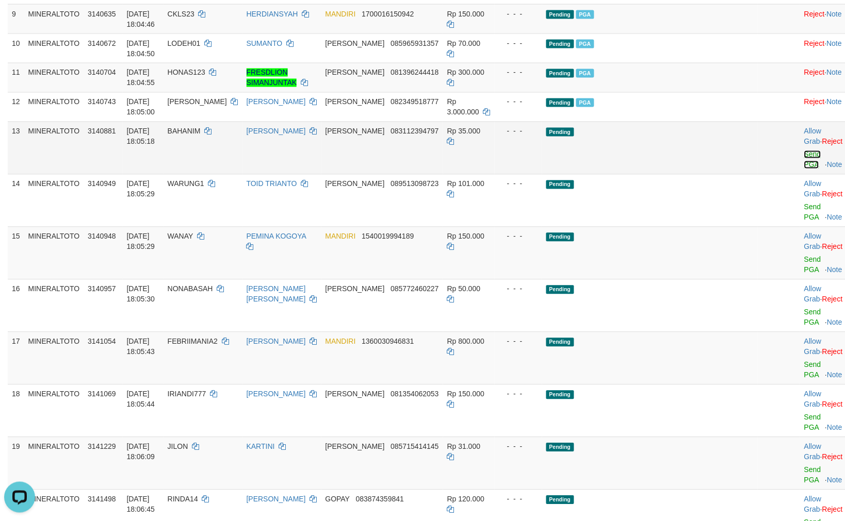
click at [804, 156] on link "Send PGA" at bounding box center [812, 160] width 17 height 19
click at [804, 207] on link "Send PGA" at bounding box center [812, 212] width 17 height 19
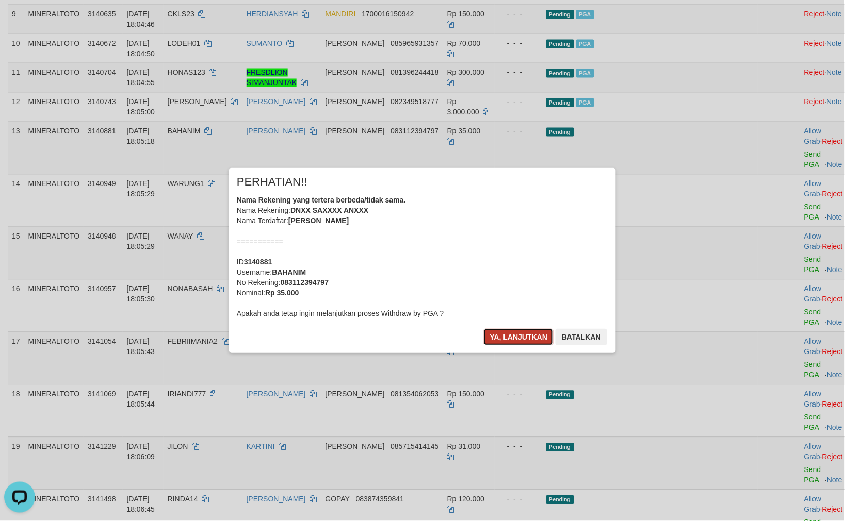
click at [494, 334] on button "Ya, lanjutkan" at bounding box center [519, 337] width 70 height 17
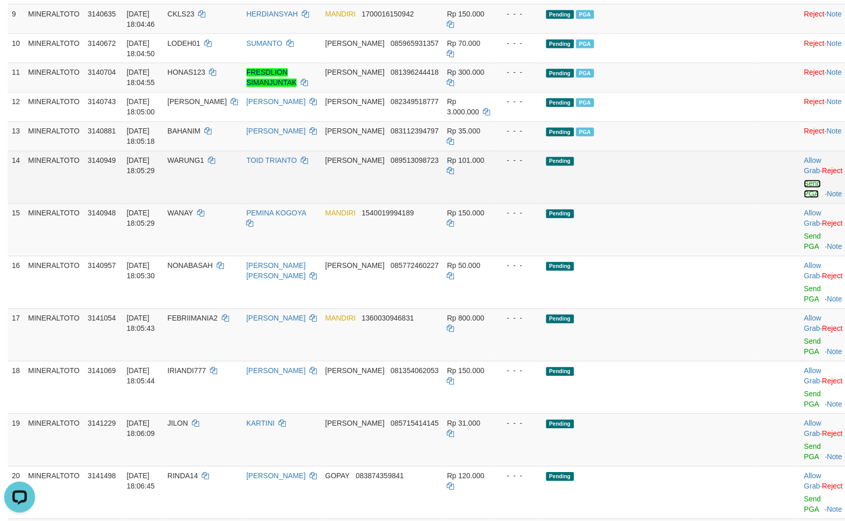
click at [804, 186] on link "Send PGA" at bounding box center [812, 189] width 17 height 19
click at [804, 238] on link "Send PGA" at bounding box center [812, 242] width 17 height 19
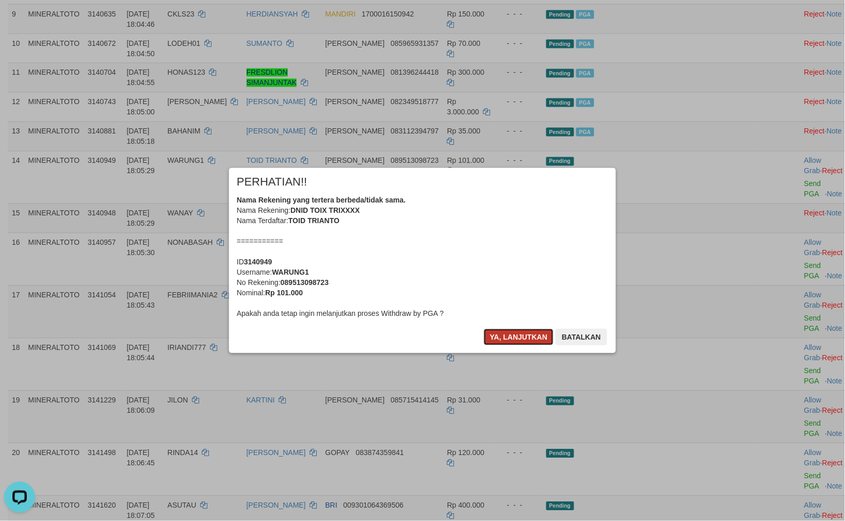
click at [522, 336] on button "Ya, lanjutkan" at bounding box center [519, 337] width 70 height 17
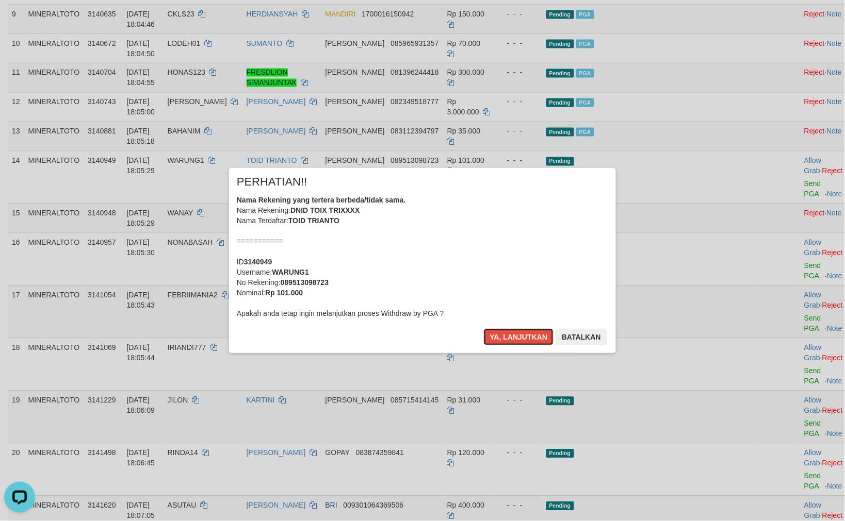
click at [522, 336] on button "Ya, lanjutkan" at bounding box center [519, 337] width 70 height 17
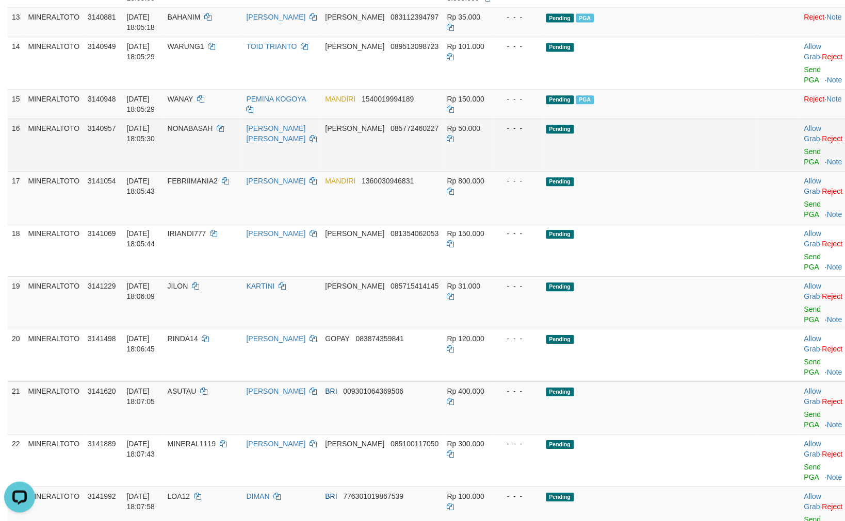
scroll to position [495, 0]
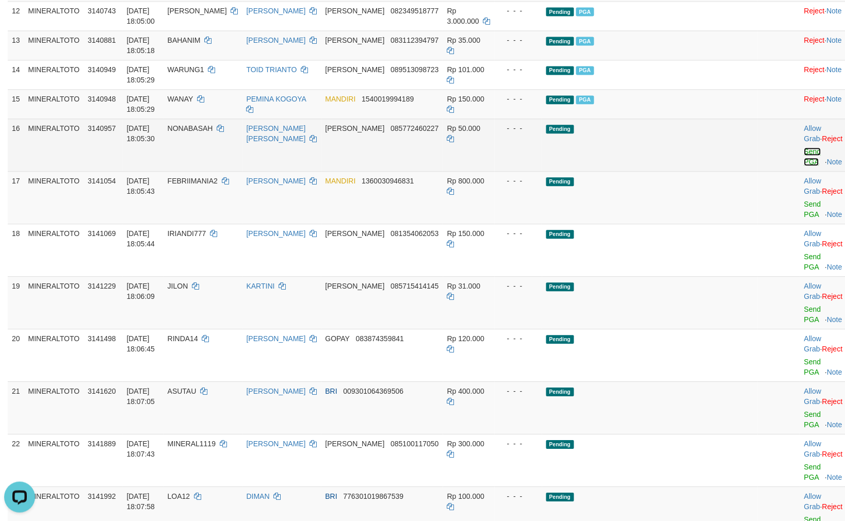
click at [804, 152] on link "Send PGA" at bounding box center [812, 157] width 17 height 19
click at [804, 202] on link "Send PGA" at bounding box center [812, 209] width 17 height 19
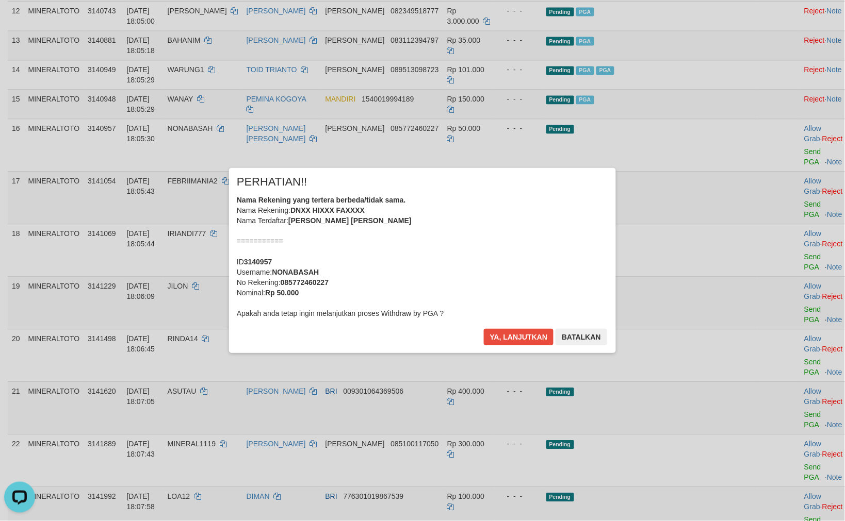
scroll to position [472, 0]
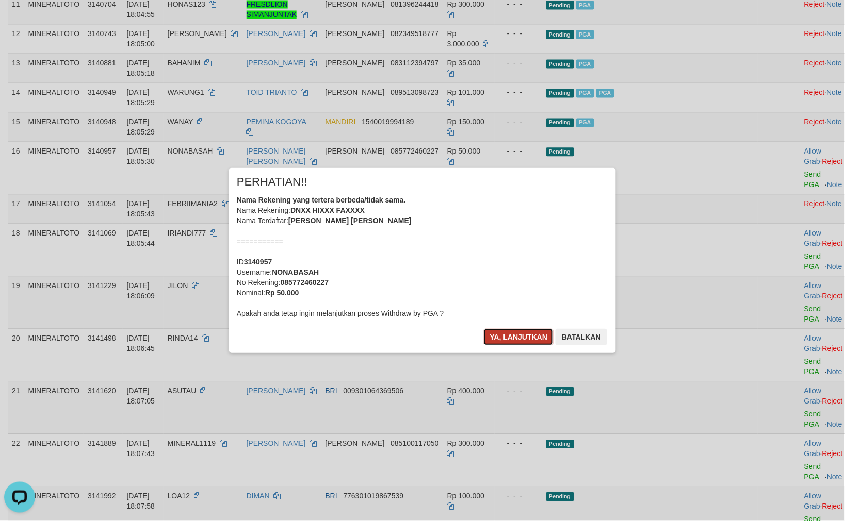
click at [502, 337] on button "Ya, lanjutkan" at bounding box center [519, 337] width 70 height 17
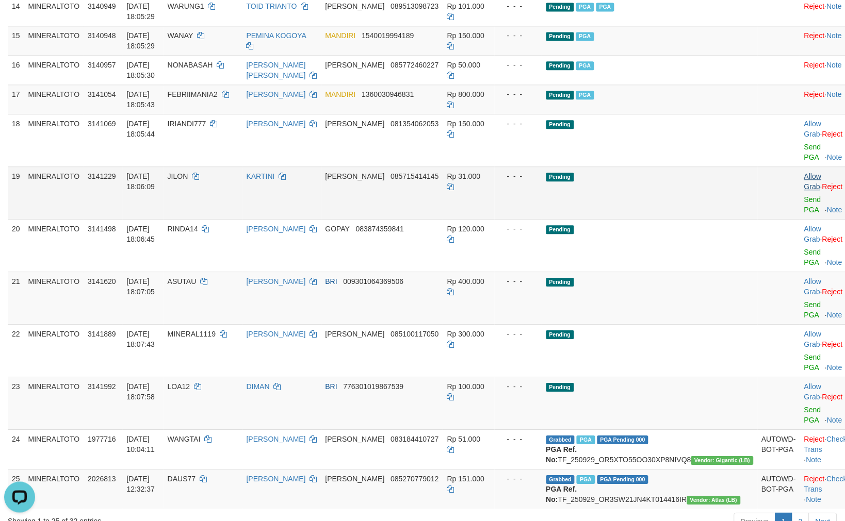
scroll to position [563, 0]
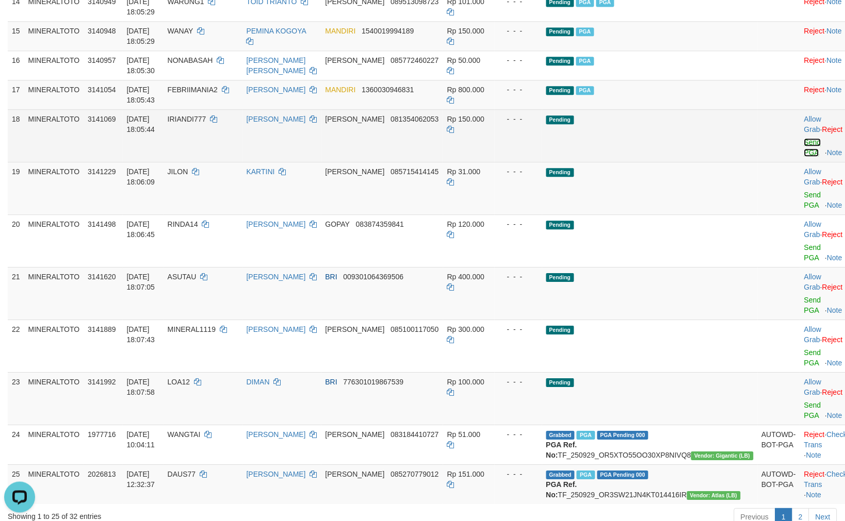
click at [804, 141] on link "Send PGA" at bounding box center [812, 147] width 17 height 19
click at [804, 195] on link "Send PGA" at bounding box center [812, 200] width 17 height 19
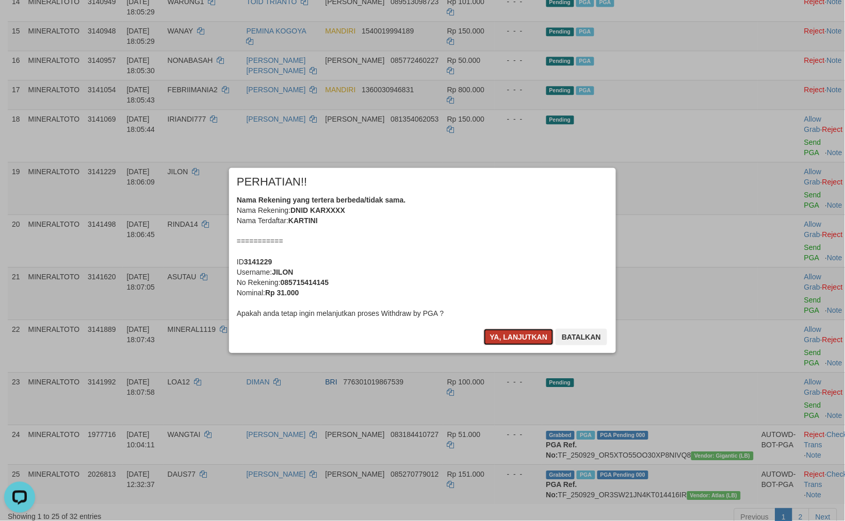
click at [515, 337] on button "Ya, lanjutkan" at bounding box center [519, 337] width 70 height 17
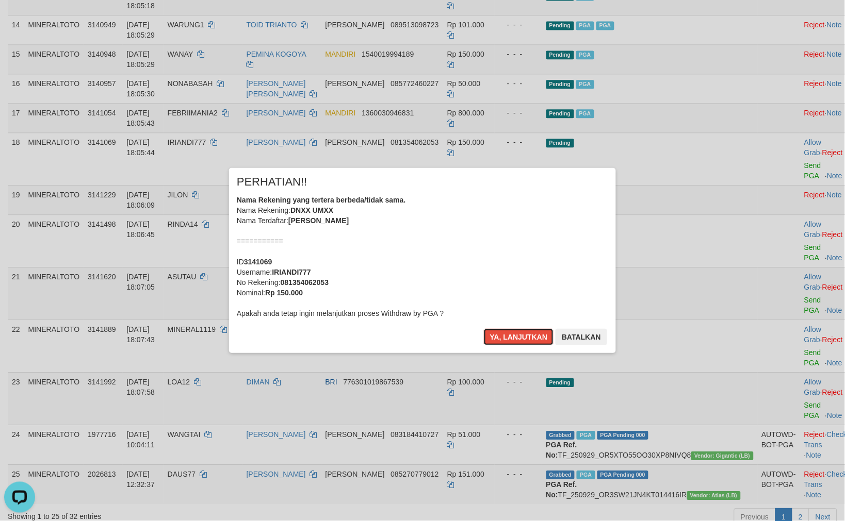
click at [515, 337] on button "Ya, lanjutkan" at bounding box center [519, 337] width 70 height 17
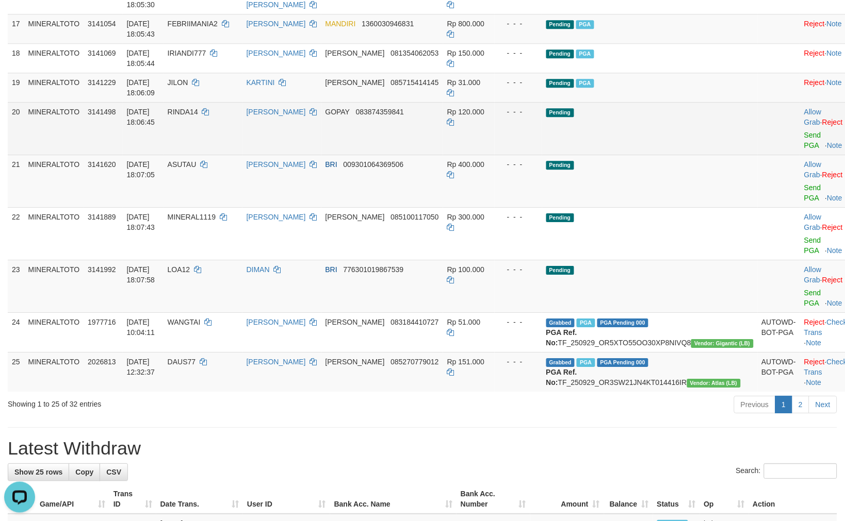
scroll to position [631, 0]
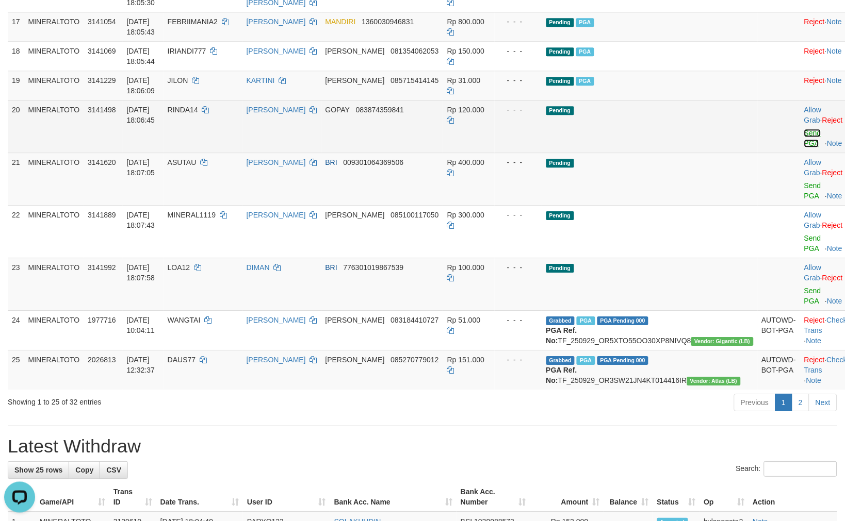
click at [804, 133] on link "Send PGA" at bounding box center [812, 138] width 17 height 19
click at [804, 186] on link "Send PGA" at bounding box center [812, 191] width 17 height 19
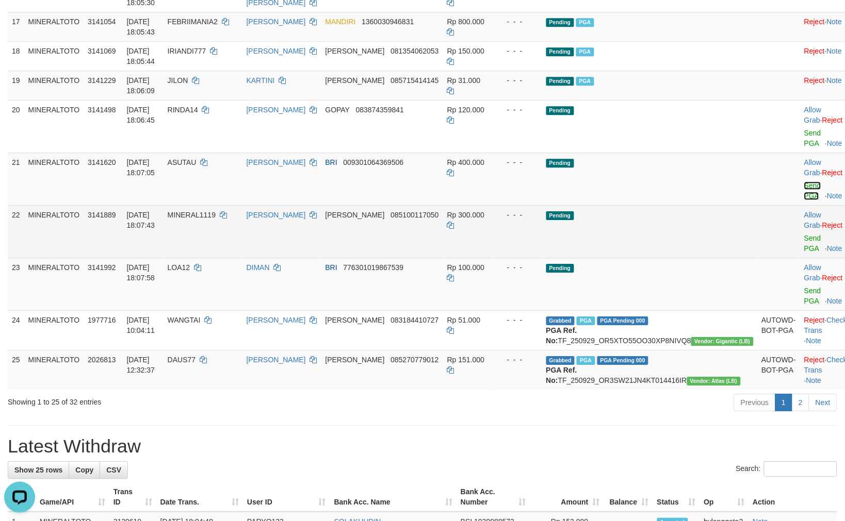
scroll to position [609, 0]
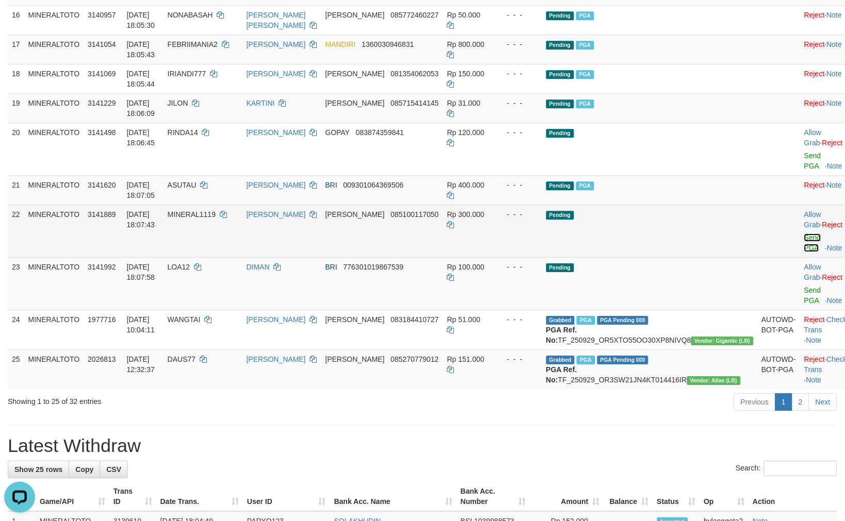
click at [804, 236] on link "Send PGA" at bounding box center [812, 243] width 17 height 19
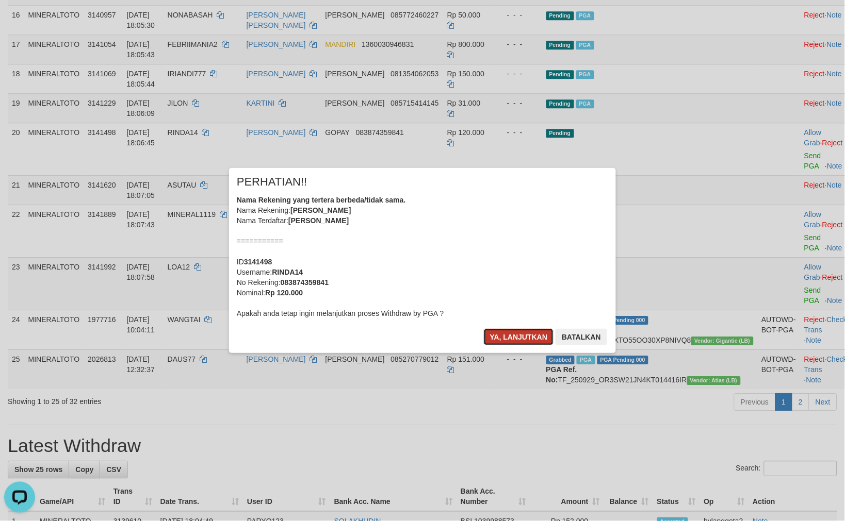
click at [504, 335] on button "Ya, lanjutkan" at bounding box center [519, 337] width 70 height 17
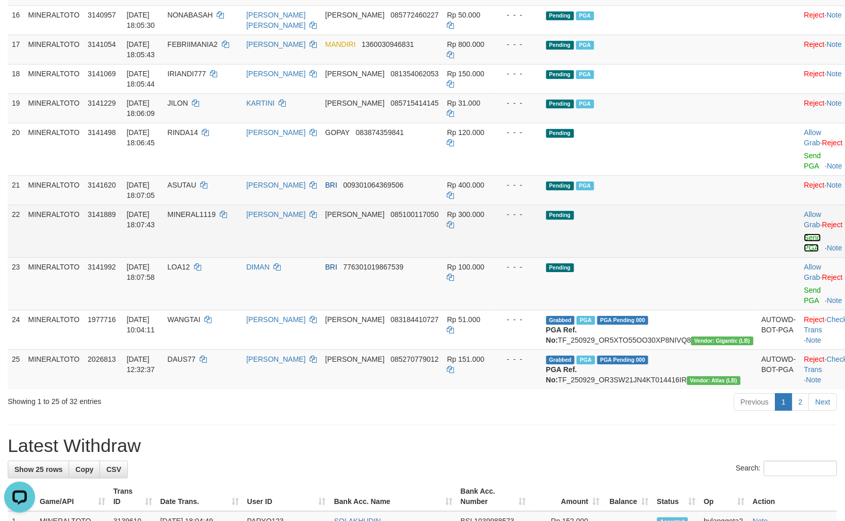
scroll to position [585, 0]
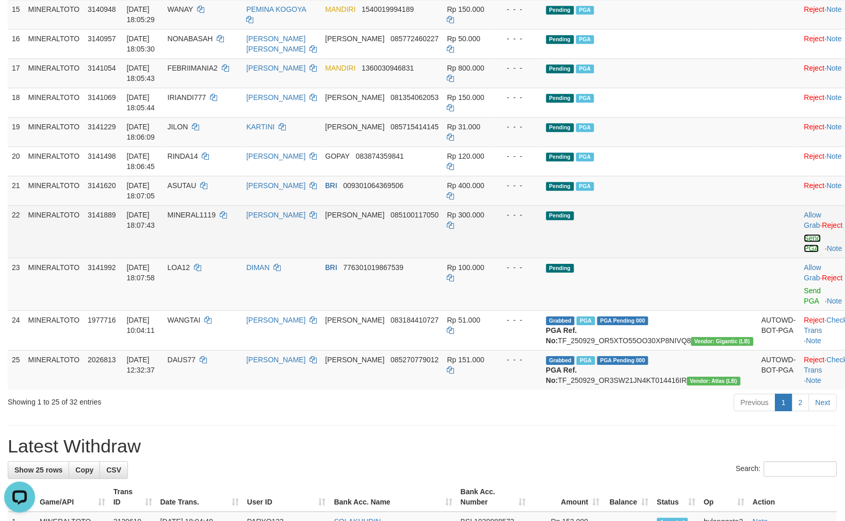
click at [804, 239] on link "Send PGA" at bounding box center [812, 243] width 17 height 19
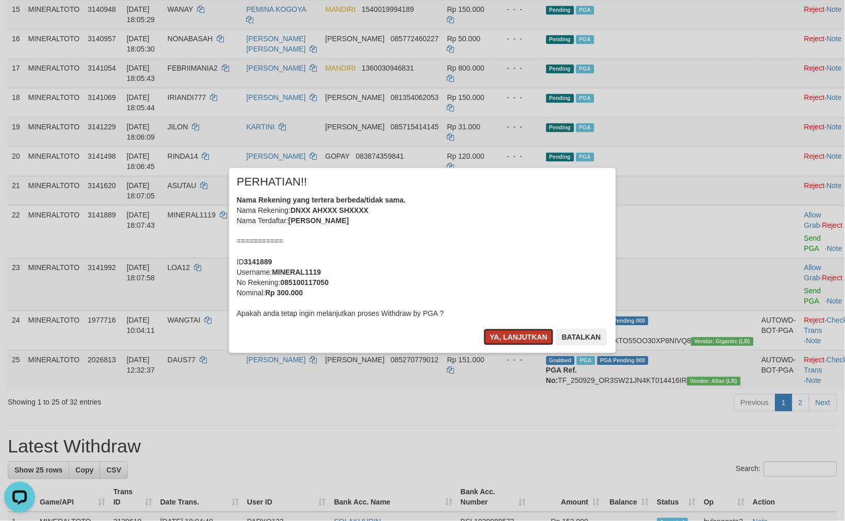
click at [521, 334] on button "Ya, lanjutkan" at bounding box center [519, 337] width 70 height 17
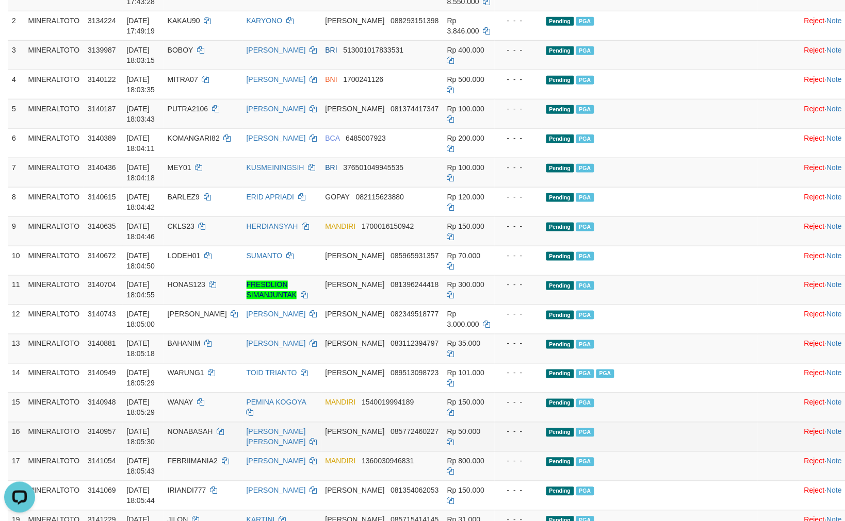
scroll to position [184, 0]
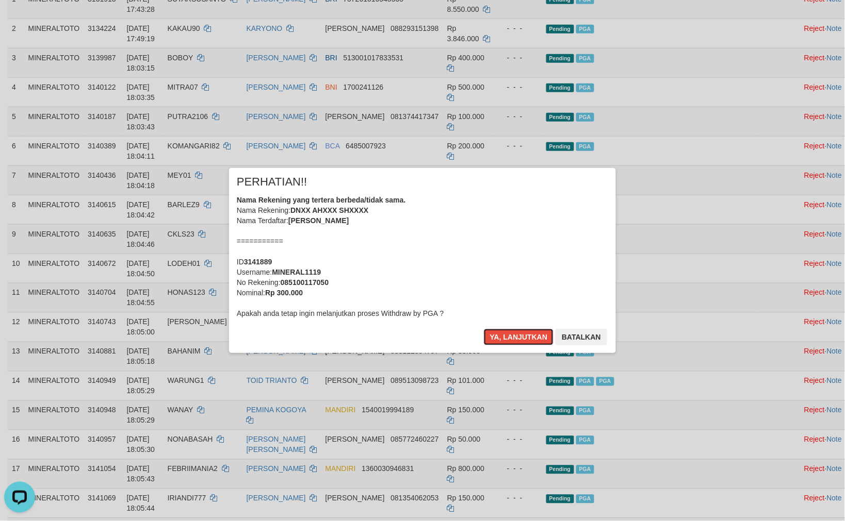
drag, startPoint x: 532, startPoint y: 332, endPoint x: 645, endPoint y: 333, distance: 112.9
click at [532, 332] on button "Ya, lanjutkan" at bounding box center [519, 337] width 70 height 17
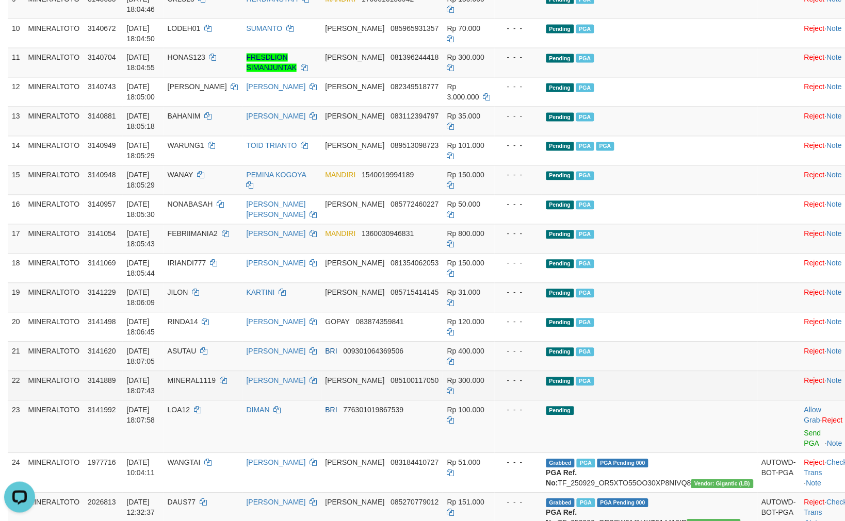
scroll to position [630, 0]
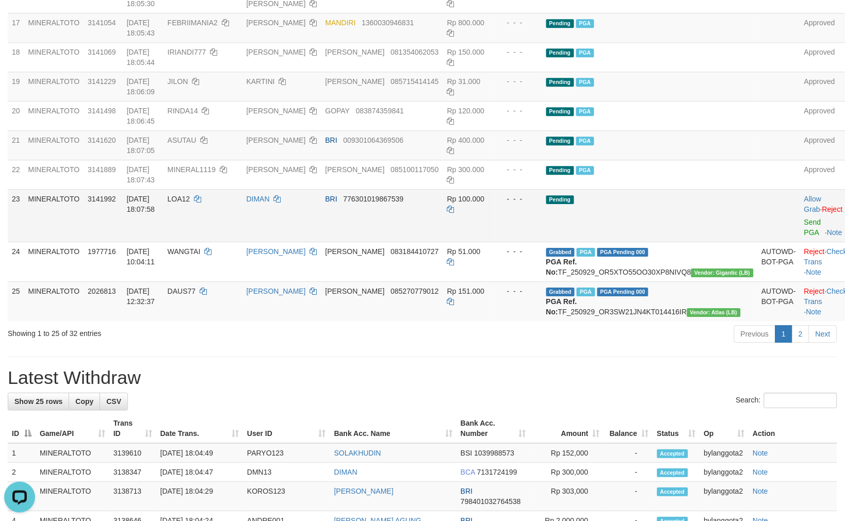
drag, startPoint x: 690, startPoint y: 225, endPoint x: 689, endPoint y: 219, distance: 6.2
click at [690, 224] on td "Pending" at bounding box center [650, 215] width 216 height 53
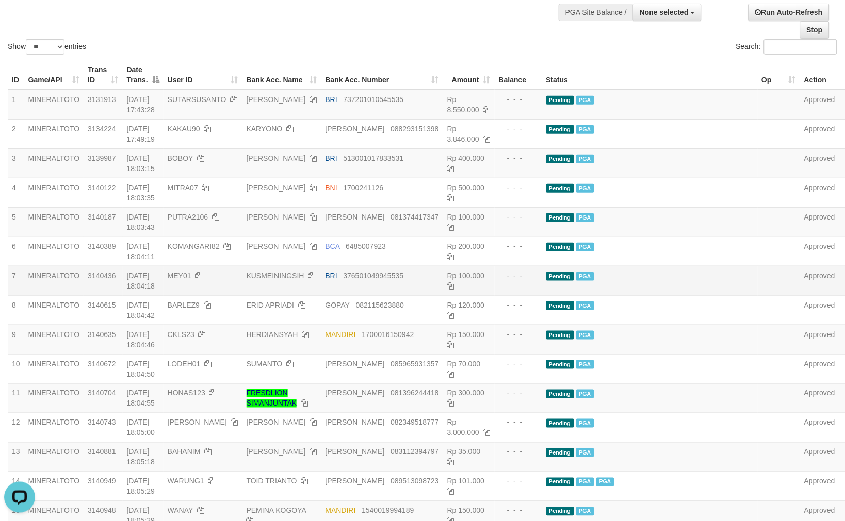
scroll to position [0, 0]
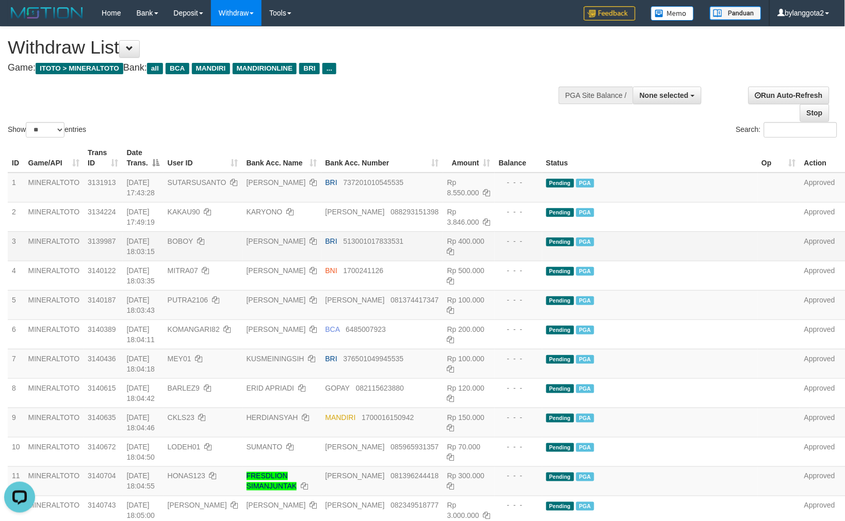
click at [720, 241] on td "Pending PGA" at bounding box center [650, 246] width 216 height 29
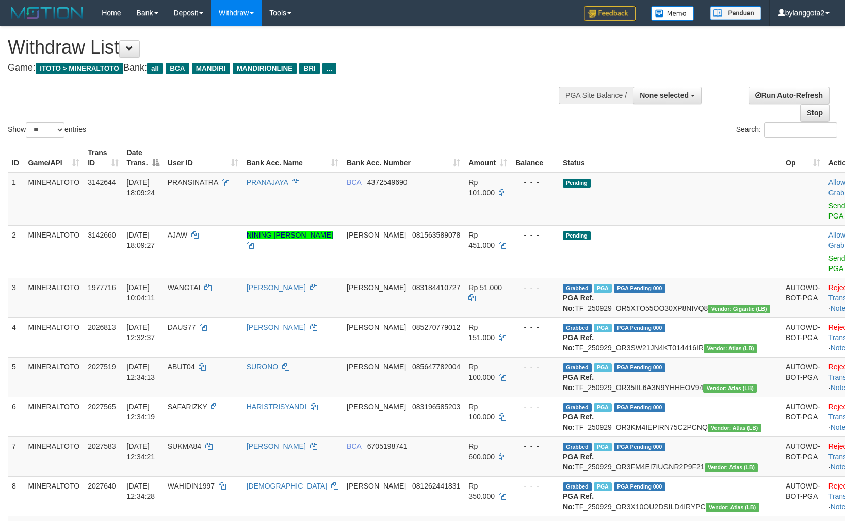
select select
select select "**"
click at [669, 92] on span "None selected" at bounding box center [664, 95] width 49 height 8
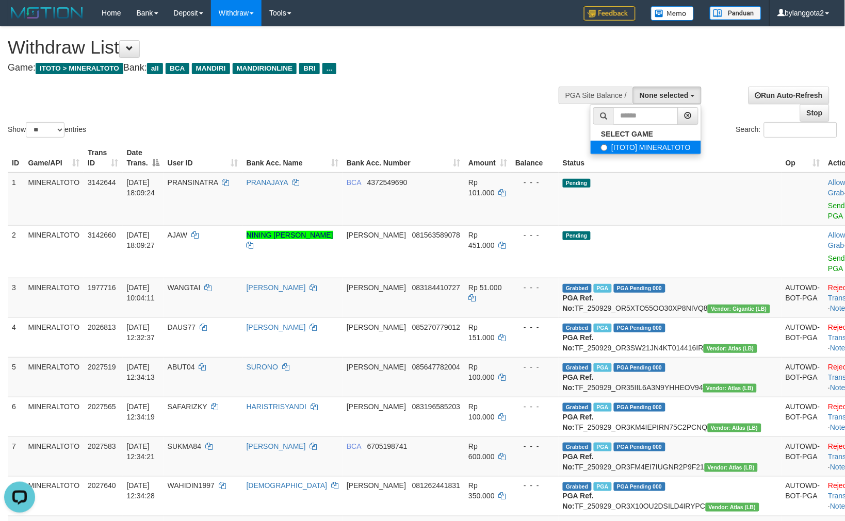
select select "****"
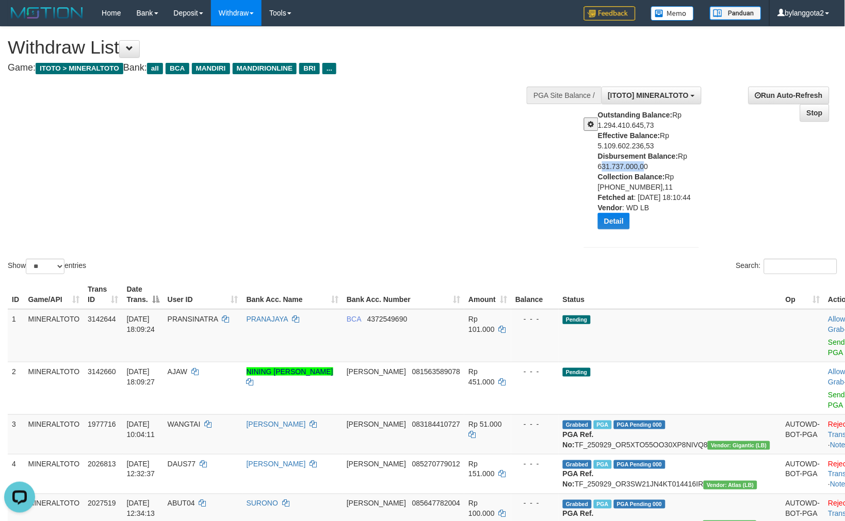
drag, startPoint x: 589, startPoint y: 165, endPoint x: 640, endPoint y: 163, distance: 50.6
click at [640, 163] on div "Outstanding Balance: Rp 1.294.410.645,73 Effective Balance: Rp 5.109.602.236,53…" at bounding box center [641, 173] width 130 height 127
copy div "631.737.000,"
click at [617, 222] on button "Detail" at bounding box center [614, 221] width 32 height 17
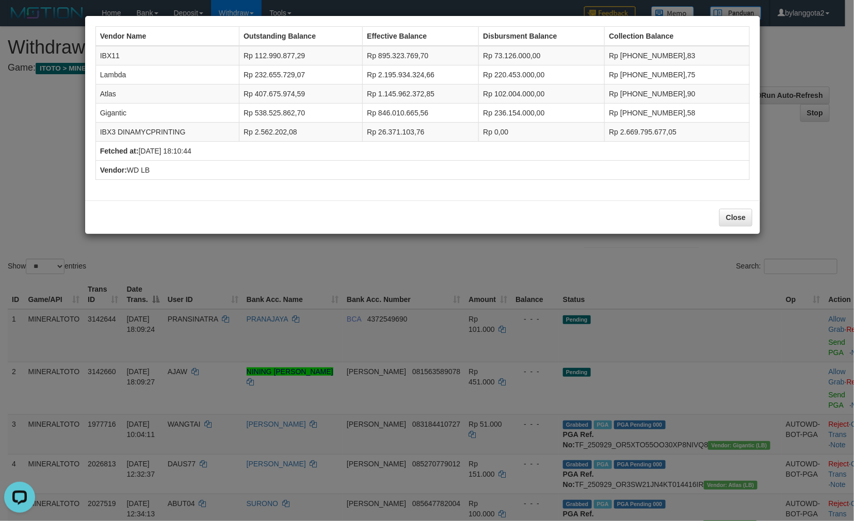
click at [103, 50] on td "IBX11" at bounding box center [166, 56] width 143 height 20
copy td "IBX11"
click at [112, 73] on td "Lambda" at bounding box center [166, 74] width 143 height 19
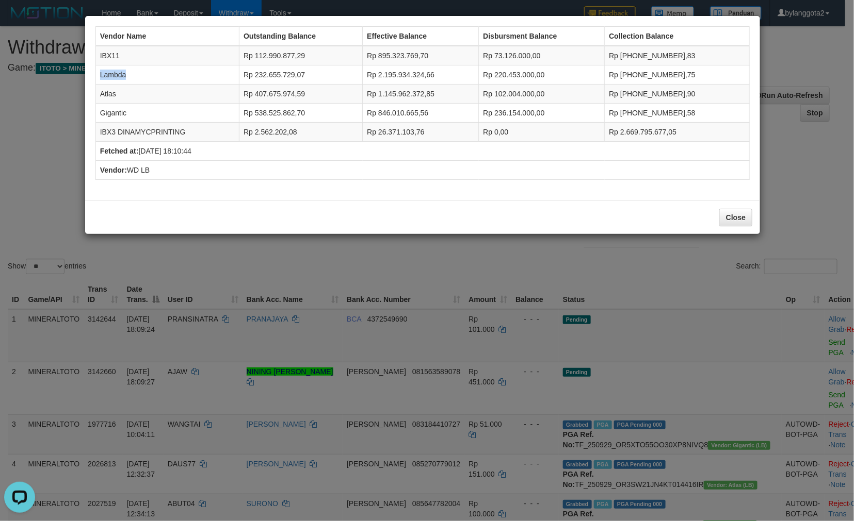
copy td "Lambda"
click at [111, 90] on td "Atlas" at bounding box center [166, 94] width 143 height 19
copy td "Atlas"
click at [110, 109] on td "Gigantic" at bounding box center [166, 113] width 143 height 19
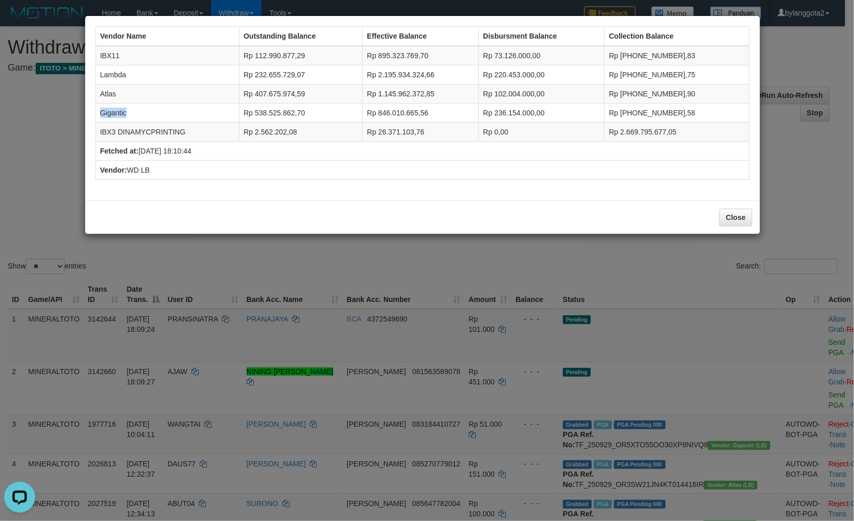
click at [110, 109] on td "Gigantic" at bounding box center [166, 113] width 143 height 19
copy td "Gigantic"
click at [120, 130] on td "IBX3 DINAMYCPRINTING" at bounding box center [166, 132] width 143 height 19
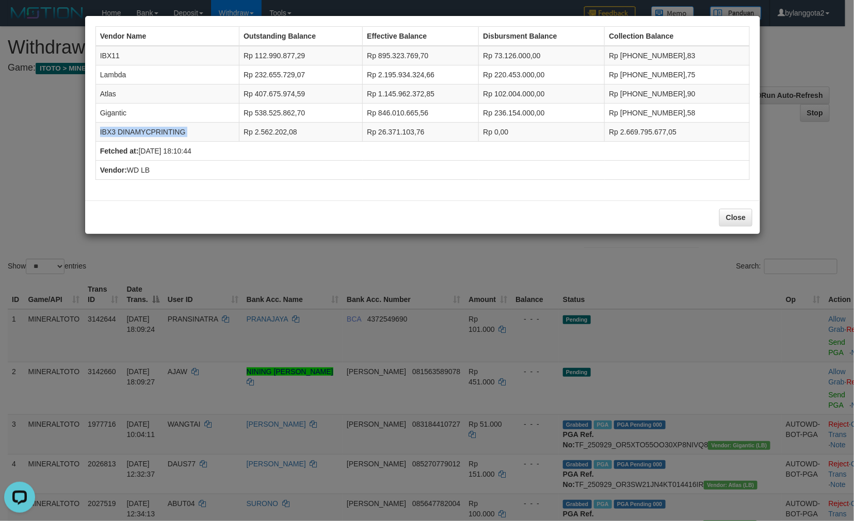
click at [120, 130] on td "IBX3 DINAMYCPRINTING" at bounding box center [166, 132] width 143 height 19
copy tr "IBX3 DINAMYCPRINTING"
drag, startPoint x: 509, startPoint y: 54, endPoint x: 544, endPoint y: 56, distance: 35.1
click at [544, 56] on td "Rp 73.126.000,00" at bounding box center [542, 56] width 126 height 20
copy td "73.126.000"
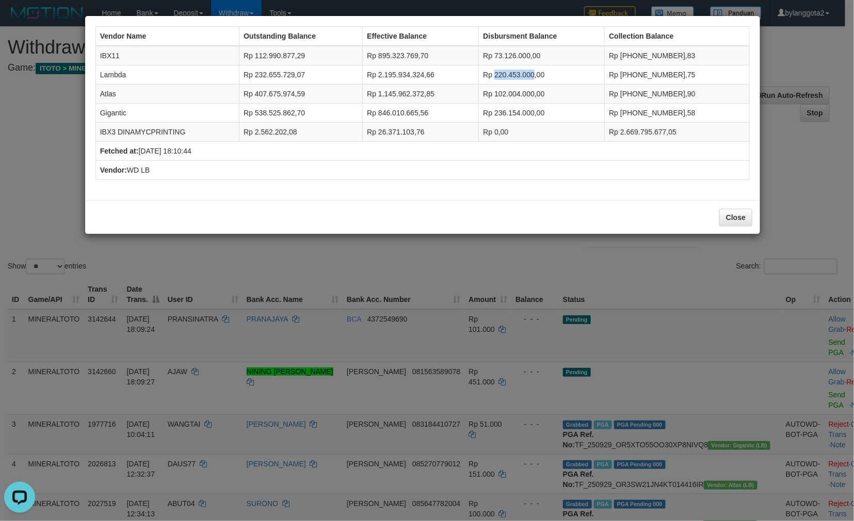
drag, startPoint x: 509, startPoint y: 71, endPoint x: 548, endPoint y: 75, distance: 39.4
click at [548, 75] on td "Rp 220.453.000,00" at bounding box center [542, 74] width 126 height 19
copy td "220.453.000"
drag, startPoint x: 509, startPoint y: 92, endPoint x: 548, endPoint y: 92, distance: 39.2
click at [548, 92] on td "Rp 102.004.000,00" at bounding box center [542, 94] width 126 height 19
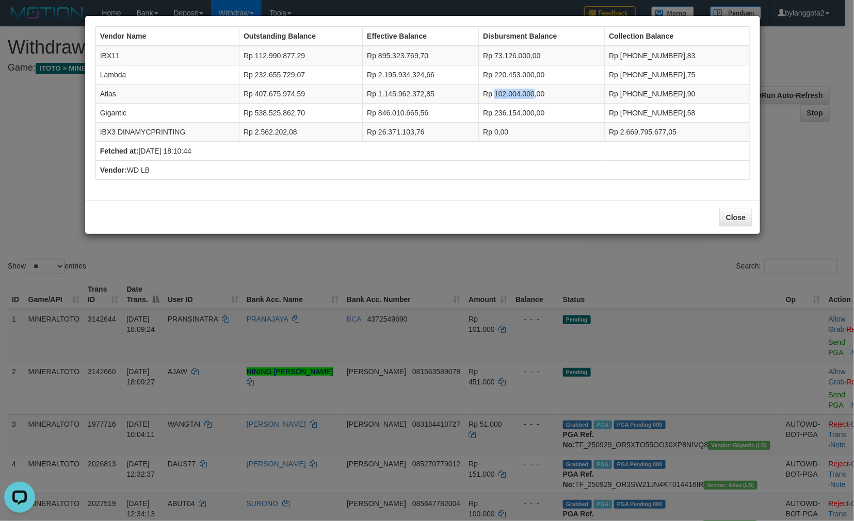
copy td "102.004.000"
drag, startPoint x: 509, startPoint y: 109, endPoint x: 548, endPoint y: 116, distance: 39.9
click at [548, 116] on td "Rp 236.154.000,00" at bounding box center [542, 113] width 126 height 19
copy td "236.154.000"
drag, startPoint x: 507, startPoint y: 127, endPoint x: 525, endPoint y: 129, distance: 17.1
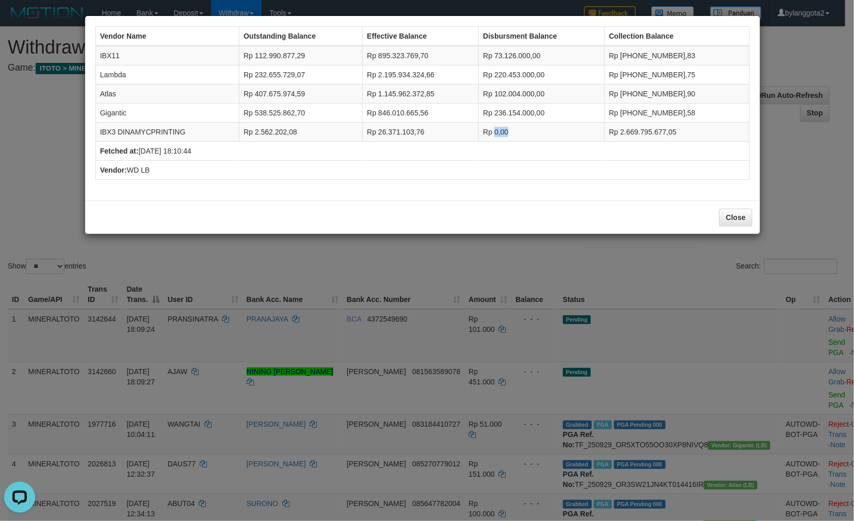
click at [525, 129] on td "Rp 0,00" at bounding box center [542, 132] width 126 height 19
click at [735, 221] on button "Close" at bounding box center [735, 218] width 33 height 18
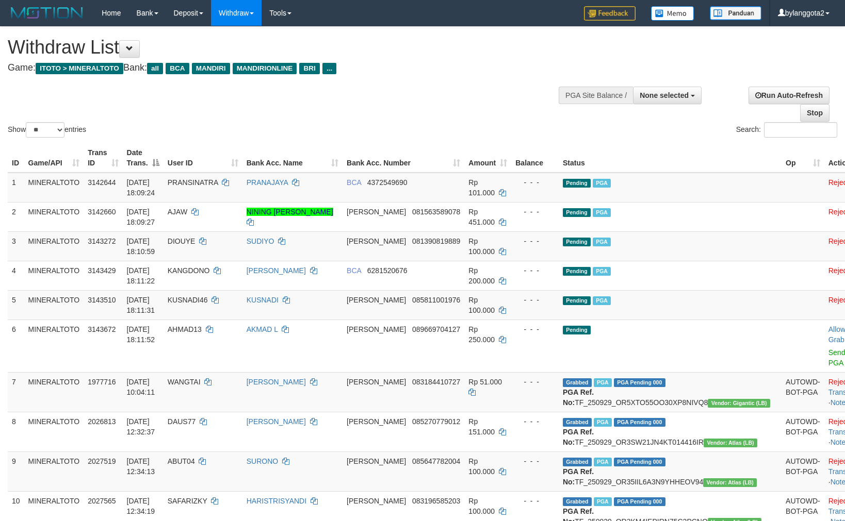
select select
select select "**"
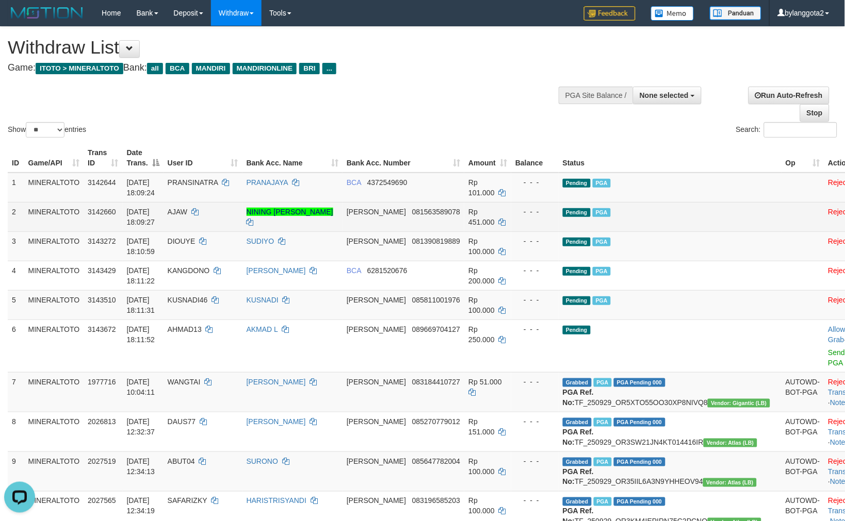
click at [653, 210] on td "Pending PGA" at bounding box center [670, 216] width 223 height 29
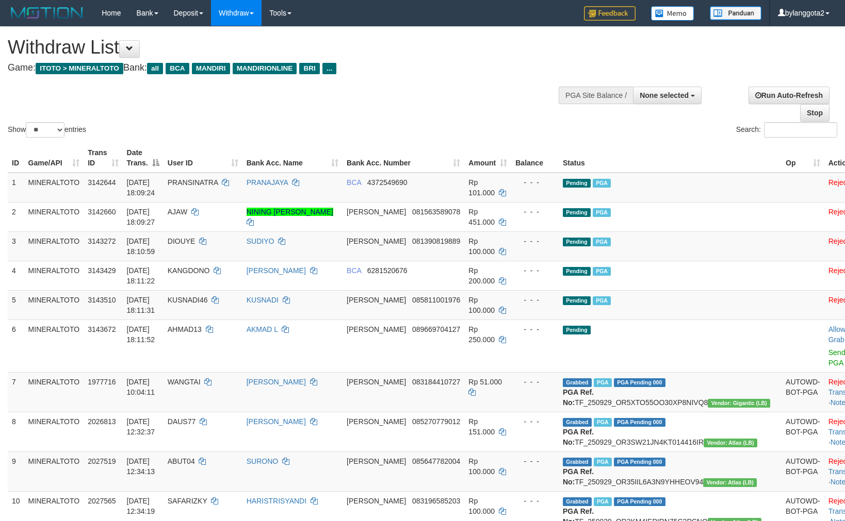
select select
select select "**"
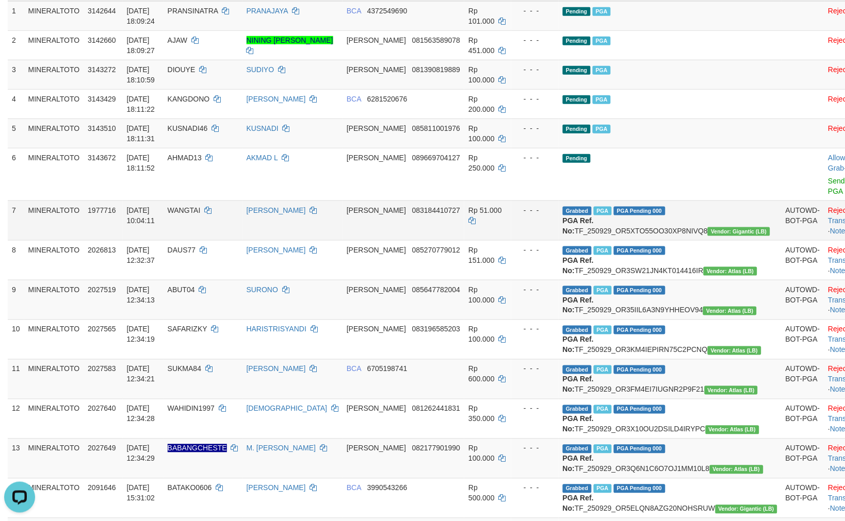
click at [559, 219] on td "- - -" at bounding box center [534, 221] width 47 height 40
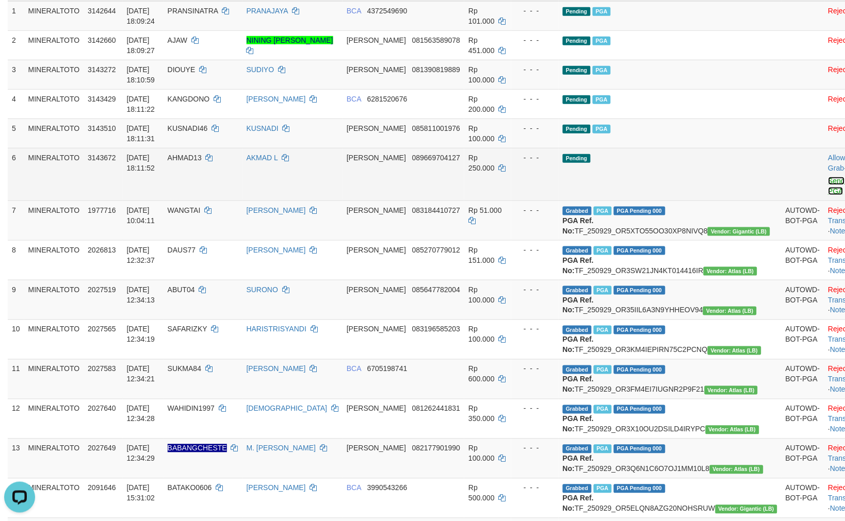
click at [828, 177] on link "Send PGA" at bounding box center [836, 186] width 17 height 19
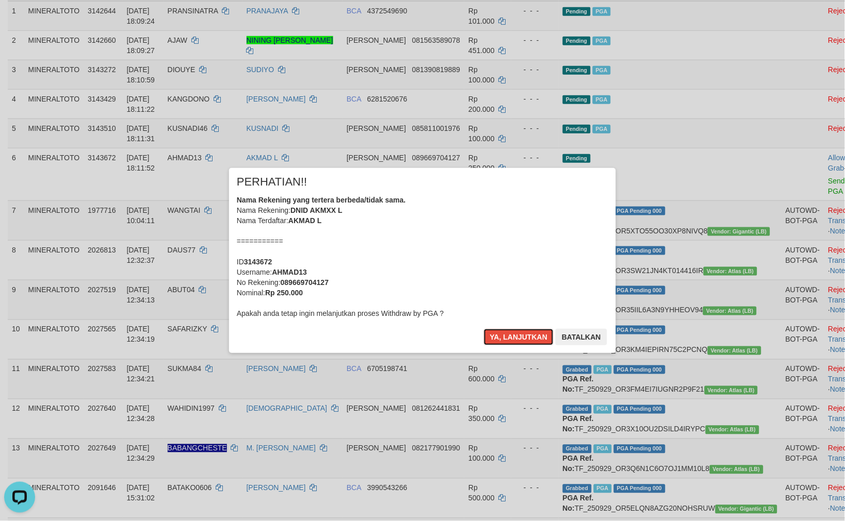
click at [547, 236] on div "Nama Rekening yang tertera berbeda/tidak sama. Nama Rekening: DNID AKMXX L Nama…" at bounding box center [422, 257] width 371 height 124
click at [484, 329] on button "Ya, lanjutkan" at bounding box center [519, 337] width 70 height 17
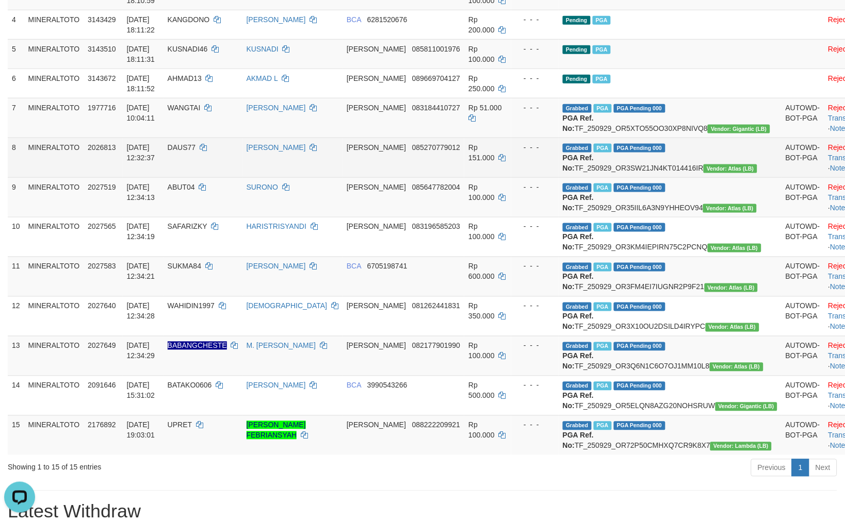
scroll to position [229, 0]
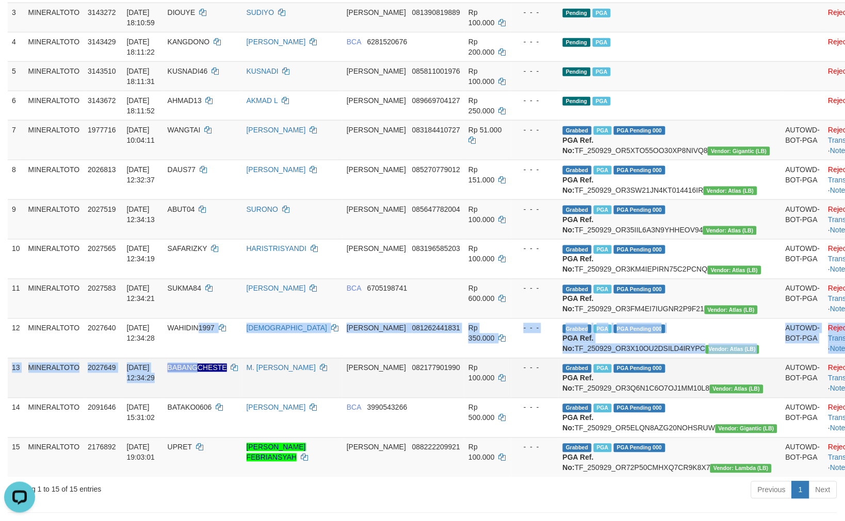
click at [238, 429] on tbody "1 MINERALTOTO 3142644 [DATE] 18:09:24 PRANSINATRA PRANAJAYA BCA 4372549690 Rp 1…" at bounding box center [441, 211] width 867 height 534
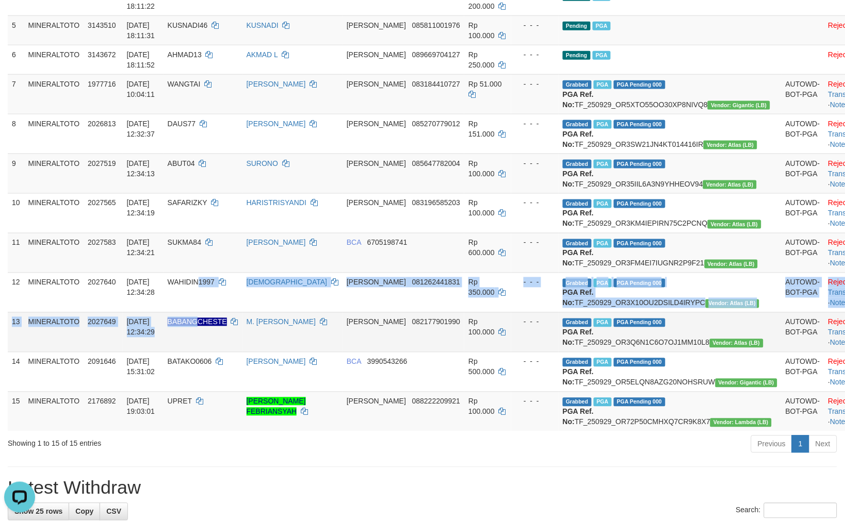
scroll to position [343, 0]
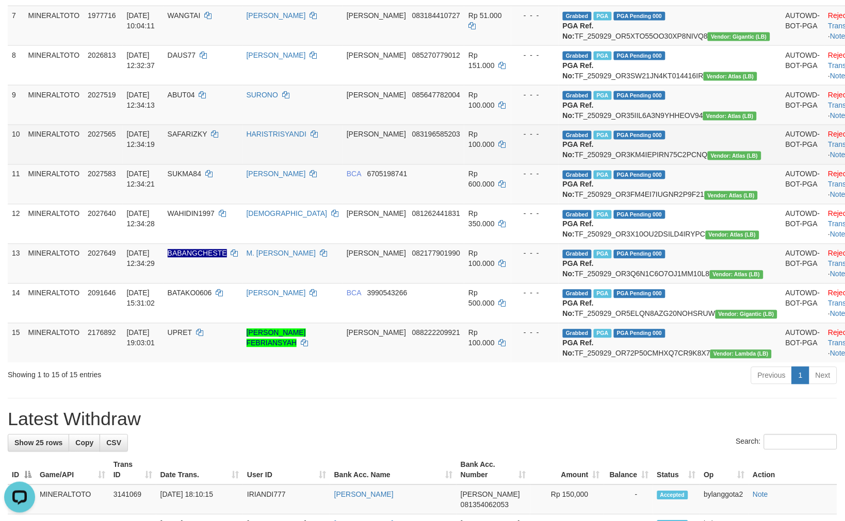
click at [242, 165] on td "SAFARIZKY" at bounding box center [202, 145] width 79 height 40
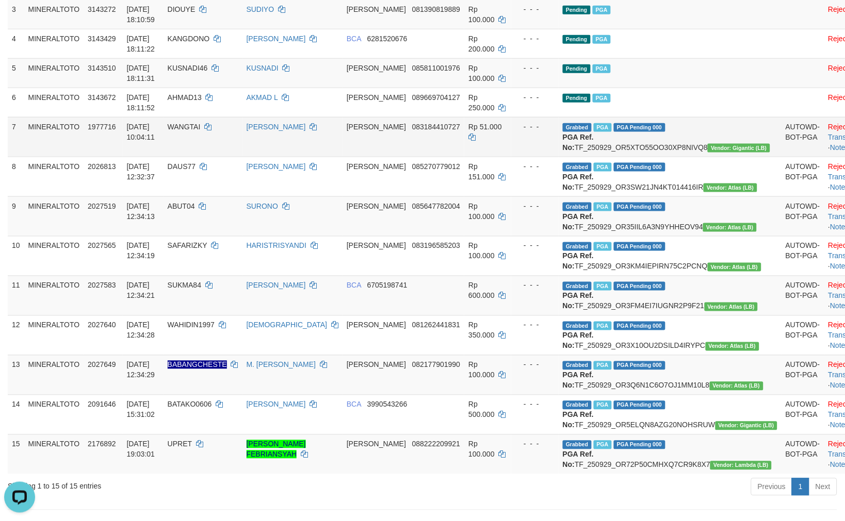
scroll to position [229, 0]
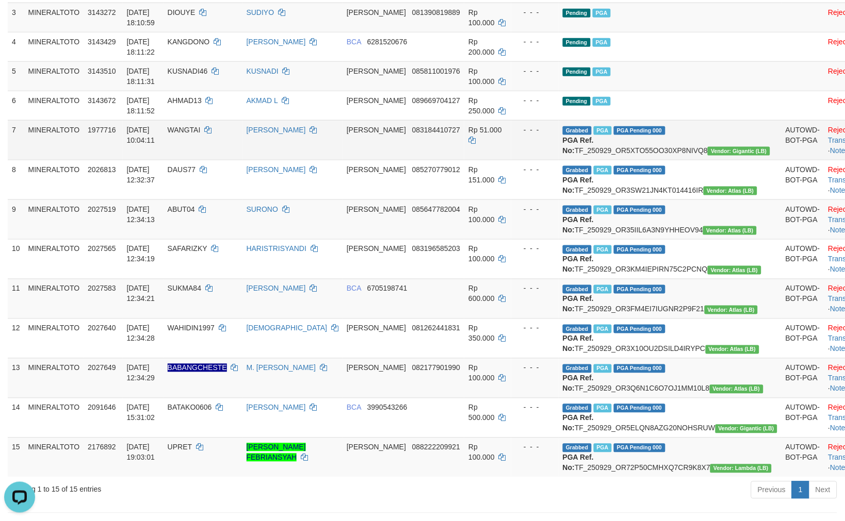
click at [224, 140] on td "WANGTAI" at bounding box center [202, 140] width 79 height 40
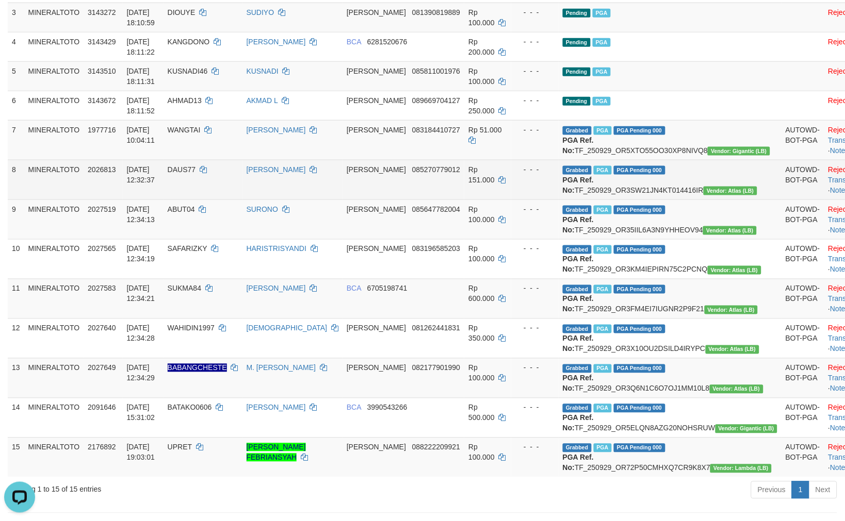
click at [222, 198] on td "DAUS77" at bounding box center [202, 180] width 79 height 40
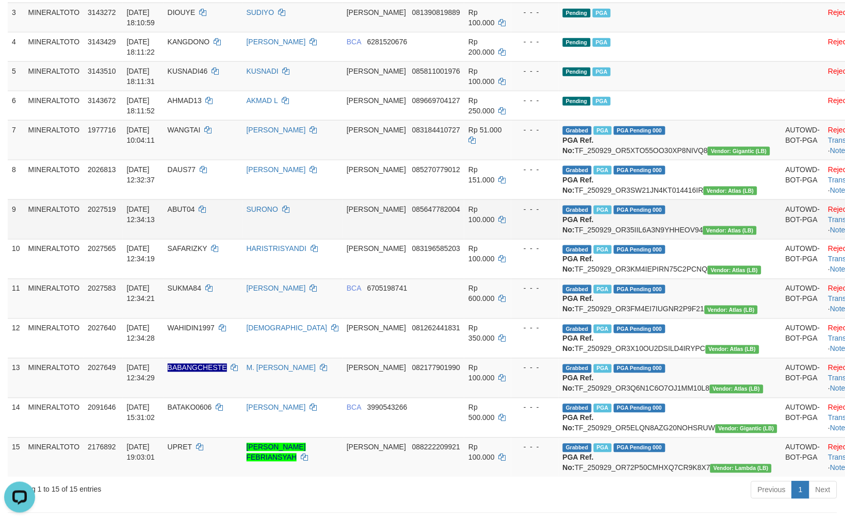
click at [218, 239] on td "ABUT04" at bounding box center [202, 220] width 79 height 40
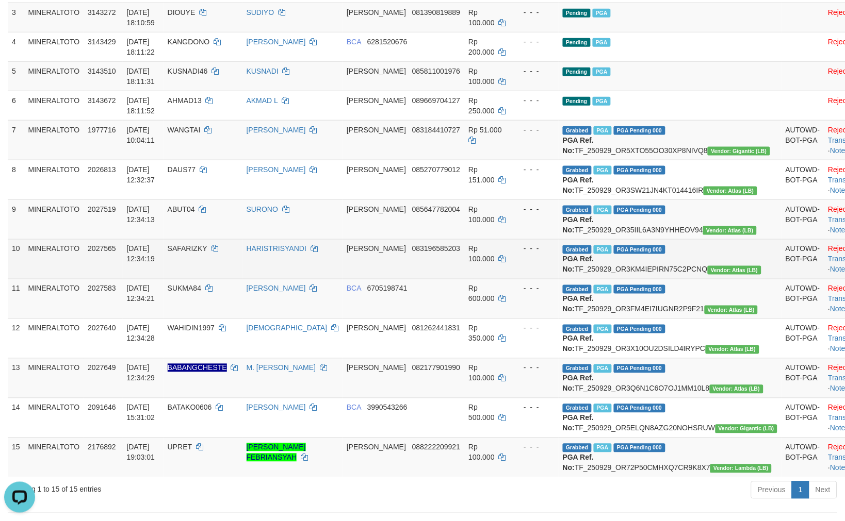
click at [220, 279] on td "SAFARIZKY" at bounding box center [202, 259] width 79 height 40
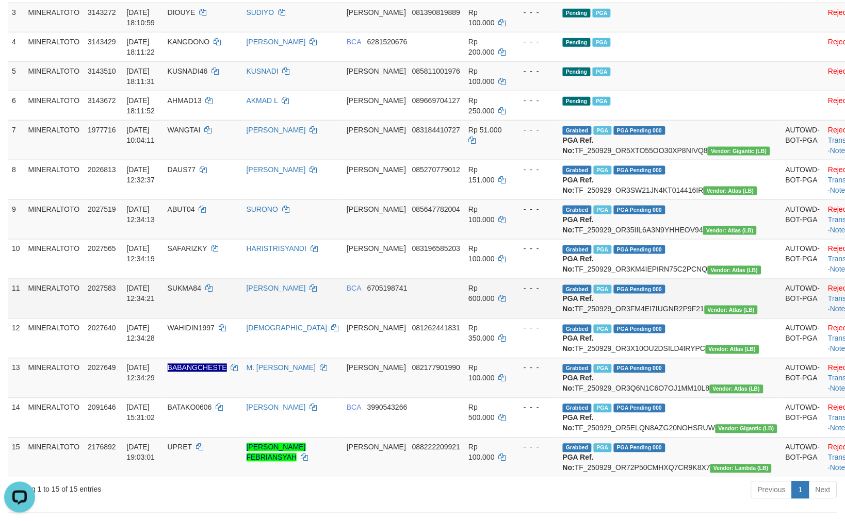
click at [219, 319] on td "SUKMA84" at bounding box center [202, 299] width 79 height 40
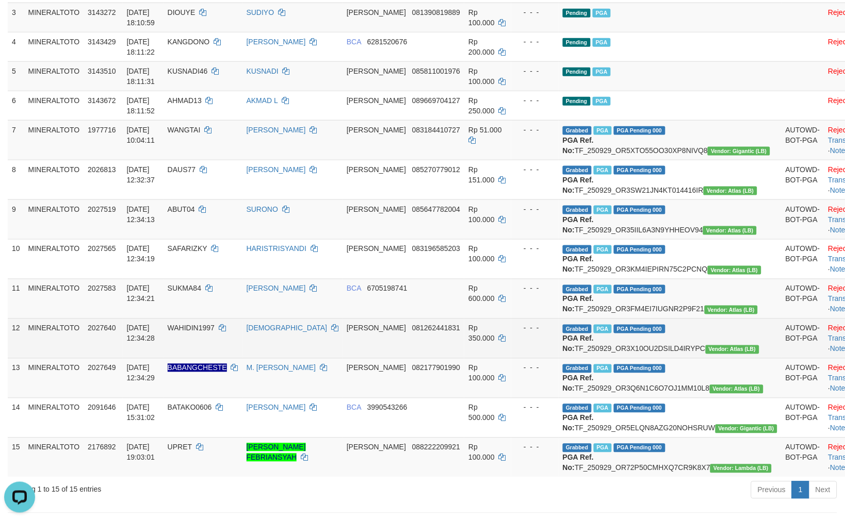
click at [219, 358] on td "WAHIDIN1997" at bounding box center [202, 339] width 79 height 40
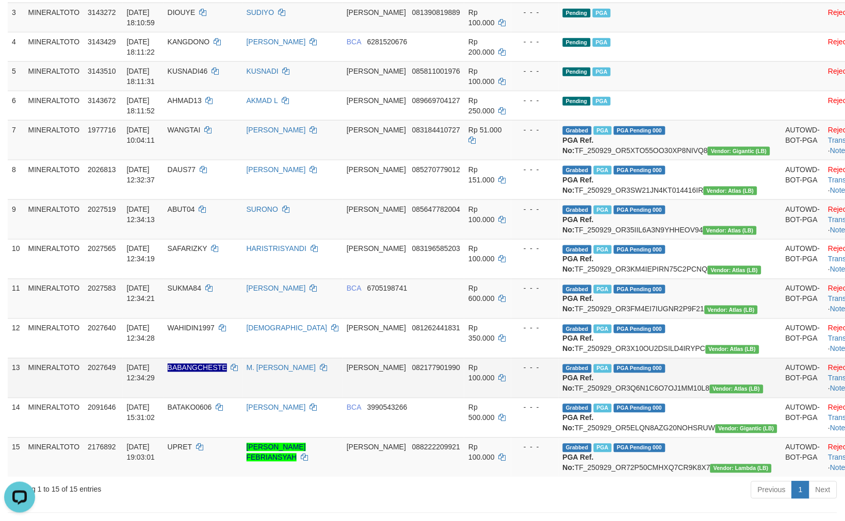
click at [214, 398] on td "BABANGCHESTE" at bounding box center [202, 378] width 79 height 40
drag, startPoint x: 199, startPoint y: 494, endPoint x: 228, endPoint y: 445, distance: 56.9
click at [163, 438] on td "[DATE] 15:31:02" at bounding box center [143, 418] width 41 height 40
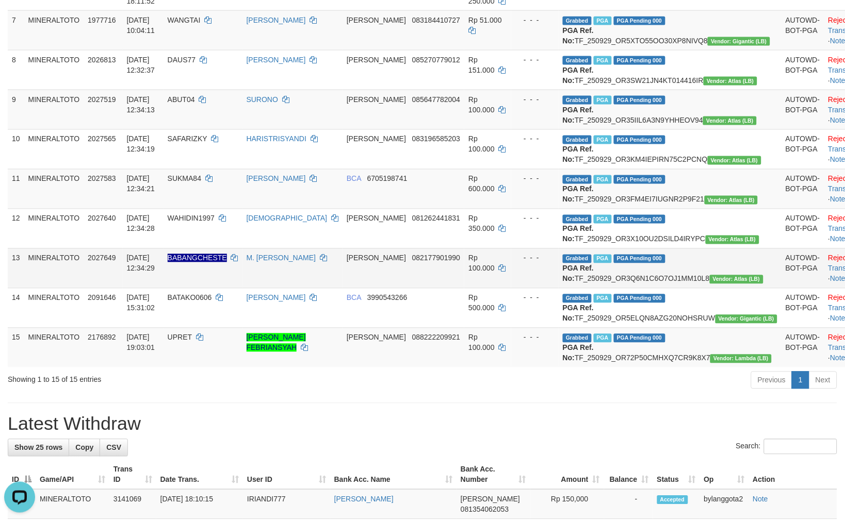
scroll to position [343, 0]
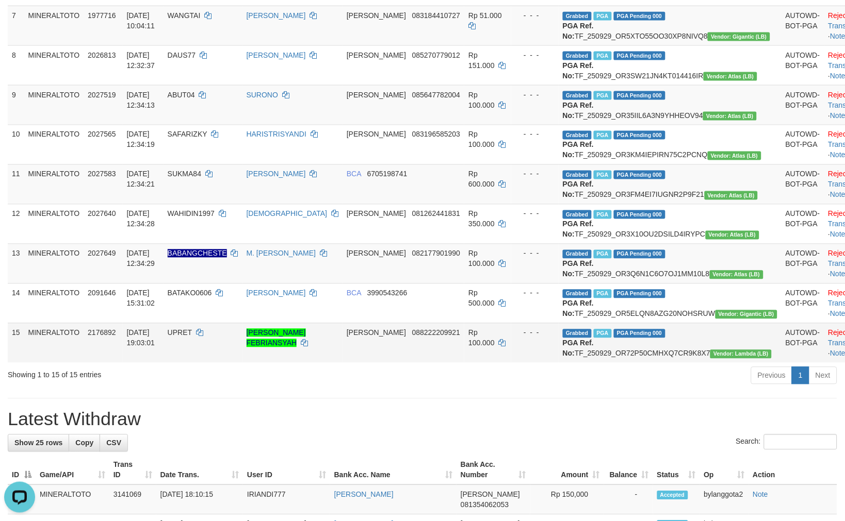
click at [231, 363] on td "UPRET" at bounding box center [202, 343] width 79 height 40
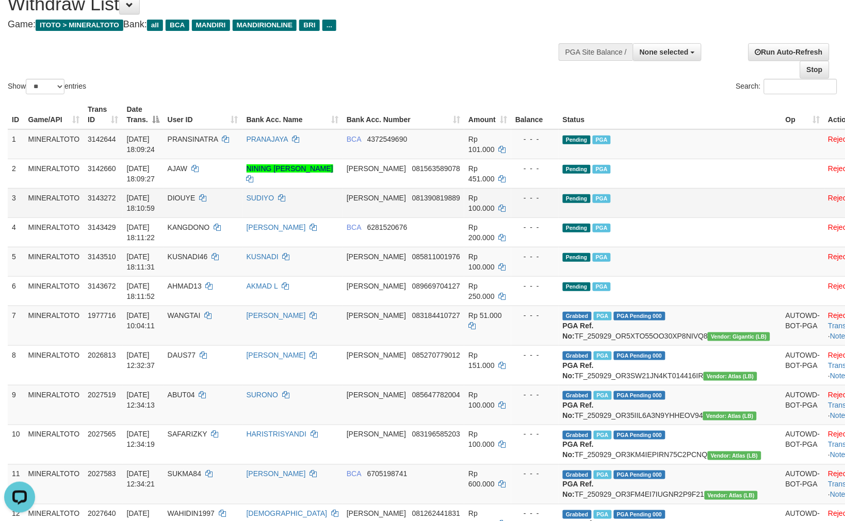
scroll to position [0, 0]
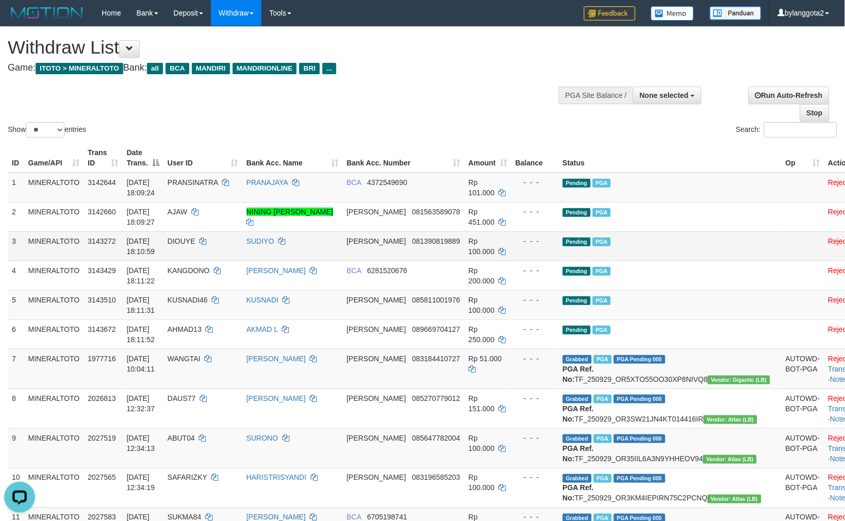
click at [675, 249] on td "Pending PGA" at bounding box center [670, 246] width 223 height 29
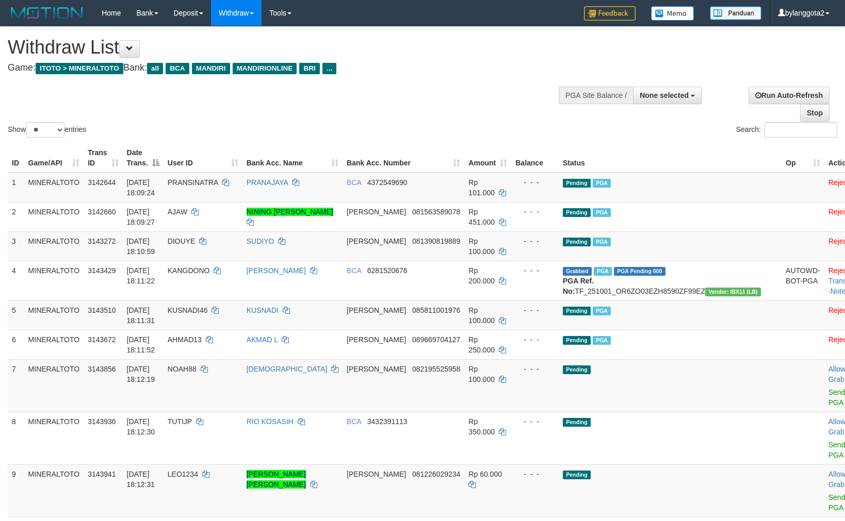
select select
select select "**"
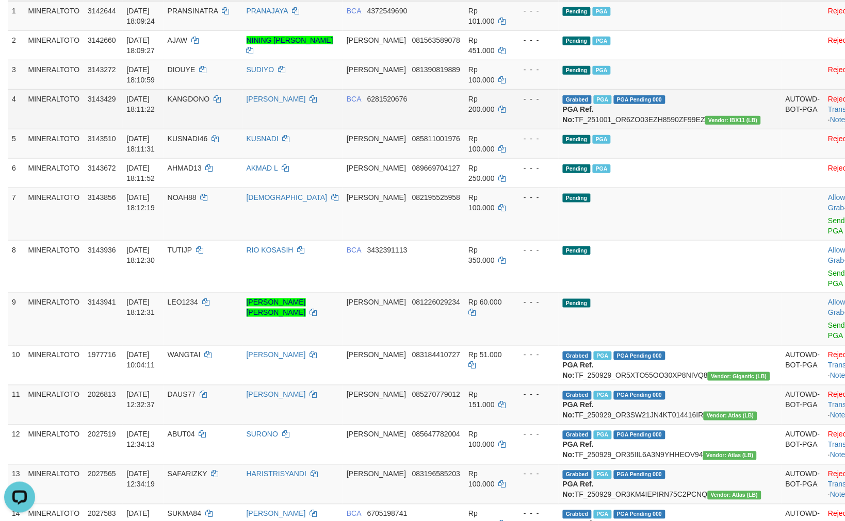
scroll to position [114, 0]
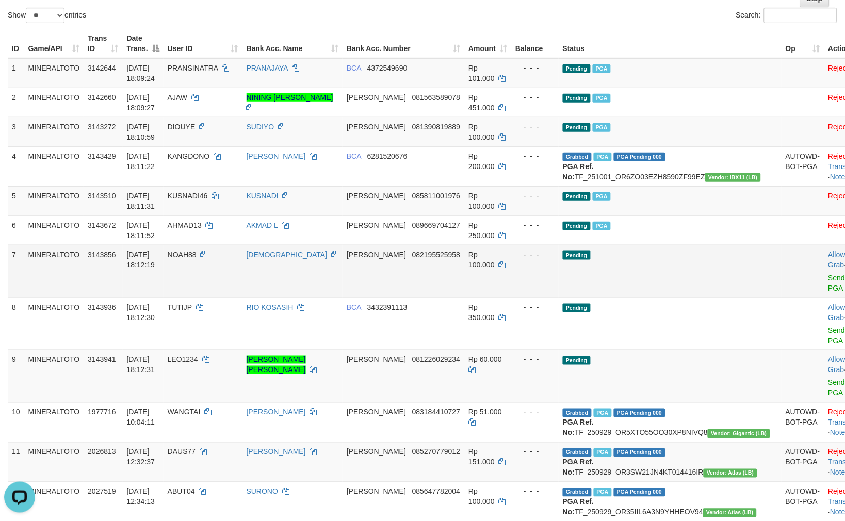
click at [333, 296] on td "[DEMOGRAPHIC_DATA]" at bounding box center [292, 271] width 100 height 53
click at [828, 284] on link "Send PGA" at bounding box center [836, 283] width 17 height 19
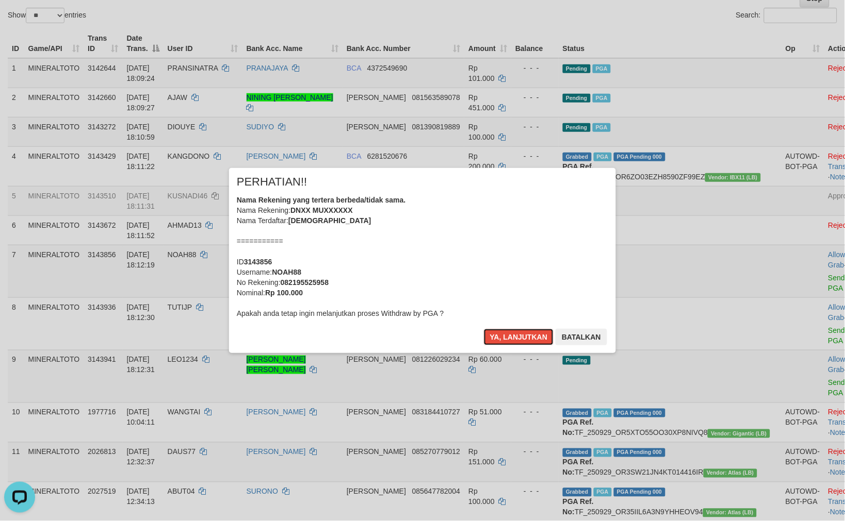
click at [432, 281] on div "Nama Rekening yang tertera berbeda/tidak sama. Nama Rekening: DNXX MUXXXXXX Nam…" at bounding box center [422, 257] width 371 height 124
click at [484, 329] on button "Ya, lanjutkan" at bounding box center [519, 337] width 70 height 17
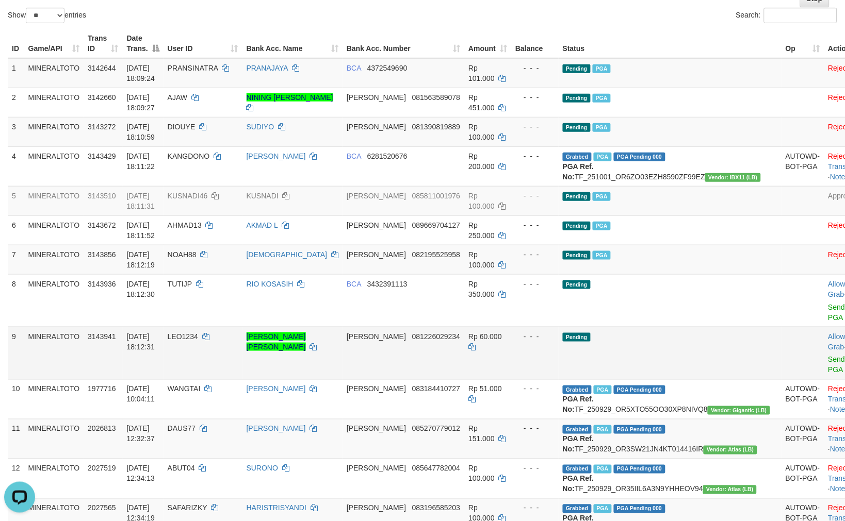
click at [617, 327] on td "Pending" at bounding box center [670, 353] width 223 height 53
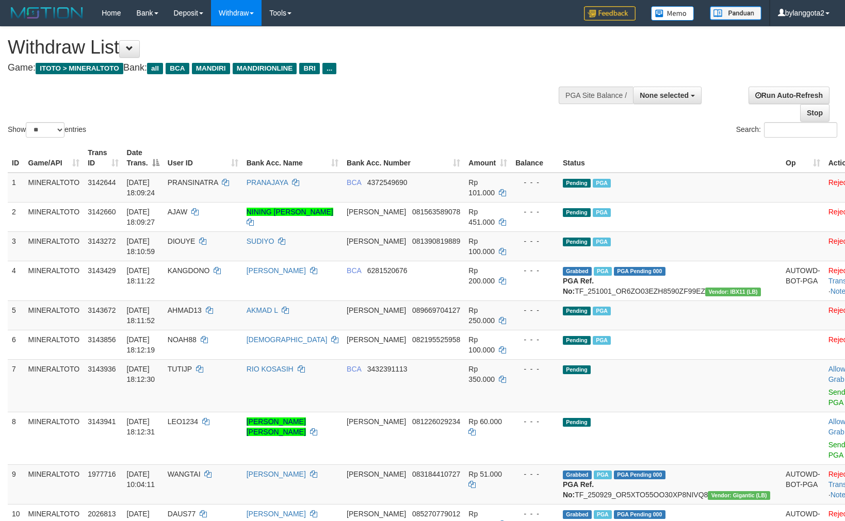
select select
select select "**"
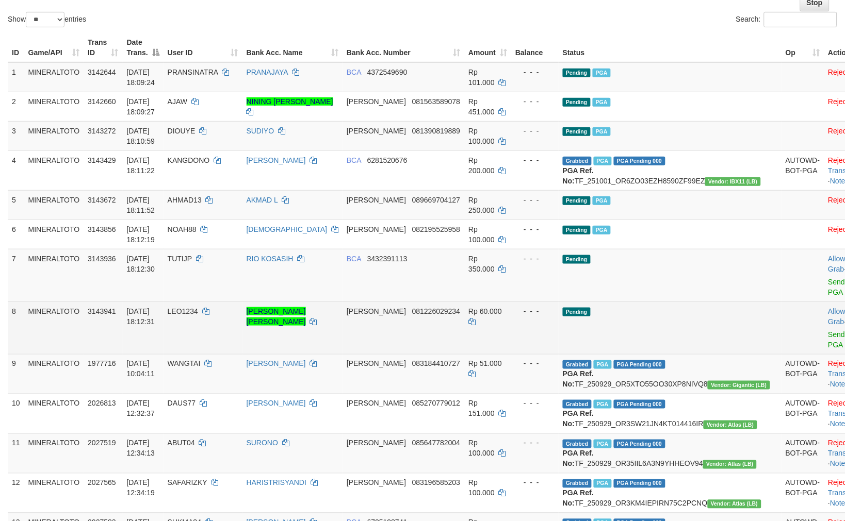
click at [511, 315] on td "Rp 60.000" at bounding box center [487, 328] width 47 height 53
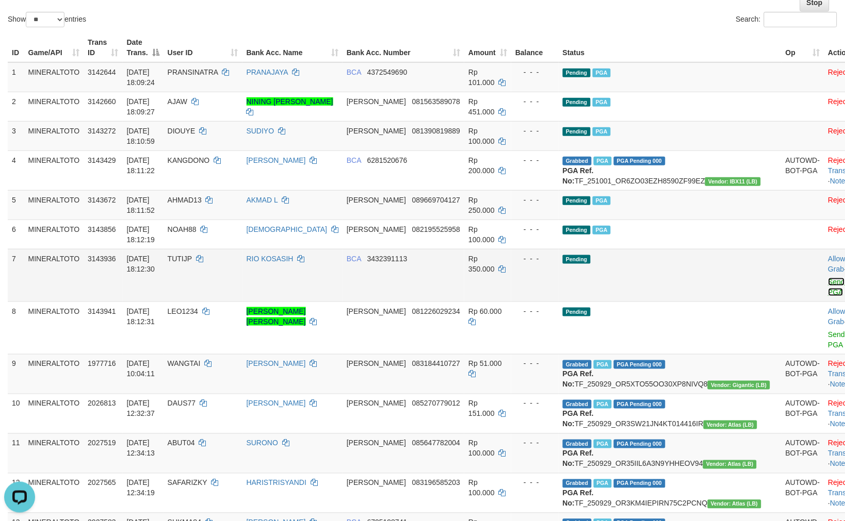
click at [828, 290] on link "Send PGA" at bounding box center [836, 287] width 17 height 19
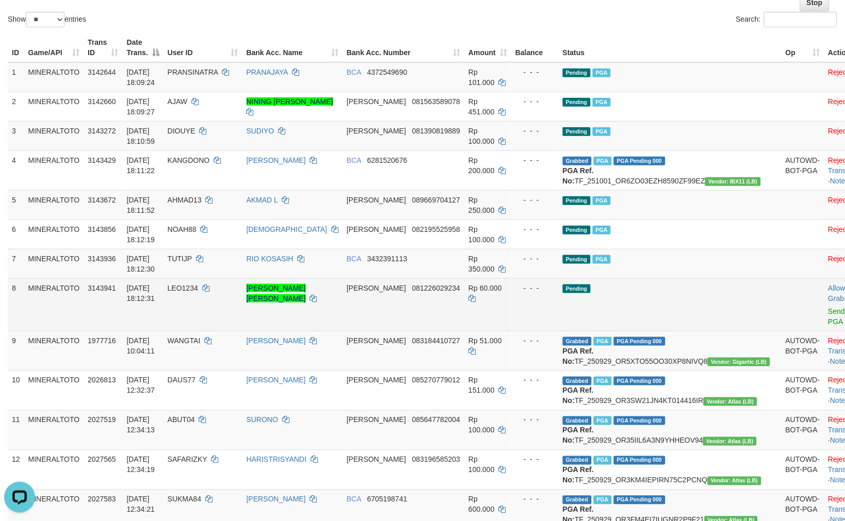
scroll to position [98, 0]
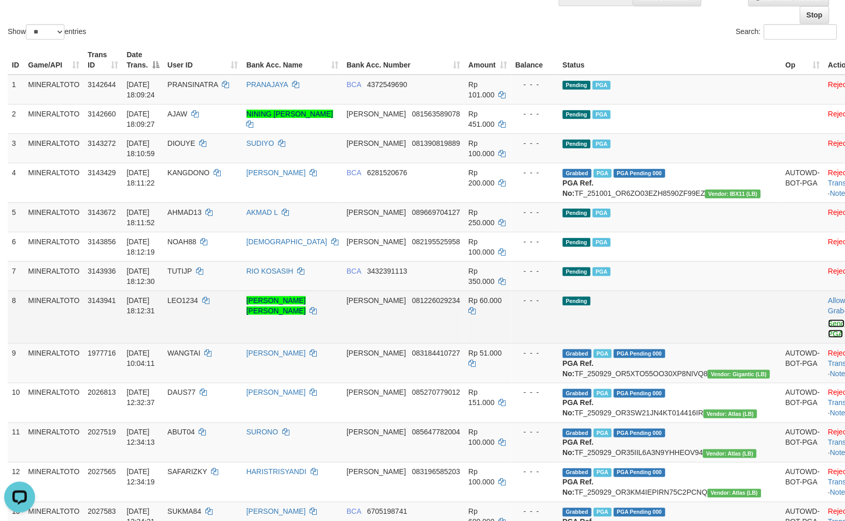
click at [828, 334] on link "Send PGA" at bounding box center [836, 329] width 17 height 19
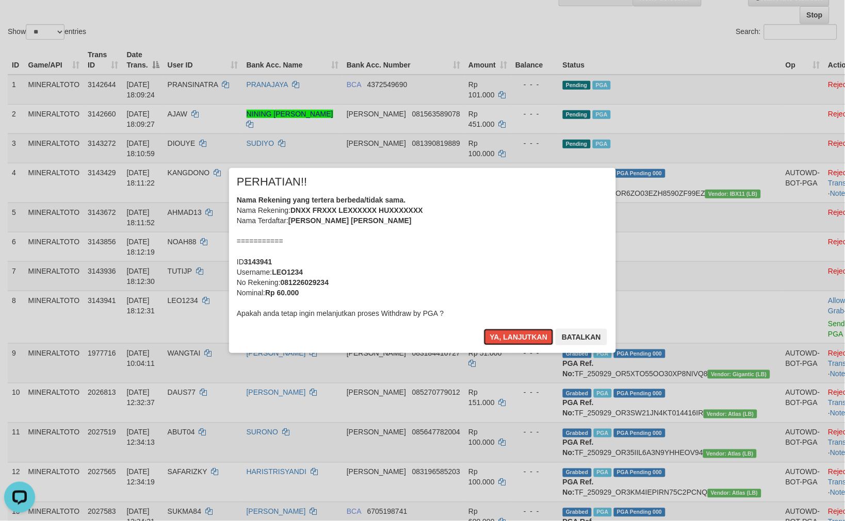
click at [496, 239] on div "Nama Rekening yang tertera berbeda/tidak sama. Nama Rekening: DNXX FRXXX LEXXXX…" at bounding box center [422, 257] width 371 height 124
click at [484, 329] on button "Ya, lanjutkan" at bounding box center [519, 337] width 70 height 17
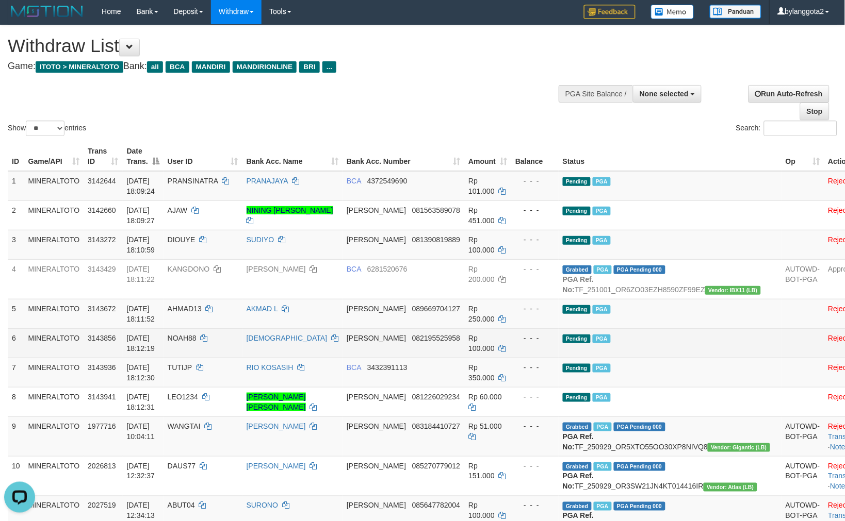
scroll to position [0, 0]
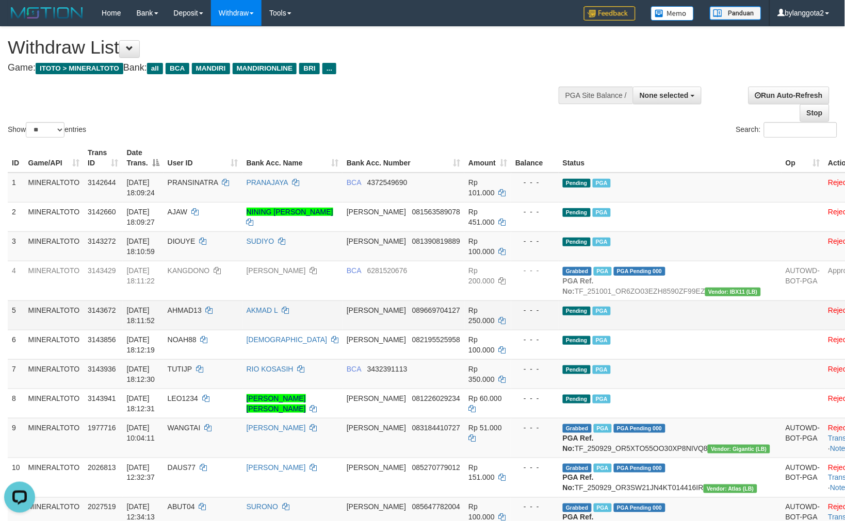
click at [696, 319] on td "Pending PGA" at bounding box center [670, 315] width 223 height 29
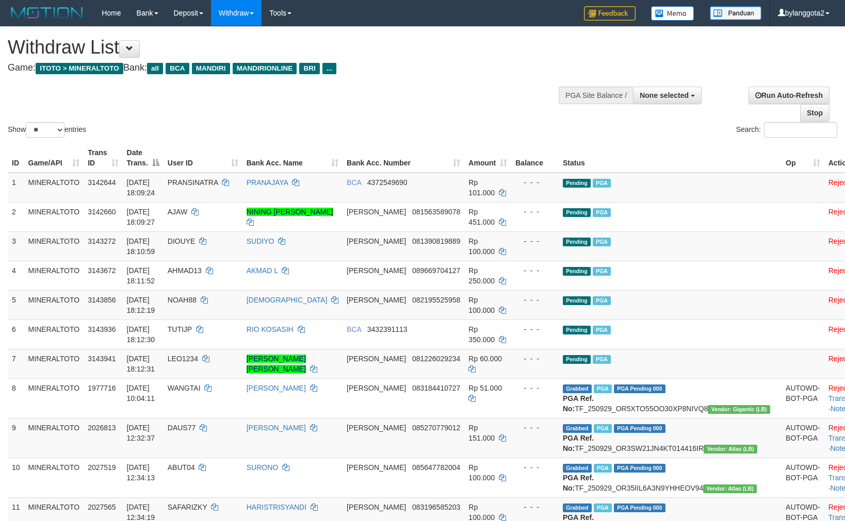
select select
select select "**"
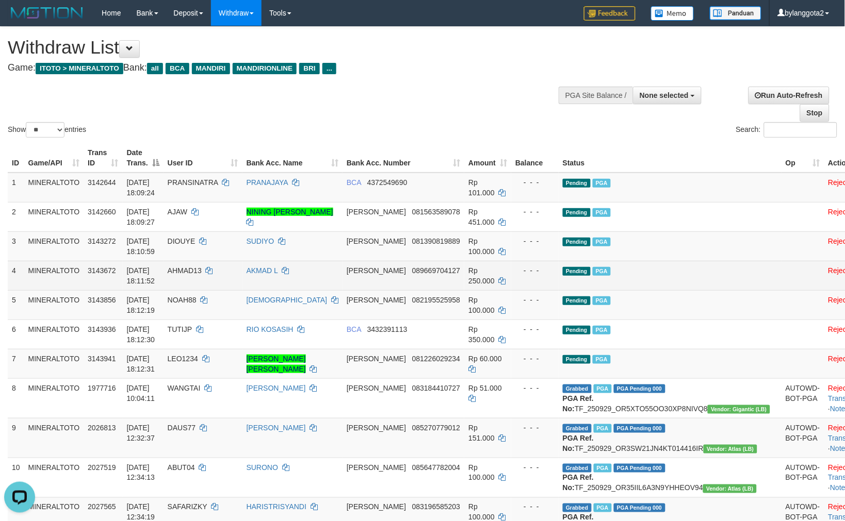
click at [699, 285] on td "Pending PGA" at bounding box center [670, 275] width 223 height 29
click at [648, 289] on td "Pending PGA" at bounding box center [670, 275] width 223 height 29
click at [658, 282] on td "Pending PGA" at bounding box center [670, 275] width 223 height 29
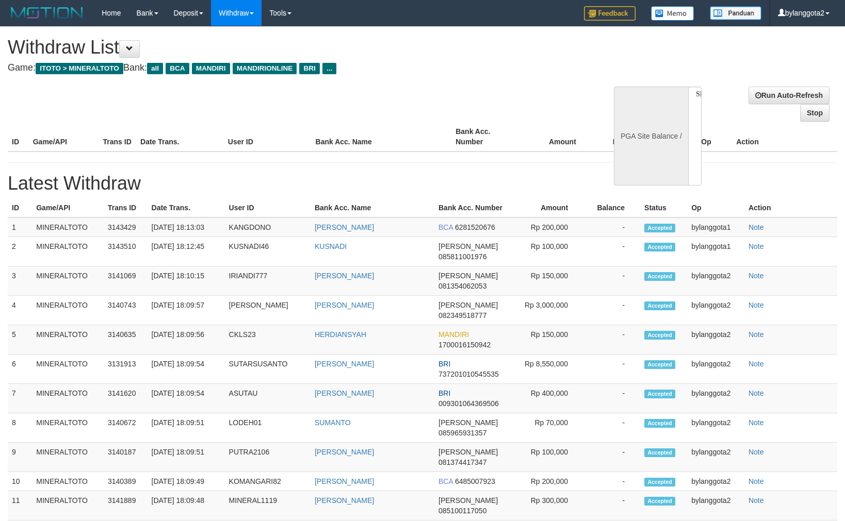
select select
select select "**"
select select
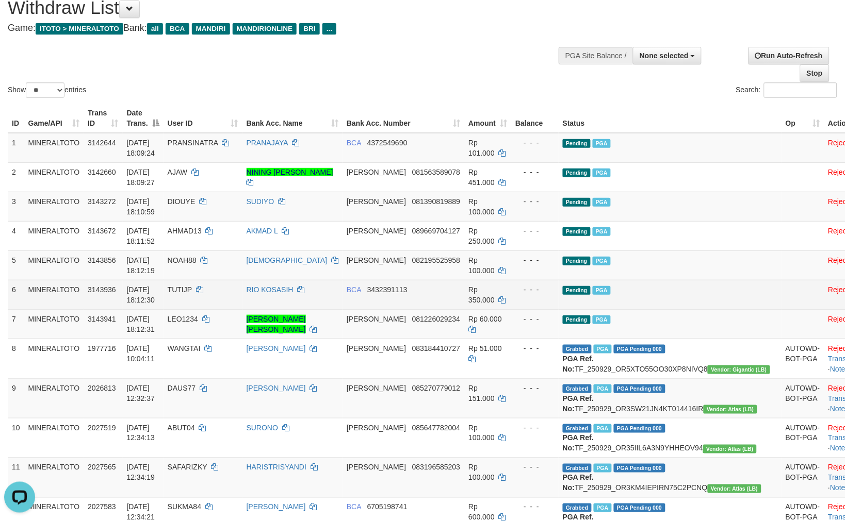
scroll to position [114, 0]
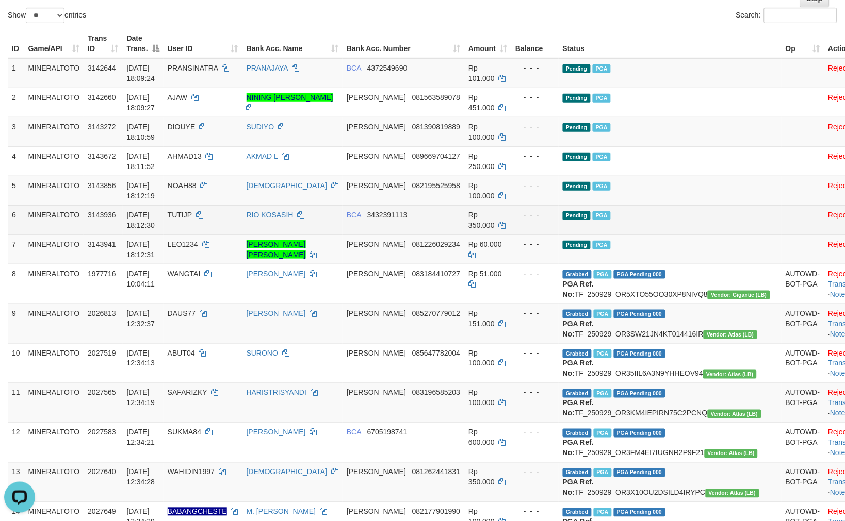
click at [657, 228] on td "Pending PGA" at bounding box center [670, 219] width 223 height 29
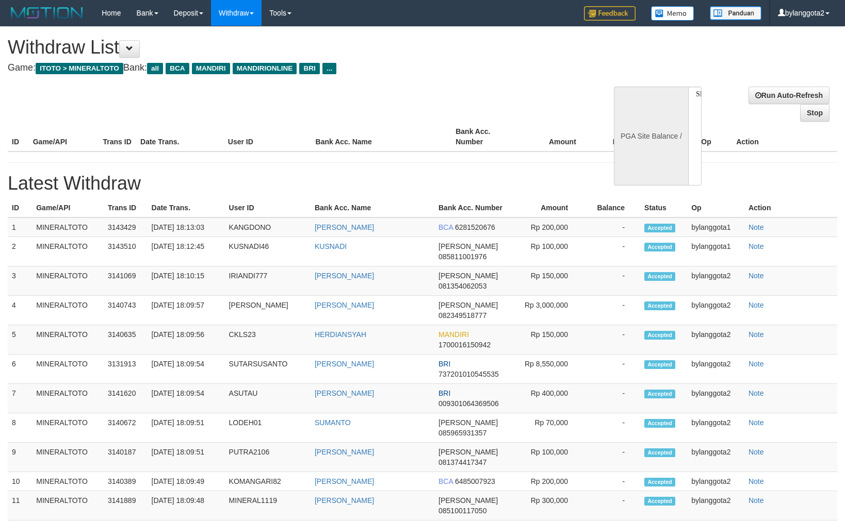
select select
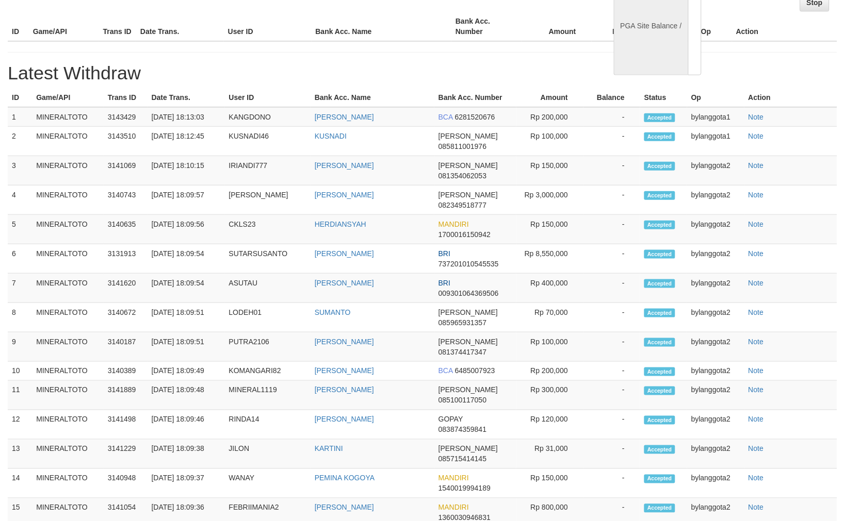
select select "**"
select select
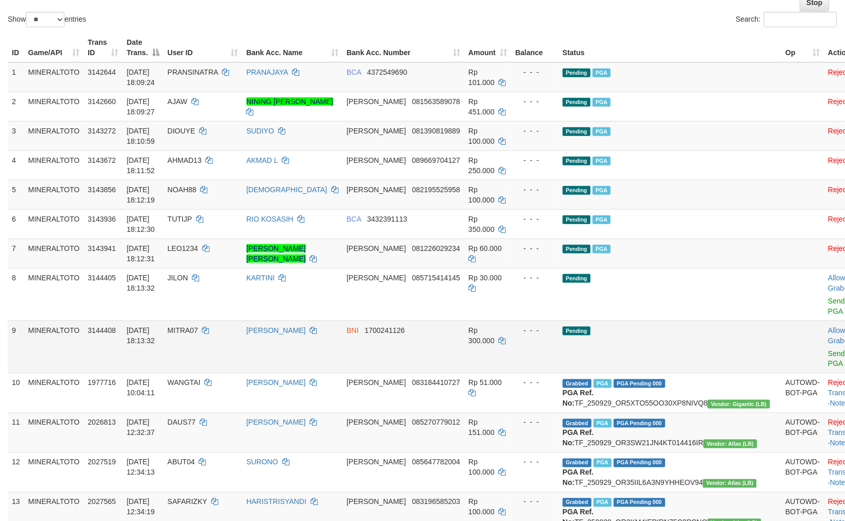
click at [591, 327] on span "Pending" at bounding box center [577, 331] width 28 height 9
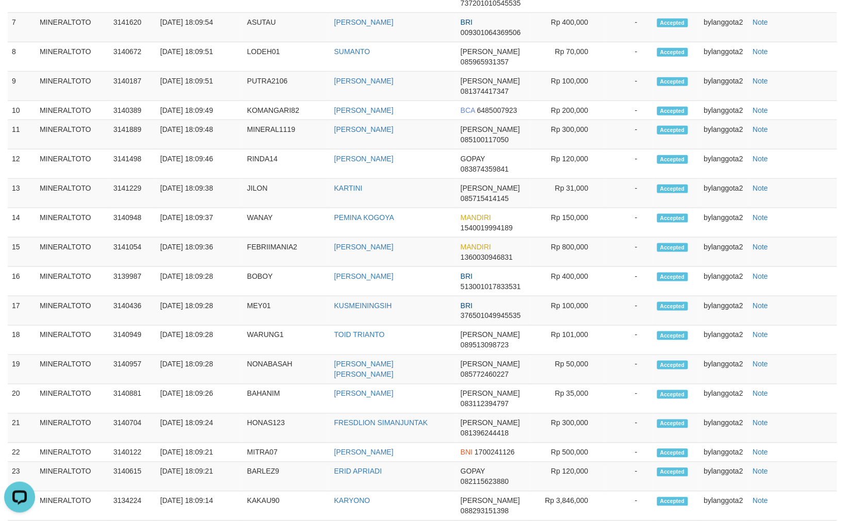
scroll to position [127, 0]
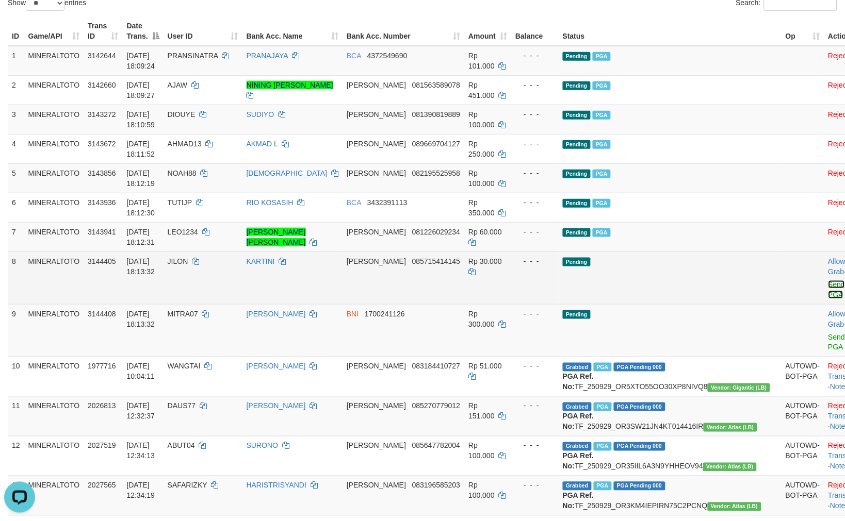
click at [828, 283] on link "Send PGA" at bounding box center [836, 290] width 17 height 19
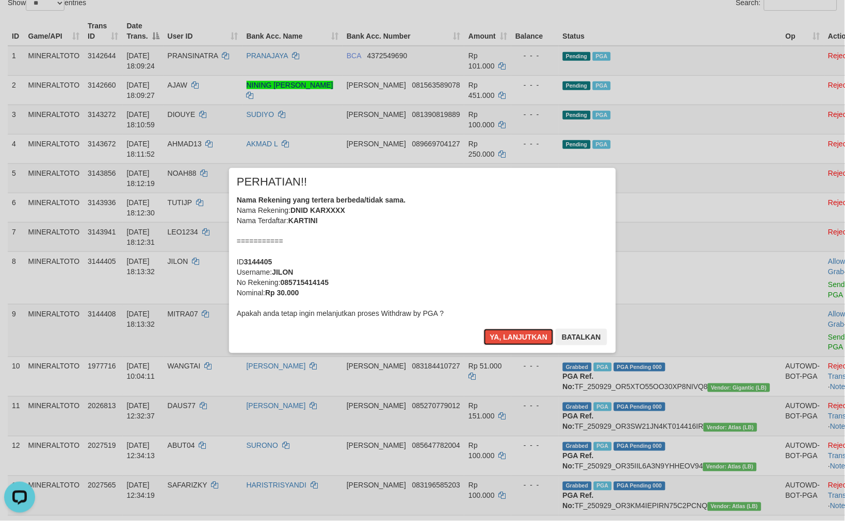
click at [527, 269] on div "Nama Rekening yang tertera berbeda/tidak sama. Nama Rekening: DNID KARXXXX Nama…" at bounding box center [422, 257] width 371 height 124
click at [484, 329] on button "Ya, lanjutkan" at bounding box center [519, 337] width 70 height 17
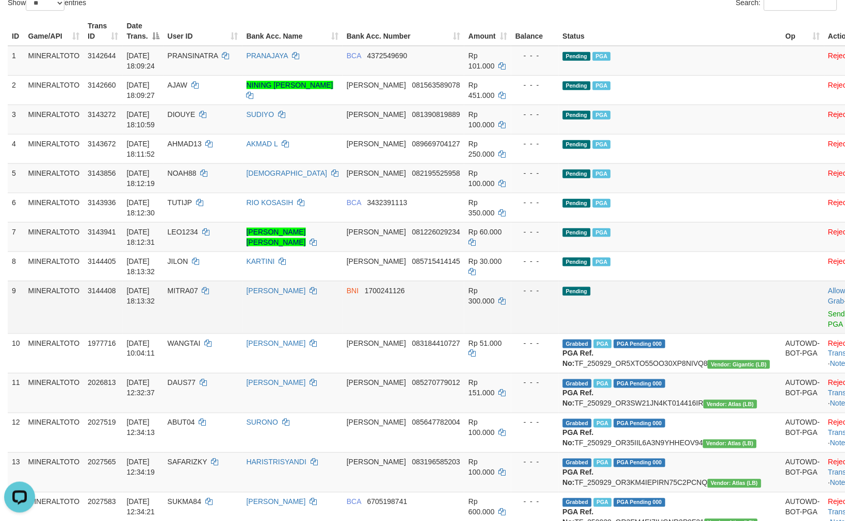
click at [462, 293] on td "BNI 1700241126" at bounding box center [403, 307] width 122 height 53
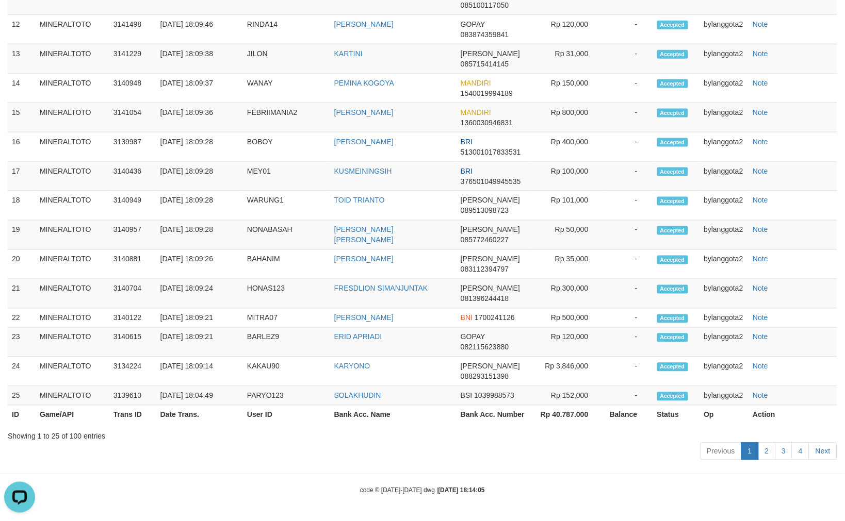
scroll to position [156, 0]
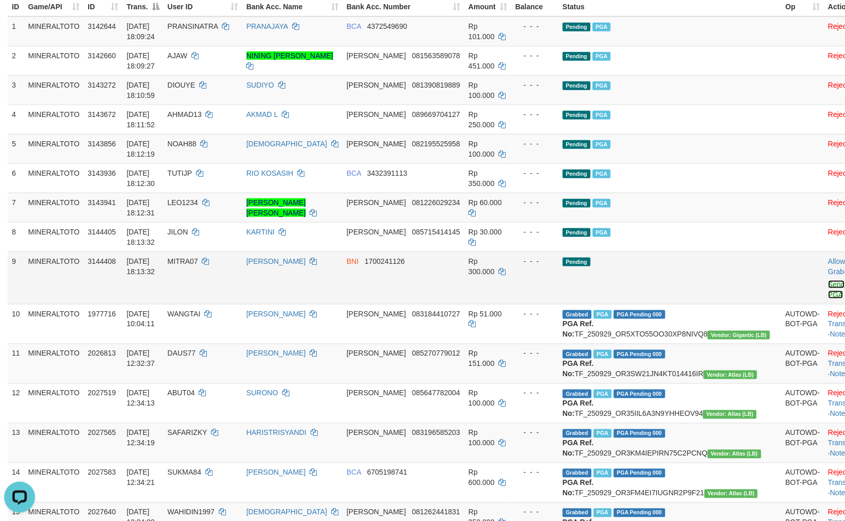
click at [828, 283] on link "Send PGA" at bounding box center [836, 290] width 17 height 19
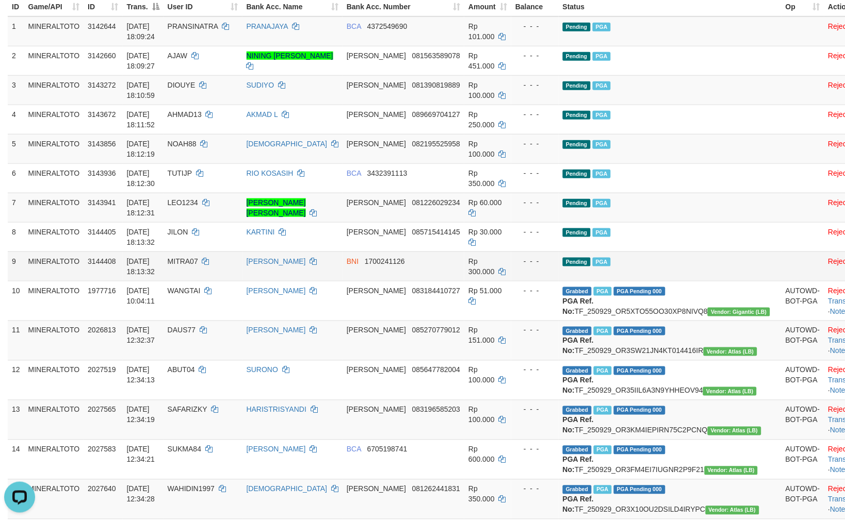
click at [663, 256] on td "Pending PGA" at bounding box center [670, 266] width 223 height 29
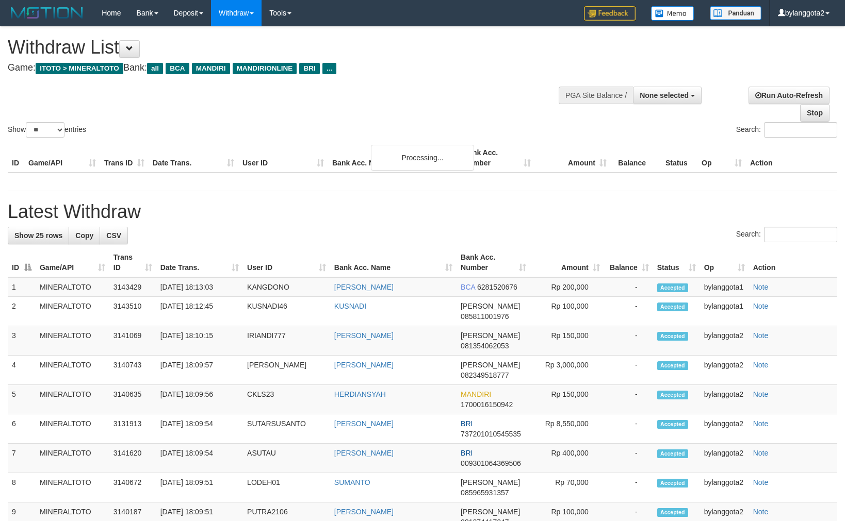
select select
select select "**"
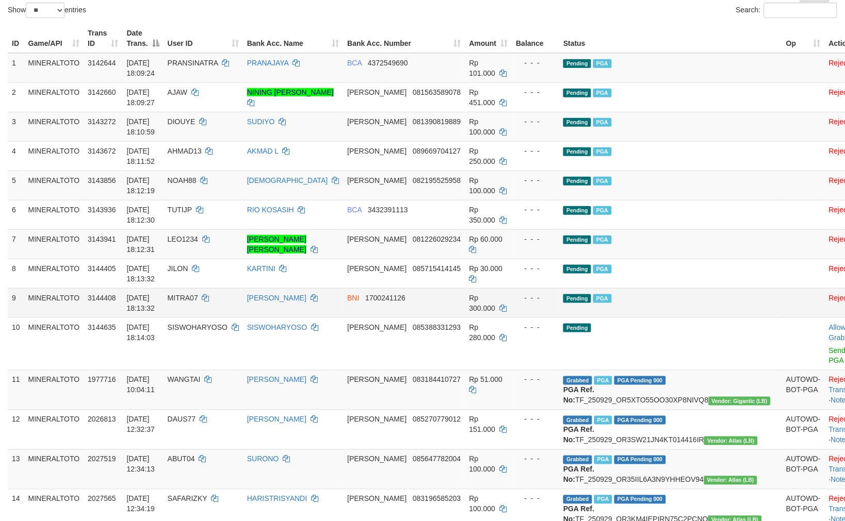
click at [636, 310] on td "Pending PGA" at bounding box center [670, 302] width 223 height 29
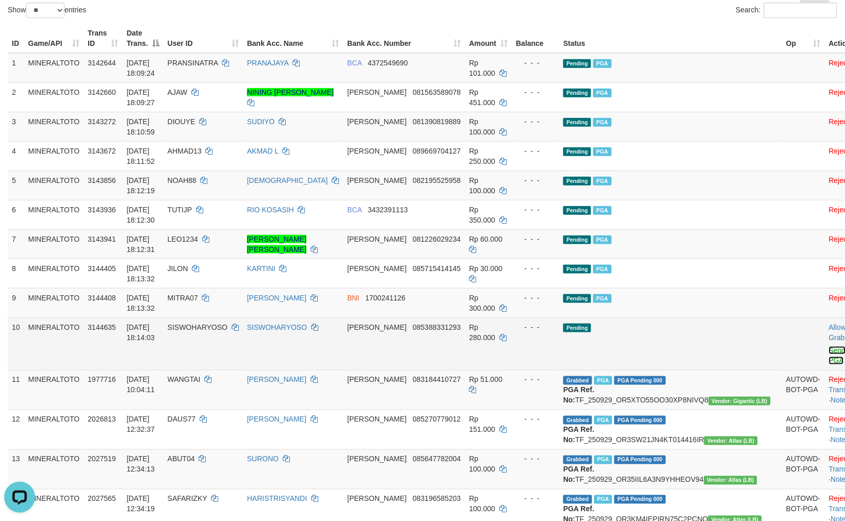
click at [829, 347] on link "Send PGA" at bounding box center [837, 356] width 17 height 19
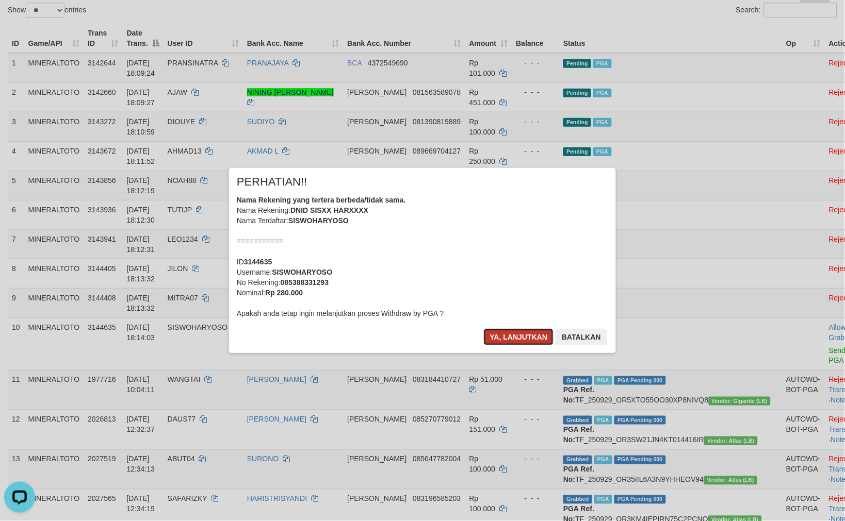
click at [517, 334] on button "Ya, lanjutkan" at bounding box center [519, 337] width 70 height 17
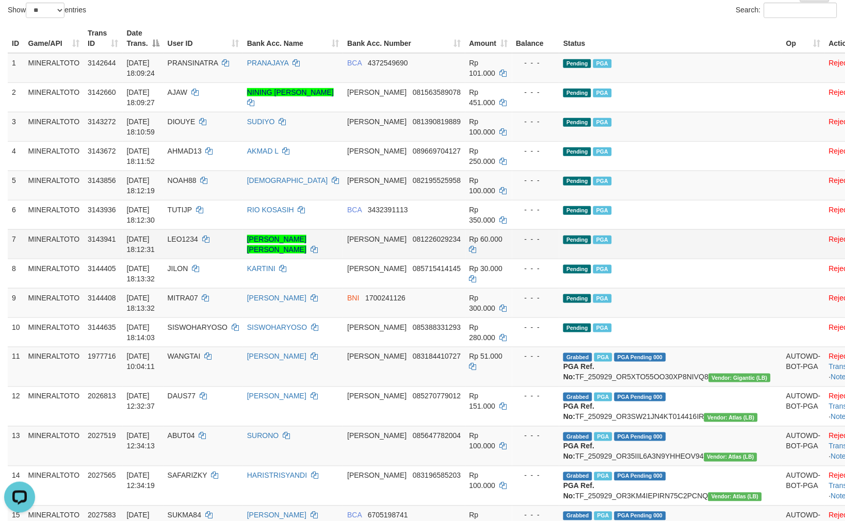
click at [683, 237] on td "Pending PGA" at bounding box center [670, 244] width 223 height 29
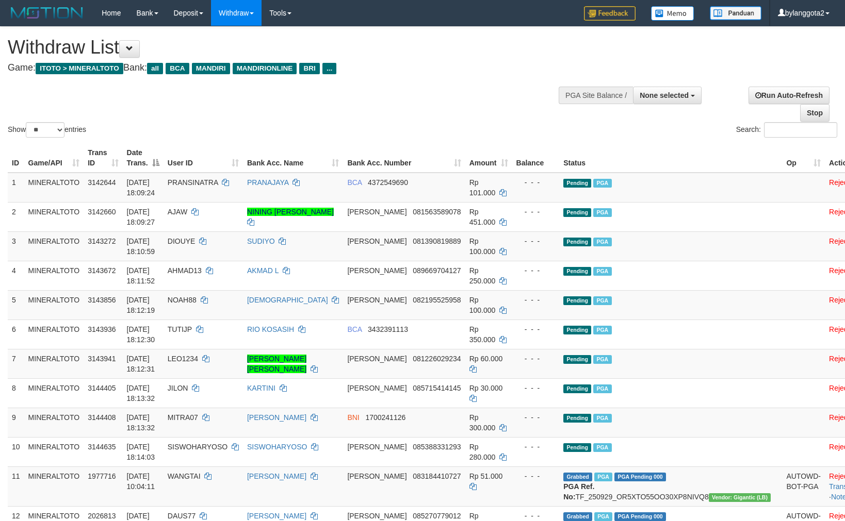
select select
select select "**"
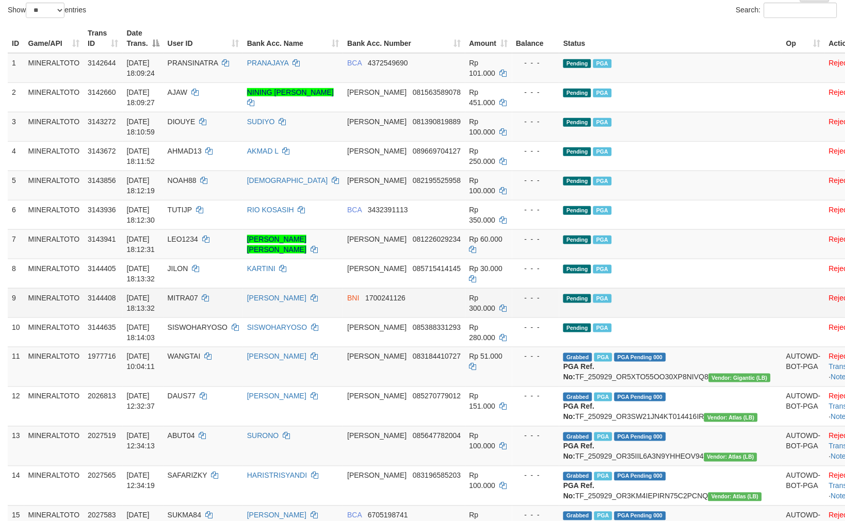
drag, startPoint x: 472, startPoint y: 313, endPoint x: 480, endPoint y: 312, distance: 7.3
click at [472, 313] on td "Rp 300.000" at bounding box center [488, 302] width 47 height 29
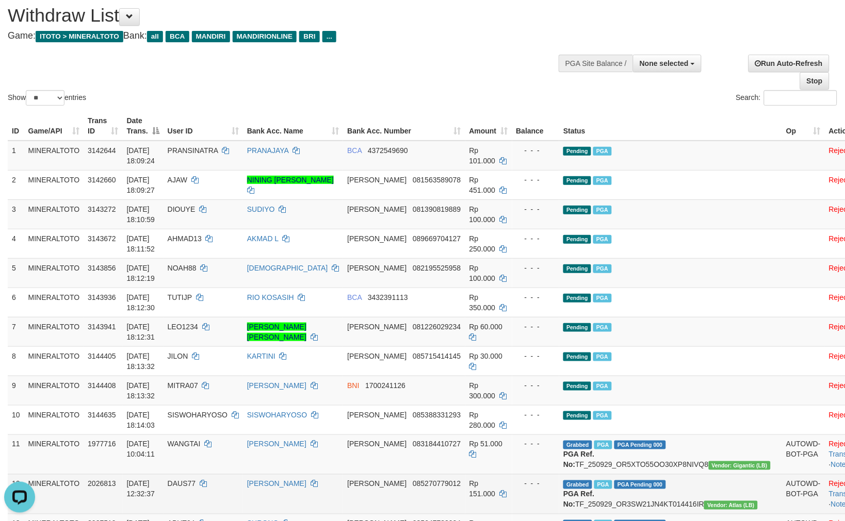
scroll to position [0, 0]
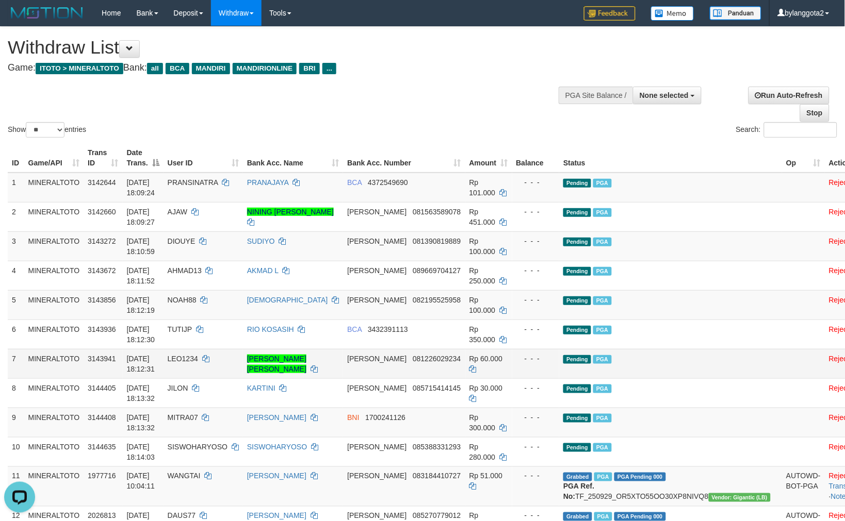
click at [662, 357] on td "Pending PGA" at bounding box center [670, 363] width 223 height 29
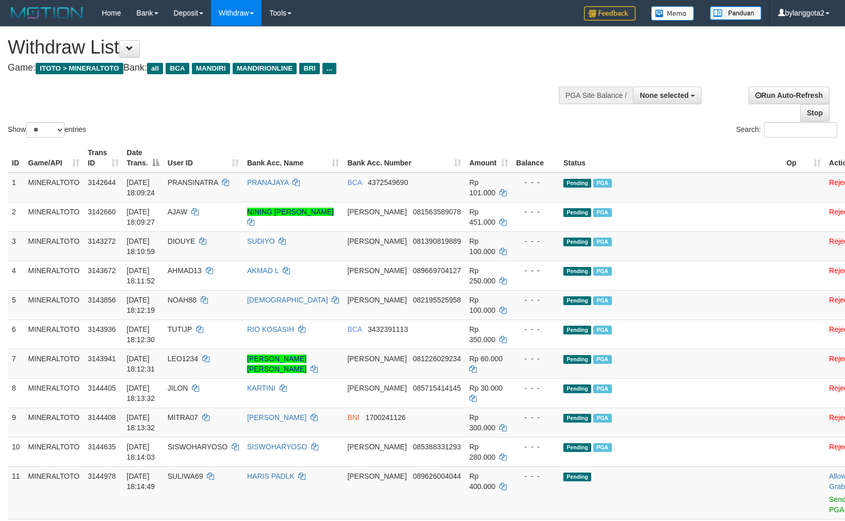
select select
select select "**"
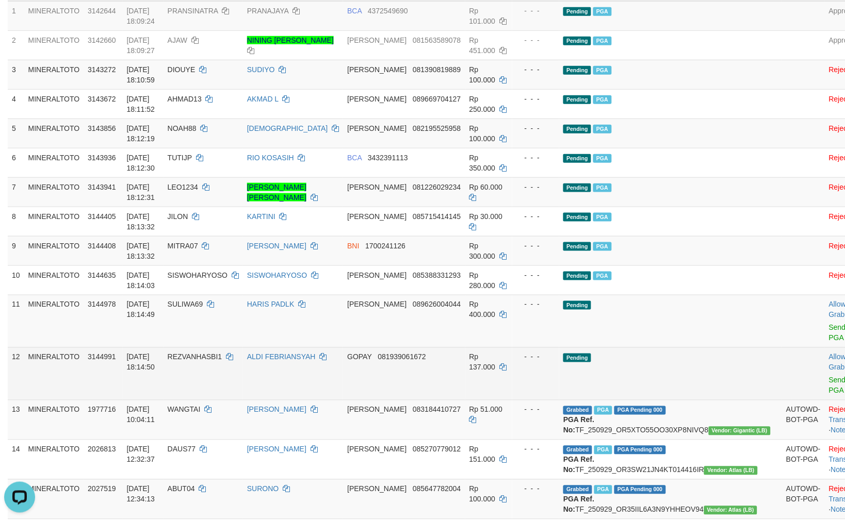
click at [666, 363] on td "Pending" at bounding box center [670, 374] width 223 height 53
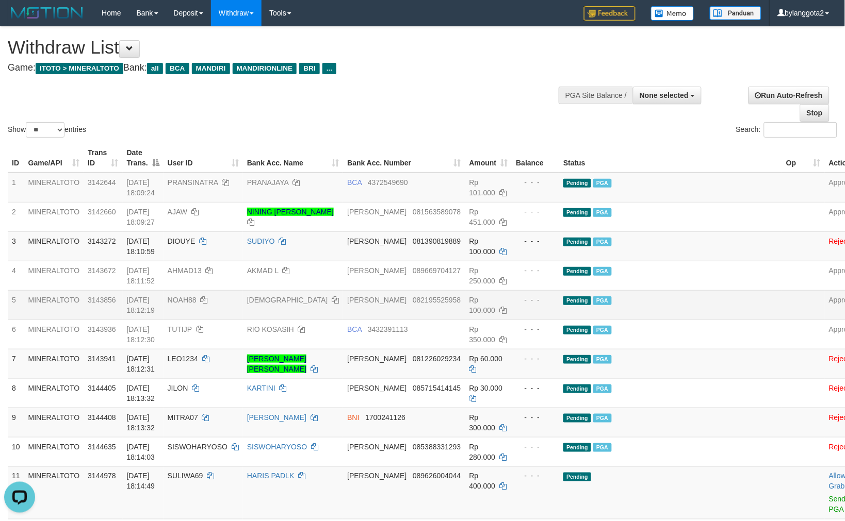
click at [698, 315] on td "Pending PGA" at bounding box center [670, 304] width 223 height 29
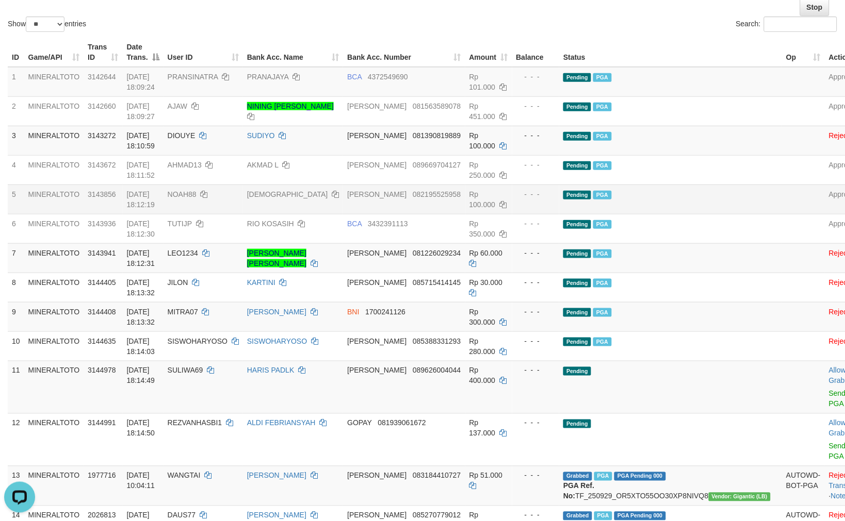
scroll to position [114, 0]
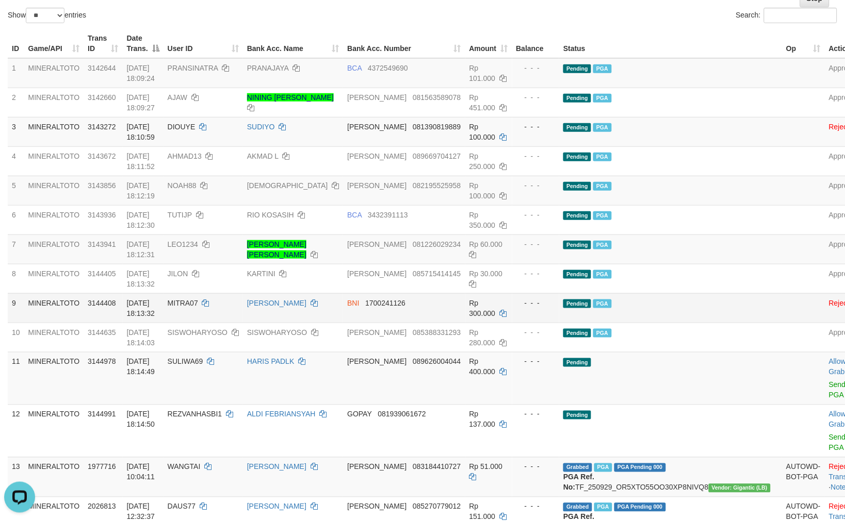
click at [668, 297] on td "Pending PGA" at bounding box center [670, 307] width 223 height 29
click at [667, 361] on td "Pending" at bounding box center [670, 378] width 223 height 53
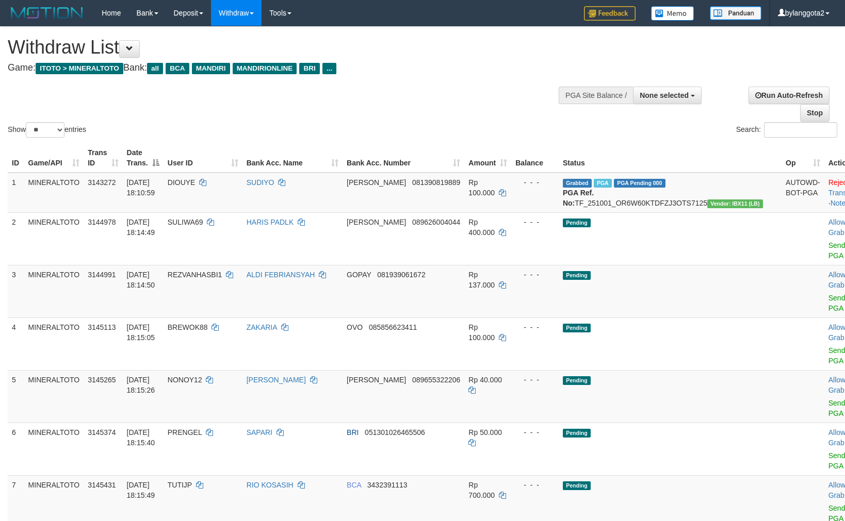
select select
select select "**"
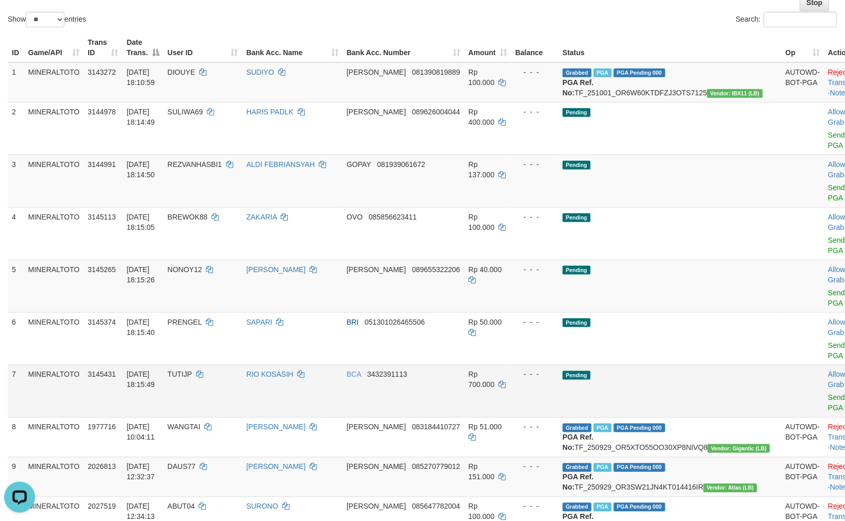
click at [554, 365] on td "- - -" at bounding box center [534, 391] width 47 height 53
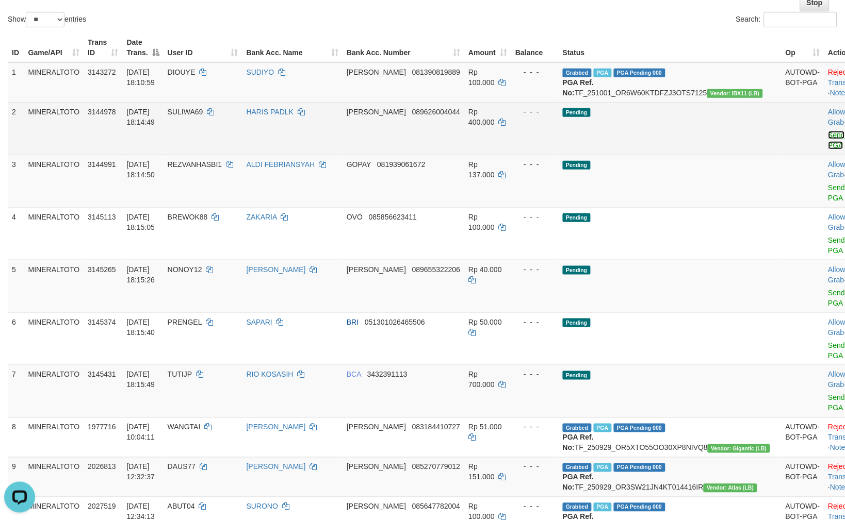
click at [828, 144] on link "Send PGA" at bounding box center [836, 140] width 17 height 19
click at [828, 184] on link "Send PGA" at bounding box center [836, 193] width 17 height 19
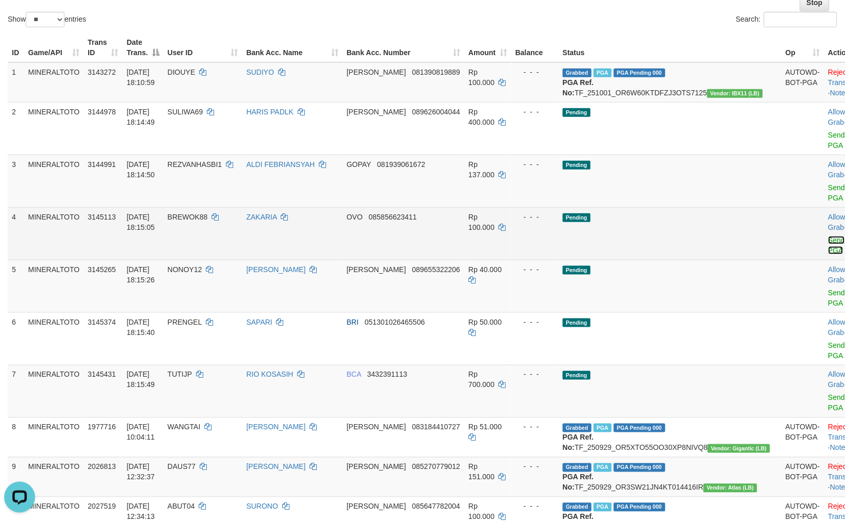
click at [828, 236] on link "Send PGA" at bounding box center [836, 245] width 17 height 19
click at [828, 289] on link "Send PGA" at bounding box center [836, 298] width 17 height 19
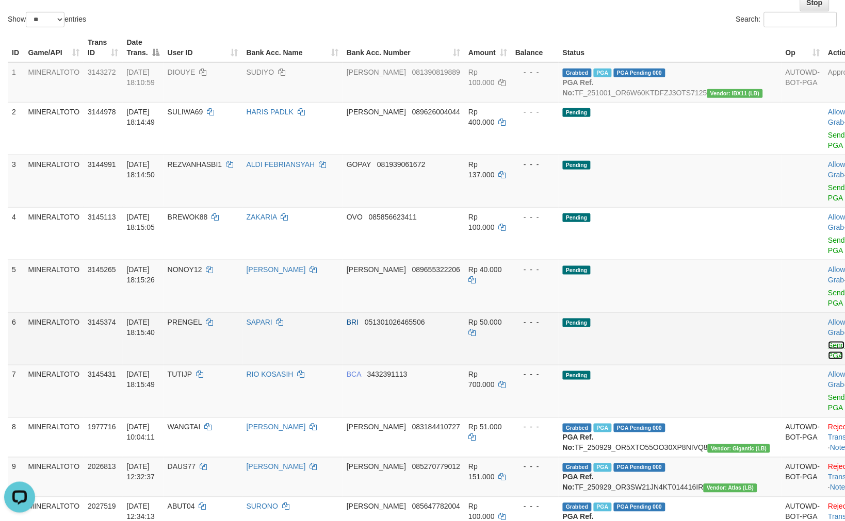
click at [828, 341] on link "Send PGA" at bounding box center [836, 350] width 17 height 19
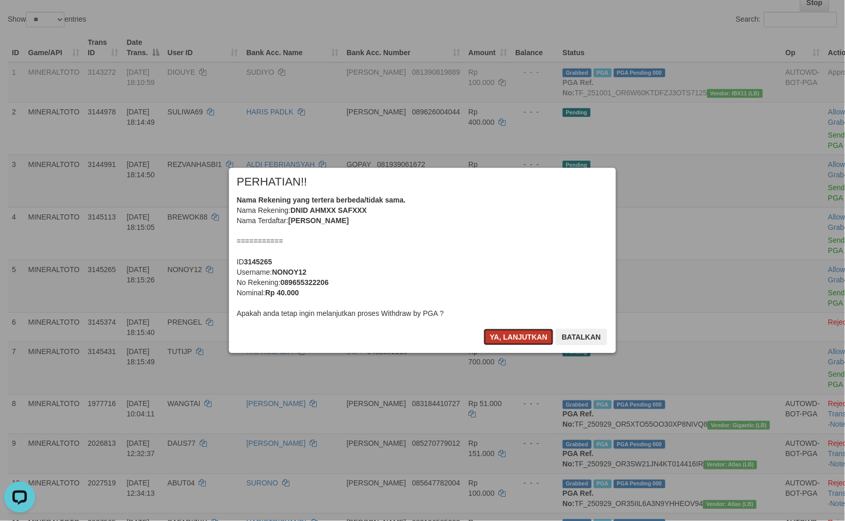
click at [510, 338] on button "Ya, lanjutkan" at bounding box center [519, 337] width 70 height 17
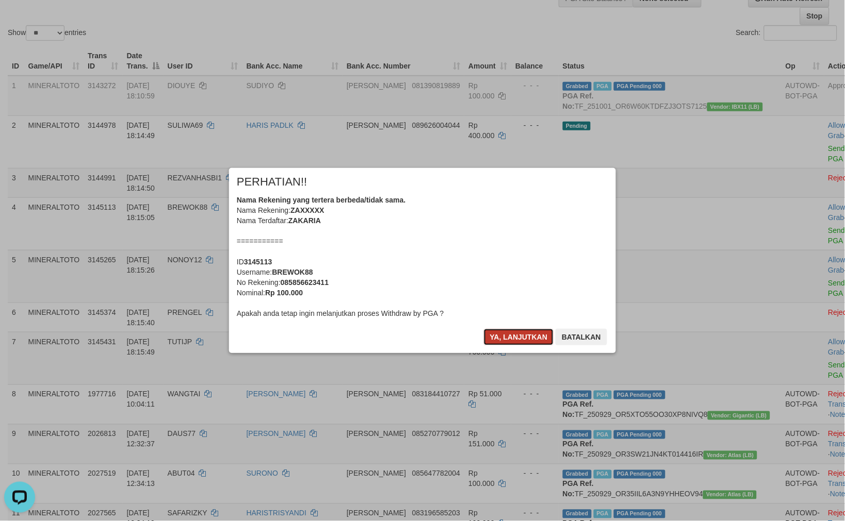
click at [510, 339] on button "Ya, lanjutkan" at bounding box center [519, 337] width 70 height 17
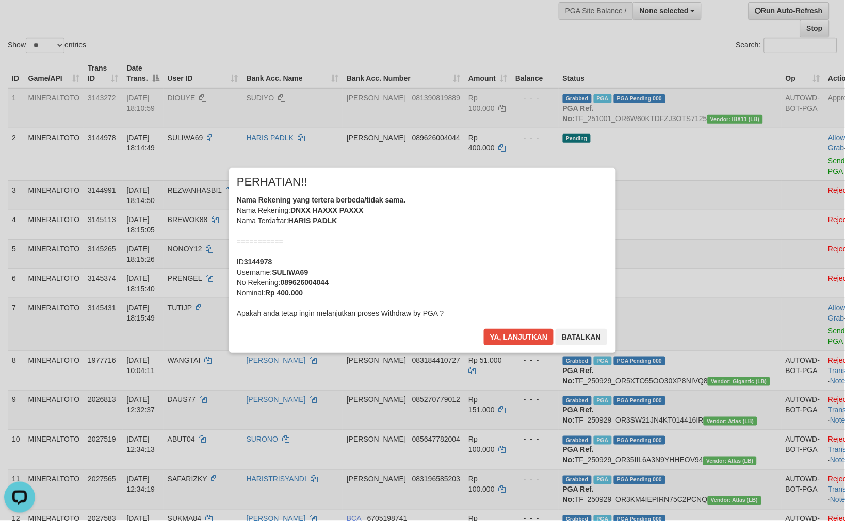
scroll to position [71, 0]
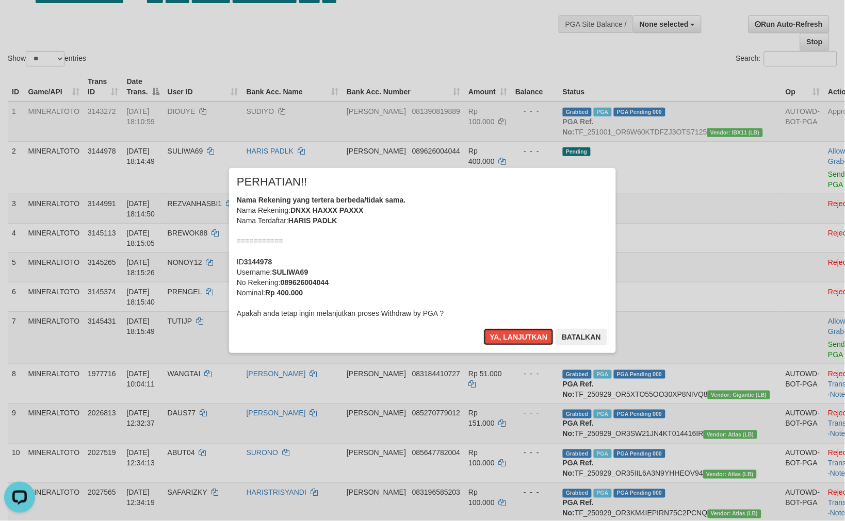
click at [509, 339] on button "Ya, lanjutkan" at bounding box center [519, 337] width 70 height 17
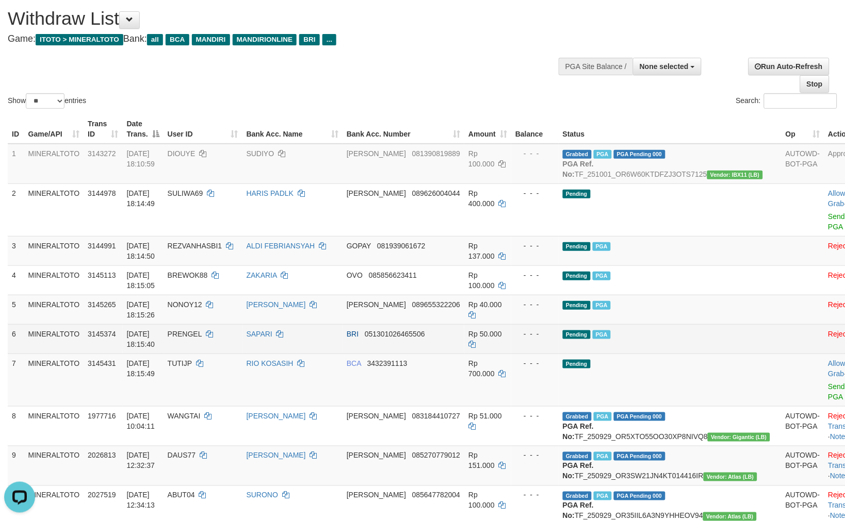
scroll to position [0, 0]
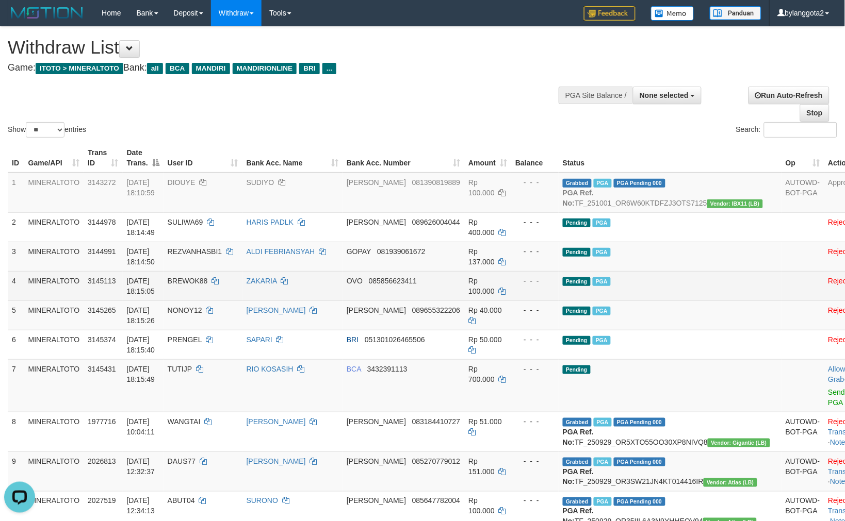
click at [486, 301] on td "Rp 100.000" at bounding box center [487, 285] width 47 height 29
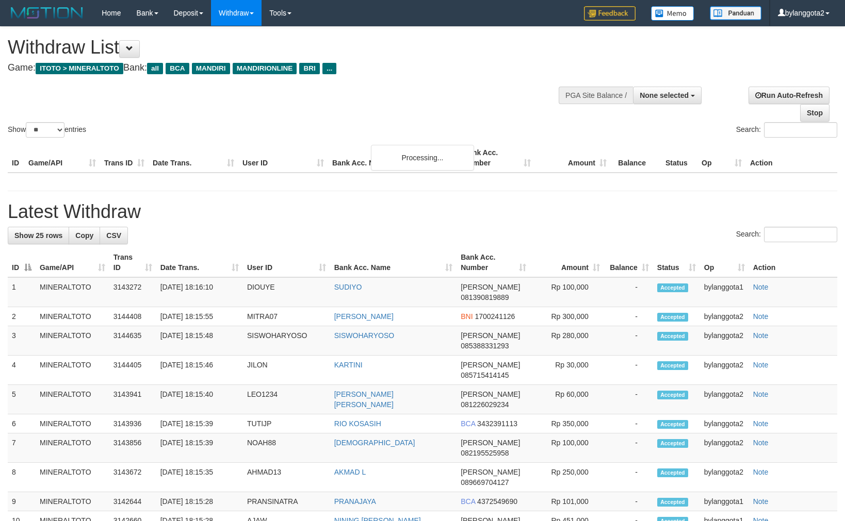
select select
select select "**"
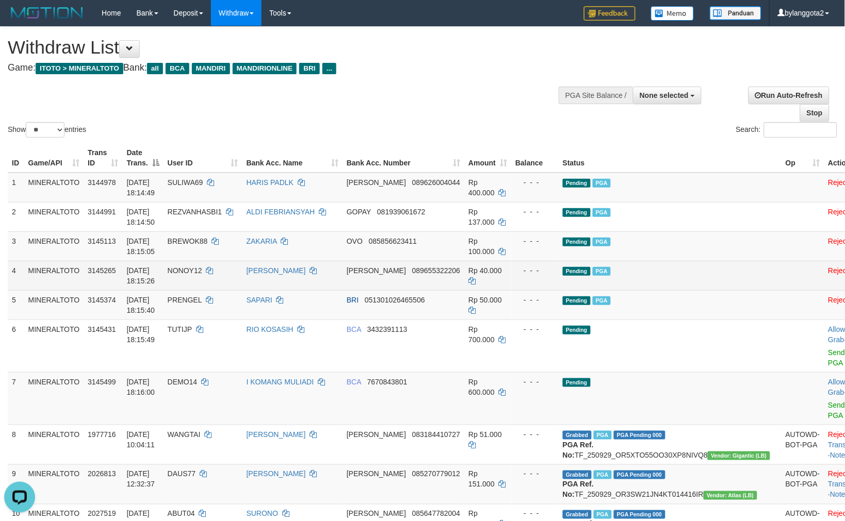
click at [595, 276] on td "Pending PGA" at bounding box center [670, 275] width 223 height 29
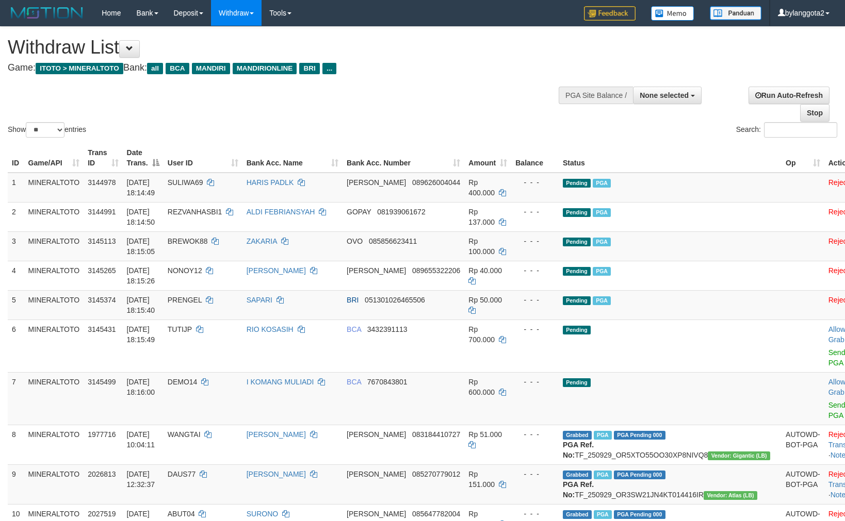
select select
select select "**"
click at [420, 234] on td "OVO 085856623411" at bounding box center [403, 246] width 122 height 29
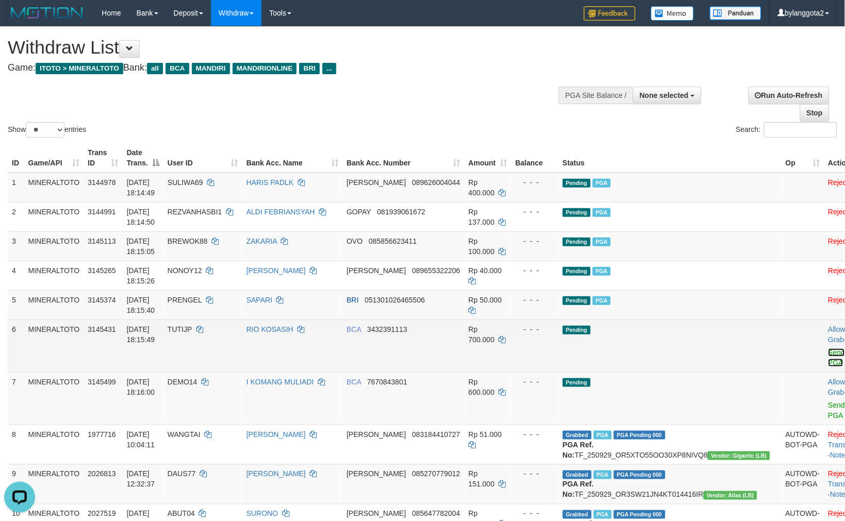
click at [828, 349] on link "Send PGA" at bounding box center [836, 358] width 17 height 19
click at [828, 401] on link "Send PGA" at bounding box center [836, 410] width 17 height 19
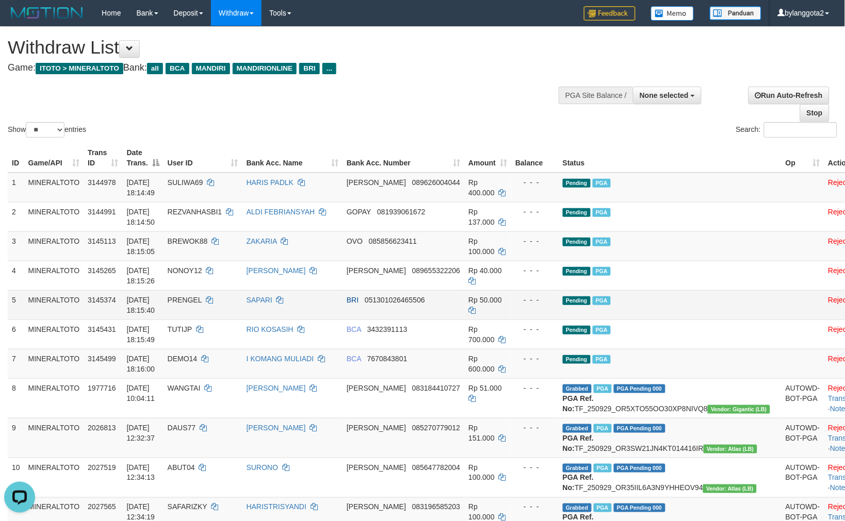
click at [723, 308] on td "Pending PGA" at bounding box center [670, 304] width 223 height 29
select select
select select "**"
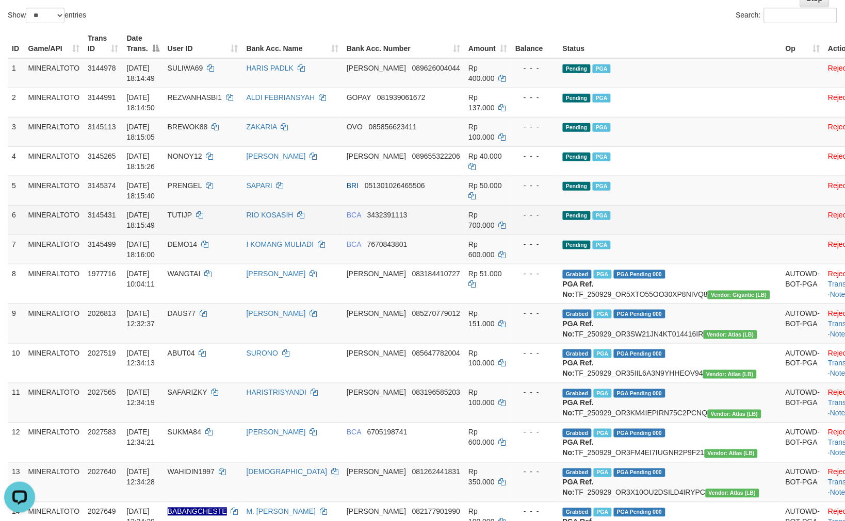
click at [630, 222] on td "Pending PGA" at bounding box center [670, 219] width 223 height 29
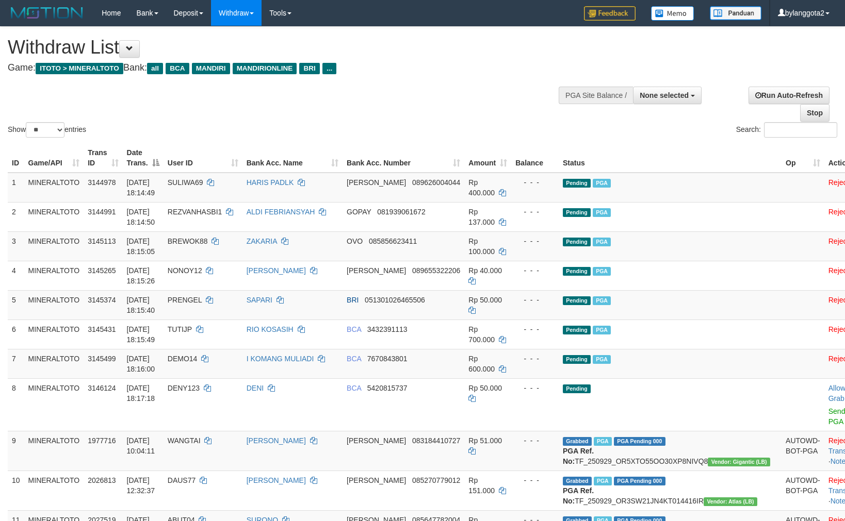
select select
select select "**"
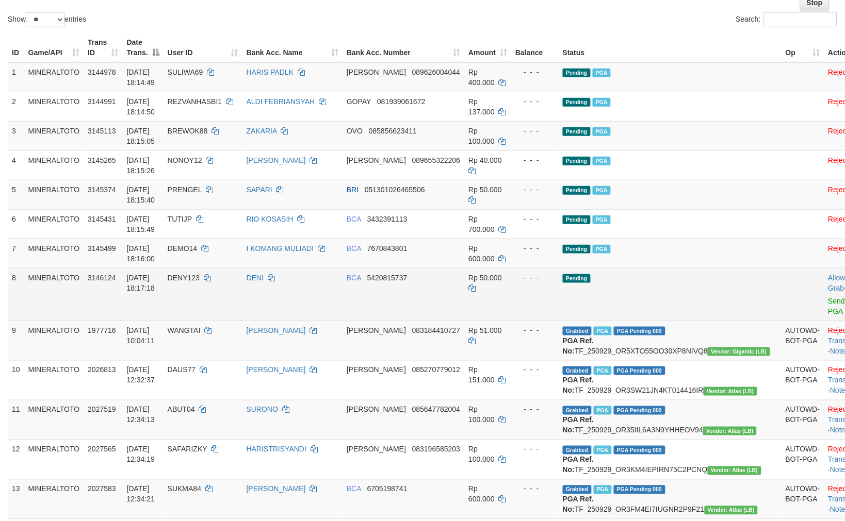
scroll to position [114, 0]
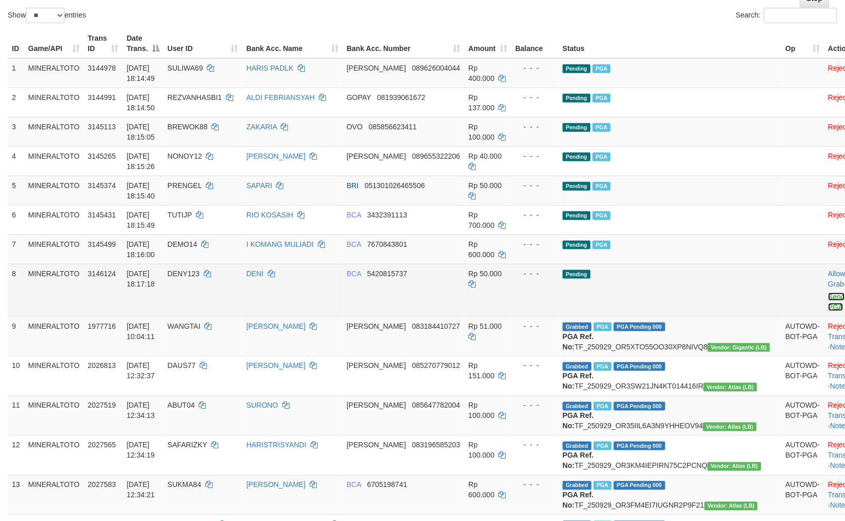
click at [828, 296] on link "Send PGA" at bounding box center [836, 302] width 17 height 19
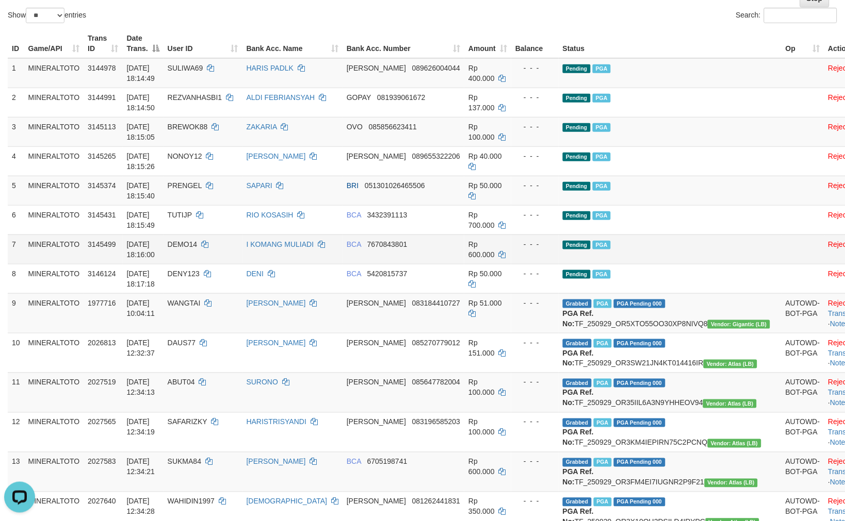
scroll to position [0, 0]
click at [588, 121] on td "Pending PGA" at bounding box center [670, 131] width 223 height 29
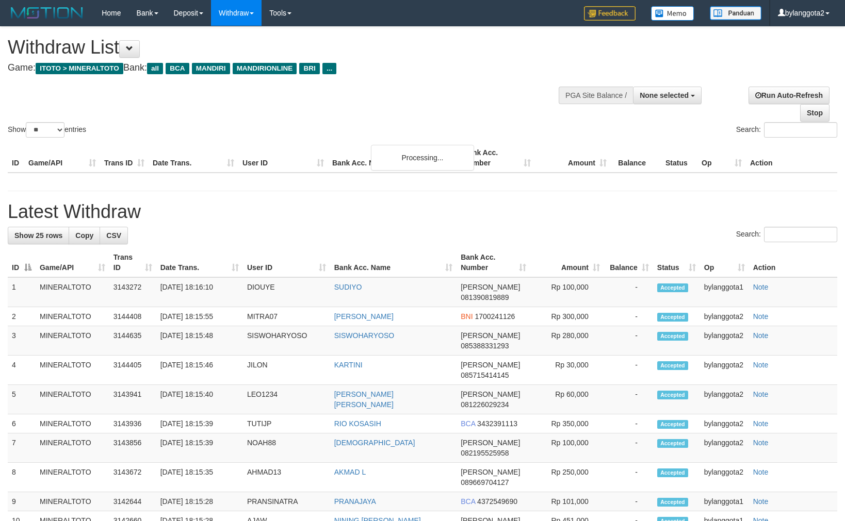
select select
select select "**"
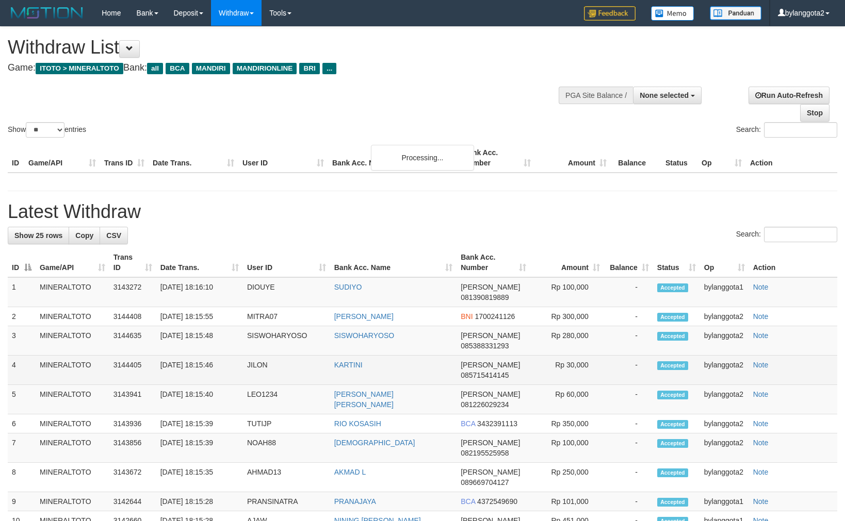
scroll to position [110, 0]
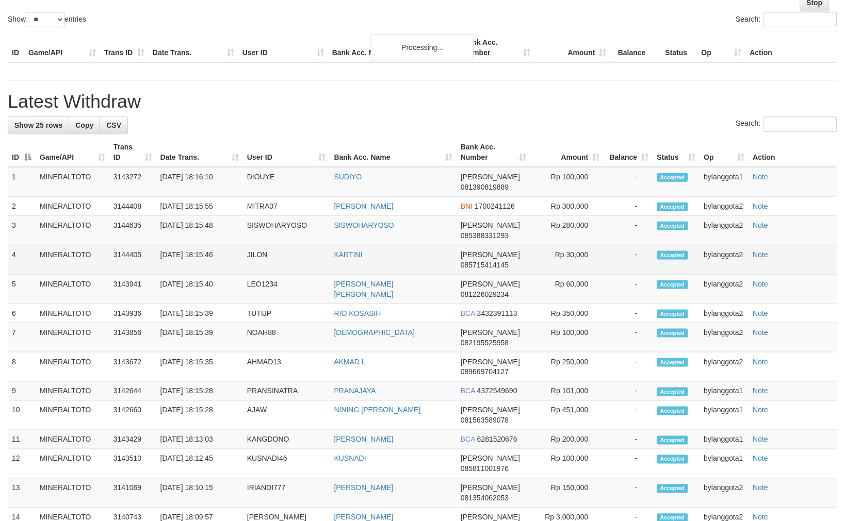
click at [594, 265] on div "**********" at bounding box center [422, 412] width 845 height 993
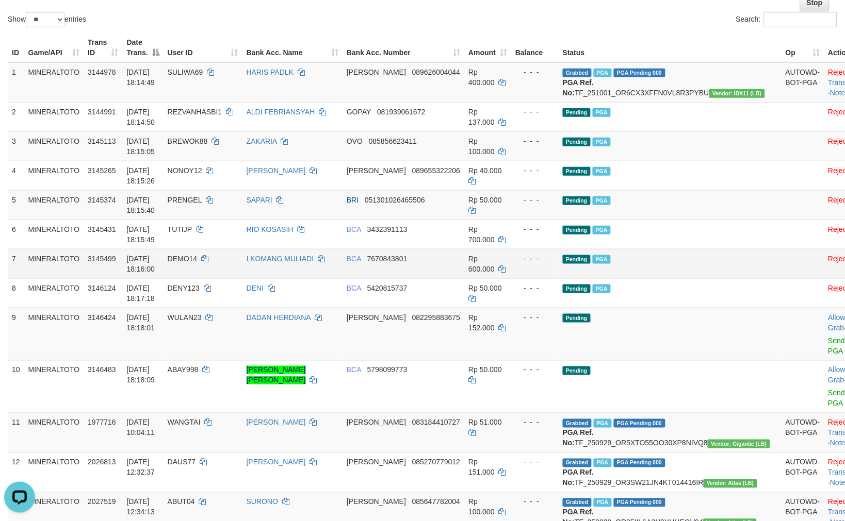
scroll to position [0, 0]
click at [828, 347] on link "Send PGA" at bounding box center [836, 346] width 17 height 19
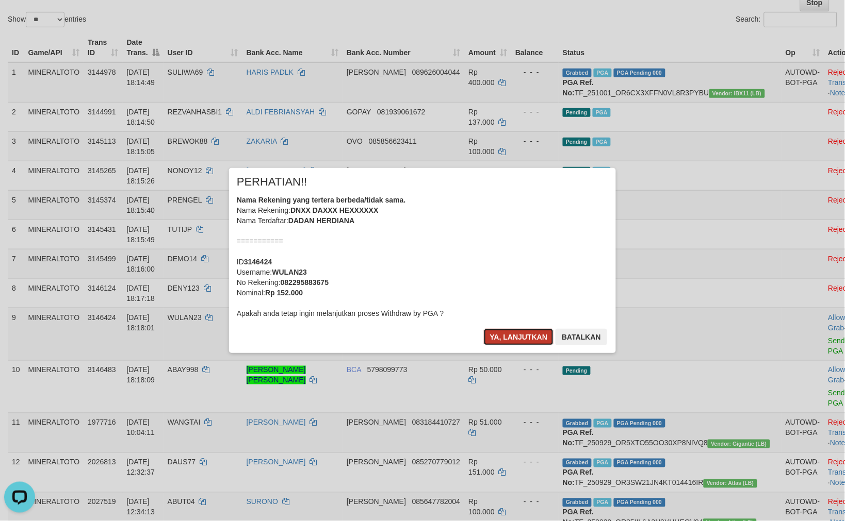
click at [515, 340] on button "Ya, lanjutkan" at bounding box center [519, 337] width 70 height 17
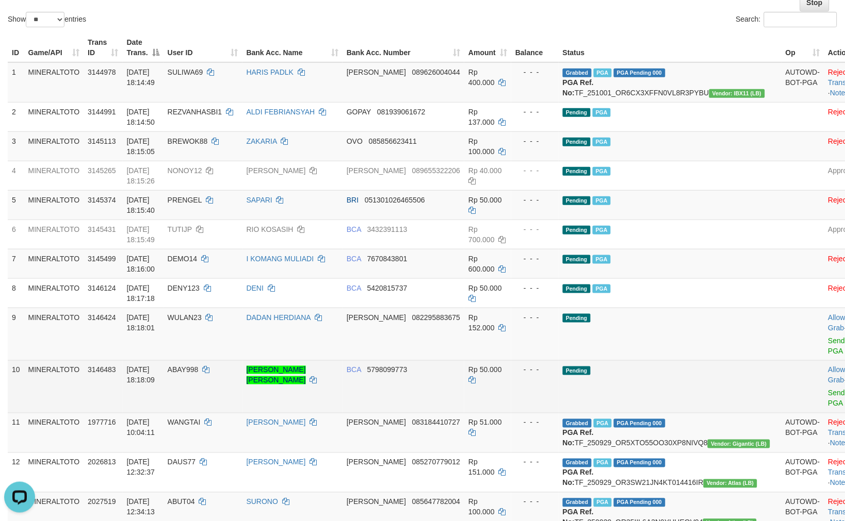
scroll to position [97, 0]
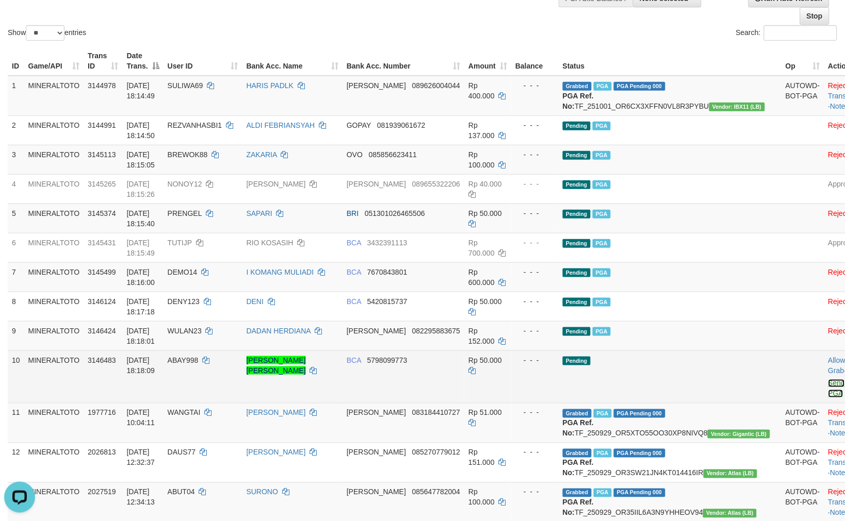
click at [828, 392] on link "Send PGA" at bounding box center [836, 389] width 17 height 19
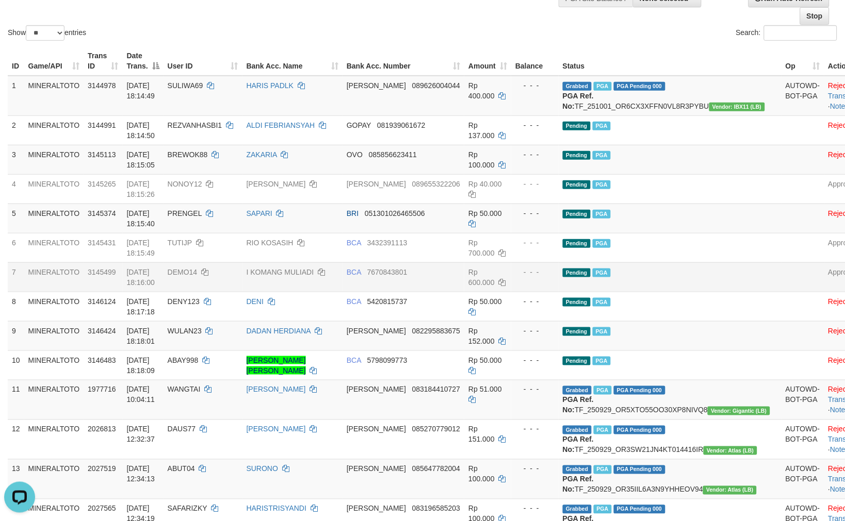
click at [647, 292] on td "Pending PGA" at bounding box center [670, 277] width 223 height 29
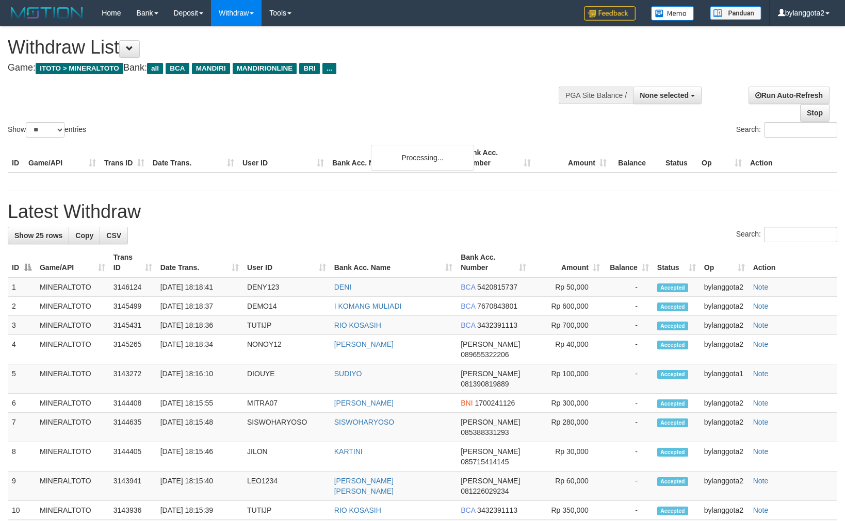
select select
select select "**"
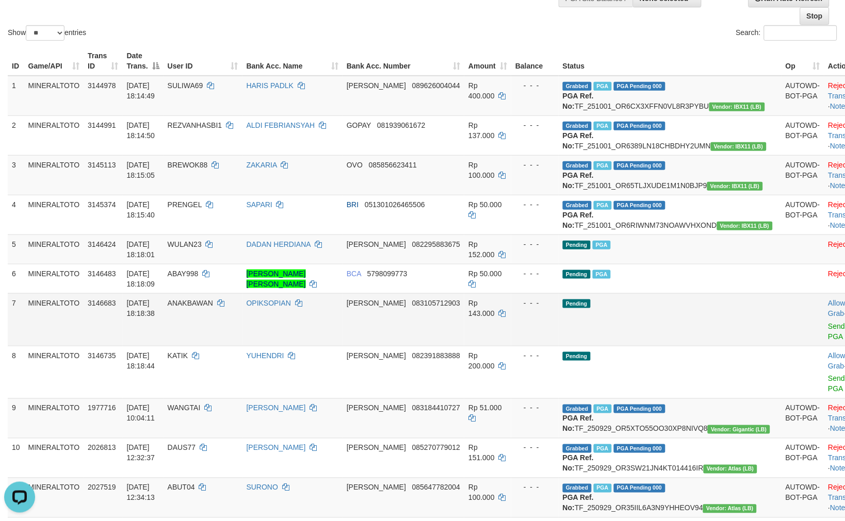
click at [511, 338] on td "Rp 143.000" at bounding box center [487, 319] width 47 height 53
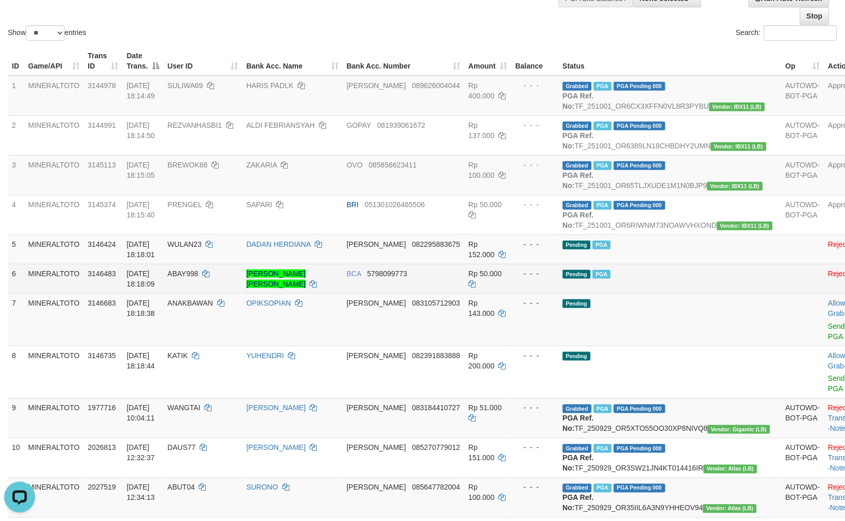
click at [574, 293] on td "Pending PGA" at bounding box center [670, 278] width 223 height 29
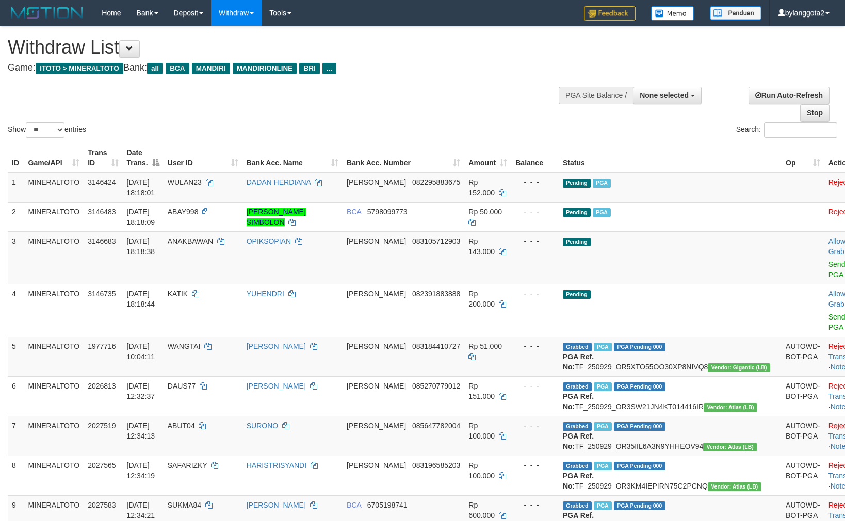
select select
select select "**"
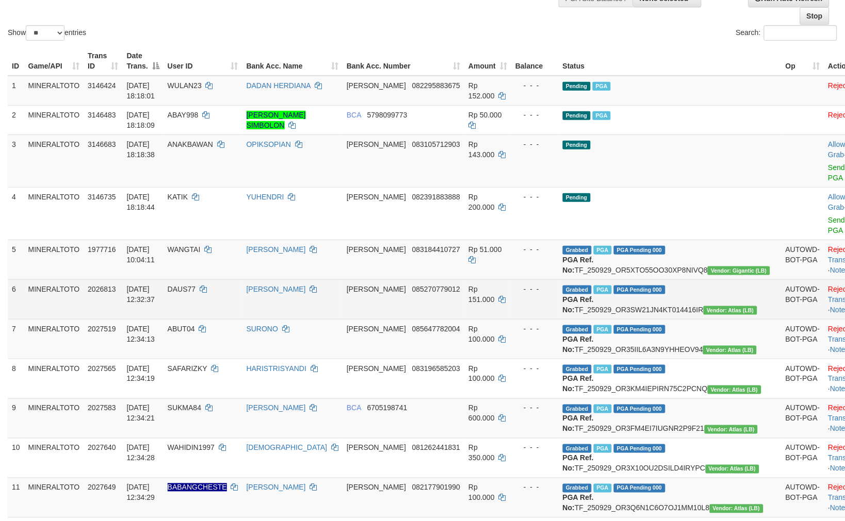
click at [633, 308] on td "Grabbed PGA PGA Pending 000 PGA Ref. No: TF_250929_OR3SW21JN4KT014416IR Vendor:…" at bounding box center [670, 300] width 223 height 40
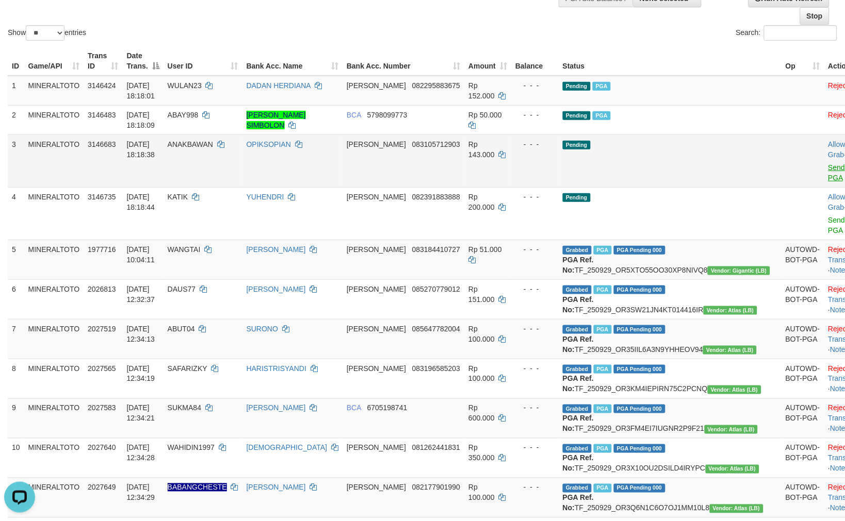
scroll to position [0, 0]
click at [828, 165] on link "Send PGA" at bounding box center [836, 172] width 17 height 19
click at [828, 216] on link "Send PGA" at bounding box center [836, 225] width 17 height 19
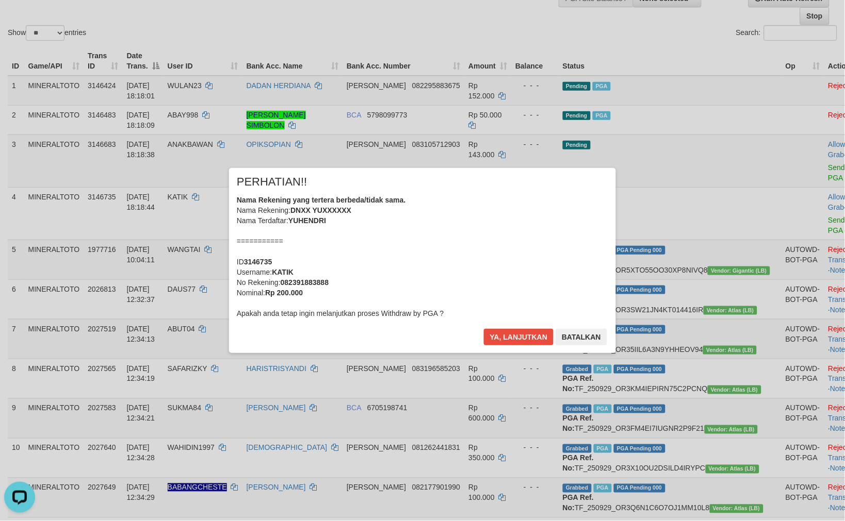
click at [551, 234] on div "Nama Rekening yang tertera berbeda/tidak sama. Nama Rekening: DNXX YUXXXXXX Nam…" at bounding box center [422, 257] width 371 height 124
click at [484, 329] on button "Ya, lanjutkan" at bounding box center [519, 337] width 70 height 17
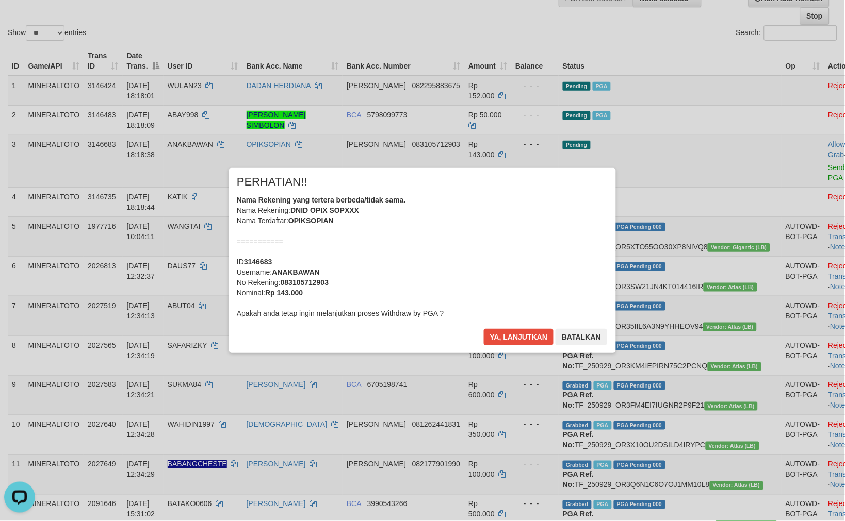
click at [545, 210] on div "Nama Rekening yang tertera berbeda/tidak sama. Nama Rekening: DNID OPIX SOPXXX …" at bounding box center [422, 257] width 371 height 124
click at [484, 329] on button "Ya, lanjutkan" at bounding box center [519, 337] width 70 height 17
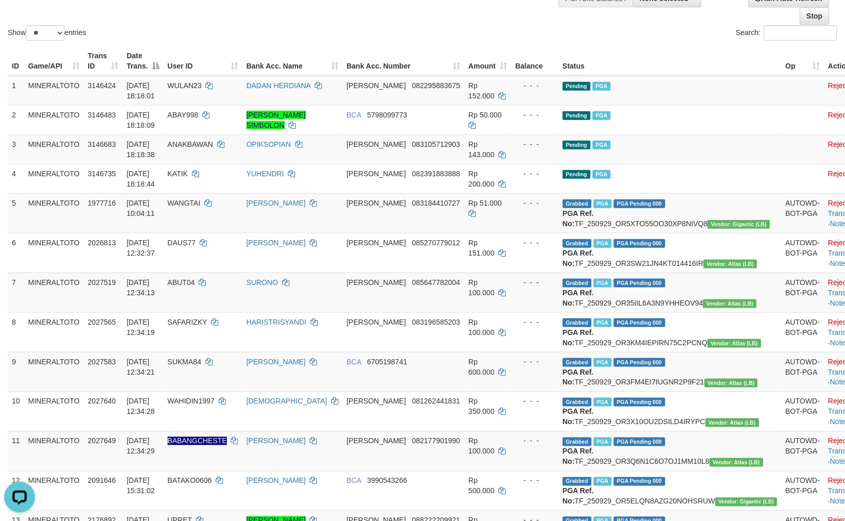
scroll to position [84, 0]
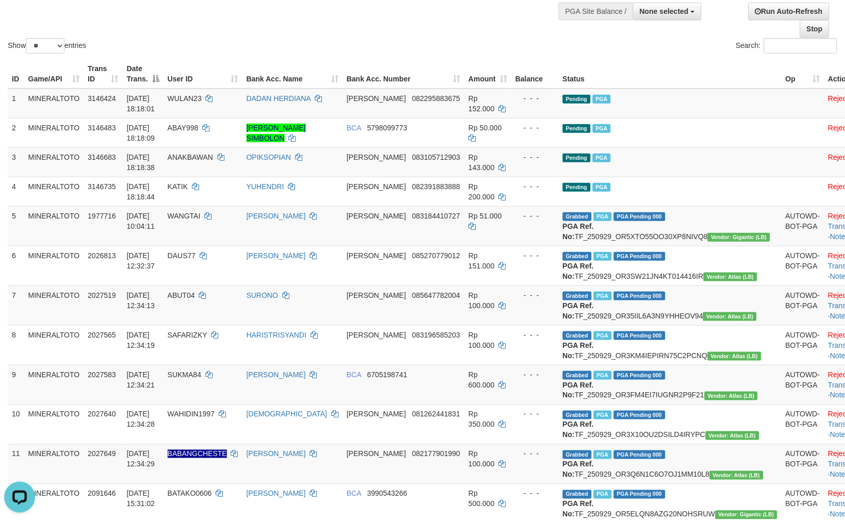
click at [432, 38] on div "Search:" at bounding box center [633, 47] width 407 height 18
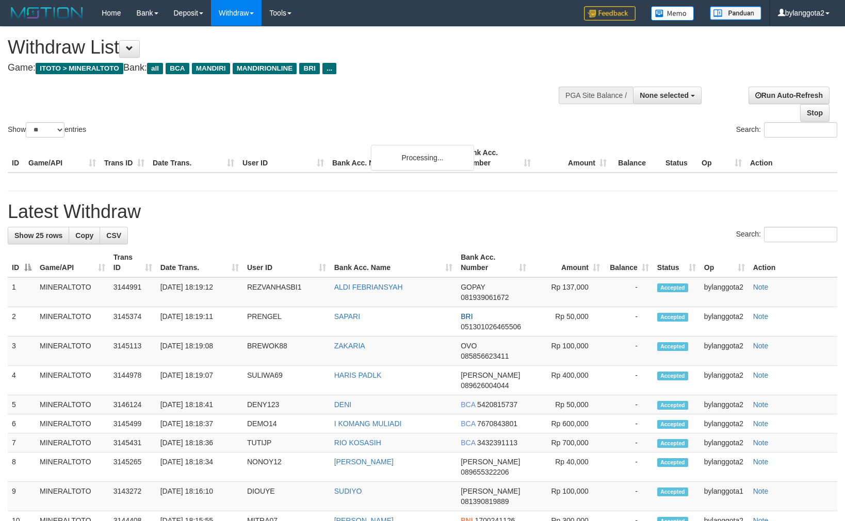
select select
select select "**"
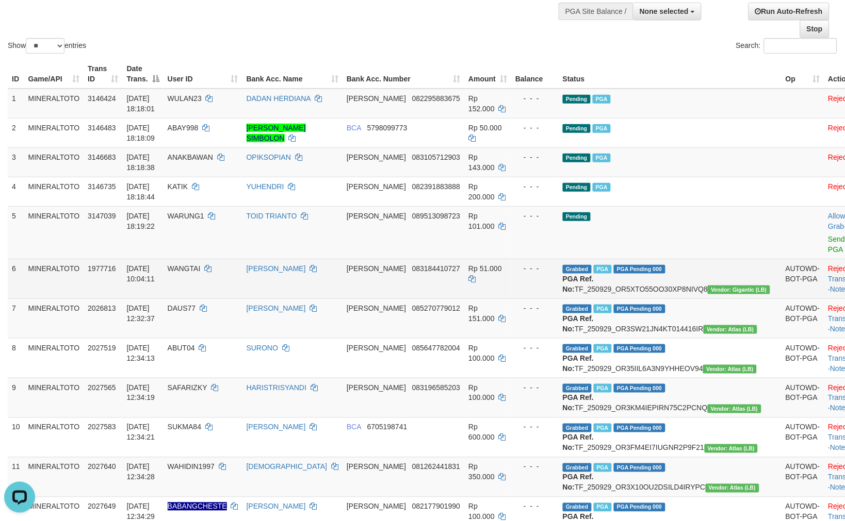
click at [545, 264] on div "- - -" at bounding box center [534, 269] width 39 height 10
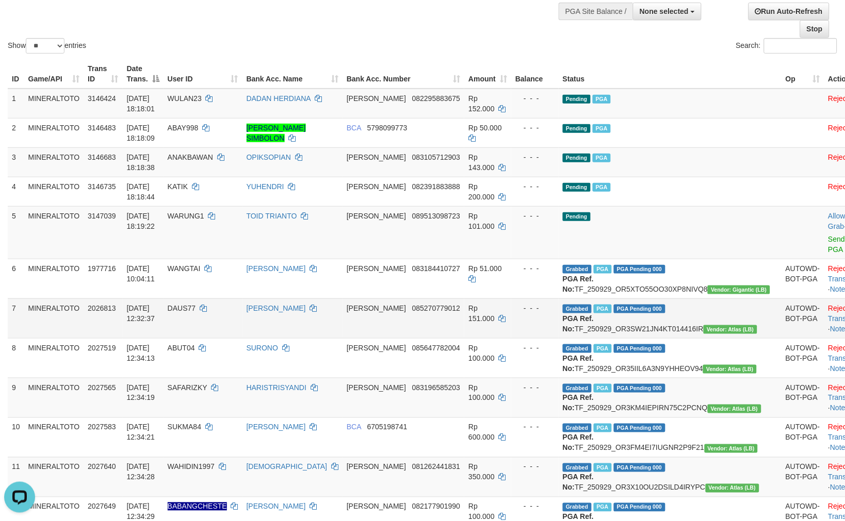
click at [457, 320] on td "DANA 085270779012" at bounding box center [403, 319] width 122 height 40
click at [828, 241] on link "Send PGA" at bounding box center [836, 244] width 17 height 19
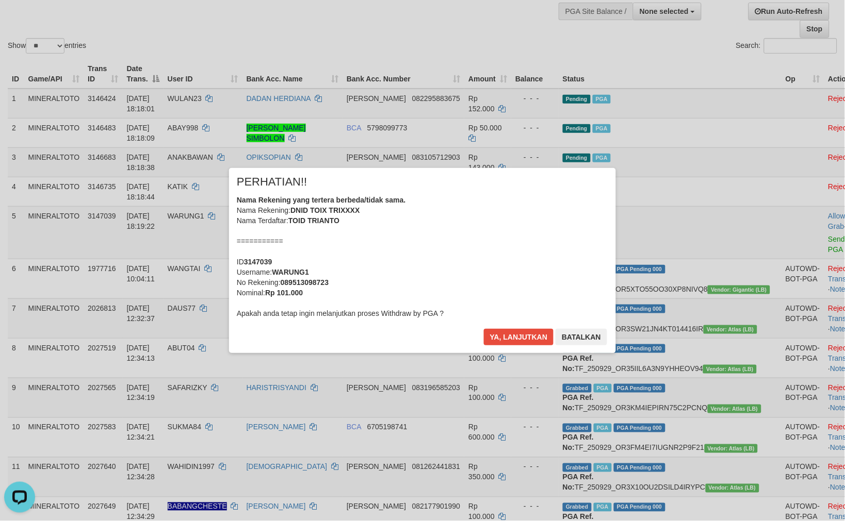
click at [502, 255] on div "Nama Rekening yang tertera berbeda/tidak sama. Nama Rekening: DNID TOIX TRIXXXX…" at bounding box center [422, 257] width 371 height 124
click at [484, 329] on button "Ya, lanjutkan" at bounding box center [519, 337] width 70 height 17
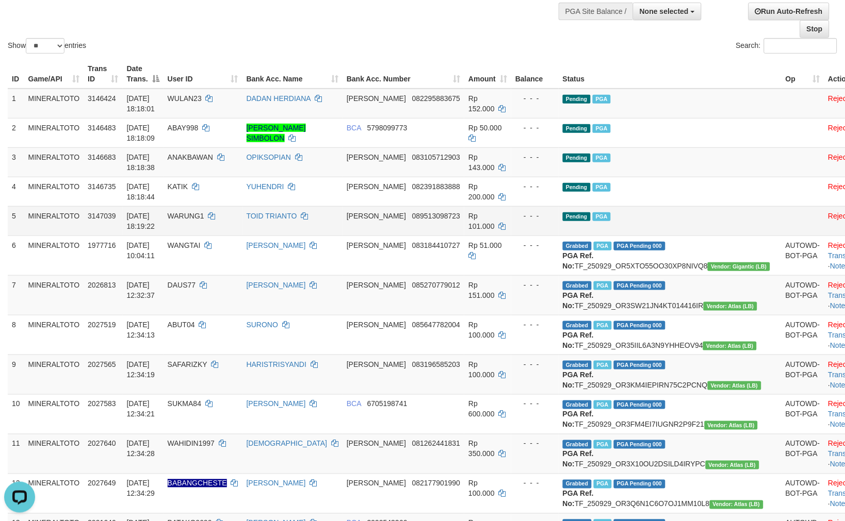
click at [658, 206] on td "Pending PGA" at bounding box center [670, 220] width 223 height 29
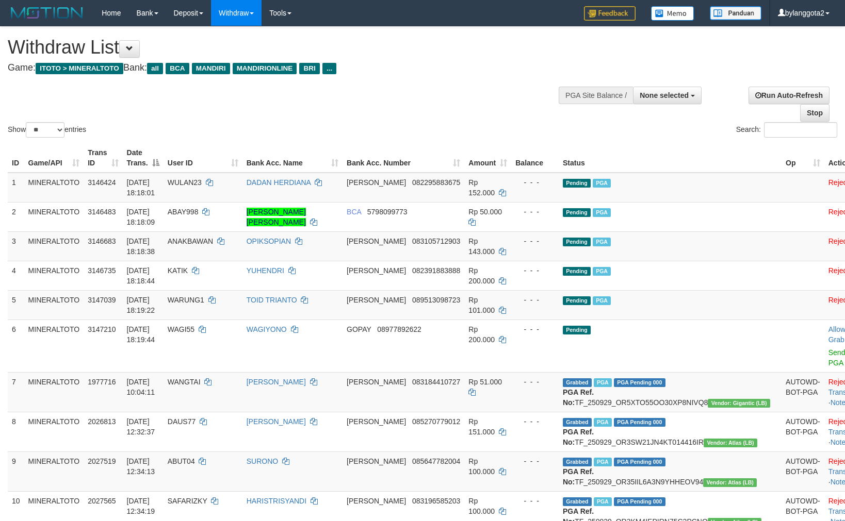
select select
select select "**"
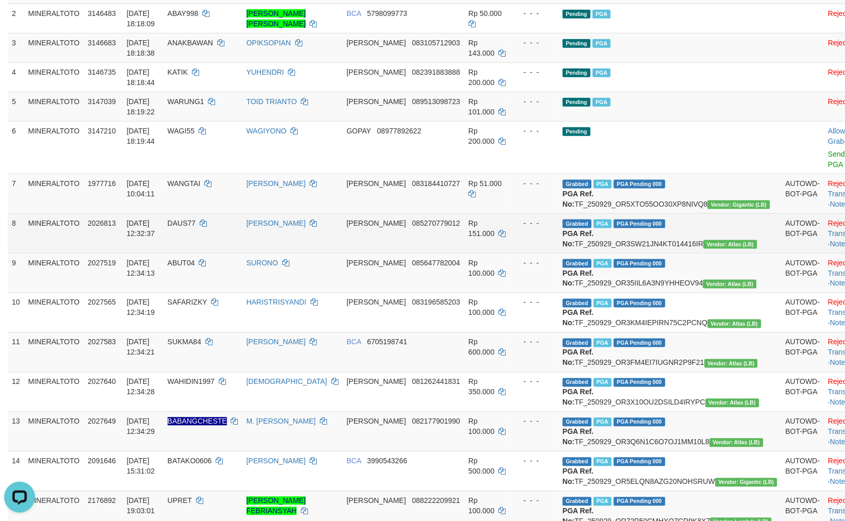
click at [559, 253] on td "- - -" at bounding box center [534, 234] width 47 height 40
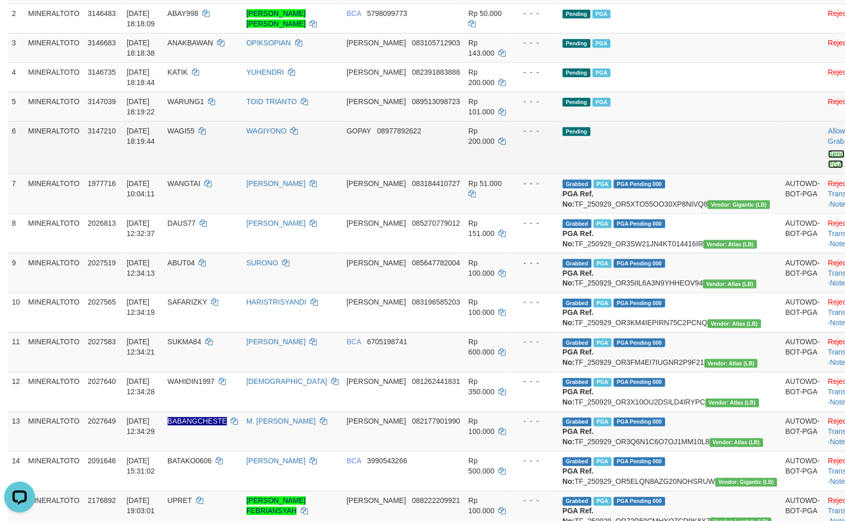
click at [828, 156] on link "Send PGA" at bounding box center [836, 159] width 17 height 19
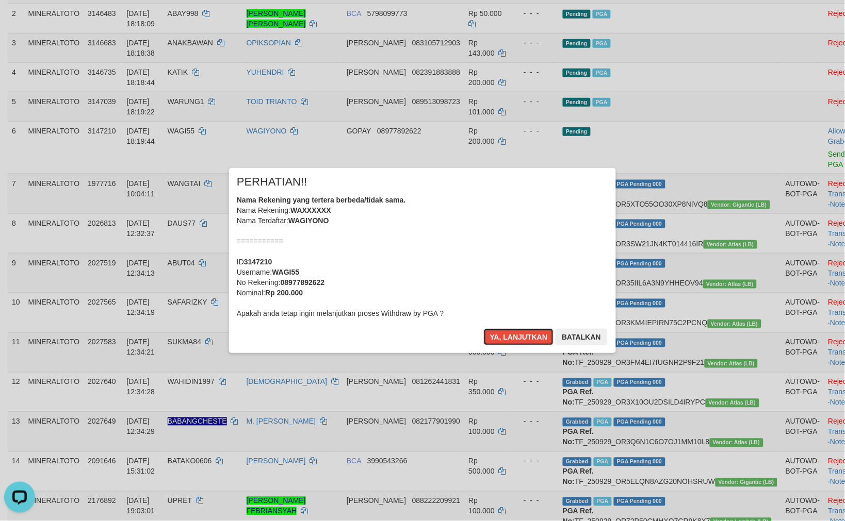
click at [488, 188] on div "PERHATIAN!!" at bounding box center [422, 185] width 371 height 19
click at [484, 329] on button "Ya, lanjutkan" at bounding box center [519, 337] width 70 height 17
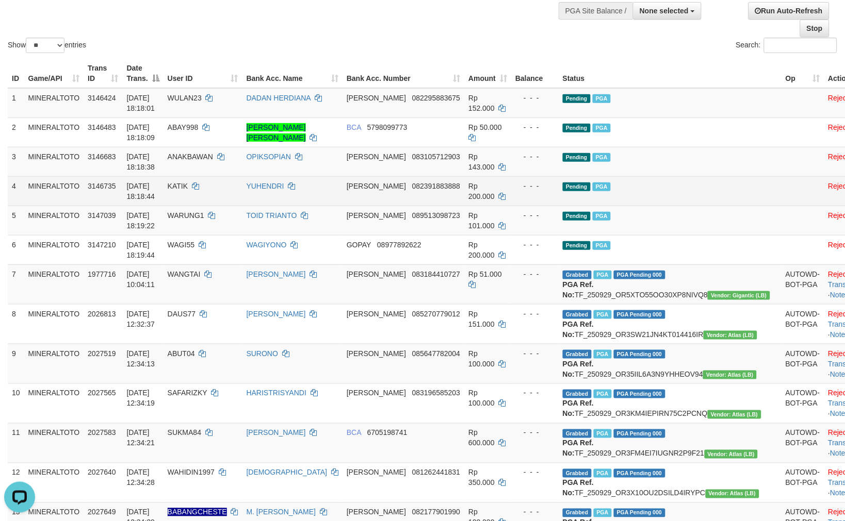
scroll to position [84, 0]
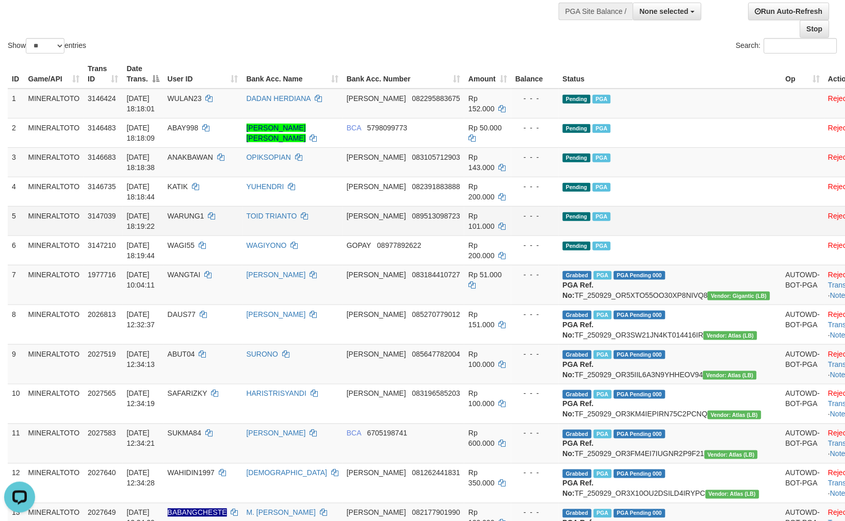
click at [694, 220] on td "Pending PGA" at bounding box center [670, 220] width 223 height 29
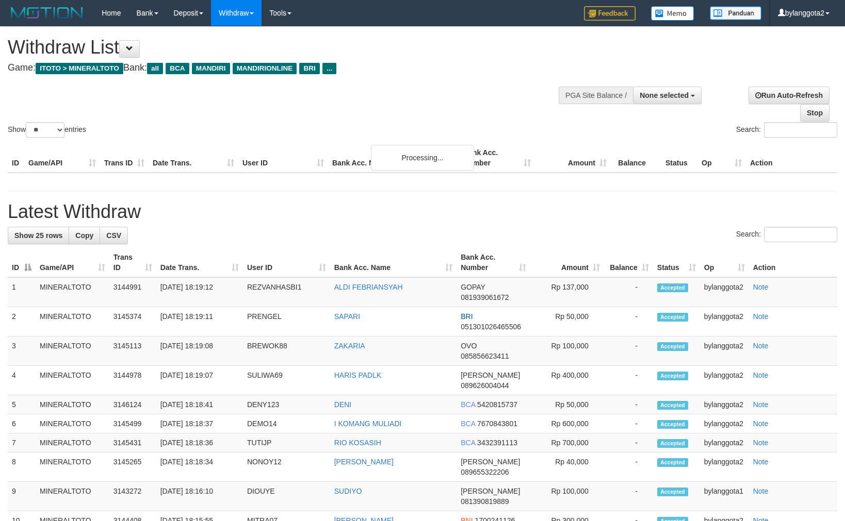
select select
select select "**"
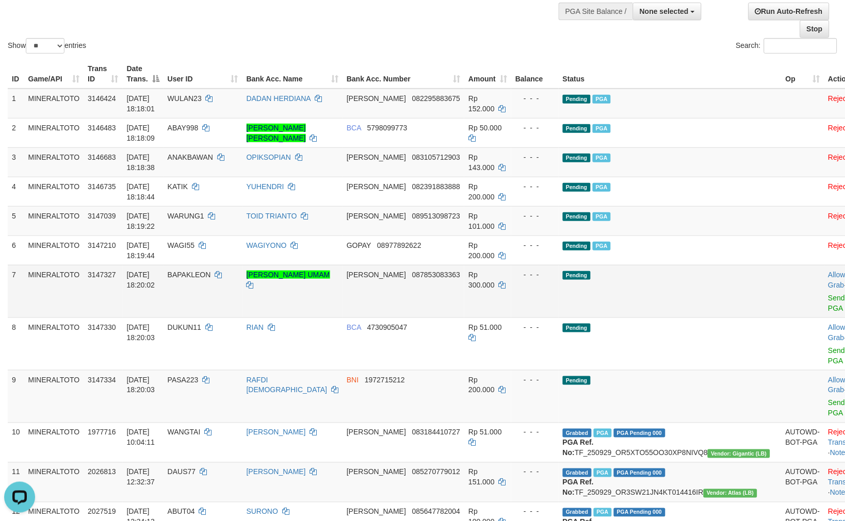
click at [342, 289] on td "[PERSON_NAME] UMAM" at bounding box center [292, 291] width 100 height 53
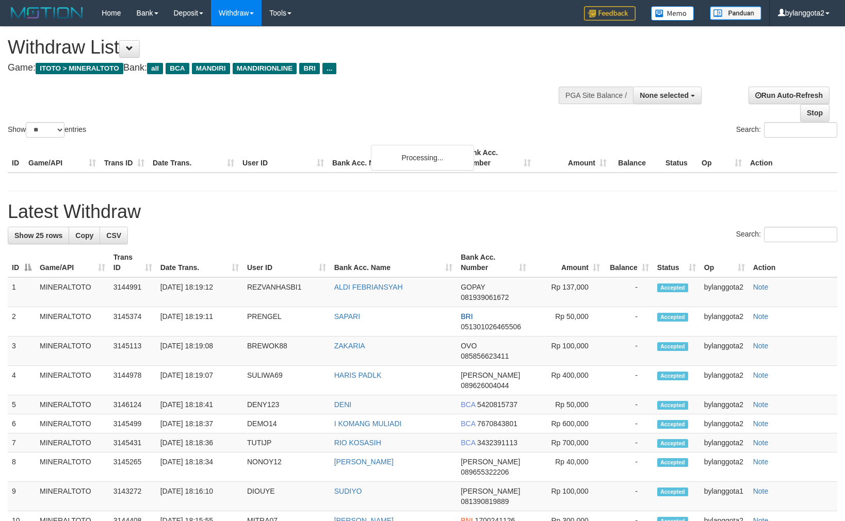
select select
select select "**"
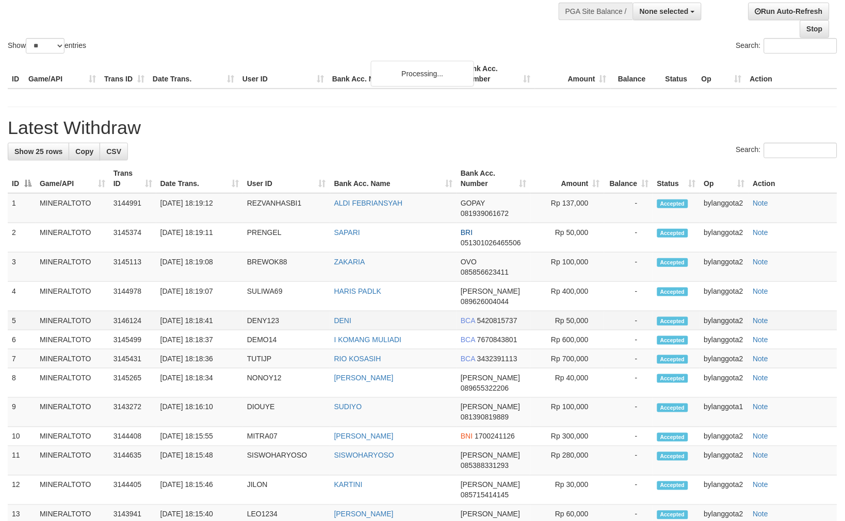
click at [542, 322] on td "Rp 50,000" at bounding box center [567, 321] width 74 height 19
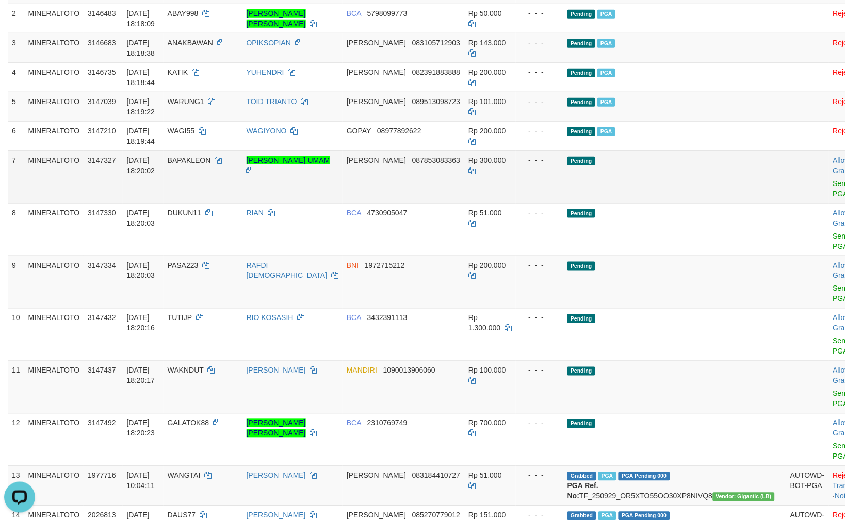
scroll to position [0, 0]
click at [833, 179] on link "Send PGA" at bounding box center [841, 188] width 17 height 19
click at [833, 235] on link "Send PGA" at bounding box center [841, 241] width 17 height 19
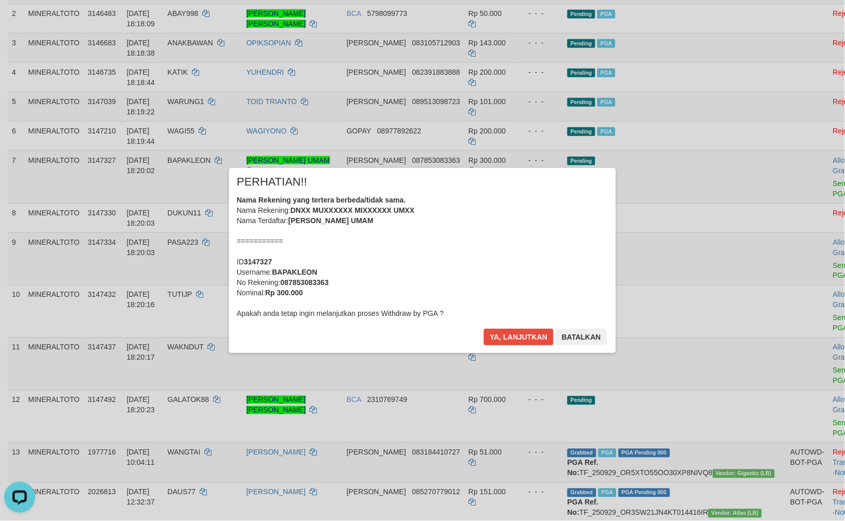
scroll to position [175, 0]
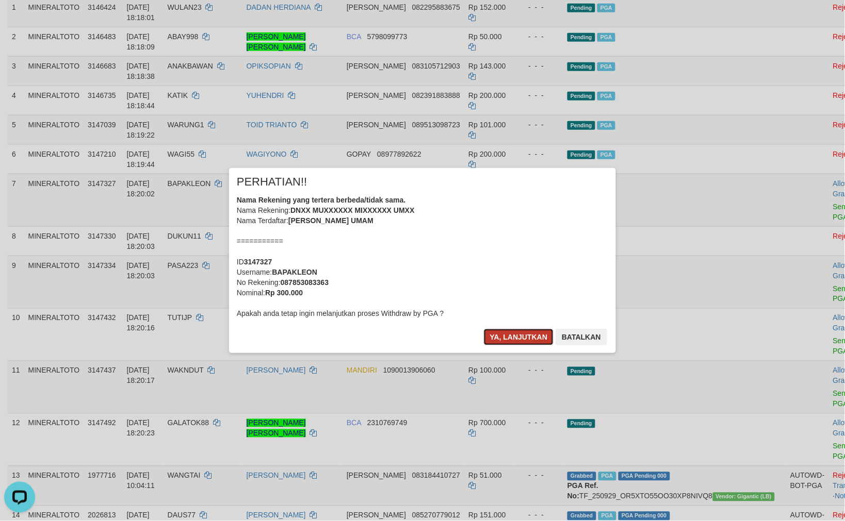
click at [517, 341] on button "Ya, lanjutkan" at bounding box center [519, 337] width 70 height 17
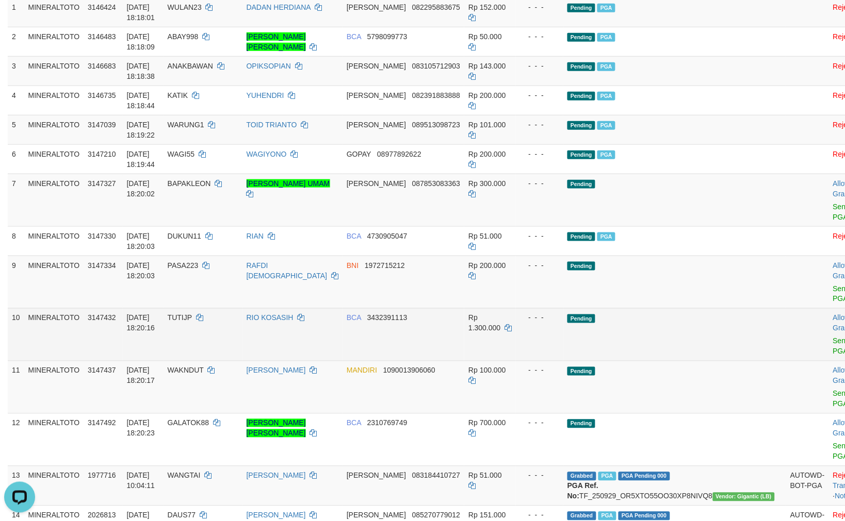
scroll to position [152, 0]
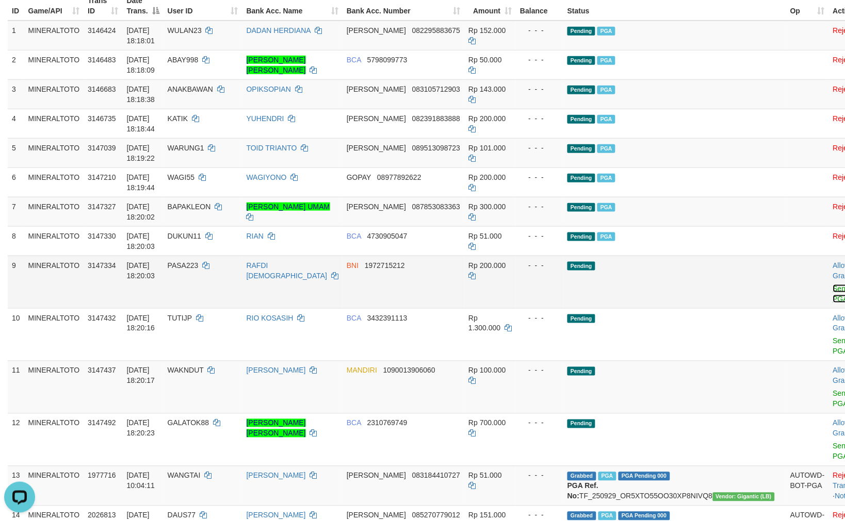
click at [833, 287] on link "Send PGA" at bounding box center [841, 294] width 17 height 19
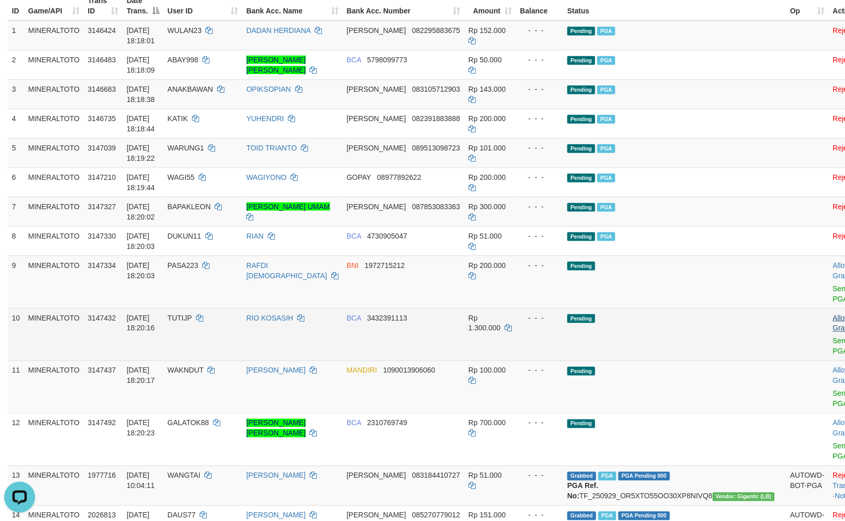
scroll to position [129, 0]
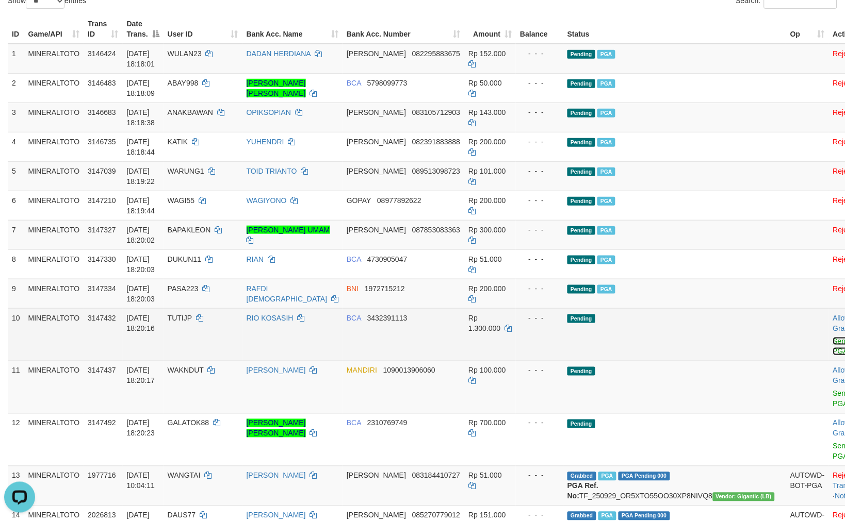
click at [833, 342] on link "Send PGA" at bounding box center [841, 346] width 17 height 19
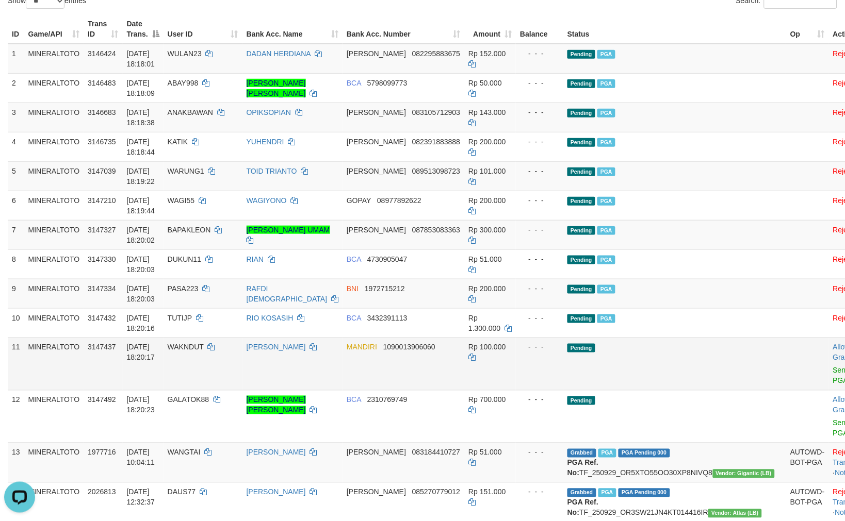
scroll to position [106, 0]
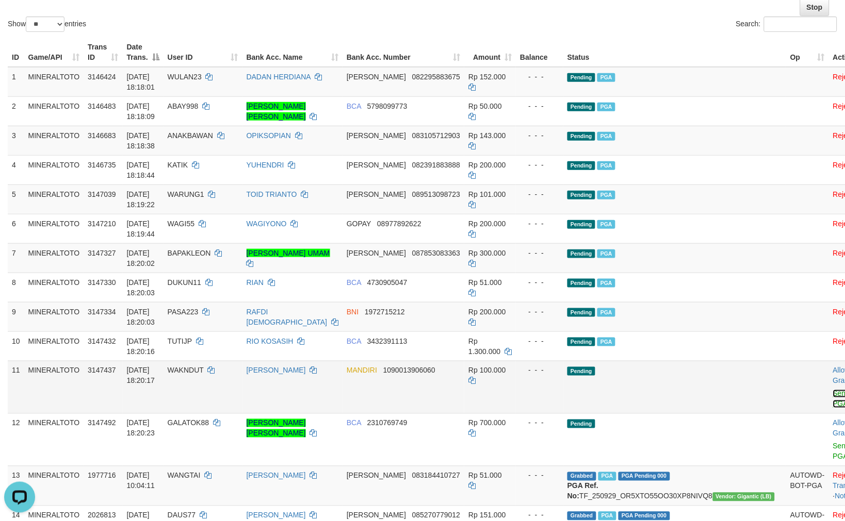
click at [833, 392] on link "Send PGA" at bounding box center [841, 399] width 17 height 19
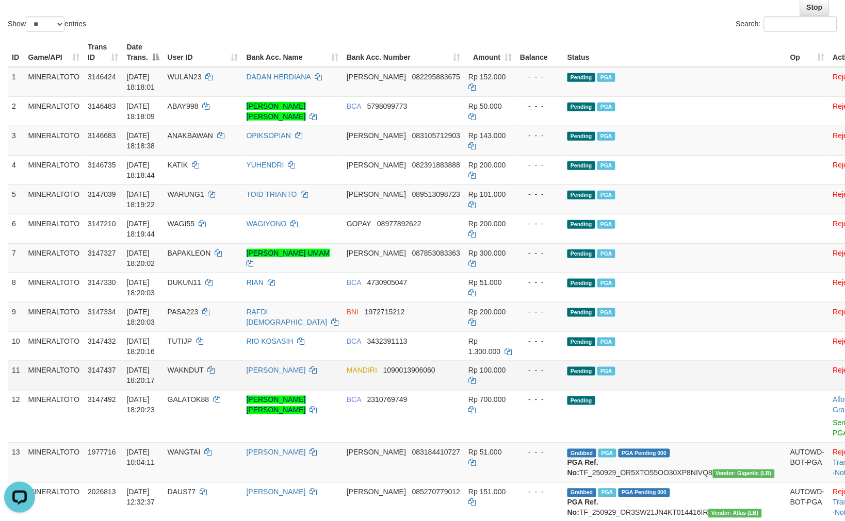
click at [665, 367] on td "Pending PGA" at bounding box center [674, 375] width 223 height 29
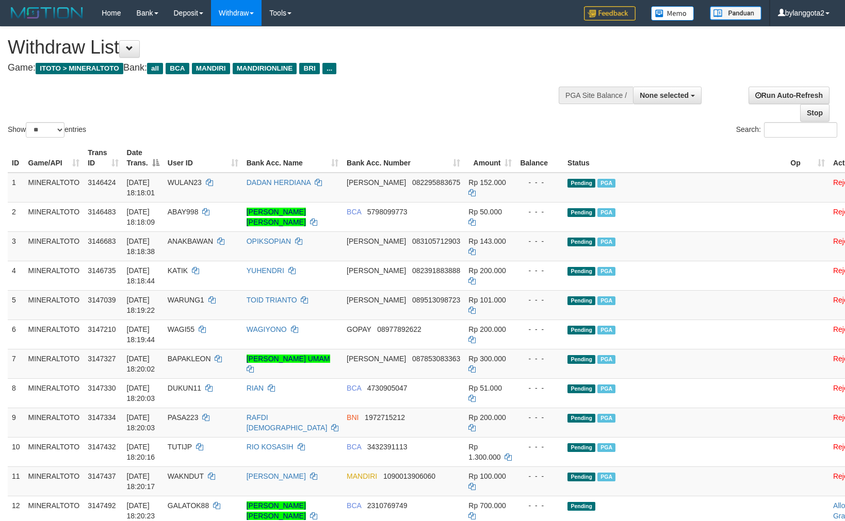
select select
select select "**"
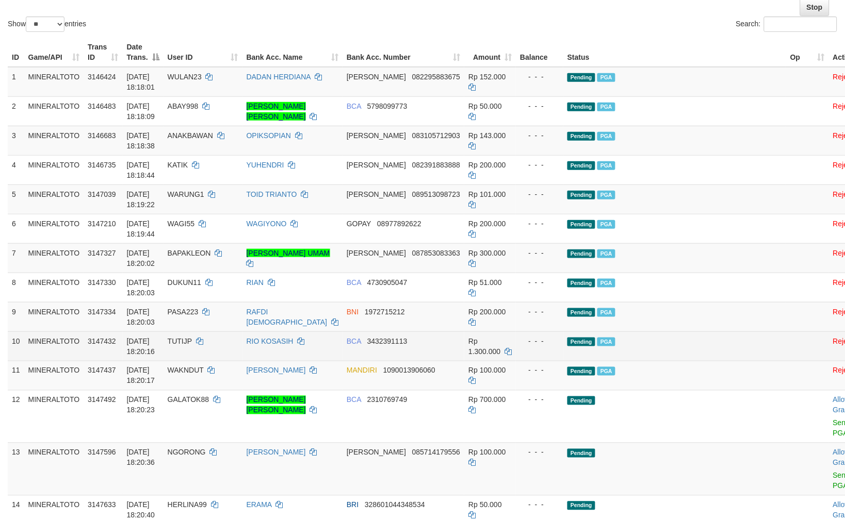
click at [563, 343] on td "- - -" at bounding box center [539, 346] width 47 height 29
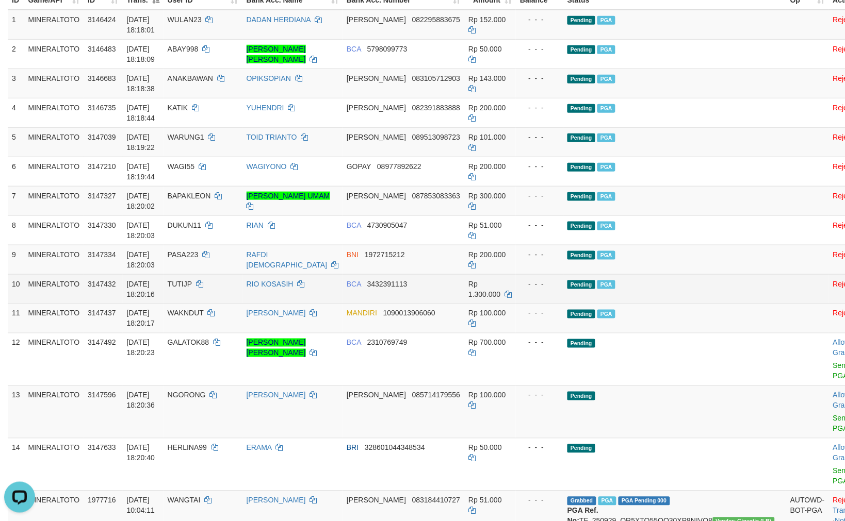
click at [342, 300] on td "RIO KOSASIH" at bounding box center [292, 288] width 100 height 29
click at [650, 275] on td "Pending PGA" at bounding box center [674, 288] width 223 height 29
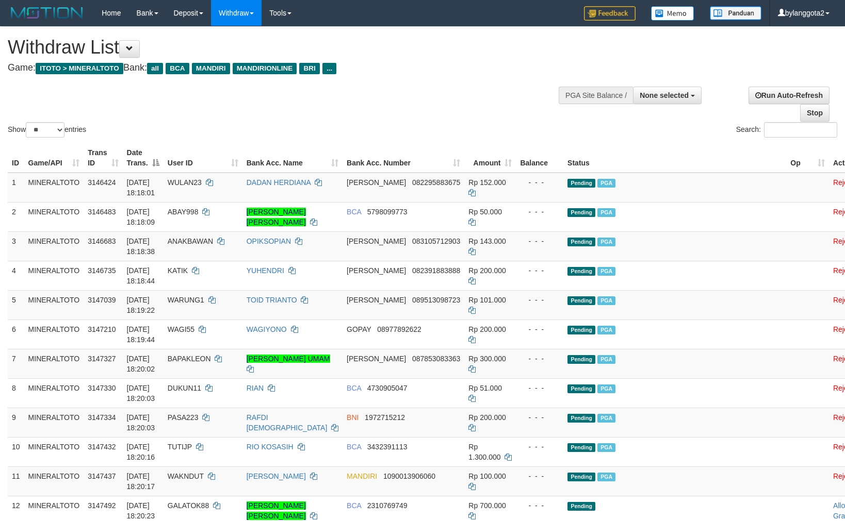
select select
select select "**"
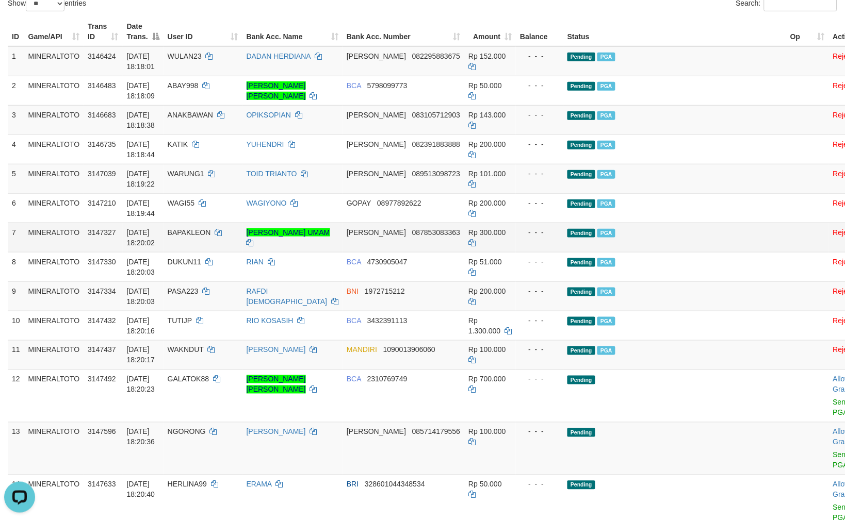
click at [679, 249] on td "Pending PGA" at bounding box center [674, 237] width 223 height 29
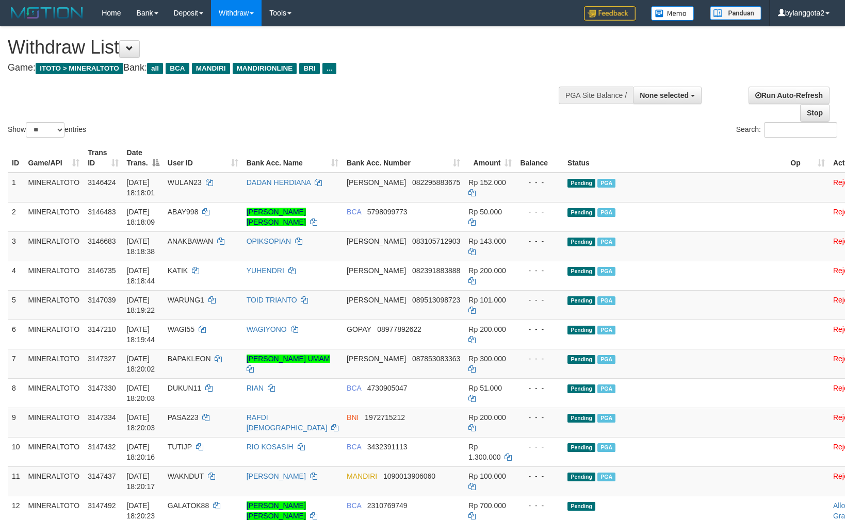
select select
select select "**"
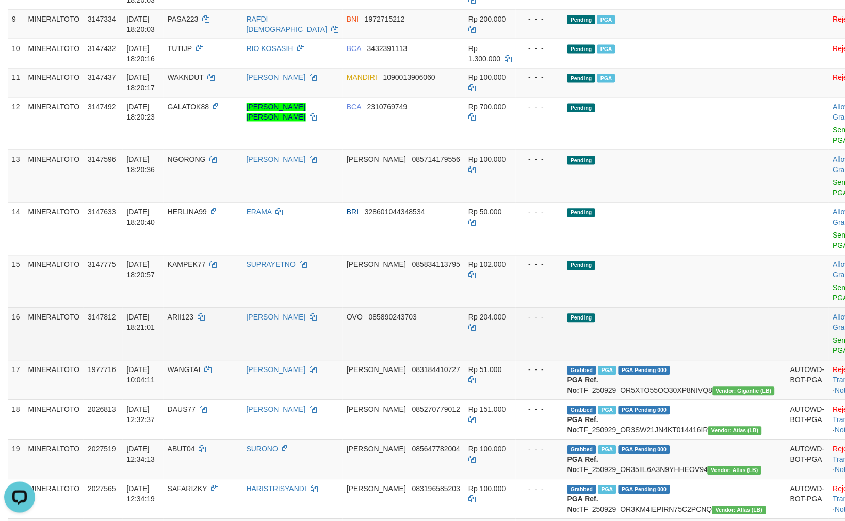
click at [501, 335] on td "Rp 204.000" at bounding box center [490, 334] width 52 height 53
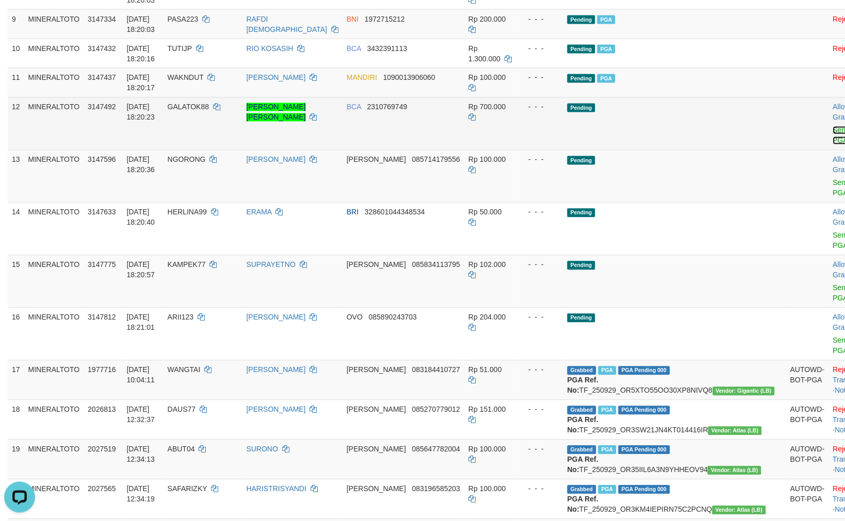
click at [833, 128] on link "Send PGA" at bounding box center [841, 135] width 17 height 19
click at [833, 184] on link "Send PGA" at bounding box center [841, 188] width 17 height 19
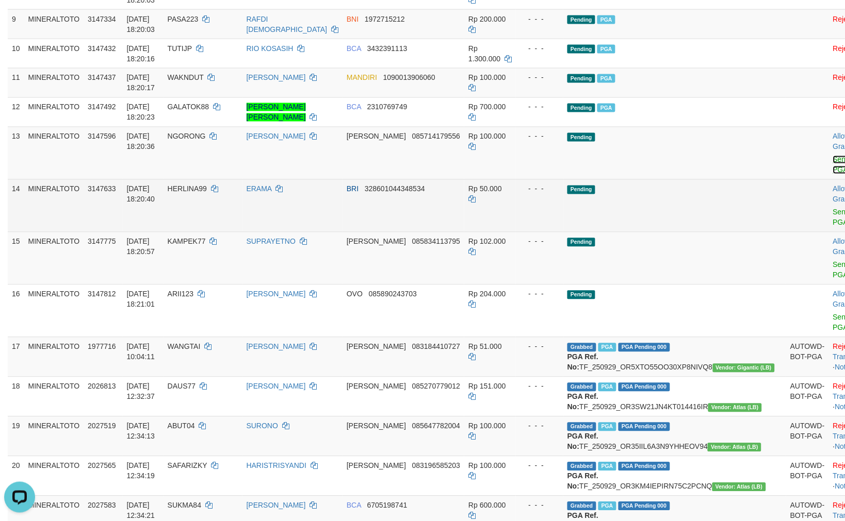
scroll to position [375, 0]
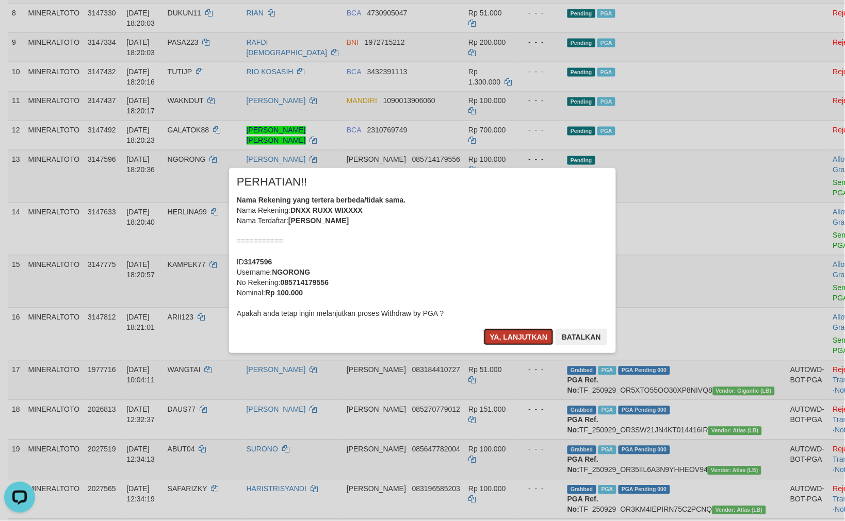
click at [517, 342] on button "Ya, lanjutkan" at bounding box center [519, 337] width 70 height 17
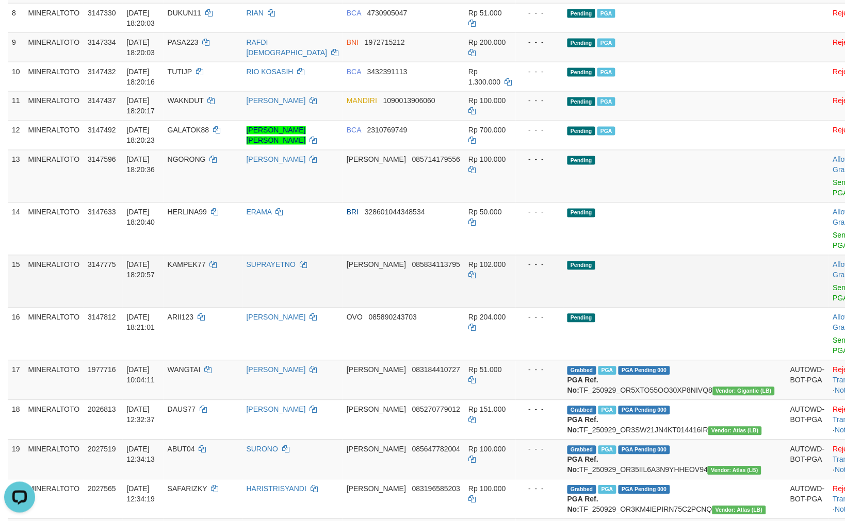
scroll to position [352, 0]
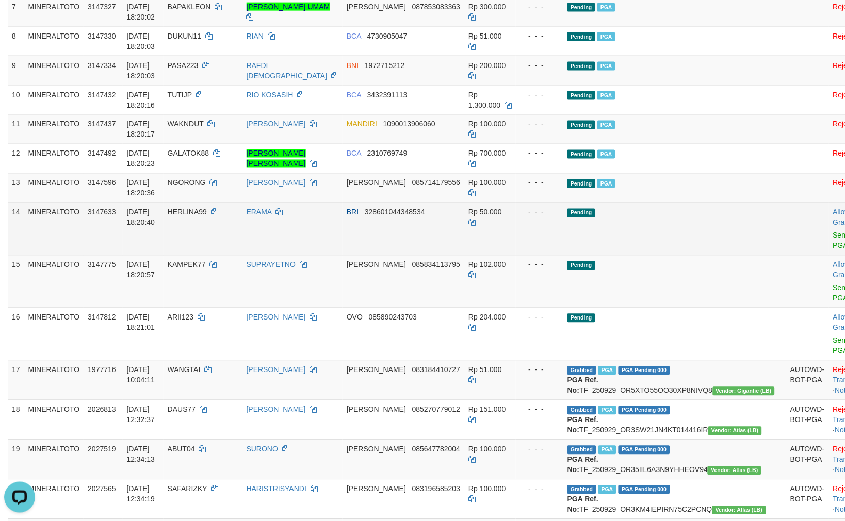
click at [829, 239] on td "Allow Grab · Reject Send PGA · Note" at bounding box center [854, 229] width 51 height 53
click at [833, 235] on link "Send PGA" at bounding box center [841, 241] width 17 height 19
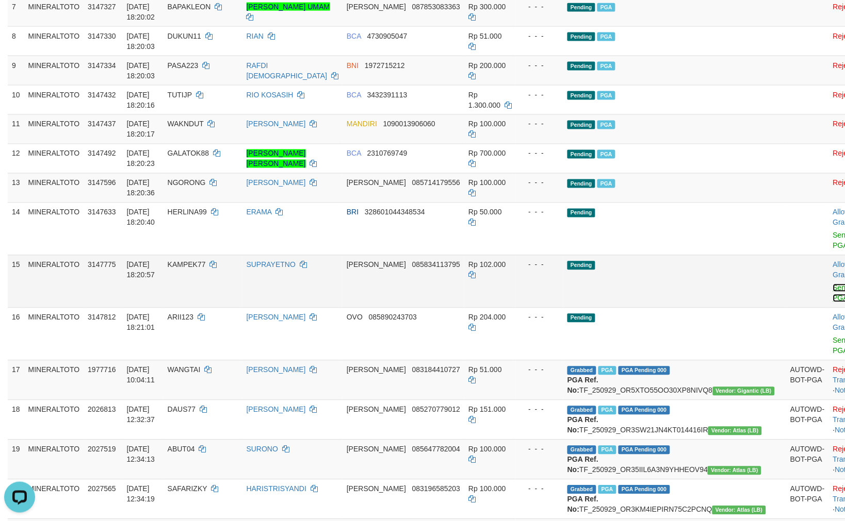
scroll to position [329, 0]
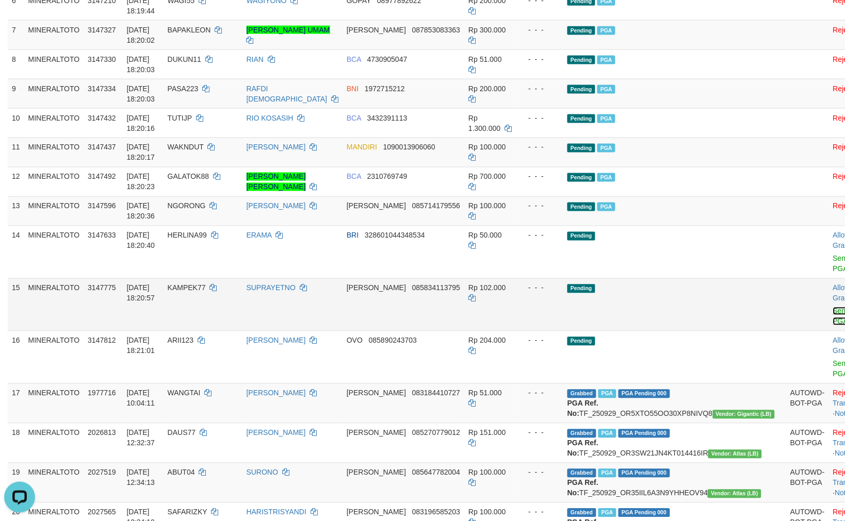
click at [833, 307] on link "Send PGA" at bounding box center [841, 316] width 17 height 19
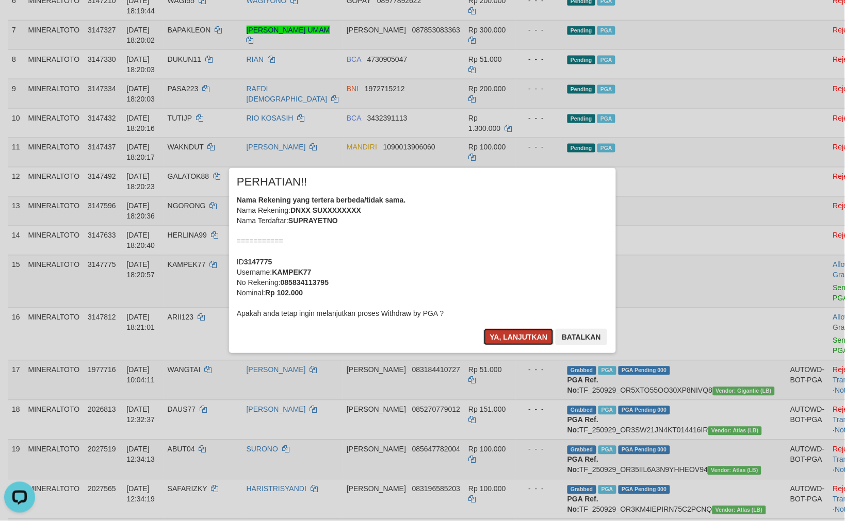
click at [508, 336] on button "Ya, lanjutkan" at bounding box center [519, 337] width 70 height 17
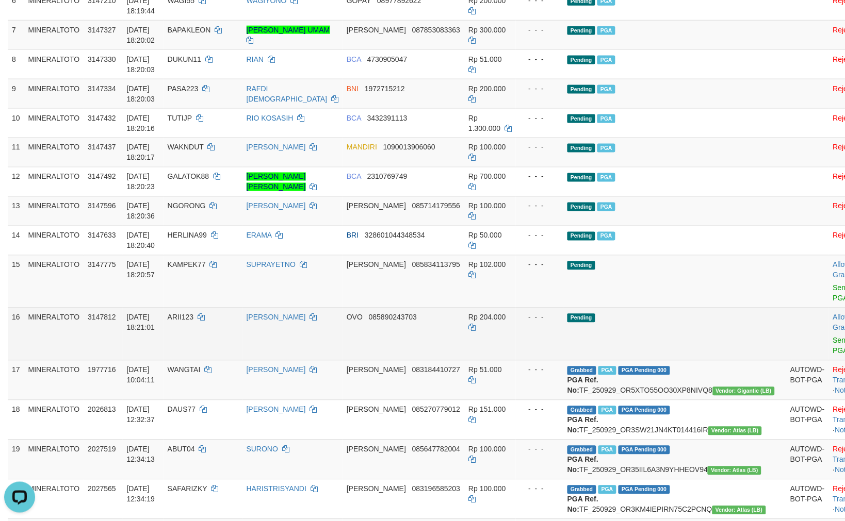
scroll to position [306, 0]
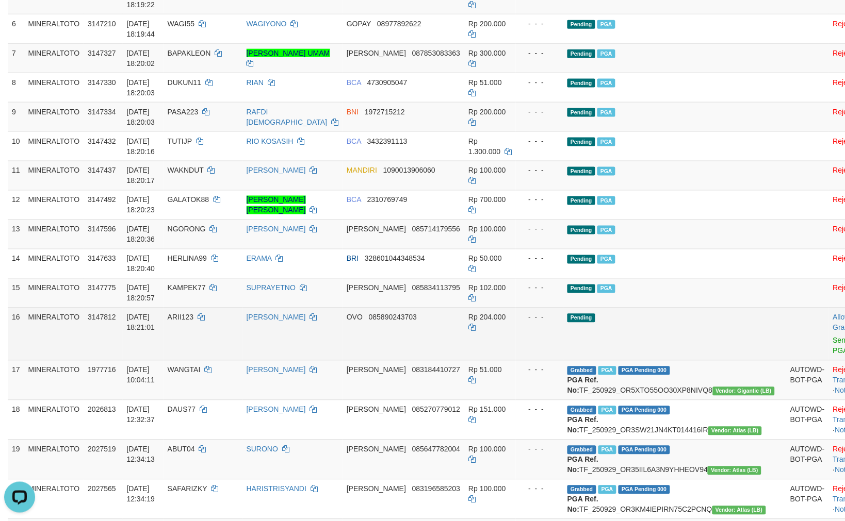
click at [829, 342] on td "Allow Grab · Reject Send PGA · Note" at bounding box center [854, 334] width 51 height 53
click at [833, 338] on link "Send PGA" at bounding box center [841, 346] width 17 height 19
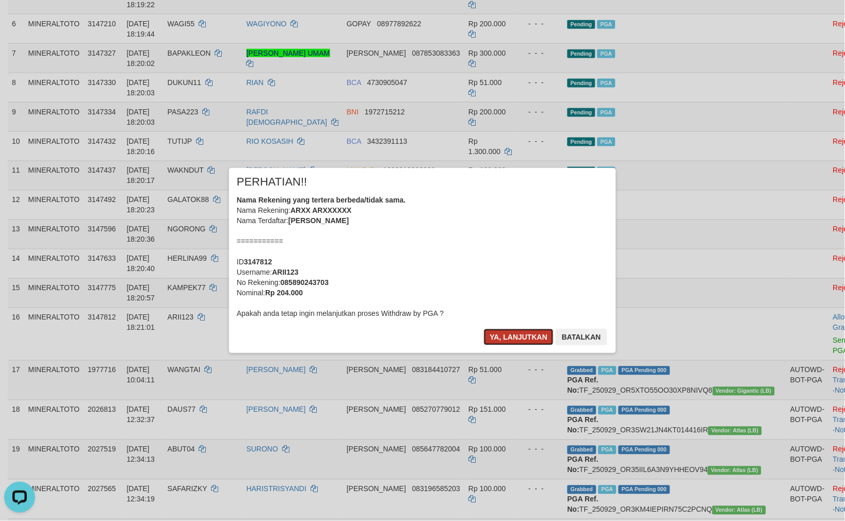
click at [522, 338] on button "Ya, lanjutkan" at bounding box center [519, 337] width 70 height 17
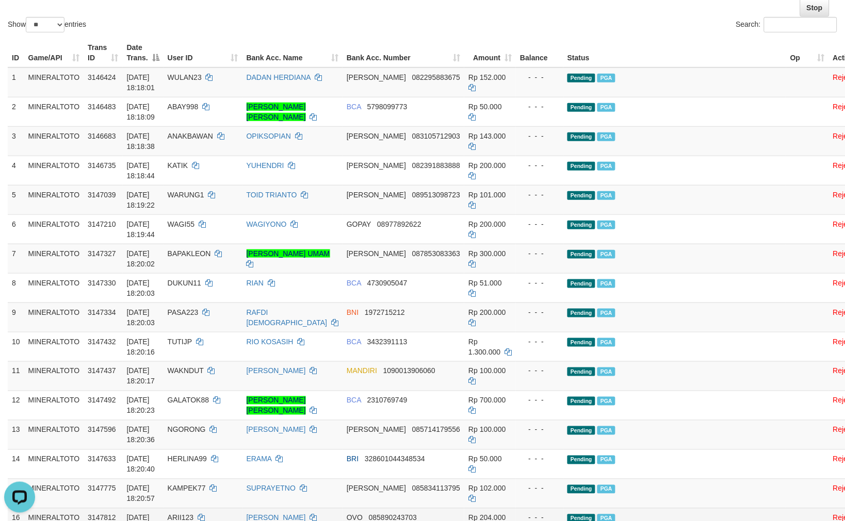
scroll to position [76, 0]
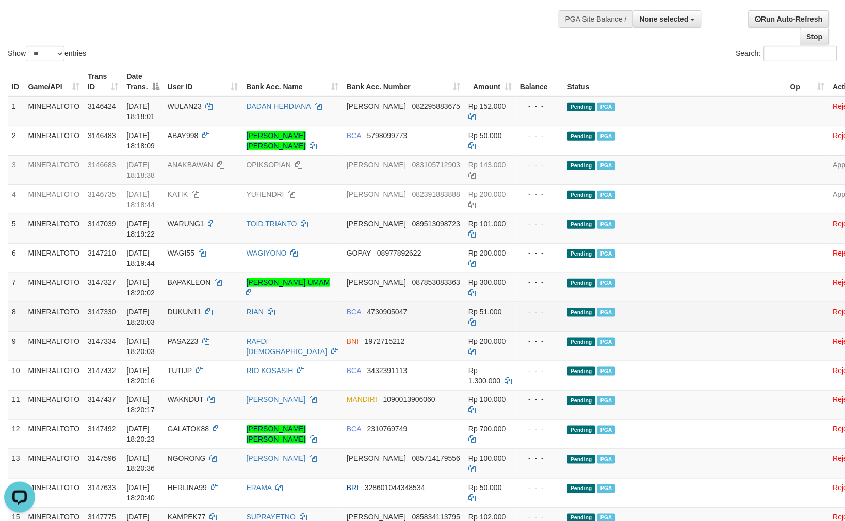
click at [681, 302] on td "Pending PGA" at bounding box center [674, 316] width 223 height 29
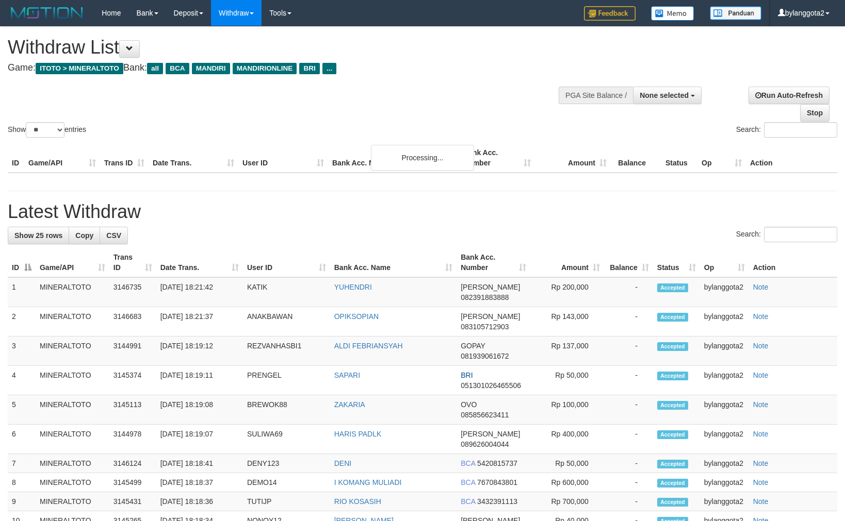
select select
select select "**"
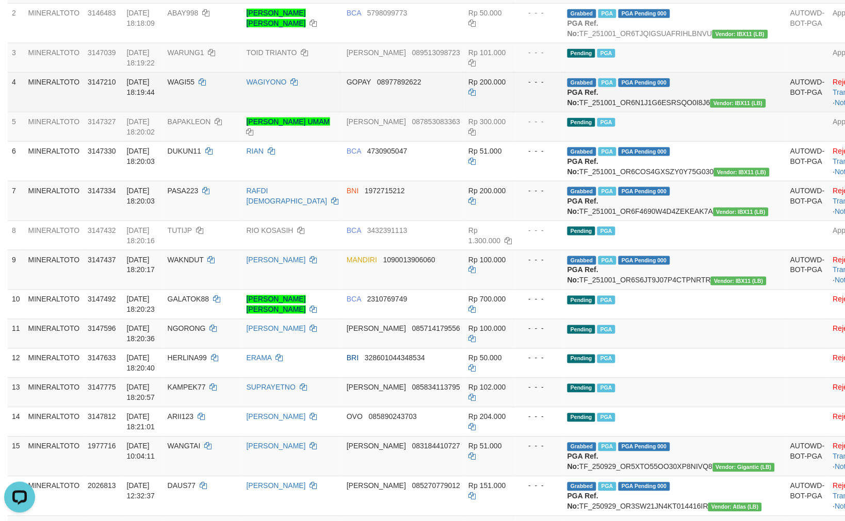
scroll to position [249, 0]
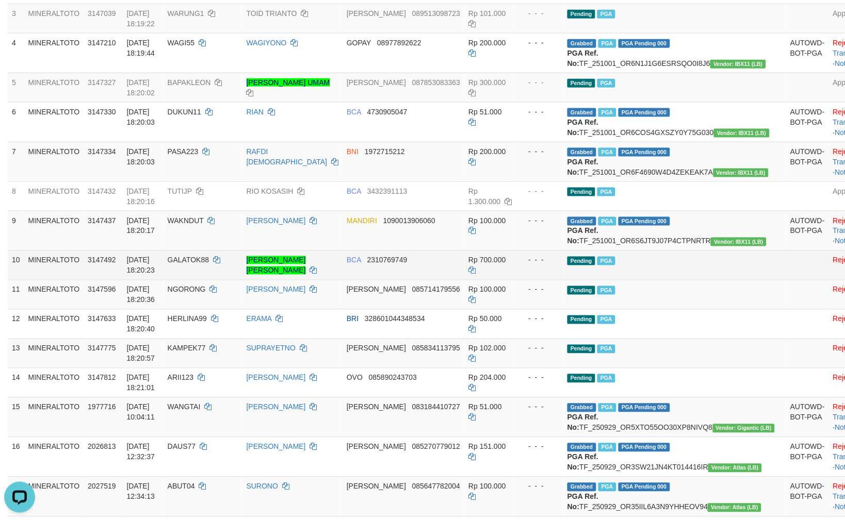
click at [658, 280] on td "Pending PGA" at bounding box center [674, 265] width 223 height 29
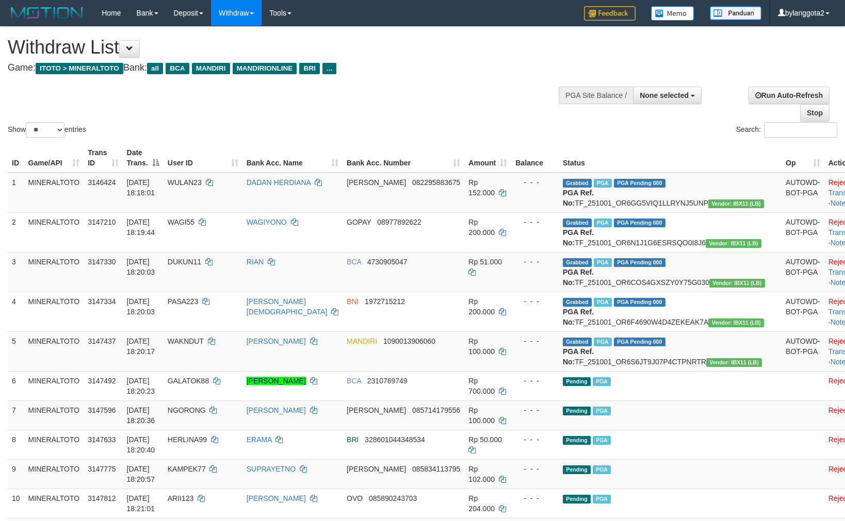
select select
select select "**"
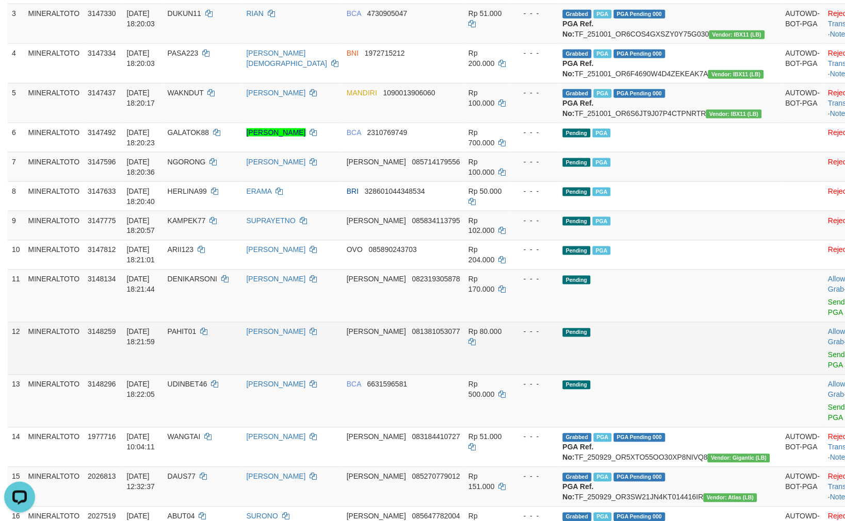
click at [400, 375] on td "DANA 081381053077" at bounding box center [403, 348] width 122 height 53
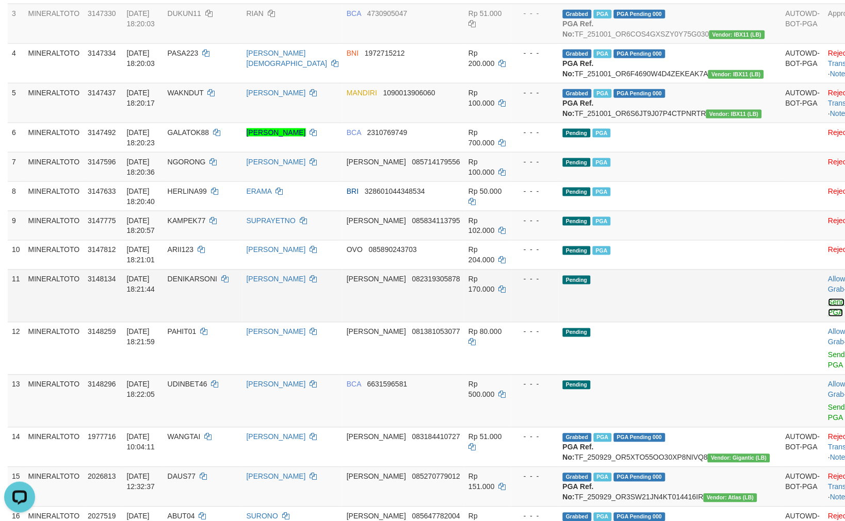
click at [828, 317] on link "Send PGA" at bounding box center [836, 308] width 17 height 19
click at [828, 370] on link "Send PGA" at bounding box center [836, 360] width 17 height 19
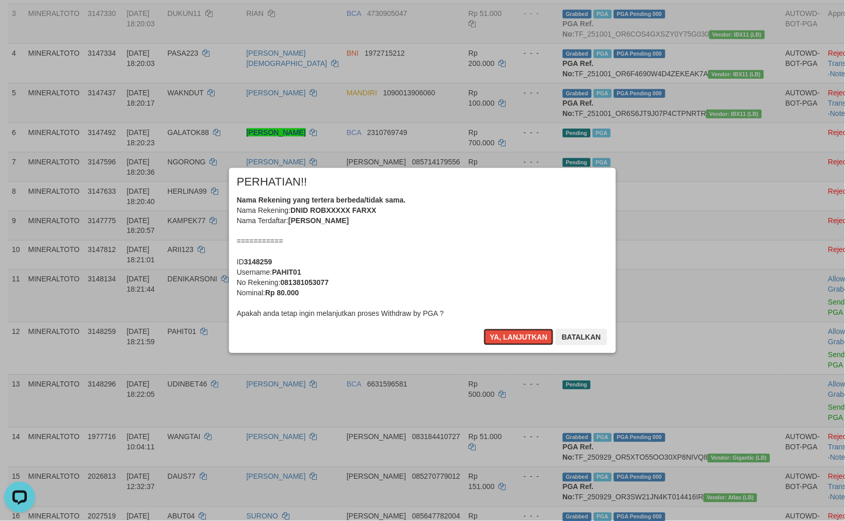
click at [495, 264] on div "Nama Rekening yang tertera berbeda/tidak sama. Nama Rekening: DNID ROBXXXXX FAR…" at bounding box center [422, 257] width 371 height 124
click at [484, 329] on button "Ya, lanjutkan" at bounding box center [519, 337] width 70 height 17
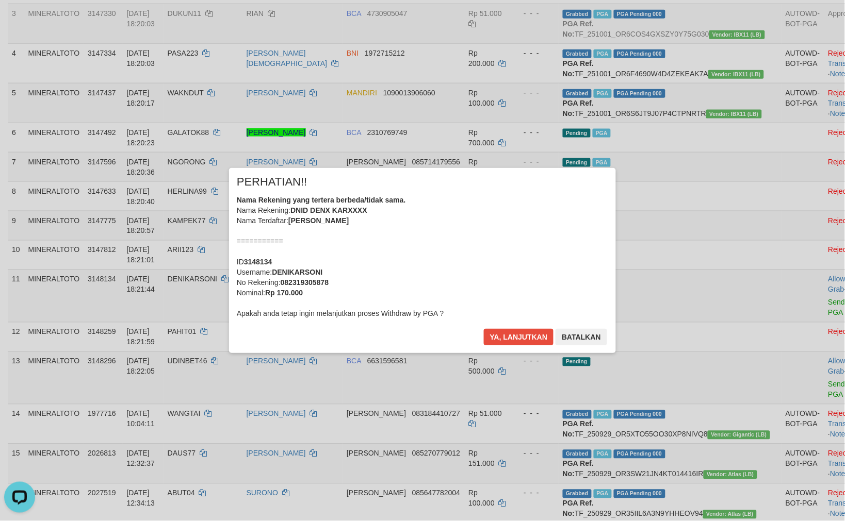
click at [495, 264] on div "Nama Rekening yang tertera berbeda/tidak sama. Nama Rekening: DNID DENX KARXXXX…" at bounding box center [422, 257] width 371 height 124
click at [484, 329] on button "Ya, lanjutkan" at bounding box center [519, 337] width 70 height 17
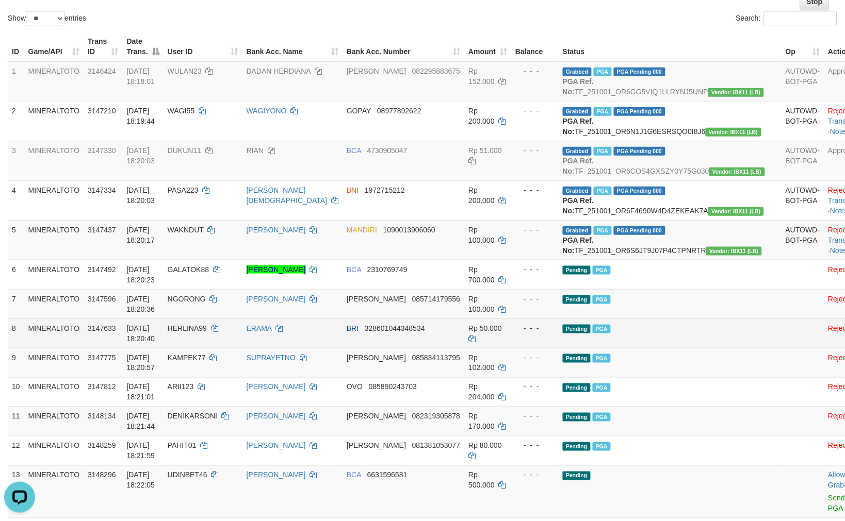
scroll to position [111, 0]
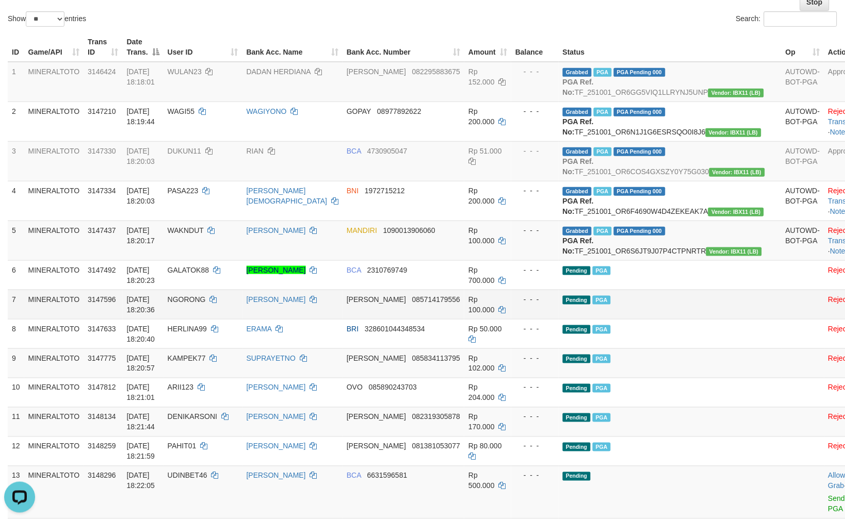
click at [645, 319] on td "Pending PGA" at bounding box center [670, 304] width 223 height 29
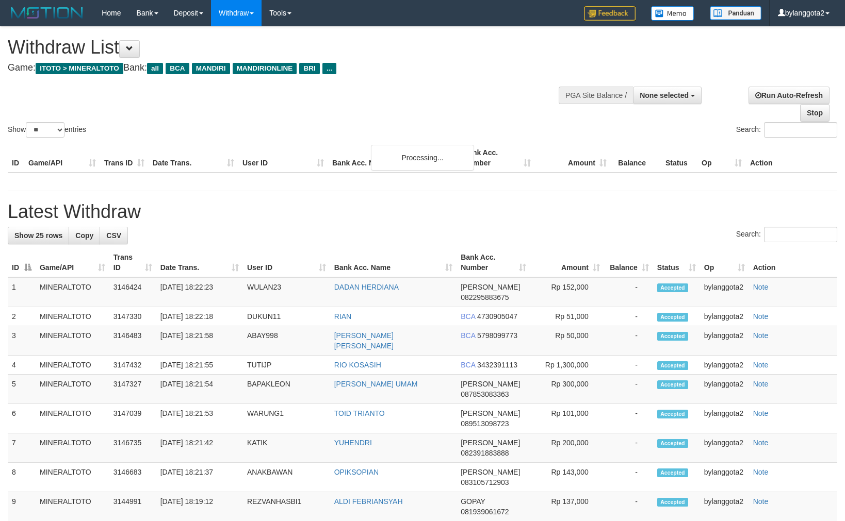
select select
select select "**"
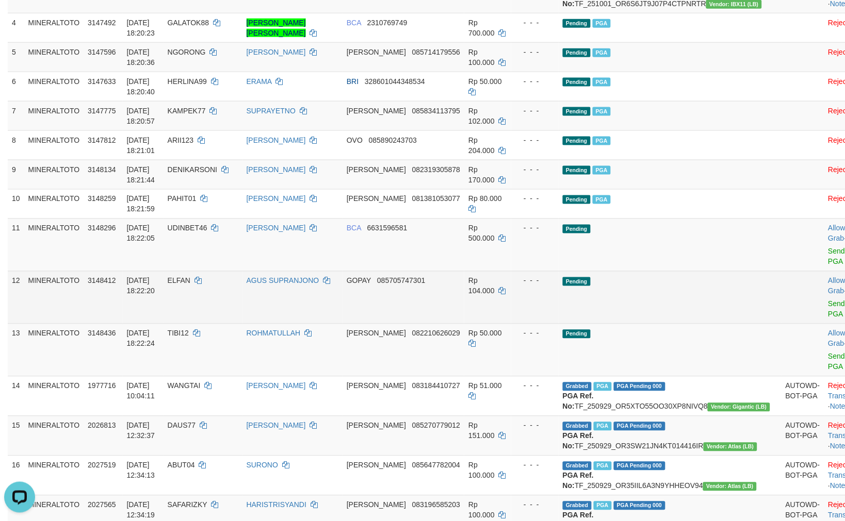
click at [493, 296] on span "Rp 104.000" at bounding box center [481, 286] width 26 height 19
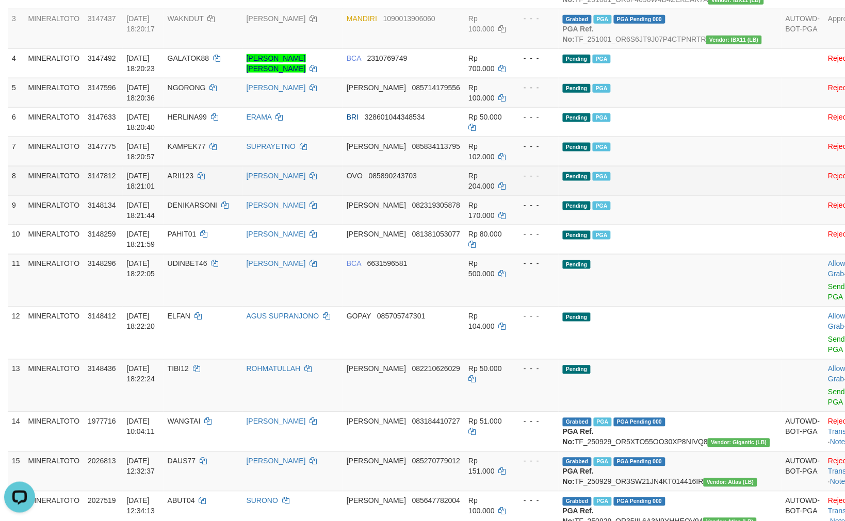
scroll to position [394, 0]
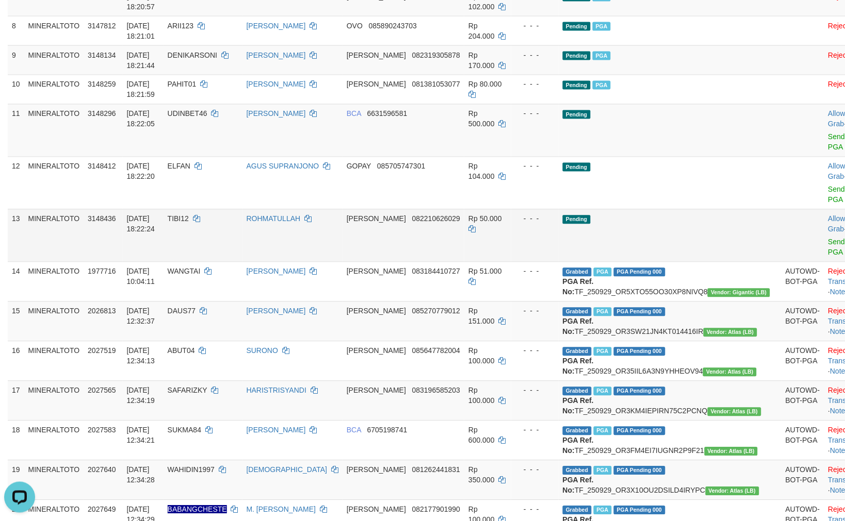
click at [242, 253] on td "TIBI12" at bounding box center [202, 235] width 79 height 53
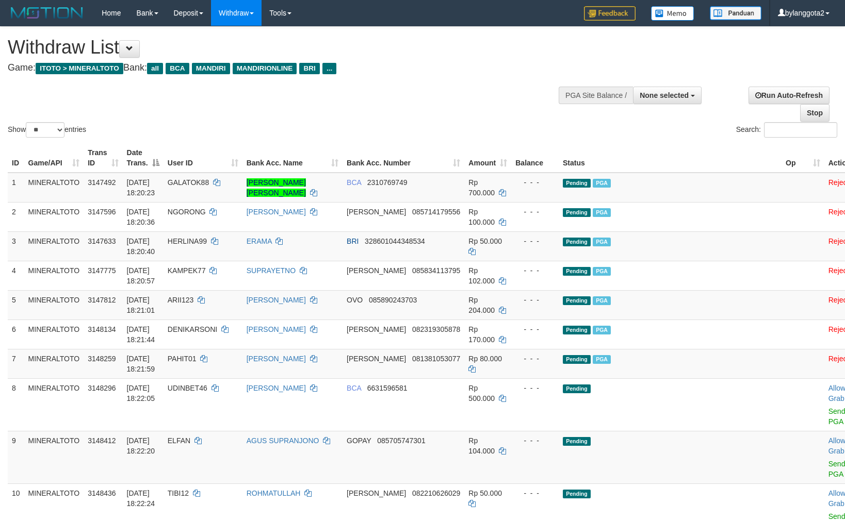
select select
select select "**"
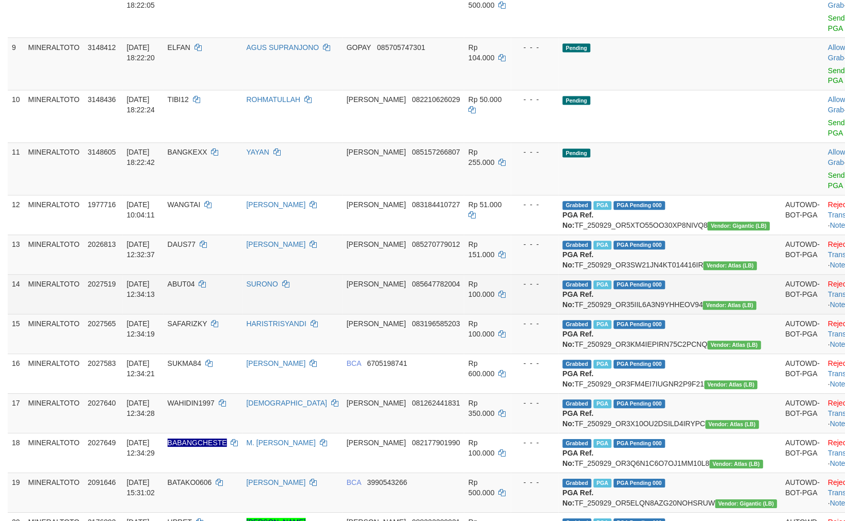
click at [594, 309] on b "PGA Ref. No:" at bounding box center [578, 300] width 31 height 19
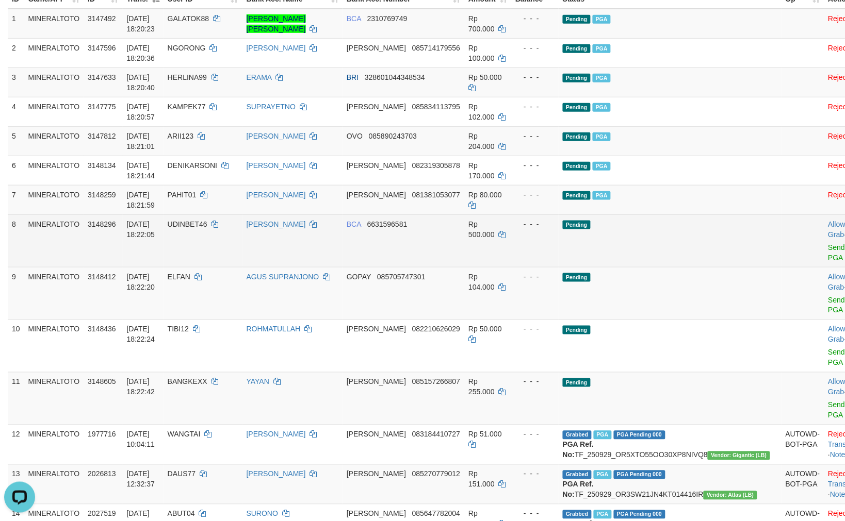
scroll to position [222, 0]
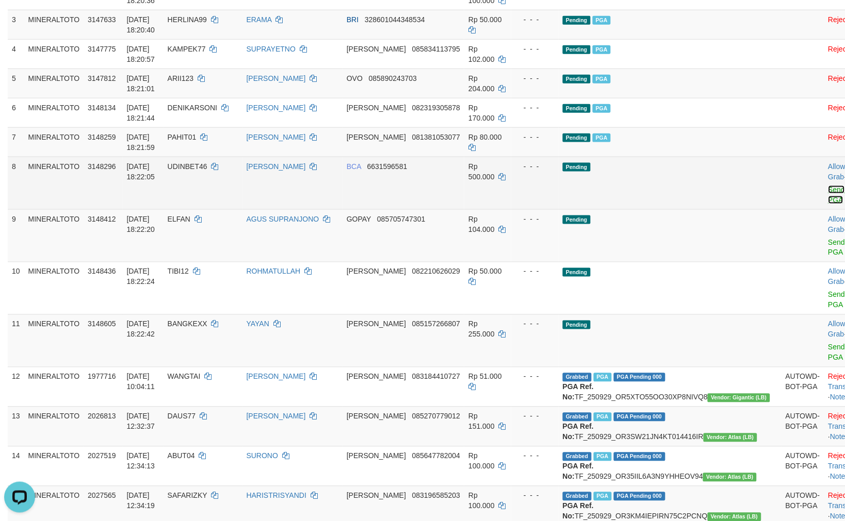
click at [828, 189] on link "Send PGA" at bounding box center [836, 195] width 17 height 19
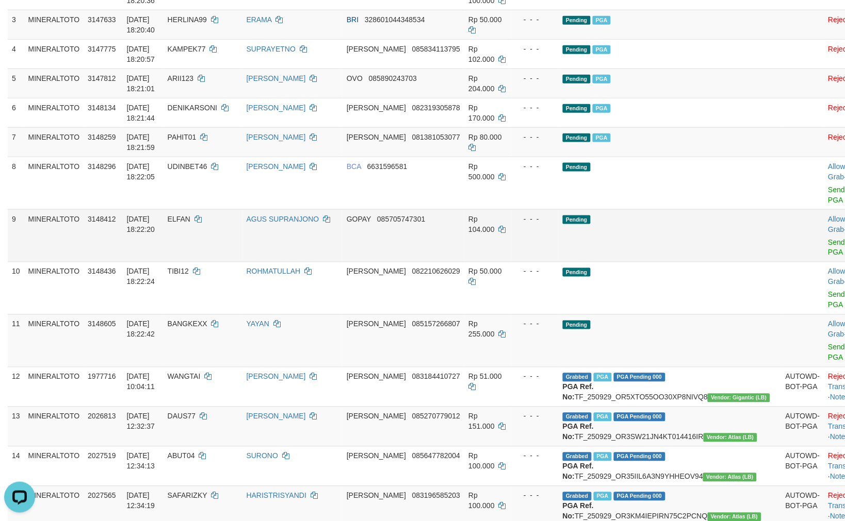
click at [828, 236] on div at bounding box center [849, 236] width 43 height 3
click at [828, 239] on link "Send PGA" at bounding box center [836, 247] width 17 height 19
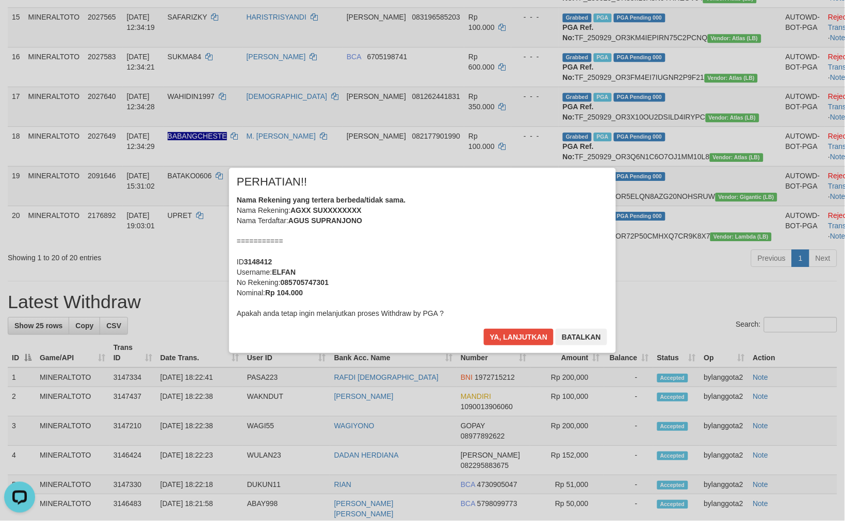
scroll to position [655, 0]
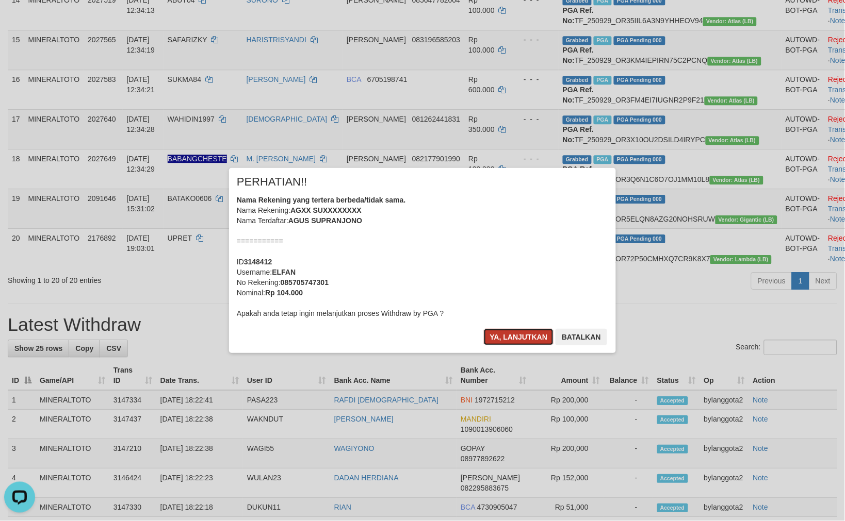
click at [506, 333] on button "Ya, lanjutkan" at bounding box center [519, 337] width 70 height 17
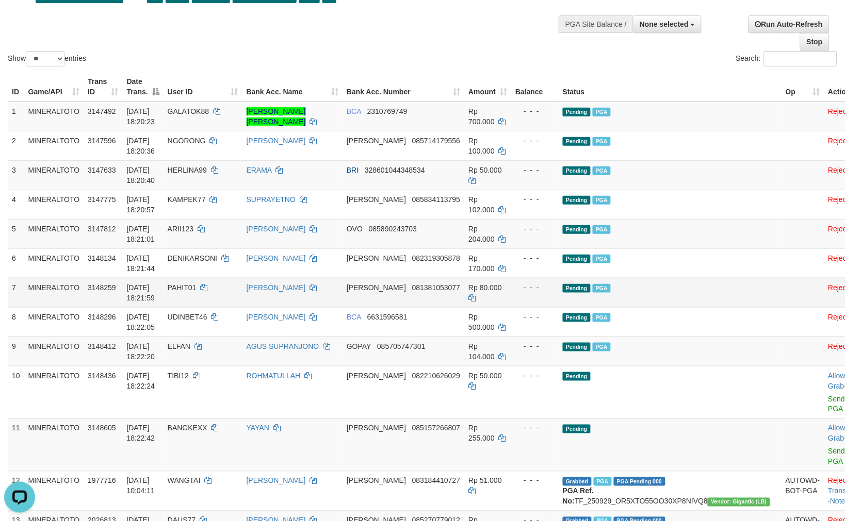
scroll to position [68, 0]
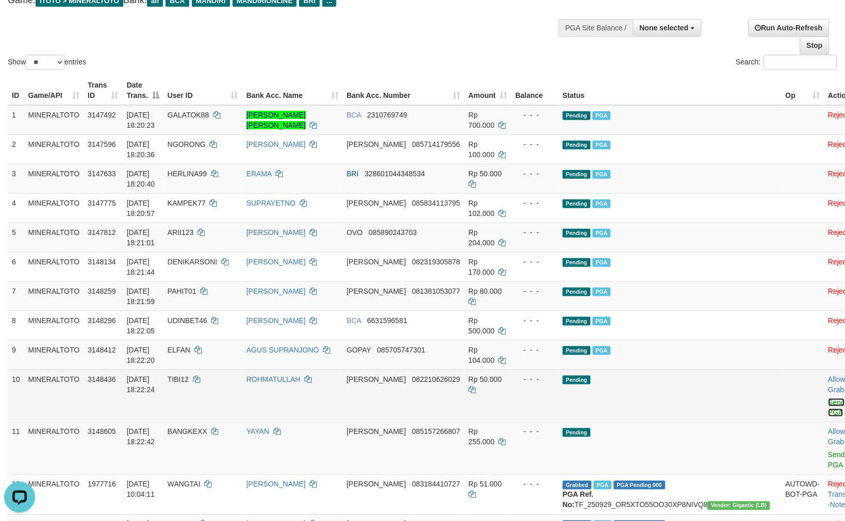
click at [828, 404] on link "Send PGA" at bounding box center [836, 408] width 17 height 19
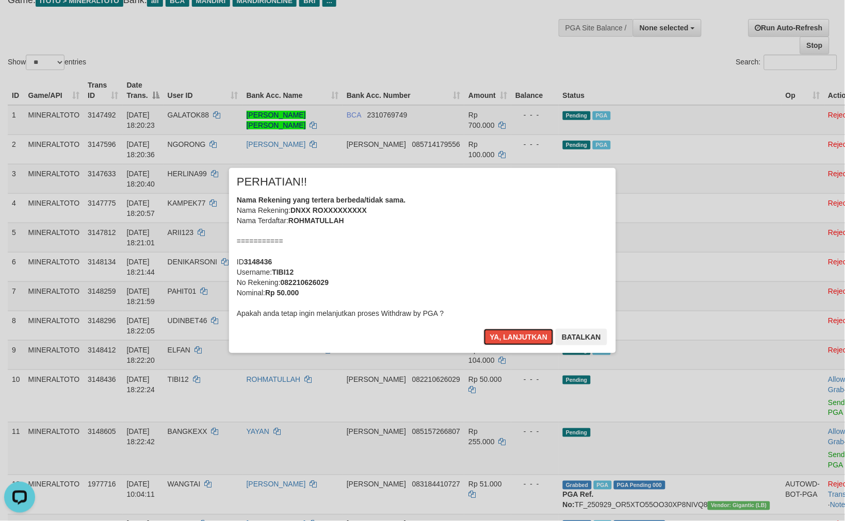
click at [502, 283] on div "Nama Rekening yang tertera berbeda/tidak sama. Nama Rekening: DNXX ROXXXXXXXXX …" at bounding box center [422, 257] width 371 height 124
click at [484, 329] on button "Ya, lanjutkan" at bounding box center [519, 337] width 70 height 17
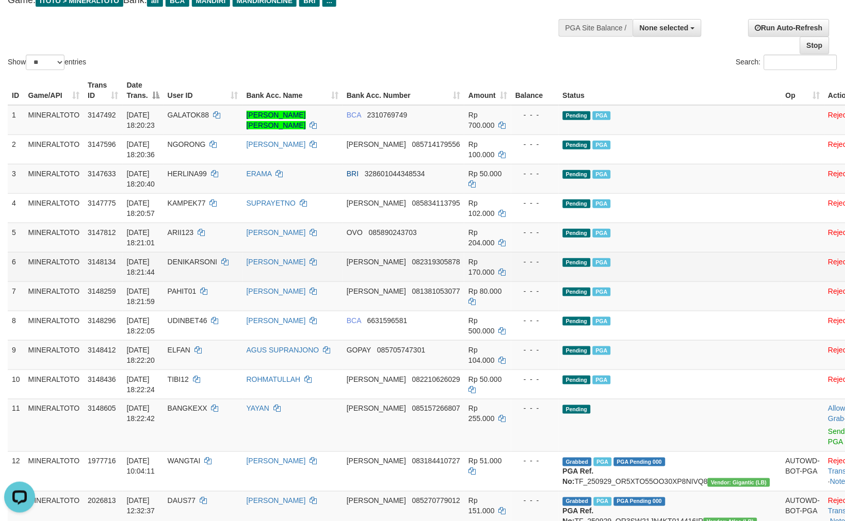
click at [648, 256] on td "Pending PGA" at bounding box center [670, 266] width 223 height 29
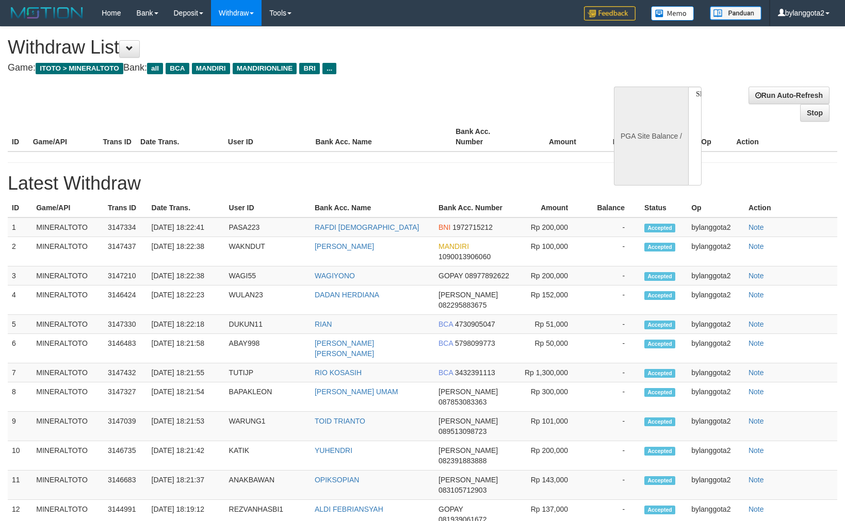
select select
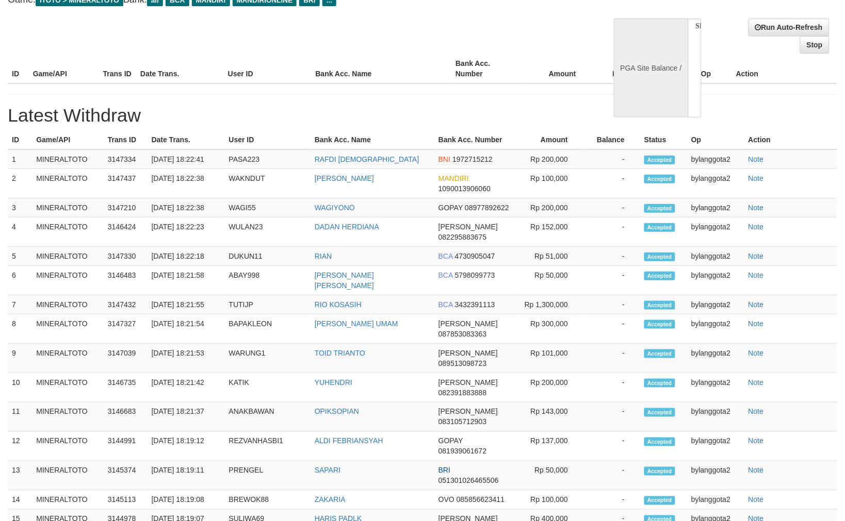
select select "**"
select select
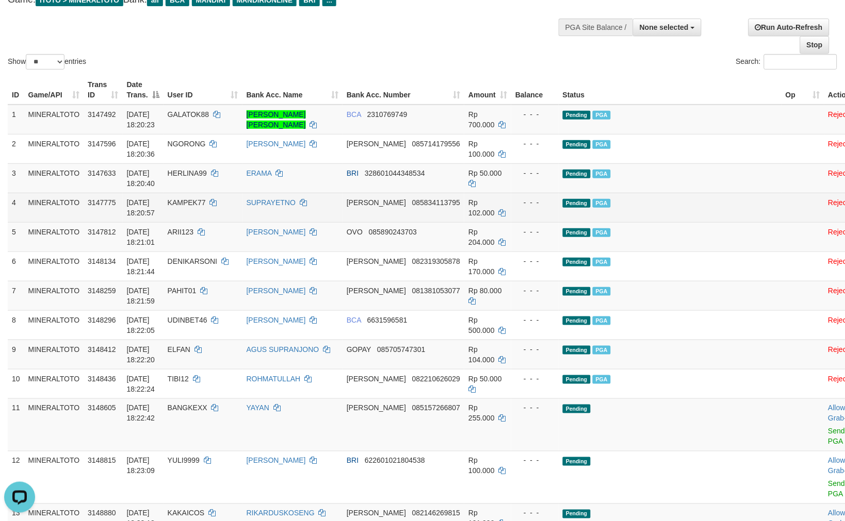
scroll to position [0, 0]
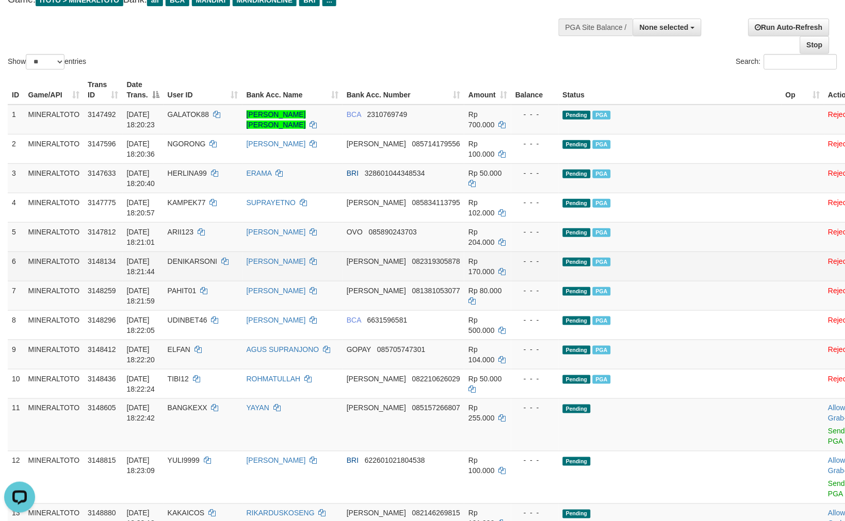
click at [323, 271] on td "[PERSON_NAME]" at bounding box center [292, 266] width 100 height 29
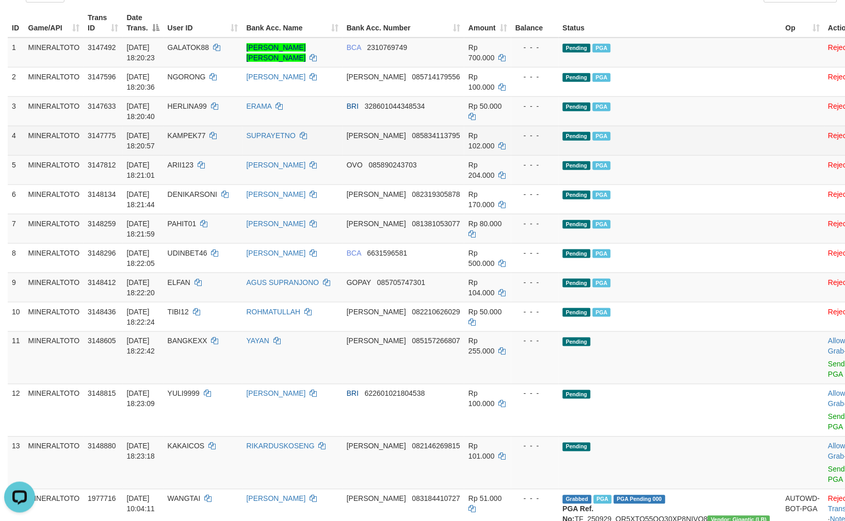
scroll to position [297, 0]
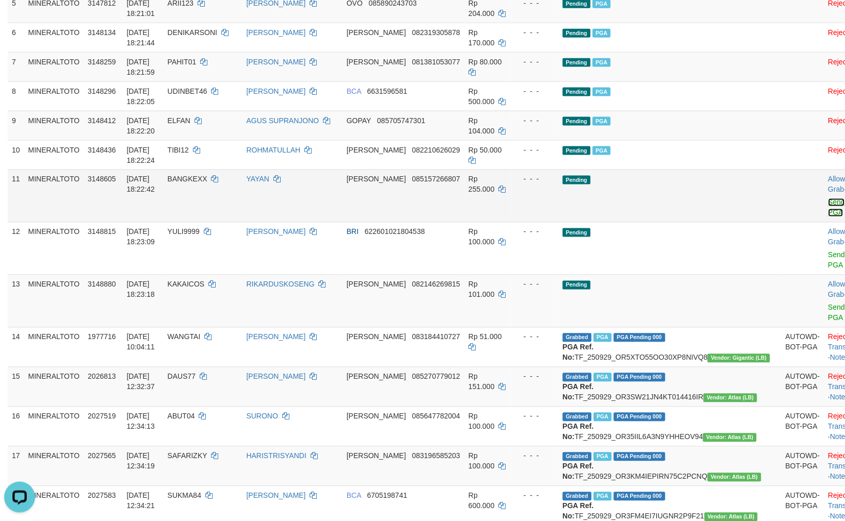
click at [828, 204] on link "Send PGA" at bounding box center [836, 208] width 17 height 19
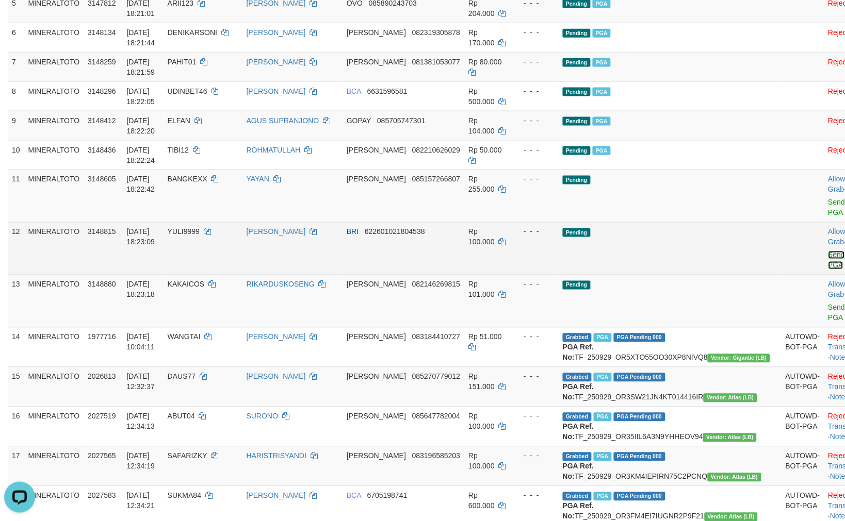
click at [828, 254] on link "Send PGA" at bounding box center [836, 260] width 17 height 19
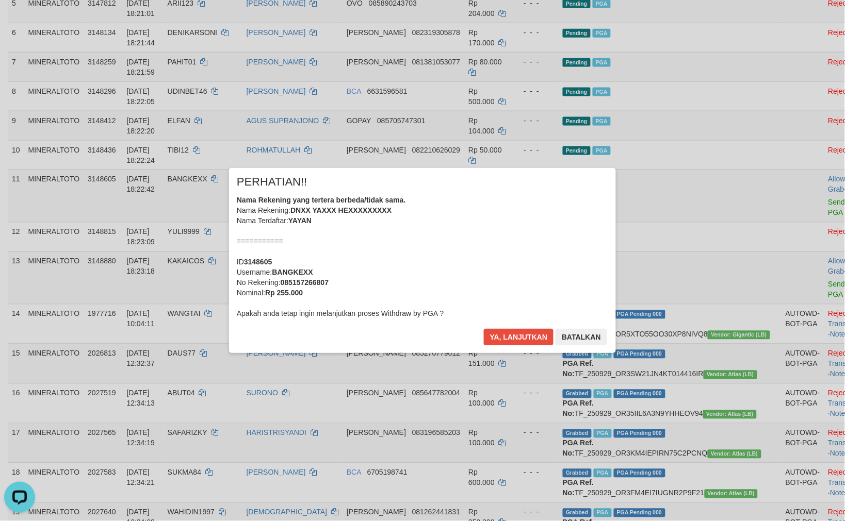
scroll to position [274, 0]
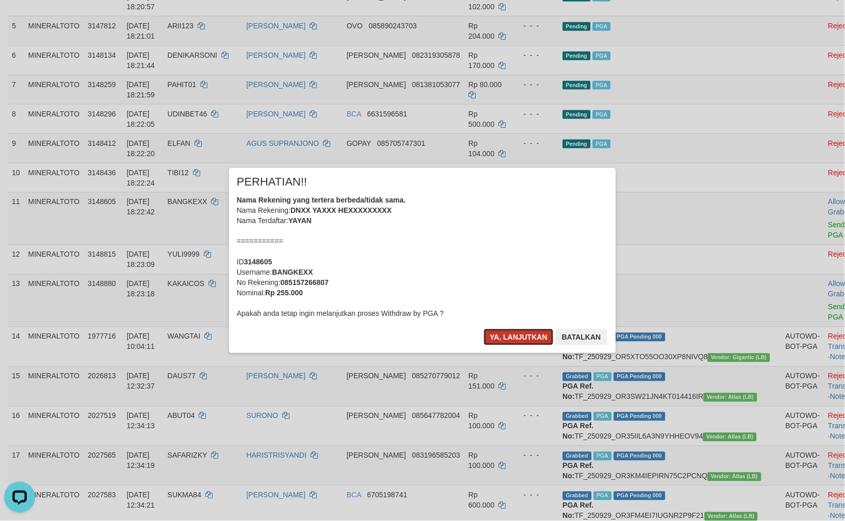
click at [504, 336] on button "Ya, lanjutkan" at bounding box center [519, 337] width 70 height 17
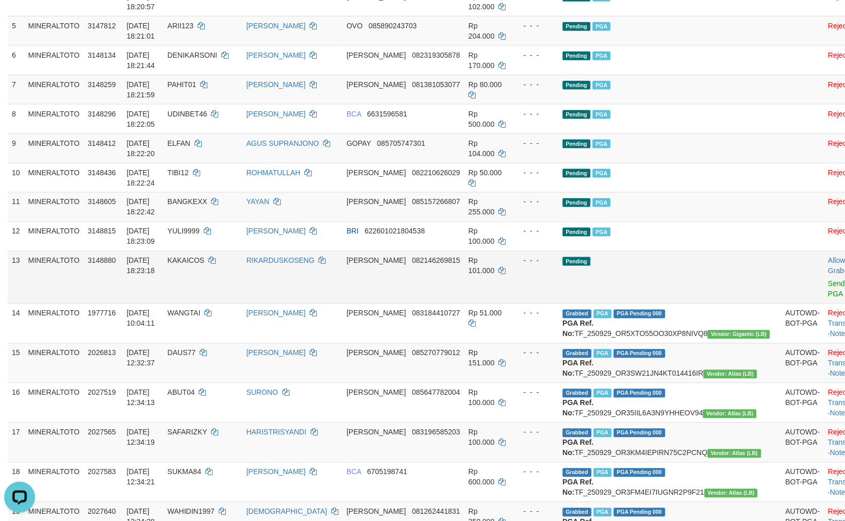
scroll to position [251, 0]
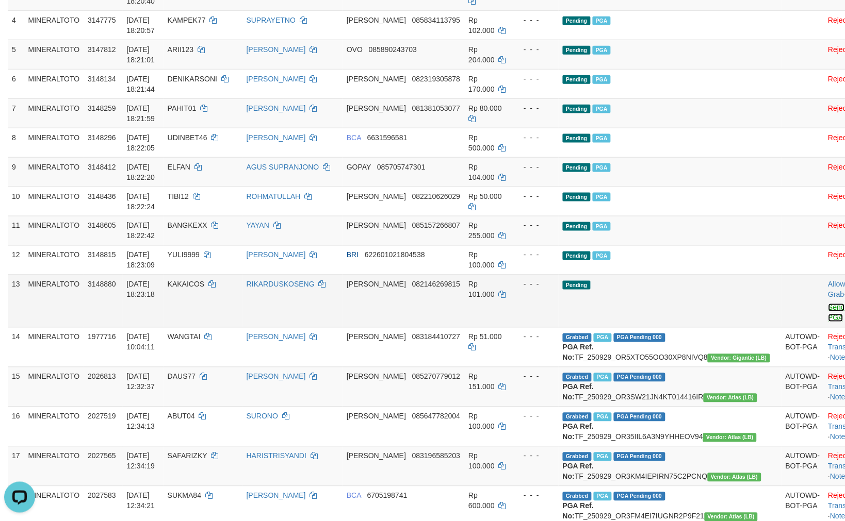
click at [828, 306] on link "Send PGA" at bounding box center [836, 313] width 17 height 19
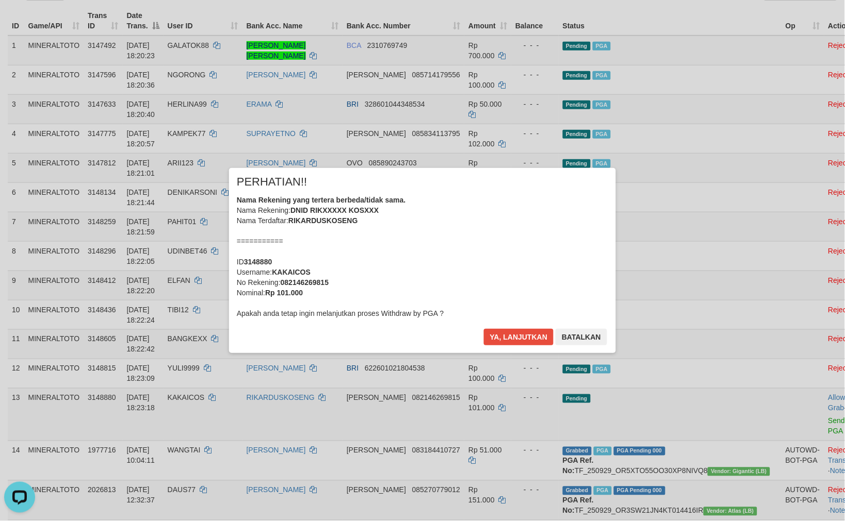
scroll to position [136, 0]
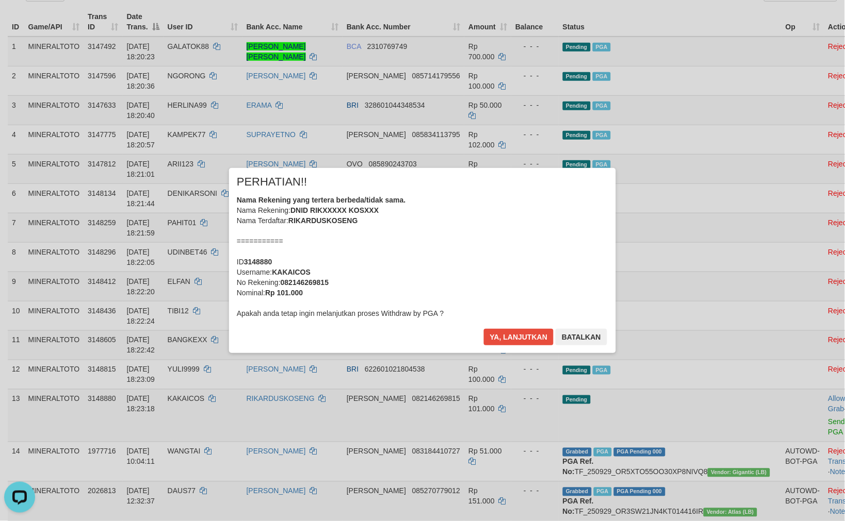
click at [502, 270] on div "Nama Rekening yang tertera berbeda/tidak sama. Nama Rekening: DNID RIKXXXXX KOS…" at bounding box center [422, 257] width 371 height 124
drag, startPoint x: 512, startPoint y: 339, endPoint x: 522, endPoint y: 330, distance: 13.1
click at [512, 339] on button "Ya, lanjutkan" at bounding box center [519, 337] width 70 height 17
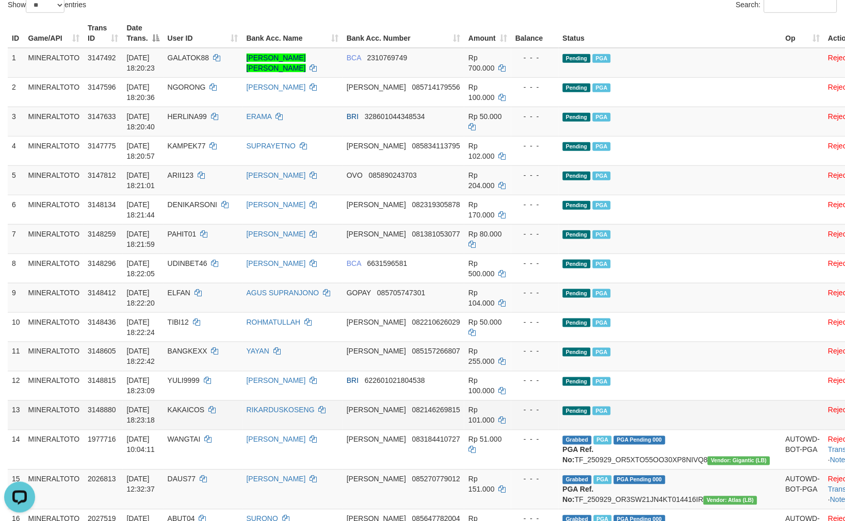
scroll to position [114, 0]
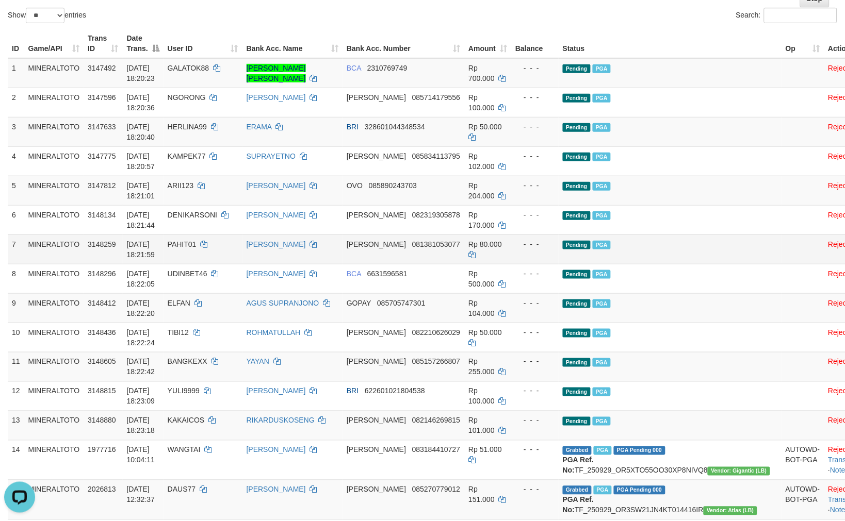
click at [662, 249] on td "Pending PGA" at bounding box center [670, 249] width 223 height 29
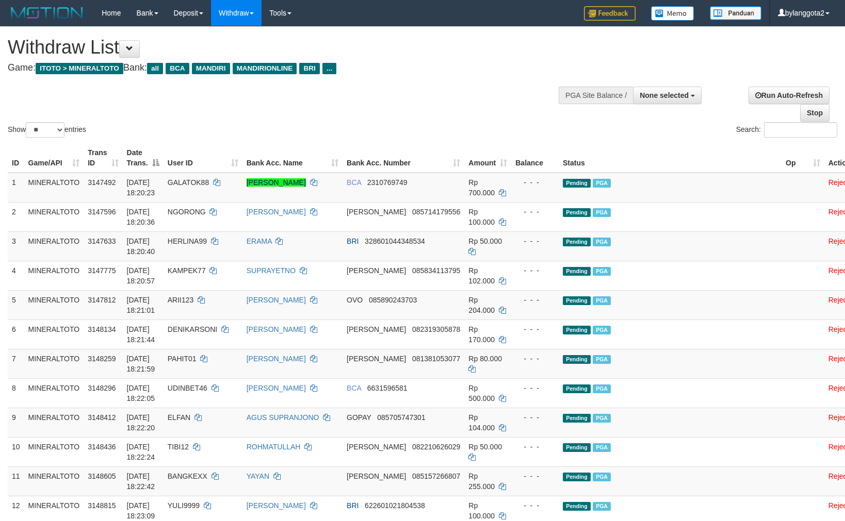
select select
select select "**"
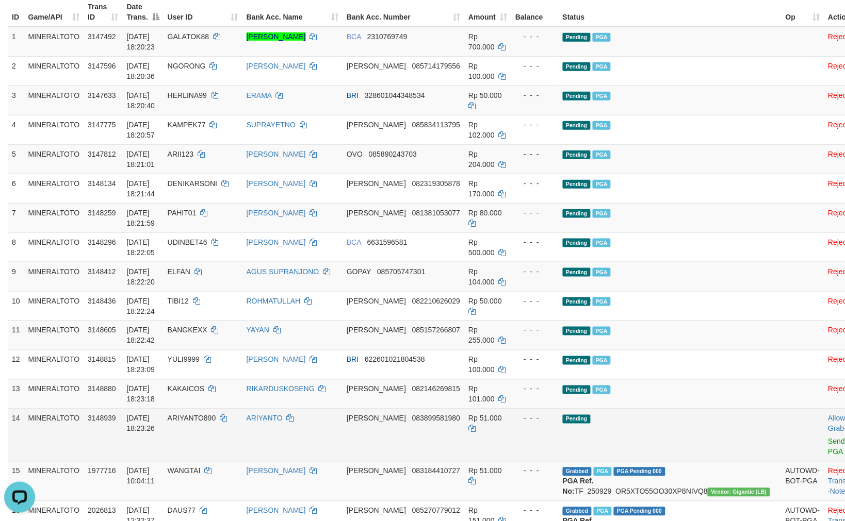
scroll to position [229, 0]
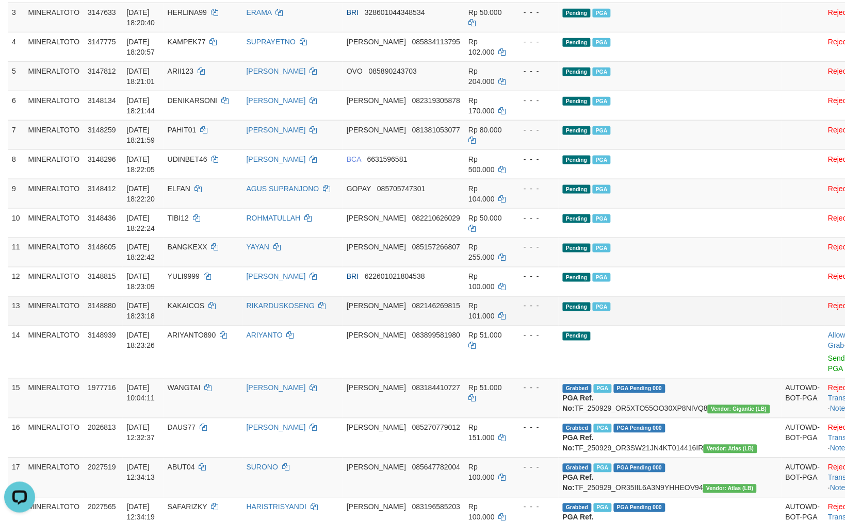
click at [342, 314] on td "RIKARDUSKOSENG" at bounding box center [292, 311] width 100 height 29
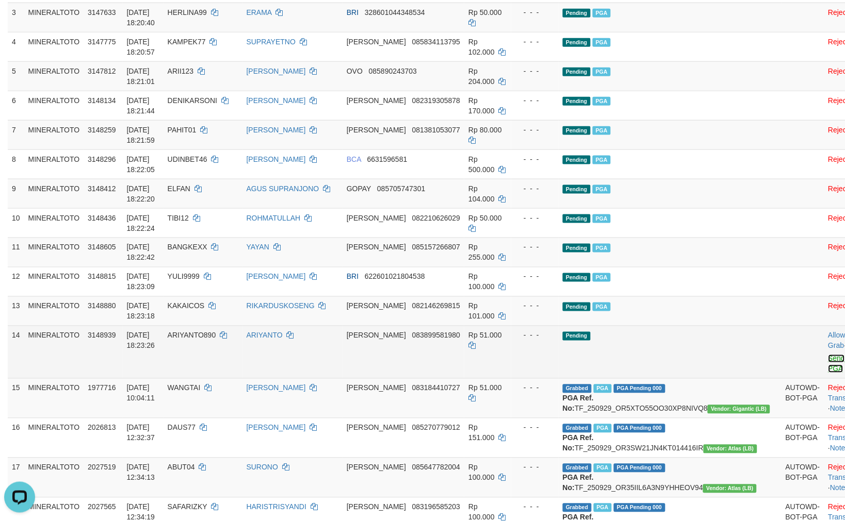
click at [828, 356] on link "Send PGA" at bounding box center [836, 364] width 17 height 19
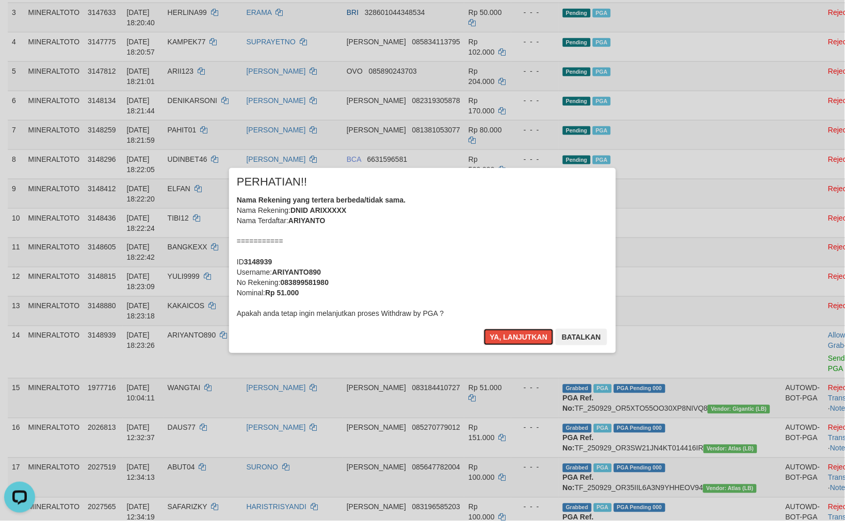
click at [455, 274] on div "Nama Rekening yang tertera berbeda/tidak sama. Nama Rekening: DNID ARIXXXXX Nam…" at bounding box center [422, 257] width 371 height 124
click at [484, 329] on button "Ya, lanjutkan" at bounding box center [519, 337] width 70 height 17
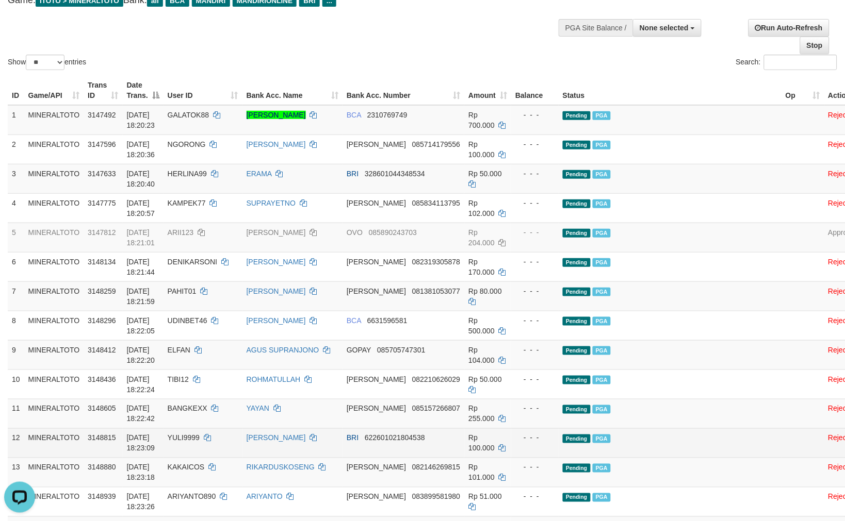
scroll to position [57, 0]
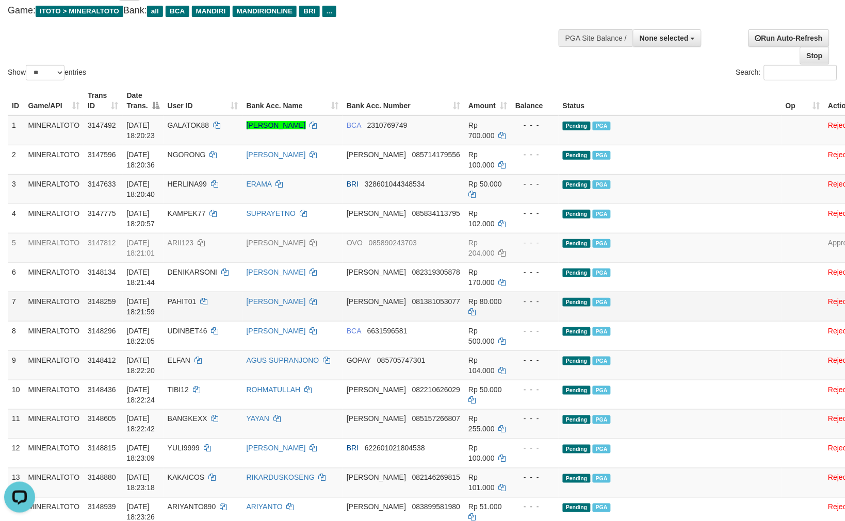
click at [628, 310] on td "Pending PGA" at bounding box center [670, 306] width 223 height 29
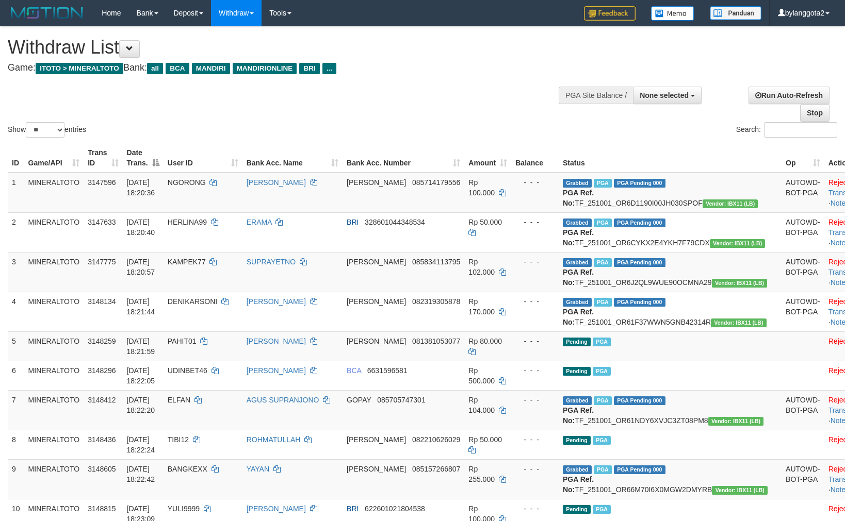
select select
select select "**"
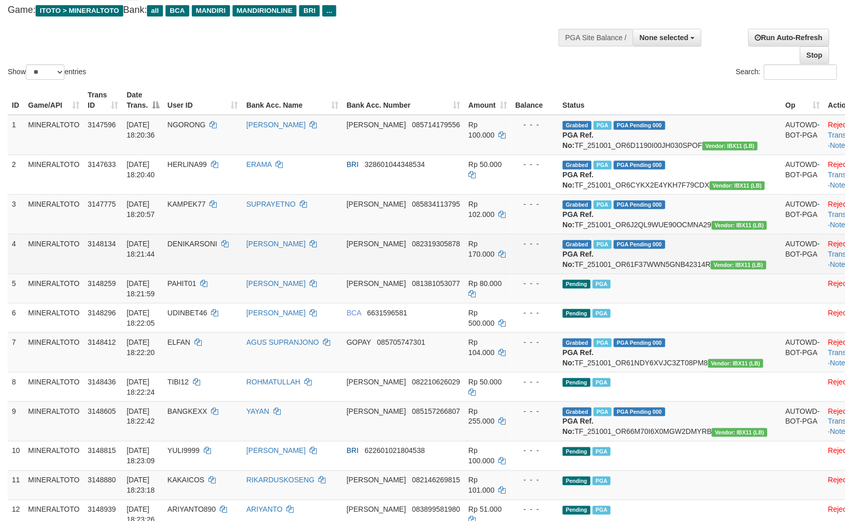
click at [655, 274] on td "Grabbed PGA PGA Pending 000 PGA Ref. No: TF_251001_OR61F37WWN5GNB42314R Vendor:…" at bounding box center [670, 254] width 223 height 40
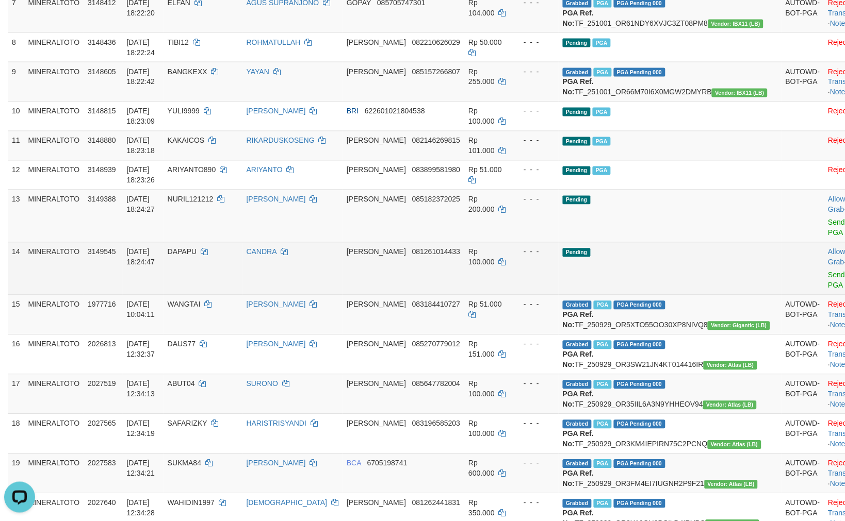
scroll to position [0, 0]
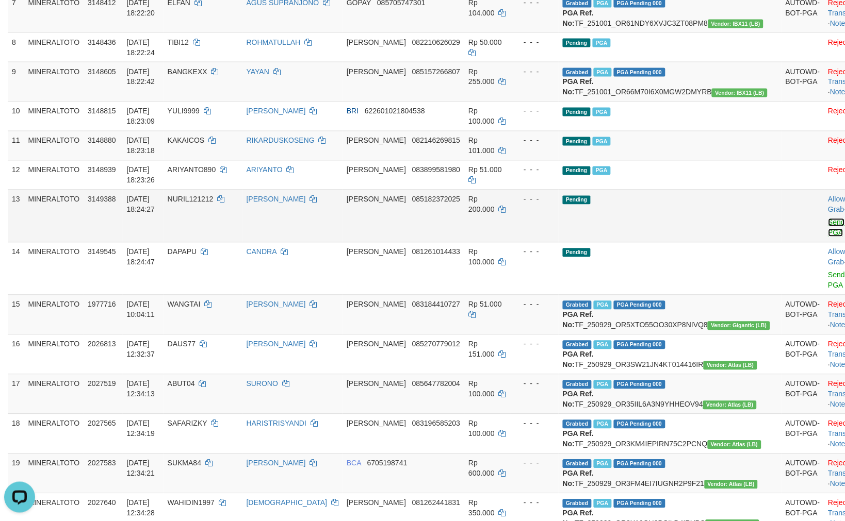
click at [828, 237] on link "Send PGA" at bounding box center [836, 228] width 17 height 19
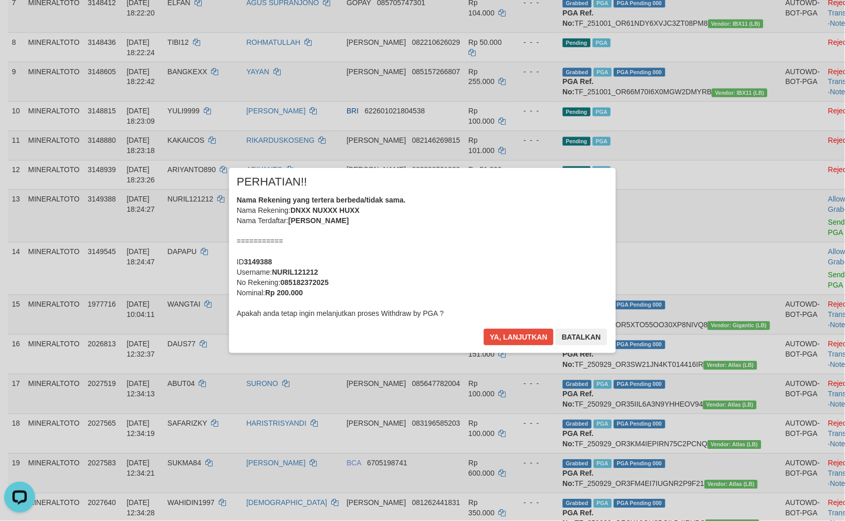
click at [499, 250] on div "Nama Rekening yang tertera berbeda/tidak sama. Nama Rekening: DNXX NUXXX HUXX N…" at bounding box center [422, 257] width 371 height 124
click at [484, 329] on button "Ya, lanjutkan" at bounding box center [519, 337] width 70 height 17
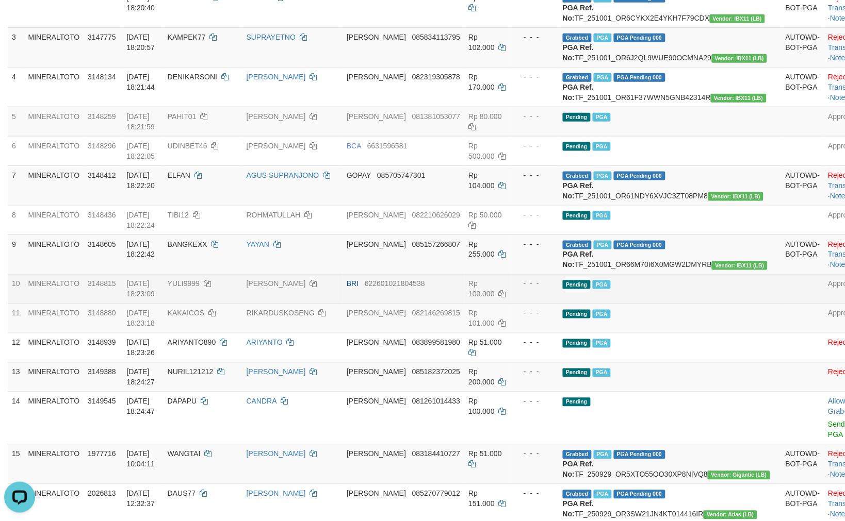
scroll to position [225, 0]
click at [665, 303] on td "Pending PGA" at bounding box center [670, 288] width 223 height 29
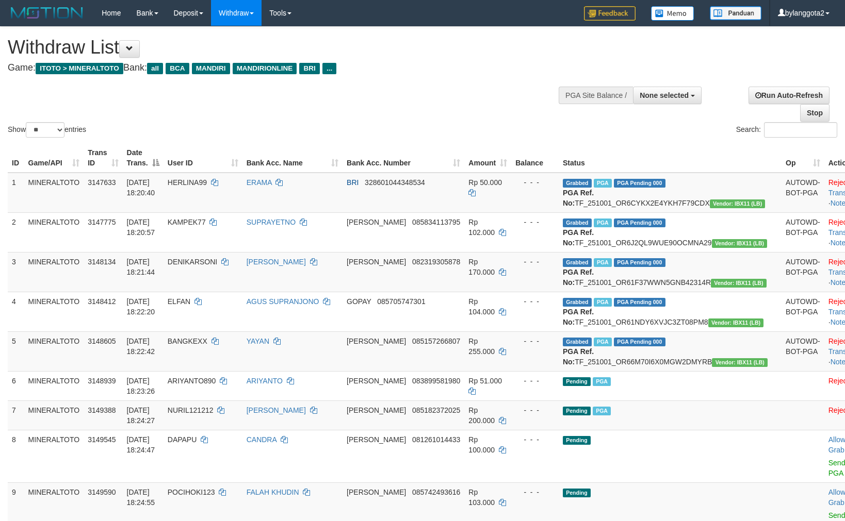
select select
select select "**"
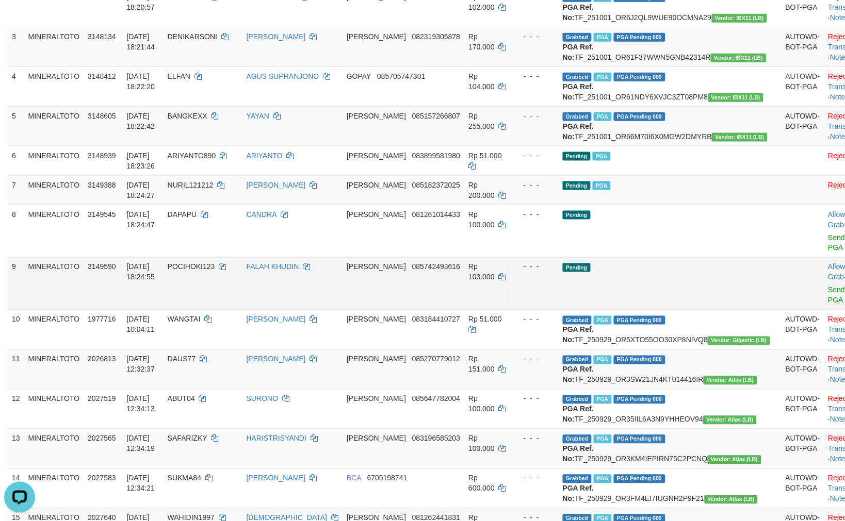
click at [505, 300] on td "Rp 103.000" at bounding box center [487, 283] width 47 height 53
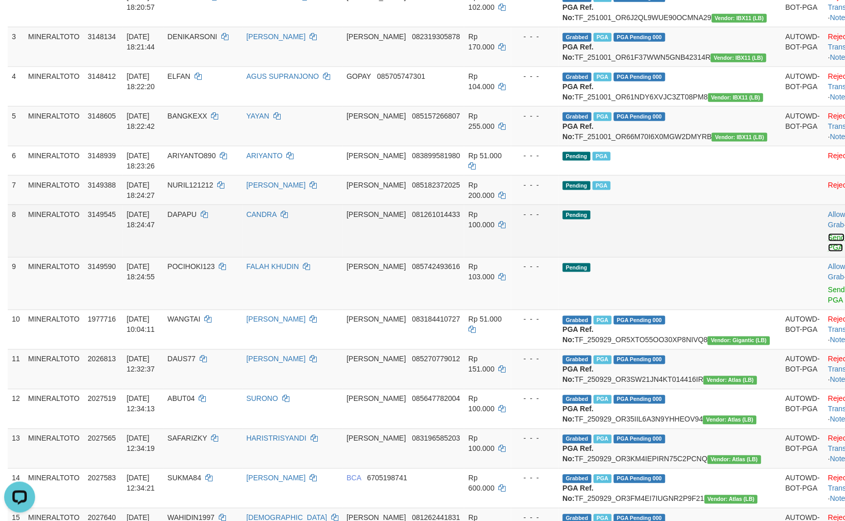
click at [828, 252] on link "Send PGA" at bounding box center [836, 243] width 17 height 19
click at [828, 305] on link "Send PGA" at bounding box center [836, 295] width 17 height 19
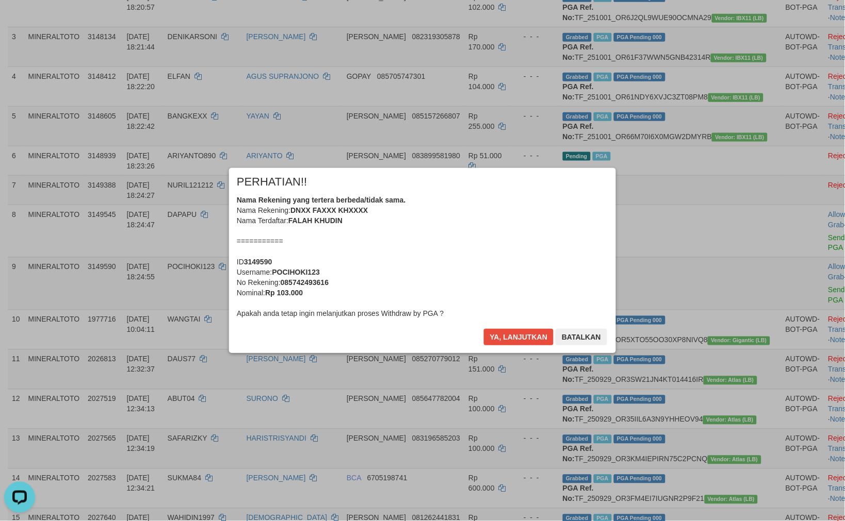
click at [449, 274] on div "Nama Rekening yang tertera berbeda/tidak sama. Nama Rekening: DNXX FAXXX KHXXXX…" at bounding box center [422, 257] width 371 height 124
click at [484, 329] on button "Ya, lanjutkan" at bounding box center [519, 337] width 70 height 17
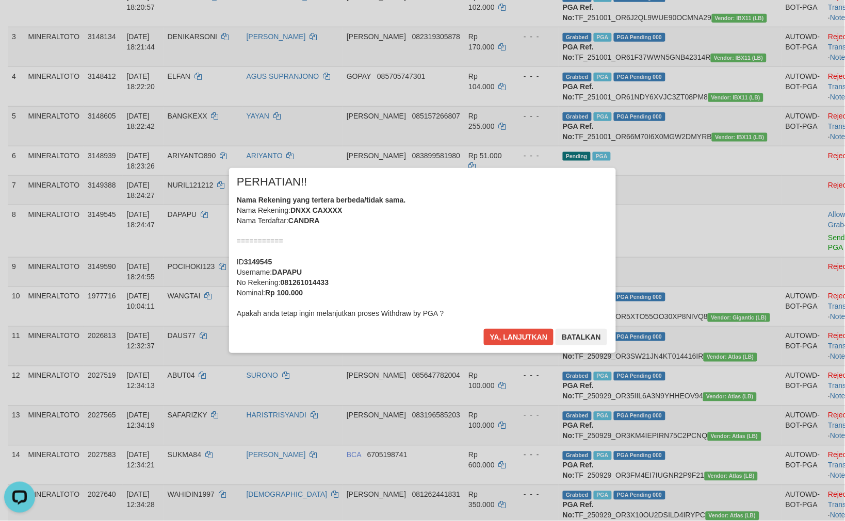
click at [449, 274] on div "Nama Rekening yang tertera berbeda/tidak sama. Nama Rekening: DNXX CAXXXX Nama …" at bounding box center [422, 257] width 371 height 124
click at [484, 329] on button "Ya, lanjutkan" at bounding box center [519, 337] width 70 height 17
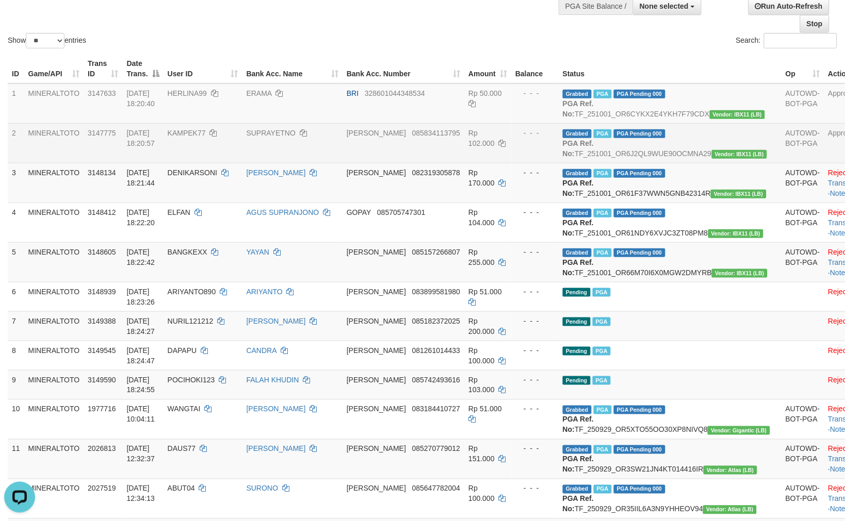
scroll to position [114, 0]
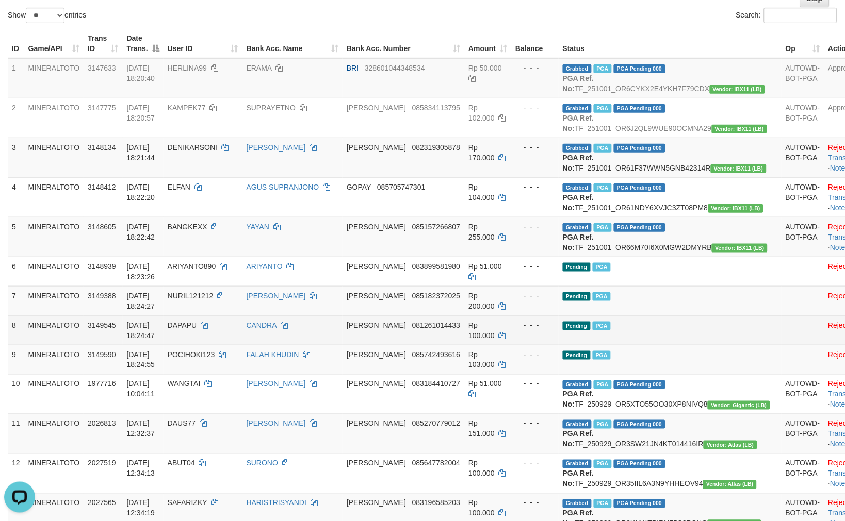
click at [667, 345] on td "Pending PGA" at bounding box center [670, 330] width 223 height 29
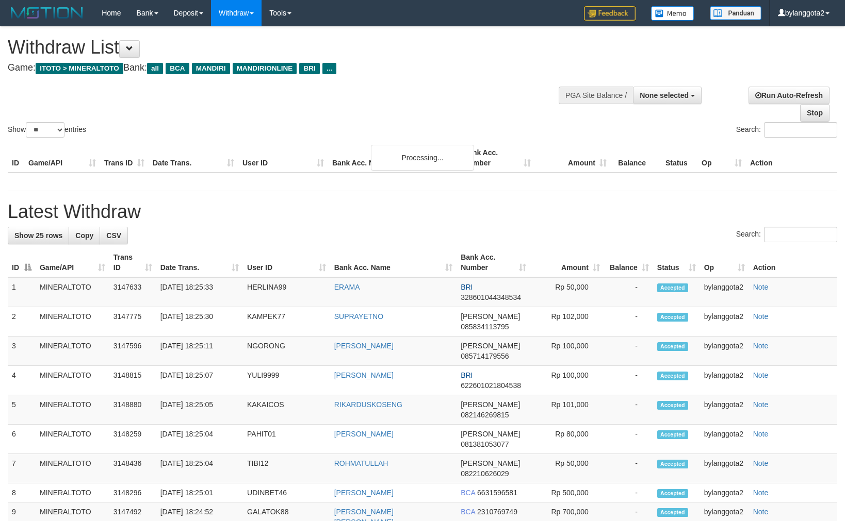
select select
select select "**"
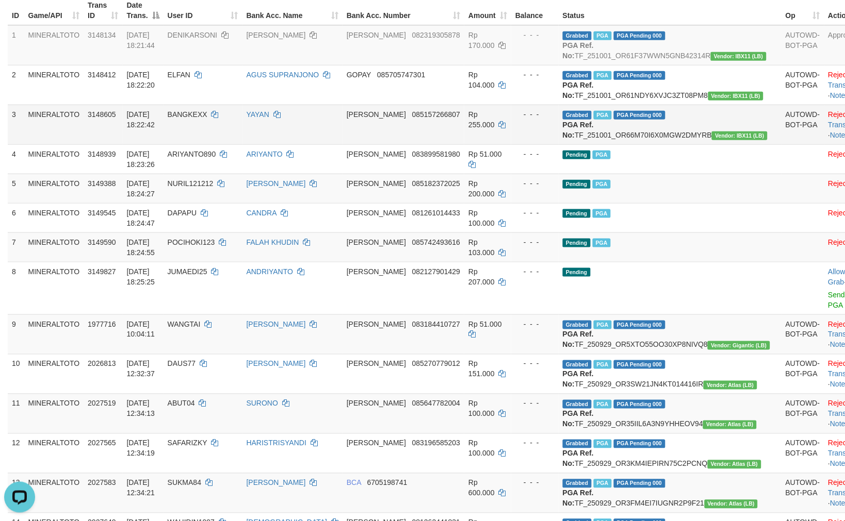
scroll to position [168, 0]
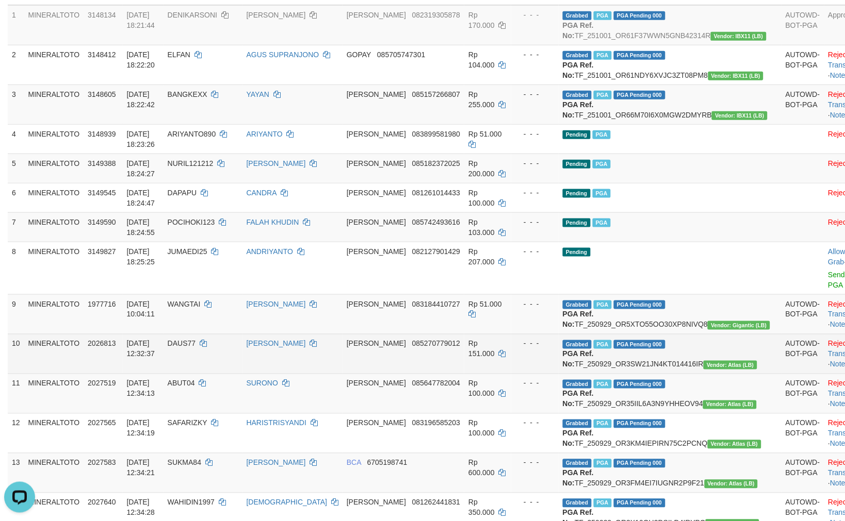
click at [538, 349] on div "- - -" at bounding box center [534, 344] width 39 height 10
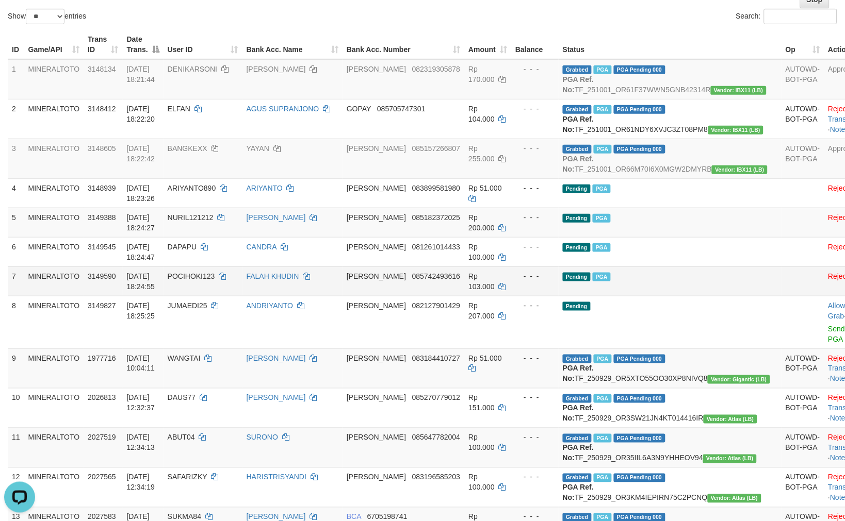
scroll to position [114, 0]
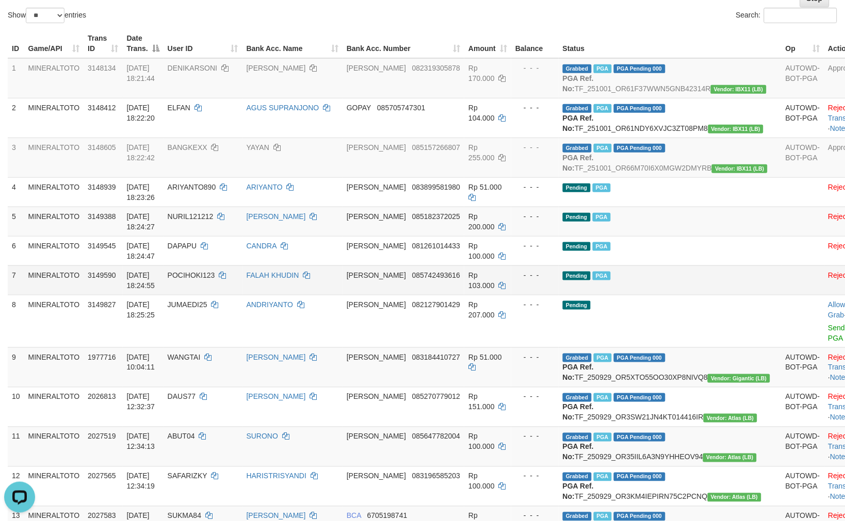
click at [611, 281] on span "PGA" at bounding box center [602, 276] width 18 height 9
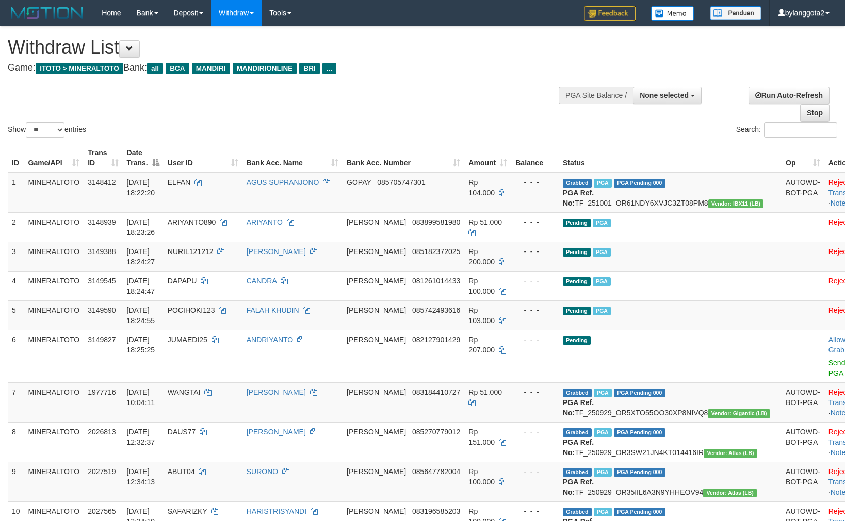
select select
select select "**"
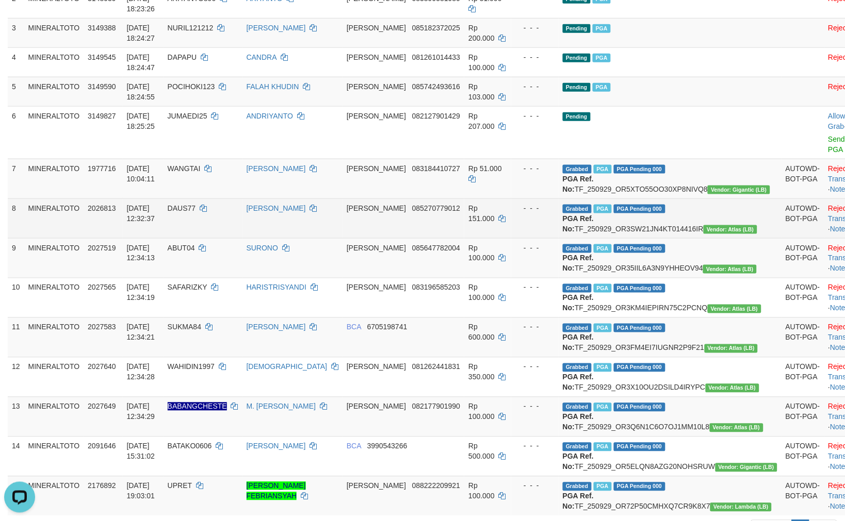
scroll to position [225, 0]
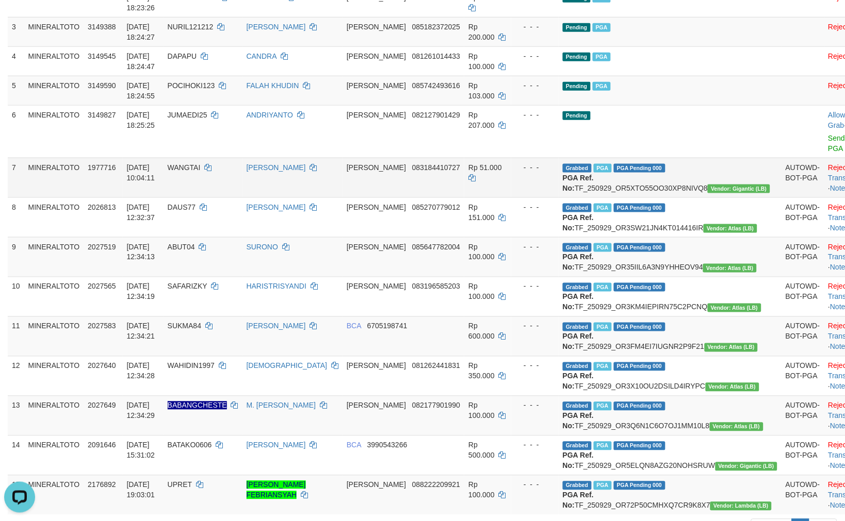
click at [557, 198] on td "- - -" at bounding box center [534, 178] width 47 height 40
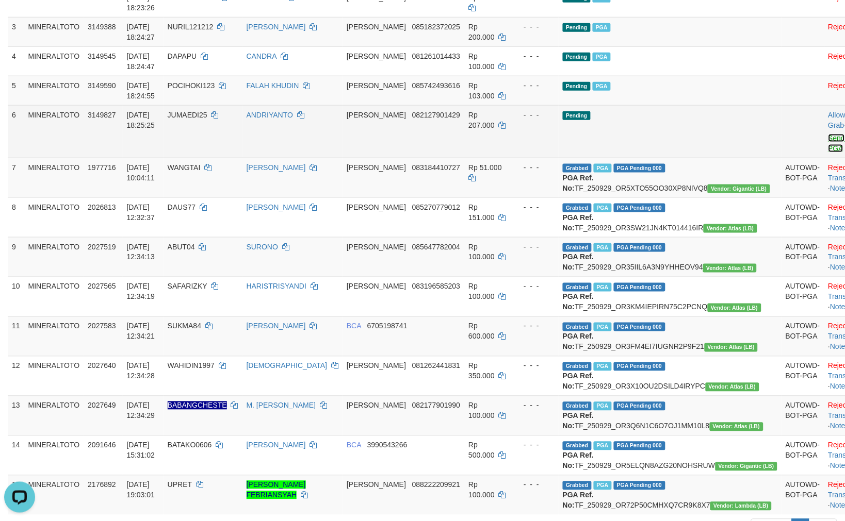
click at [828, 146] on link "Send PGA" at bounding box center [836, 143] width 17 height 19
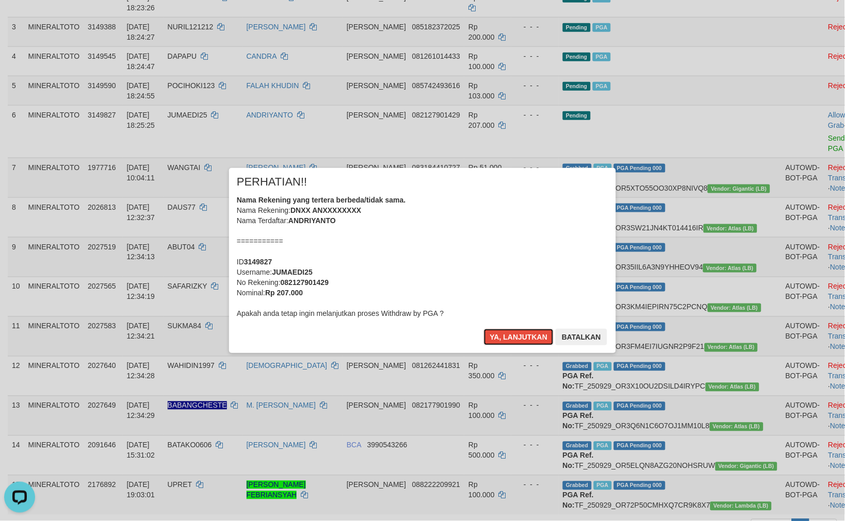
click at [479, 203] on div "Nama Rekening yang tertera berbeda/tidak sama. Nama Rekening: DNXX ANXXXXXXXX N…" at bounding box center [422, 257] width 371 height 124
click at [484, 329] on button "Ya, lanjutkan" at bounding box center [519, 337] width 70 height 17
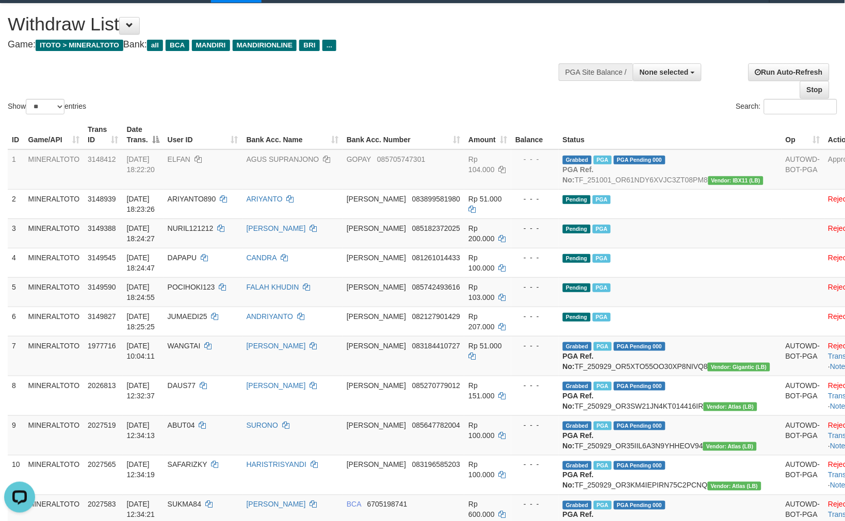
scroll to position [0, 0]
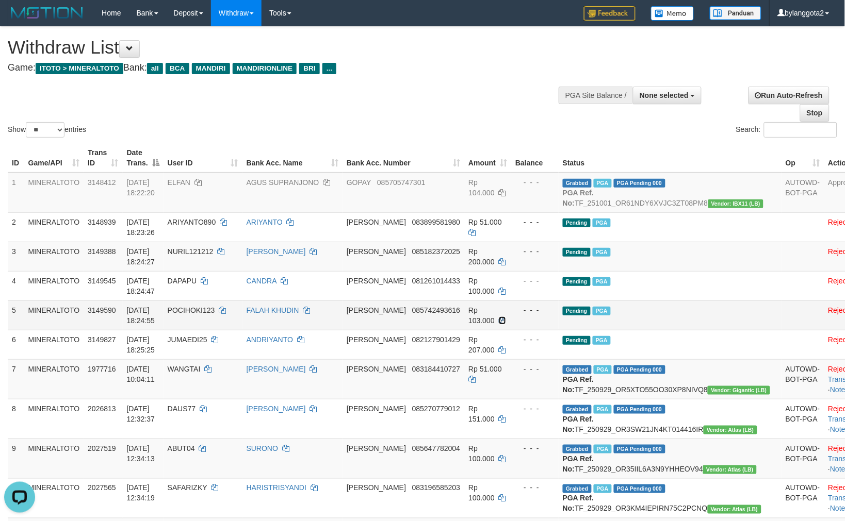
click at [506, 317] on icon at bounding box center [502, 320] width 7 height 7
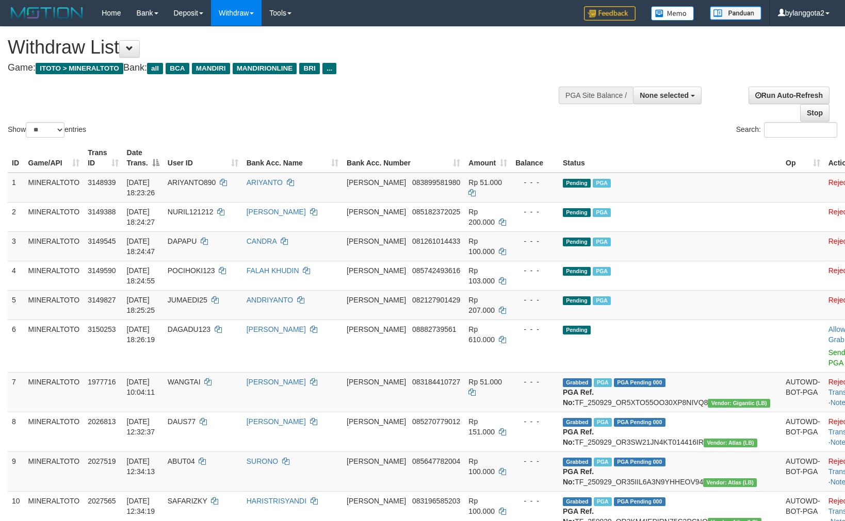
select select
select select "**"
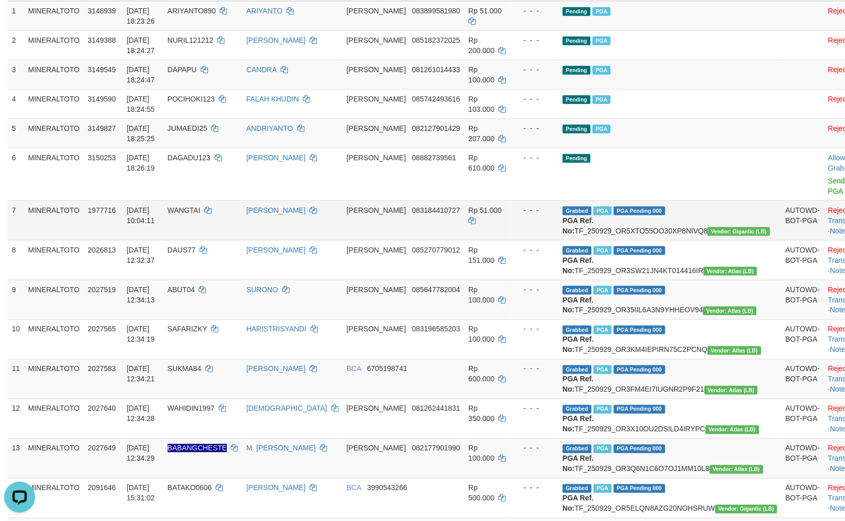
click at [559, 209] on td "- - -" at bounding box center [534, 221] width 47 height 40
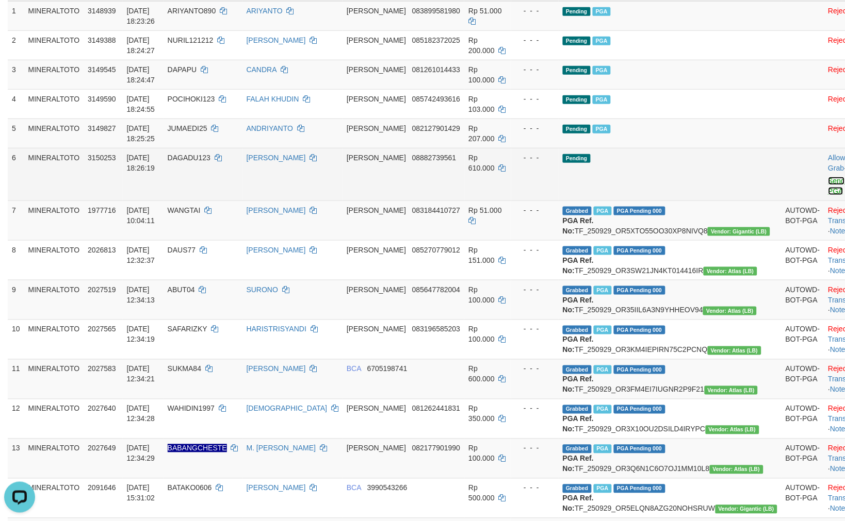
click at [828, 183] on link "Send PGA" at bounding box center [836, 186] width 17 height 19
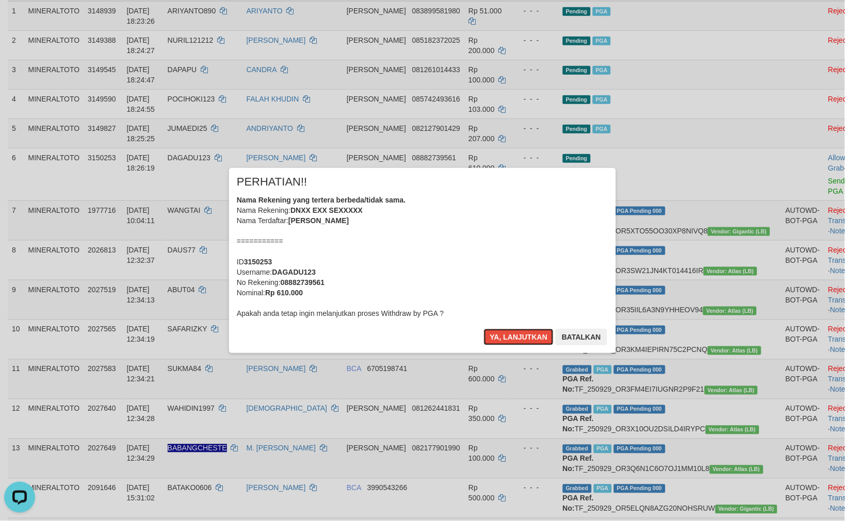
click at [427, 224] on div "Nama Rekening yang tertera berbeda/tidak sama. Nama Rekening: DNXX EXX SEXXXXX …" at bounding box center [422, 257] width 371 height 124
click at [484, 329] on button "Ya, lanjutkan" at bounding box center [519, 337] width 70 height 17
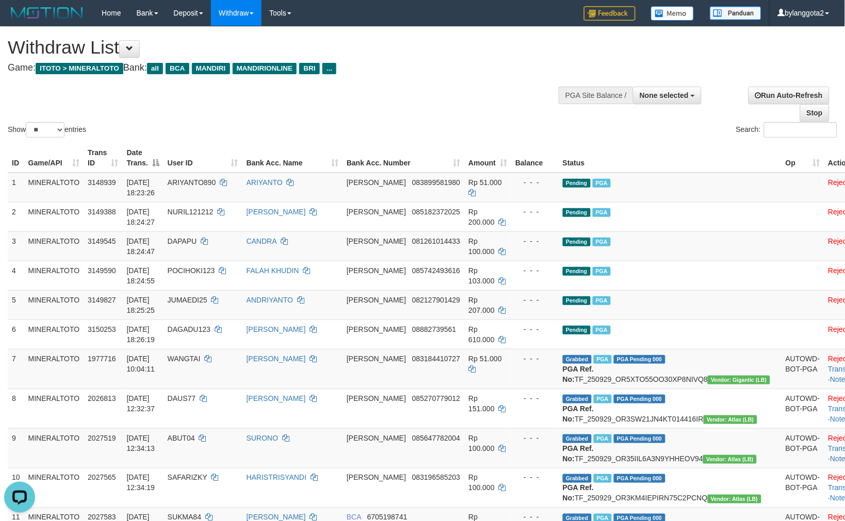
click at [371, 110] on div "Show ** ** ** *** entries Search:" at bounding box center [422, 83] width 845 height 113
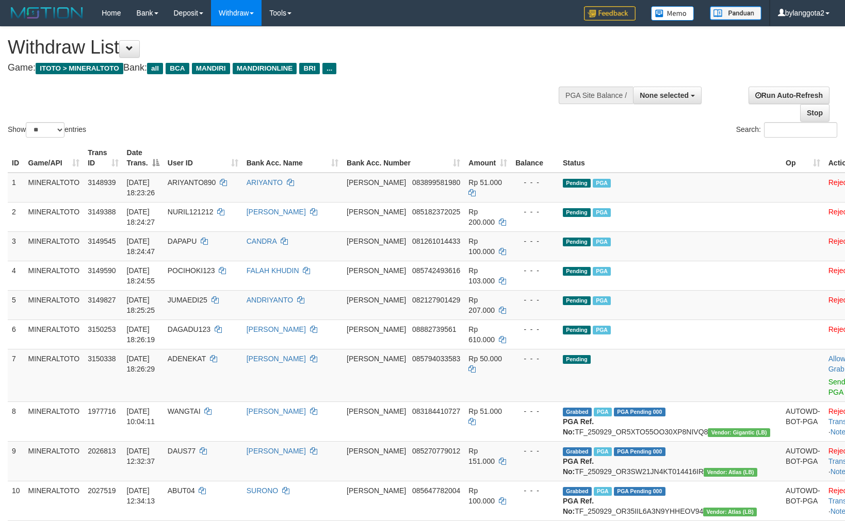
select select
select select "**"
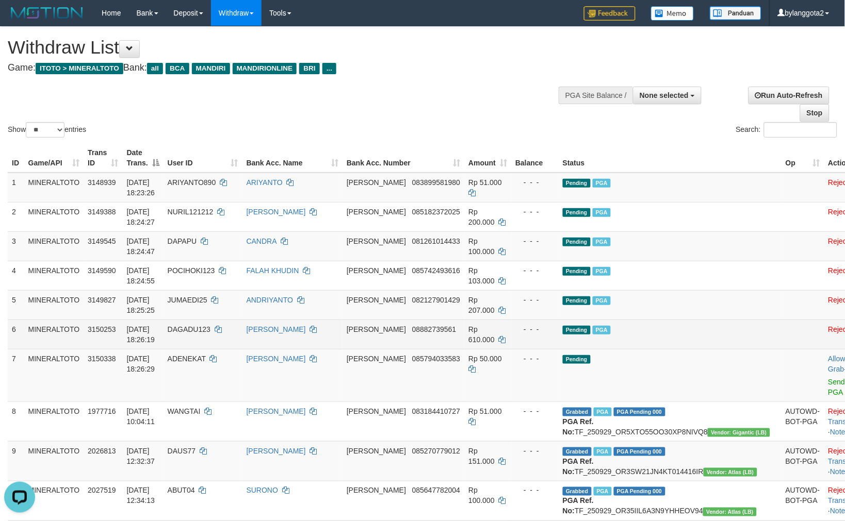
click at [308, 343] on td "[PERSON_NAME]" at bounding box center [292, 334] width 100 height 29
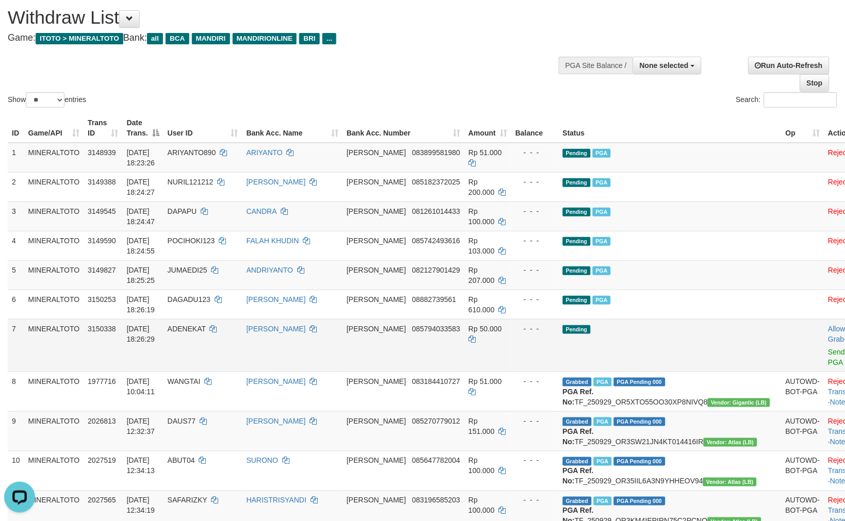
scroll to position [57, 0]
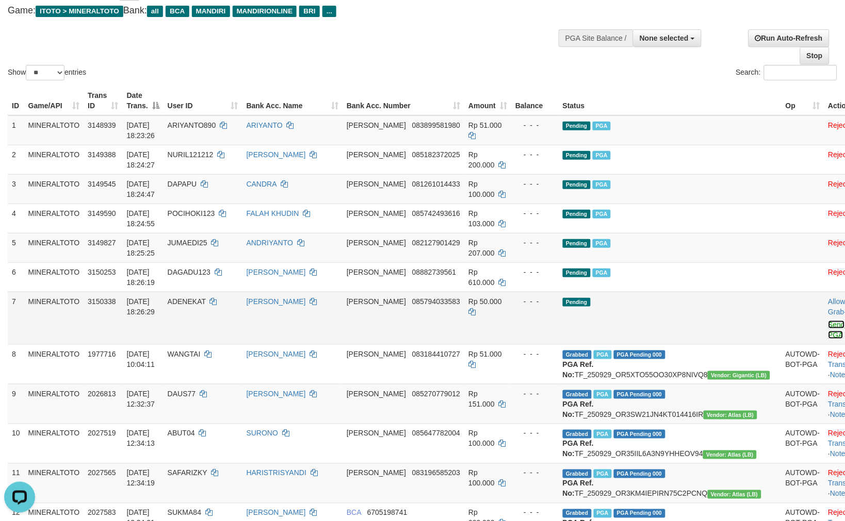
click at [828, 322] on link "Send PGA" at bounding box center [836, 330] width 17 height 19
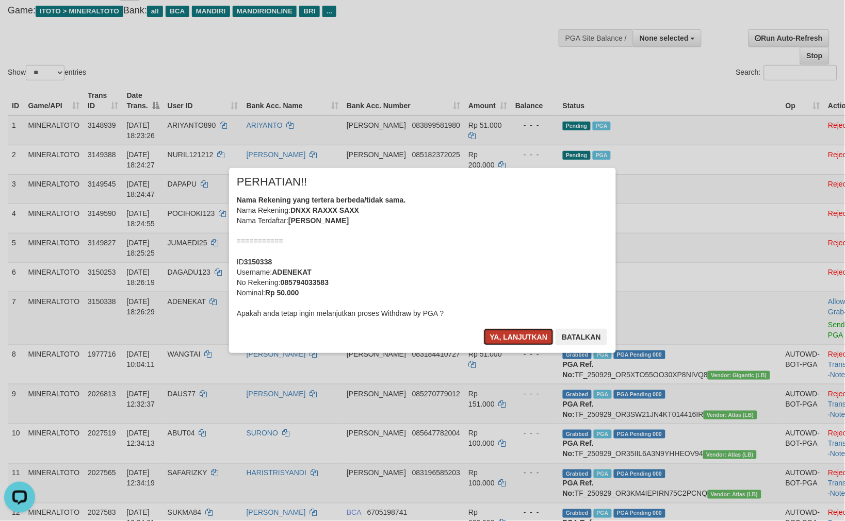
click at [509, 332] on button "Ya, lanjutkan" at bounding box center [519, 337] width 70 height 17
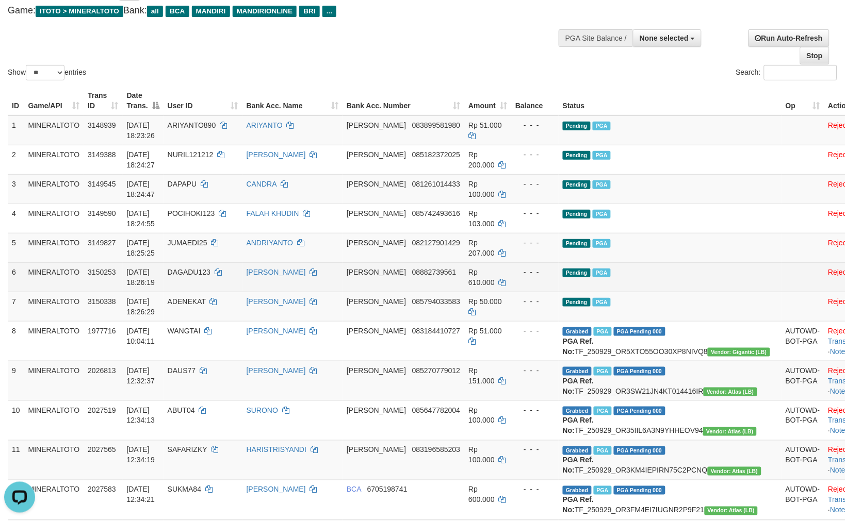
click at [717, 284] on td "Pending PGA" at bounding box center [670, 277] width 223 height 29
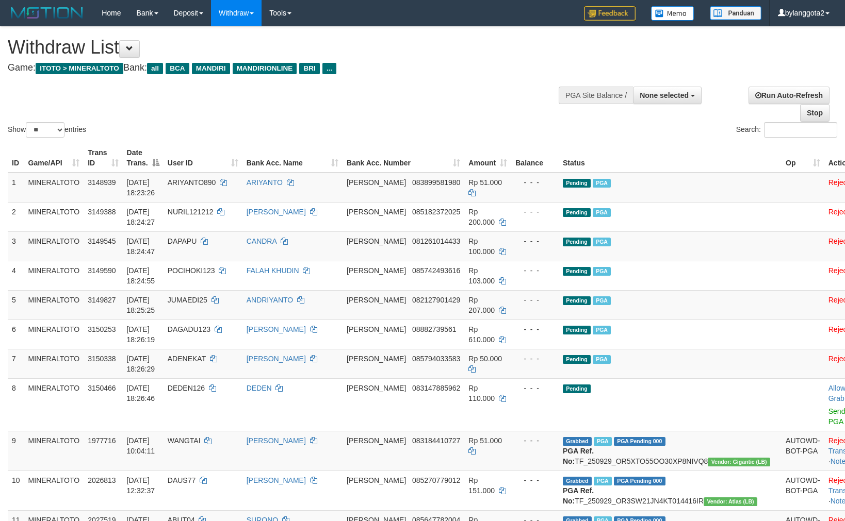
select select
select select "**"
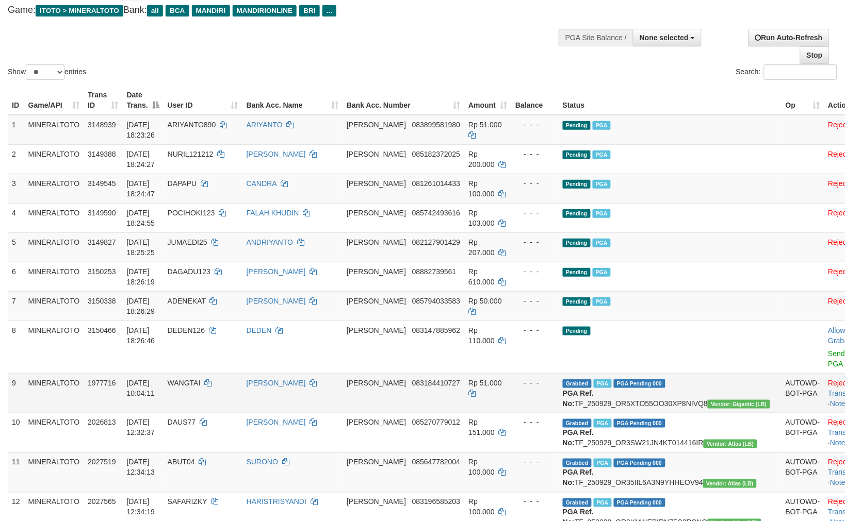
drag, startPoint x: 538, startPoint y: 380, endPoint x: 529, endPoint y: 383, distance: 9.8
click at [538, 380] on td "- - -" at bounding box center [534, 393] width 47 height 40
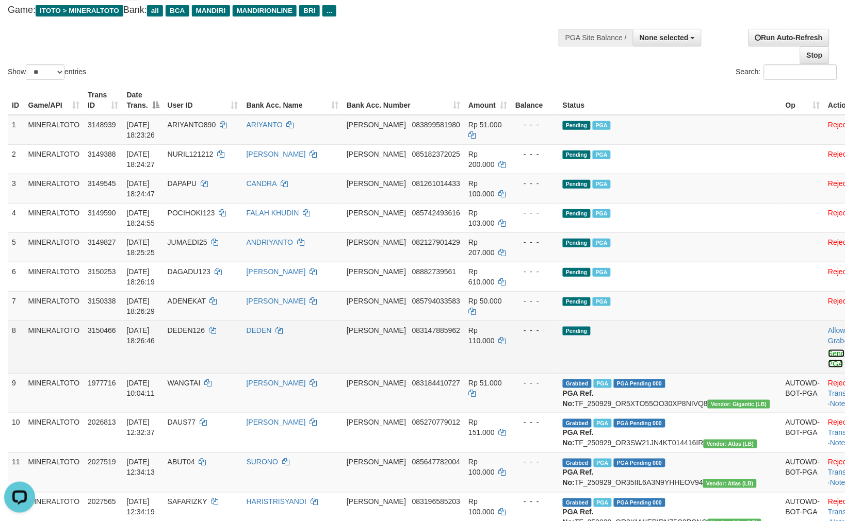
scroll to position [0, 0]
click at [828, 354] on link "Send PGA" at bounding box center [836, 359] width 17 height 19
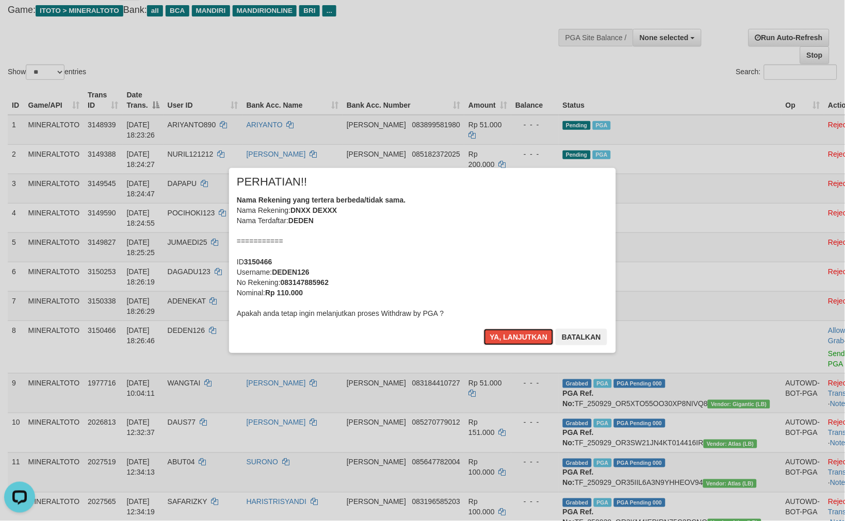
click at [455, 287] on div "Nama Rekening yang tertera berbeda/tidak sama. Nama Rekening: DNXX DEXXX Nama T…" at bounding box center [422, 257] width 371 height 124
click at [484, 329] on button "Ya, lanjutkan" at bounding box center [519, 337] width 70 height 17
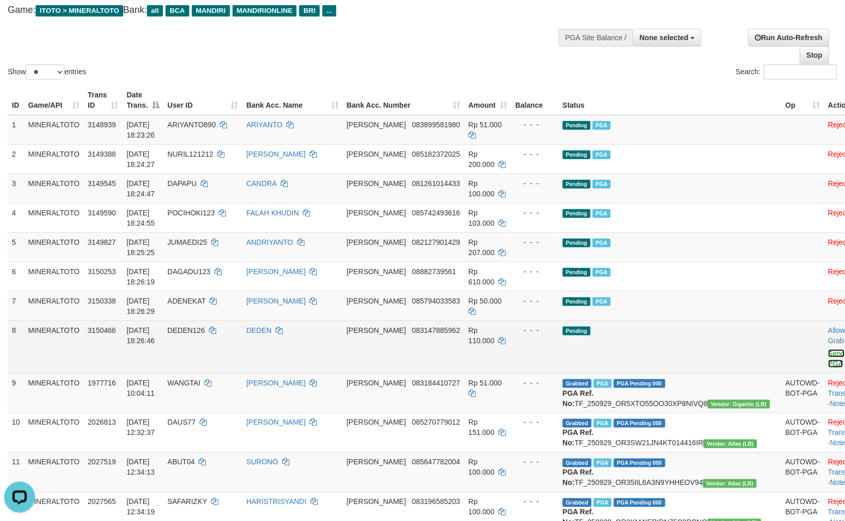
click at [828, 352] on link "Send PGA" at bounding box center [836, 359] width 17 height 19
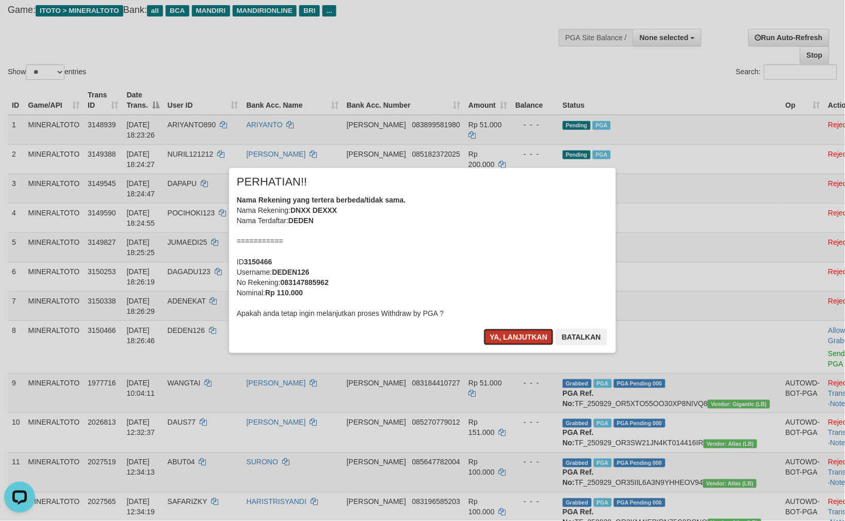
click at [512, 337] on button "Ya, lanjutkan" at bounding box center [519, 337] width 70 height 17
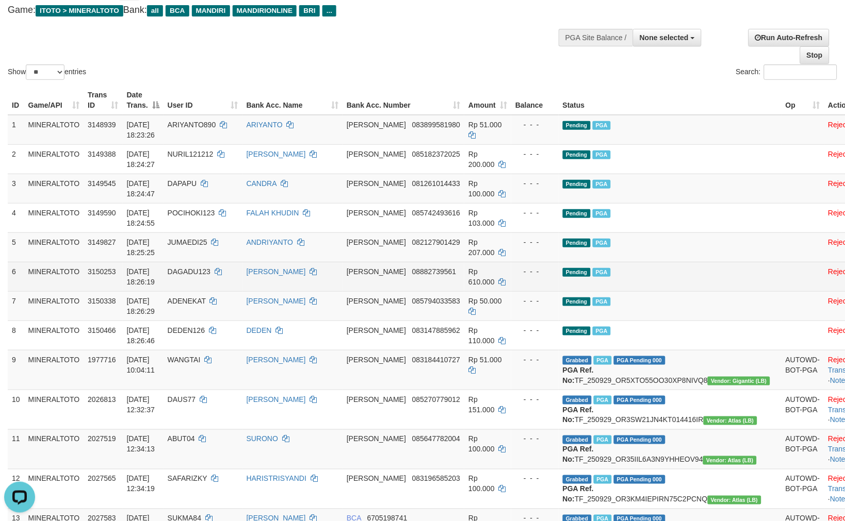
click at [440, 285] on td "DANA 08882739561" at bounding box center [403, 276] width 122 height 29
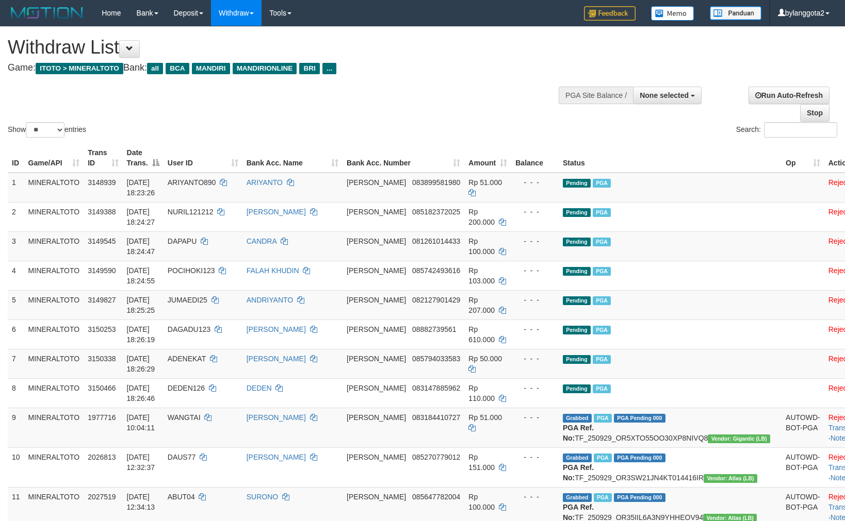
select select
select select "**"
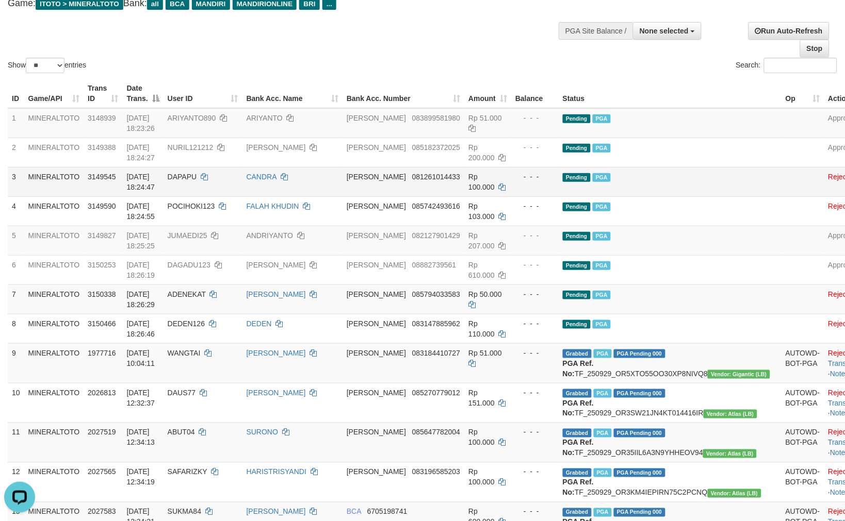
scroll to position [58, 0]
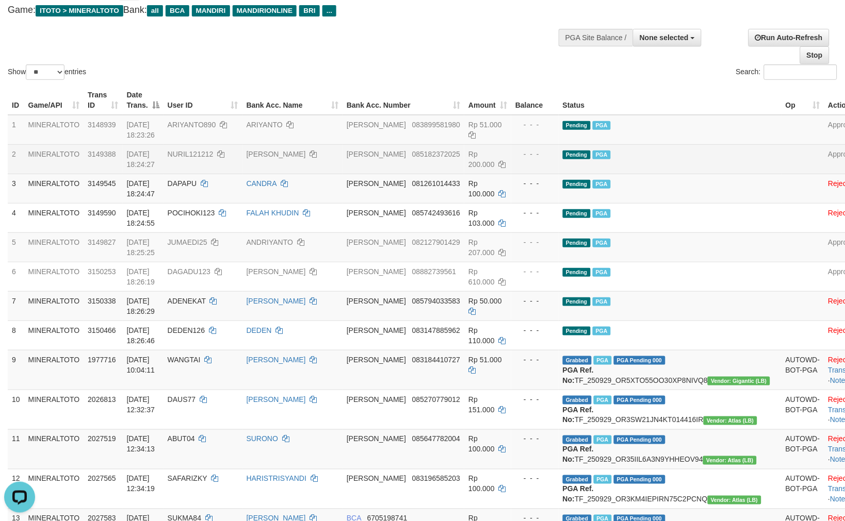
click at [666, 168] on td "Pending PGA" at bounding box center [670, 158] width 223 height 29
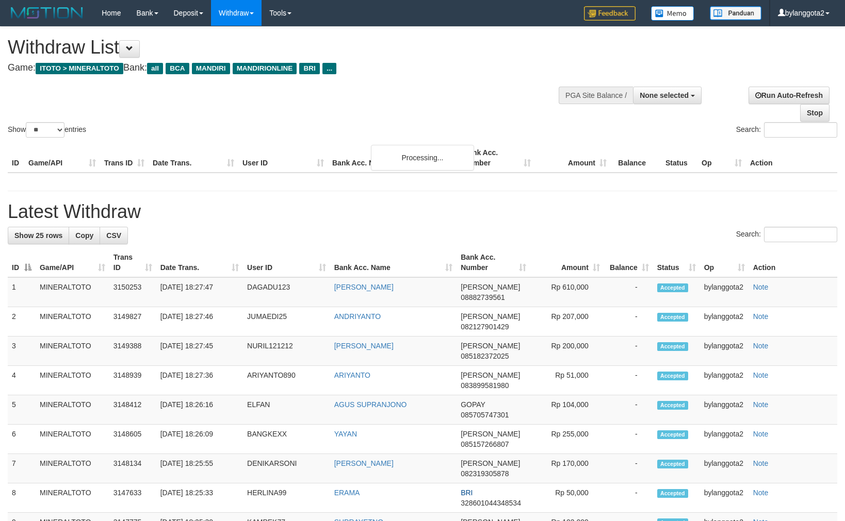
select select
select select "**"
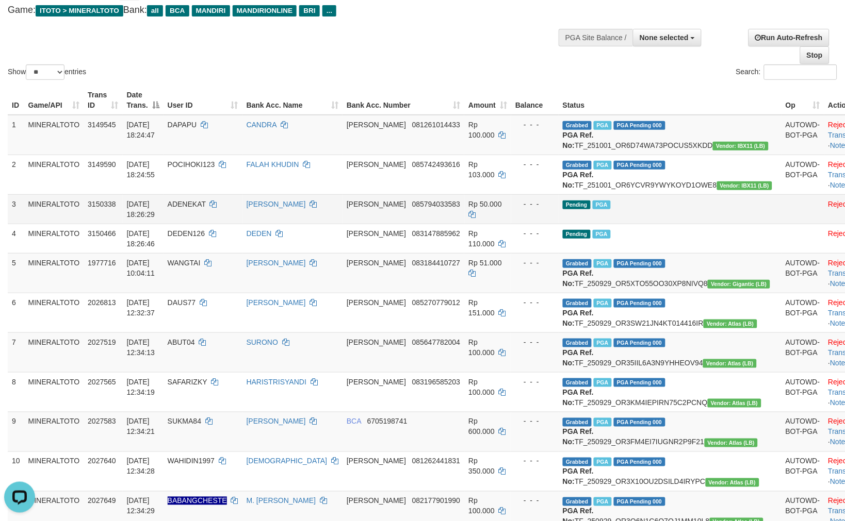
click at [667, 224] on td "Pending PGA" at bounding box center [670, 208] width 223 height 29
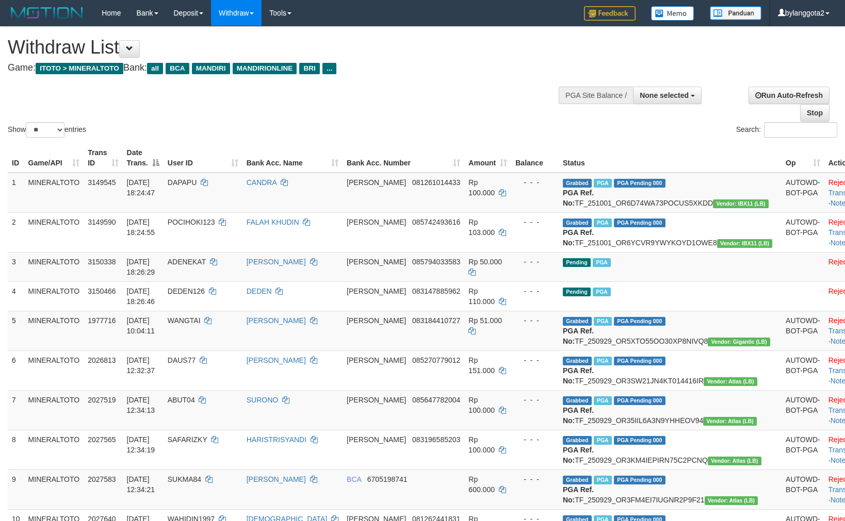
select select
select select "**"
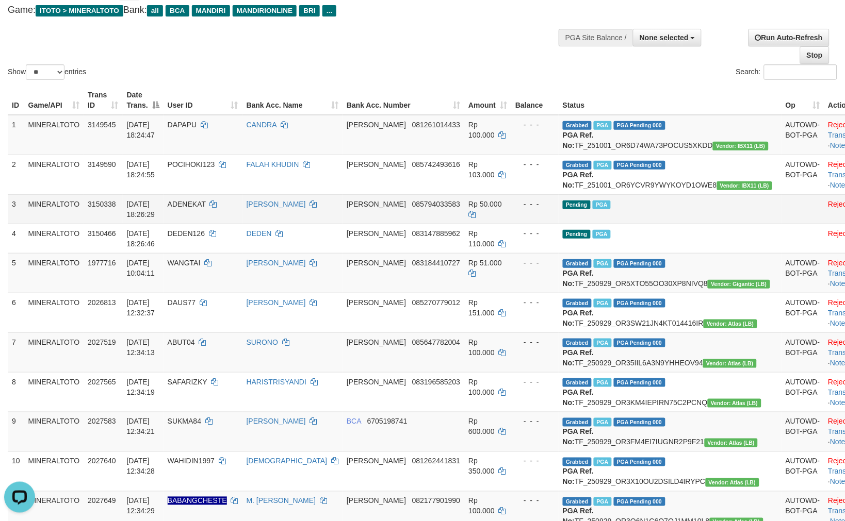
click at [669, 224] on td "Pending PGA" at bounding box center [670, 208] width 223 height 29
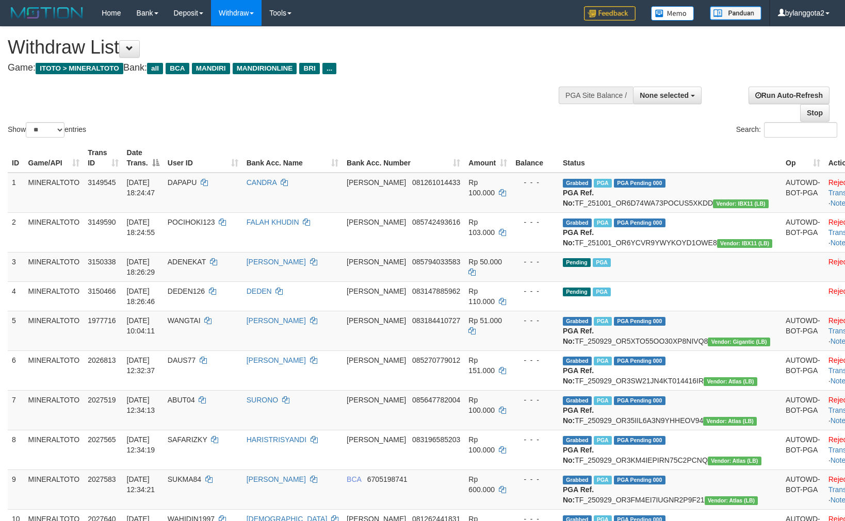
select select
select select "**"
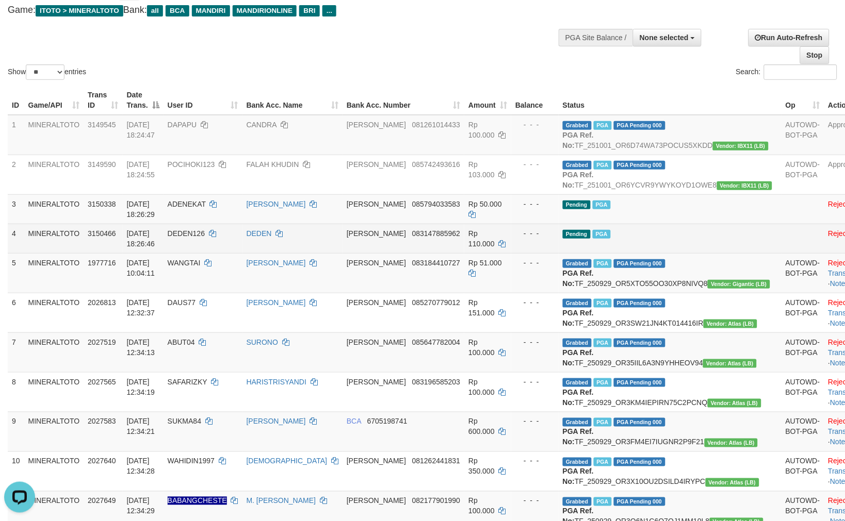
click at [684, 246] on td "Pending PGA" at bounding box center [670, 238] width 223 height 29
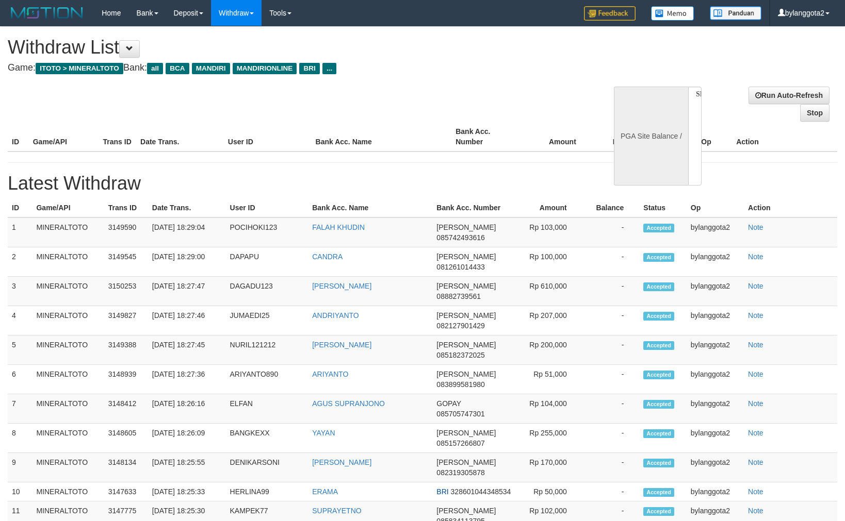
select select
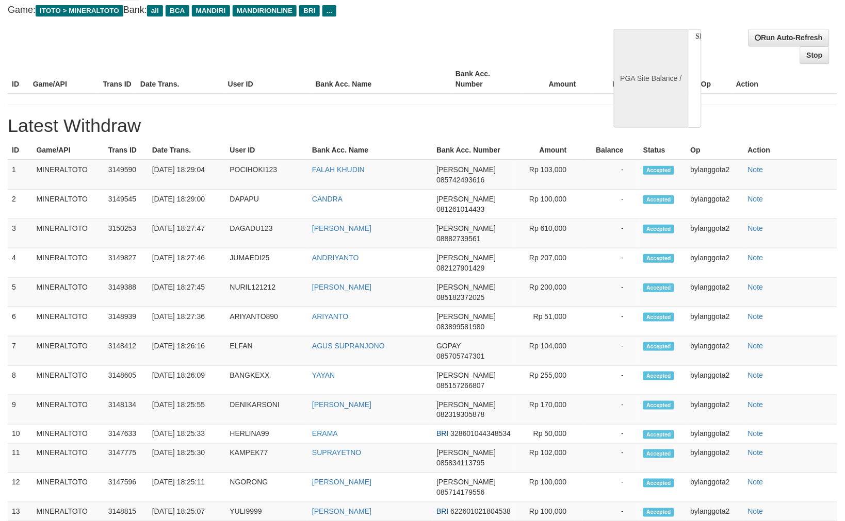
select select "**"
select select
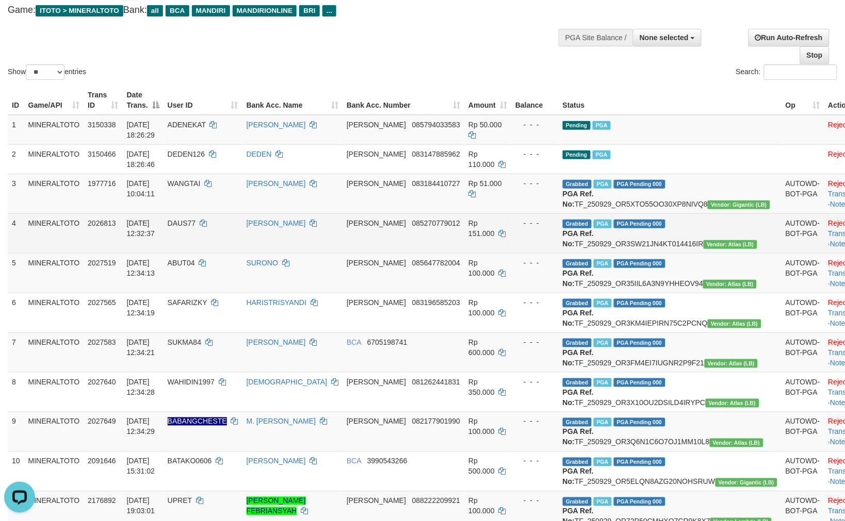
scroll to position [0, 0]
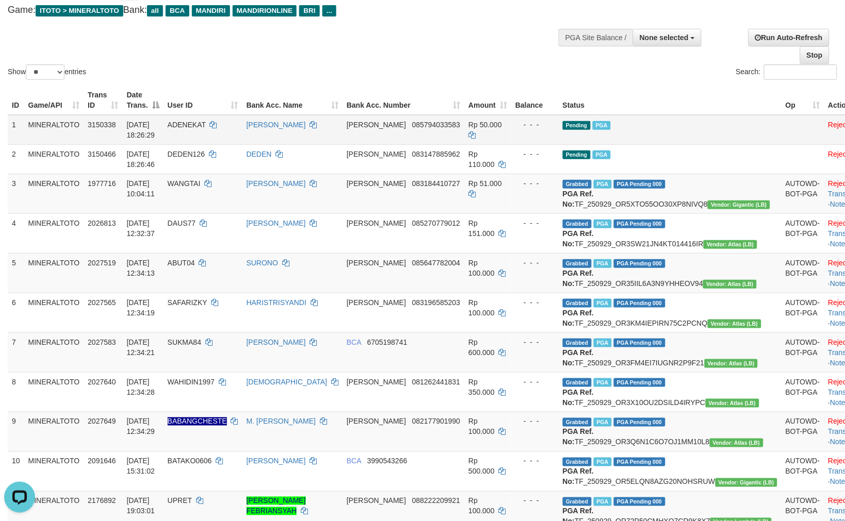
click at [684, 140] on td "Pending PGA" at bounding box center [670, 130] width 223 height 30
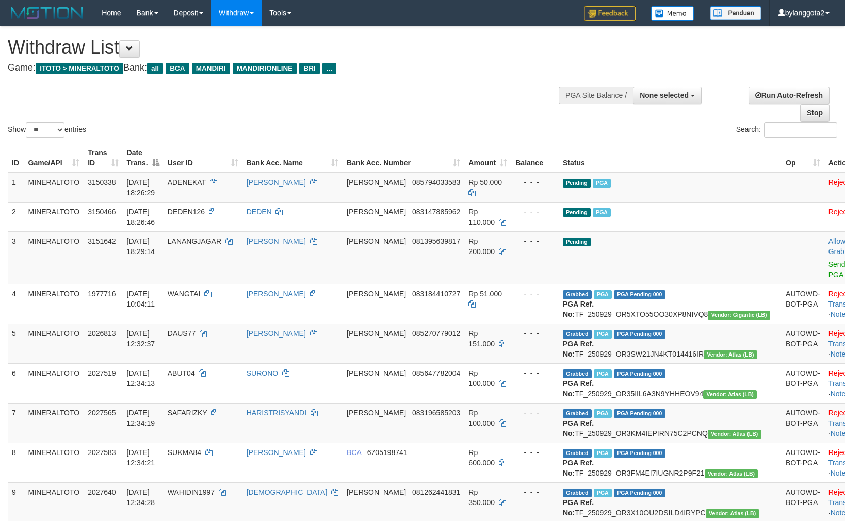
select select
select select "**"
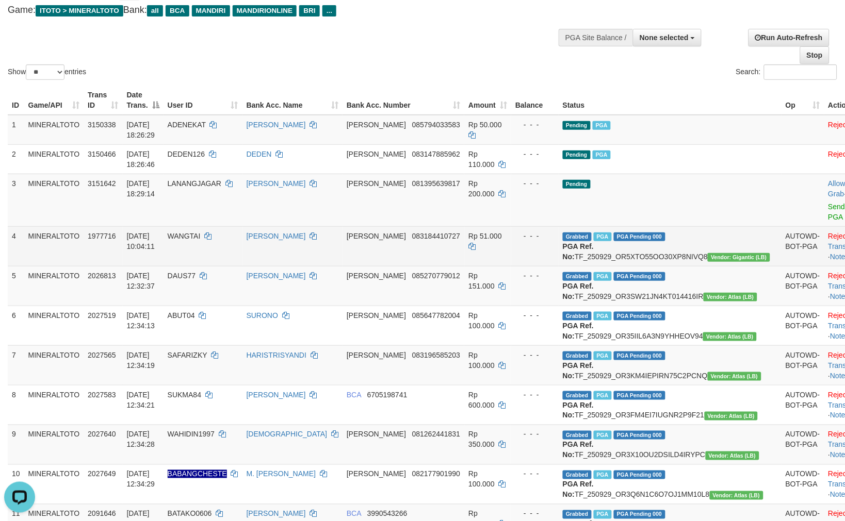
click at [529, 248] on td "- - -" at bounding box center [534, 246] width 47 height 40
click at [584, 242] on b "PGA Ref. No:" at bounding box center [578, 251] width 31 height 19
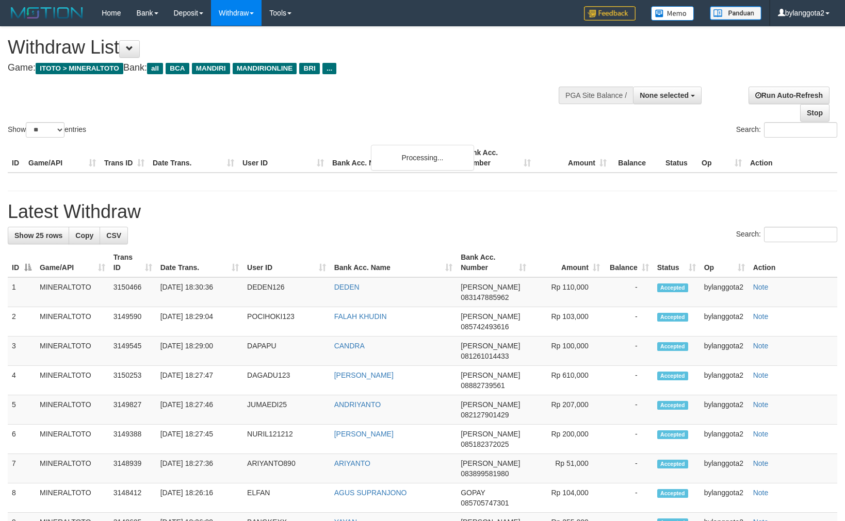
select select
select select "**"
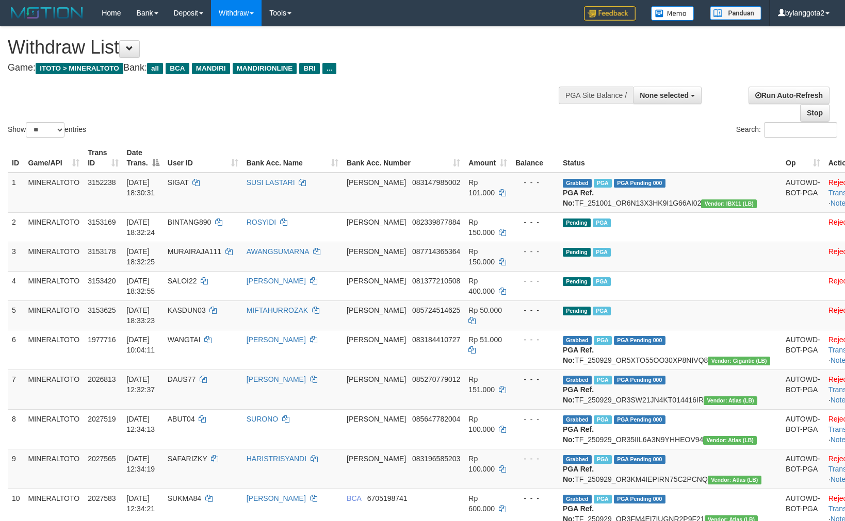
select select
select select "**"
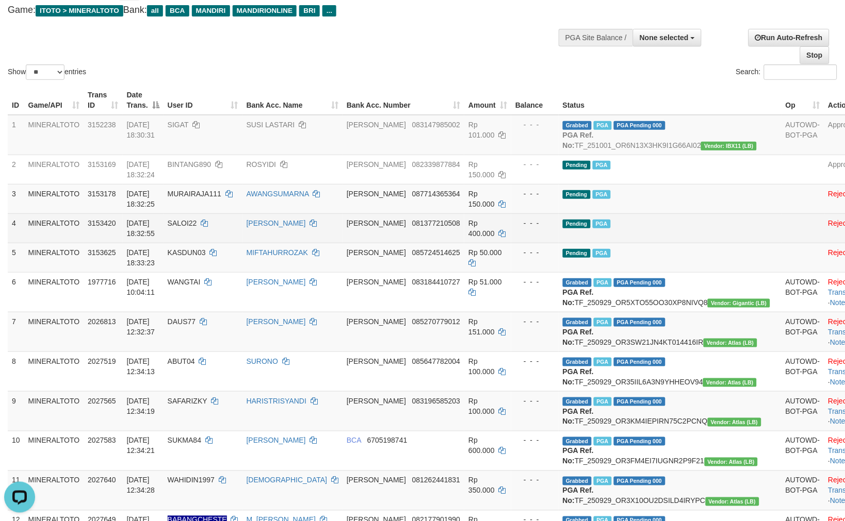
click at [654, 243] on td "Pending PGA" at bounding box center [670, 228] width 223 height 29
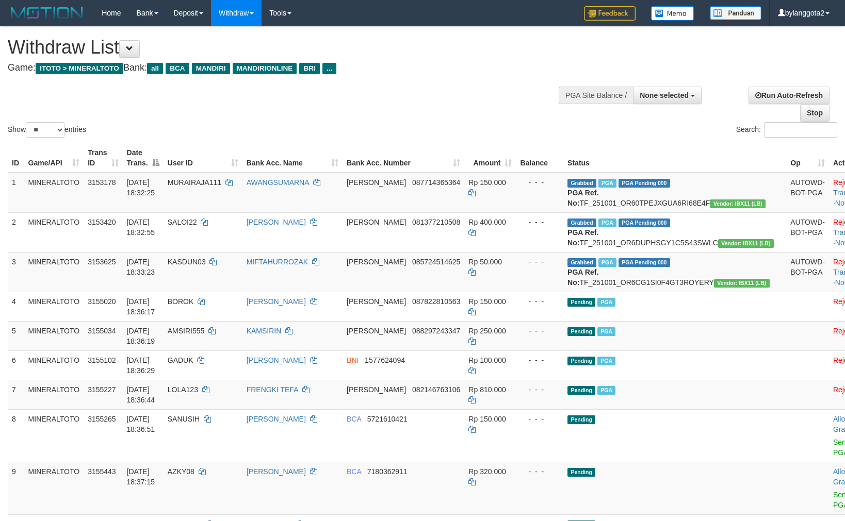
select select
select select "**"
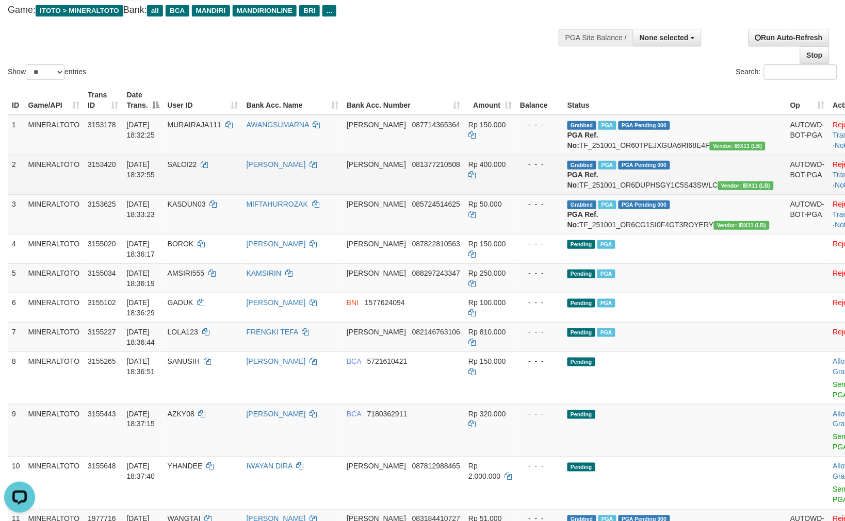
click at [588, 164] on td "Grabbed PGA PGA Pending 000 PGA Ref. No: TF_251001_OR6DUPHSGY1C5S43SWLC Vendor:…" at bounding box center [674, 175] width 223 height 40
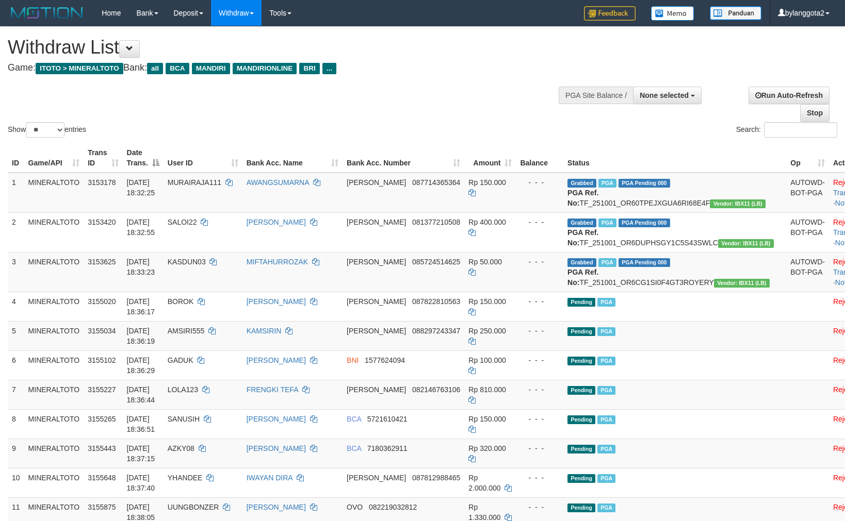
select select
select select "**"
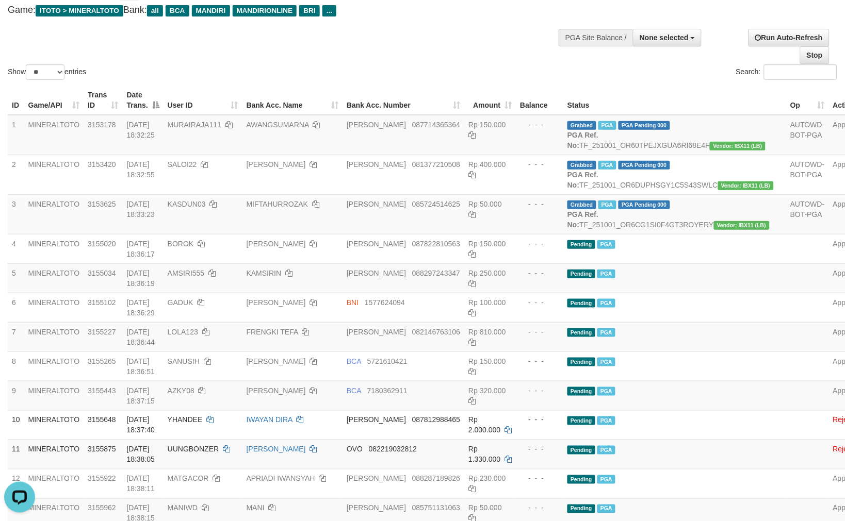
click at [364, 58] on div "Show ** ** ** *** entries Search:" at bounding box center [422, 25] width 845 height 113
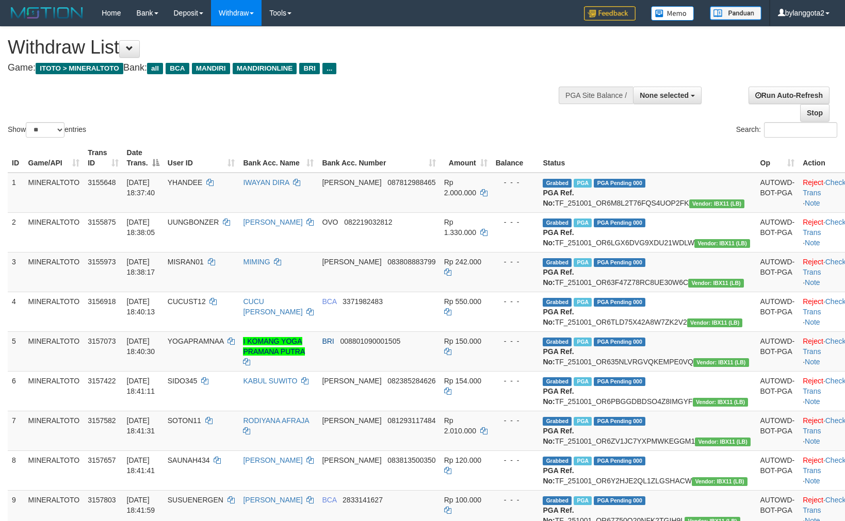
select select
select select "**"
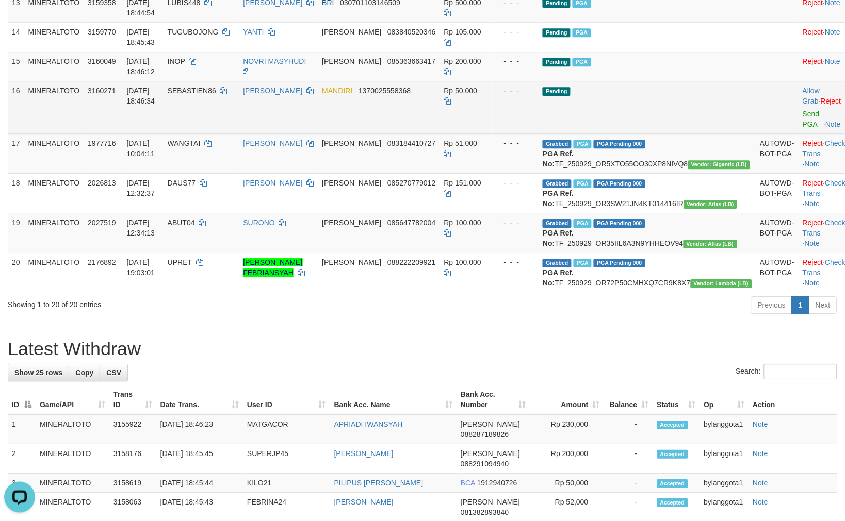
scroll to position [589, 0]
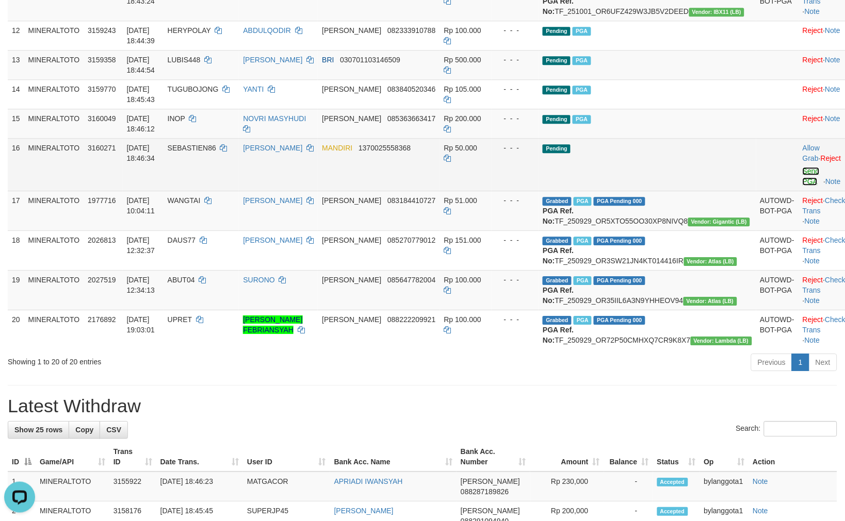
click at [802, 186] on link "Send PGA" at bounding box center [810, 176] width 17 height 19
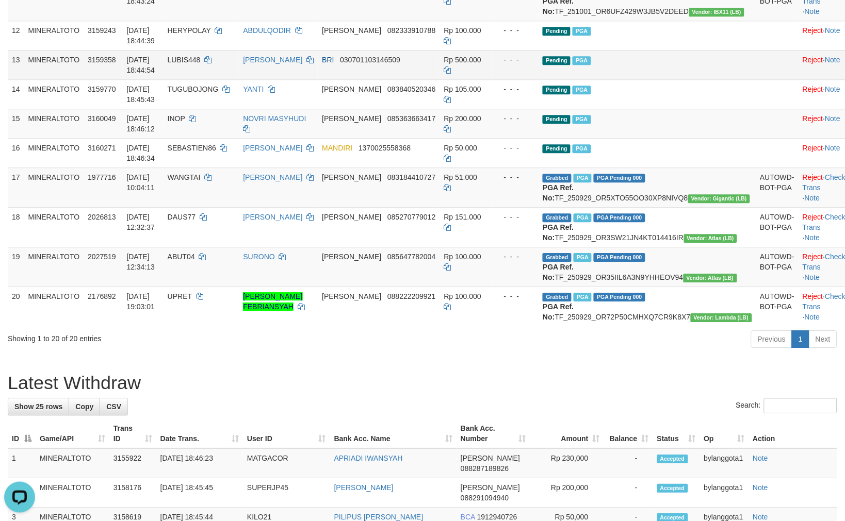
click at [658, 79] on td "Pending PGA" at bounding box center [646, 64] width 217 height 29
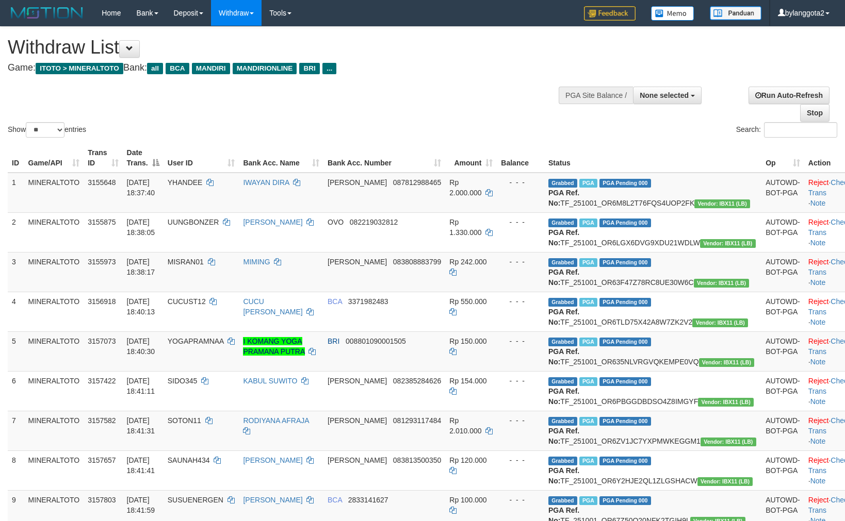
select select
select select "**"
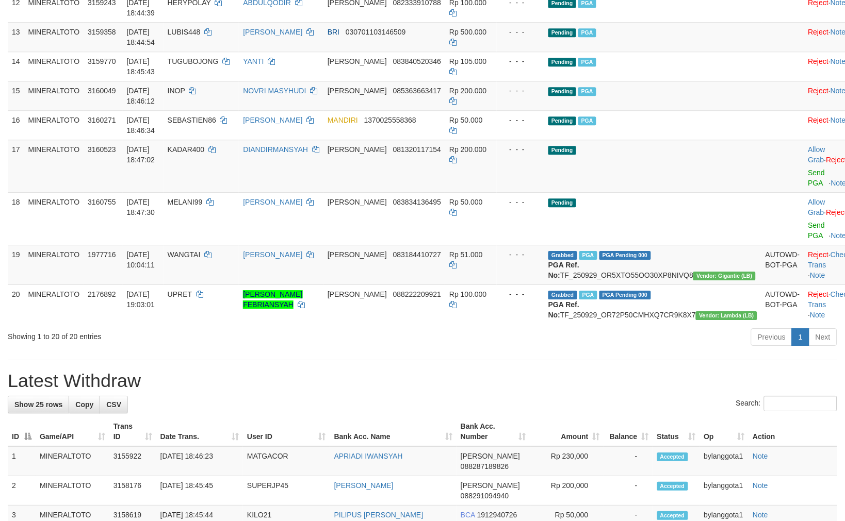
scroll to position [589, 0]
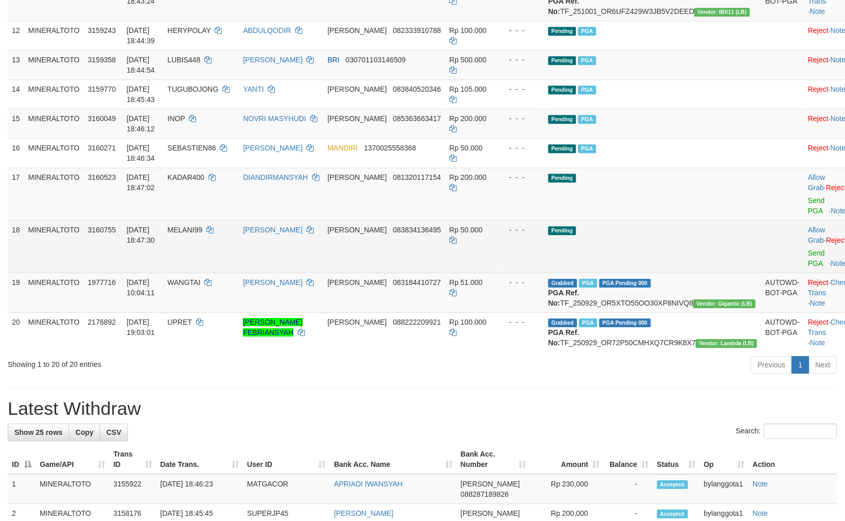
drag, startPoint x: 759, startPoint y: 363, endPoint x: 728, endPoint y: 362, distance: 31.5
click at [761, 273] on td at bounding box center [782, 246] width 43 height 53
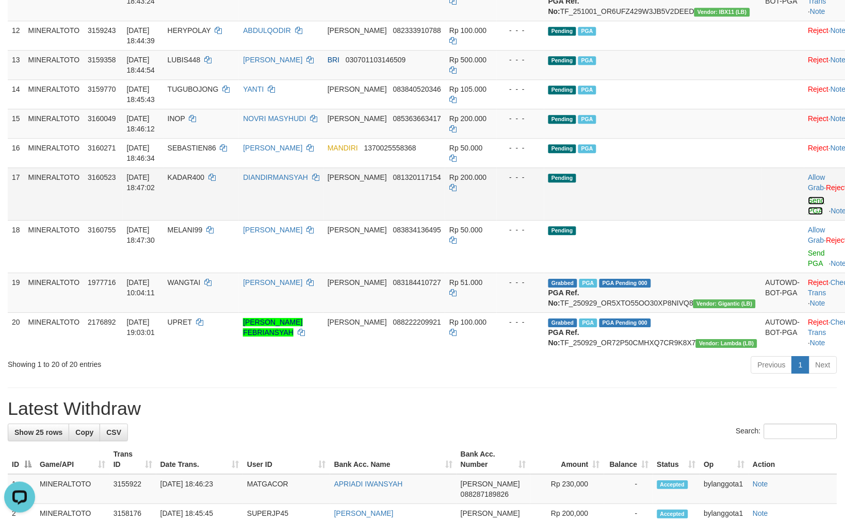
click at [808, 215] on link "Send PGA" at bounding box center [816, 205] width 17 height 19
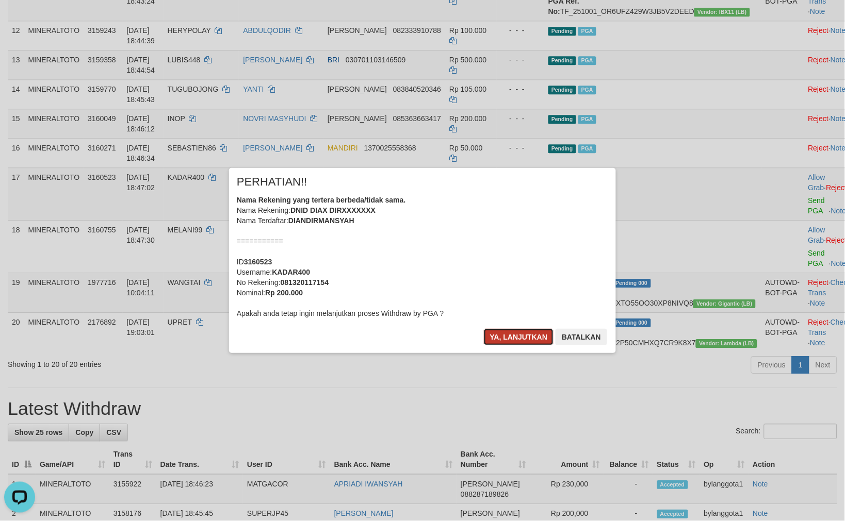
click at [518, 332] on button "Ya, lanjutkan" at bounding box center [519, 337] width 70 height 17
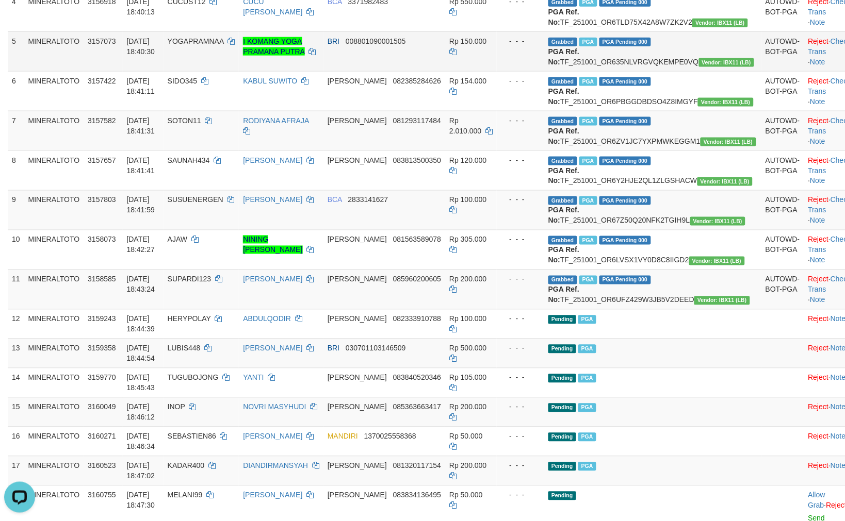
scroll to position [532, 0]
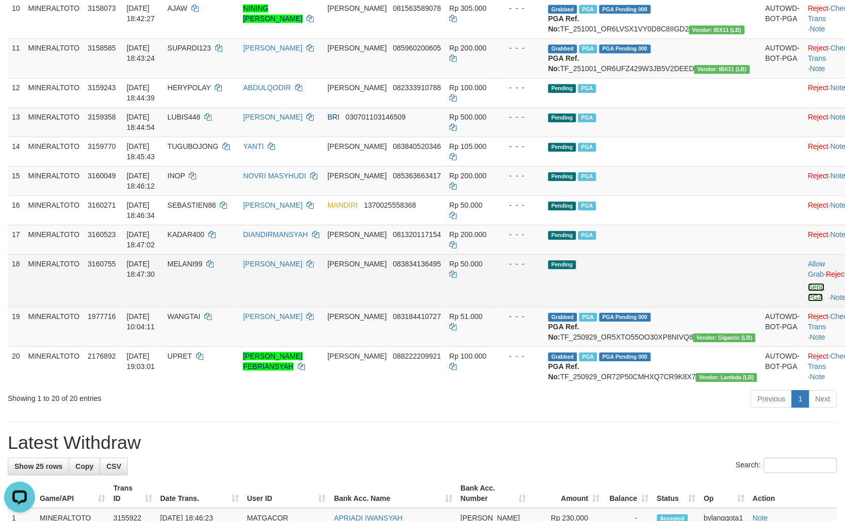
click at [808, 302] on link "Send PGA" at bounding box center [816, 292] width 17 height 19
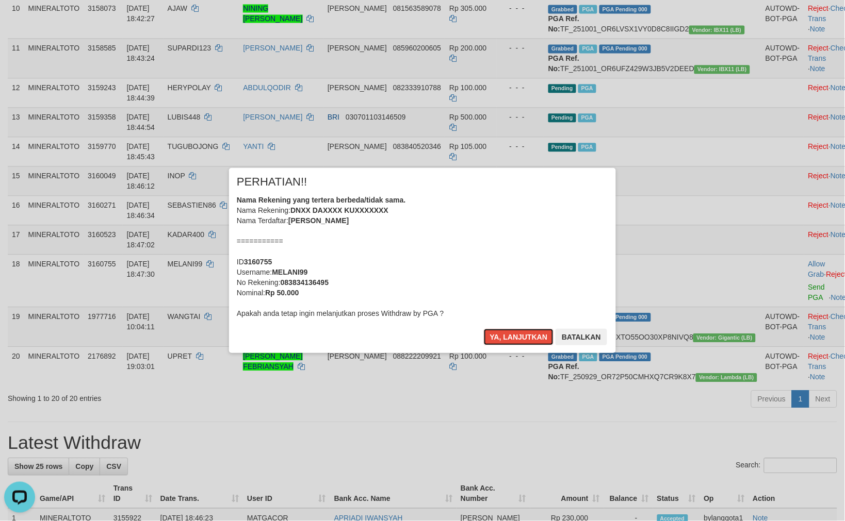
click at [516, 257] on div "Nama Rekening yang tertera berbeda/tidak sama. Nama Rekening: DNXX DAXXXX KUXXX…" at bounding box center [422, 257] width 371 height 124
click at [484, 329] on button "Ya, lanjutkan" at bounding box center [519, 337] width 70 height 17
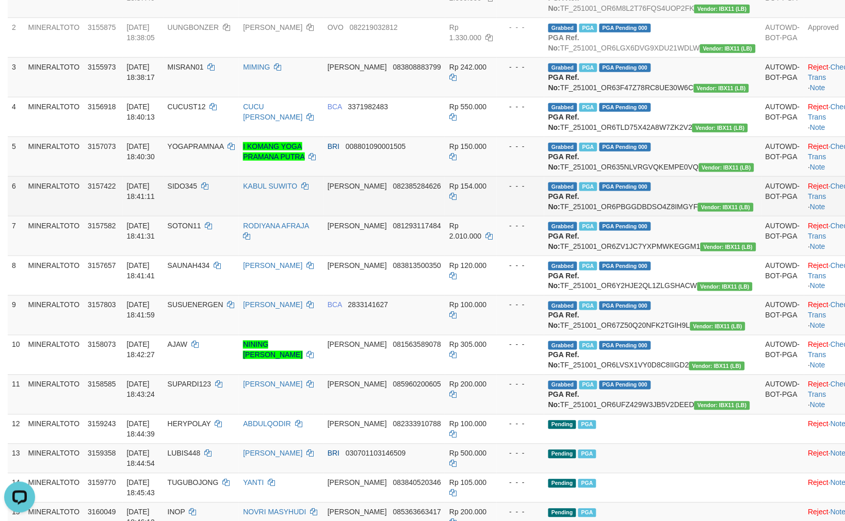
scroll to position [188, 0]
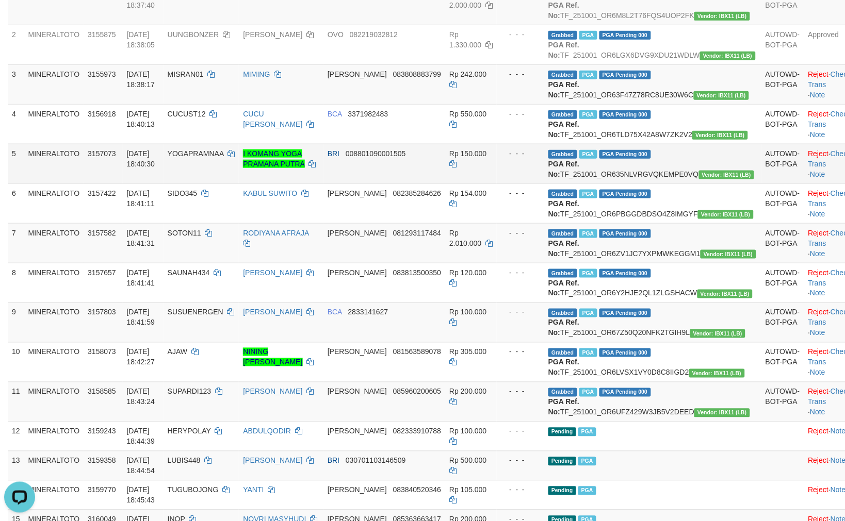
click at [433, 184] on td "BRI 008801090001505" at bounding box center [384, 164] width 122 height 40
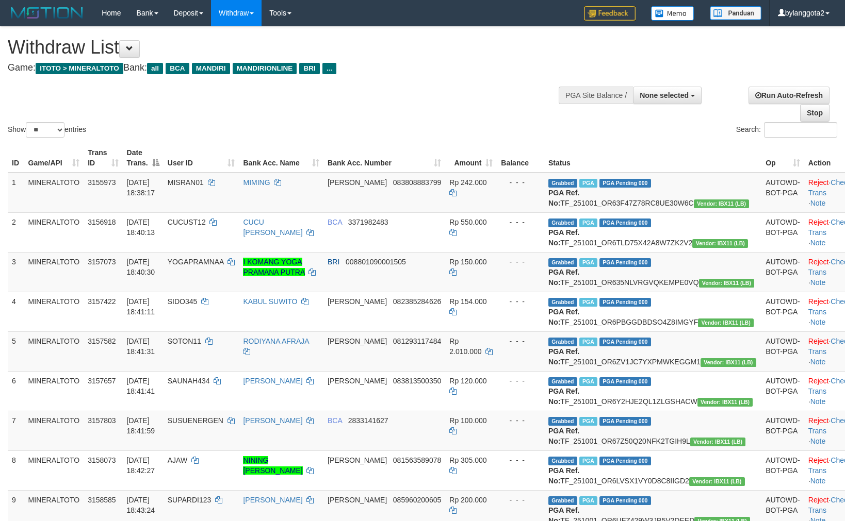
select select
select select "**"
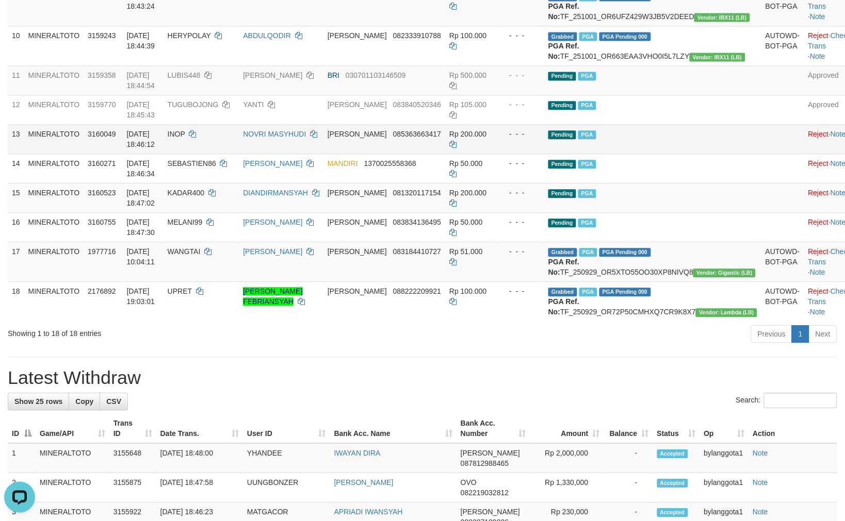
scroll to position [674, 0]
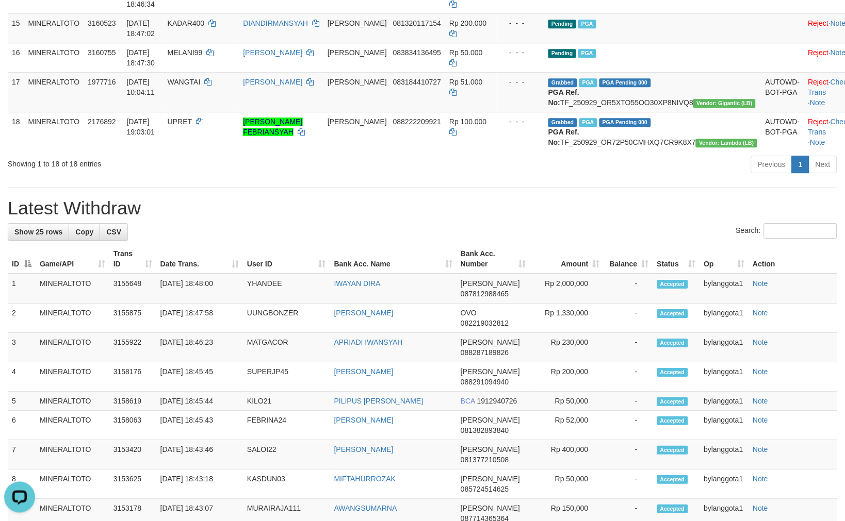
click at [595, 317] on div "**********" at bounding box center [422, 190] width 845 height 1674
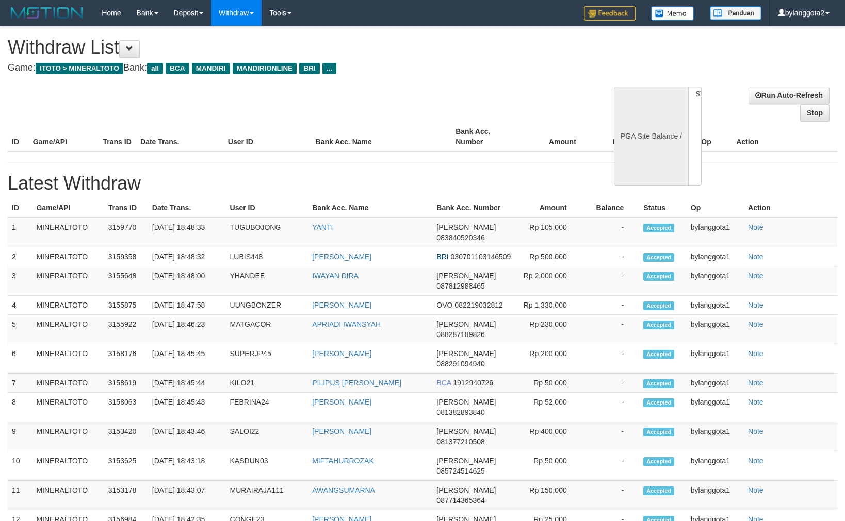
select select
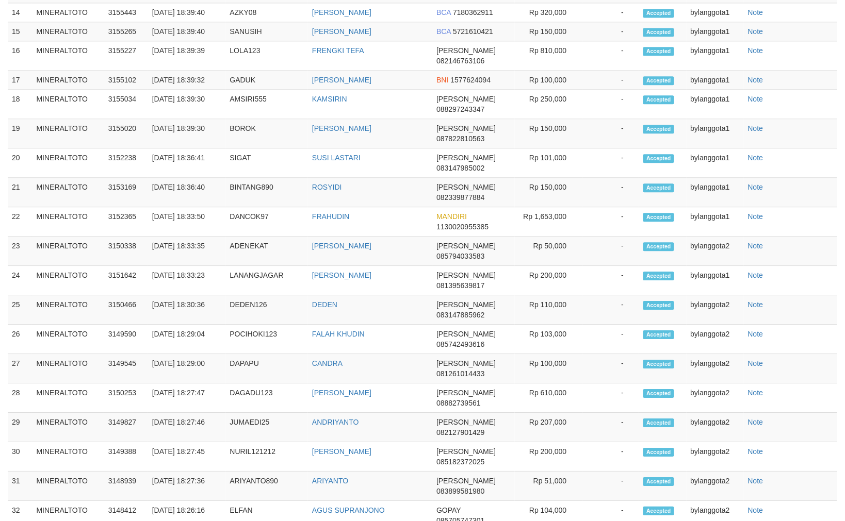
select select "**"
select select
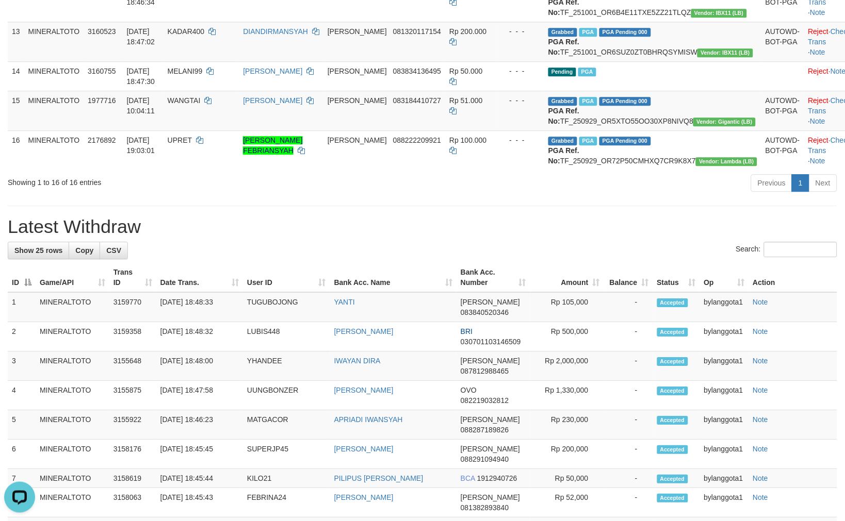
scroll to position [630, 0]
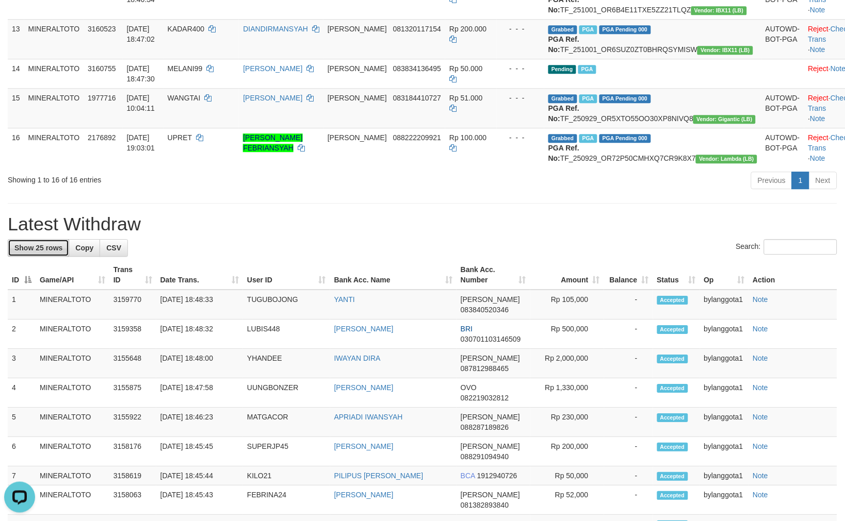
click at [34, 252] on span "Show 25 rows" at bounding box center [38, 248] width 48 height 8
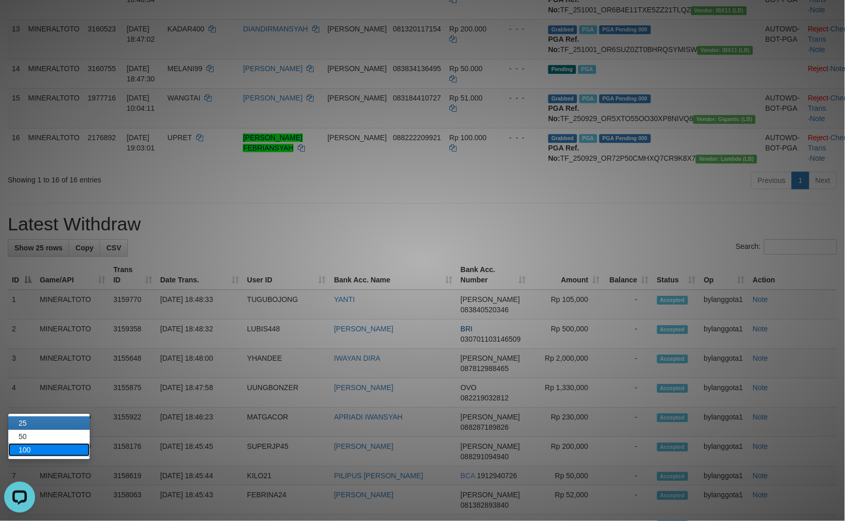
click at [32, 447] on link "100" at bounding box center [48, 450] width 81 height 13
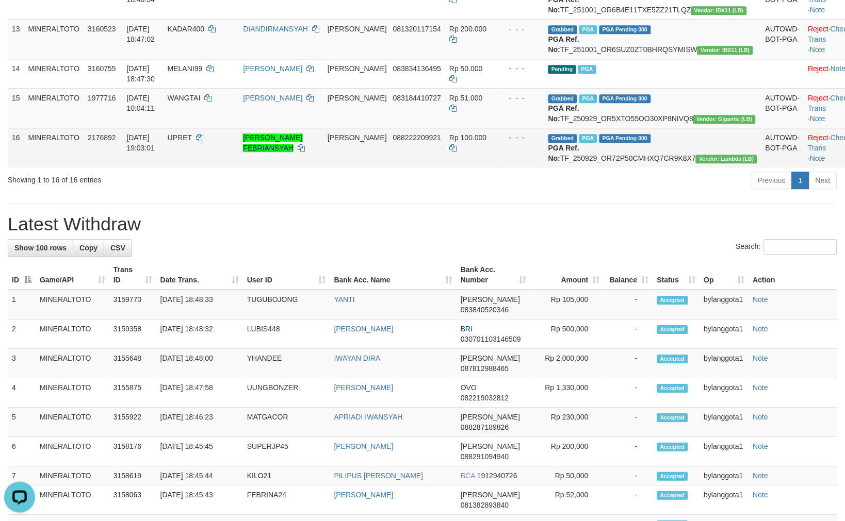
click at [238, 168] on td "UPRET" at bounding box center [201, 148] width 76 height 40
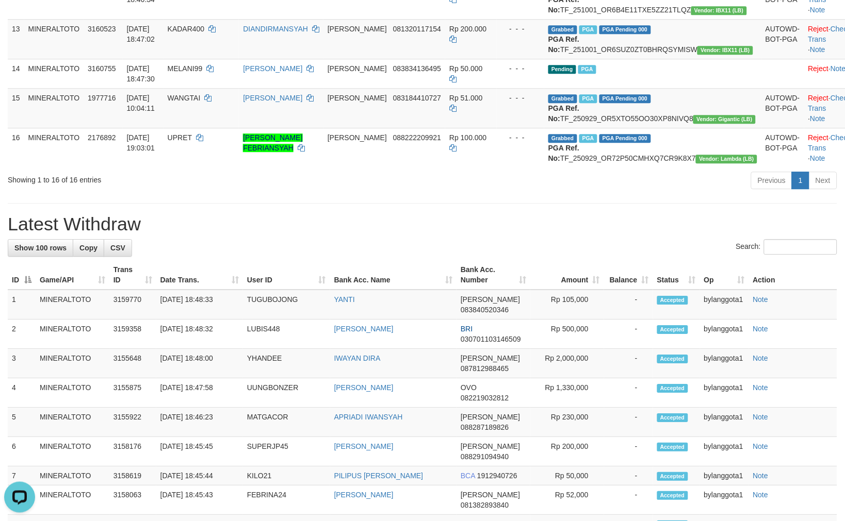
click at [437, 235] on h1 "Latest Withdraw" at bounding box center [422, 224] width 829 height 21
click at [297, 235] on h1 "Latest Withdraw" at bounding box center [422, 224] width 829 height 21
click at [356, 193] on div "Previous 1 Next" at bounding box center [598, 182] width 493 height 22
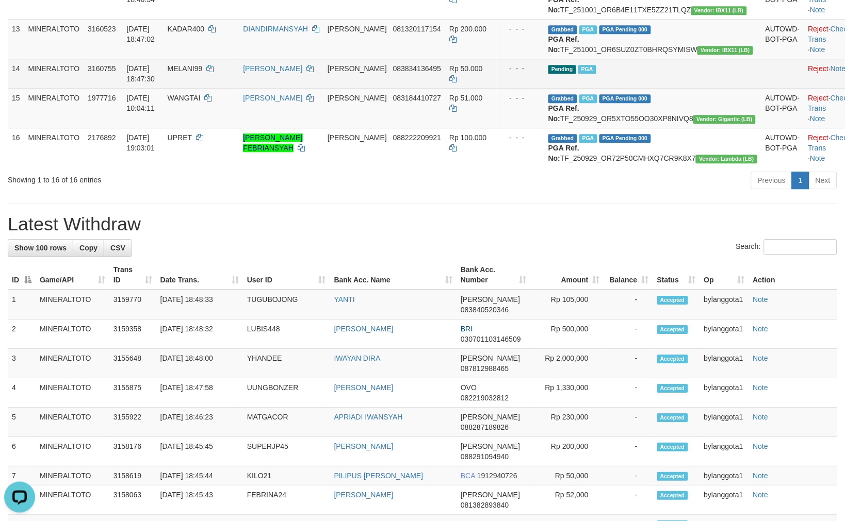
click at [668, 88] on td "Pending PGA" at bounding box center [652, 73] width 217 height 29
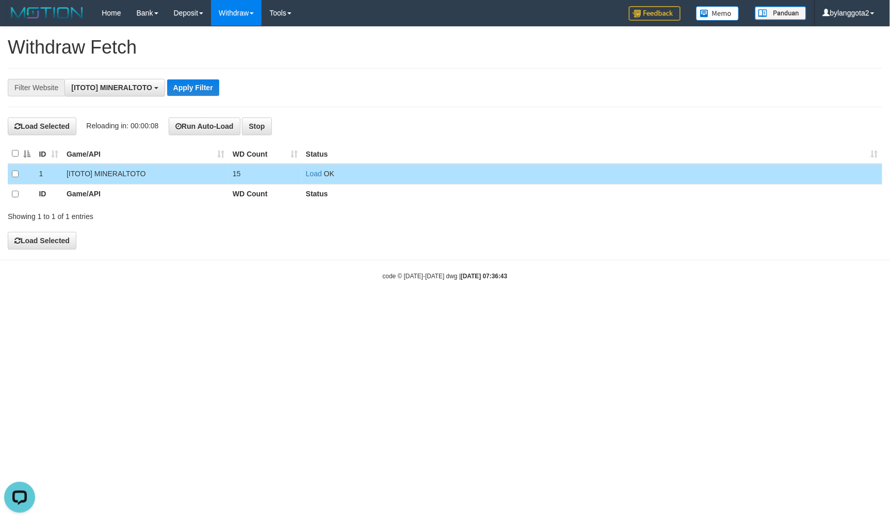
scroll to position [9, 0]
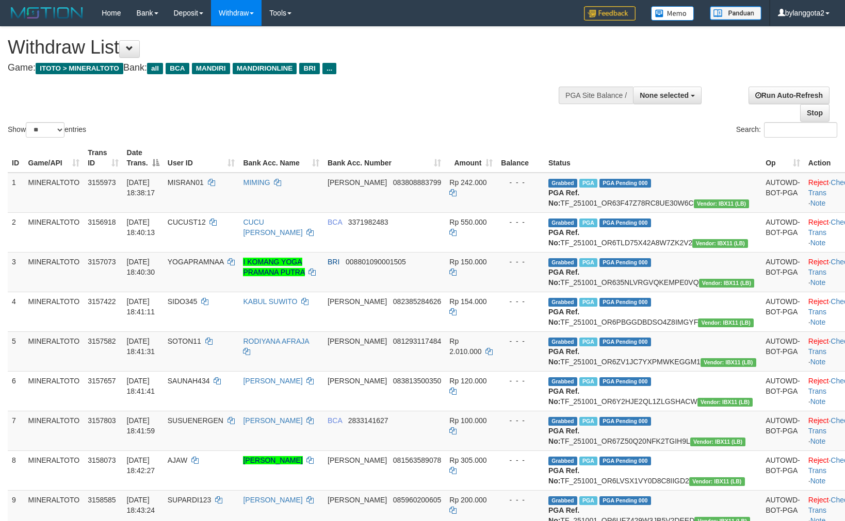
select select
select select "**"
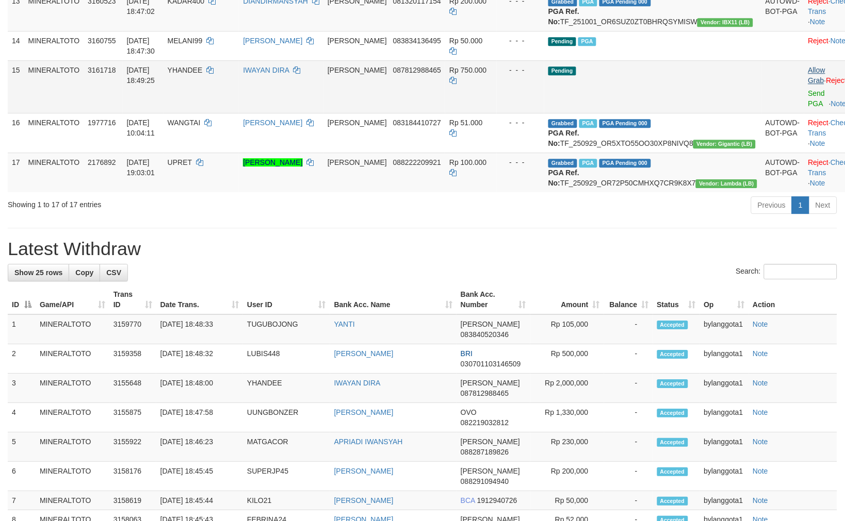
scroll to position [630, 0]
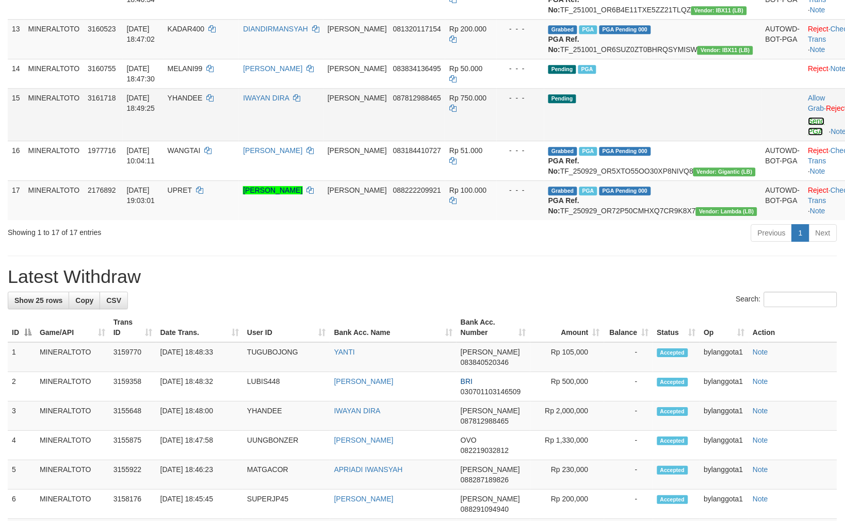
click at [808, 136] on link "Send PGA" at bounding box center [816, 126] width 17 height 19
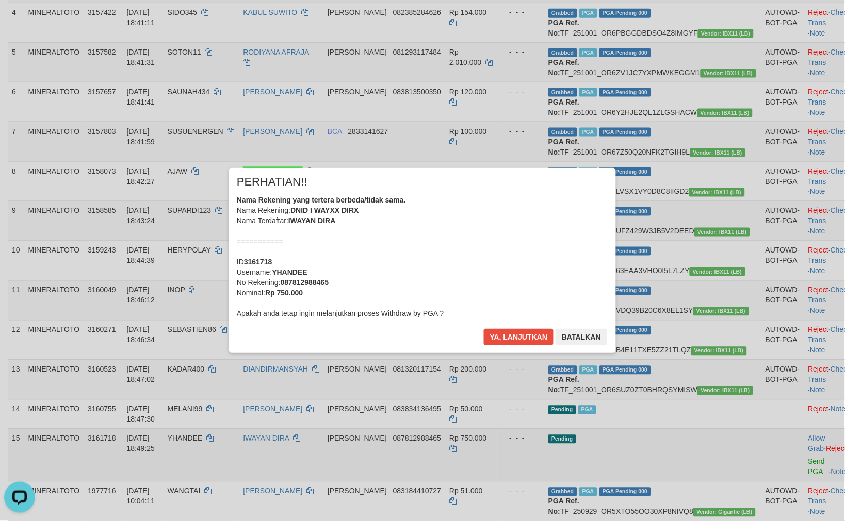
scroll to position [286, 0]
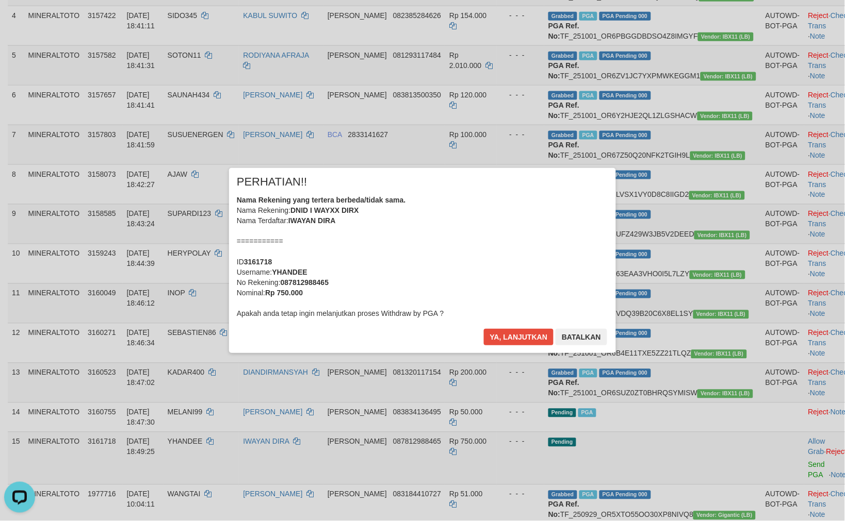
click at [512, 204] on div "Nama Rekening yang tertera berbeda/tidak sama. Nama Rekening: DNID I WAYXX DIRX…" at bounding box center [422, 257] width 371 height 124
click at [484, 329] on button "Ya, lanjutkan" at bounding box center [519, 337] width 70 height 17
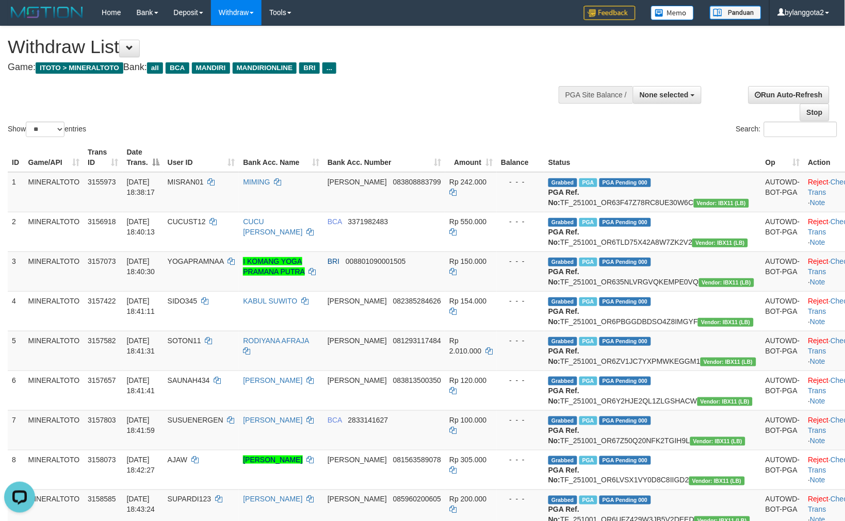
scroll to position [0, 0]
click at [812, 181] on link "Check Trans" at bounding box center [829, 187] width 43 height 19
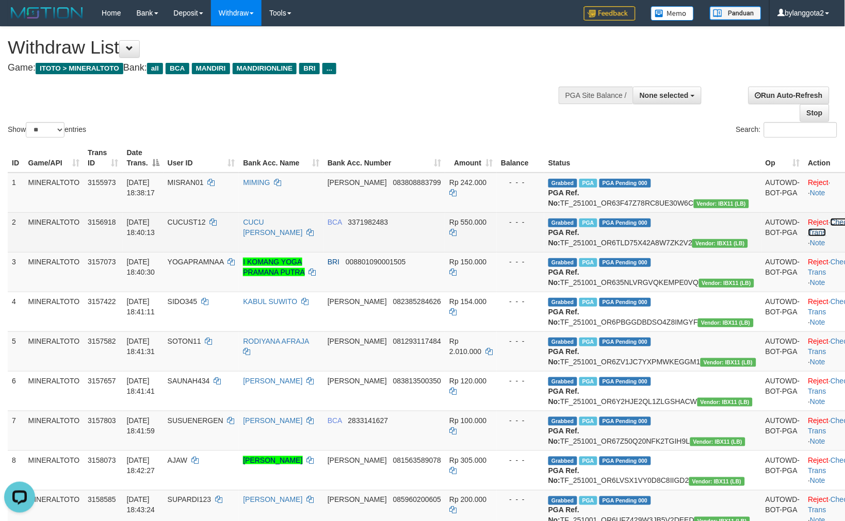
click at [809, 233] on link "Check Trans" at bounding box center [829, 227] width 43 height 19
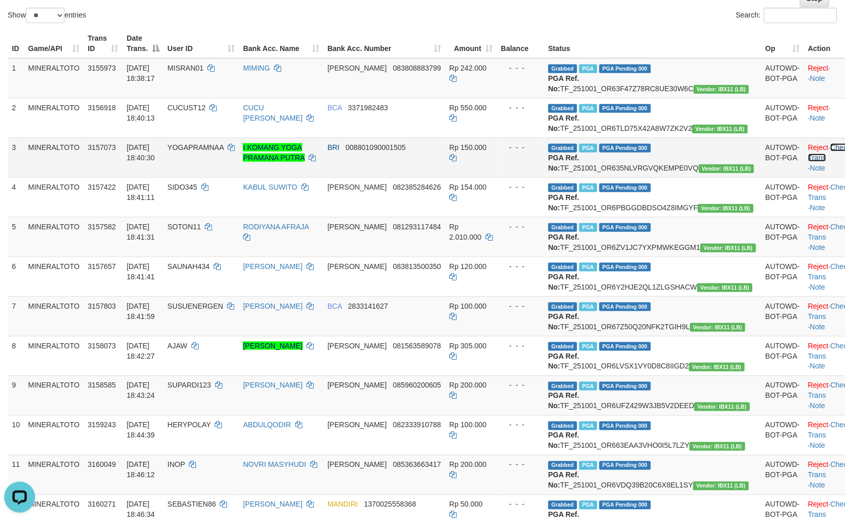
click at [808, 162] on link "Check Trans" at bounding box center [829, 152] width 43 height 19
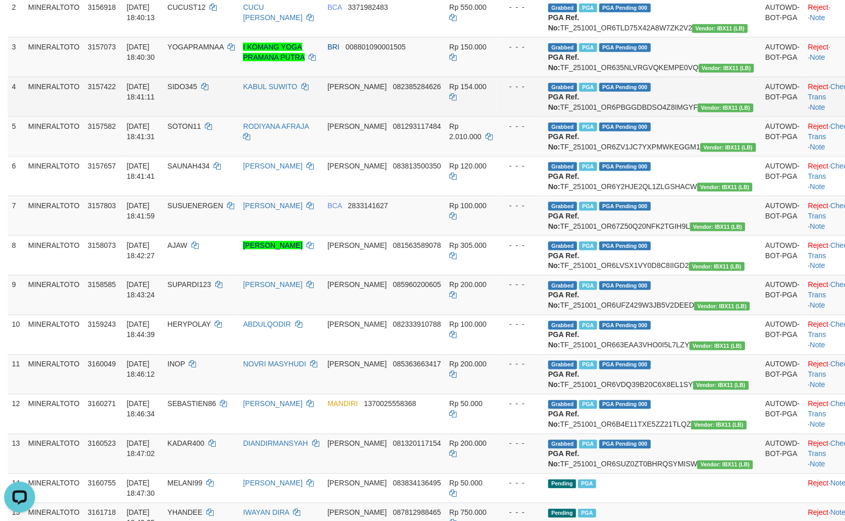
scroll to position [229, 0]
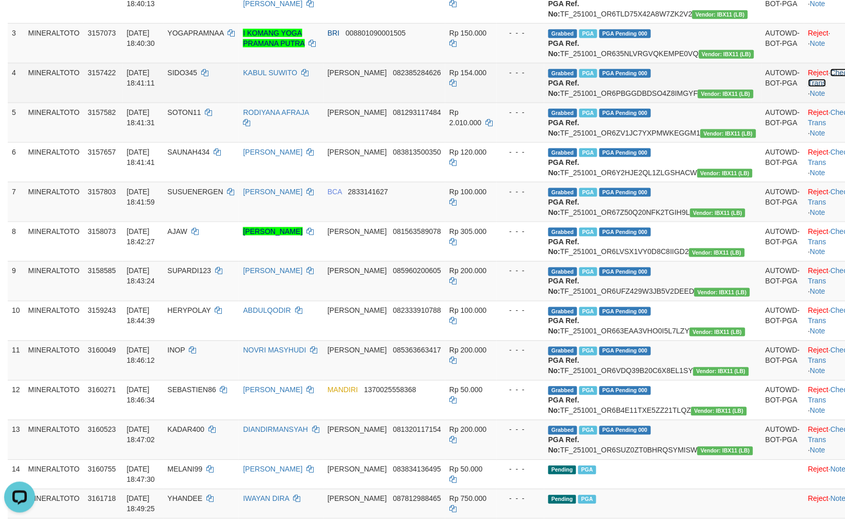
click at [812, 87] on link "Check Trans" at bounding box center [829, 78] width 43 height 19
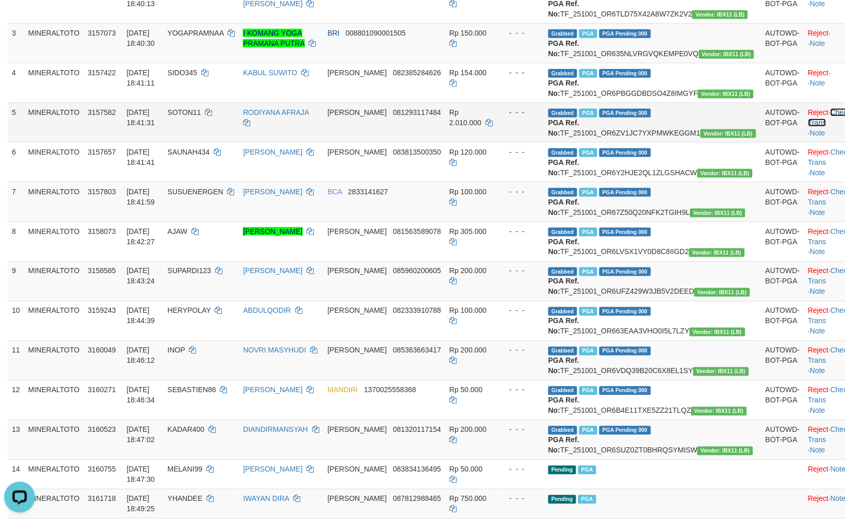
click at [815, 127] on link "Check Trans" at bounding box center [829, 117] width 43 height 19
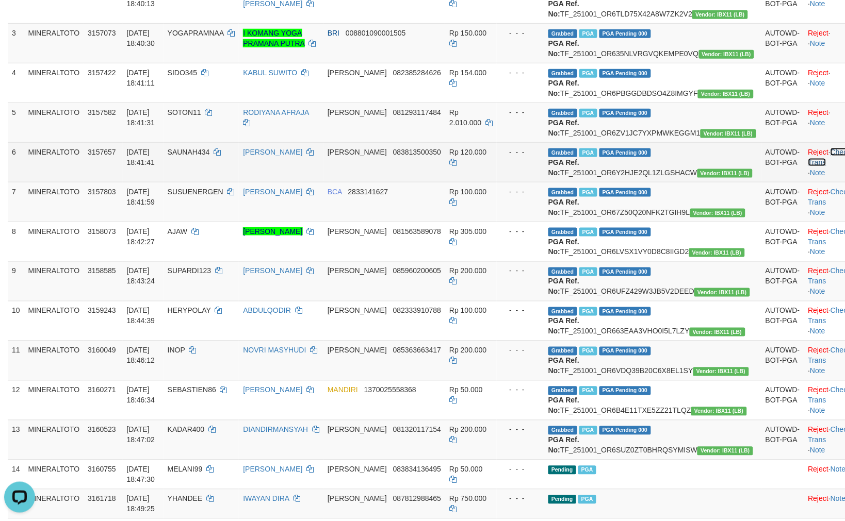
click at [812, 167] on link "Check Trans" at bounding box center [829, 157] width 43 height 19
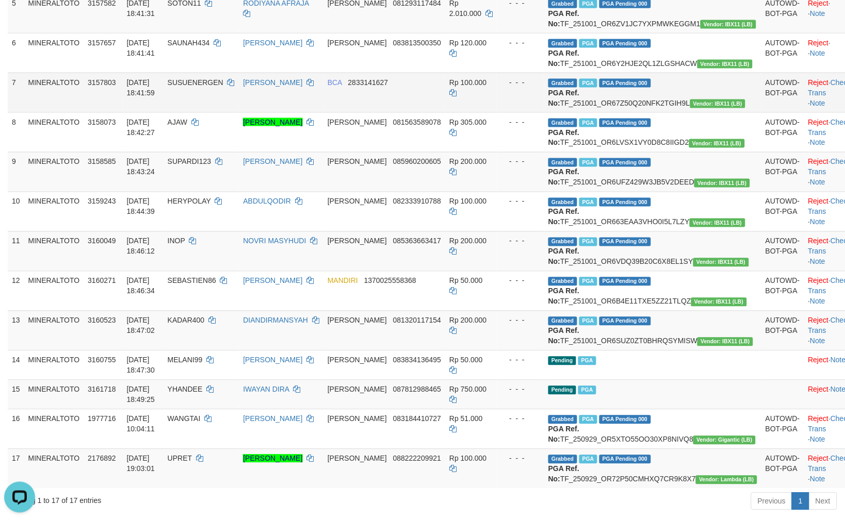
scroll to position [343, 0]
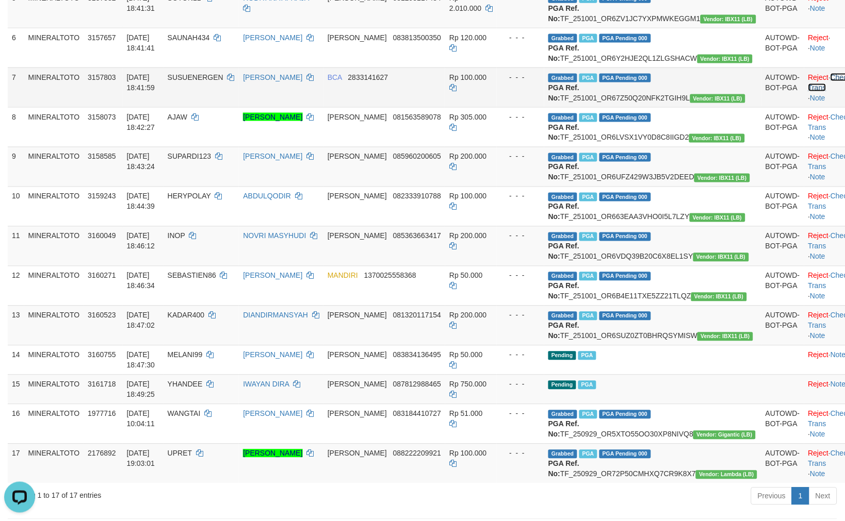
click at [811, 92] on link "Check Trans" at bounding box center [829, 82] width 43 height 19
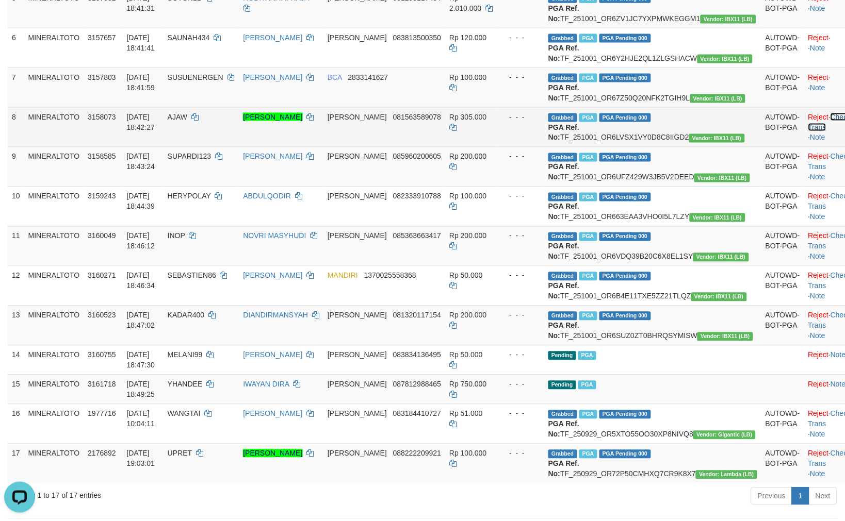
click at [817, 132] on link "Check Trans" at bounding box center [829, 122] width 43 height 19
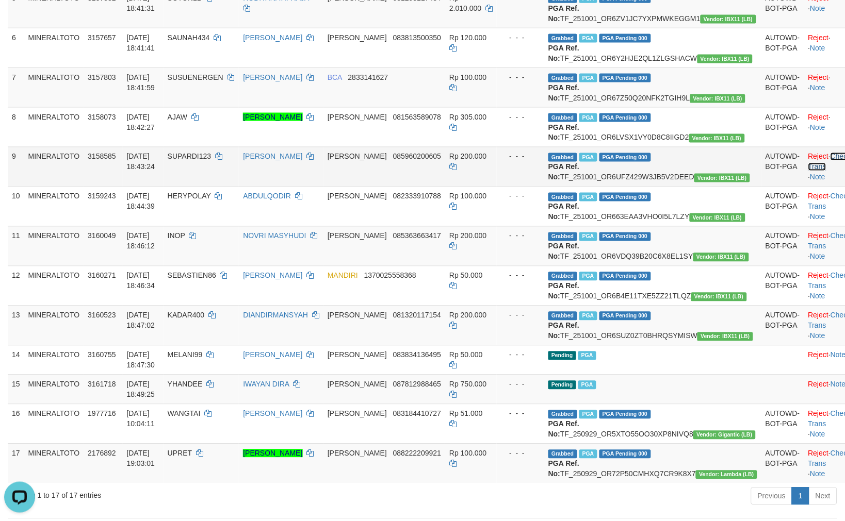
click at [811, 171] on link "Check Trans" at bounding box center [829, 162] width 43 height 19
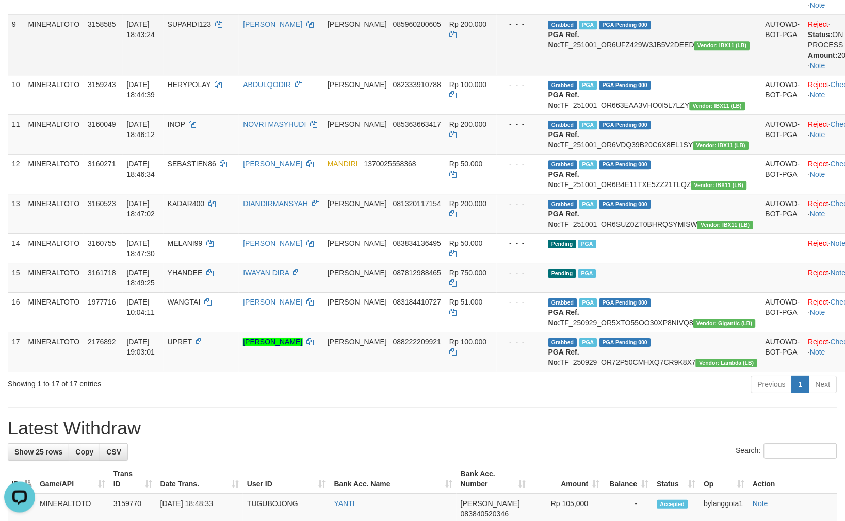
scroll to position [713, 0]
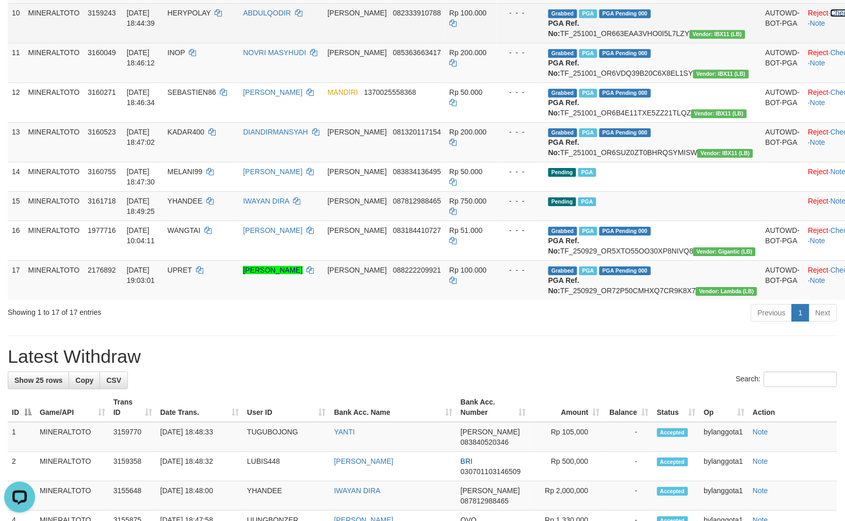
click at [830, 17] on link "Check Trans" at bounding box center [850, 13] width 41 height 8
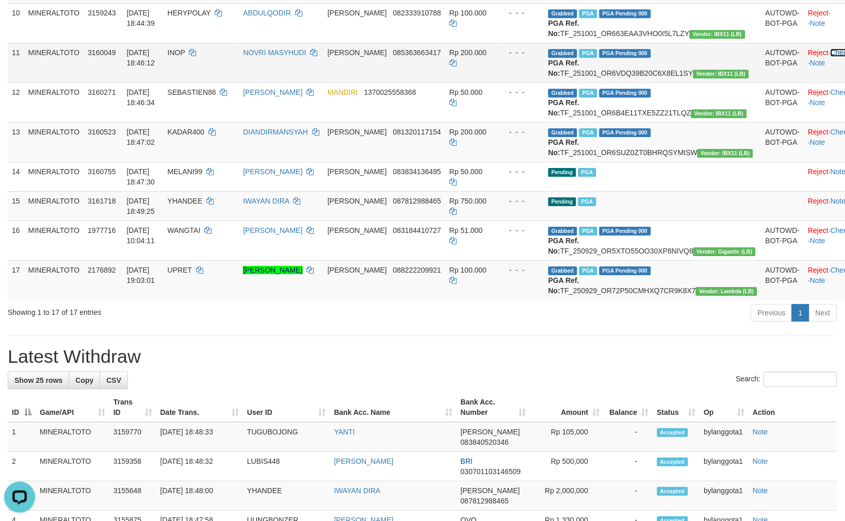
click at [830, 57] on link "Check Trans" at bounding box center [850, 52] width 41 height 8
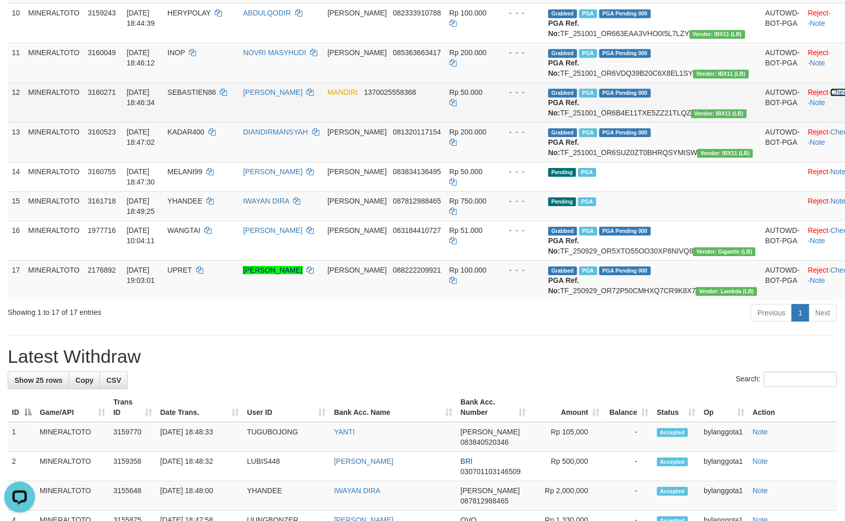
click at [830, 96] on link "Check Trans" at bounding box center [850, 92] width 41 height 8
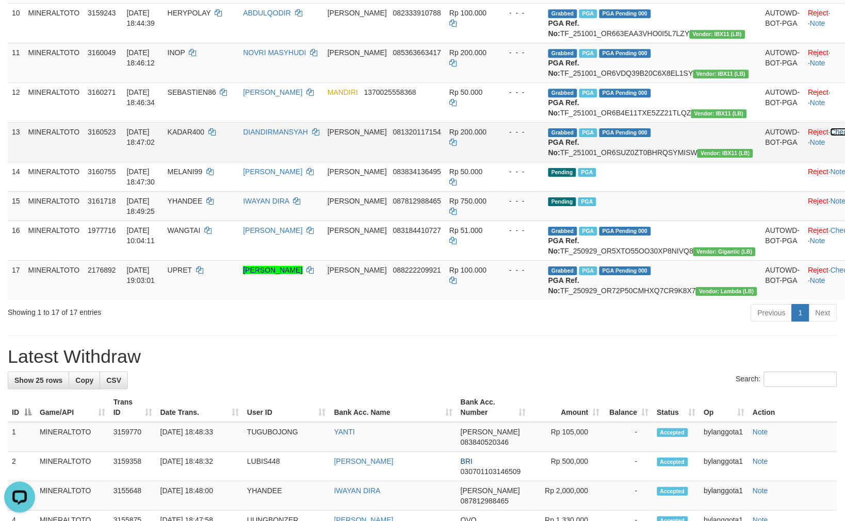
click at [830, 136] on link "Check Trans" at bounding box center [850, 132] width 41 height 8
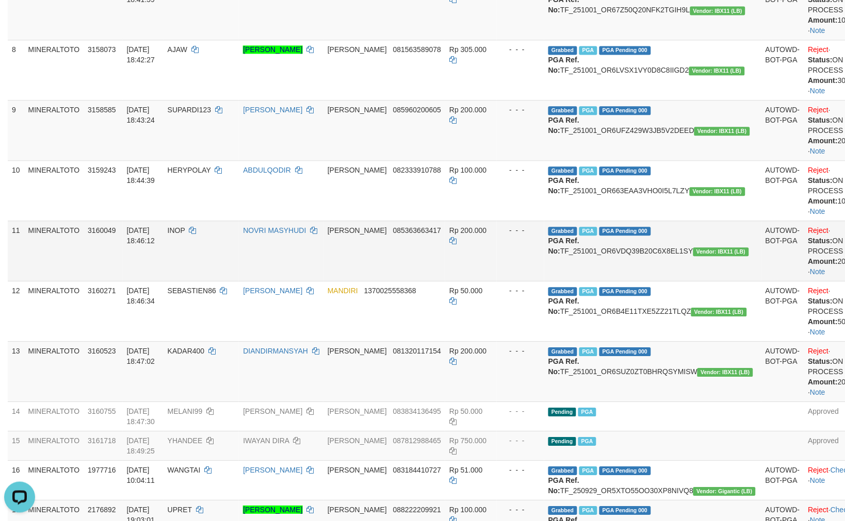
scroll to position [420, 0]
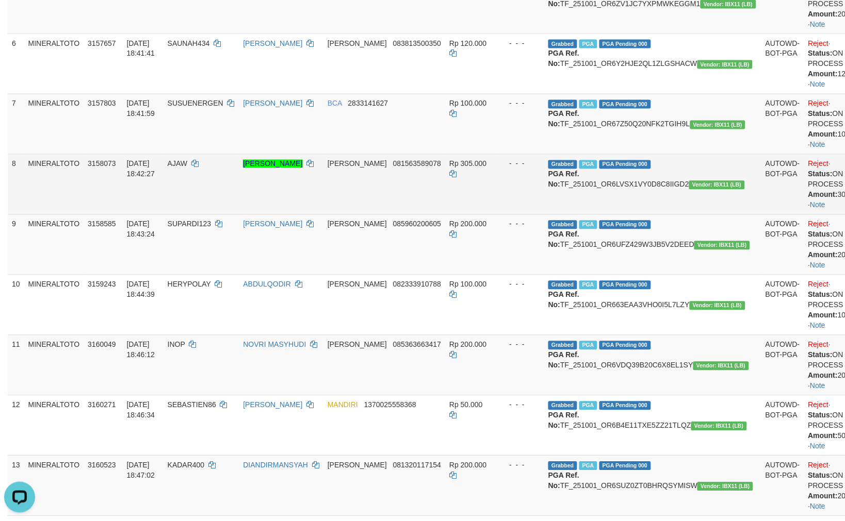
click at [323, 215] on td "NINING [PERSON_NAME]" at bounding box center [281, 184] width 85 height 60
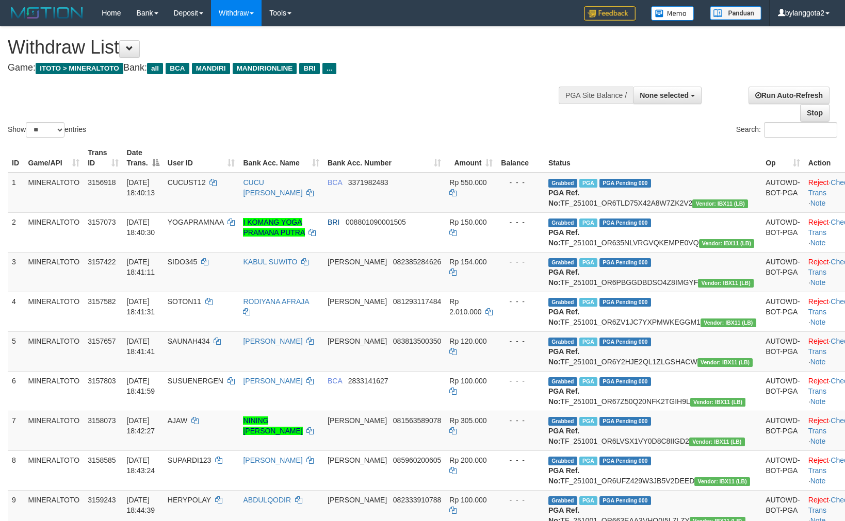
select select
select select "**"
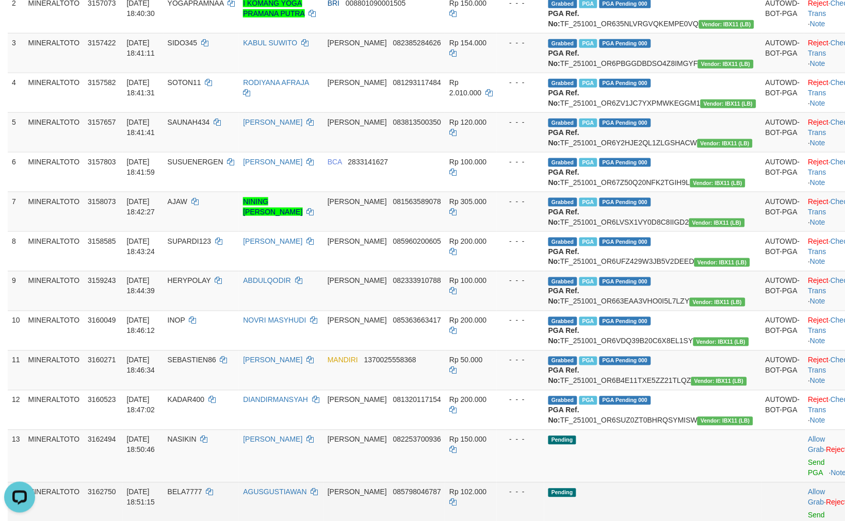
scroll to position [47, 0]
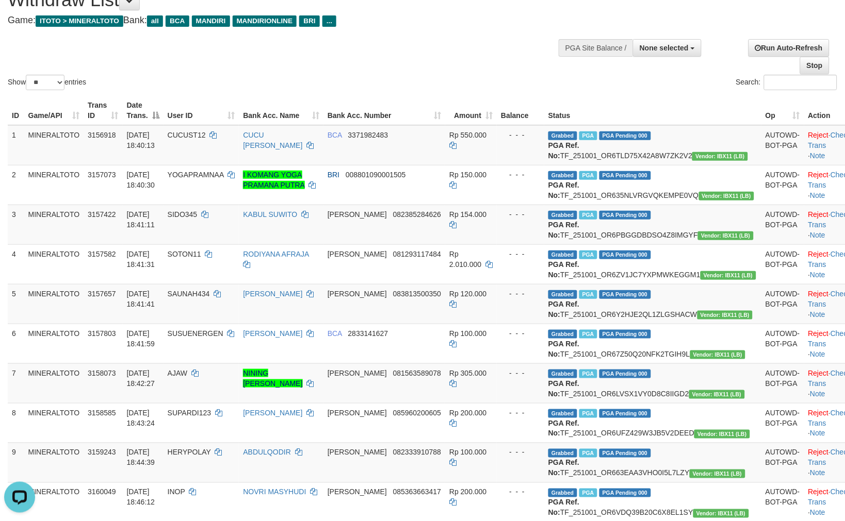
click at [437, 76] on div "Search:" at bounding box center [633, 84] width 407 height 18
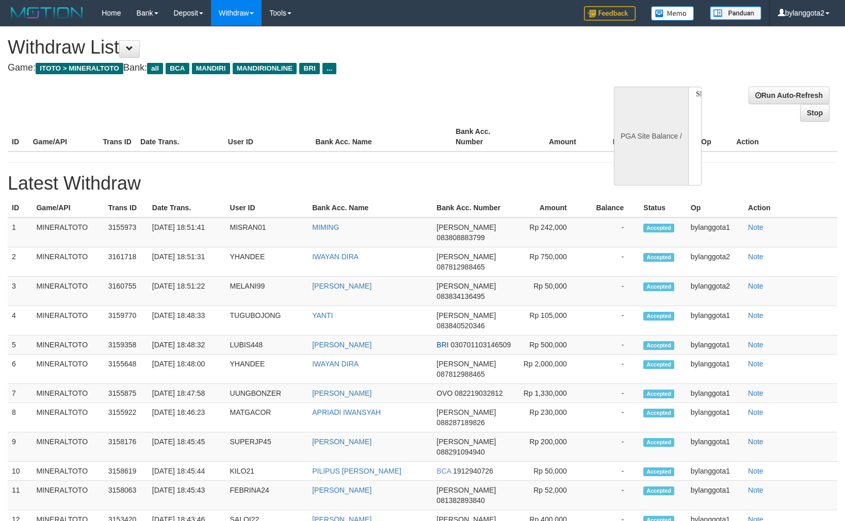
select select
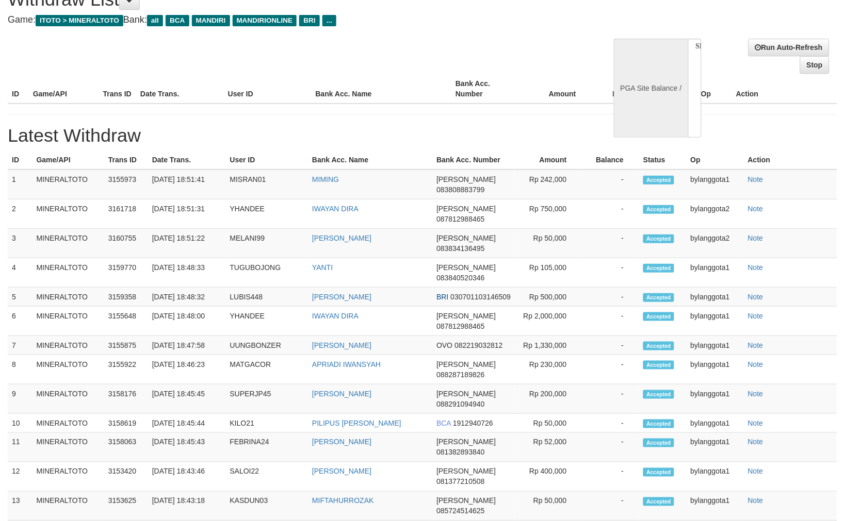
select select "**"
select select
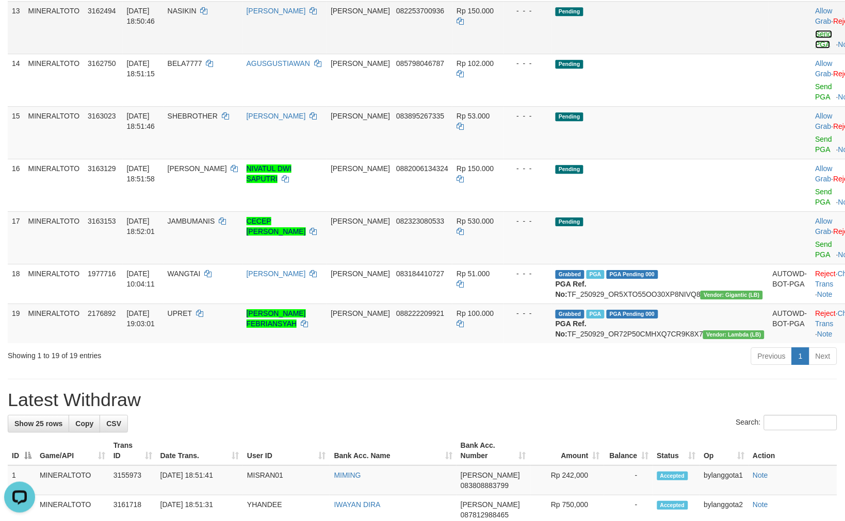
click at [815, 48] on link "Send PGA" at bounding box center [823, 39] width 17 height 19
click at [815, 101] on link "Send PGA" at bounding box center [823, 92] width 17 height 19
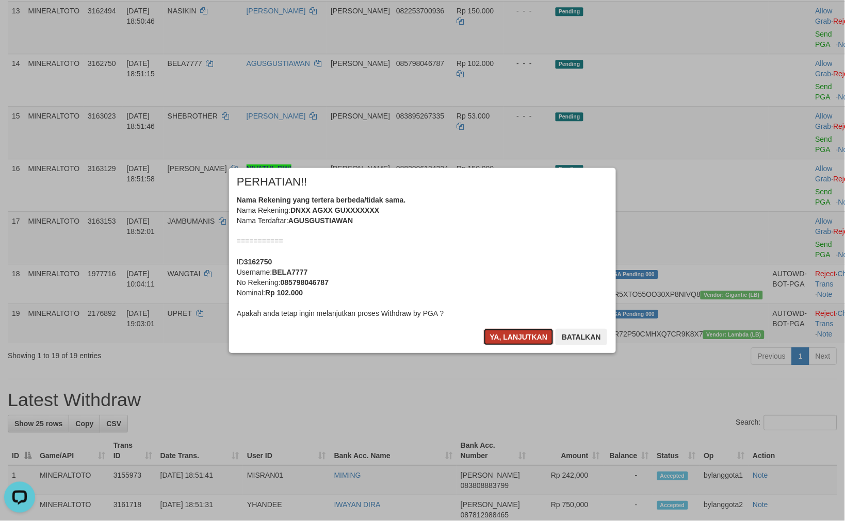
click at [527, 336] on button "Ya, lanjutkan" at bounding box center [519, 337] width 70 height 17
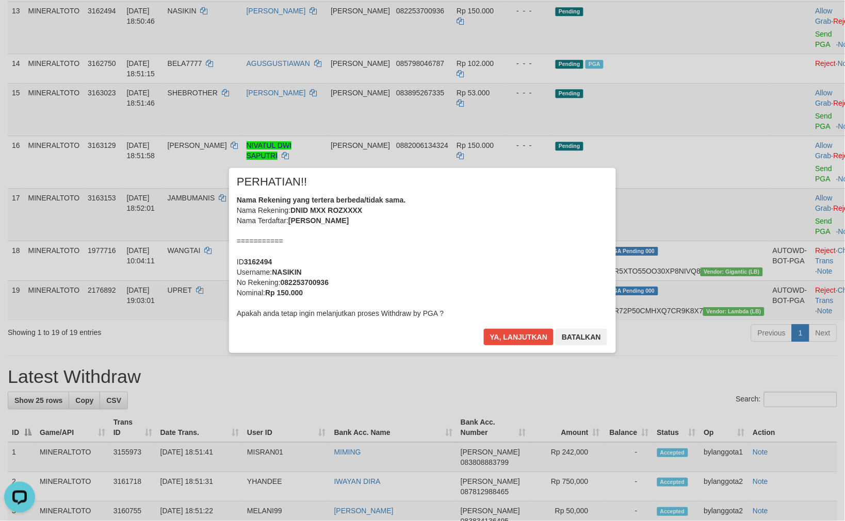
scroll to position [636, 0]
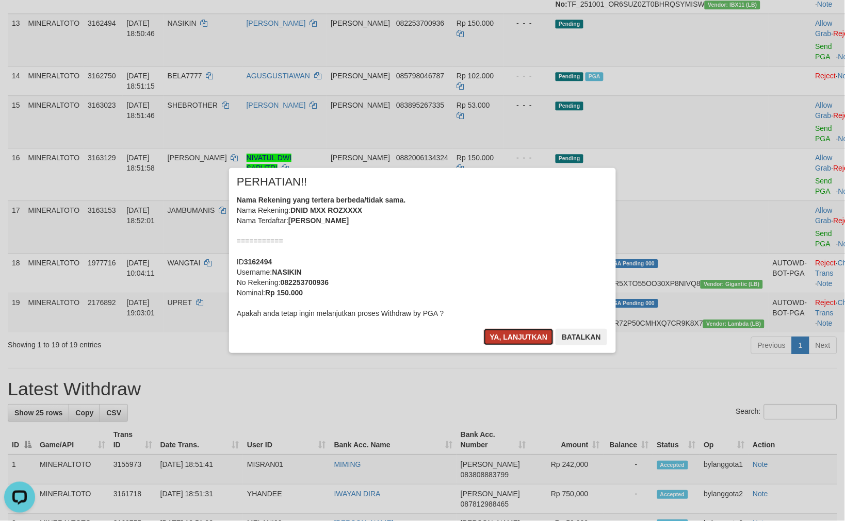
click at [529, 337] on button "Ya, lanjutkan" at bounding box center [519, 337] width 70 height 17
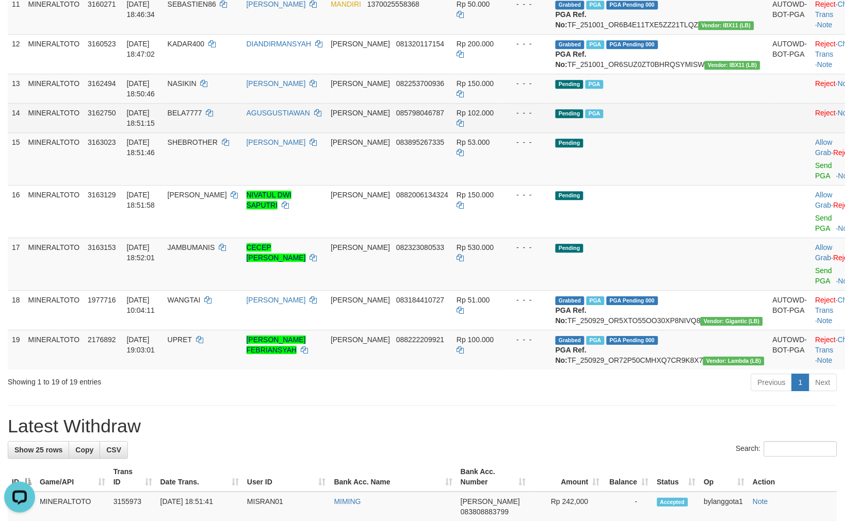
scroll to position [577, 0]
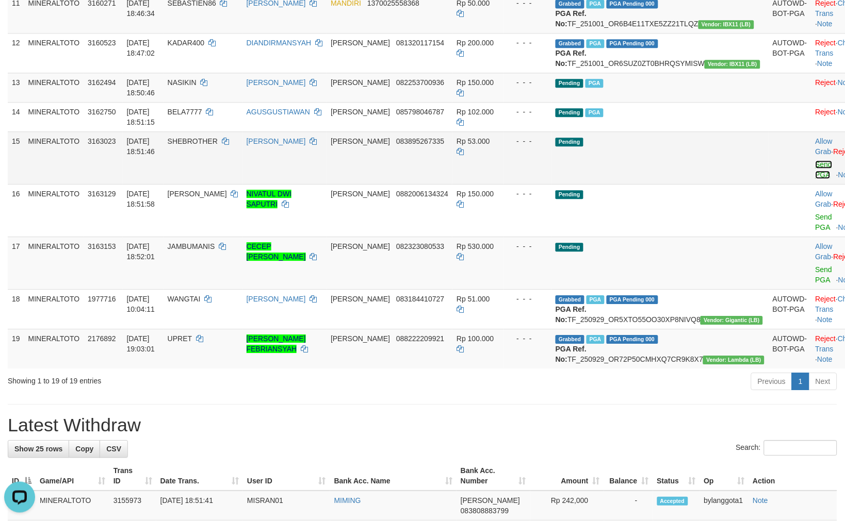
click at [815, 179] on link "Send PGA" at bounding box center [823, 169] width 17 height 19
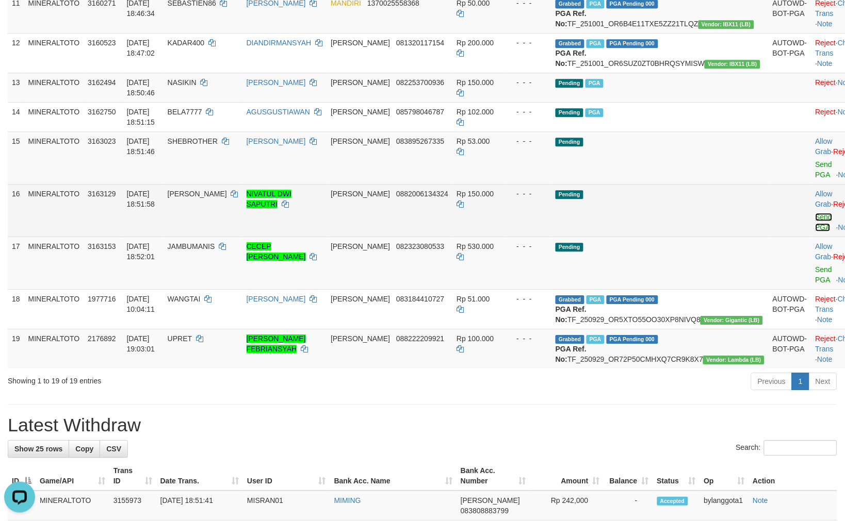
click at [815, 232] on link "Send PGA" at bounding box center [823, 222] width 17 height 19
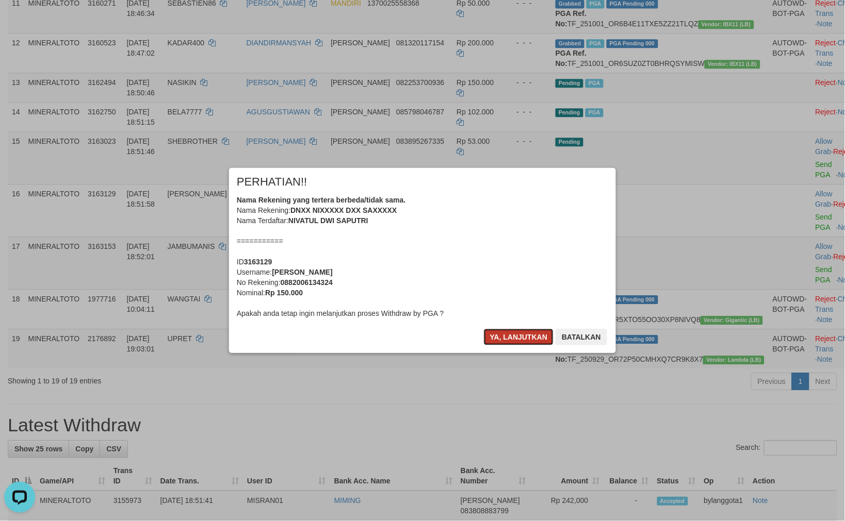
click at [534, 344] on button "Ya, lanjutkan" at bounding box center [519, 337] width 70 height 17
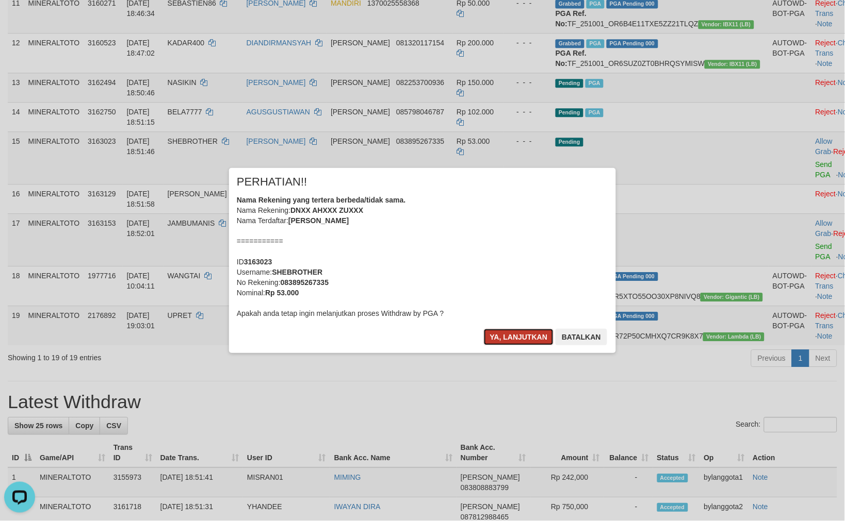
click at [528, 344] on button "Ya, lanjutkan" at bounding box center [519, 337] width 70 height 17
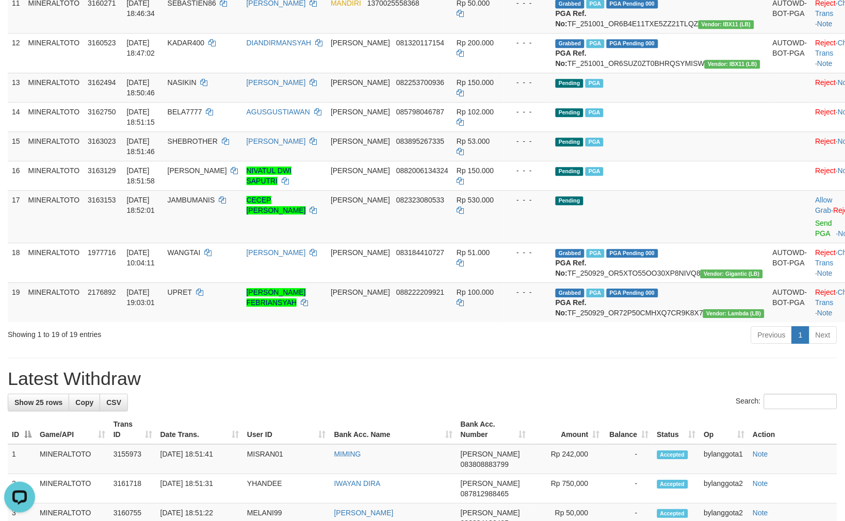
scroll to position [564, 0]
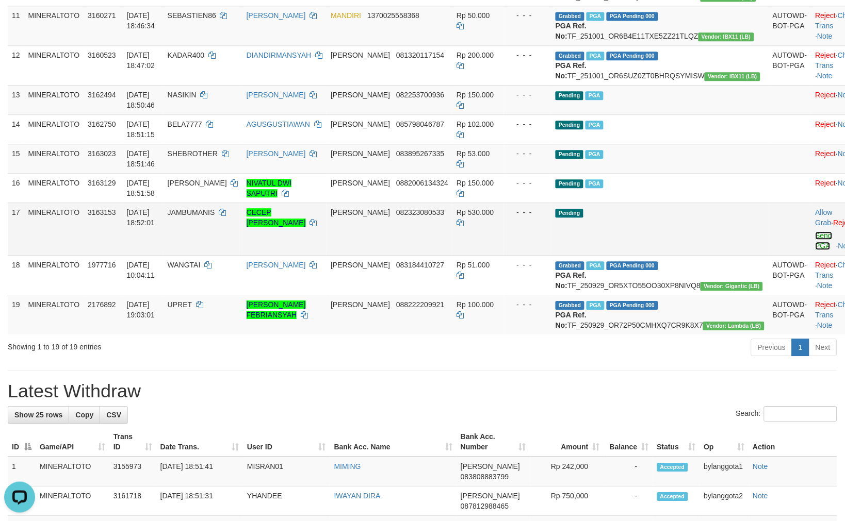
click at [815, 250] on link "Send PGA" at bounding box center [823, 241] width 17 height 19
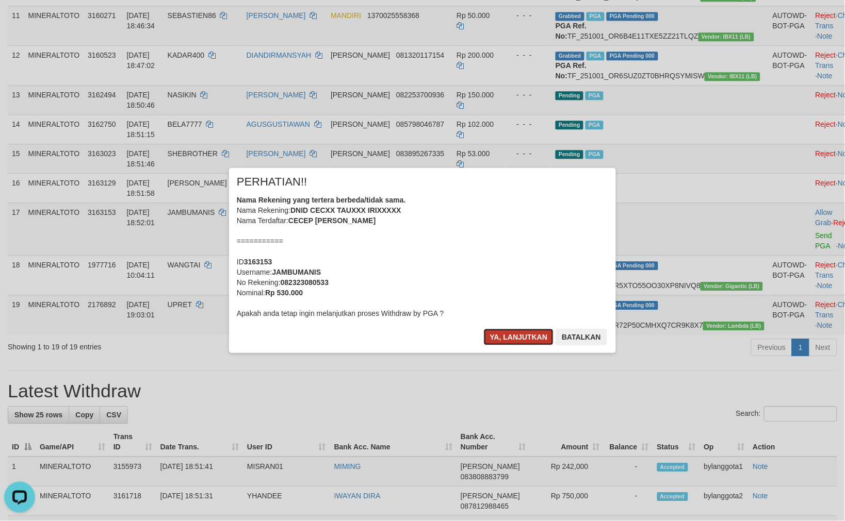
click at [506, 330] on button "Ya, lanjutkan" at bounding box center [519, 337] width 70 height 17
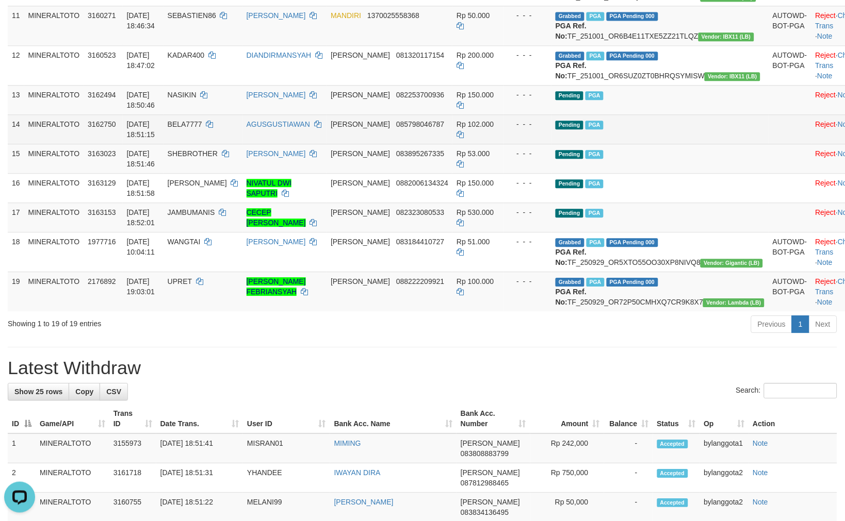
click at [681, 144] on td "Pending PGA" at bounding box center [659, 128] width 217 height 29
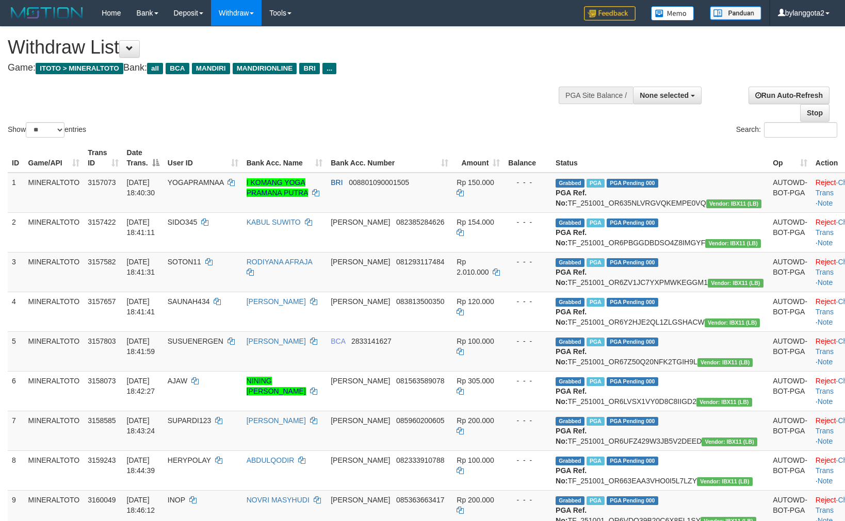
select select
select select "**"
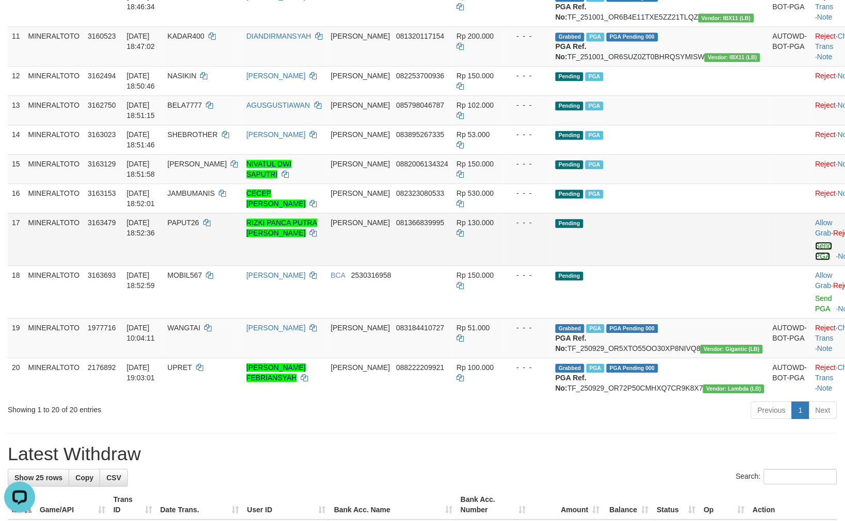
click at [815, 260] on link "Send PGA" at bounding box center [823, 251] width 17 height 19
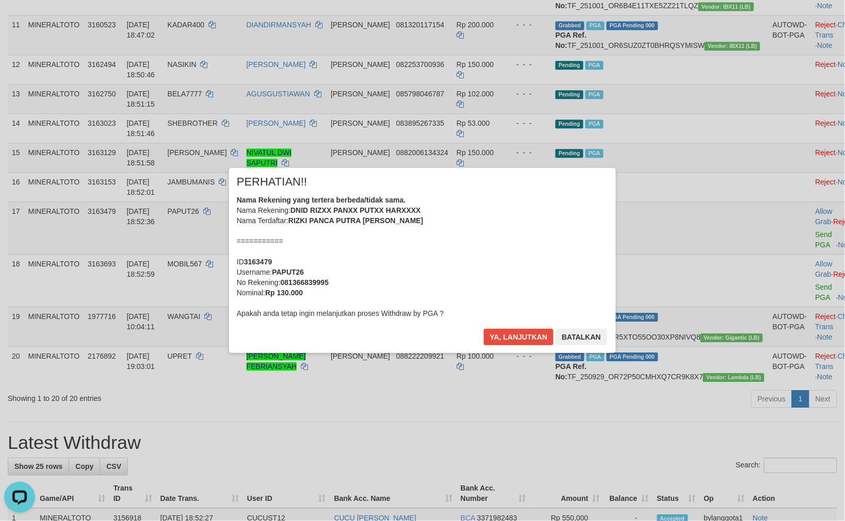
scroll to position [573, 0]
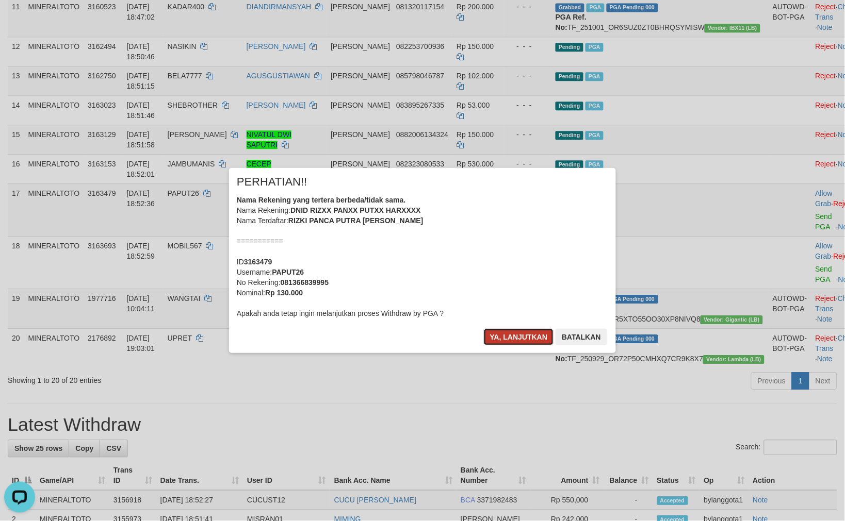
click at [512, 340] on button "Ya, lanjutkan" at bounding box center [519, 337] width 70 height 17
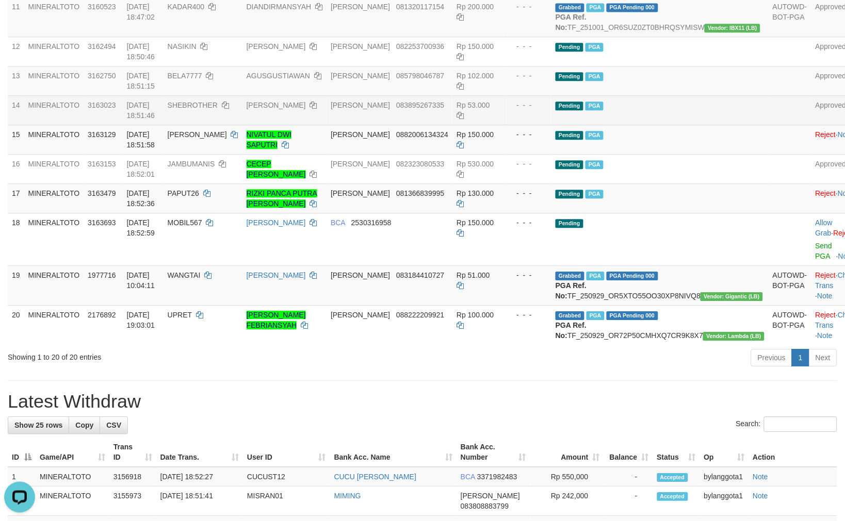
click at [667, 125] on td "Pending PGA" at bounding box center [659, 109] width 217 height 29
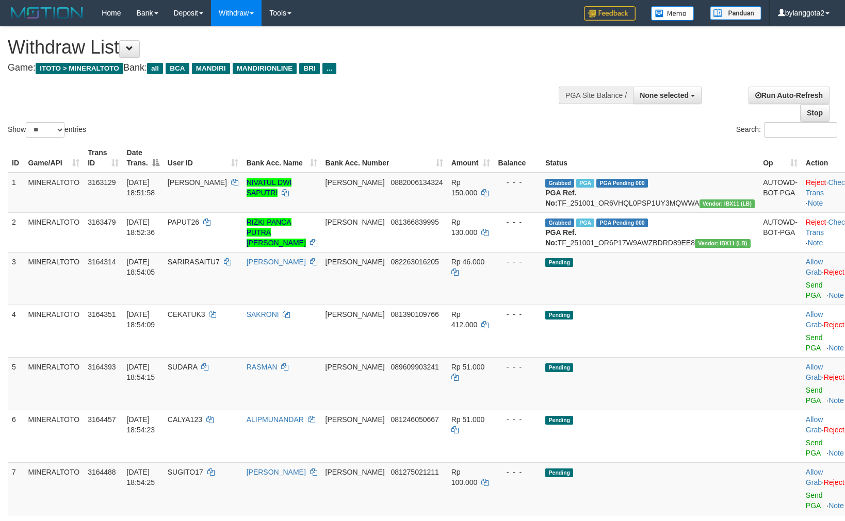
select select
select select "**"
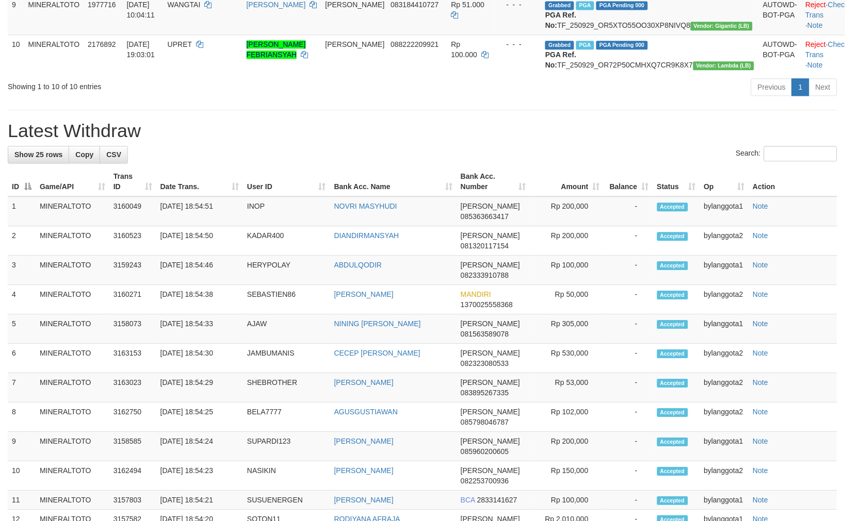
click at [553, 167] on th "Amount" at bounding box center [567, 181] width 74 height 29
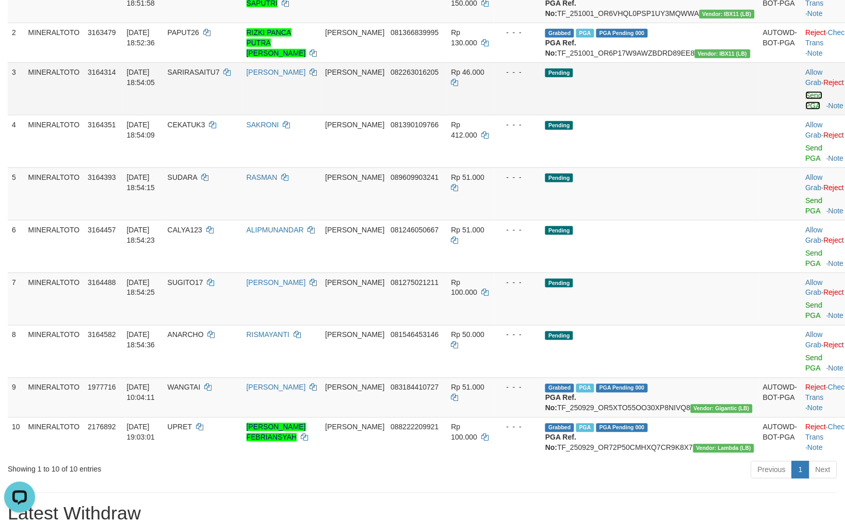
click at [806, 110] on link "Send PGA" at bounding box center [814, 100] width 17 height 19
click at [806, 154] on link "Send PGA" at bounding box center [814, 153] width 17 height 19
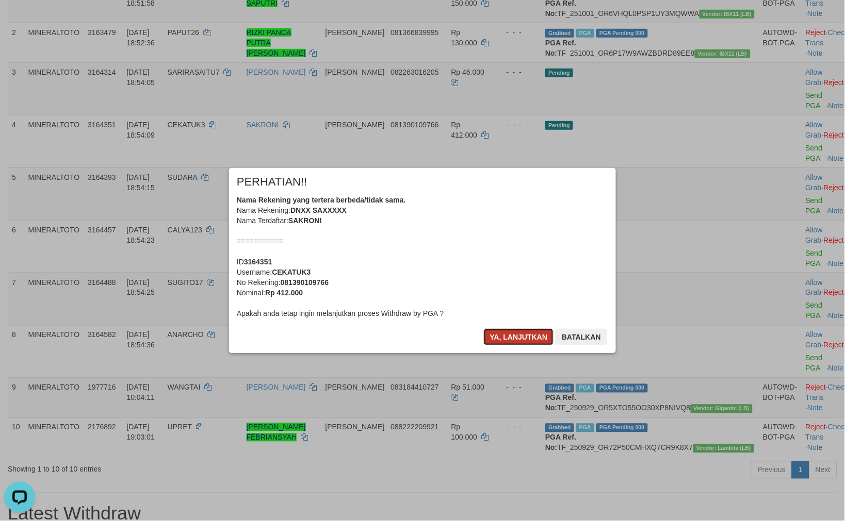
click at [524, 334] on button "Ya, lanjutkan" at bounding box center [519, 337] width 70 height 17
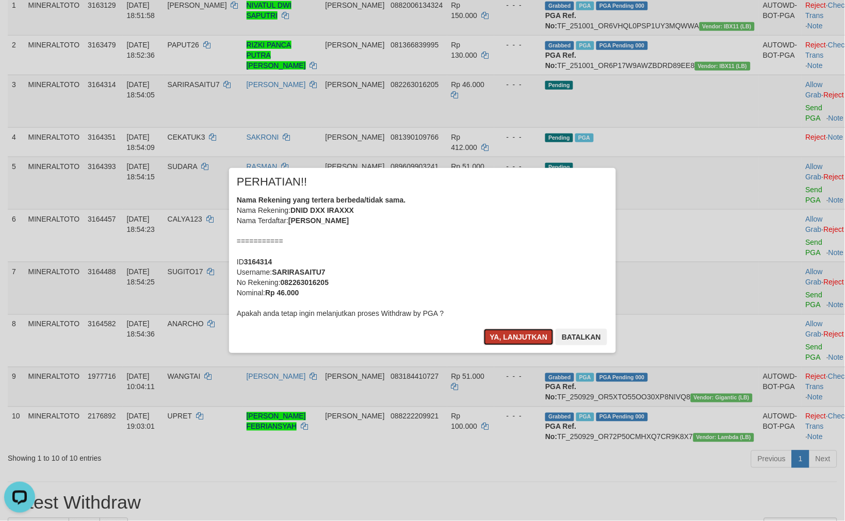
click at [522, 333] on button "Ya, lanjutkan" at bounding box center [519, 337] width 70 height 17
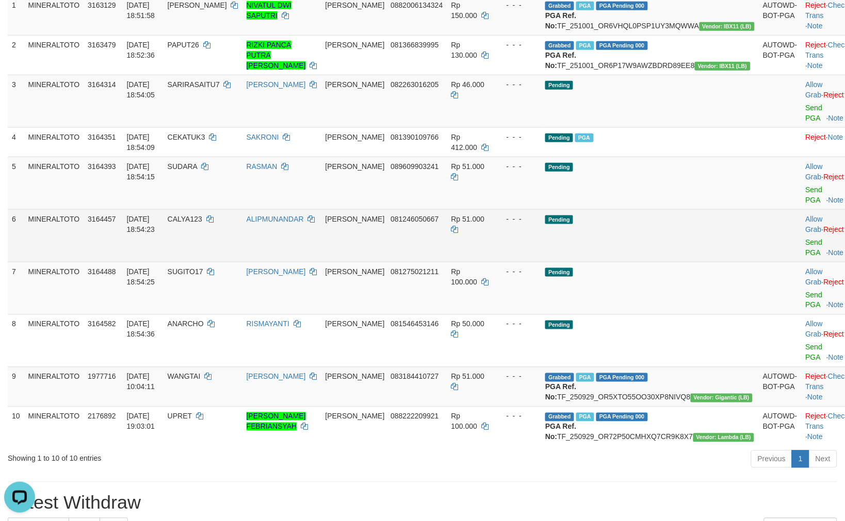
scroll to position [164, 0]
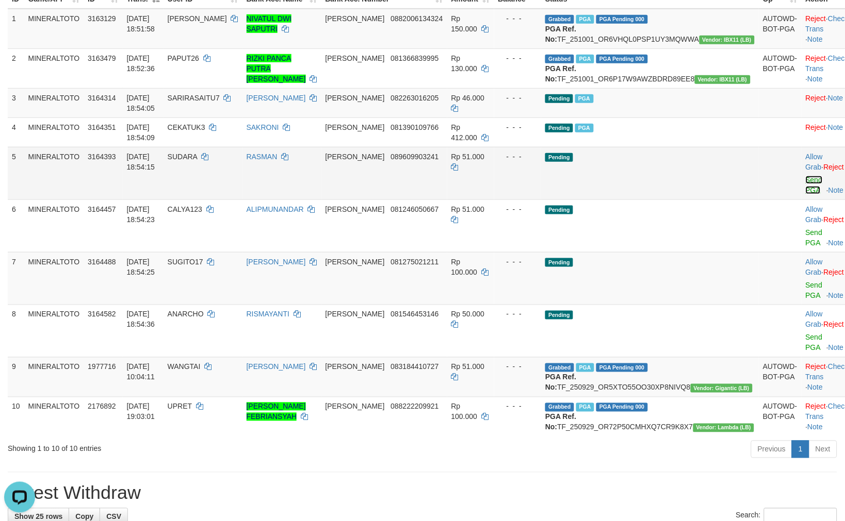
click at [806, 194] on link "Send PGA" at bounding box center [814, 185] width 17 height 19
click at [806, 238] on link "Send PGA" at bounding box center [814, 237] width 17 height 19
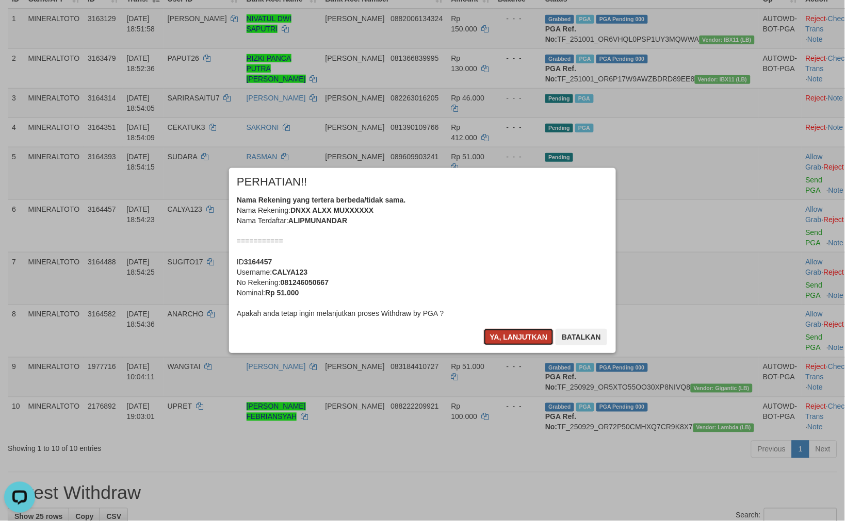
click at [529, 333] on button "Ya, lanjutkan" at bounding box center [519, 337] width 70 height 17
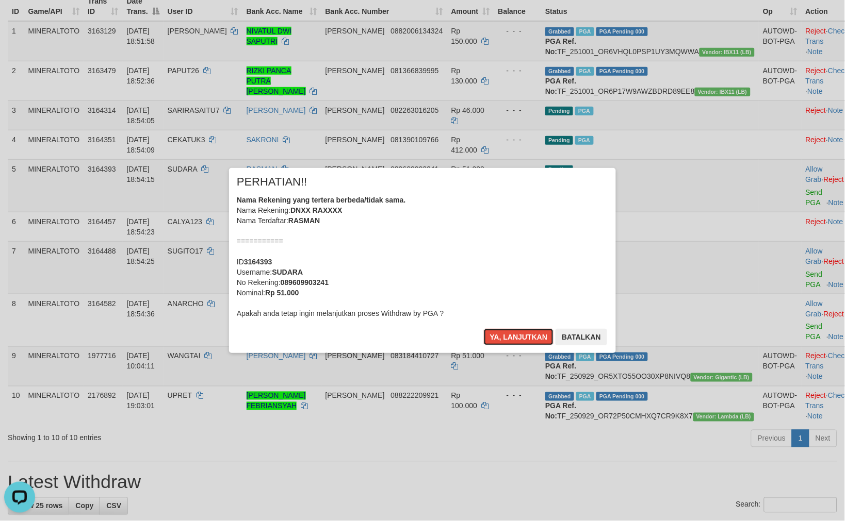
click at [529, 333] on button "Ya, lanjutkan" at bounding box center [519, 337] width 70 height 17
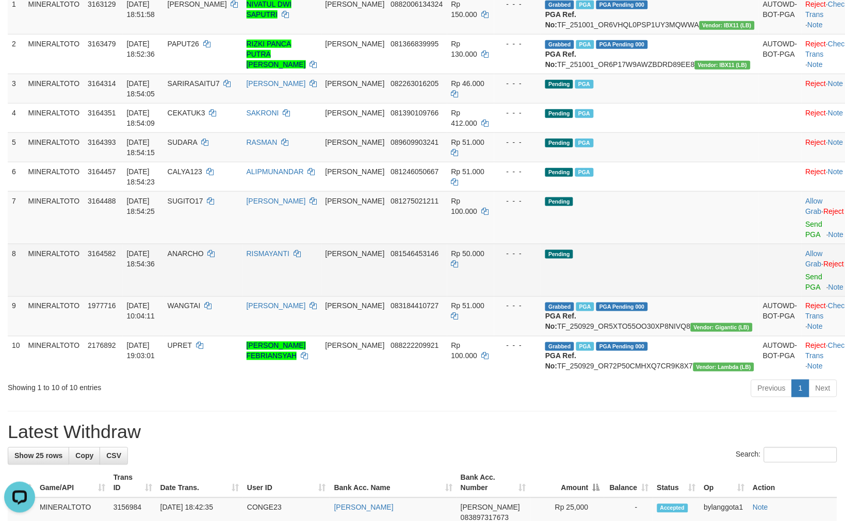
scroll to position [253, 0]
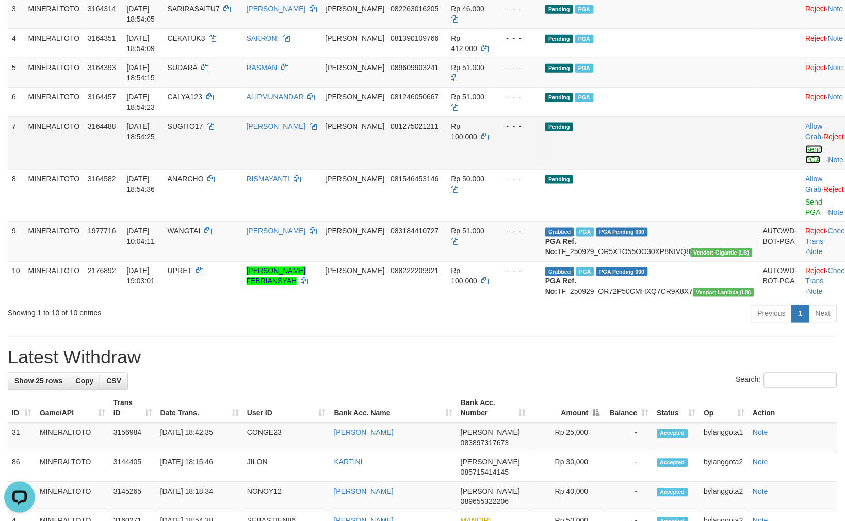
click at [806, 164] on link "Send PGA" at bounding box center [814, 154] width 17 height 19
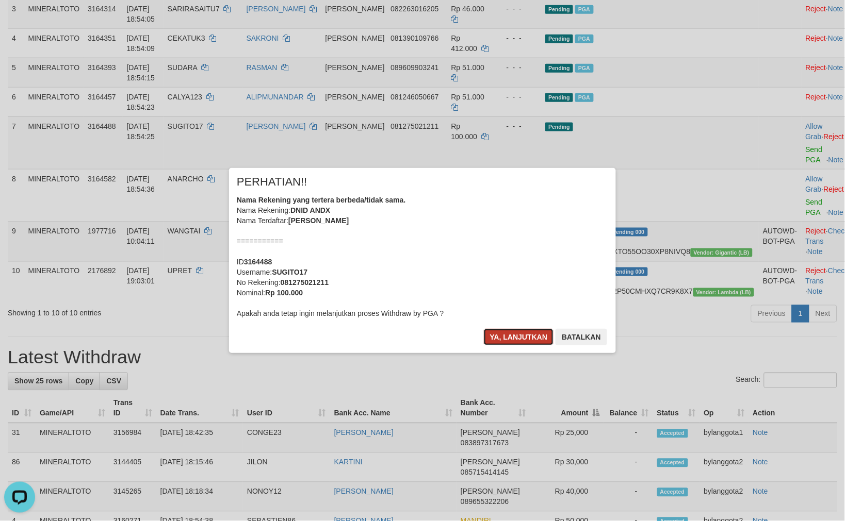
click at [525, 336] on button "Ya, lanjutkan" at bounding box center [519, 337] width 70 height 17
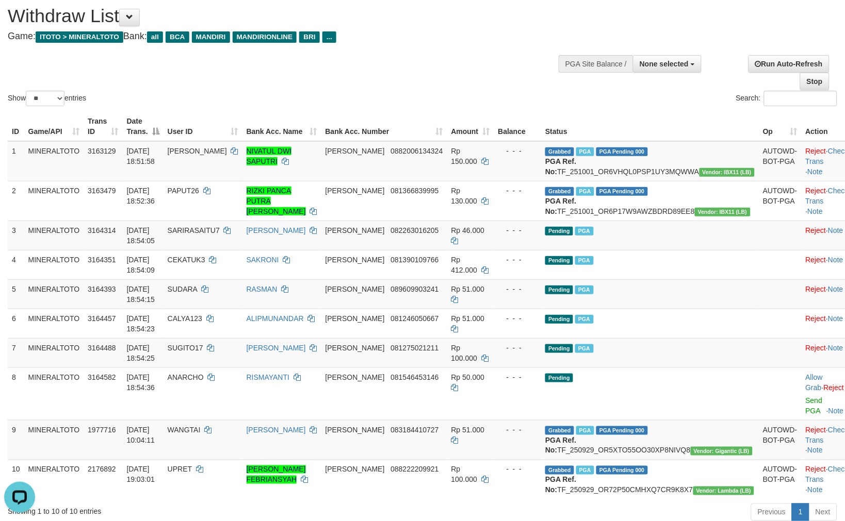
scroll to position [0, 0]
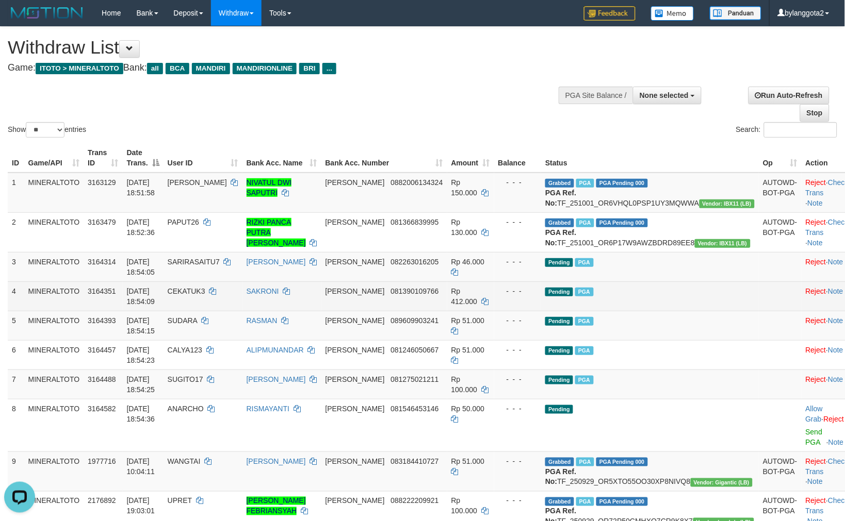
click at [671, 311] on td "Pending PGA" at bounding box center [650, 296] width 218 height 29
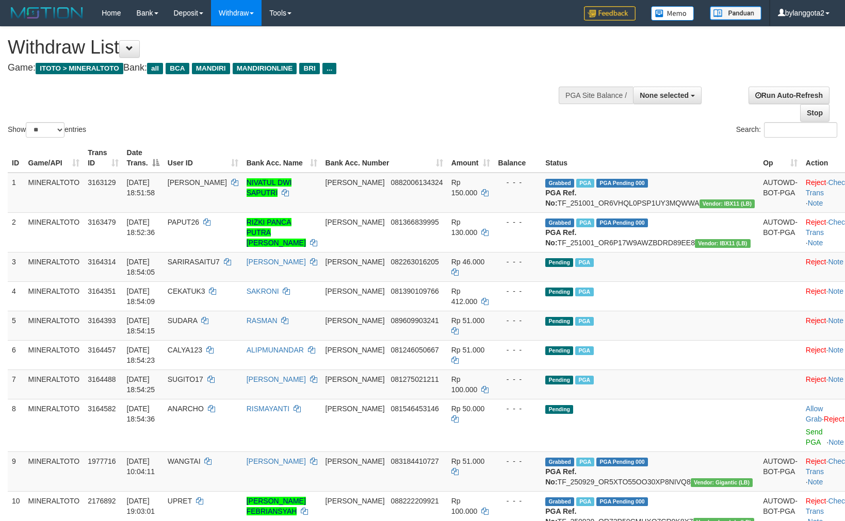
select select
select select "**"
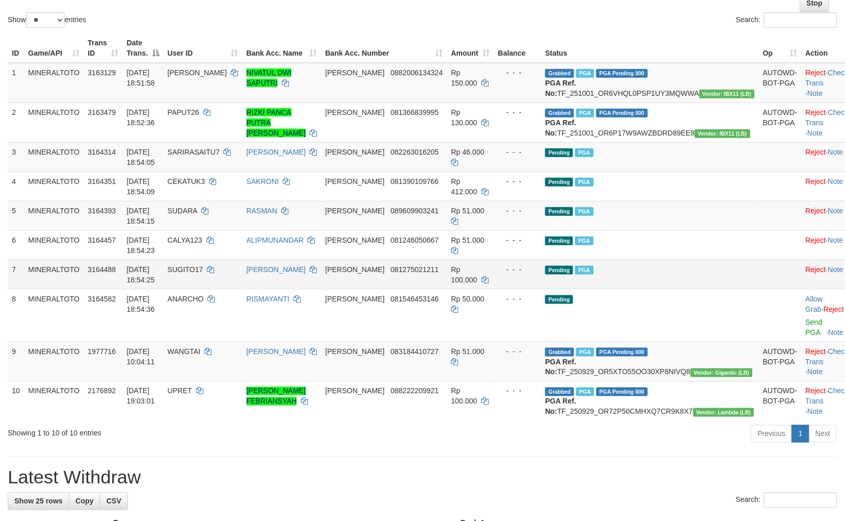
scroll to position [114, 0]
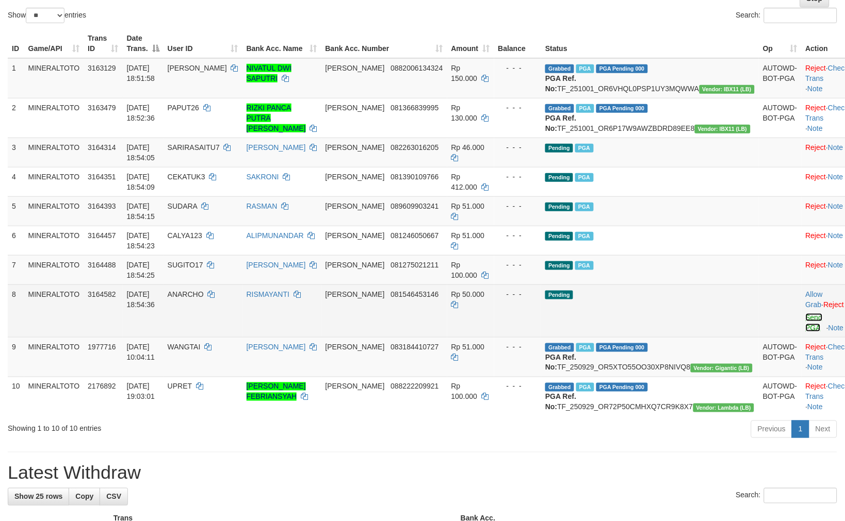
click at [806, 332] on link "Send PGA" at bounding box center [814, 323] width 17 height 19
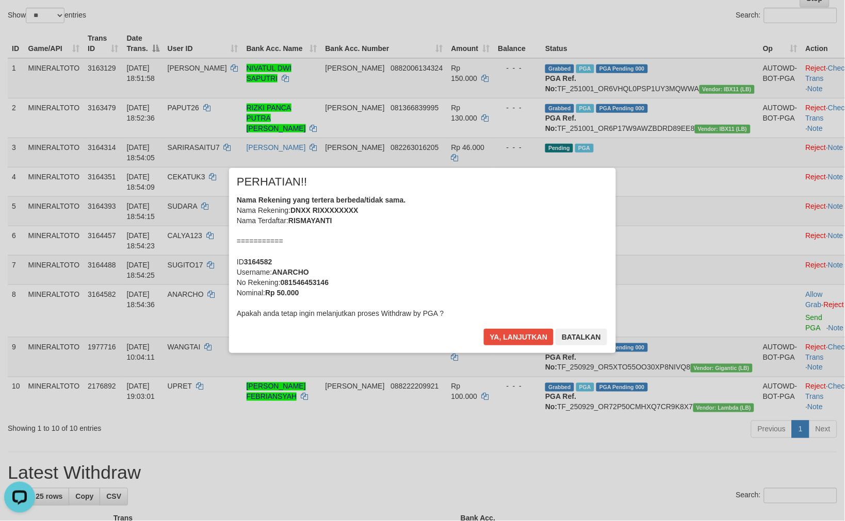
click at [482, 287] on div "Nama Rekening yang tertera berbeda/tidak sama. Nama Rekening: DNXX RIXXXXXXXX N…" at bounding box center [422, 257] width 371 height 124
click at [484, 329] on button "Ya, lanjutkan" at bounding box center [519, 337] width 70 height 17
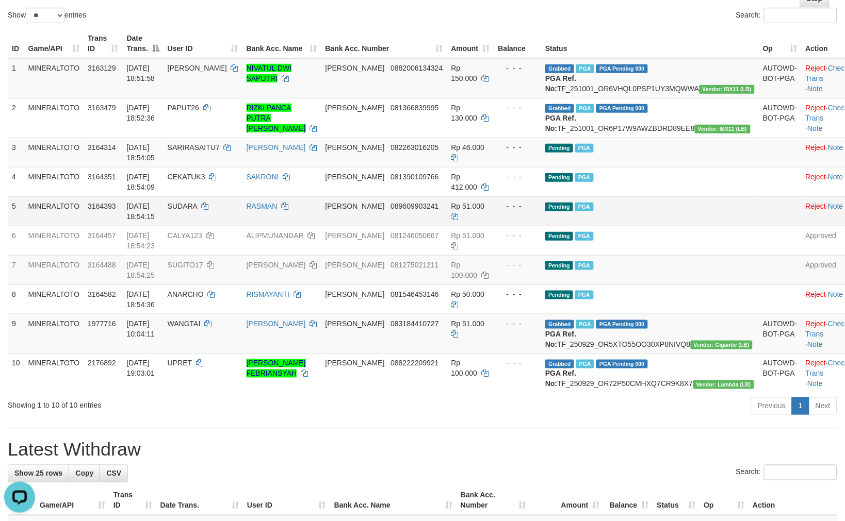
click at [658, 222] on td "Pending PGA" at bounding box center [650, 210] width 218 height 29
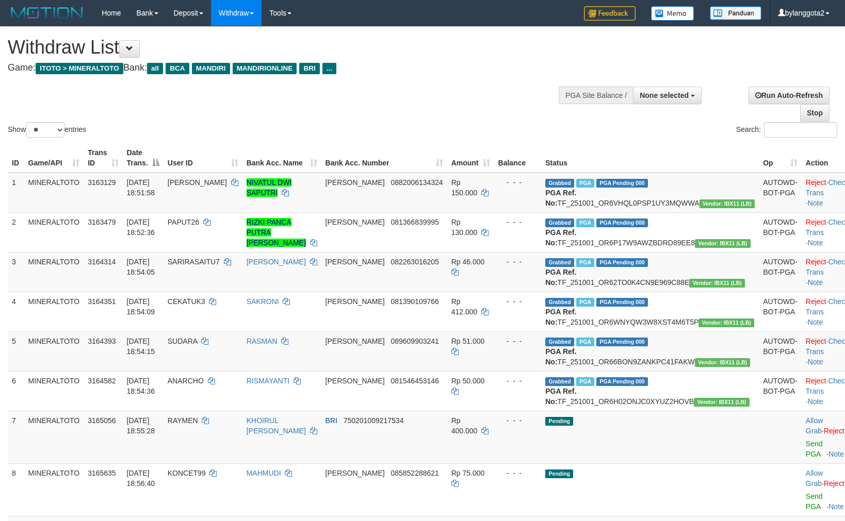
select select
select select "**"
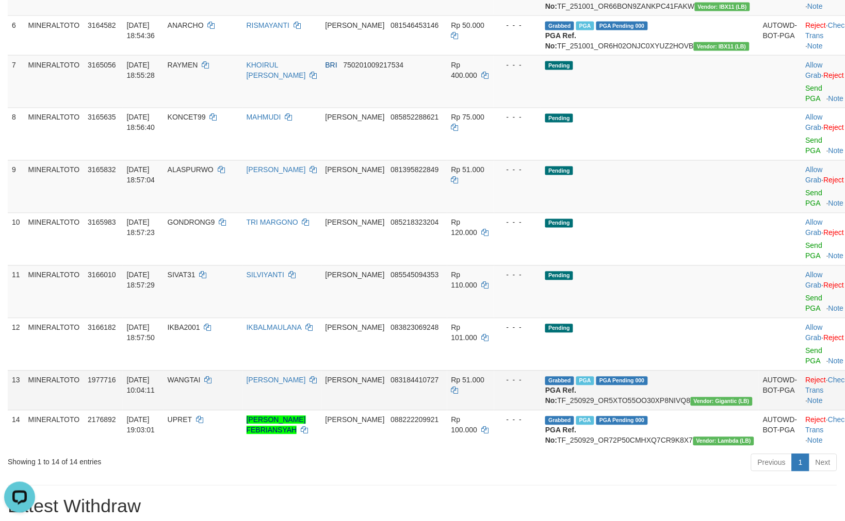
scroll to position [454, 0]
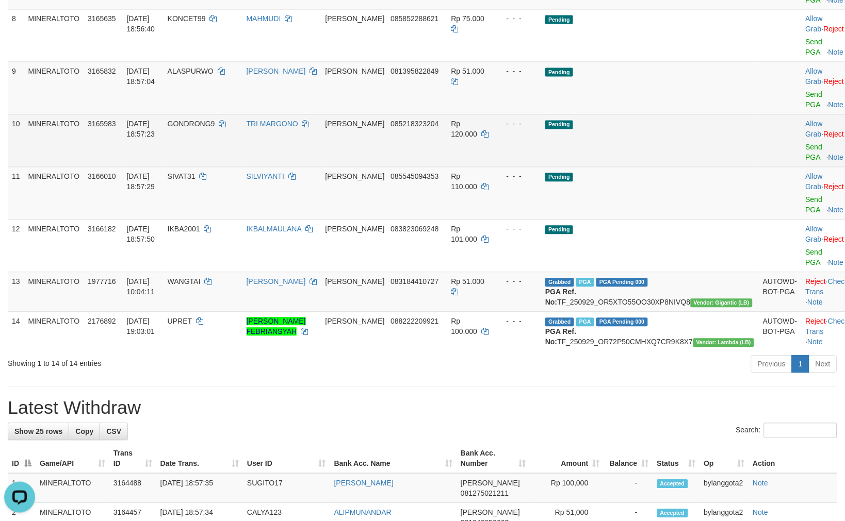
click at [662, 152] on td "Pending" at bounding box center [650, 140] width 218 height 53
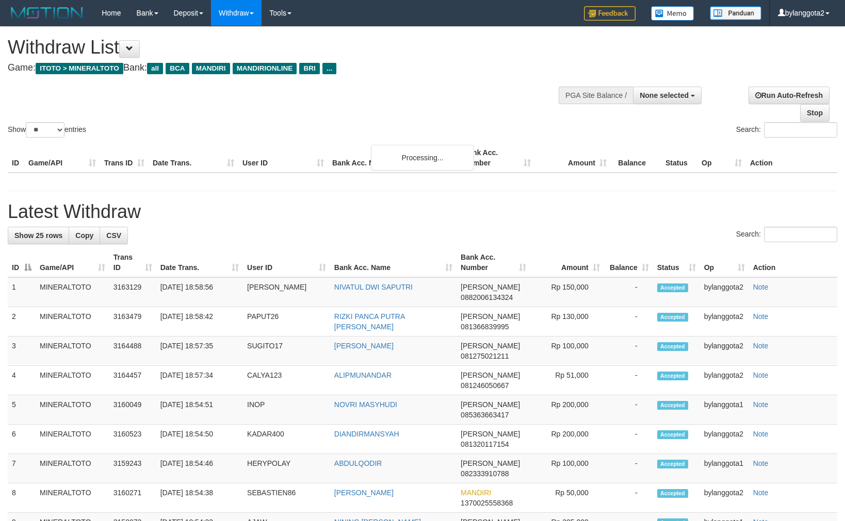
select select
select select "**"
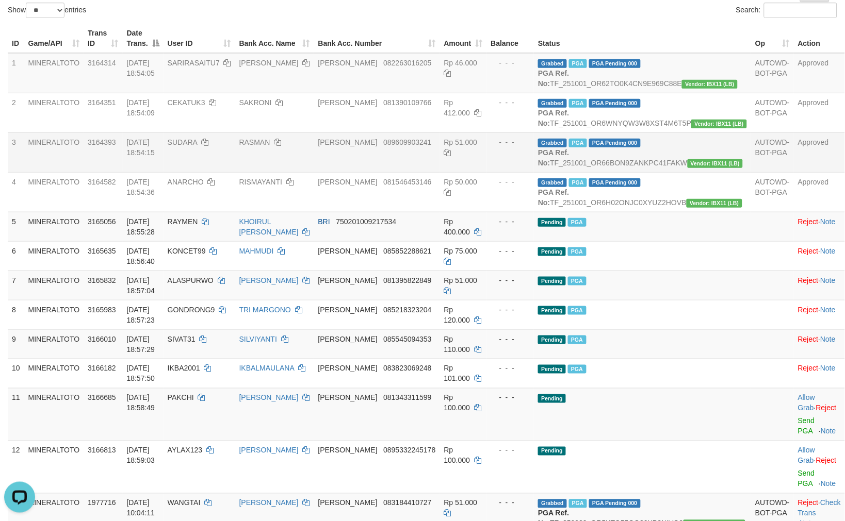
scroll to position [114, 0]
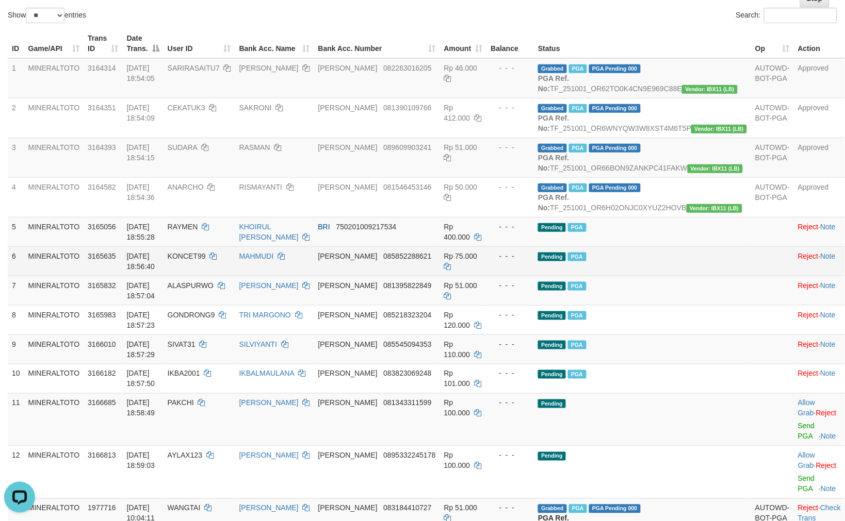
click at [709, 276] on td "Pending PGA" at bounding box center [642, 261] width 217 height 29
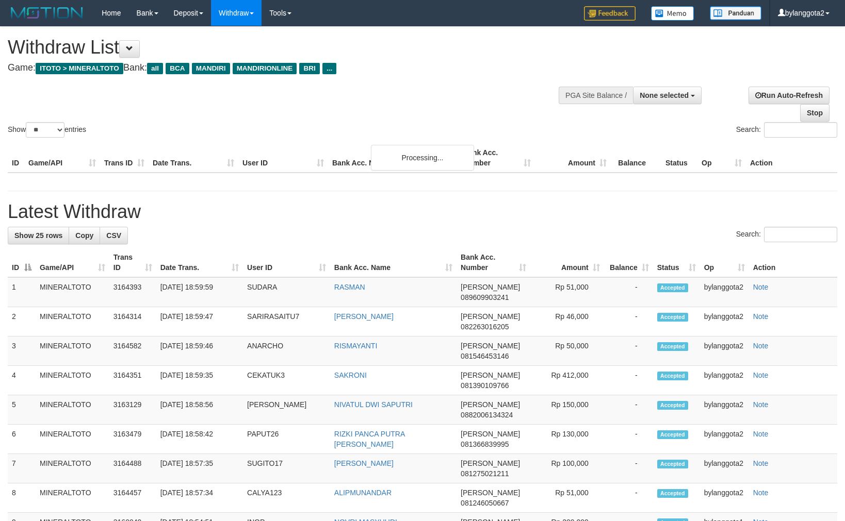
select select
select select "**"
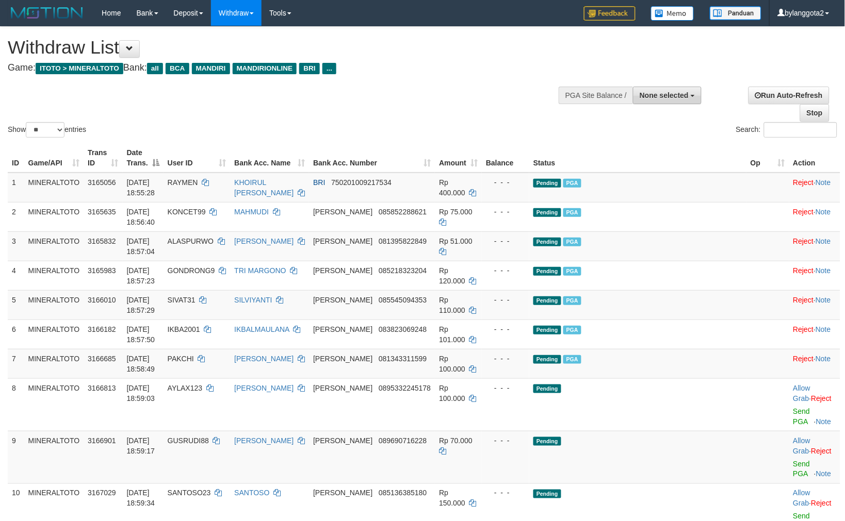
click at [675, 96] on span "None selected" at bounding box center [664, 95] width 49 height 8
click at [643, 146] on label "[ITOTO] MINERALTOTO" at bounding box center [646, 147] width 110 height 13
select select "****"
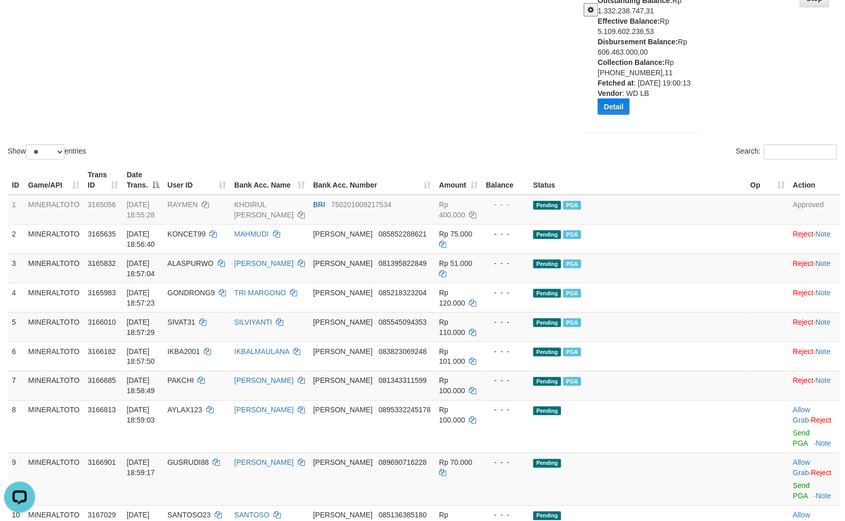
scroll to position [57, 0]
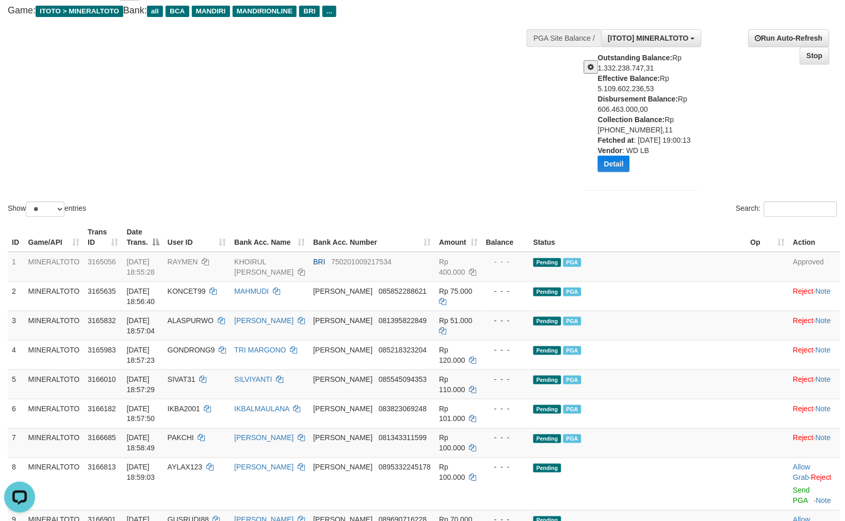
click at [402, 175] on div "Show ** ** ** *** entries Search:" at bounding box center [422, 95] width 845 height 250
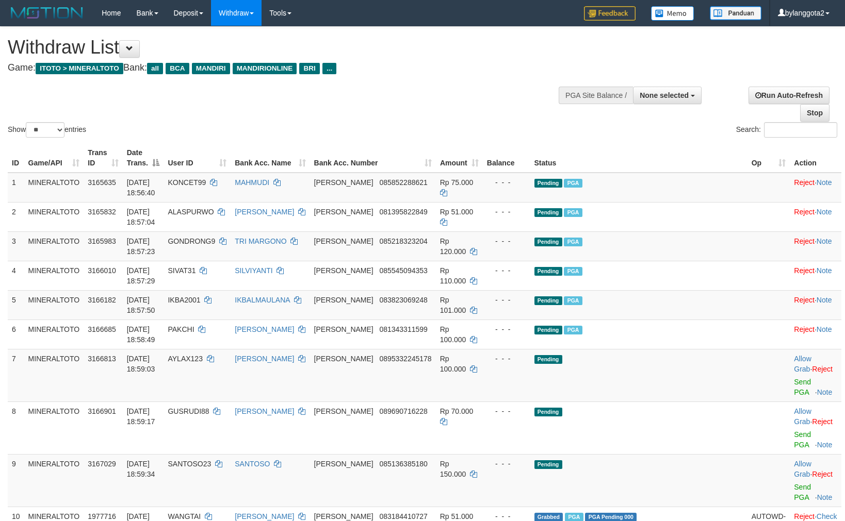
select select
select select "**"
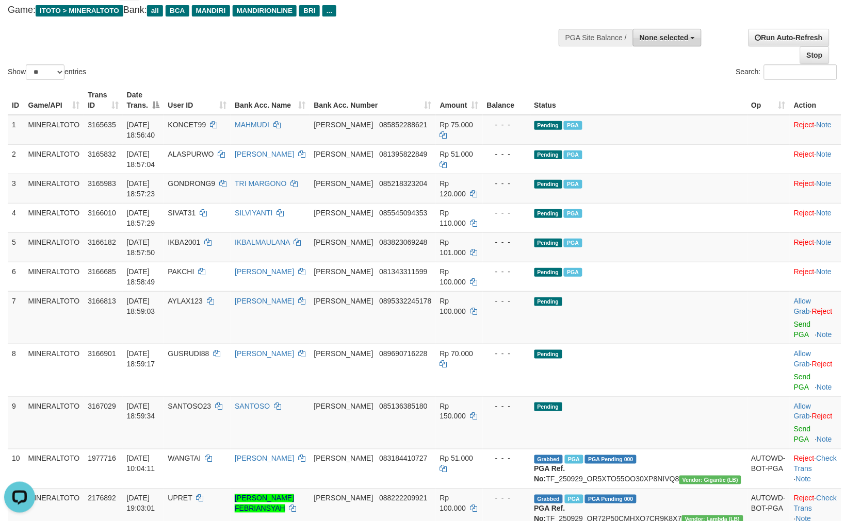
click at [657, 40] on span "None selected" at bounding box center [664, 38] width 49 height 8
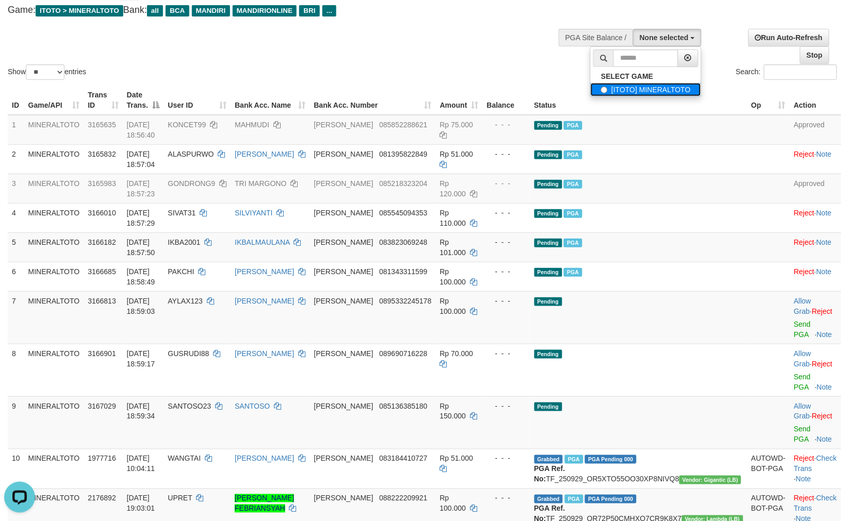
click at [617, 86] on label "[ITOTO] MINERALTOTO" at bounding box center [646, 89] width 110 height 13
select select "****"
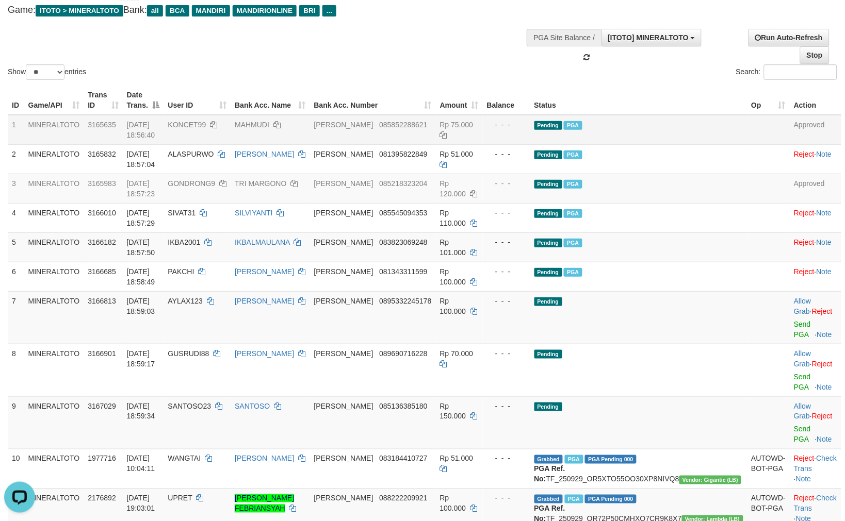
click at [620, 134] on td "Pending PGA" at bounding box center [638, 130] width 217 height 30
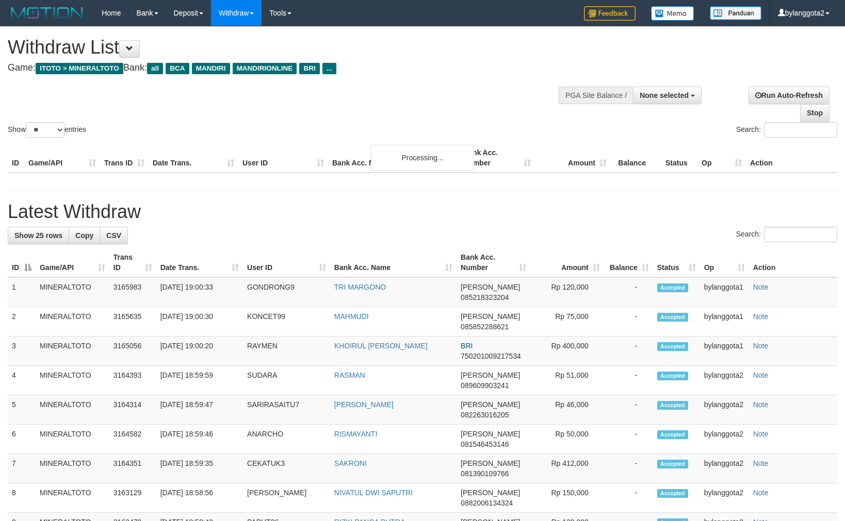
select select
select select "**"
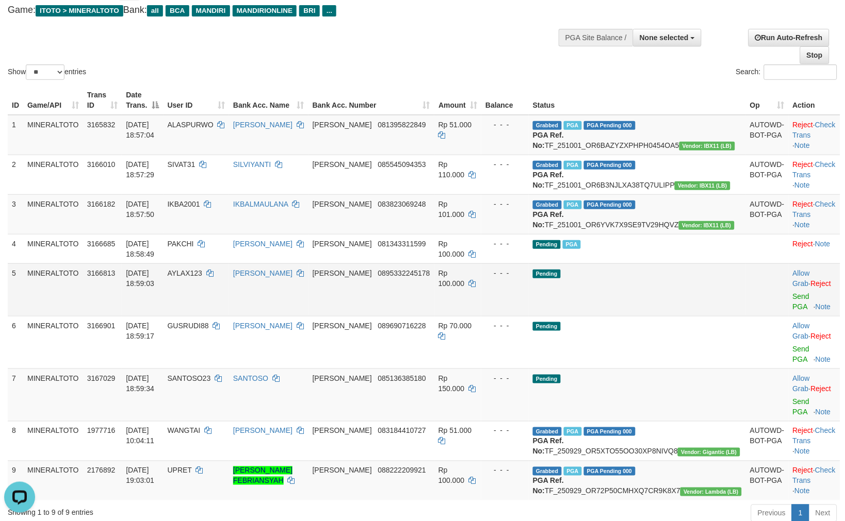
click at [655, 316] on td "Pending" at bounding box center [637, 290] width 217 height 53
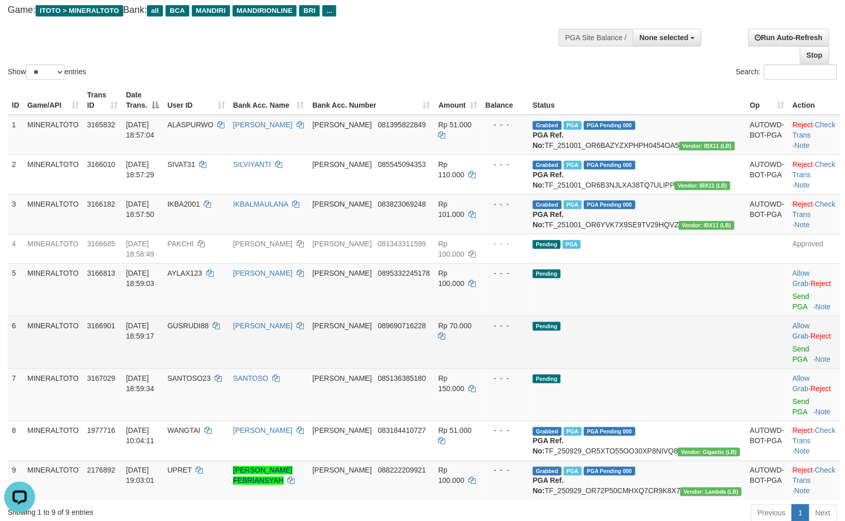
click at [481, 369] on td "Rp 70.000" at bounding box center [457, 342] width 47 height 53
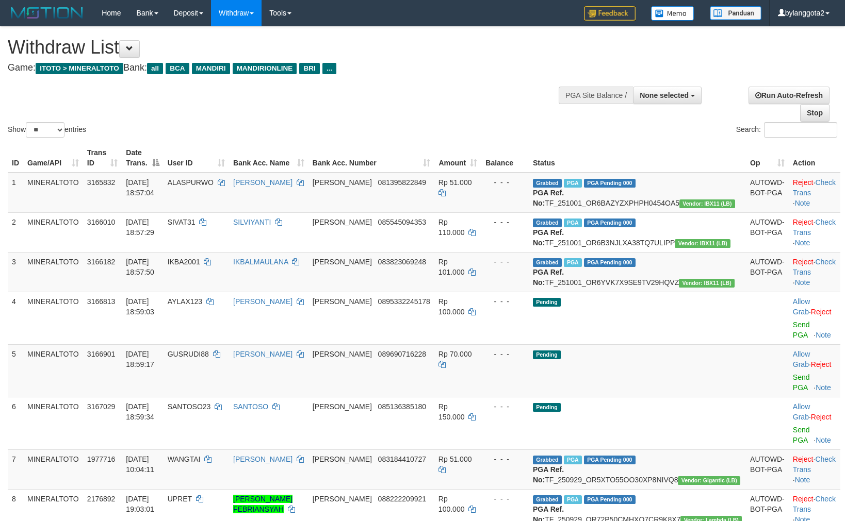
select select
select select "**"
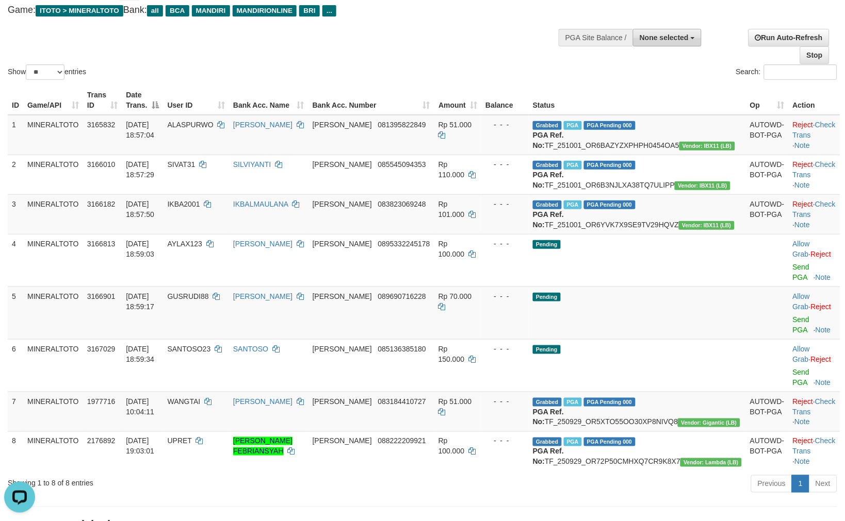
click at [660, 39] on span "None selected" at bounding box center [664, 38] width 49 height 8
click at [612, 88] on label "[ITOTO] MINERALTOTO" at bounding box center [646, 89] width 110 height 13
select select "****"
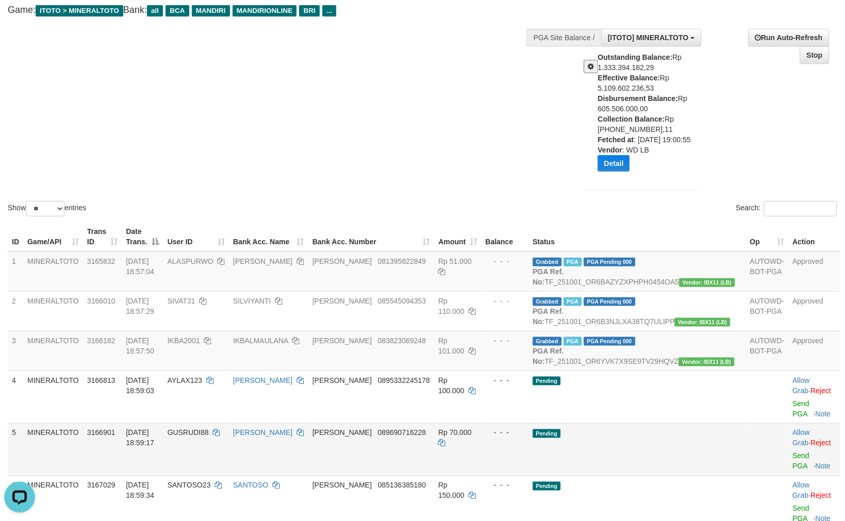
click at [678, 327] on tbody "1 MINERALTOTO 3165832 01/10/2025 18:57:04 ALASPURWO ADI WIJAYA DANA 08139582284…" at bounding box center [424, 430] width 832 height 356
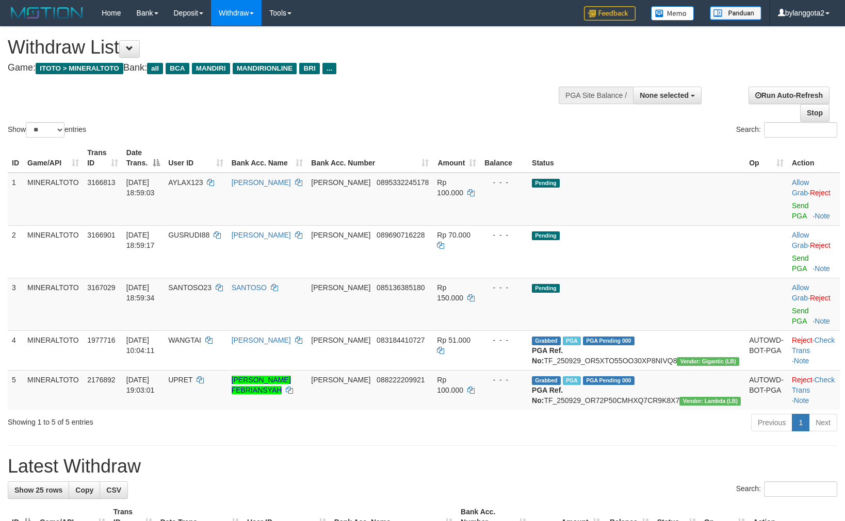
select select
select select "**"
click at [658, 94] on span "None selected" at bounding box center [664, 95] width 49 height 8
click at [619, 145] on label "[ITOTO] MINERALTOTO" at bounding box center [646, 147] width 110 height 13
select select "****"
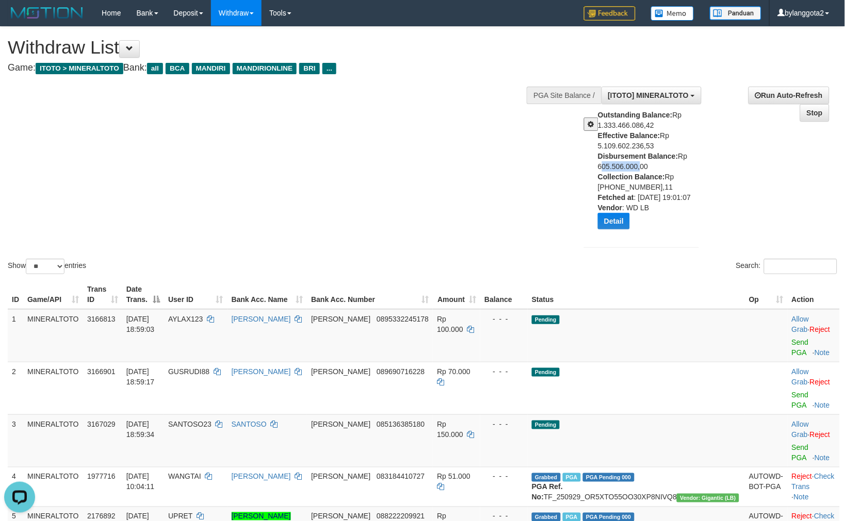
drag, startPoint x: 596, startPoint y: 164, endPoint x: 784, endPoint y: 179, distance: 188.3
click at [638, 166] on div "Outstanding Balance: Rp 1.333.466.086,42 Effective Balance: Rp 5.109.602.236,53…" at bounding box center [641, 173] width 130 height 127
copy div "605.506.000"
click at [382, 256] on div "Show ** ** ** *** entries Search:" at bounding box center [422, 152] width 845 height 250
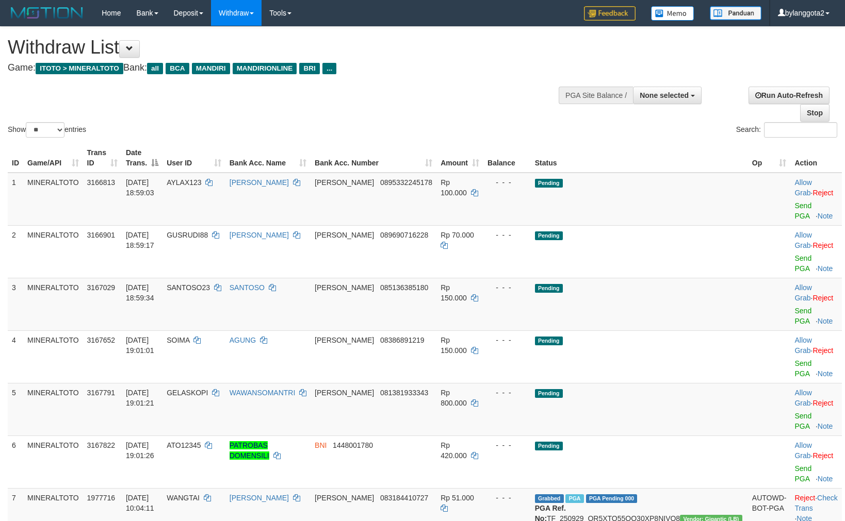
select select
select select "**"
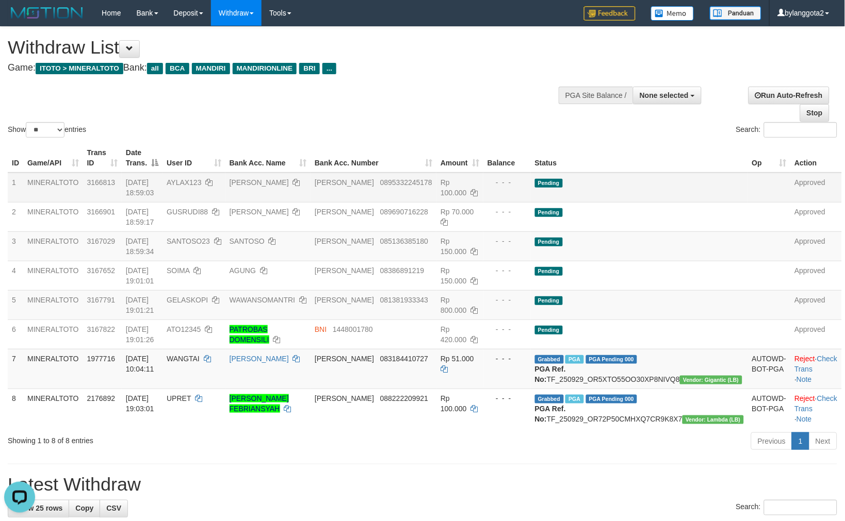
click at [649, 187] on td "Pending" at bounding box center [639, 188] width 217 height 30
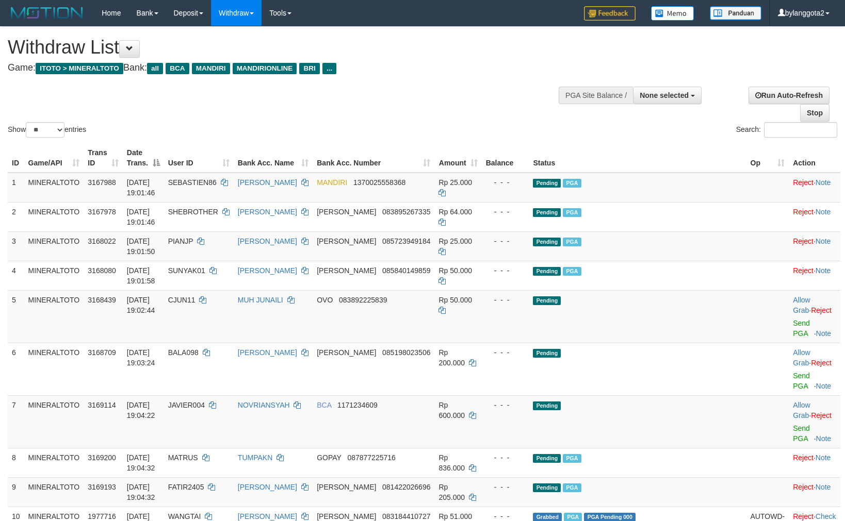
select select
select select "**"
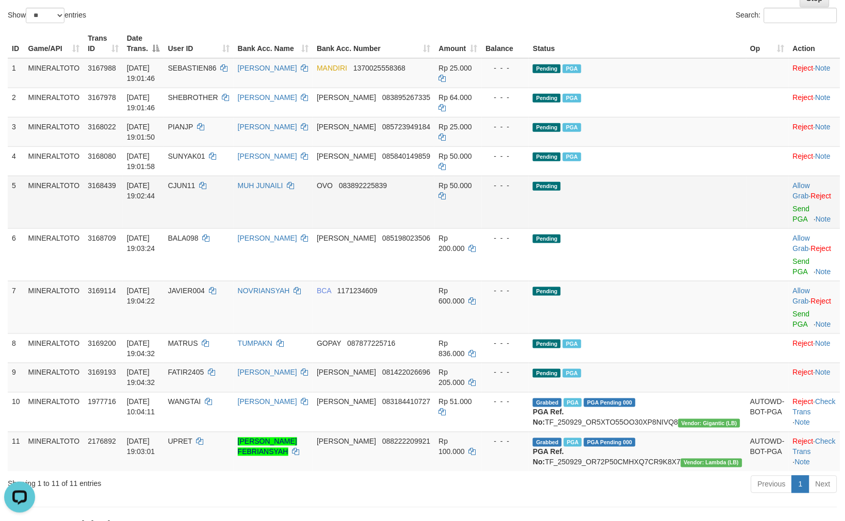
click at [636, 190] on td "Pending" at bounding box center [637, 202] width 217 height 53
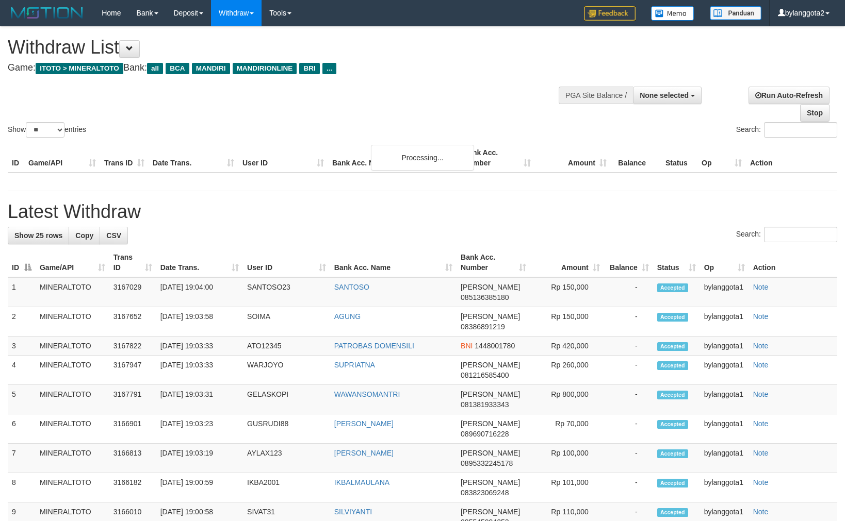
select select
select select "**"
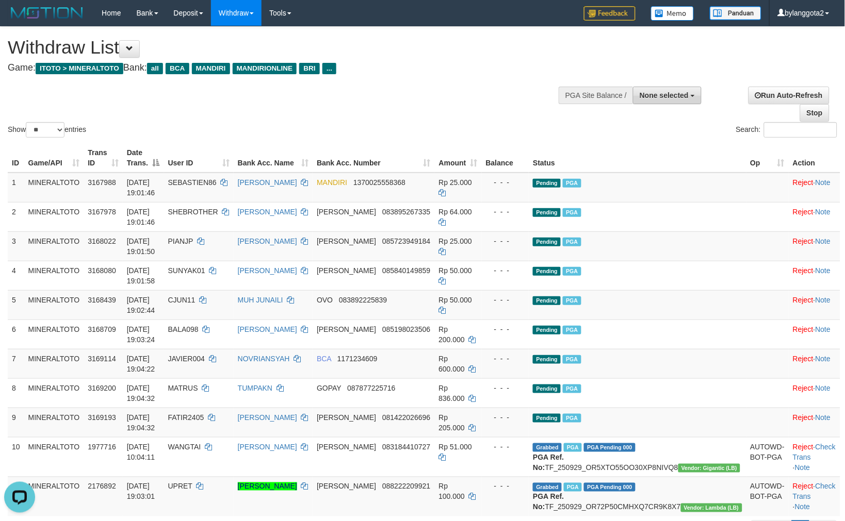
drag, startPoint x: 674, startPoint y: 80, endPoint x: 674, endPoint y: 90, distance: 9.3
click at [674, 81] on div at bounding box center [641, 94] width 115 height 31
click at [674, 91] on span "None selected" at bounding box center [664, 95] width 49 height 8
click at [637, 145] on label "[ITOTO] MINERALTOTO" at bounding box center [646, 147] width 110 height 13
select select "****"
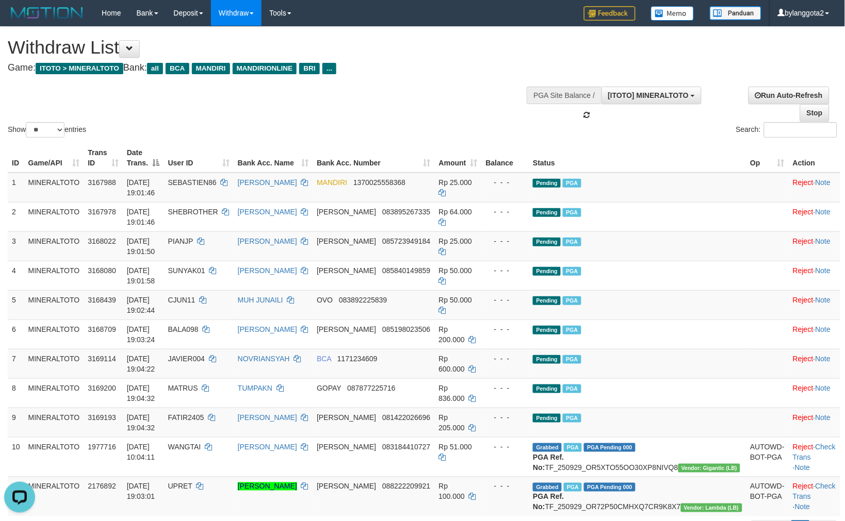
scroll to position [9, 0]
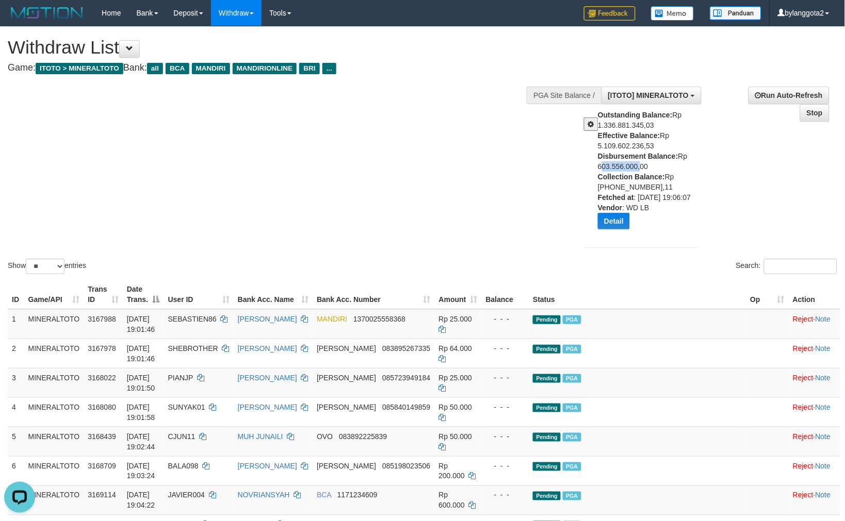
drag, startPoint x: 596, startPoint y: 167, endPoint x: 794, endPoint y: 202, distance: 201.5
click at [638, 166] on div "Outstanding Balance: Rp 1.336.881.345,03 Effective Balance: Rp 5.109.602.236,53…" at bounding box center [641, 173] width 130 height 127
copy div "603.556.000"
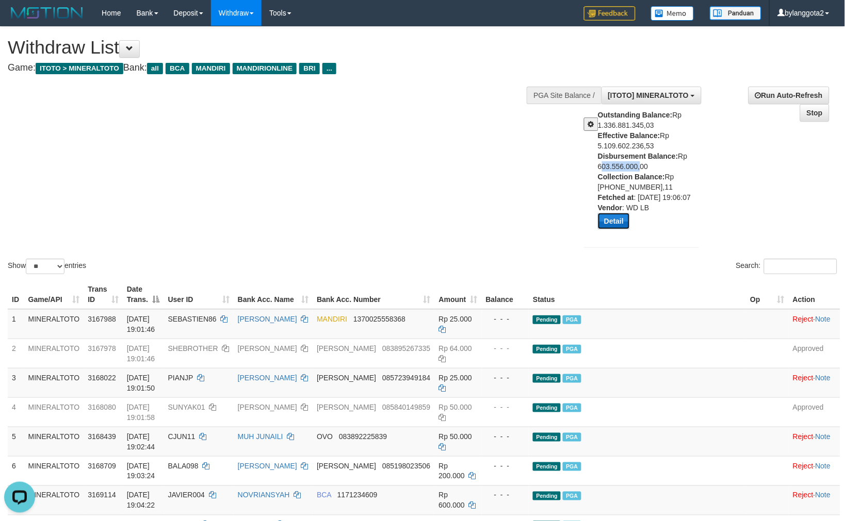
click at [614, 220] on button "Detail" at bounding box center [614, 221] width 32 height 17
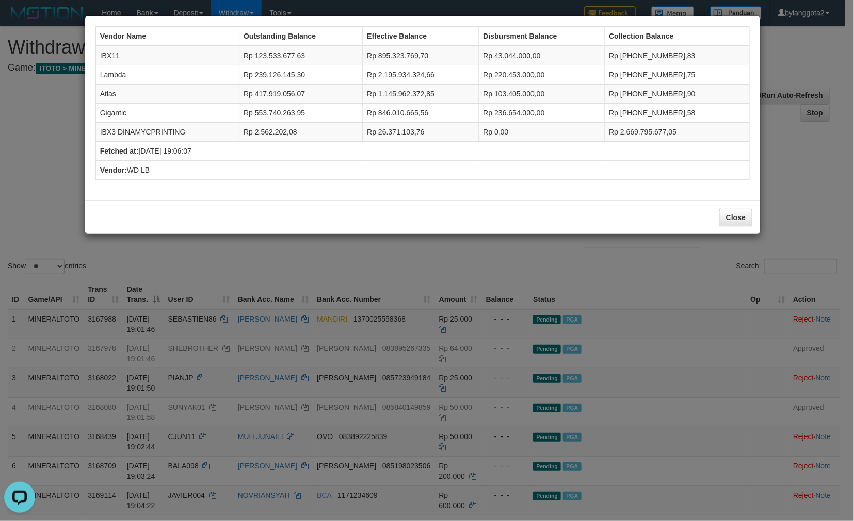
click at [108, 52] on td "IBX11" at bounding box center [166, 56] width 143 height 20
copy td "IBX11"
click at [117, 74] on td "Lambda" at bounding box center [166, 74] width 143 height 19
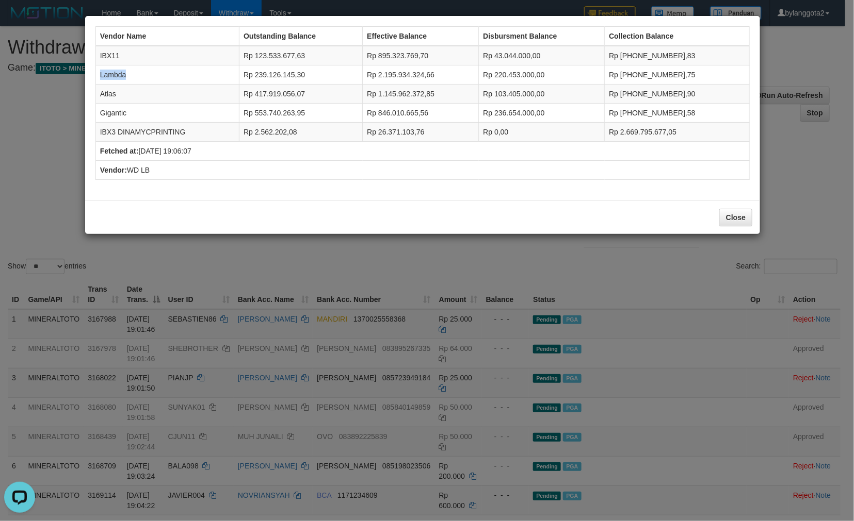
copy td "Lambda"
click at [107, 94] on td "Atlas" at bounding box center [166, 94] width 143 height 19
copy td "Atlas"
click at [108, 114] on td "Gigantic" at bounding box center [166, 113] width 143 height 19
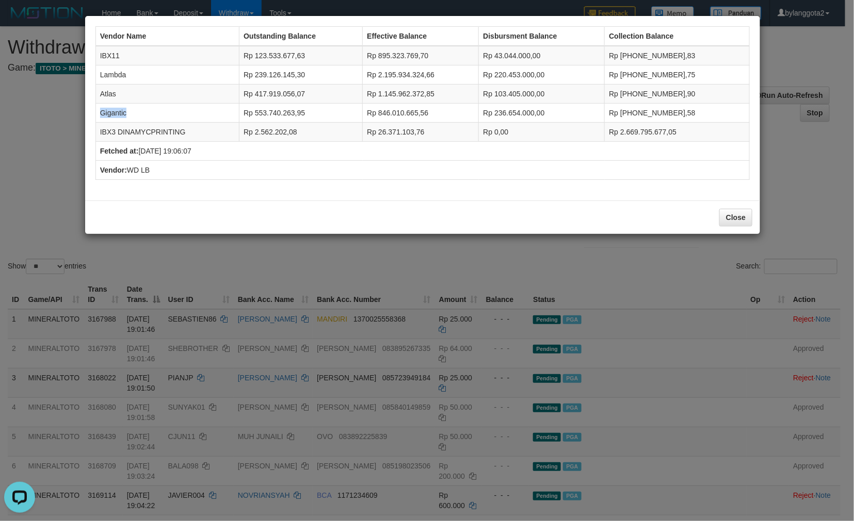
click at [108, 114] on td "Gigantic" at bounding box center [166, 113] width 143 height 19
copy td "Gigantic"
click at [138, 125] on td "IBX3 DINAMYCPRINTING" at bounding box center [166, 132] width 143 height 19
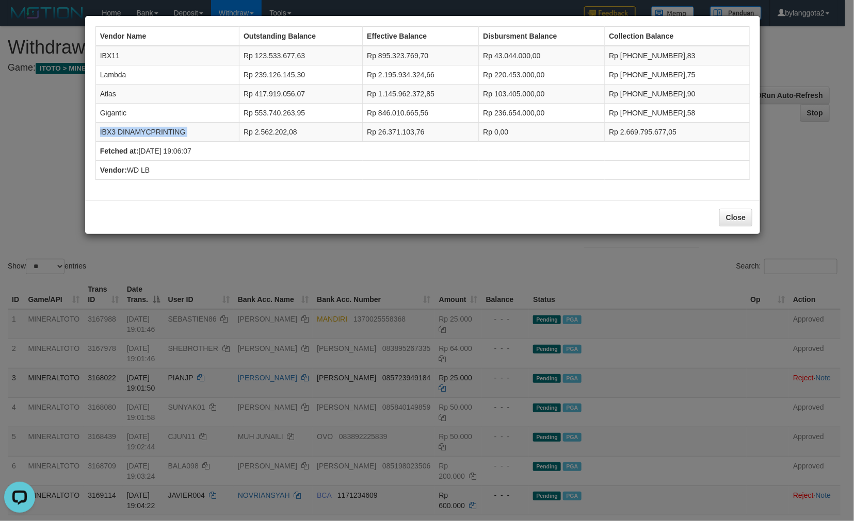
copy tr "IBX3 DINAMYCPRINTING"
drag, startPoint x: 507, startPoint y: 55, endPoint x: 543, endPoint y: 60, distance: 35.4
click at [543, 60] on td "Rp 43.044.000,00" at bounding box center [542, 56] width 126 height 20
copy td "43.044.000"
drag, startPoint x: 509, startPoint y: 72, endPoint x: 548, endPoint y: 76, distance: 39.4
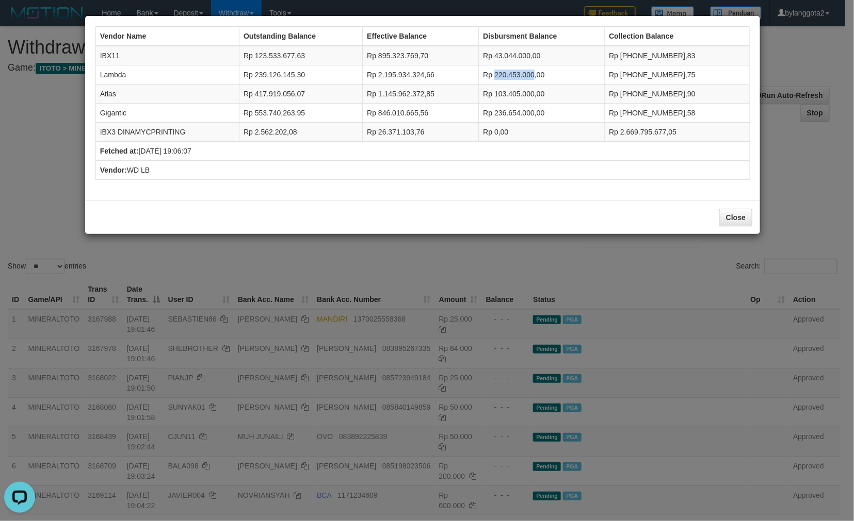
click at [548, 76] on td "Rp 220.453.000,00" at bounding box center [542, 74] width 126 height 19
copy td "220.453.000"
drag, startPoint x: 507, startPoint y: 91, endPoint x: 548, endPoint y: 91, distance: 40.7
click at [548, 91] on td "Rp 103.405.000,00" at bounding box center [542, 94] width 126 height 19
copy td "103.405.000"
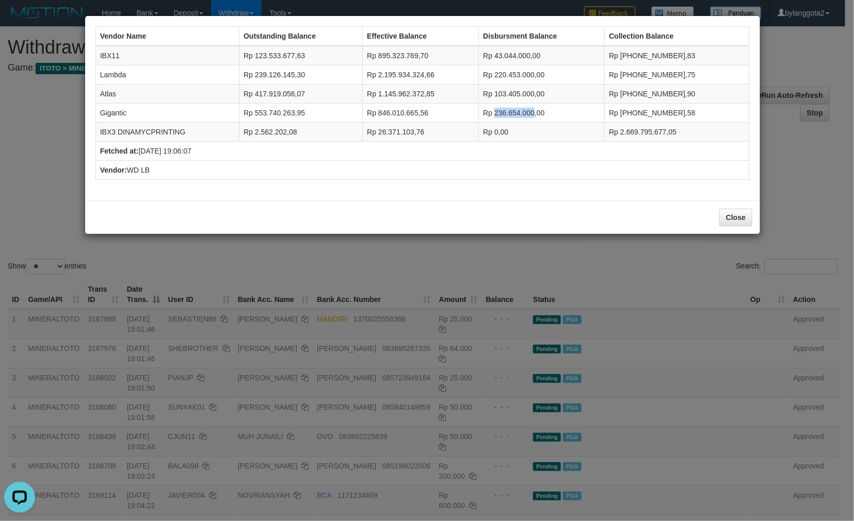
drag, startPoint x: 507, startPoint y: 111, endPoint x: 547, endPoint y: 117, distance: 40.2
click at [547, 117] on td "Rp 236.654.000,00" at bounding box center [542, 113] width 126 height 19
copy td "236.654.000"
drag, startPoint x: 509, startPoint y: 129, endPoint x: 527, endPoint y: 129, distance: 18.6
click at [527, 129] on td "Rp 0,00" at bounding box center [542, 132] width 126 height 19
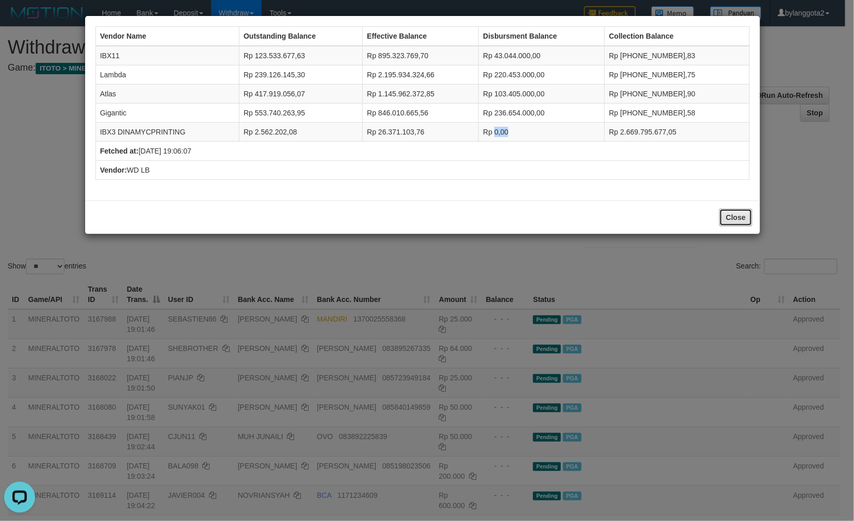
drag, startPoint x: 738, startPoint y: 215, endPoint x: 630, endPoint y: 225, distance: 108.2
click at [738, 215] on button "Close" at bounding box center [735, 218] width 33 height 18
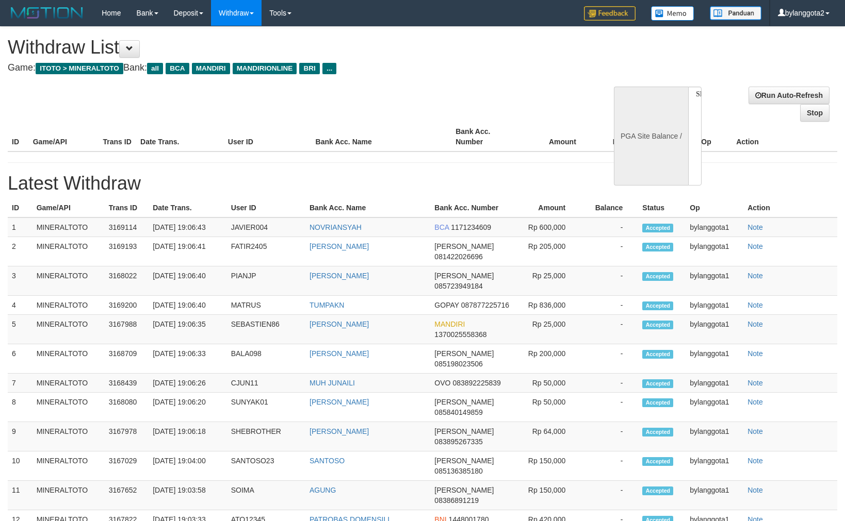
select select
select select "**"
select select
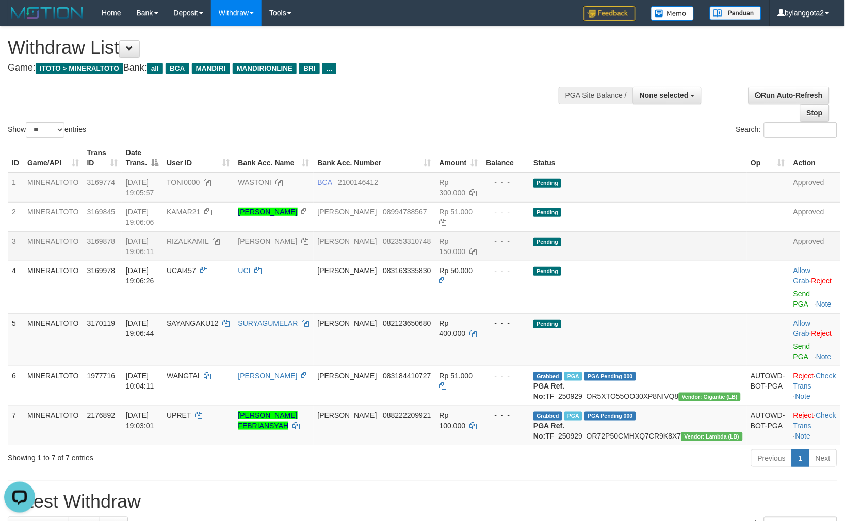
click at [629, 244] on td "Pending" at bounding box center [637, 246] width 217 height 29
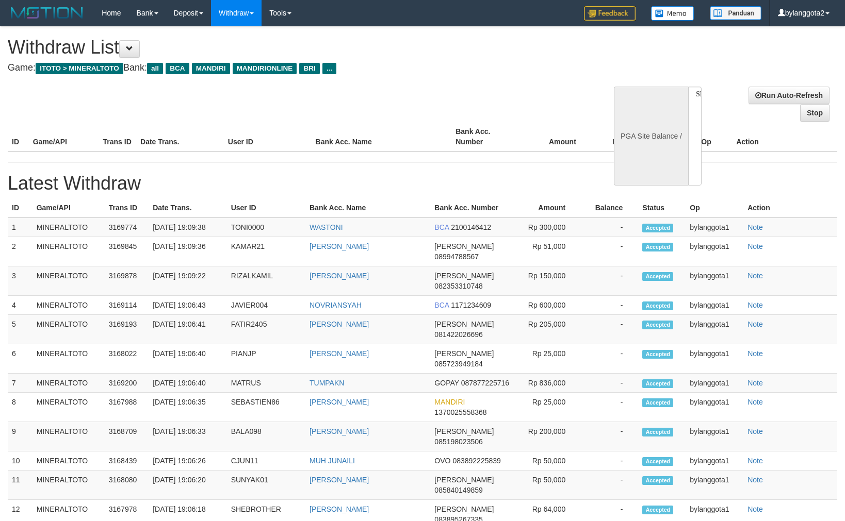
select select
select select "**"
select select
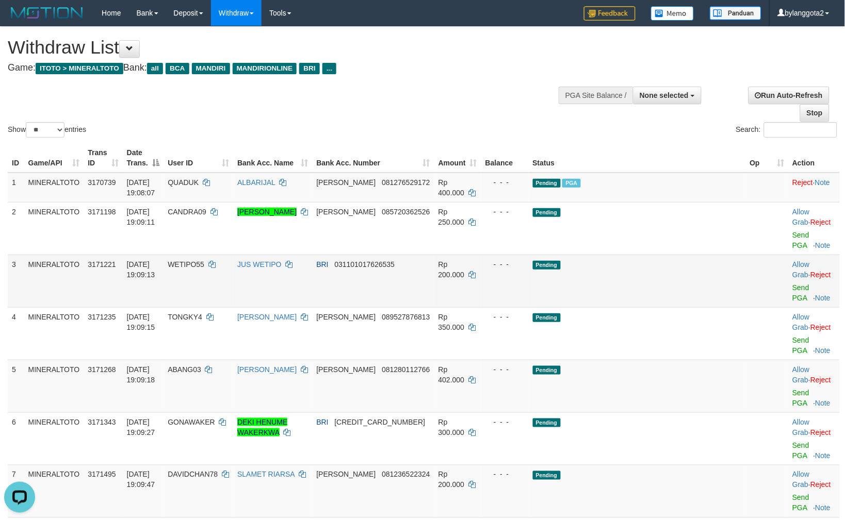
click at [646, 255] on td "Pending" at bounding box center [637, 281] width 217 height 53
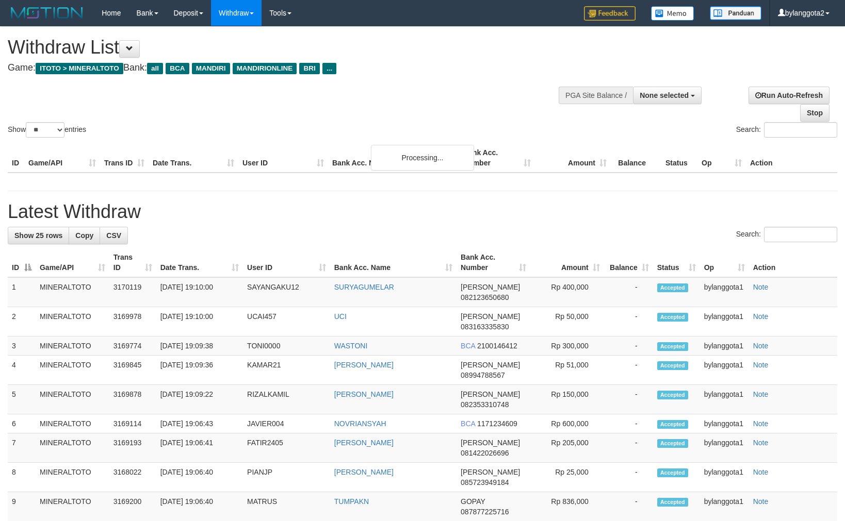
select select
select select "**"
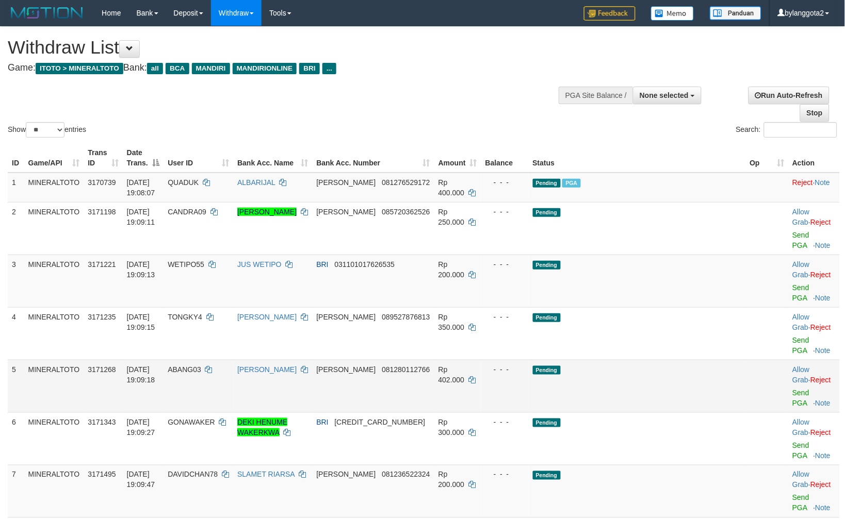
click at [616, 360] on td "Pending" at bounding box center [637, 386] width 217 height 53
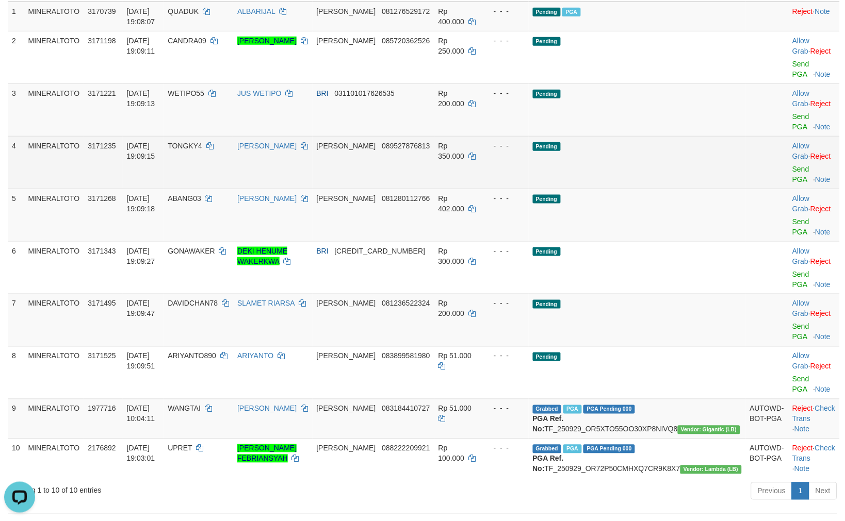
scroll to position [172, 0]
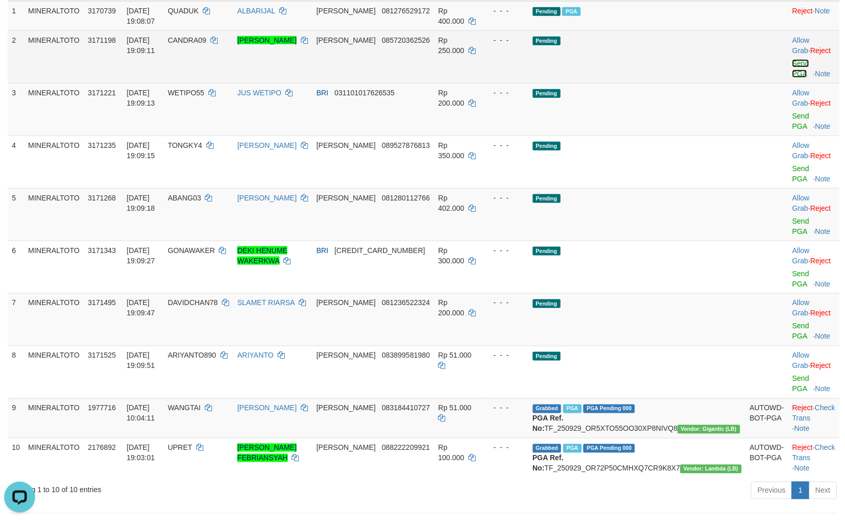
click at [792, 65] on link "Send PGA" at bounding box center [800, 68] width 17 height 19
click at [792, 112] on link "Send PGA" at bounding box center [800, 121] width 17 height 19
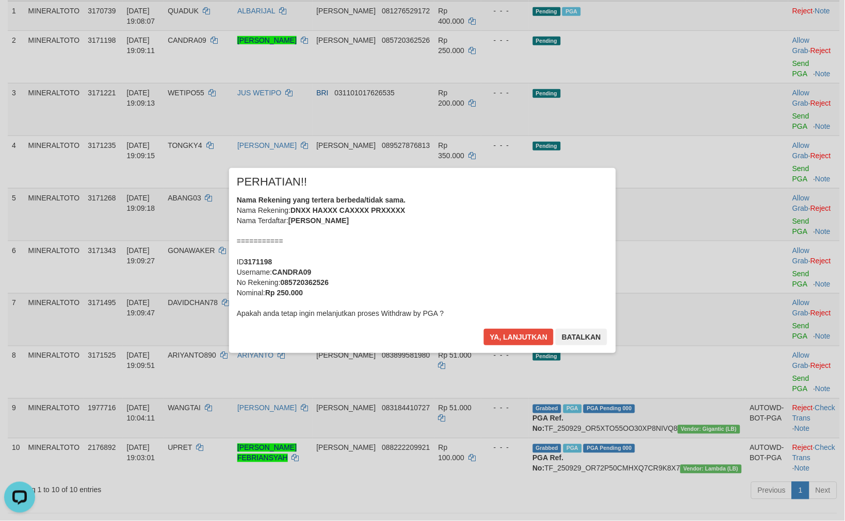
scroll to position [158, 0]
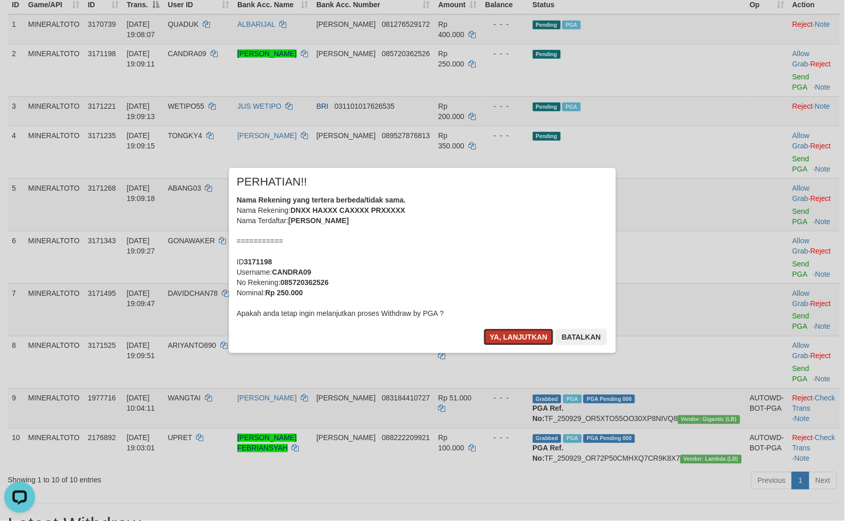
click at [524, 336] on button "Ya, lanjutkan" at bounding box center [519, 337] width 70 height 17
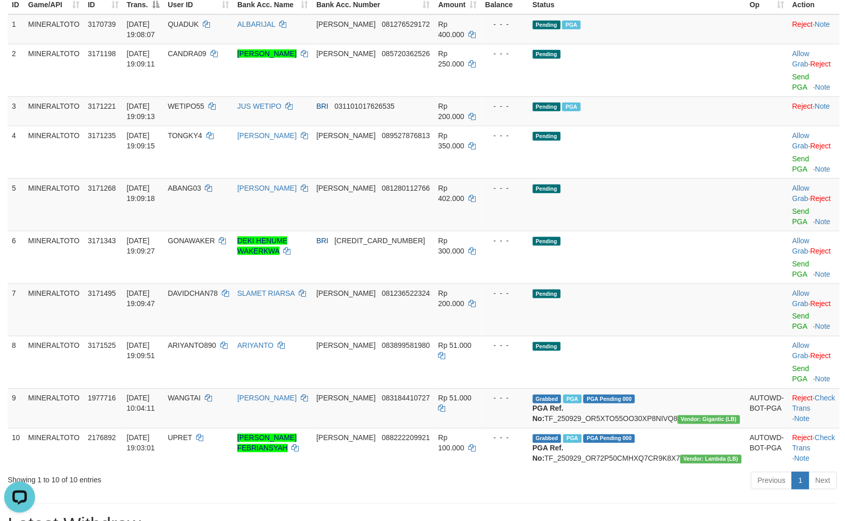
scroll to position [146, 0]
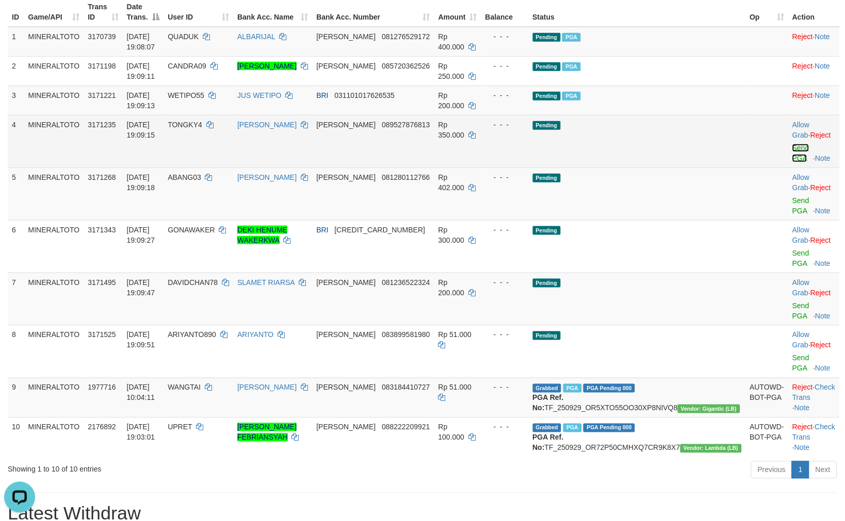
click at [792, 144] on link "Send PGA" at bounding box center [800, 153] width 17 height 19
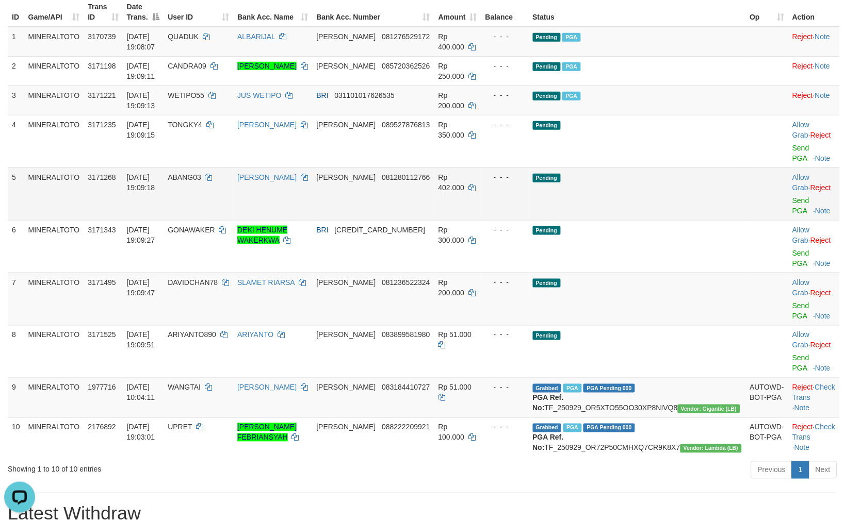
click at [792, 193] on div at bounding box center [813, 194] width 43 height 3
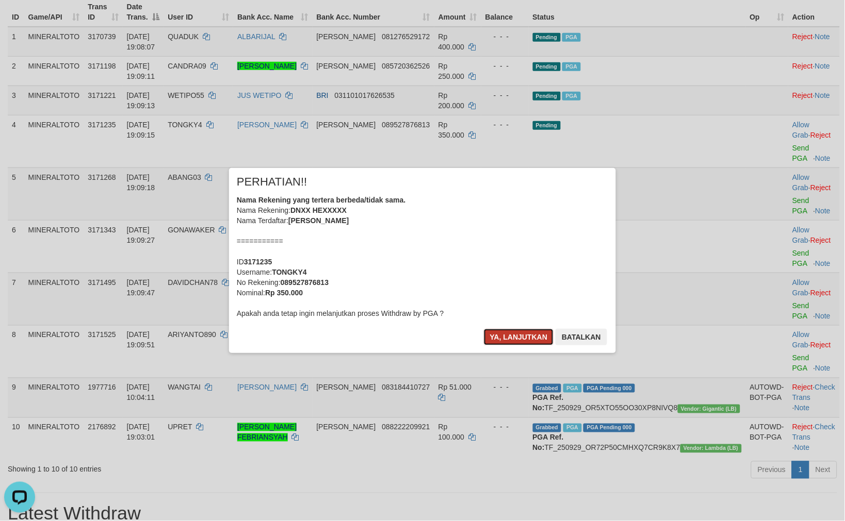
click at [535, 334] on button "Ya, lanjutkan" at bounding box center [519, 337] width 70 height 17
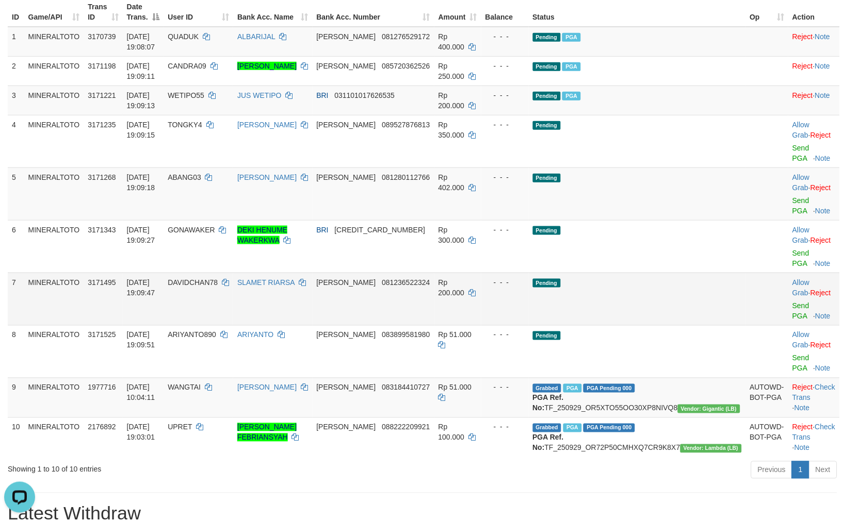
scroll to position [133, 0]
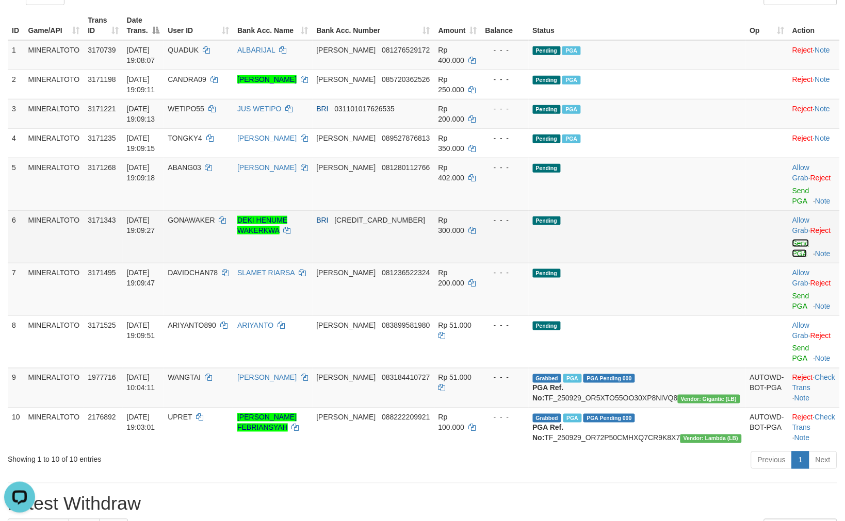
click at [792, 239] on link "Send PGA" at bounding box center [800, 248] width 17 height 19
click at [792, 292] on link "Send PGA" at bounding box center [800, 301] width 17 height 19
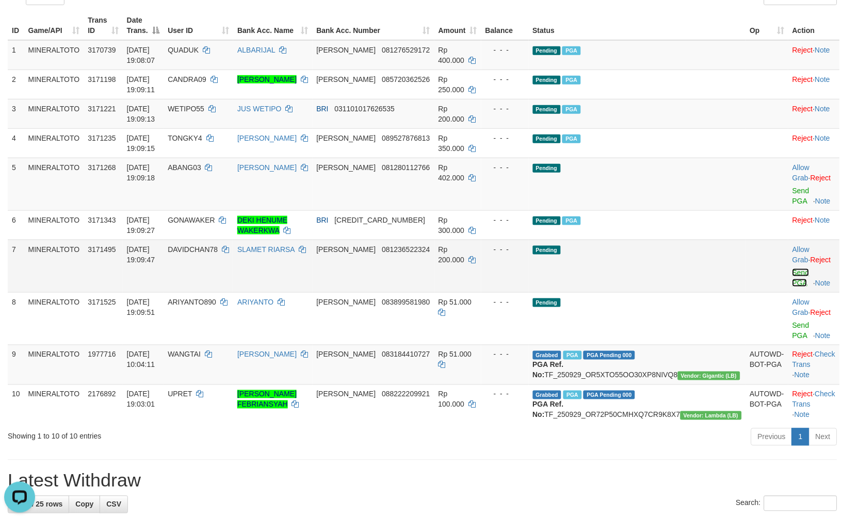
scroll to position [120, 0]
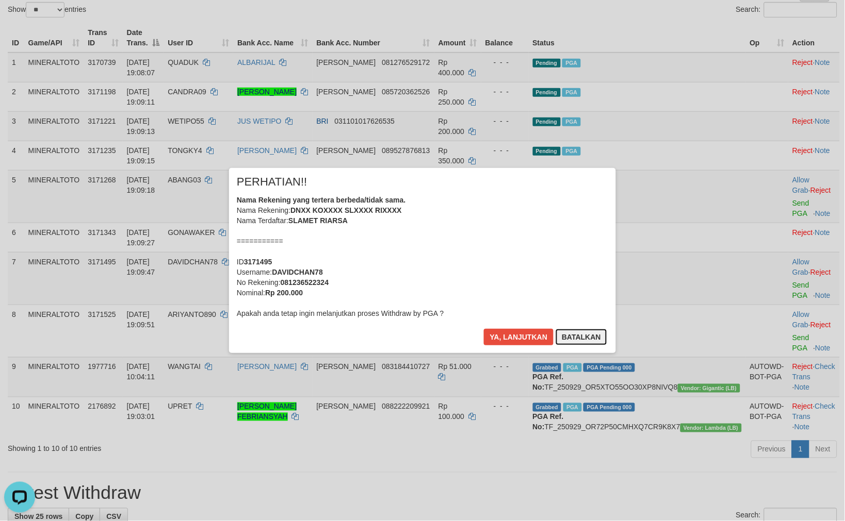
click at [580, 330] on button "Batalkan" at bounding box center [581, 337] width 52 height 17
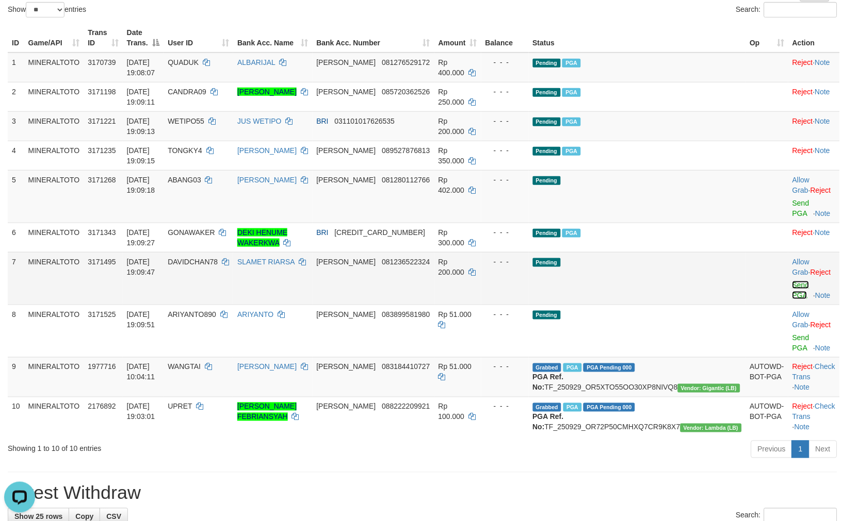
click at [792, 281] on link "Send PGA" at bounding box center [800, 290] width 17 height 19
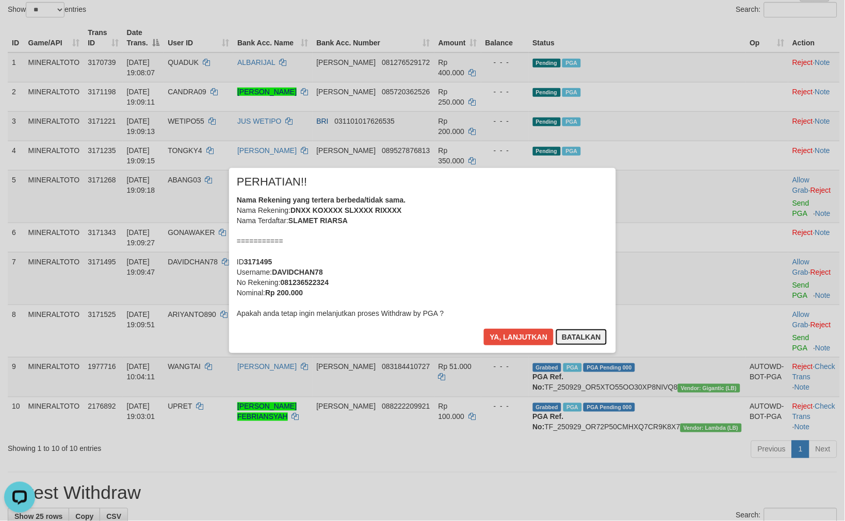
click at [570, 332] on button "Batalkan" at bounding box center [581, 337] width 52 height 17
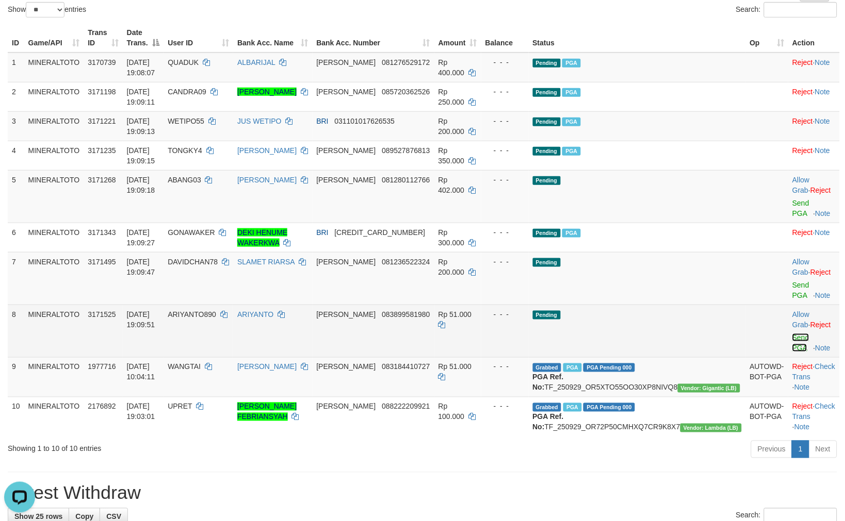
click at [792, 334] on link "Send PGA" at bounding box center [800, 343] width 17 height 19
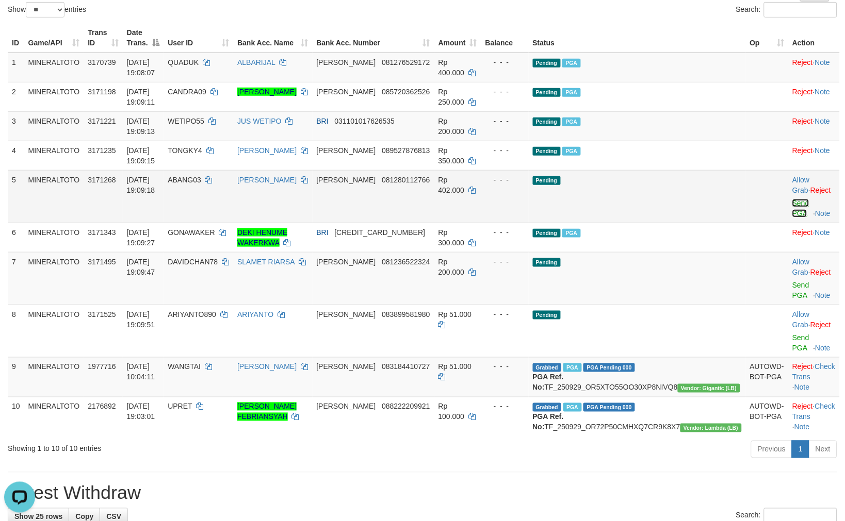
click at [792, 201] on link "Send PGA" at bounding box center [800, 208] width 17 height 19
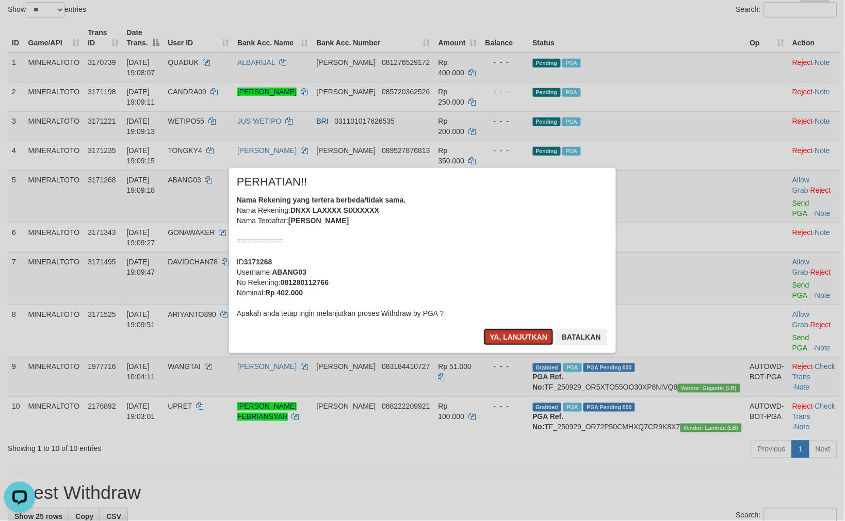
click at [524, 332] on button "Ya, lanjutkan" at bounding box center [519, 337] width 70 height 17
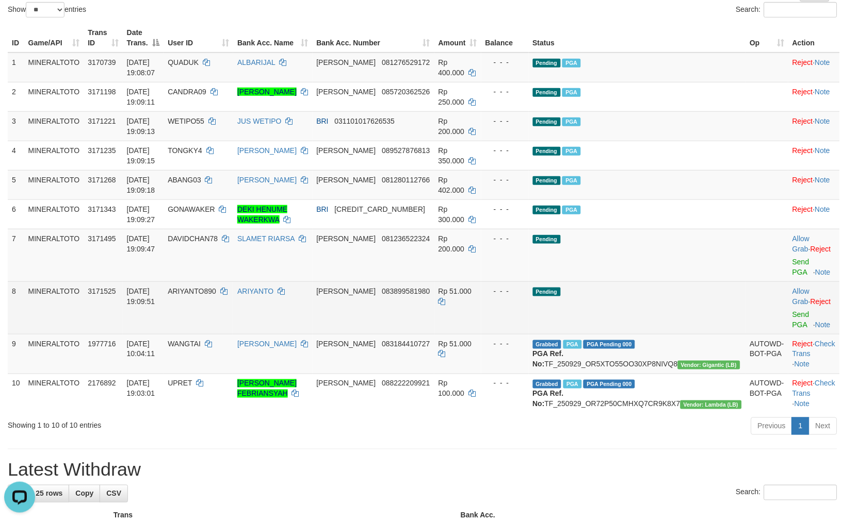
scroll to position [107, 0]
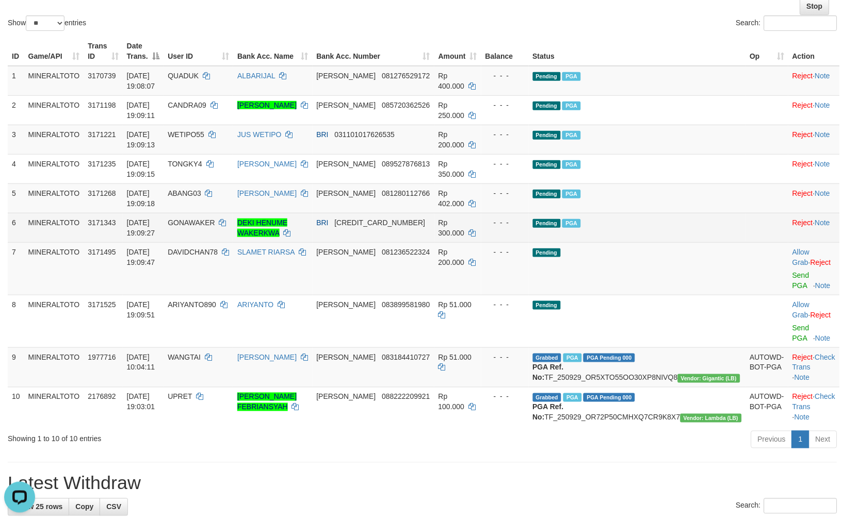
click at [561, 219] on span "Pending" at bounding box center [547, 223] width 28 height 9
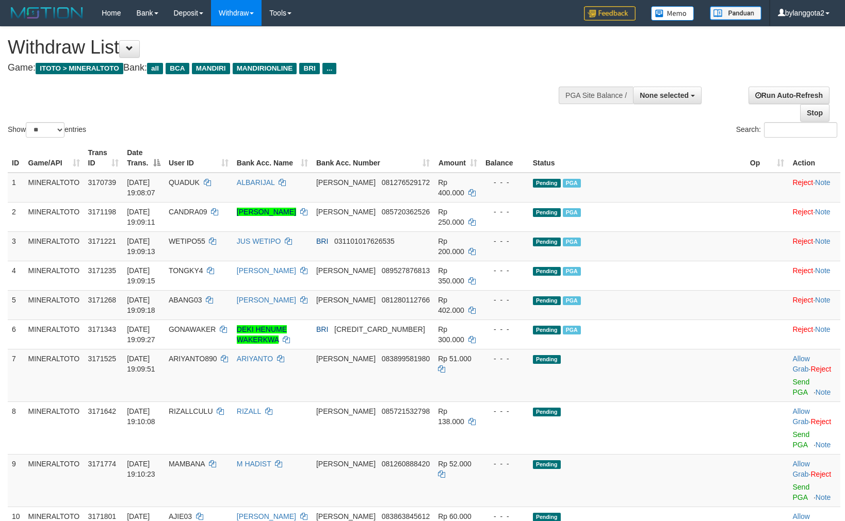
select select
select select "**"
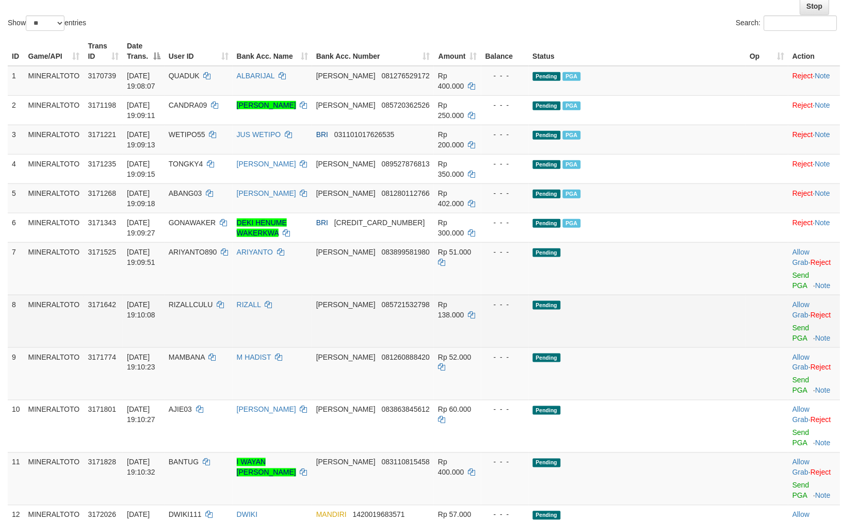
click at [561, 307] on span "Pending" at bounding box center [547, 305] width 28 height 9
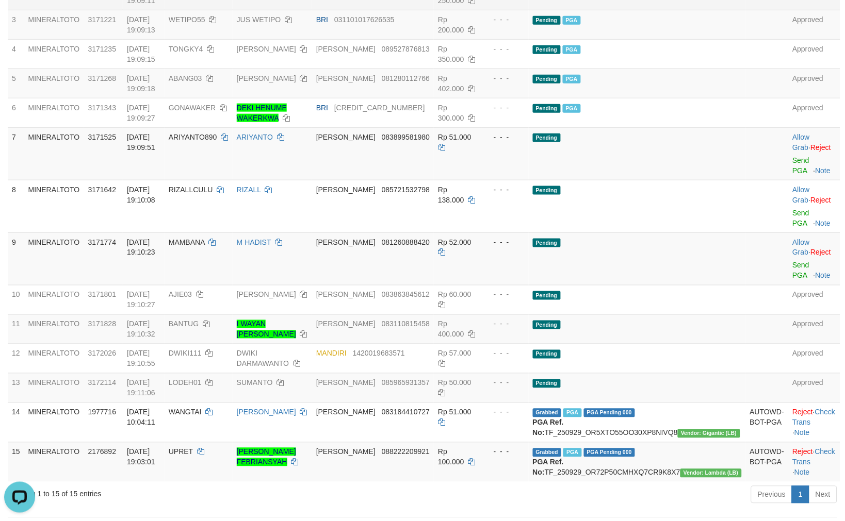
scroll to position [198, 0]
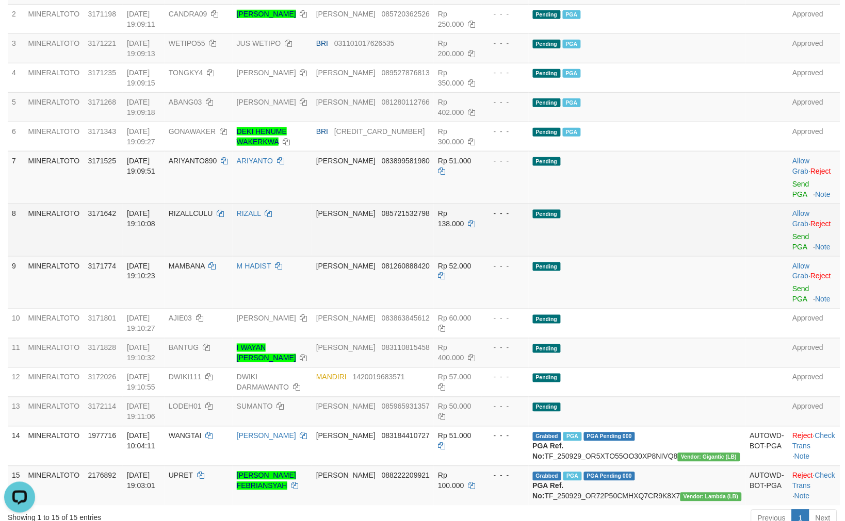
click at [681, 252] on td "Pending" at bounding box center [637, 230] width 217 height 53
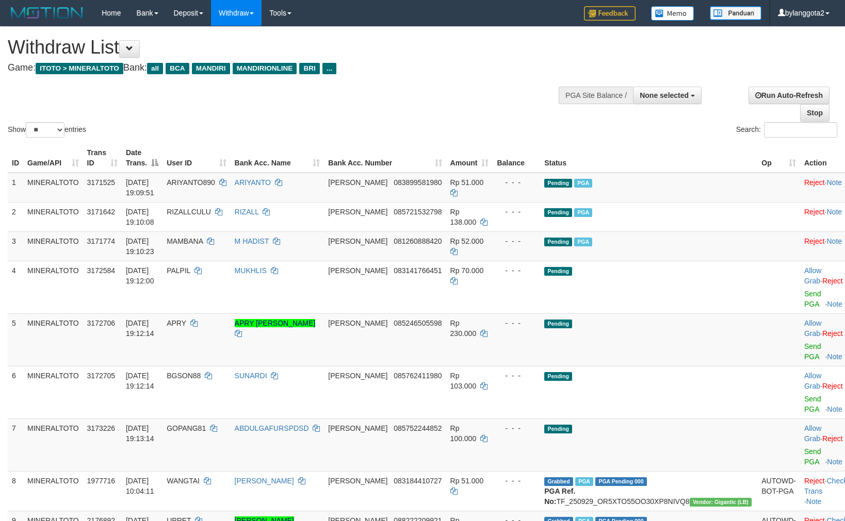
select select
select select "**"
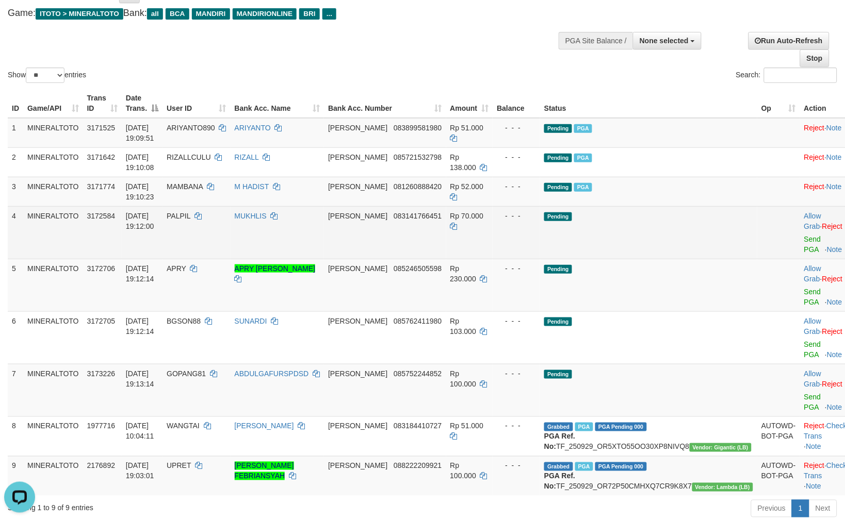
click at [638, 209] on td "Pending" at bounding box center [648, 232] width 217 height 53
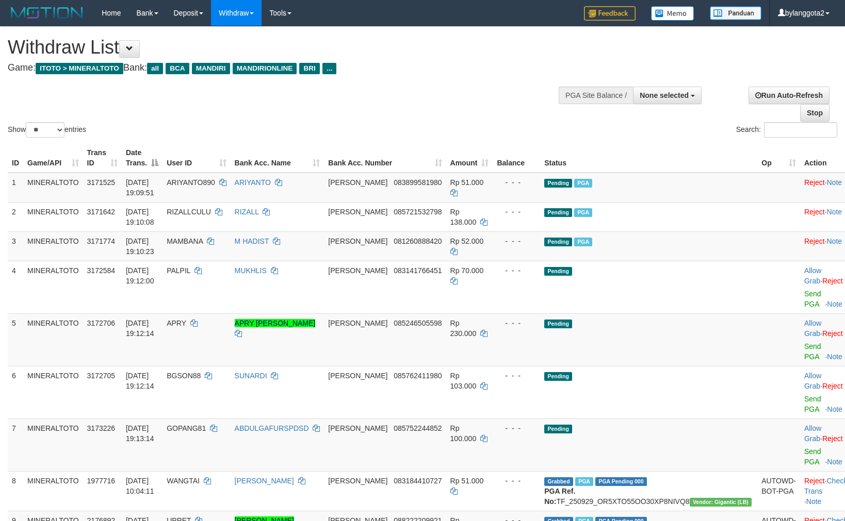
select select
select select "**"
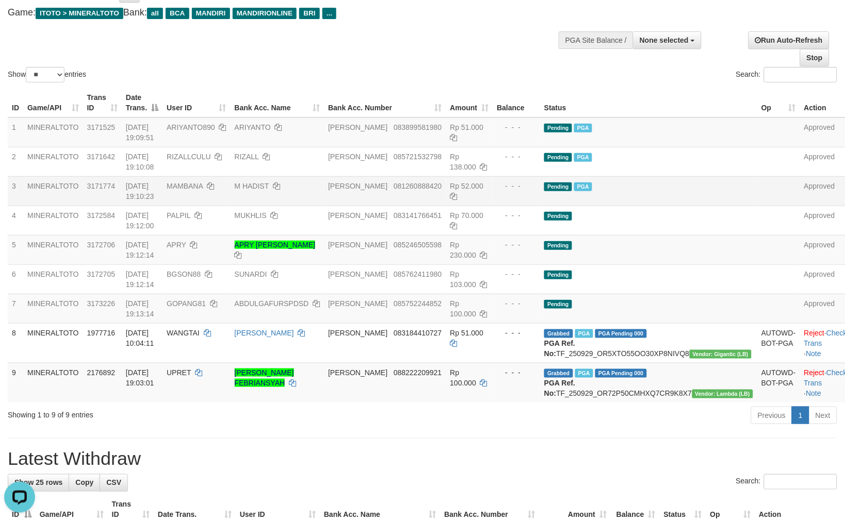
click at [673, 203] on td "Pending PGA" at bounding box center [648, 190] width 217 height 29
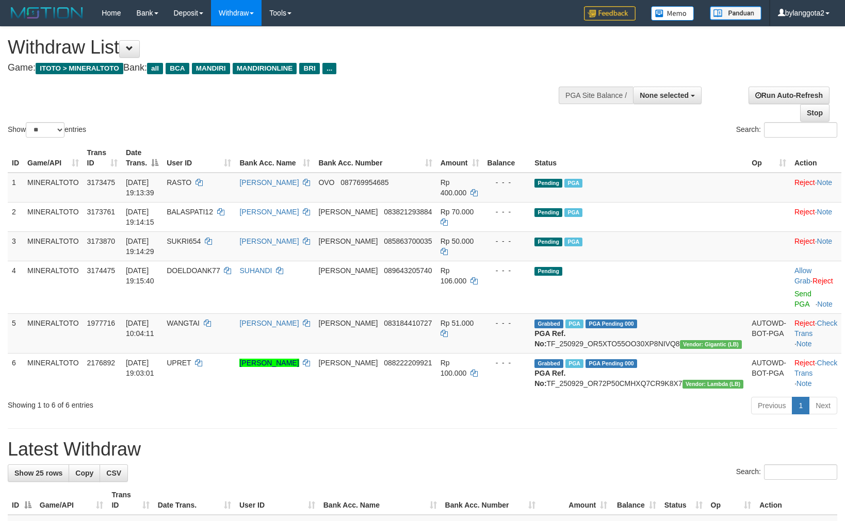
select select
select select "**"
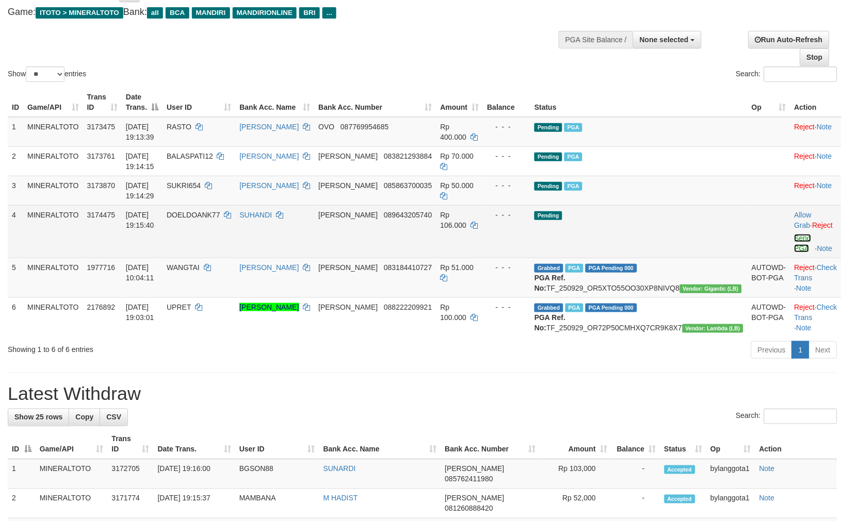
click at [794, 237] on link "Send PGA" at bounding box center [802, 243] width 17 height 19
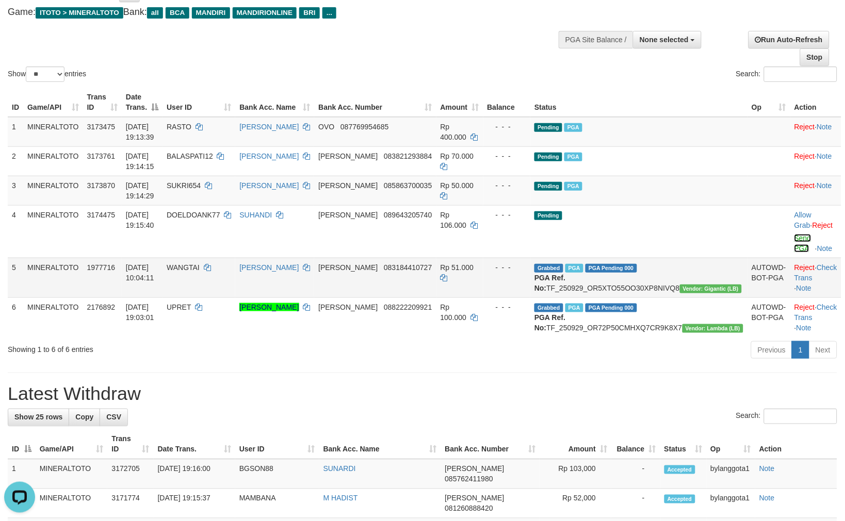
scroll to position [0, 0]
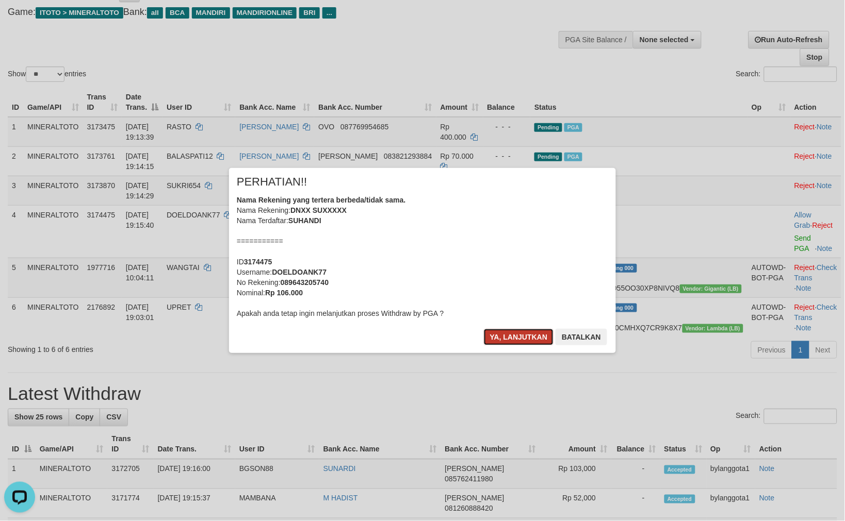
click at [511, 339] on button "Ya, lanjutkan" at bounding box center [519, 337] width 70 height 17
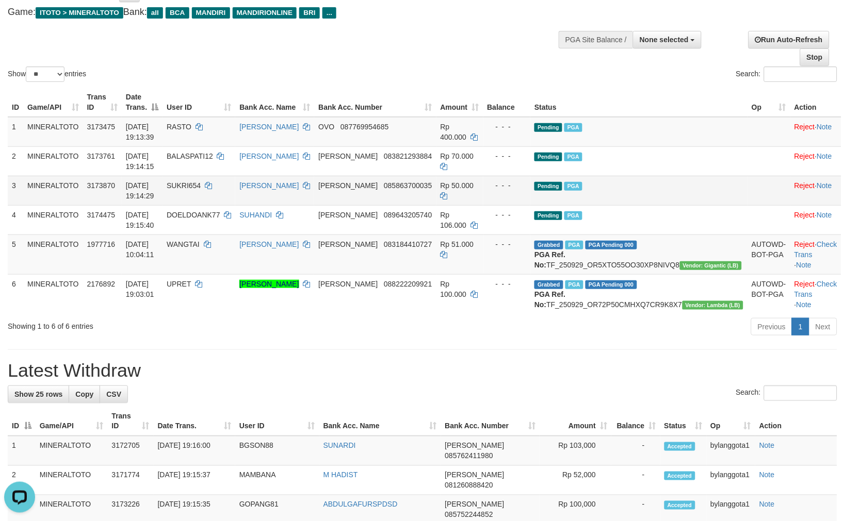
click at [747, 182] on td at bounding box center [768, 190] width 43 height 29
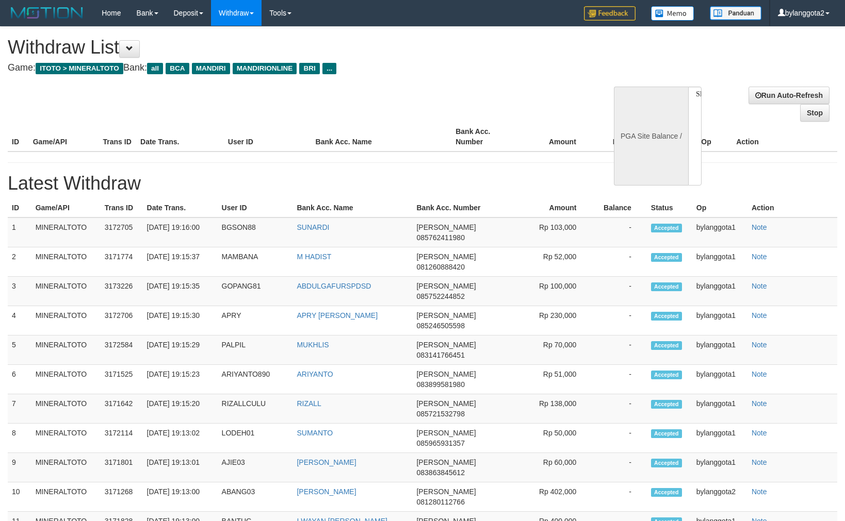
select select
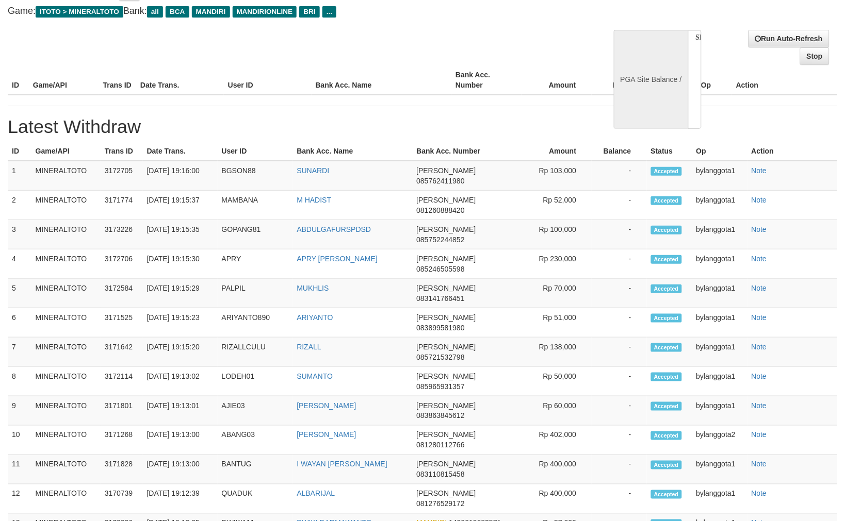
select select "**"
select select
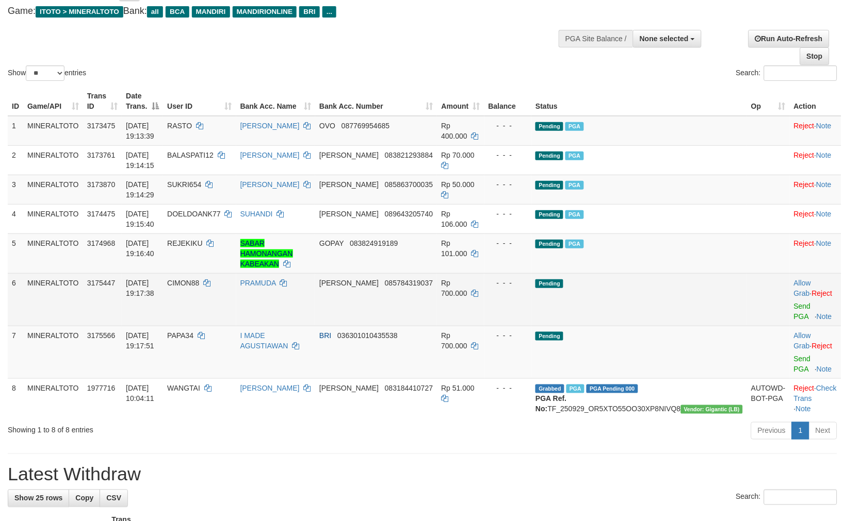
scroll to position [56, 0]
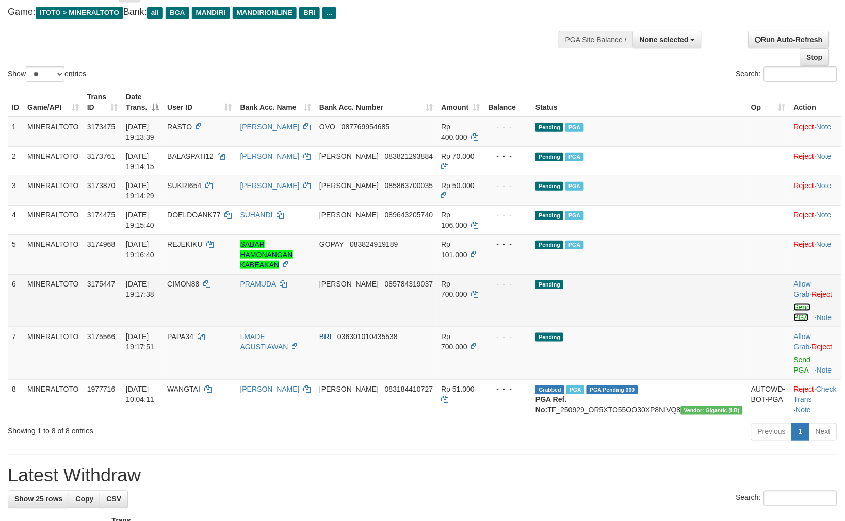
click at [794, 303] on link "Send PGA" at bounding box center [802, 312] width 17 height 19
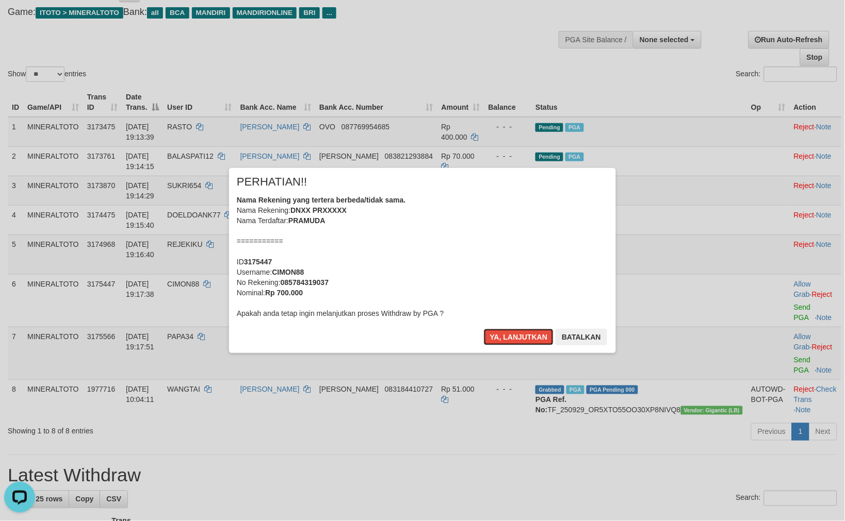
click at [516, 256] on div "Nama Rekening yang tertera berbeda/tidak sama. Nama Rekening: DNXX PRXXXXX Nama…" at bounding box center [422, 257] width 371 height 124
click at [484, 329] on button "Ya, lanjutkan" at bounding box center [519, 337] width 70 height 17
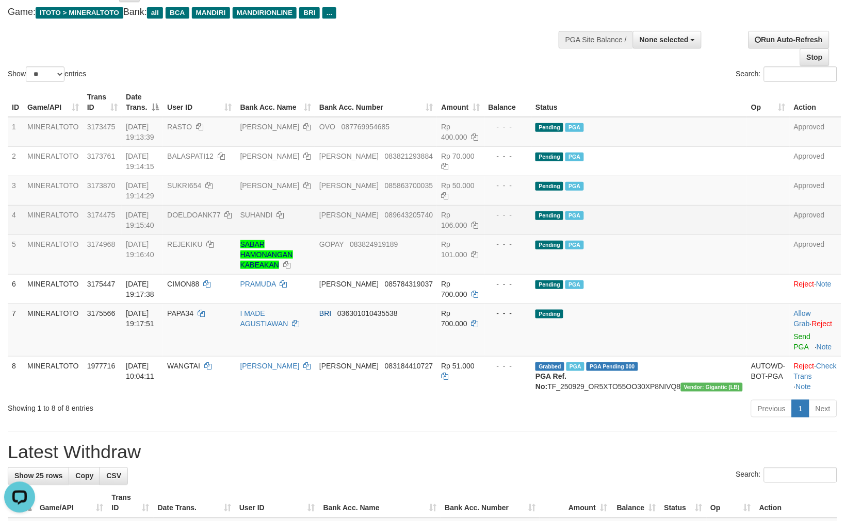
click at [690, 205] on td "Pending PGA" at bounding box center [639, 219] width 216 height 29
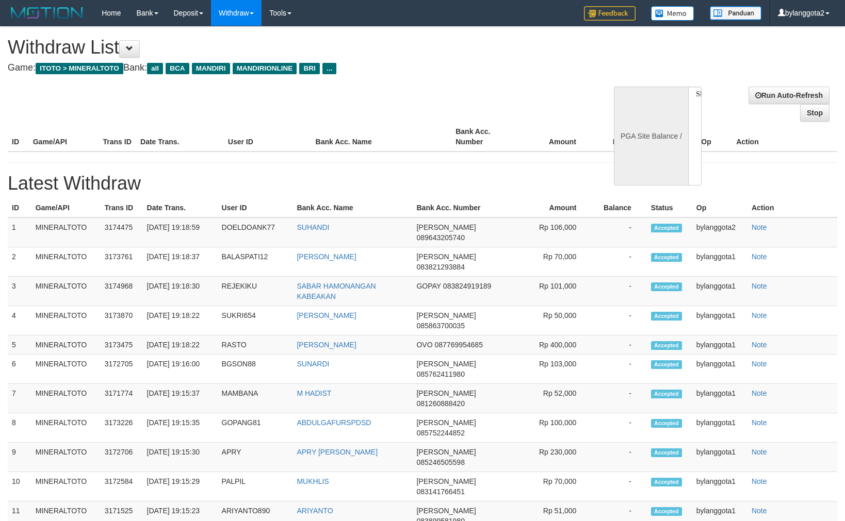
select select
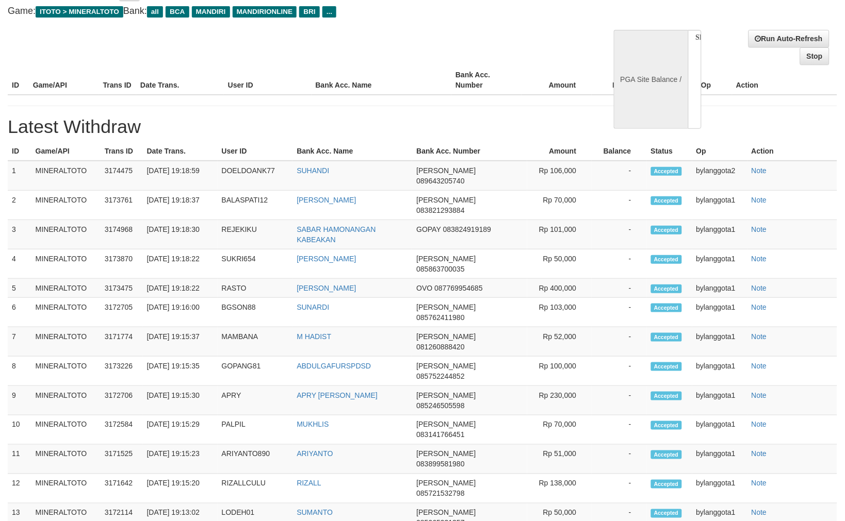
select select "**"
select select
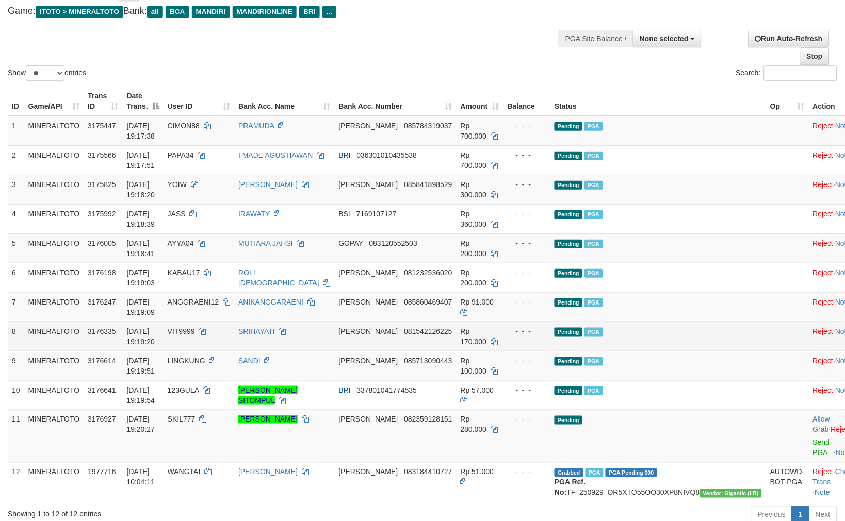
drag, startPoint x: 571, startPoint y: 372, endPoint x: 815, endPoint y: 348, distance: 245.6
click at [609, 363] on tr "9 MINERALTOTO 3176614 [DATE] 19:19:51 LINGKUNG [PERSON_NAME] 085713090443 Rp 10…" at bounding box center [434, 365] width 852 height 29
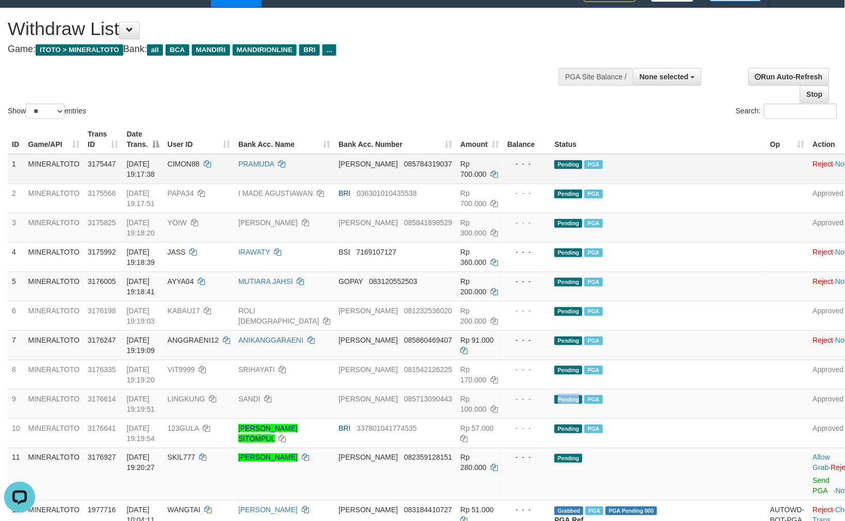
scroll to position [0, 0]
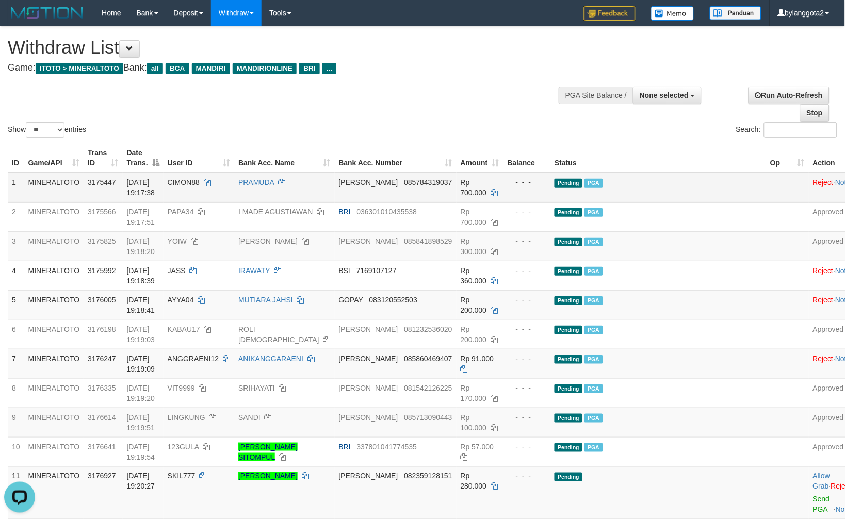
click at [633, 191] on td "Pending PGA" at bounding box center [658, 188] width 216 height 30
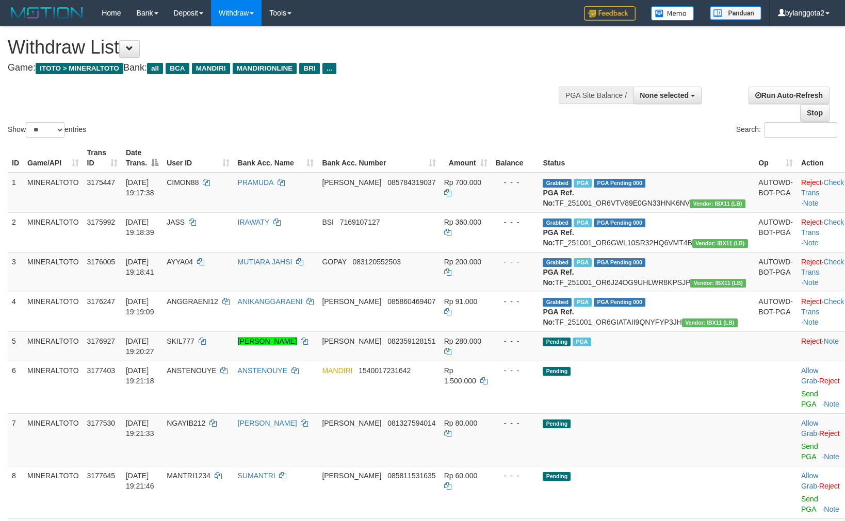
select select
select select "**"
click at [654, 94] on span "None selected" at bounding box center [664, 95] width 49 height 8
click at [601, 151] on label "[ITOTO] MINERALTOTO" at bounding box center [646, 147] width 110 height 13
select select "****"
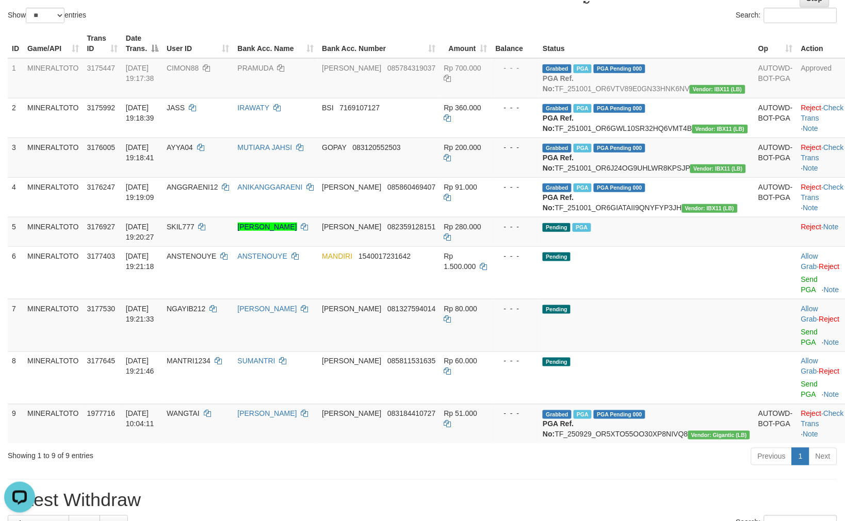
scroll to position [57, 0]
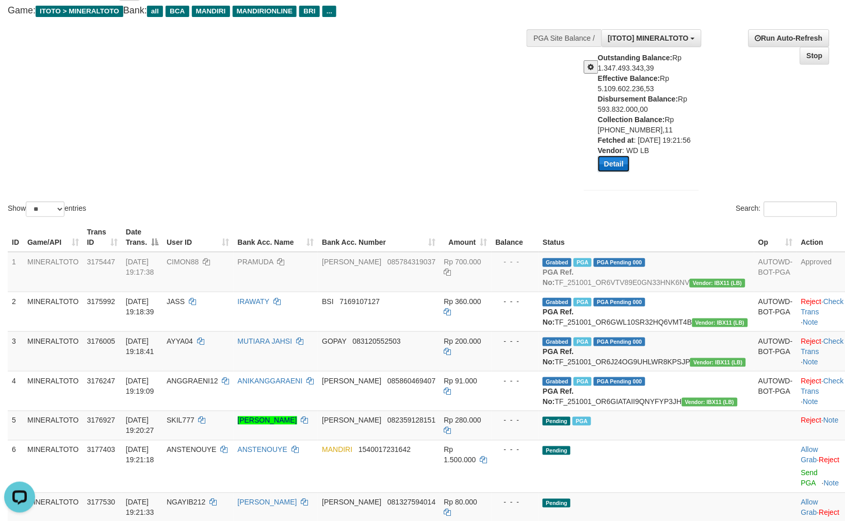
click at [610, 170] on button "Detail" at bounding box center [614, 164] width 32 height 17
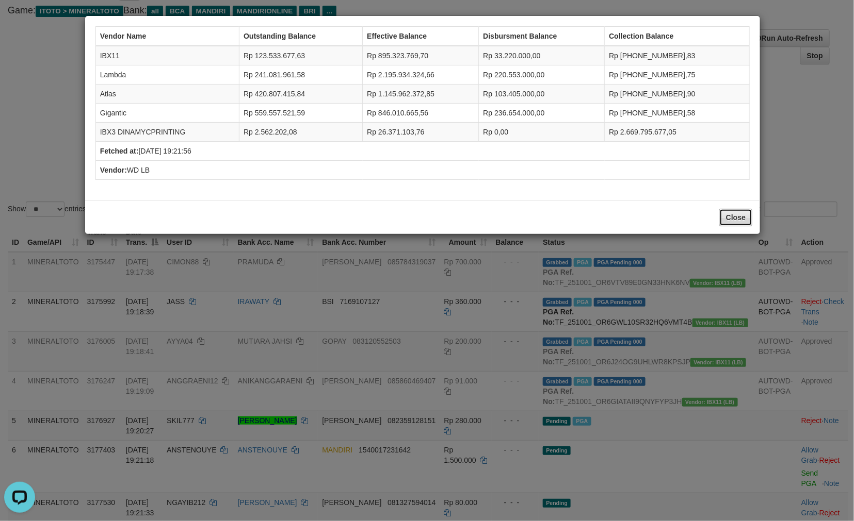
click at [735, 213] on button "Close" at bounding box center [735, 218] width 33 height 18
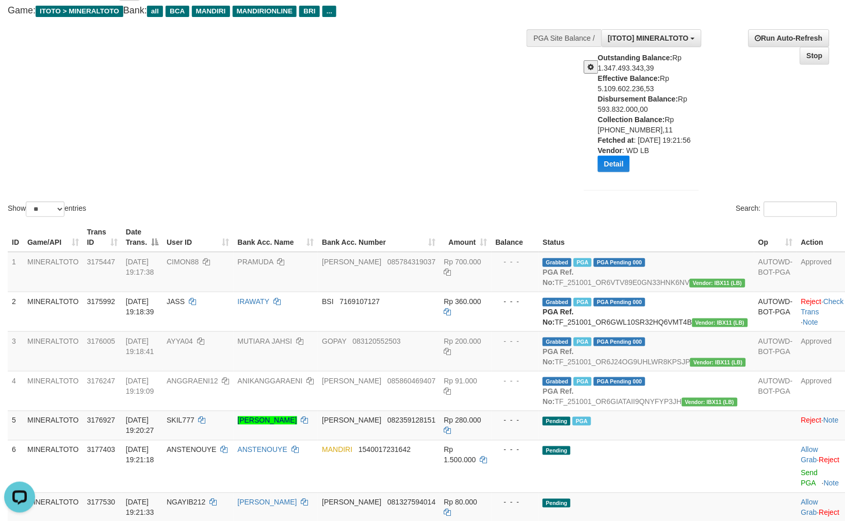
click at [232, 139] on div "Show ** ** ** *** entries Search:" at bounding box center [422, 95] width 845 height 250
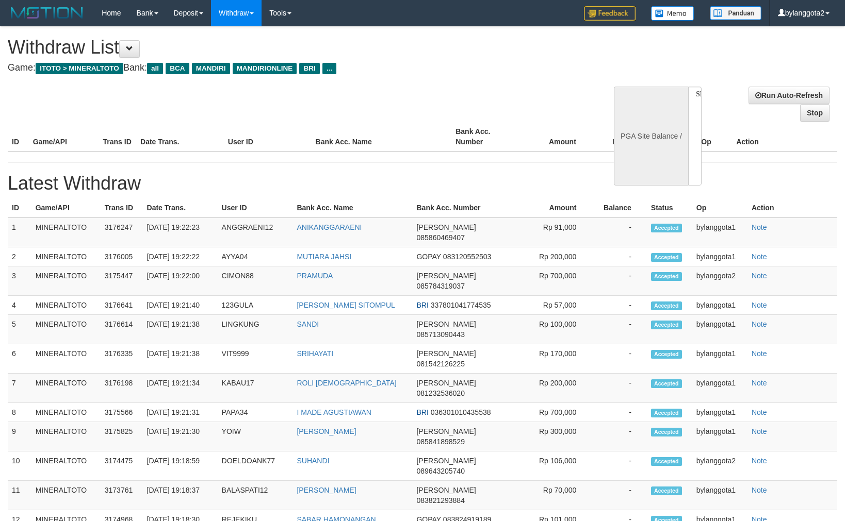
select select
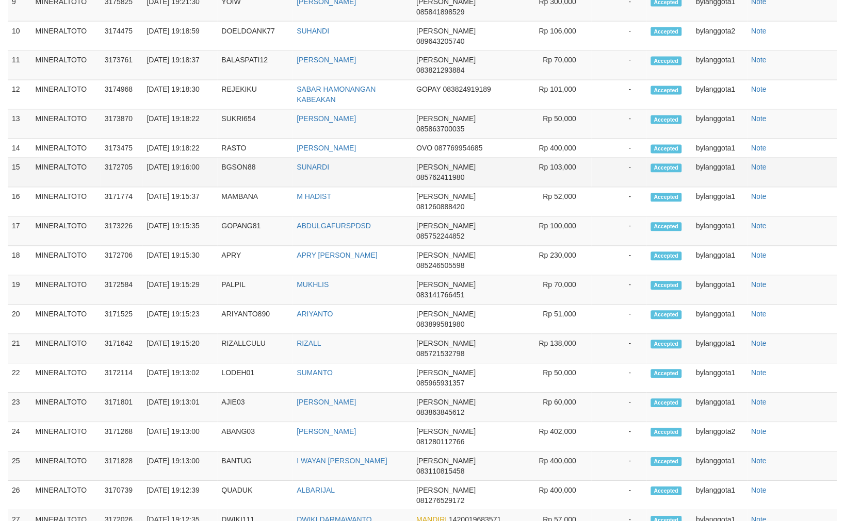
select select "**"
select select
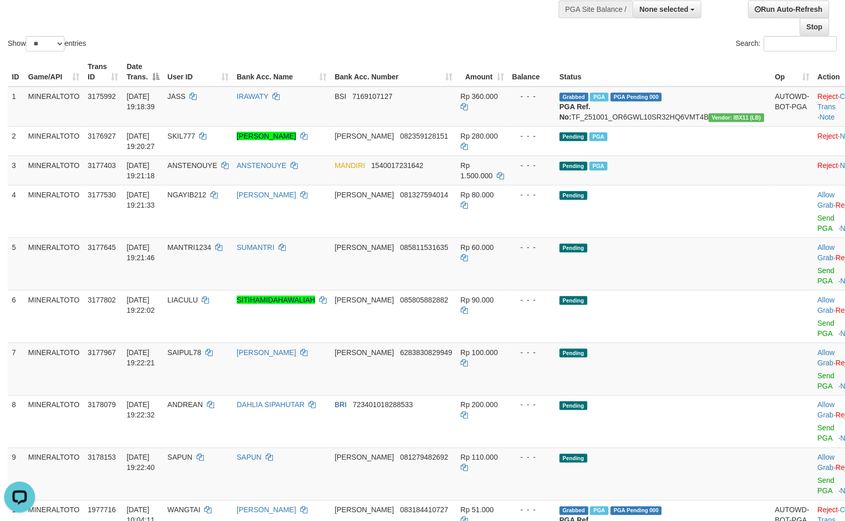
scroll to position [0, 0]
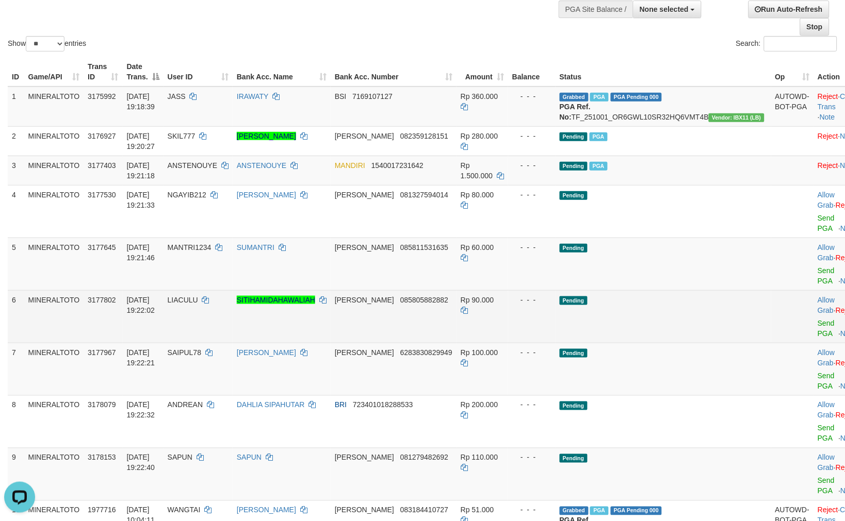
click at [653, 290] on td "Pending" at bounding box center [663, 316] width 216 height 53
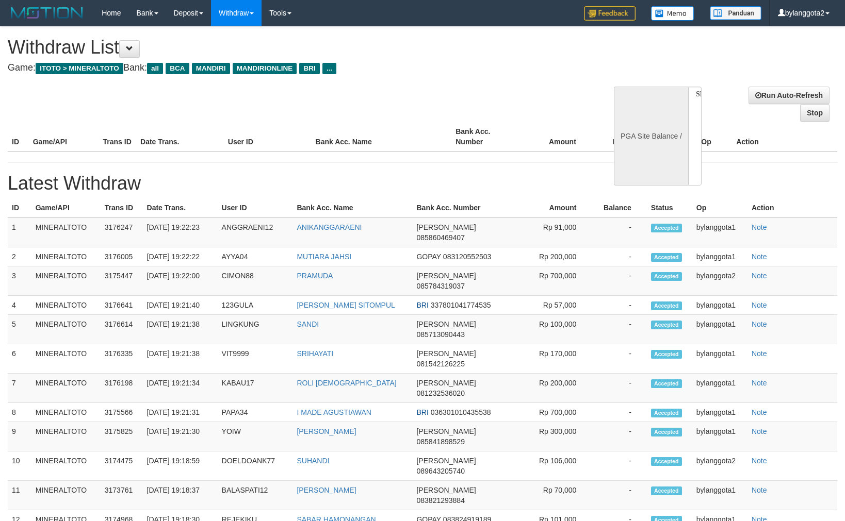
select select
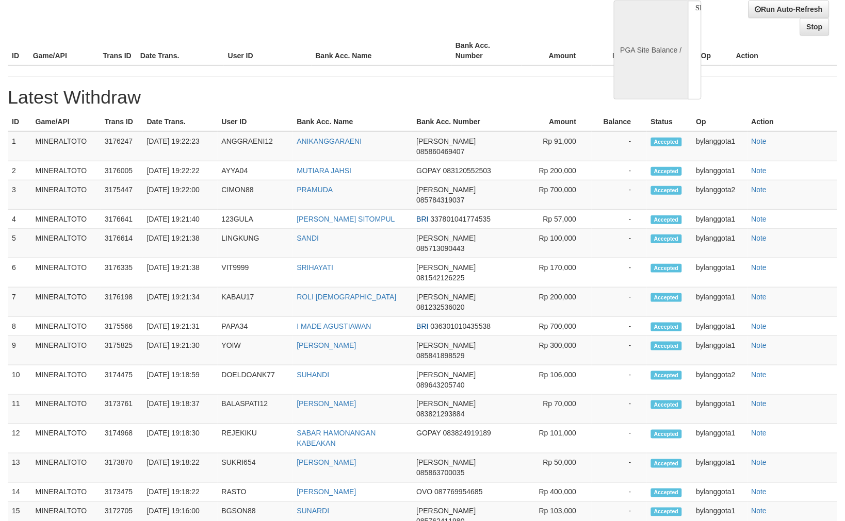
select select "**"
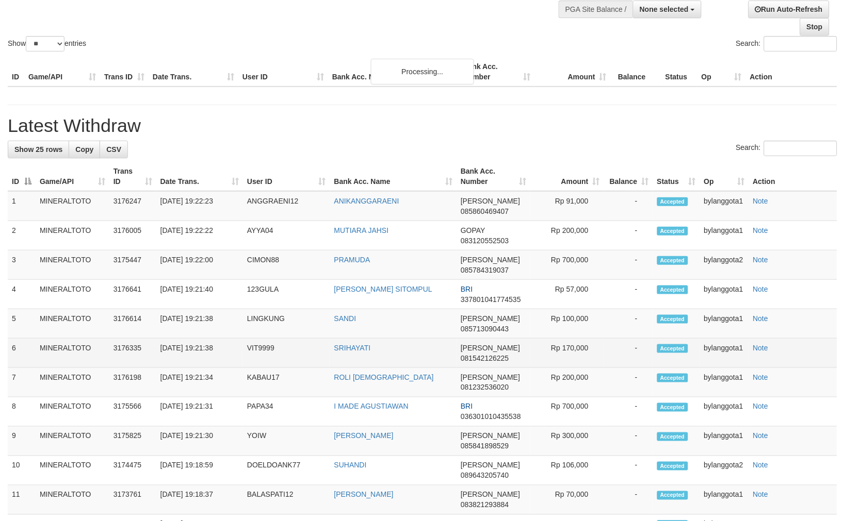
click at [632, 374] on div "**********" at bounding box center [422, 463] width 845 height 1044
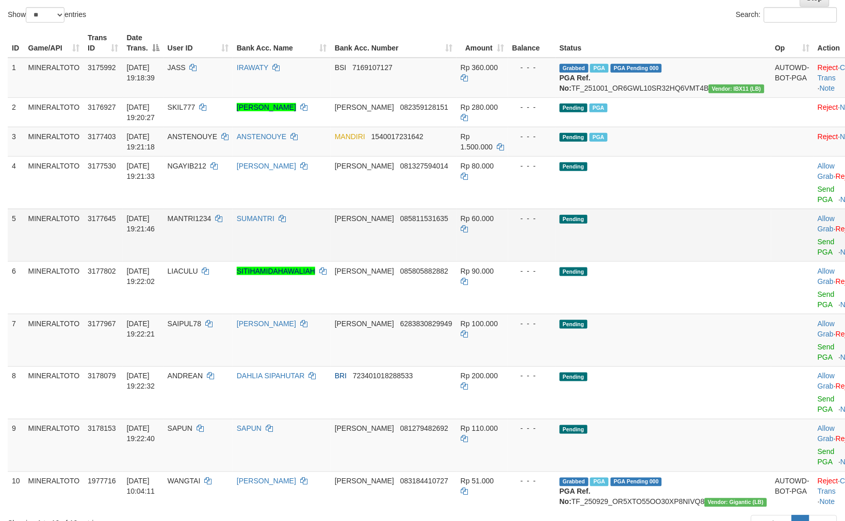
scroll to position [143, 0]
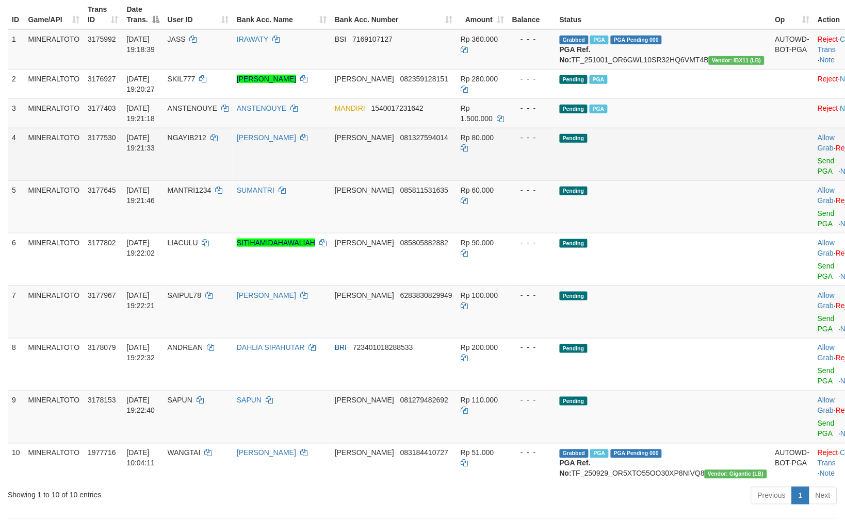
click at [813, 165] on td "Allow Grab · Reject Send PGA · Note" at bounding box center [838, 154] width 51 height 53
click at [817, 167] on link "Send PGA" at bounding box center [825, 166] width 17 height 19
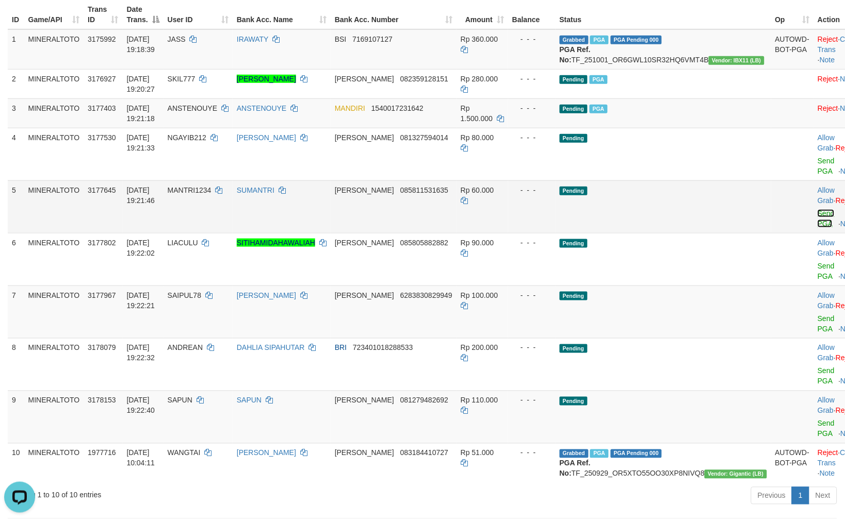
click at [817, 212] on link "Send PGA" at bounding box center [825, 218] width 17 height 19
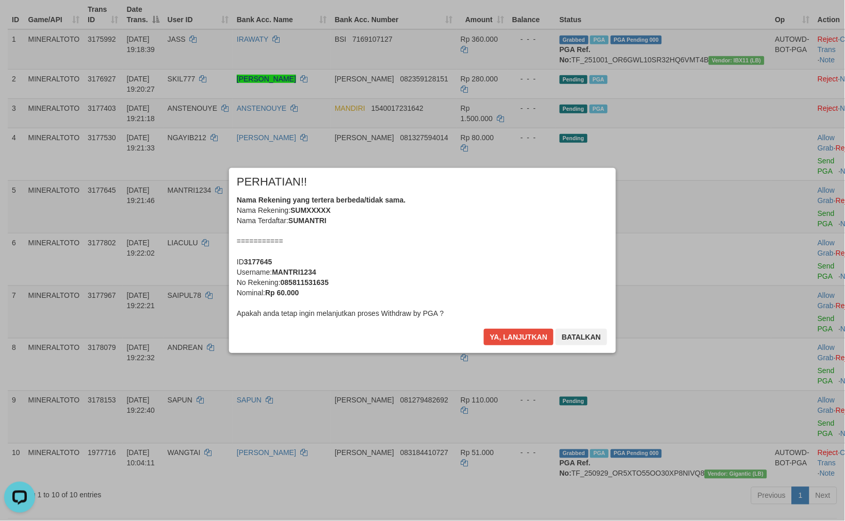
click at [524, 326] on div "× PERHATIAN!! Nama Rekening yang tertera berbeda/tidak sama. Nama Rekening: SUM…" at bounding box center [422, 260] width 387 height 185
click at [522, 332] on button "Ya, lanjutkan" at bounding box center [519, 337] width 70 height 17
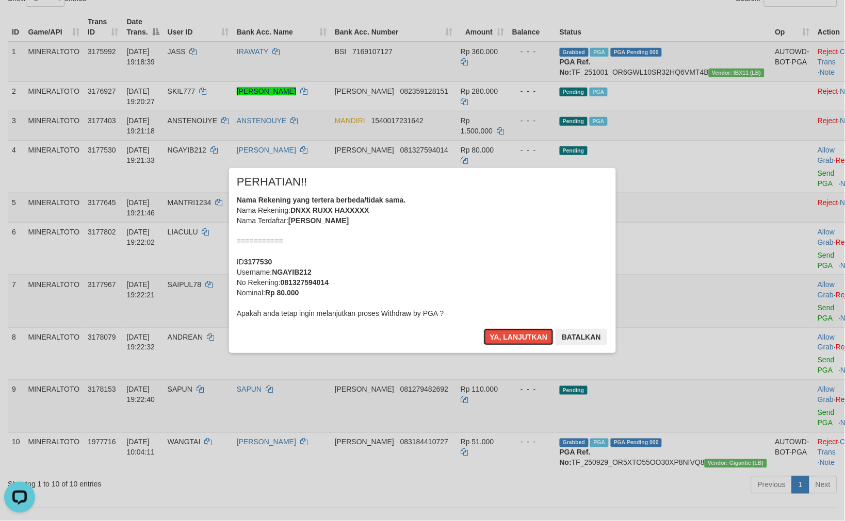
click at [522, 333] on button "Ya, lanjutkan" at bounding box center [519, 337] width 70 height 17
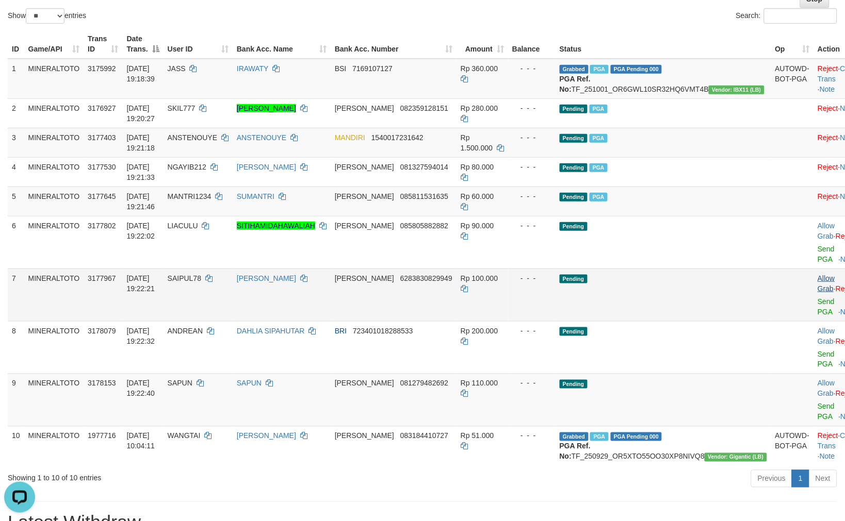
scroll to position [114, 0]
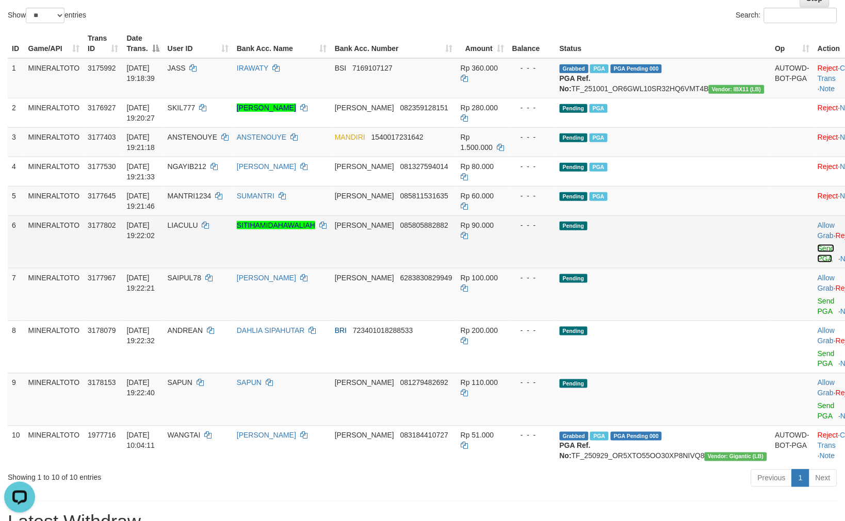
click at [817, 259] on link "Send PGA" at bounding box center [825, 253] width 17 height 19
click at [817, 298] on link "Send PGA" at bounding box center [825, 306] width 17 height 19
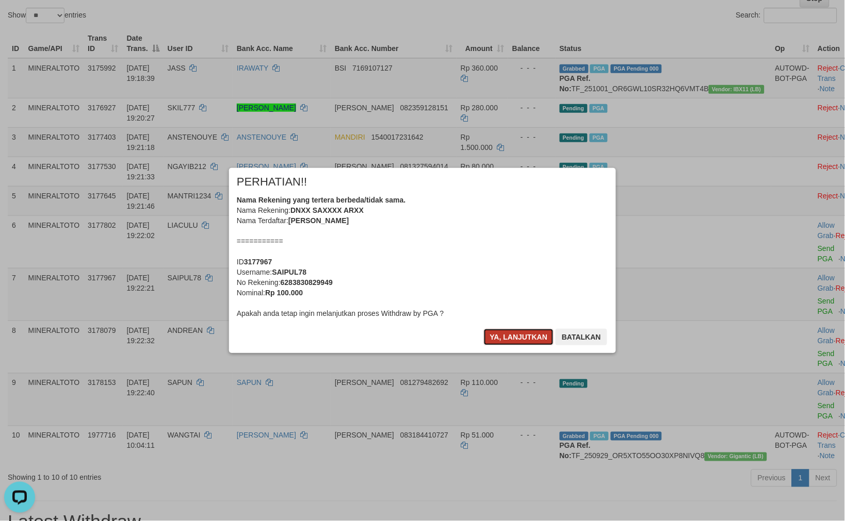
click at [527, 333] on button "Ya, lanjutkan" at bounding box center [519, 337] width 70 height 17
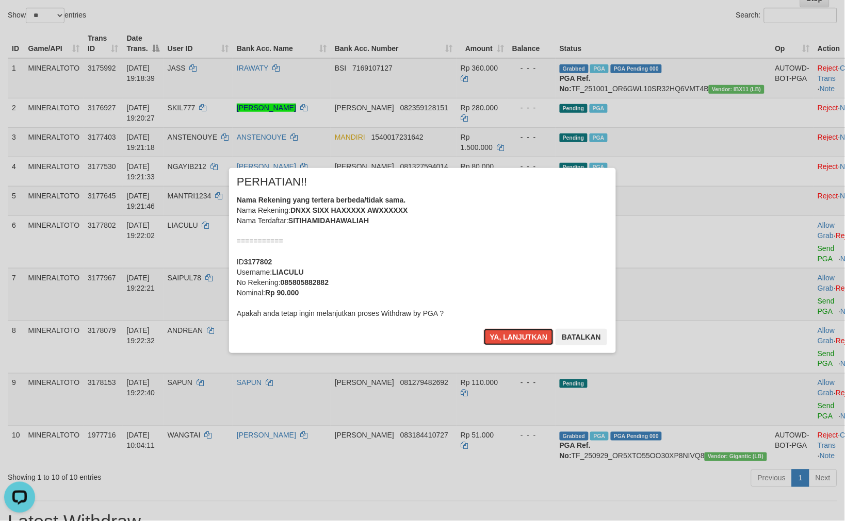
click at [527, 333] on button "Ya, lanjutkan" at bounding box center [519, 337] width 70 height 17
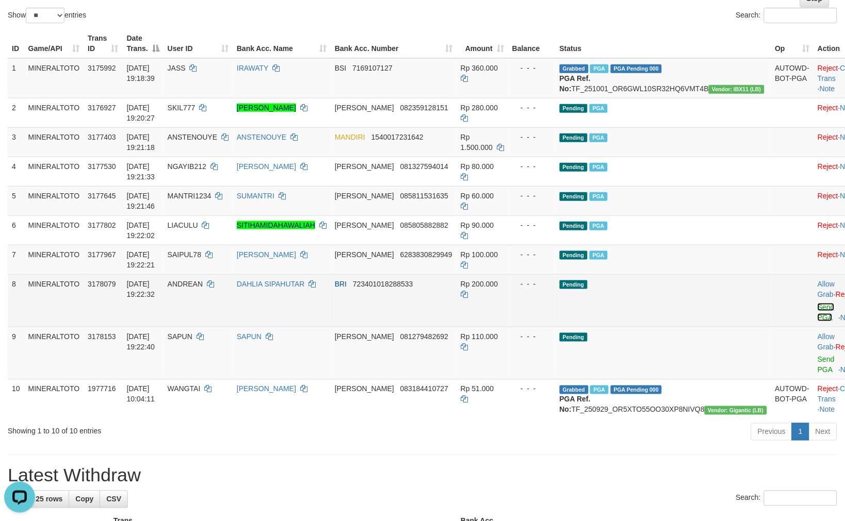
click at [817, 316] on link "Send PGA" at bounding box center [825, 312] width 17 height 19
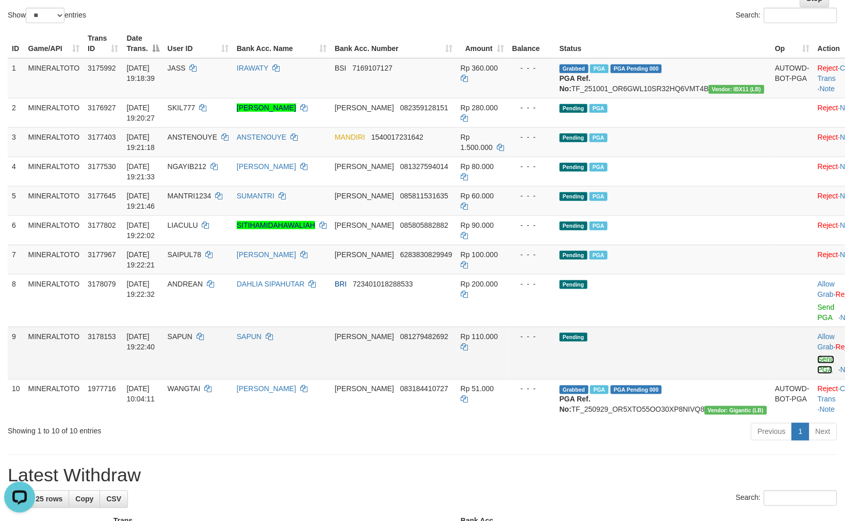
click at [817, 358] on link "Send PGA" at bounding box center [825, 365] width 17 height 19
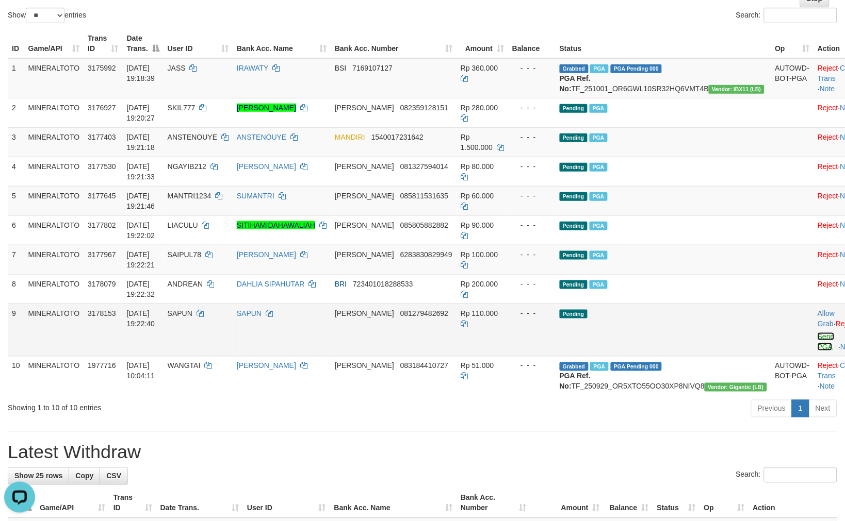
scroll to position [102, 0]
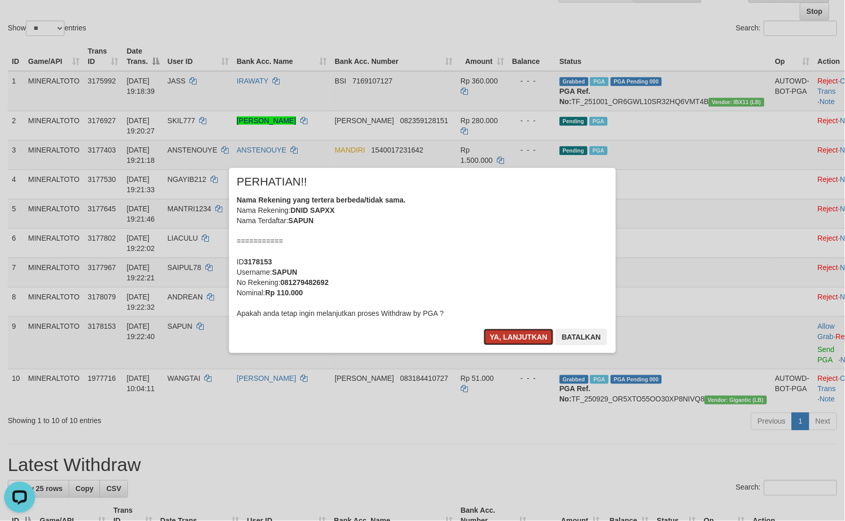
click at [516, 333] on button "Ya, lanjutkan" at bounding box center [519, 337] width 70 height 17
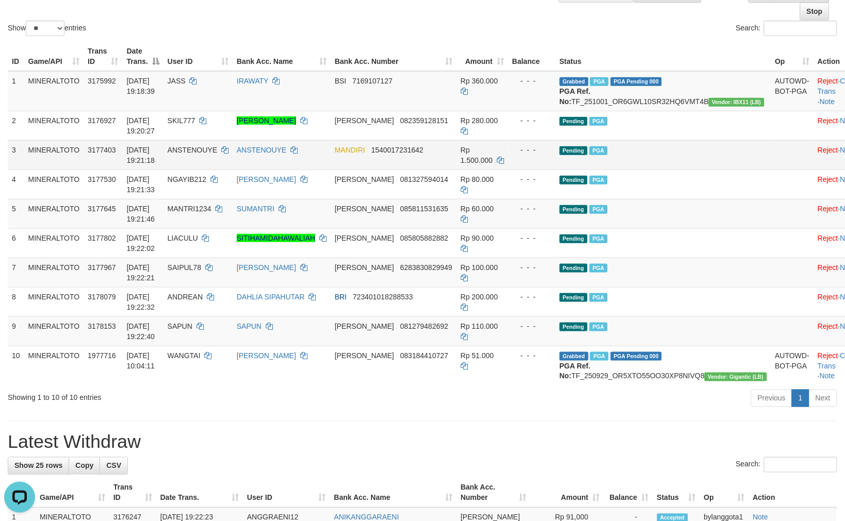
scroll to position [0, 0]
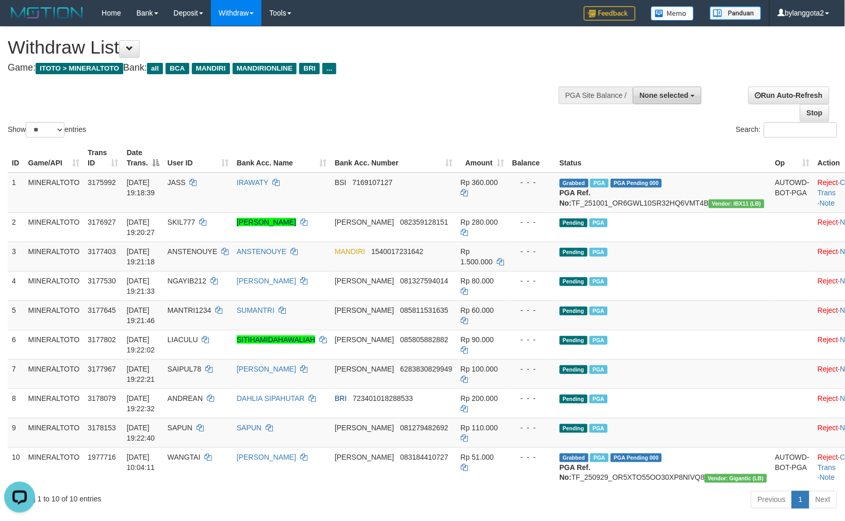
click at [670, 95] on span "None selected" at bounding box center [664, 95] width 49 height 8
click at [630, 148] on label "[ITOTO] MINERALTOTO" at bounding box center [646, 147] width 110 height 13
select select "****"
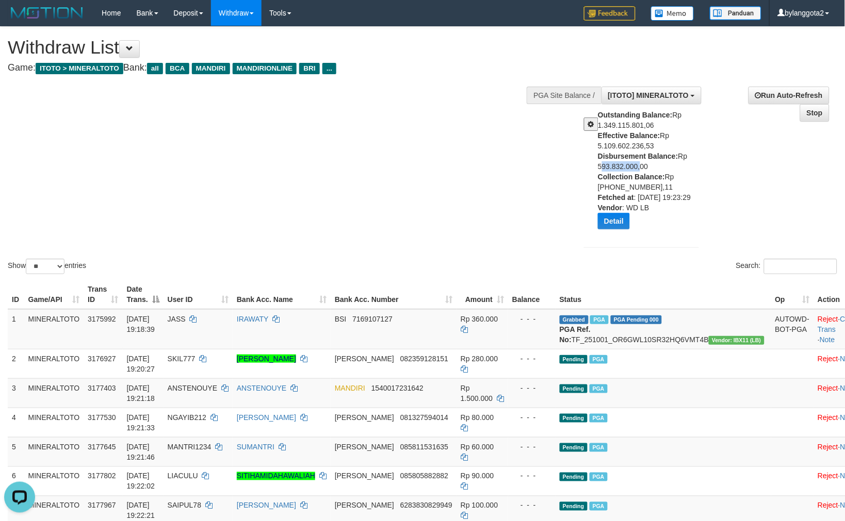
drag, startPoint x: 597, startPoint y: 166, endPoint x: 637, endPoint y: 168, distance: 40.3
click at [637, 168] on div "Outstanding Balance: Rp 1.349.115.801,06 Effective Balance: Rp 5.109.602.236,53…" at bounding box center [641, 173] width 130 height 127
copy div "593.832.000"
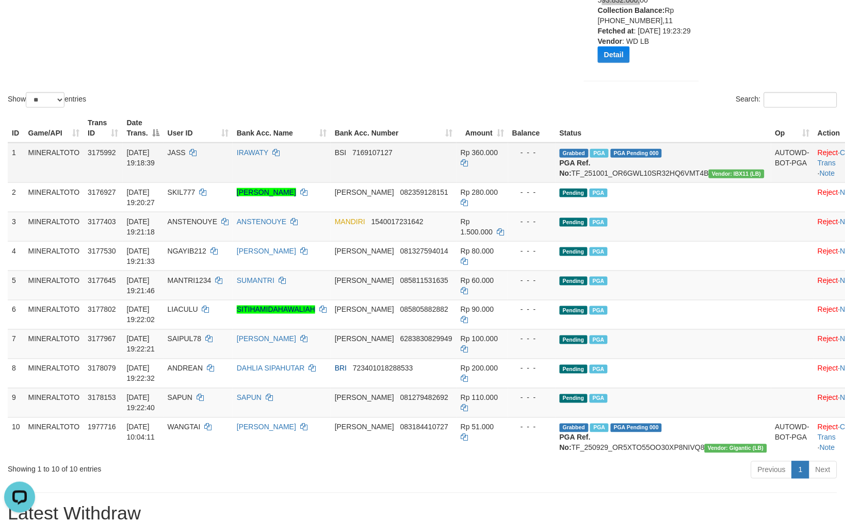
scroll to position [172, 0]
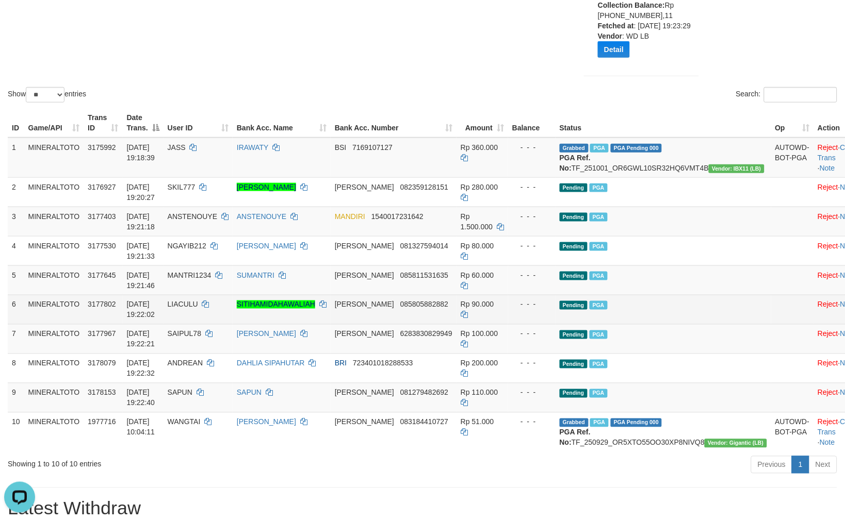
click at [634, 319] on td "Pending PGA" at bounding box center [663, 309] width 216 height 29
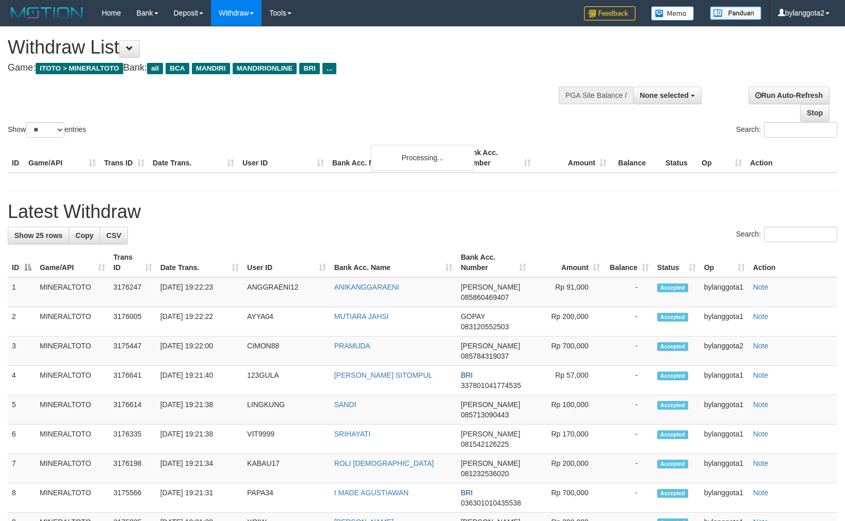
select select
select select "**"
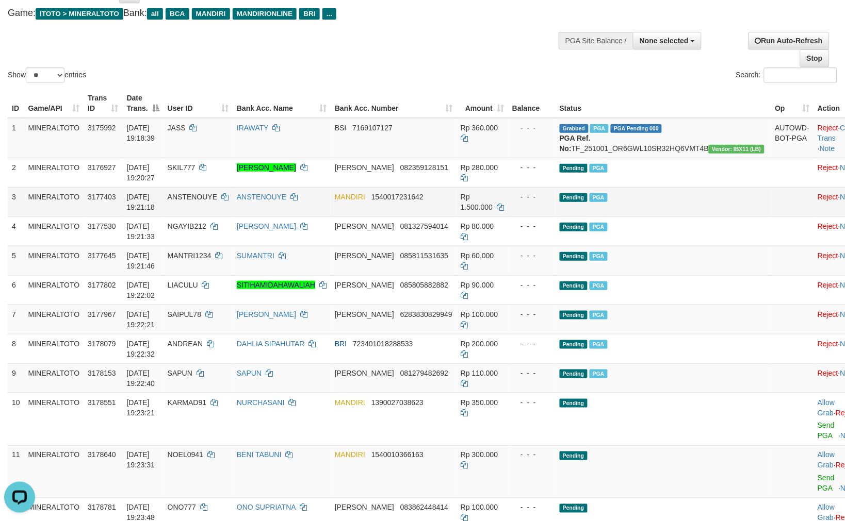
scroll to position [57, 0]
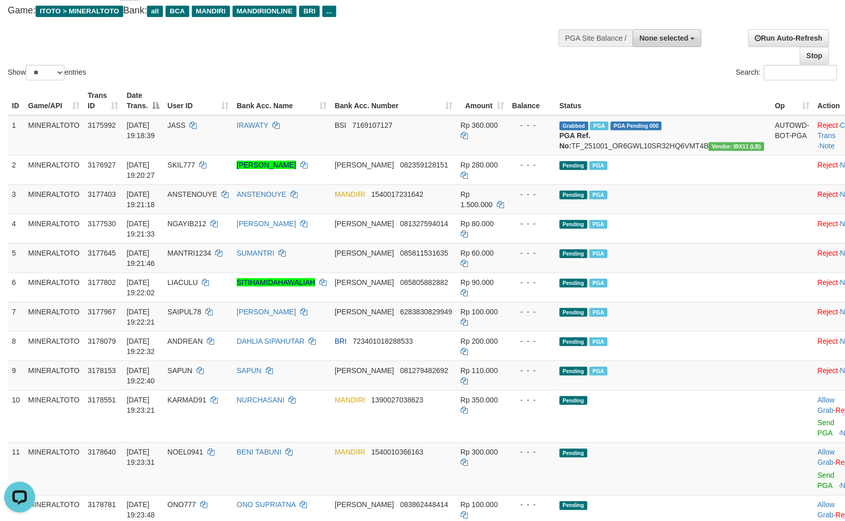
click at [673, 39] on span "None selected" at bounding box center [664, 38] width 49 height 8
click at [619, 89] on label "[ITOTO] MINERALTOTO" at bounding box center [646, 90] width 110 height 13
select select "****"
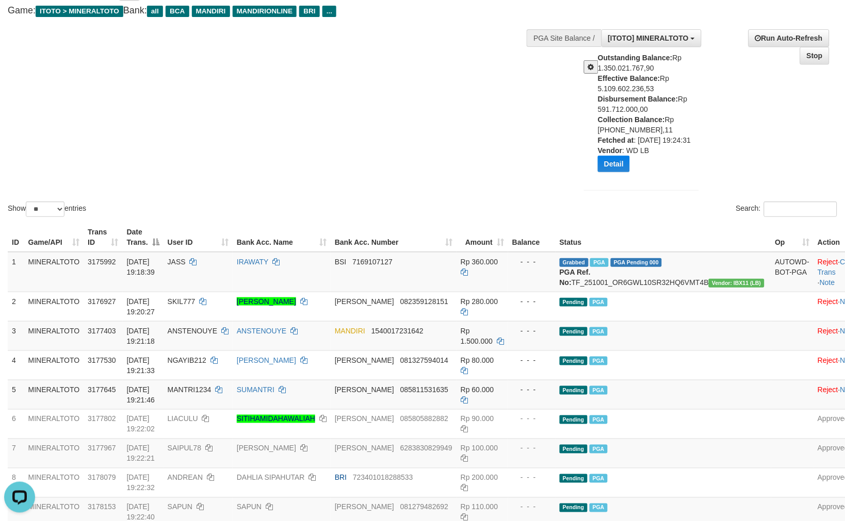
click at [494, 119] on div "Show ** ** ** *** entries Search:" at bounding box center [422, 95] width 845 height 250
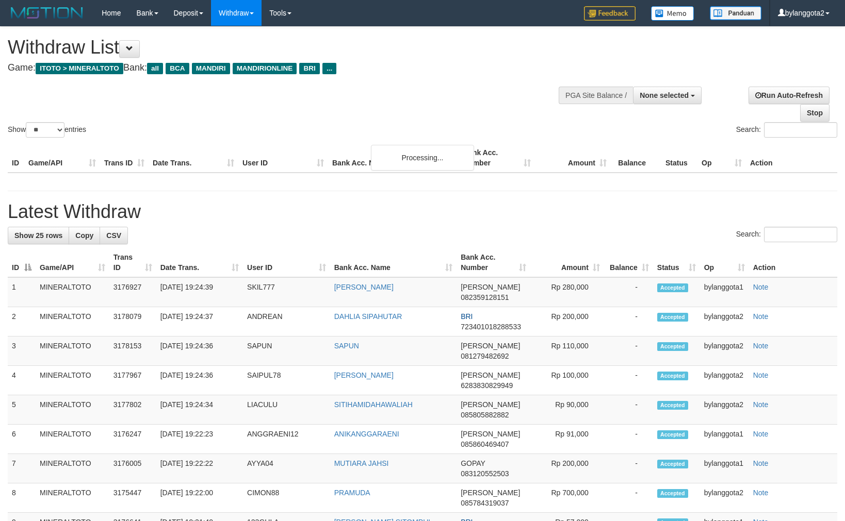
select select
select select "**"
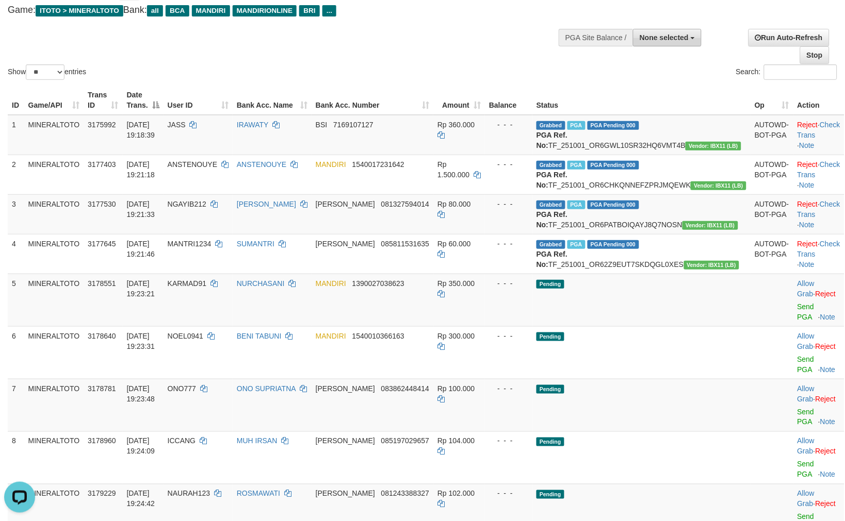
drag, startPoint x: 658, startPoint y: 40, endPoint x: 638, endPoint y: 78, distance: 42.7
click at [659, 42] on button "None selected" at bounding box center [667, 38] width 69 height 18
click at [637, 89] on label "[ITOTO] MINERALTOTO" at bounding box center [646, 89] width 110 height 13
select select "****"
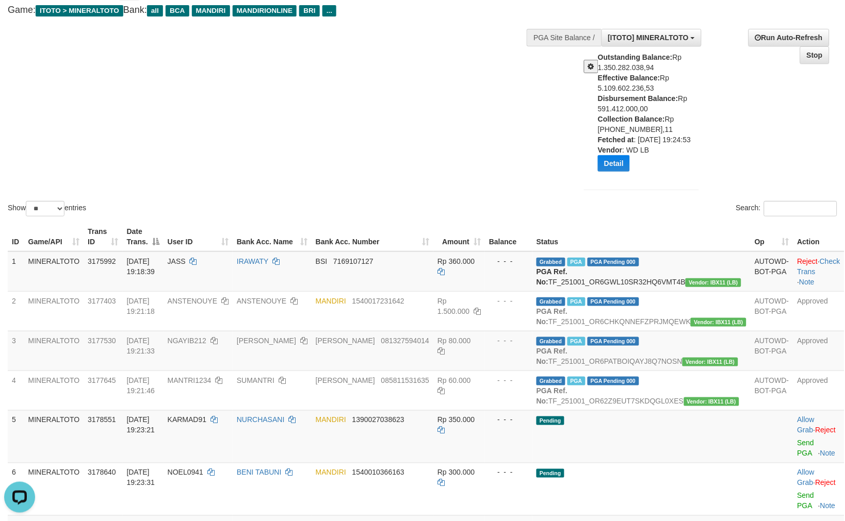
click at [378, 157] on div "Show ** ** ** *** entries Search:" at bounding box center [422, 94] width 845 height 250
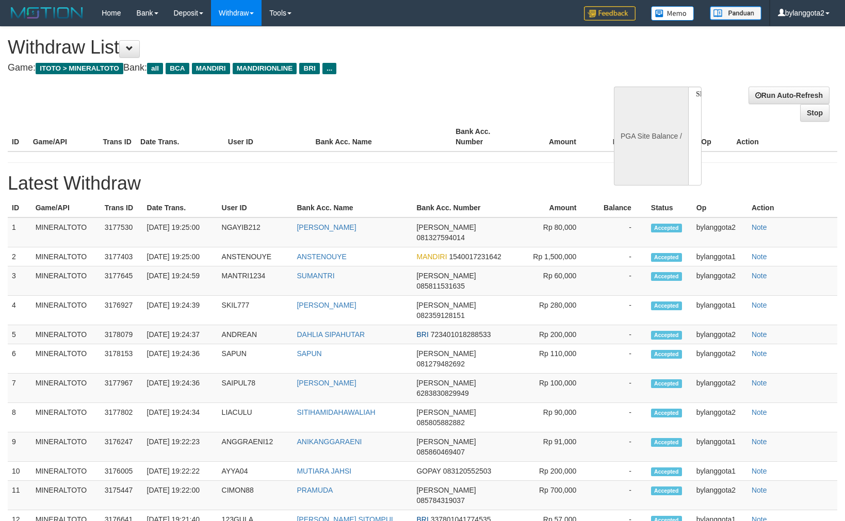
select select
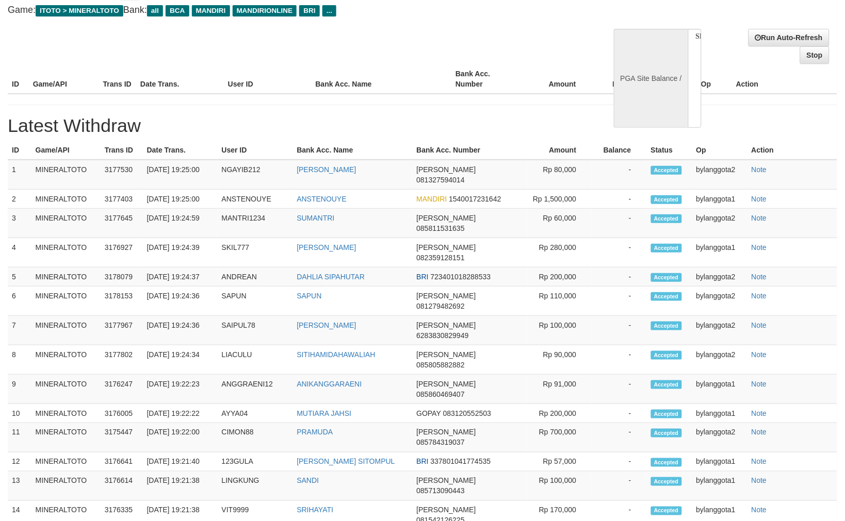
select select "**"
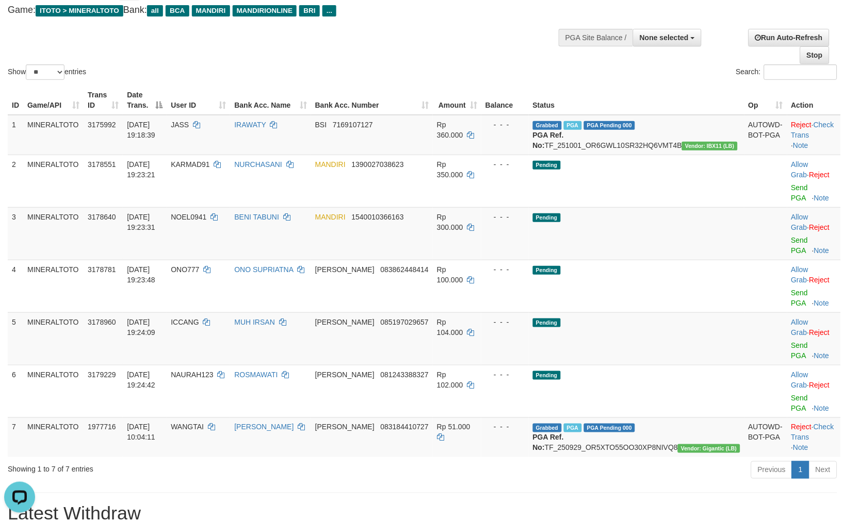
scroll to position [0, 0]
click at [669, 40] on span "None selected" at bounding box center [664, 38] width 49 height 8
click at [626, 86] on label "[ITOTO] MINERALTOTO" at bounding box center [646, 89] width 110 height 13
select select "****"
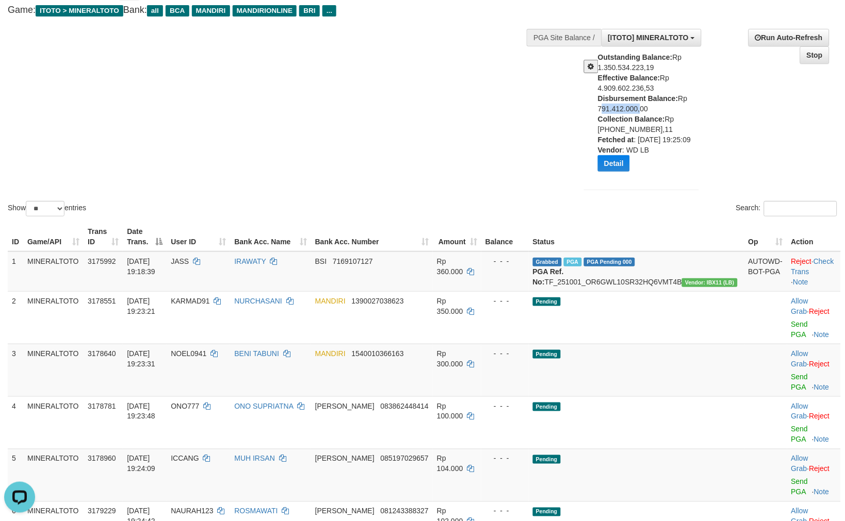
drag, startPoint x: 592, startPoint y: 104, endPoint x: 638, endPoint y: 107, distance: 46.5
click at [638, 107] on div "Outstanding Balance: Rp 1.350.534.223,19 Effective Balance: Rp 4.909.602.236,53…" at bounding box center [641, 115] width 130 height 127
copy div "791.412.000"
click at [618, 163] on button "Detail" at bounding box center [614, 163] width 32 height 17
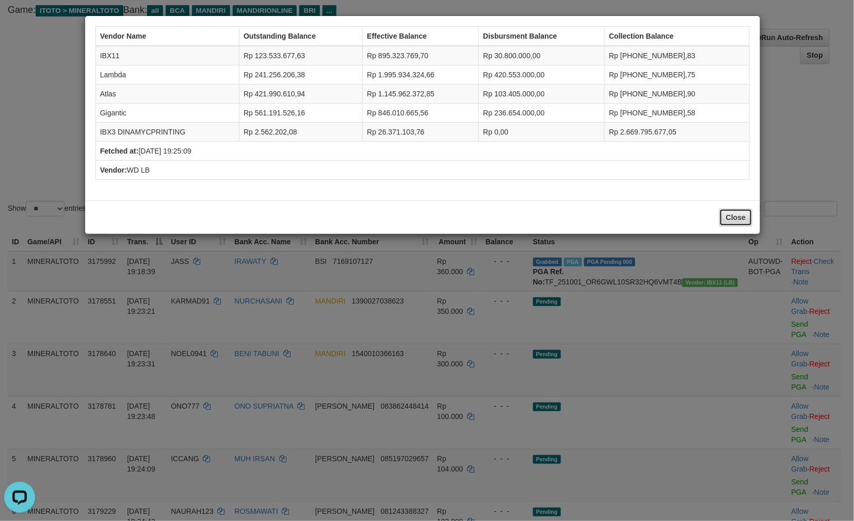
click at [736, 222] on button "Close" at bounding box center [735, 218] width 33 height 18
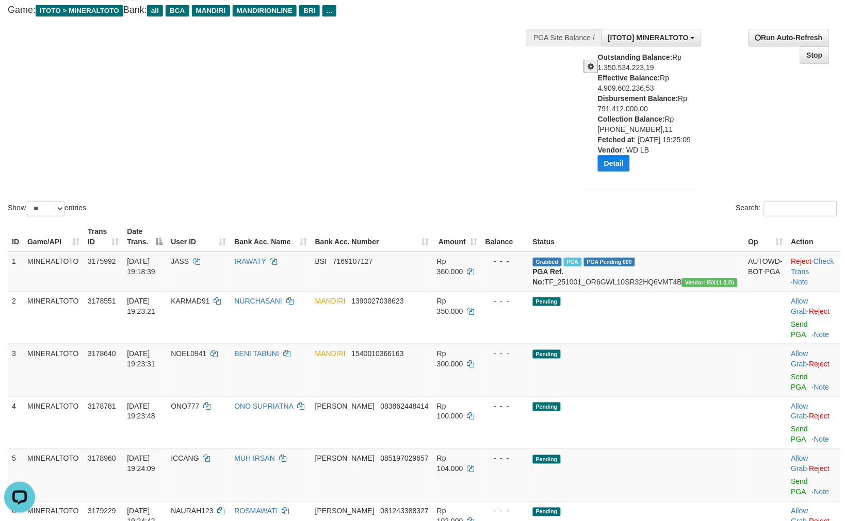
drag, startPoint x: 184, startPoint y: 126, endPoint x: 172, endPoint y: 181, distance: 56.4
click at [184, 125] on div "Show ** ** ** *** entries Search:" at bounding box center [422, 94] width 845 height 250
click at [444, 152] on div "Show ** ** ** *** entries Search:" at bounding box center [422, 94] width 845 height 250
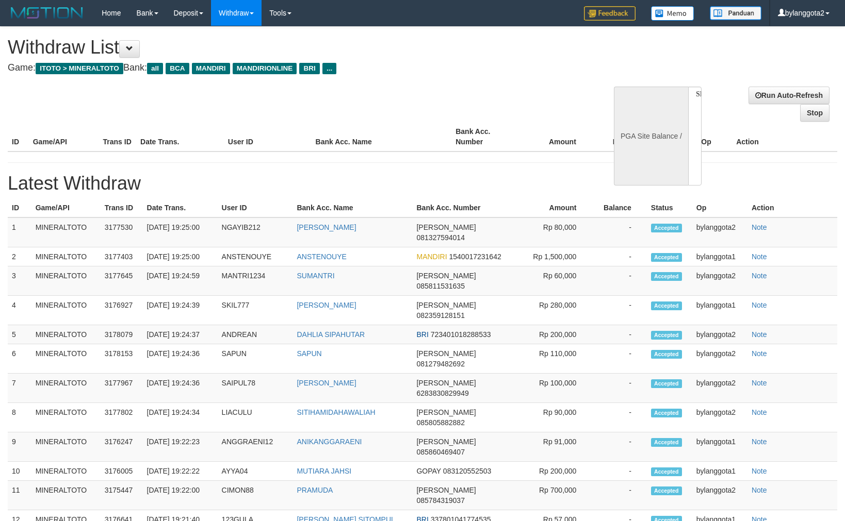
select select
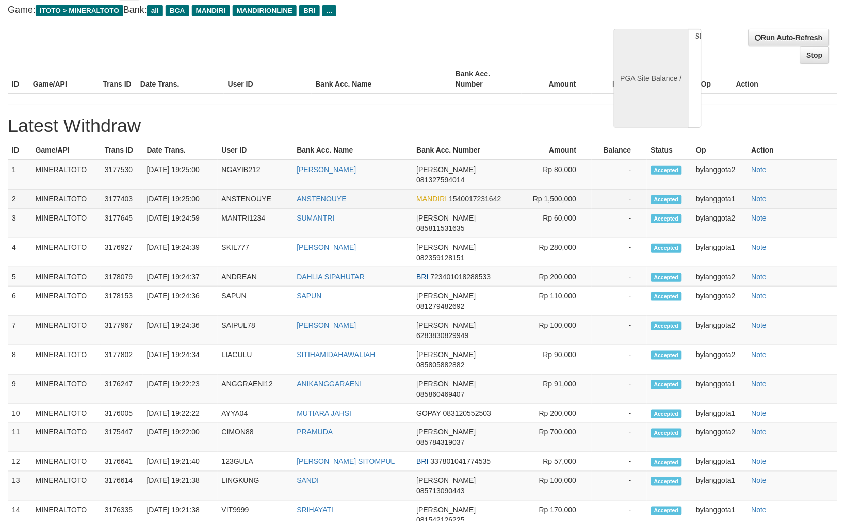
select select "**"
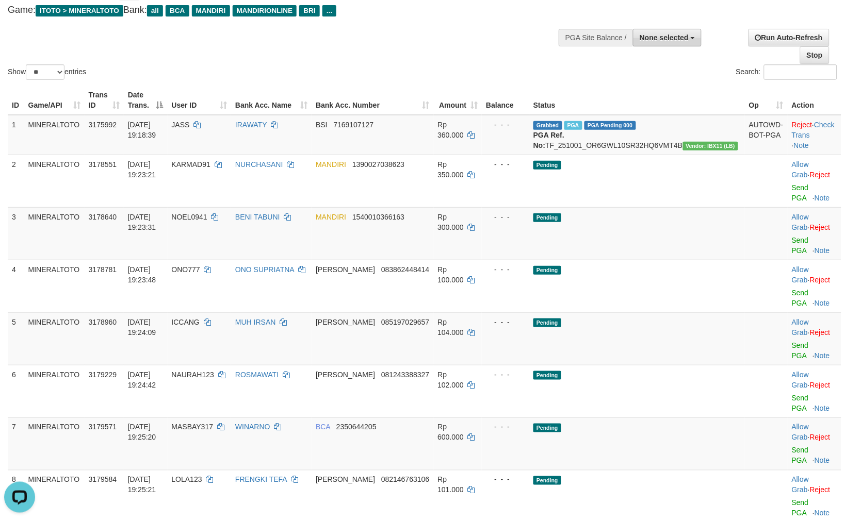
scroll to position [0, 0]
drag, startPoint x: 655, startPoint y: 37, endPoint x: 630, endPoint y: 68, distance: 40.4
click at [657, 37] on span "None selected" at bounding box center [664, 38] width 49 height 8
click at [612, 84] on label "[ITOTO] MINERALTOTO" at bounding box center [646, 89] width 110 height 13
select select "****"
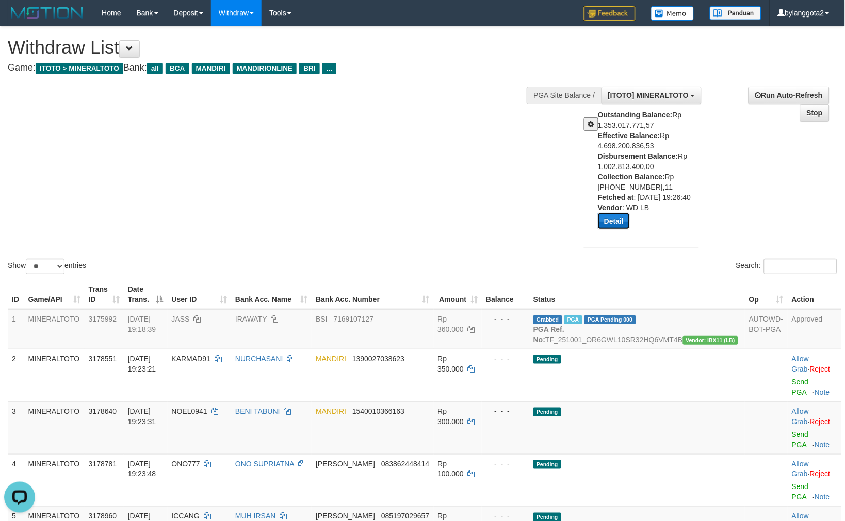
click at [604, 225] on button "Detail" at bounding box center [614, 221] width 32 height 17
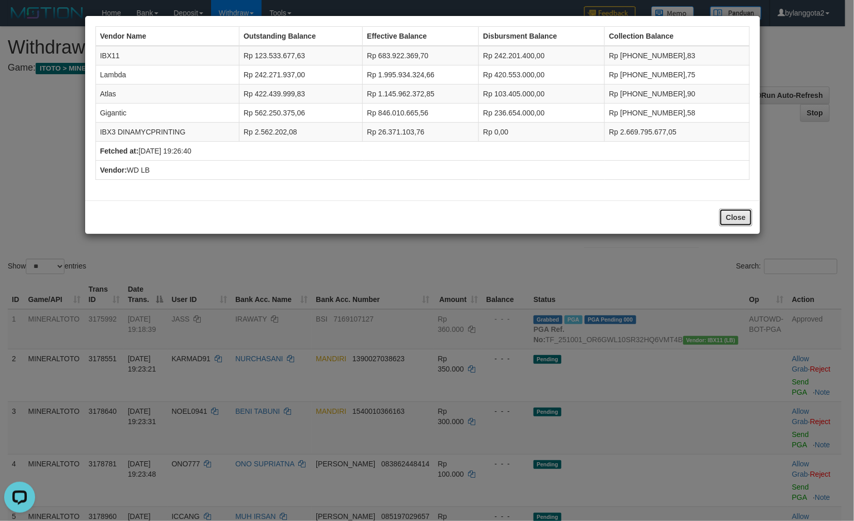
click at [738, 221] on button "Close" at bounding box center [735, 218] width 33 height 18
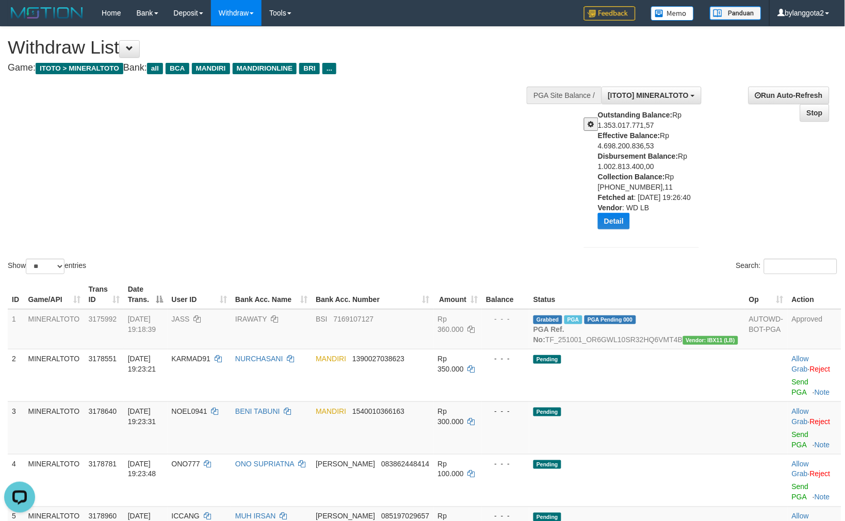
drag, startPoint x: 543, startPoint y: 237, endPoint x: 540, endPoint y: 231, distance: 7.2
click at [542, 237] on div "Show ** ** ** *** entries Search:" at bounding box center [422, 152] width 845 height 250
click at [619, 219] on button "Detail" at bounding box center [614, 221] width 32 height 17
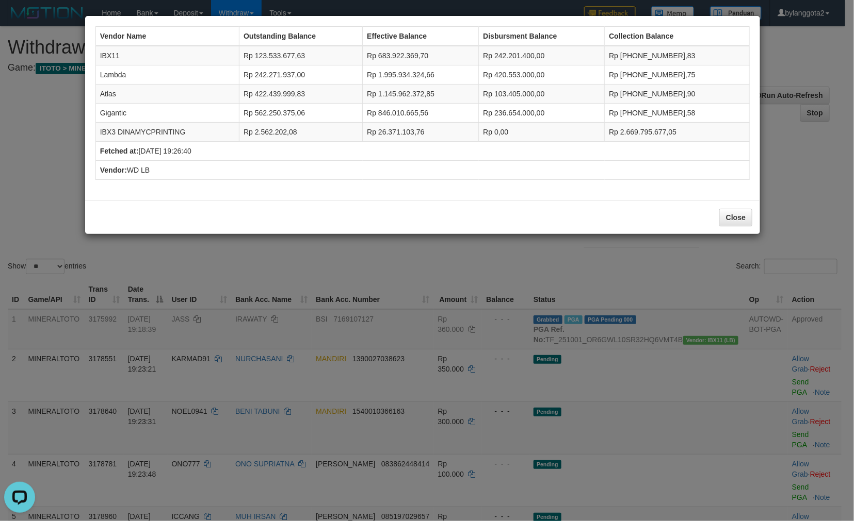
click at [106, 53] on td "IBX11" at bounding box center [166, 56] width 143 height 20
copy td "IBX11"
click at [100, 74] on td "Lambda" at bounding box center [166, 74] width 143 height 19
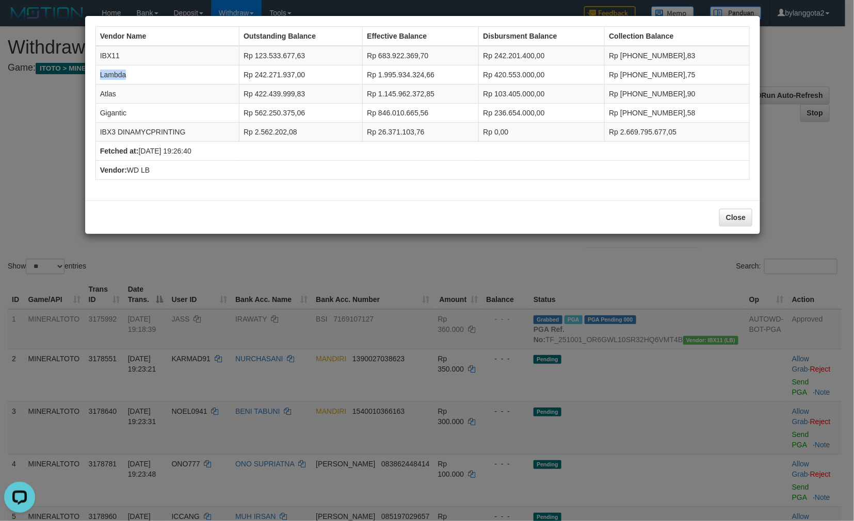
copy td "Lambda"
click at [109, 95] on td "Atlas" at bounding box center [166, 94] width 143 height 19
copy td "Atlas"
click at [112, 113] on td "Gigantic" at bounding box center [166, 113] width 143 height 19
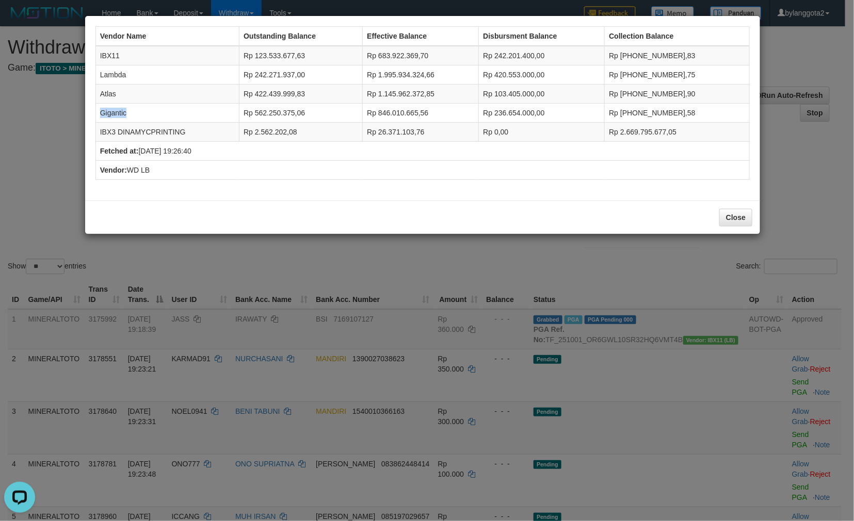
click at [112, 113] on td "Gigantic" at bounding box center [166, 113] width 143 height 19
copy td "Gigantic"
click at [140, 125] on td "IBX3 DINAMYCPRINTING" at bounding box center [166, 132] width 143 height 19
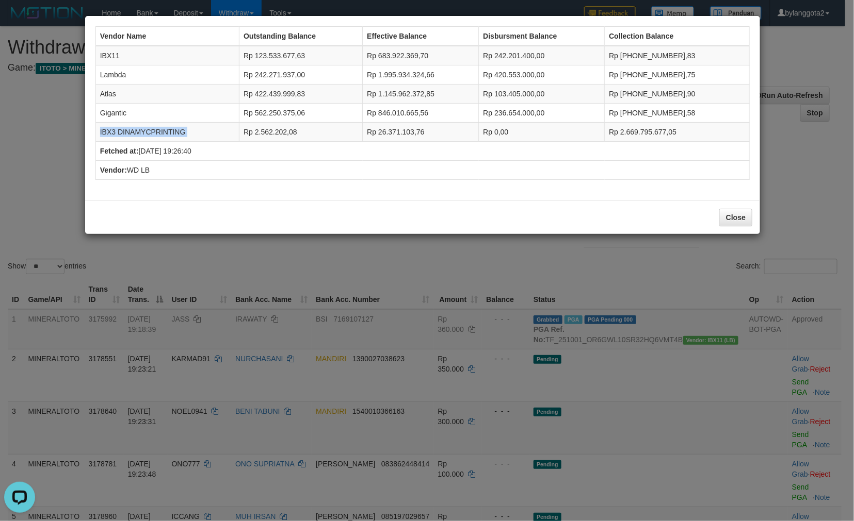
copy tr "IBX3 DINAMYCPRINTING"
drag, startPoint x: 508, startPoint y: 52, endPoint x: 550, endPoint y: 57, distance: 42.1
click at [550, 57] on td "Rp 242.201.400,00" at bounding box center [542, 56] width 126 height 20
copy td "242.201.400,"
drag, startPoint x: 507, startPoint y: 70, endPoint x: 547, endPoint y: 74, distance: 39.4
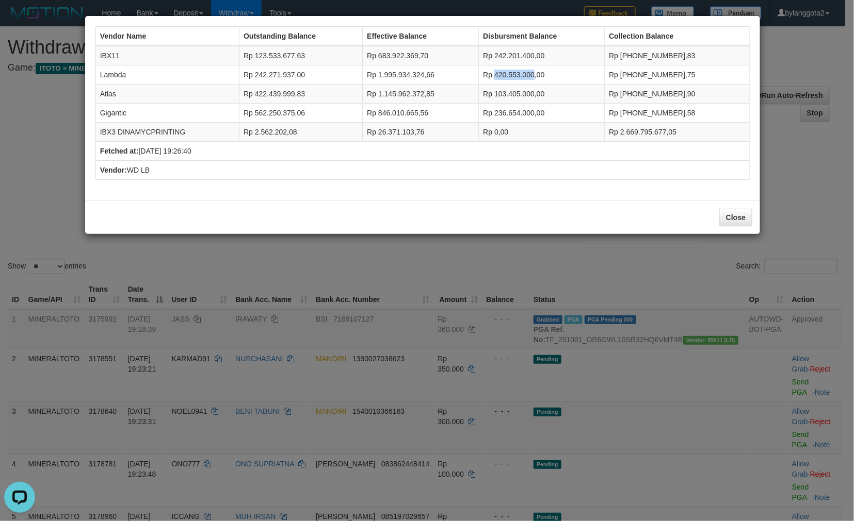
click at [547, 74] on td "Rp 420.553.000,00" at bounding box center [542, 74] width 126 height 19
copy td "420.553.000"
drag, startPoint x: 507, startPoint y: 89, endPoint x: 547, endPoint y: 90, distance: 39.7
click at [547, 90] on td "Rp 103.405.000,00" at bounding box center [542, 94] width 126 height 19
copy td "103.405.000"
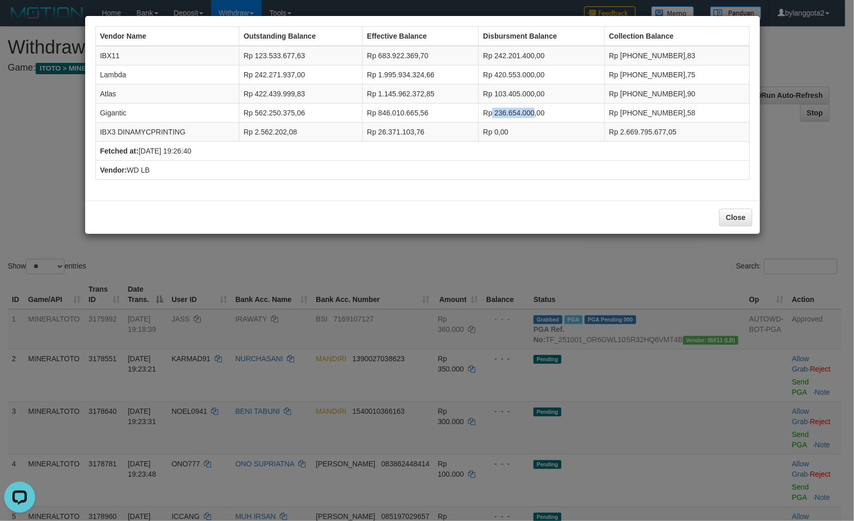
drag, startPoint x: 513, startPoint y: 110, endPoint x: 549, endPoint y: 112, distance: 36.2
click at [549, 112] on td "Rp 236.654.000,00" at bounding box center [542, 113] width 126 height 19
copy td "236.654.000"
drag, startPoint x: 507, startPoint y: 128, endPoint x: 846, endPoint y: 193, distance: 344.5
click at [526, 127] on td "Rp 0,00" at bounding box center [542, 132] width 126 height 19
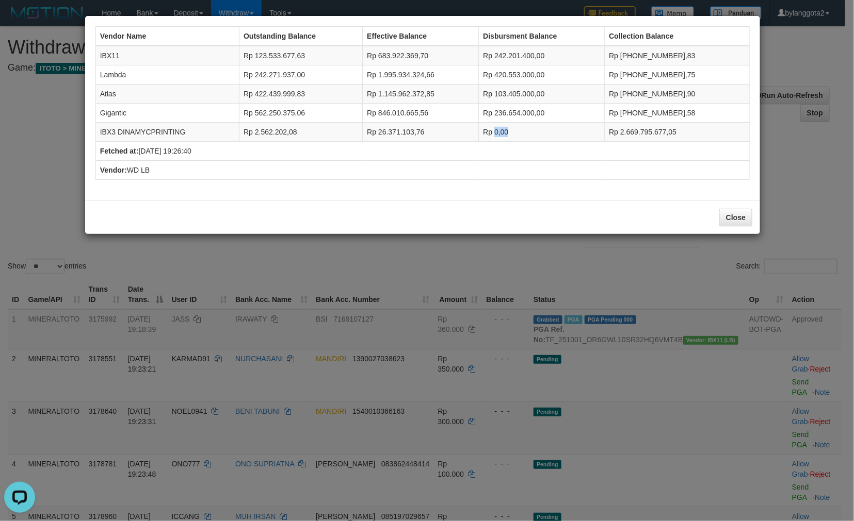
copy td "0,00"
click at [744, 212] on button "Close" at bounding box center [735, 218] width 33 height 18
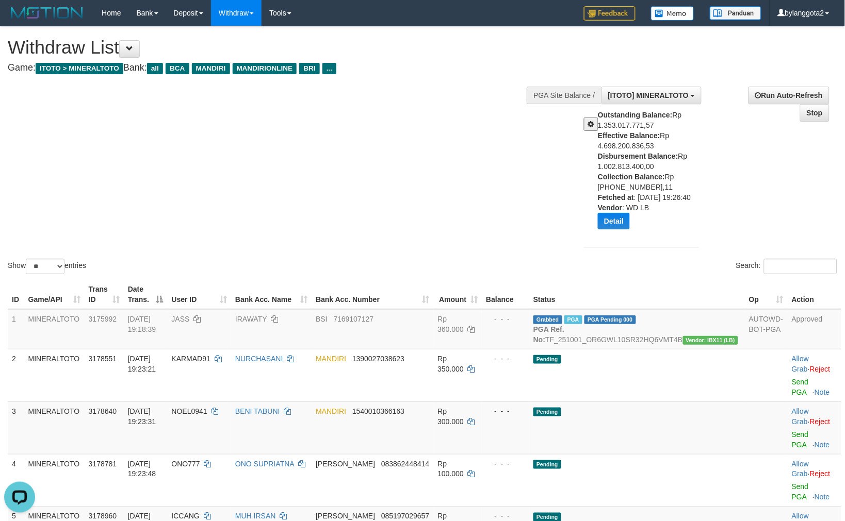
click at [462, 206] on div "Show ** ** ** *** entries Search:" at bounding box center [422, 152] width 845 height 250
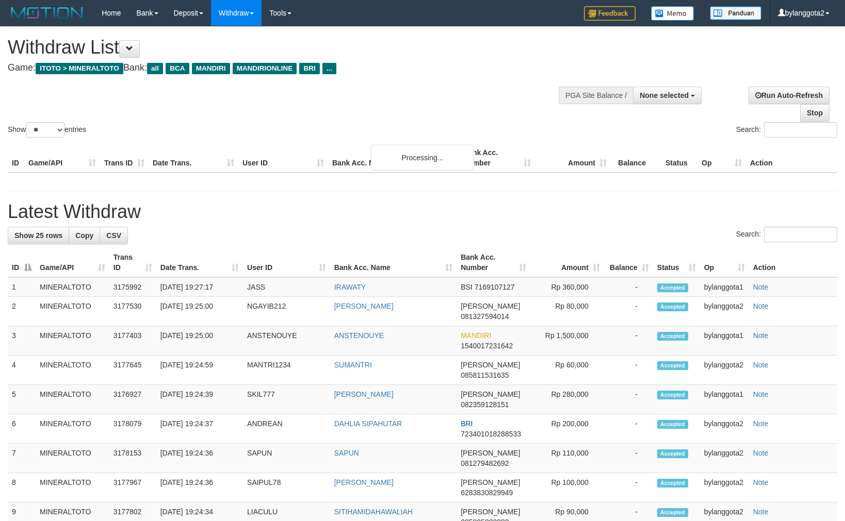
select select
select select "**"
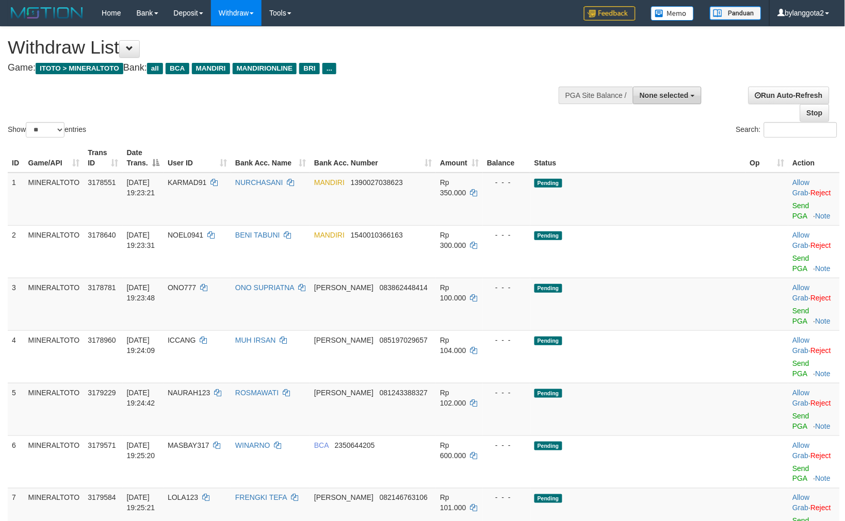
click at [669, 97] on span "None selected" at bounding box center [664, 95] width 49 height 8
drag, startPoint x: 626, startPoint y: 149, endPoint x: 694, endPoint y: 194, distance: 82.5
click at [626, 149] on label "[ITOTO] MINERALTOTO" at bounding box center [646, 147] width 110 height 13
select select "****"
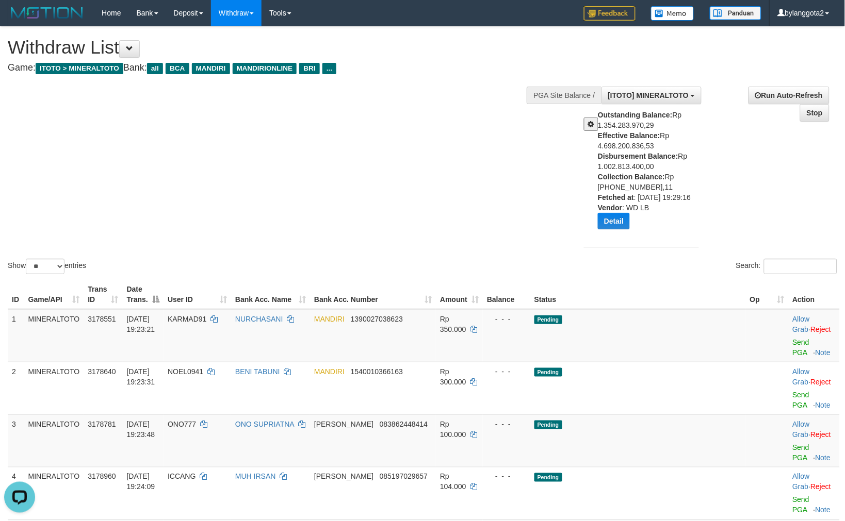
click at [476, 220] on div "Show ** ** ** *** entries Search:" at bounding box center [422, 152] width 845 height 250
click at [623, 224] on button "Detail" at bounding box center [614, 221] width 32 height 17
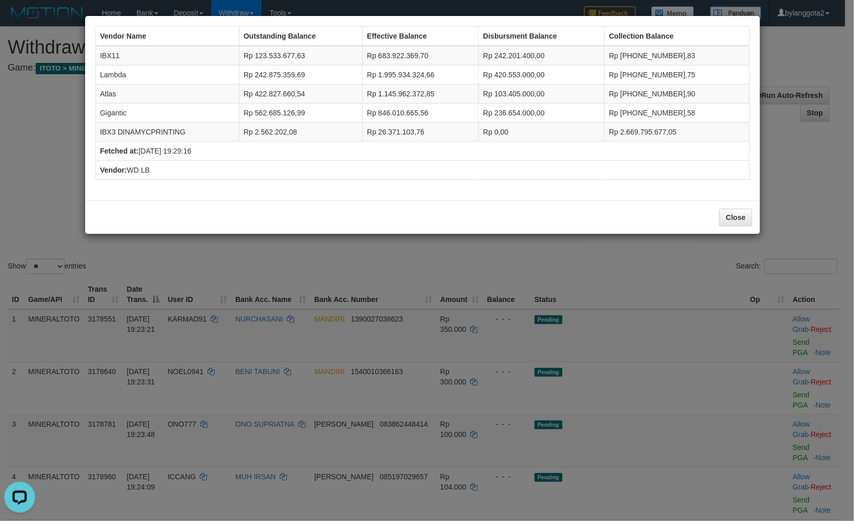
click at [480, 254] on div "Vendor Name Outstanding Balance Effective Balance Disbursment Balance Collectio…" at bounding box center [427, 260] width 854 height 521
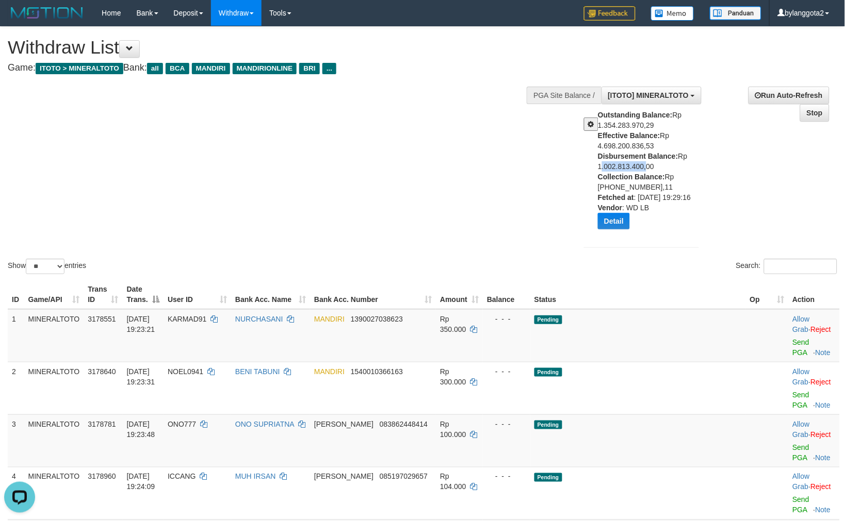
drag, startPoint x: 596, startPoint y: 162, endPoint x: 643, endPoint y: 164, distance: 46.4
click at [643, 164] on div "Outstanding Balance: Rp 1.354.283.970,29 Effective Balance: Rp 4.698.200.836,53…" at bounding box center [641, 173] width 130 height 127
copy div "1.002.813.400"
click at [598, 164] on div "Outstanding Balance: Rp 1.354.283.970,29 Effective Balance: Rp 4.698.200.836,53…" at bounding box center [652, 173] width 109 height 127
drag, startPoint x: 597, startPoint y: 164, endPoint x: 644, endPoint y: 166, distance: 46.4
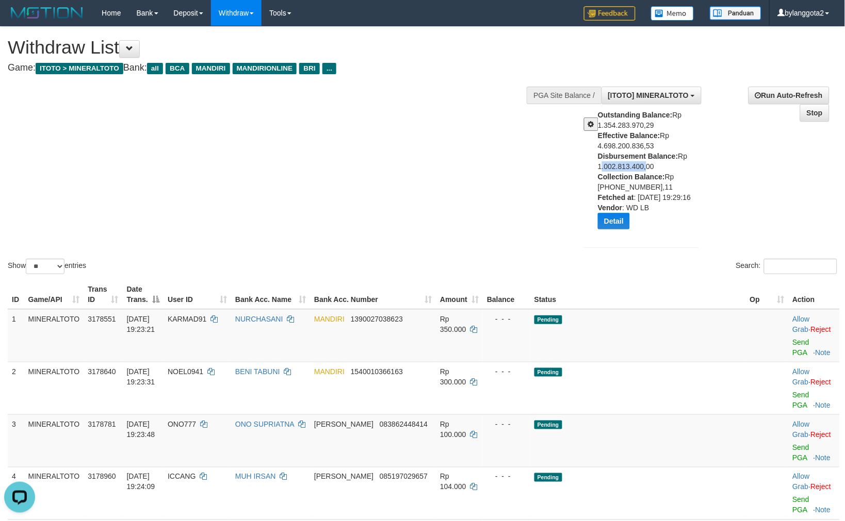
click at [644, 166] on div "Outstanding Balance: Rp 1.354.283.970,29 Effective Balance: Rp 4.698.200.836,53…" at bounding box center [652, 173] width 109 height 127
copy div "1.002.813.400"
click at [486, 224] on div "Show ** ** ** *** entries Search:" at bounding box center [422, 152] width 845 height 250
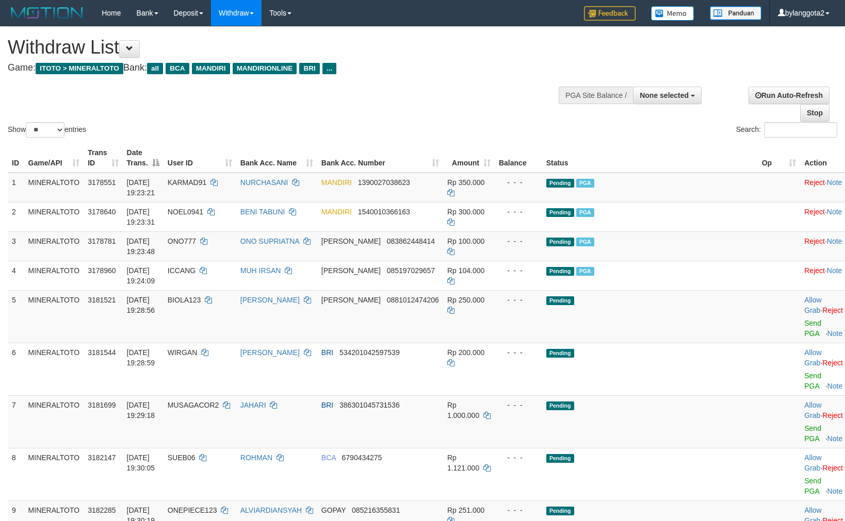
select select
select select "**"
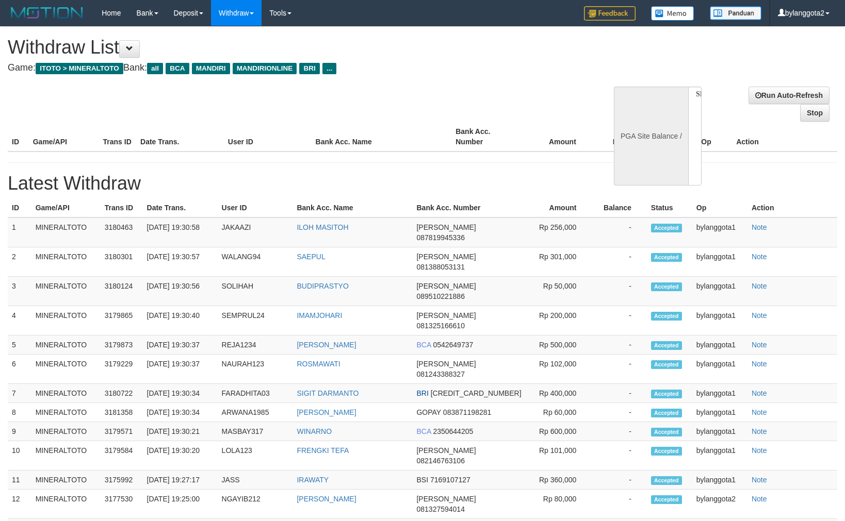
select select
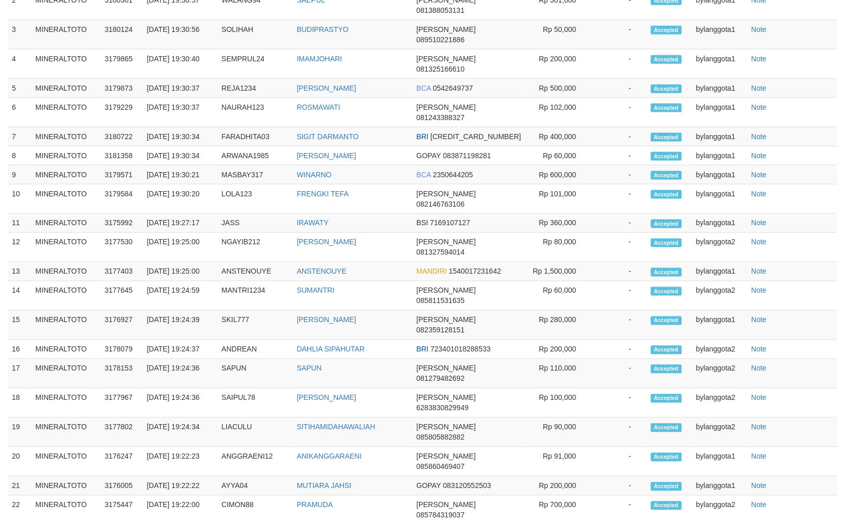
select select "**"
select select
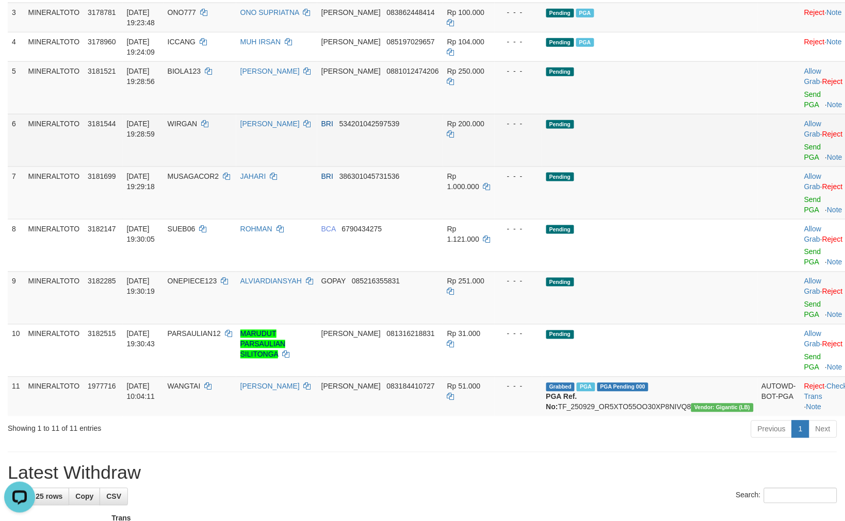
scroll to position [0, 0]
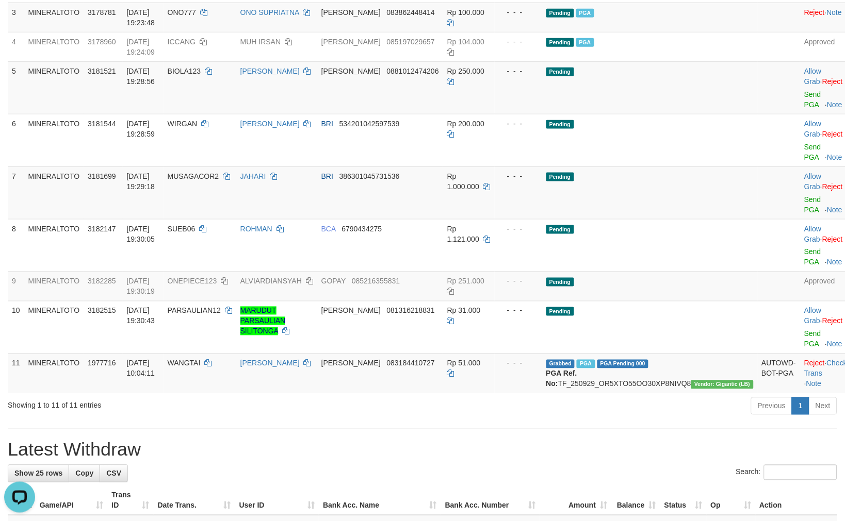
click at [460, 397] on div "Previous 1 Next" at bounding box center [599, 408] width 478 height 22
